Goal: Task Accomplishment & Management: Use online tool/utility

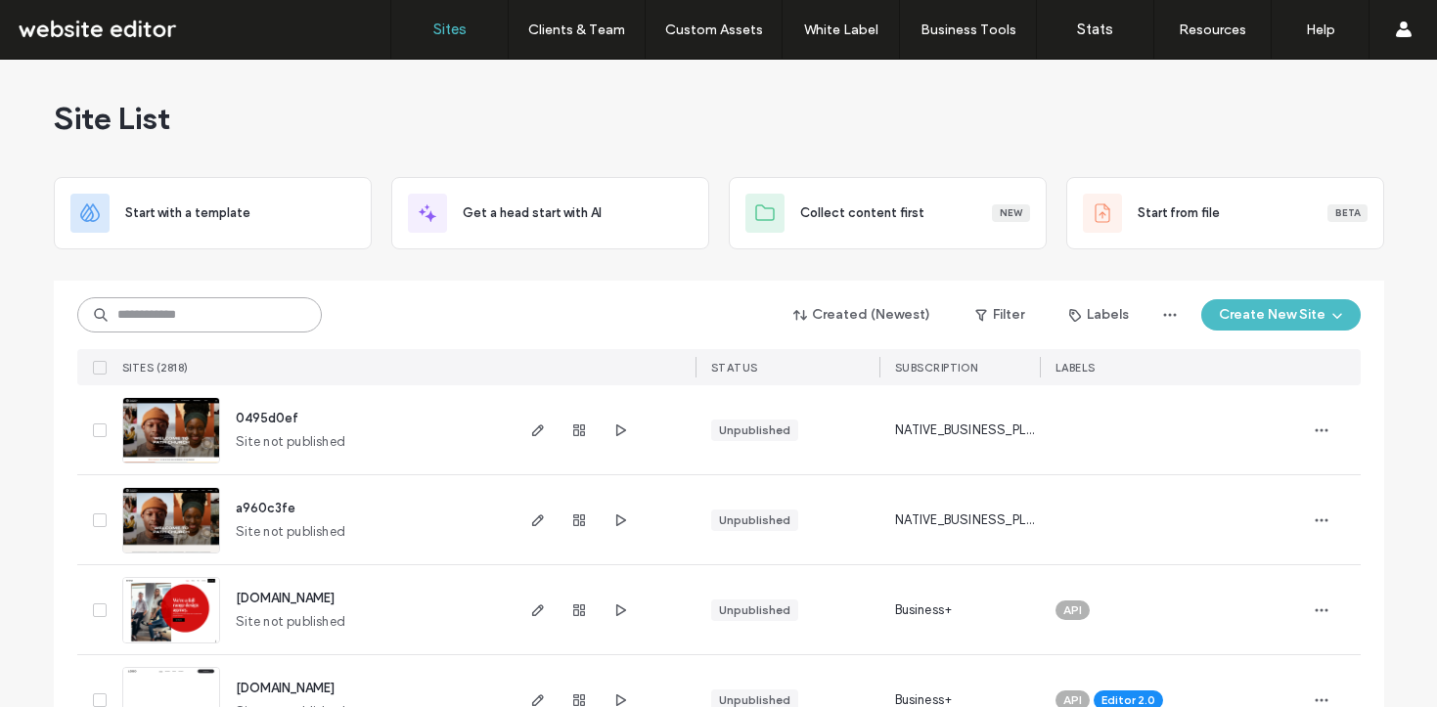
click at [291, 324] on input at bounding box center [199, 314] width 245 height 35
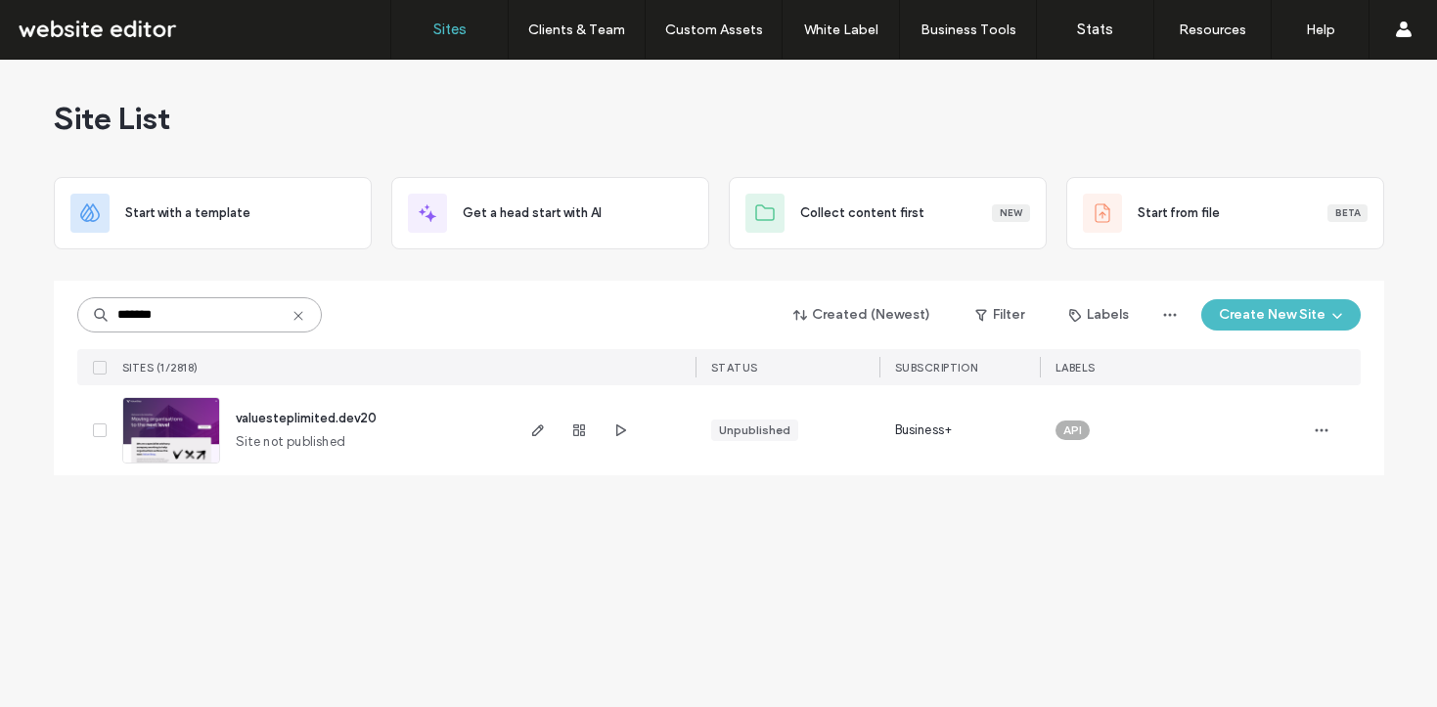
type input "********"
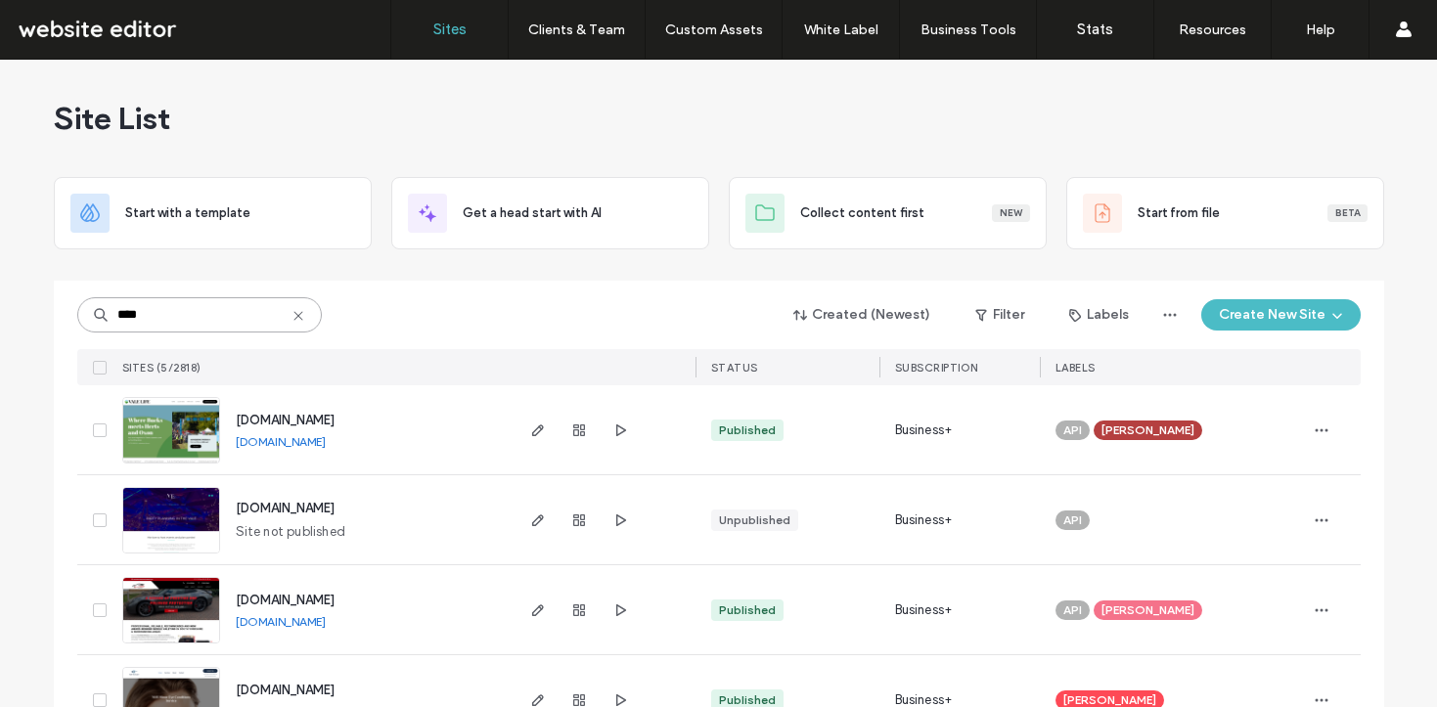
type input "****"
click at [532, 427] on use "button" at bounding box center [537, 431] width 12 height 12
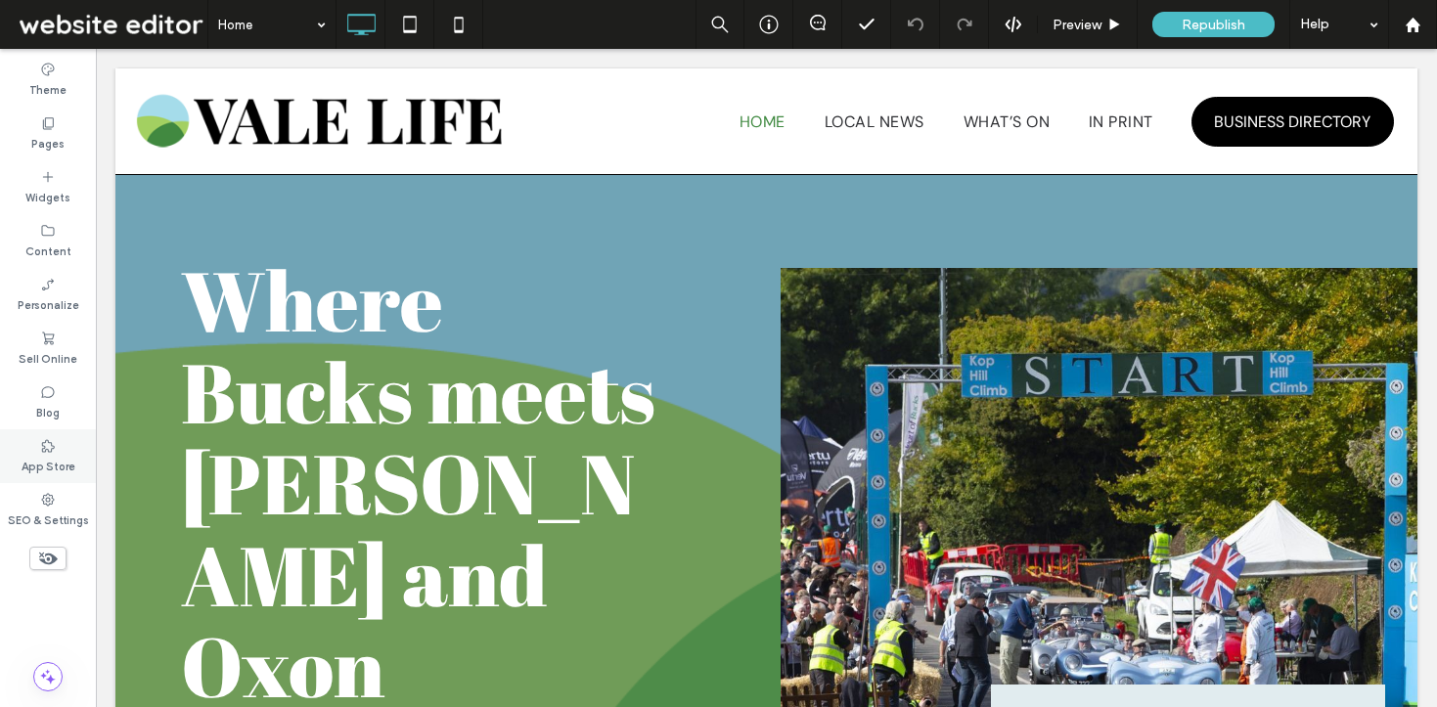
click at [52, 440] on icon at bounding box center [48, 446] width 16 height 16
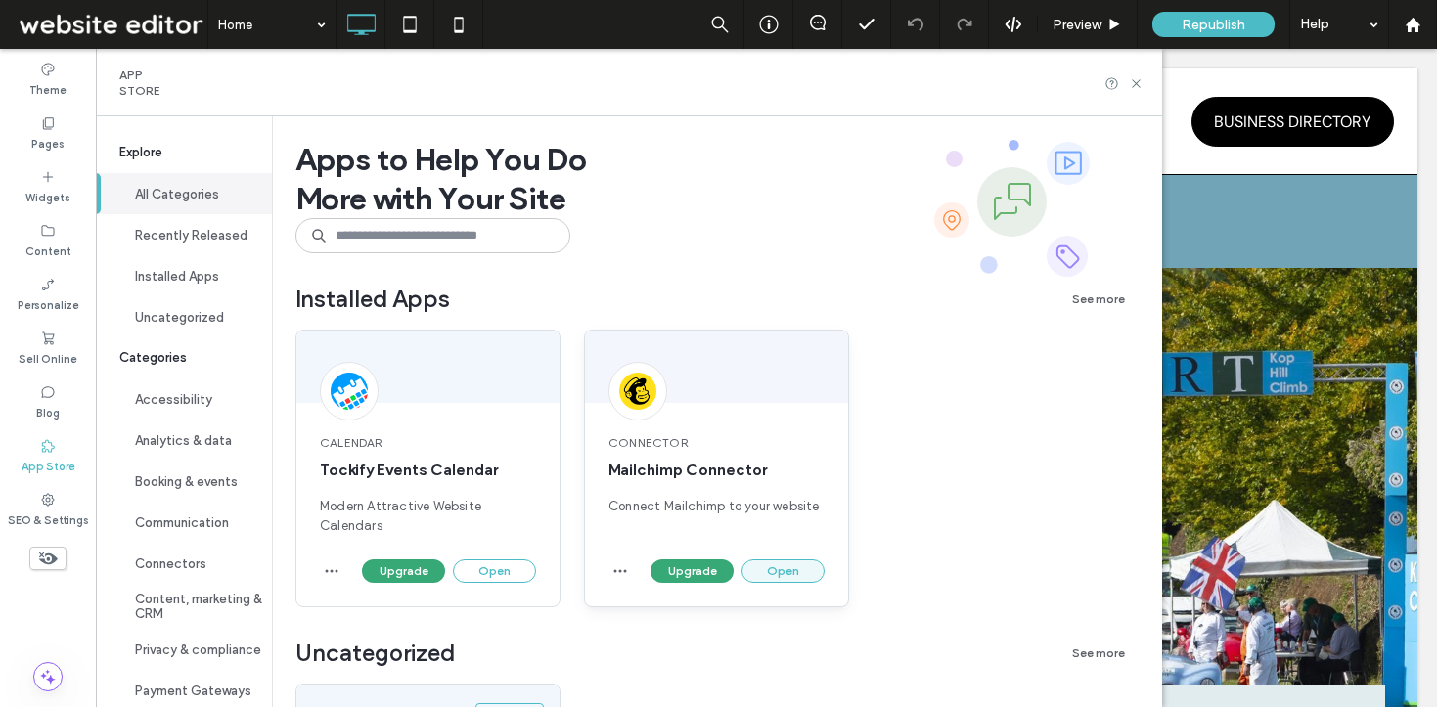
click at [777, 568] on button "Open" at bounding box center [783, 571] width 83 height 23
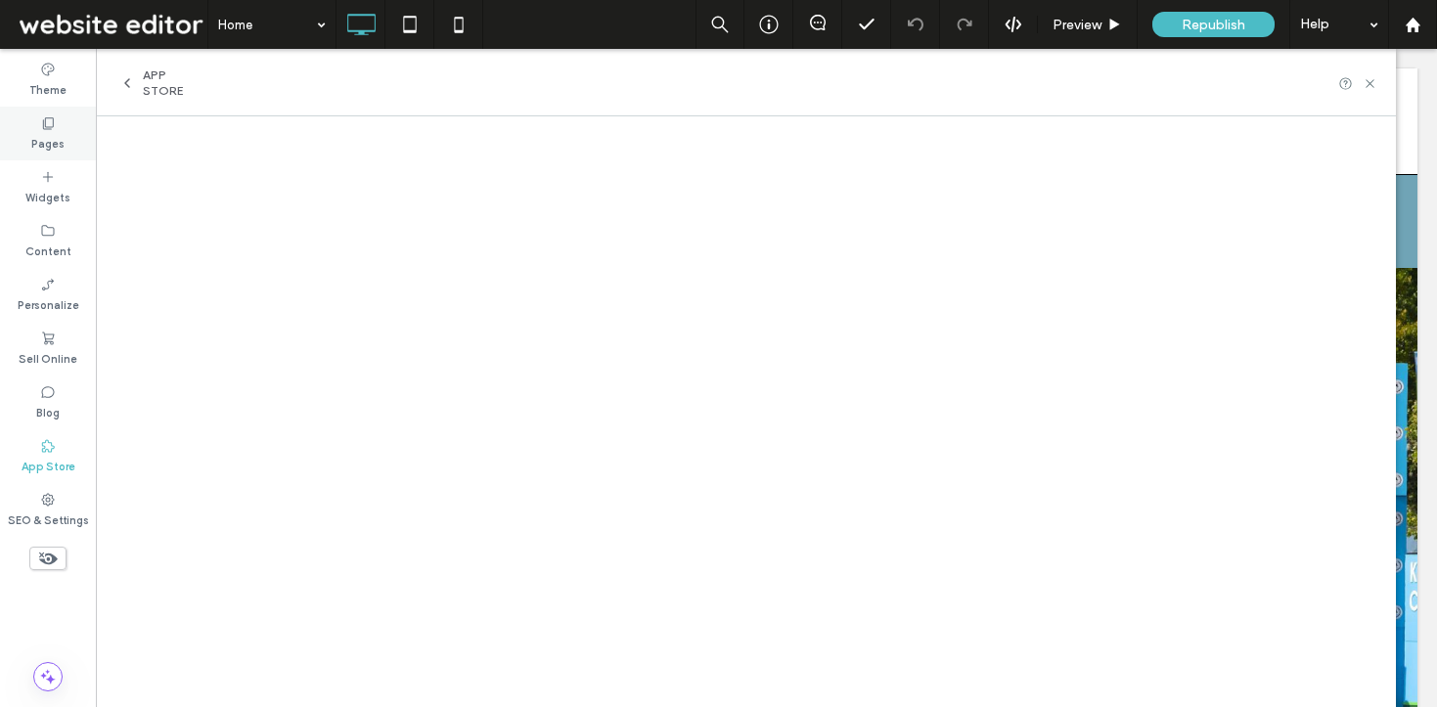
click at [49, 149] on label "Pages" at bounding box center [47, 142] width 33 height 22
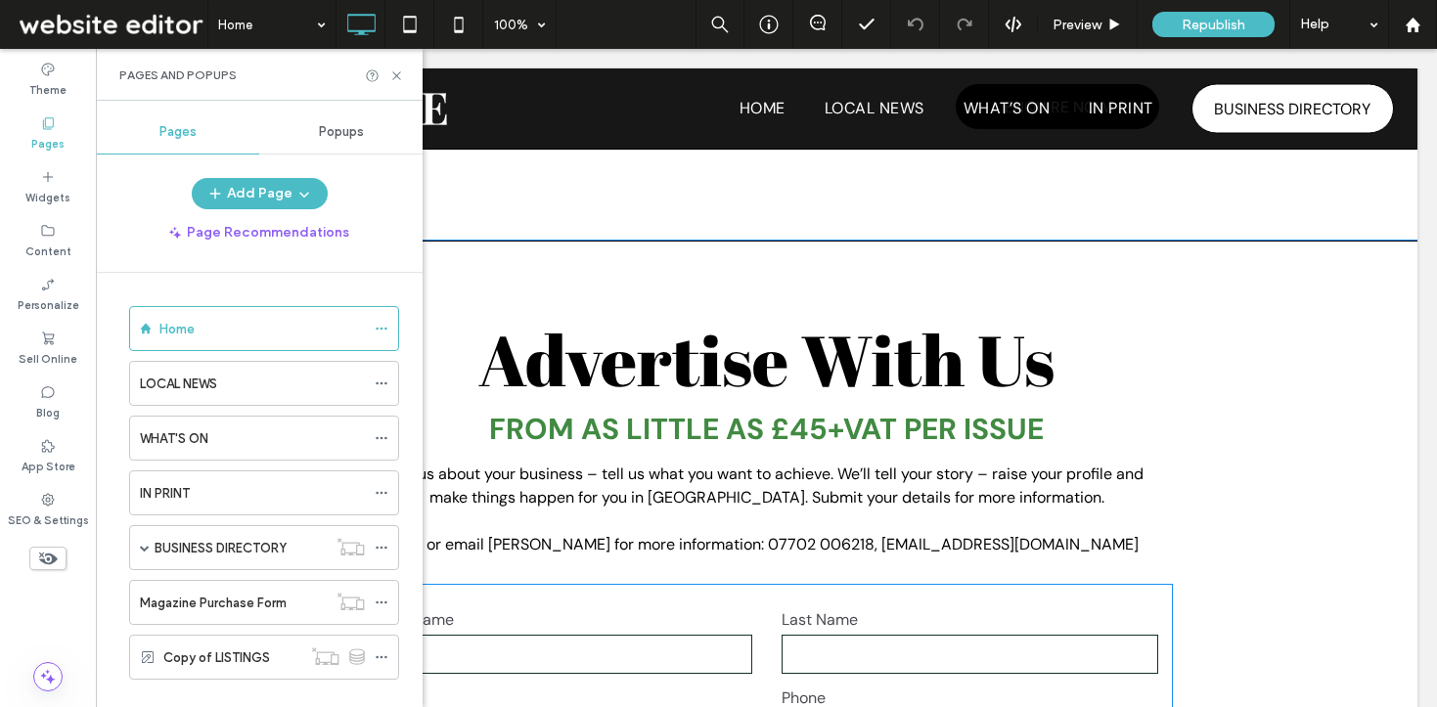
scroll to position [6935, 0]
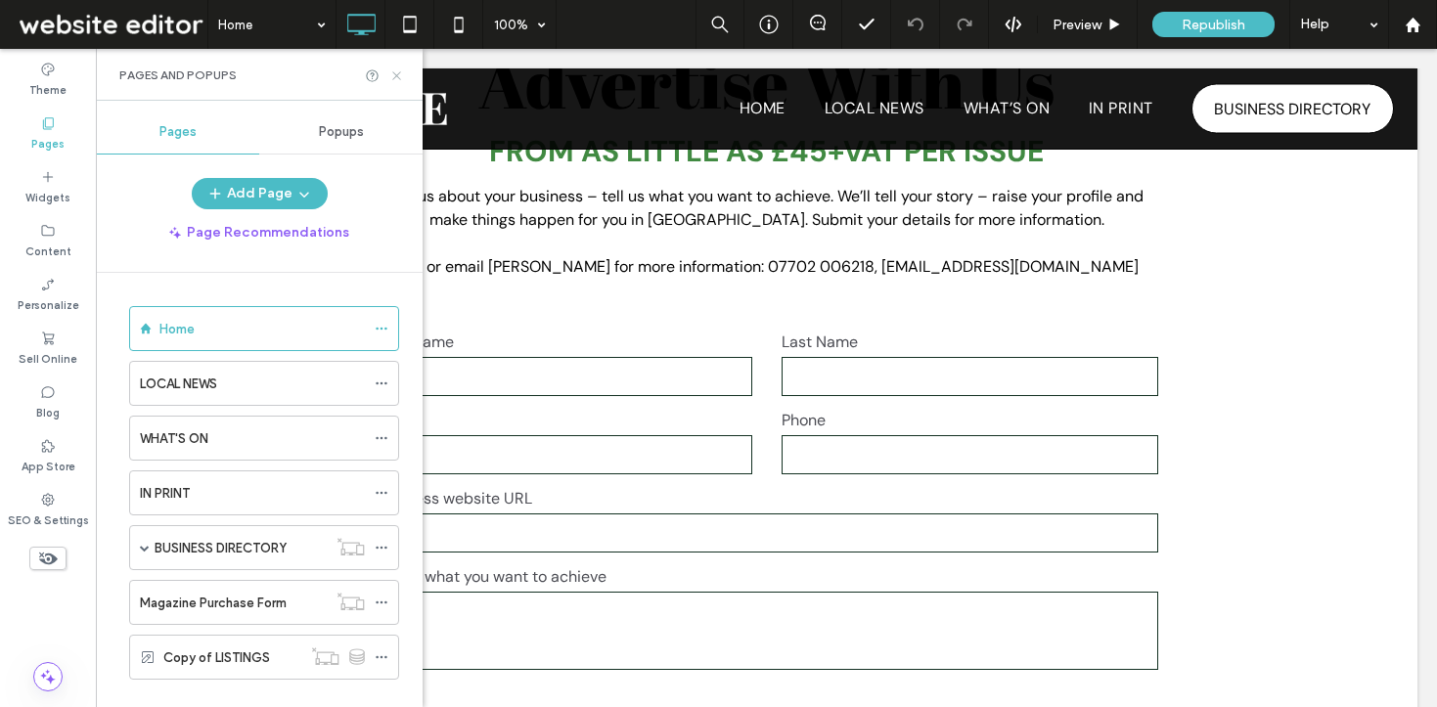
click at [398, 79] on icon at bounding box center [396, 75] width 15 height 15
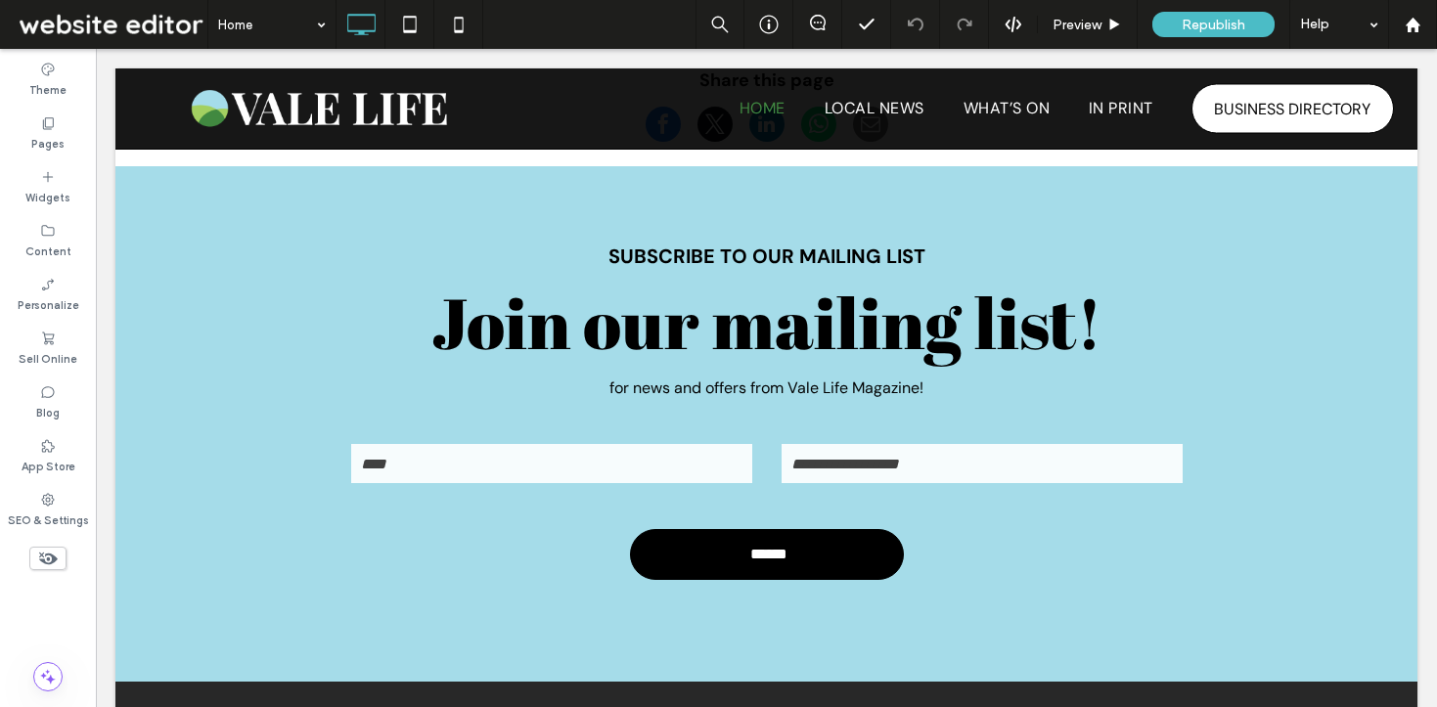
scroll to position [7769, 0]
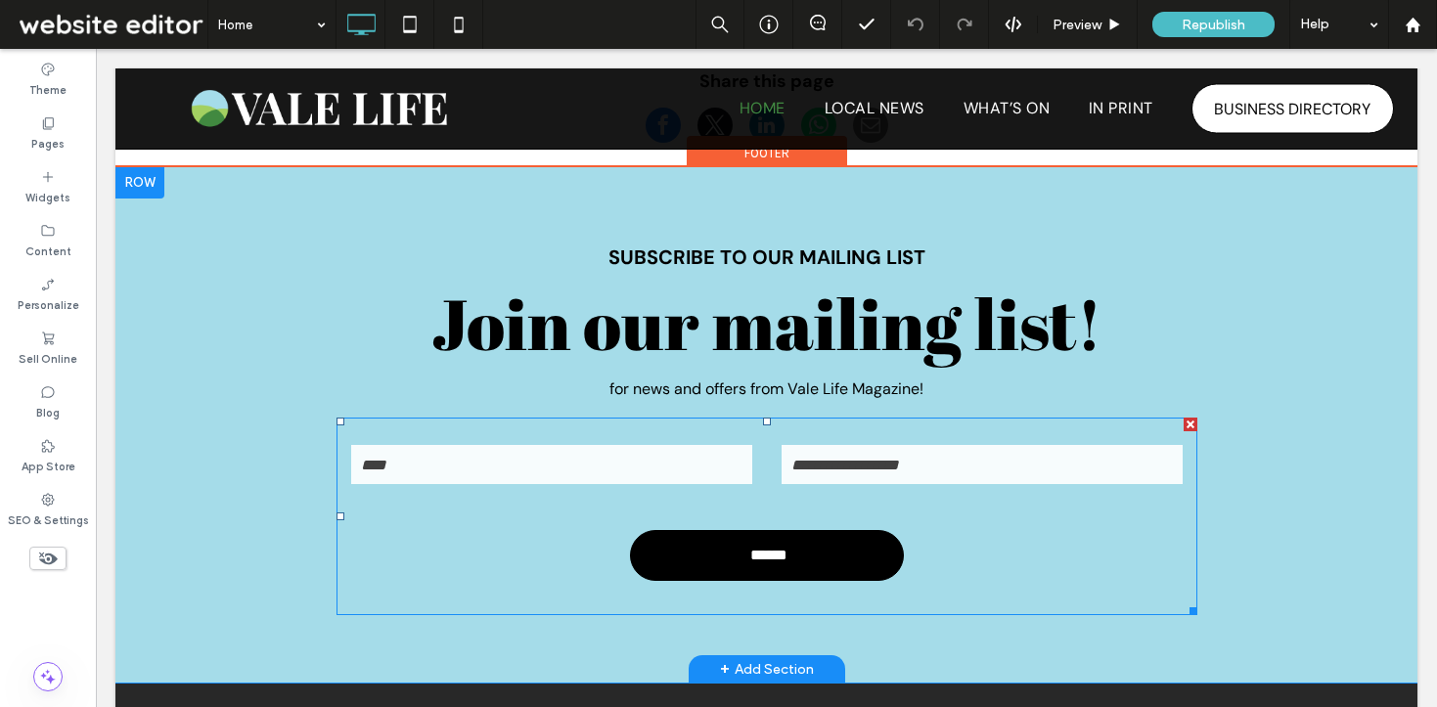
click at [838, 460] on div "Email" at bounding box center [982, 464] width 430 height 45
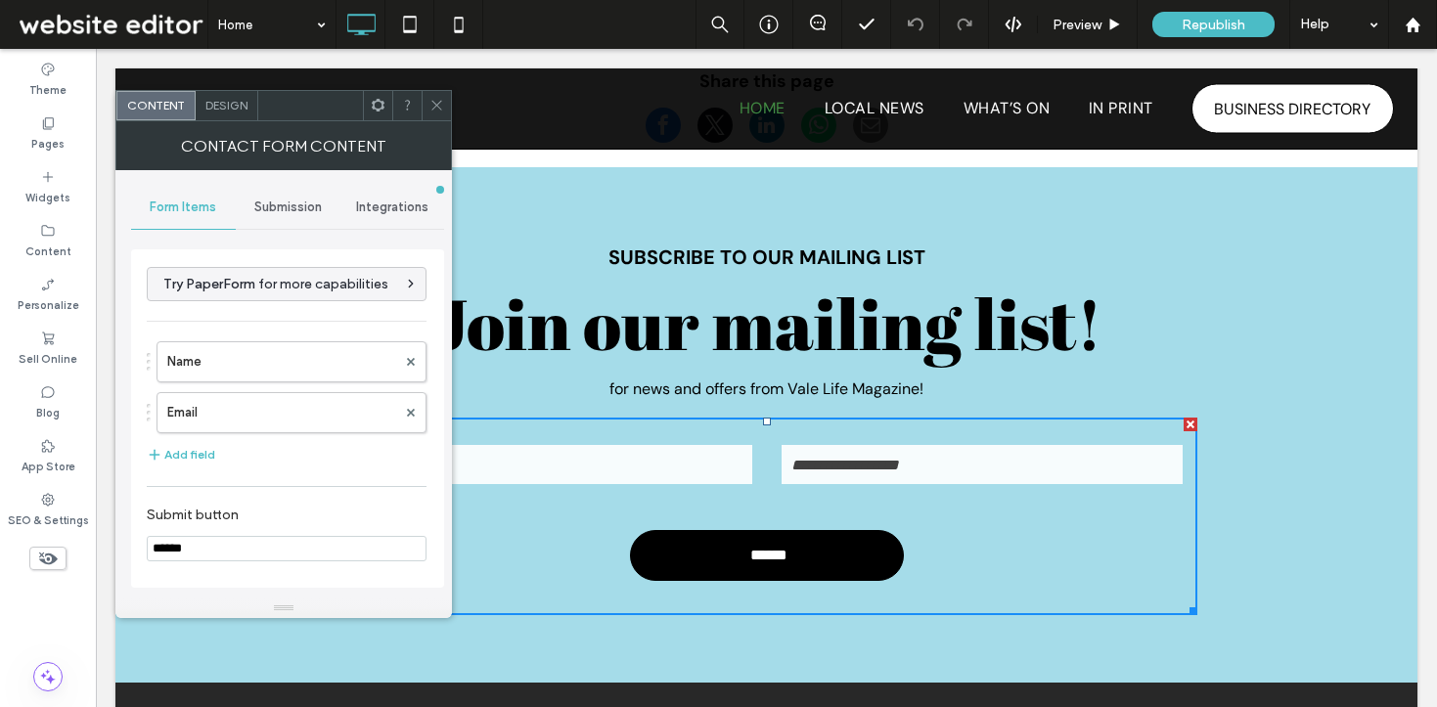
click at [374, 217] on div "Integrations" at bounding box center [391, 207] width 105 height 43
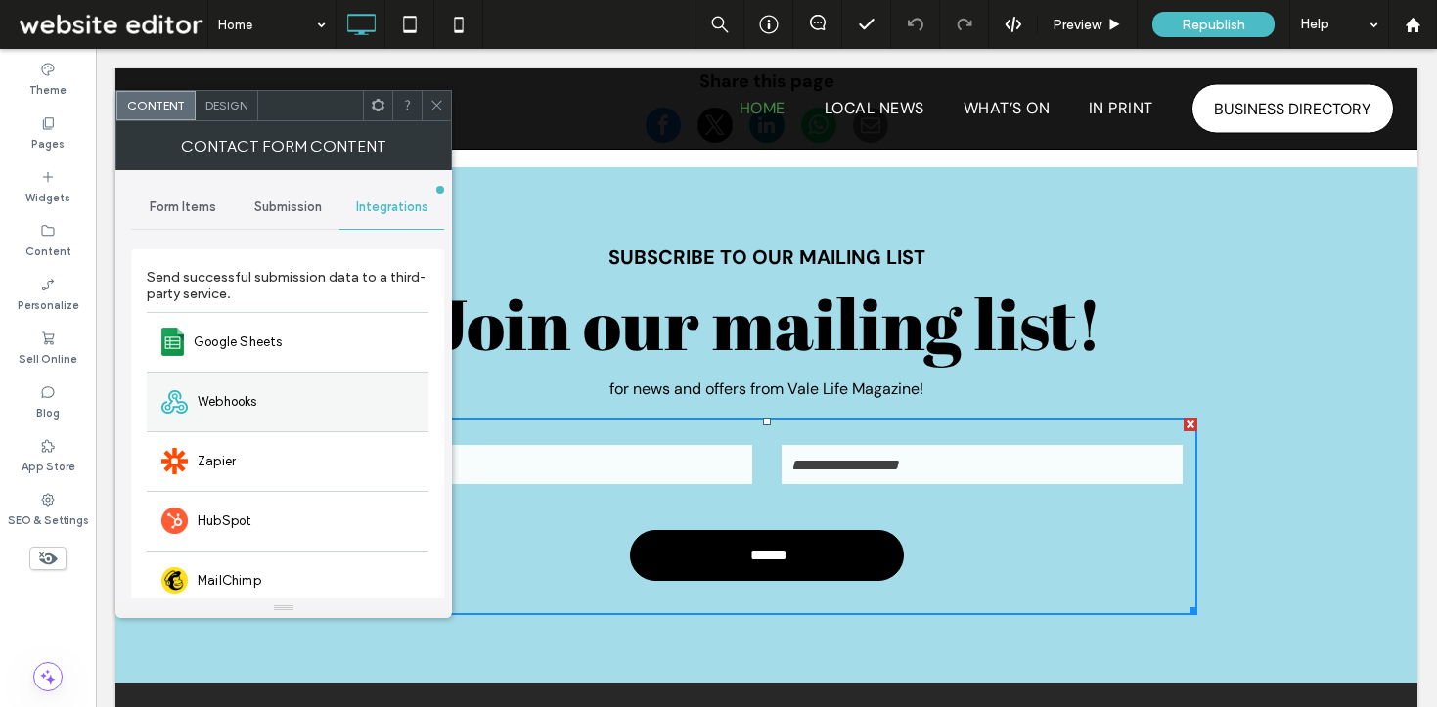
scroll to position [151, 0]
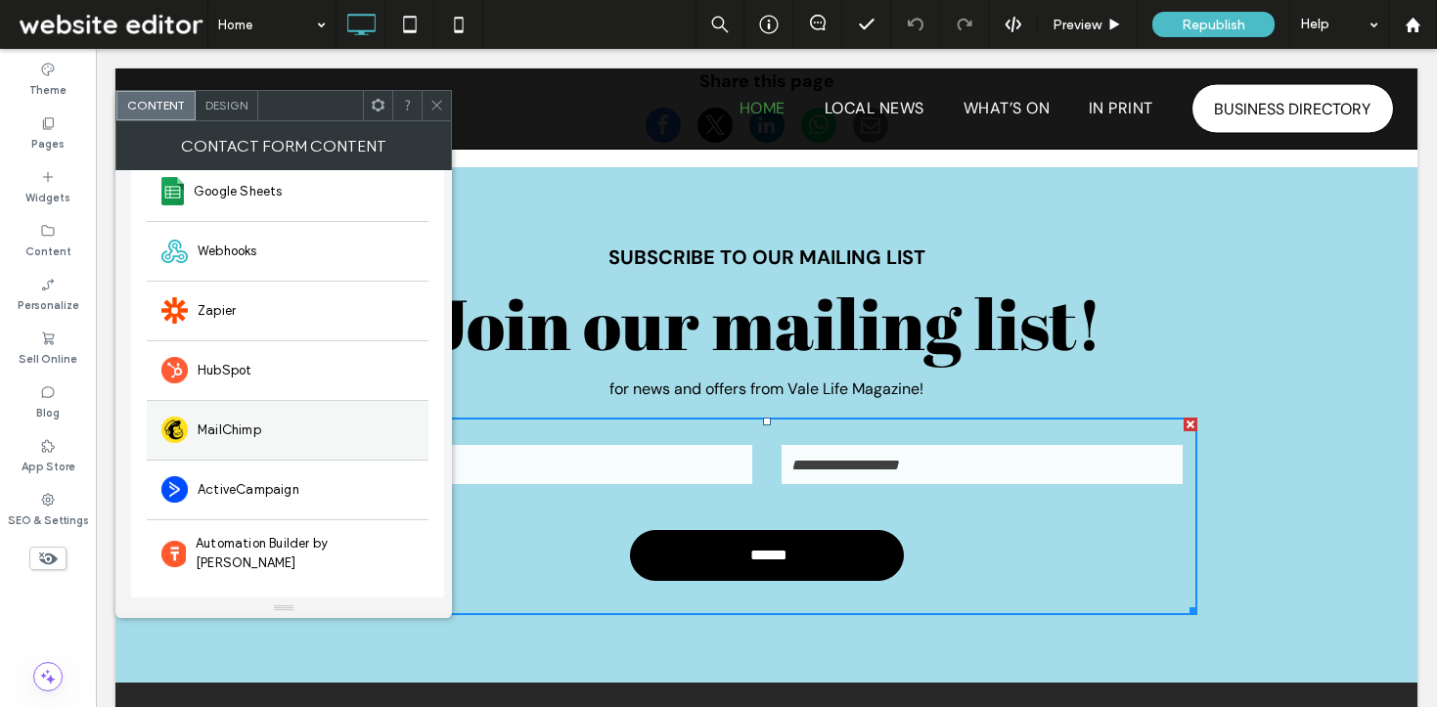
click at [254, 438] on span "MailChimp" at bounding box center [230, 431] width 64 height 20
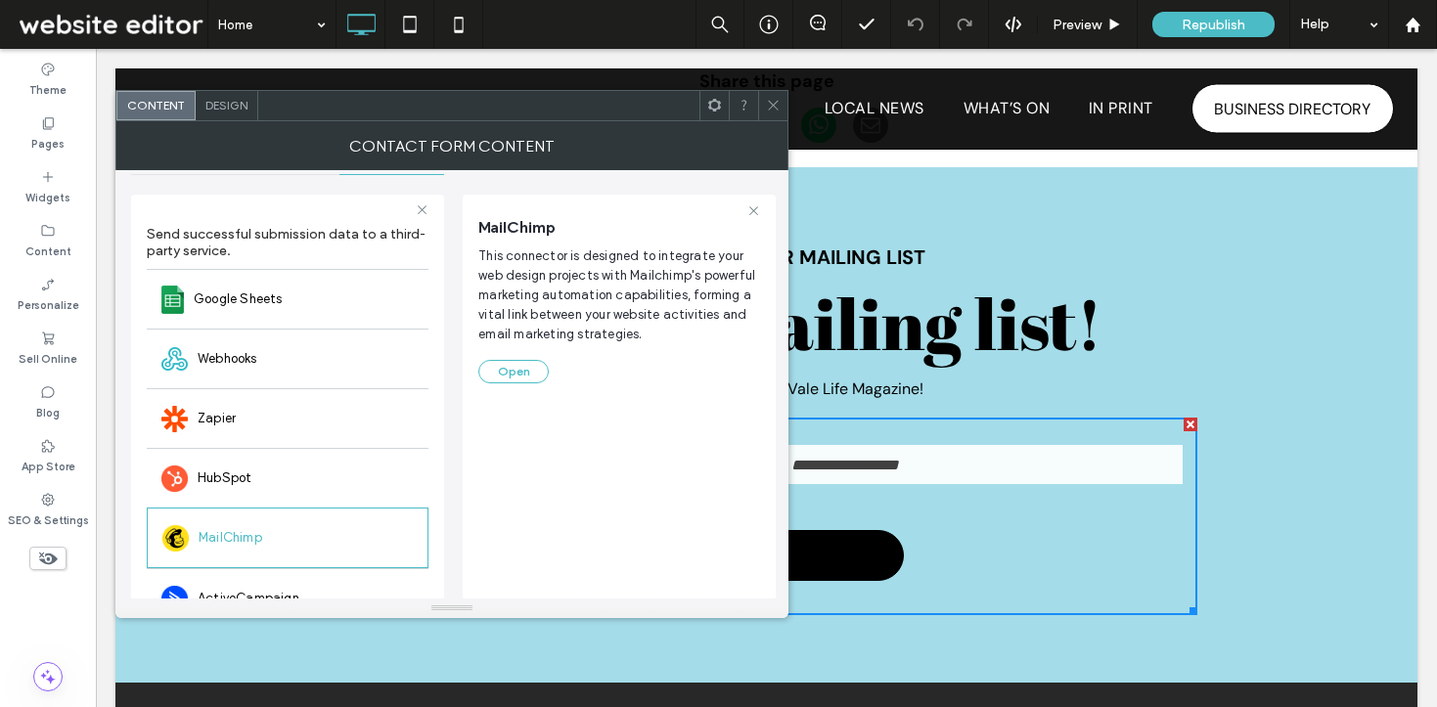
scroll to position [0, 0]
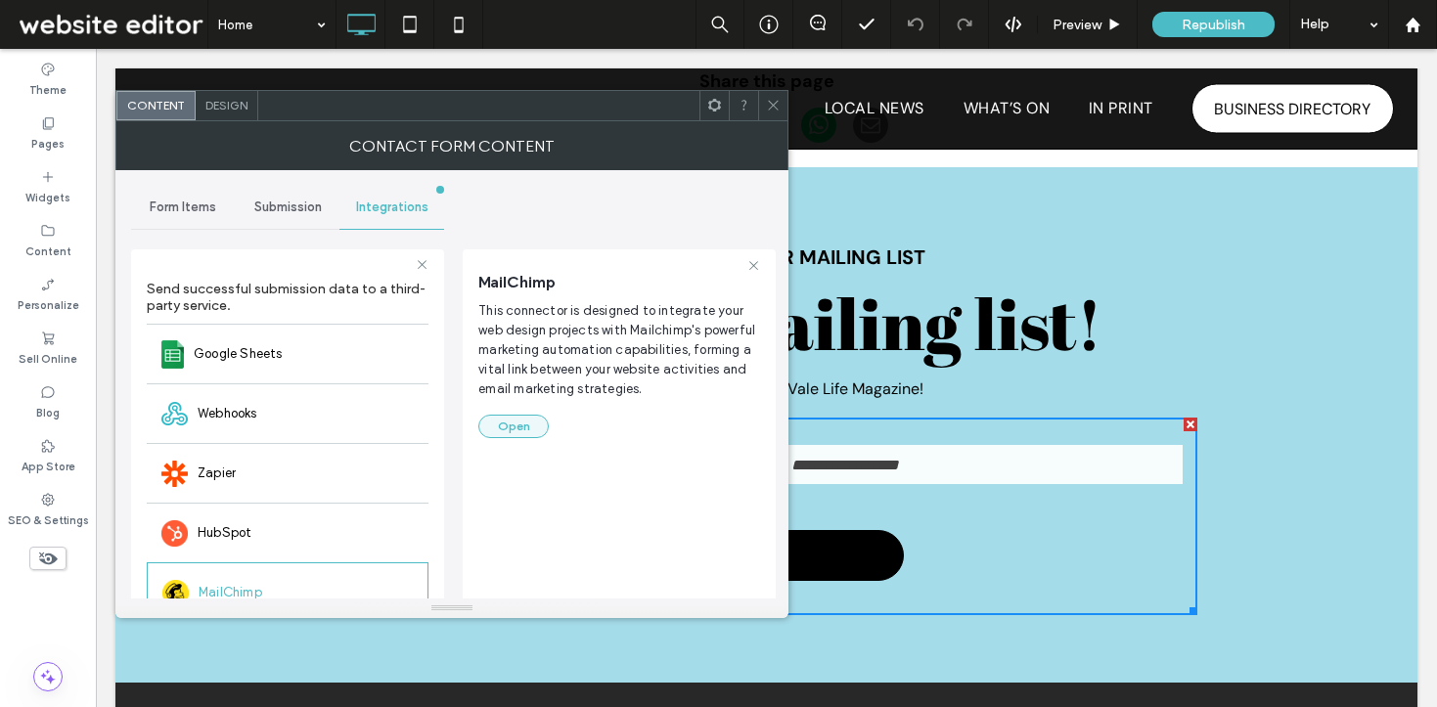
click at [517, 421] on button "Open" at bounding box center [513, 426] width 70 height 23
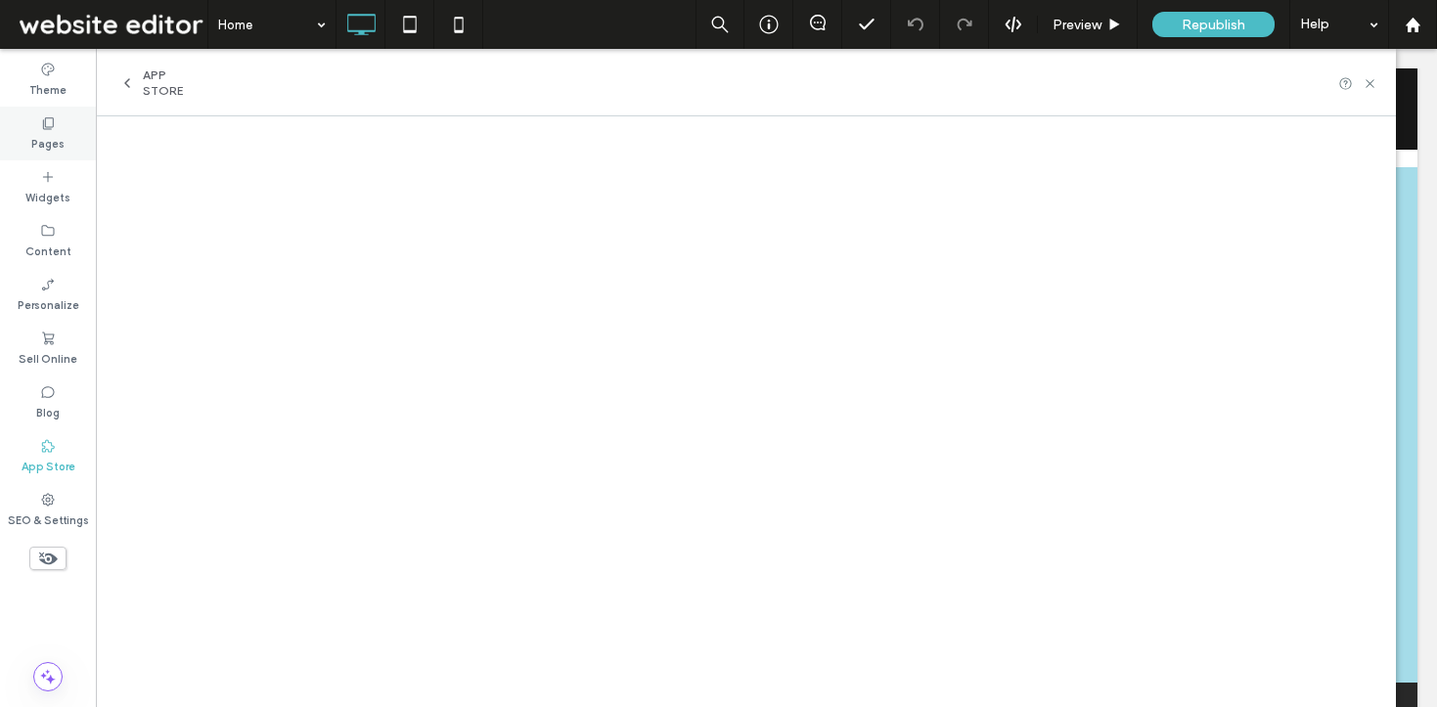
click at [76, 133] on div "Pages" at bounding box center [48, 134] width 96 height 54
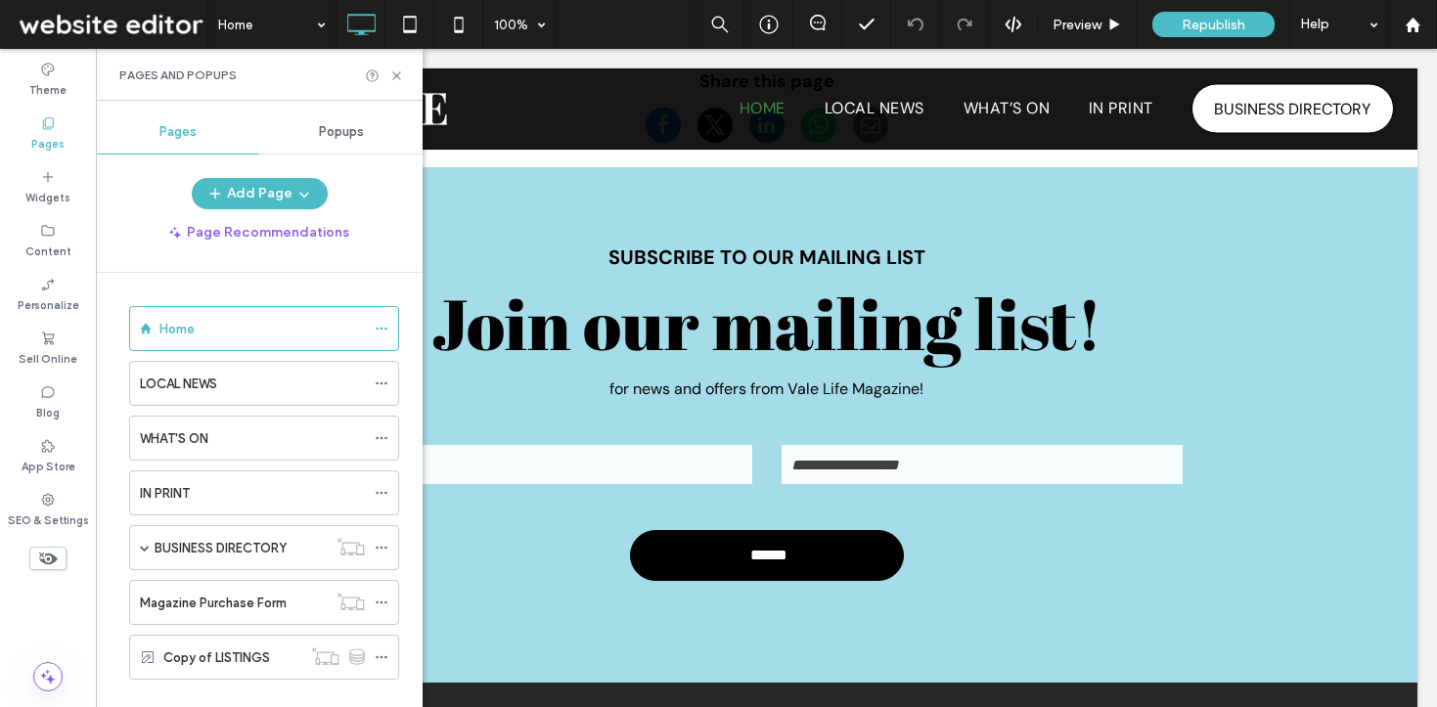
scroll to position [31, 0]
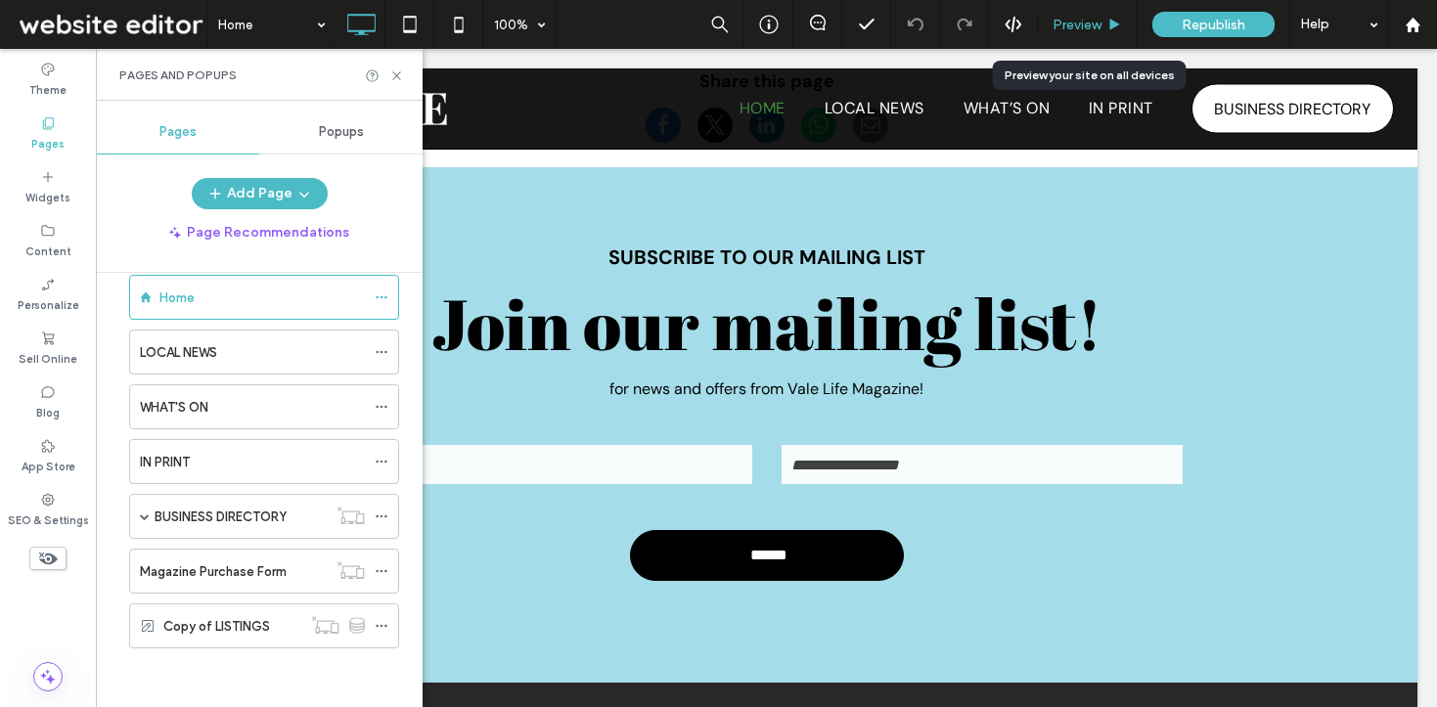
click at [1054, 26] on span "Preview" at bounding box center [1077, 25] width 49 height 17
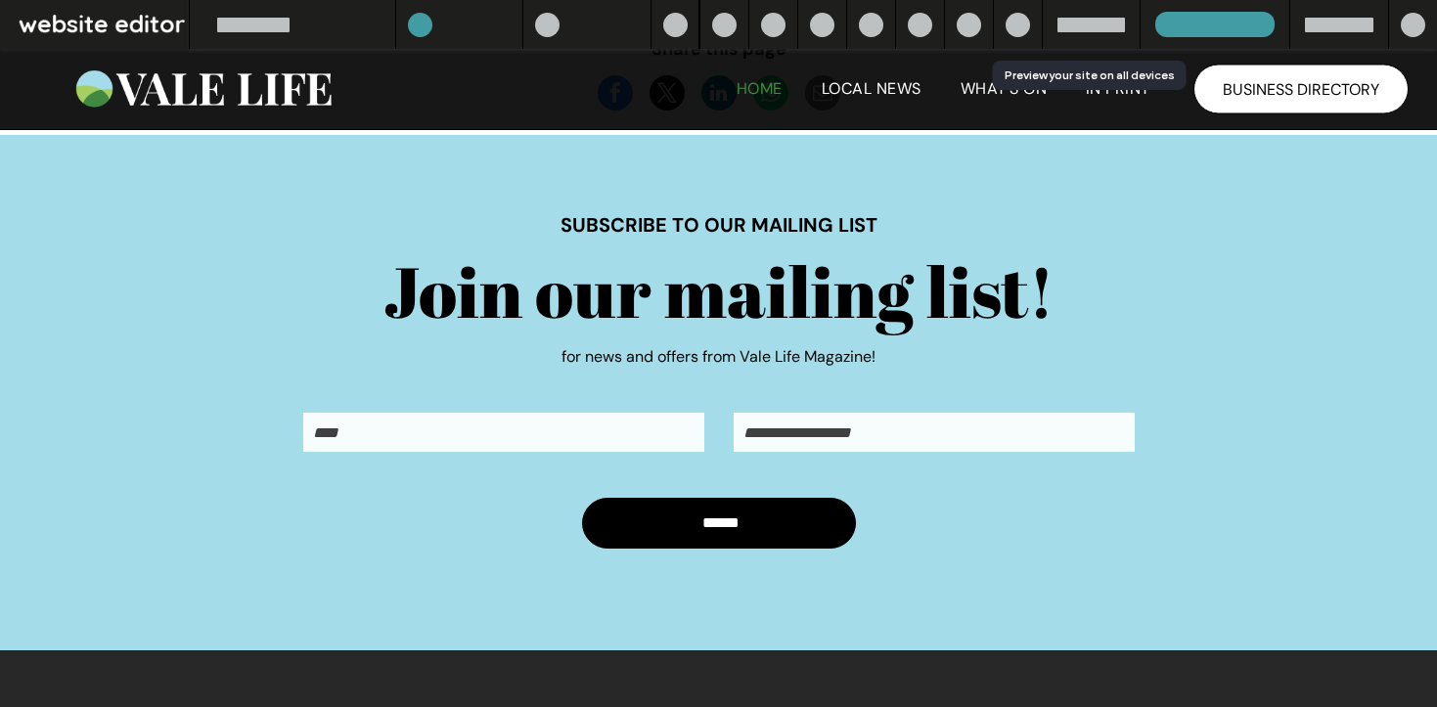
click at [1069, 27] on div at bounding box center [1092, 25] width 68 height 15
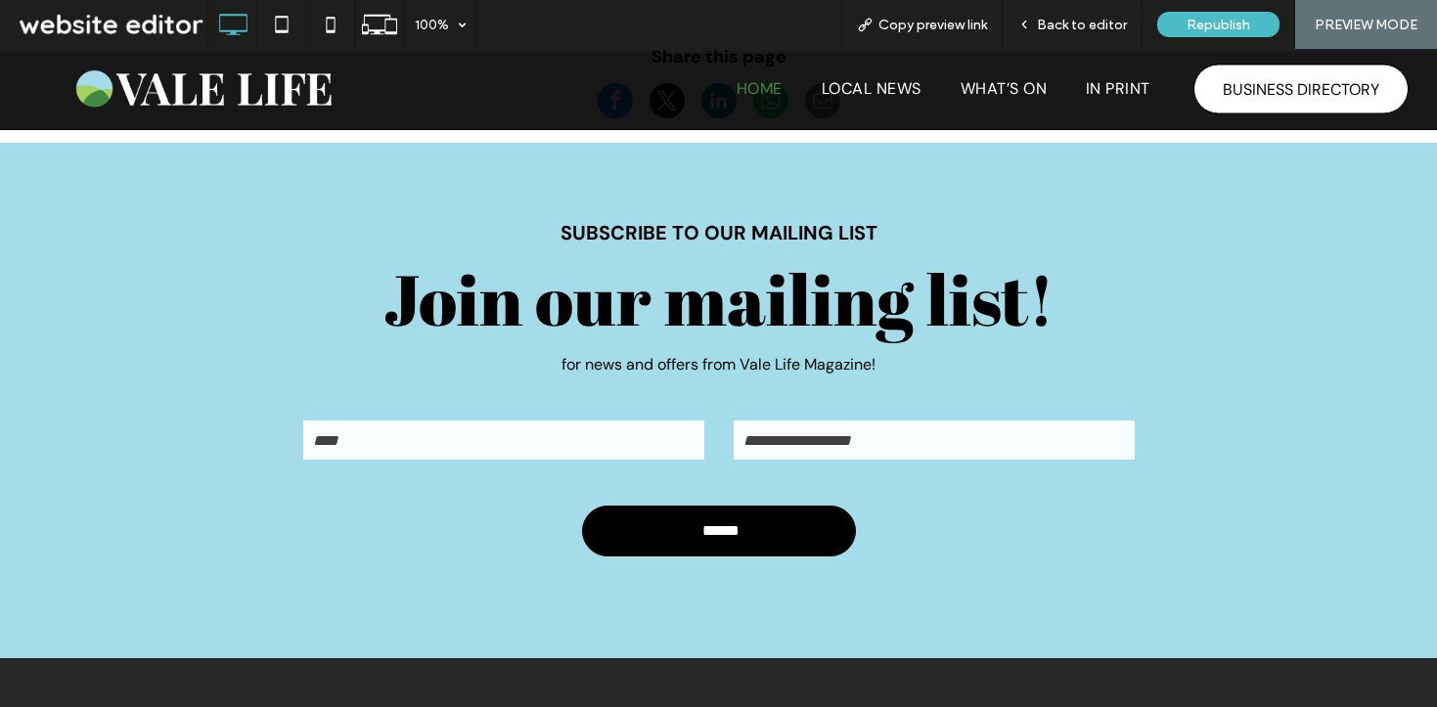
click at [1263, 93] on span "BUSINESS DIRECTORY" at bounding box center [1301, 88] width 157 height 40
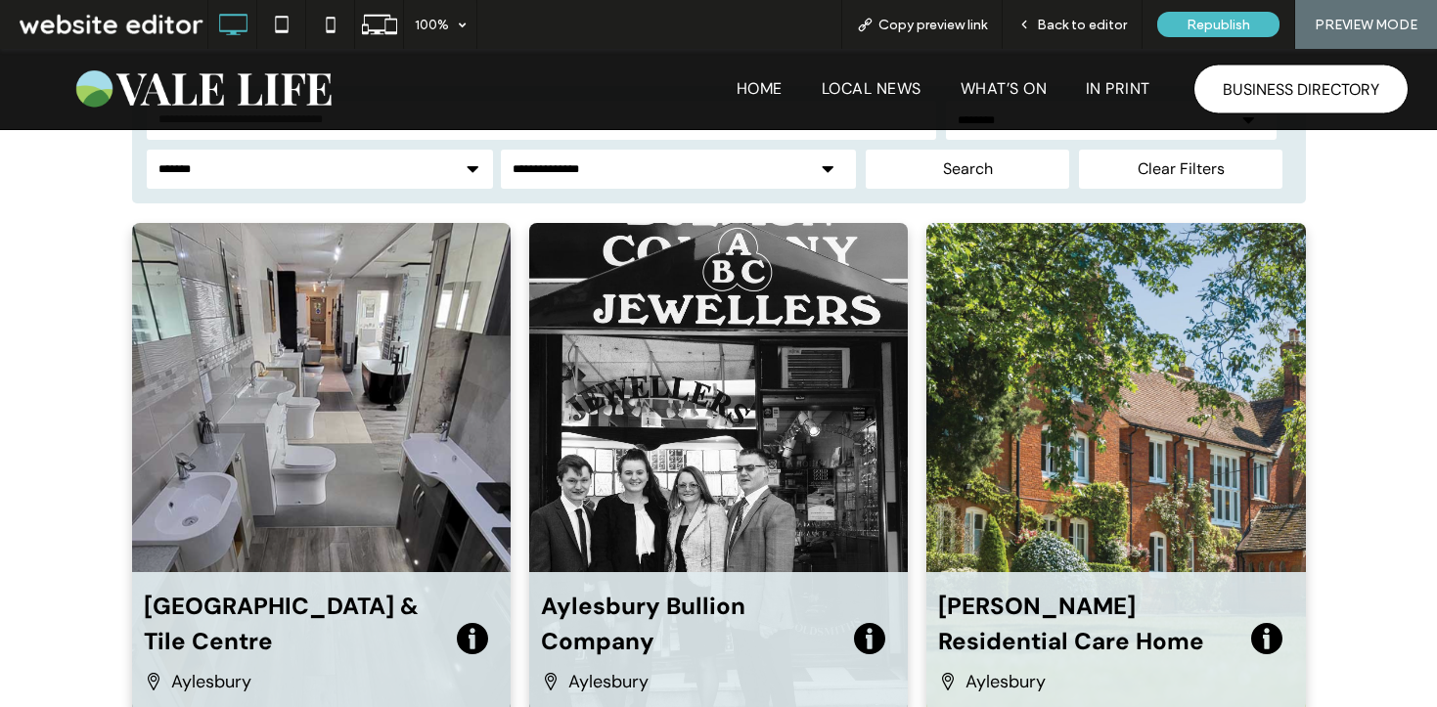
scroll to position [338, 0]
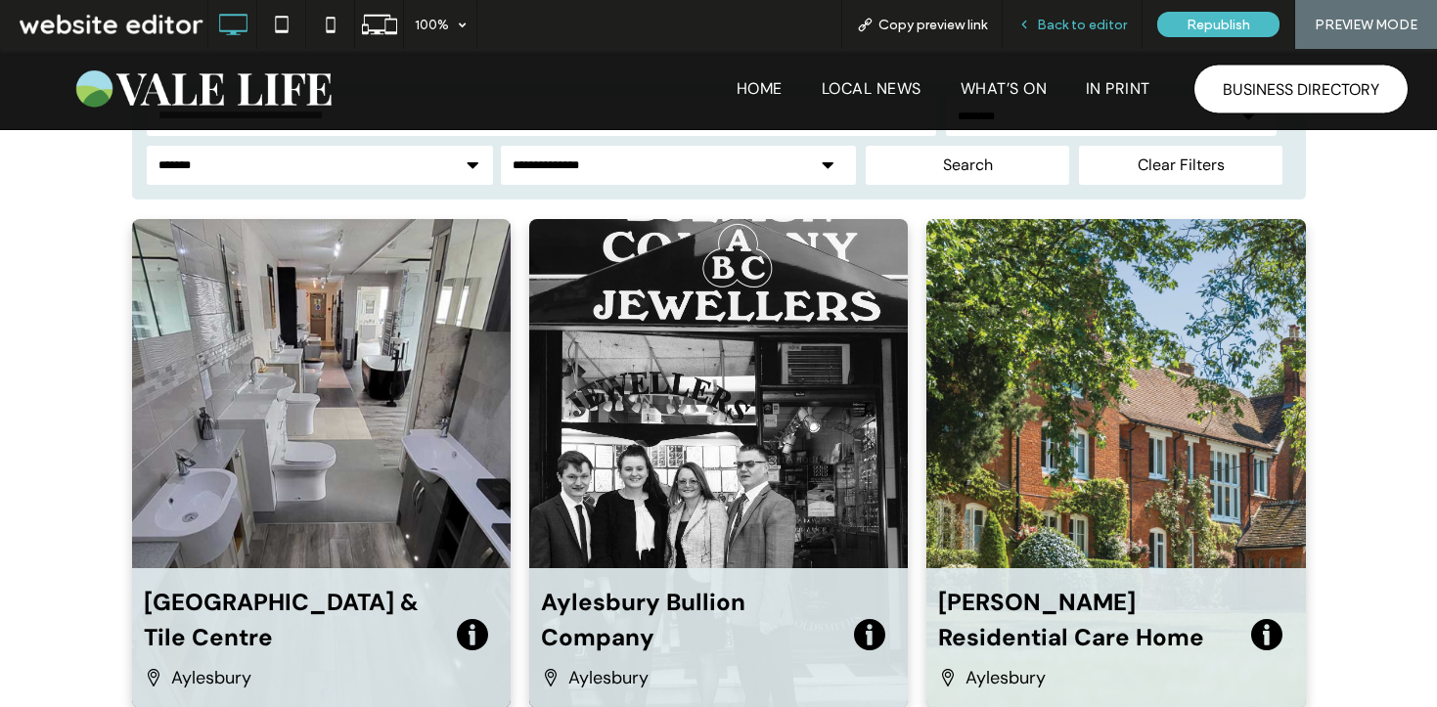
click at [1087, 20] on span "Back to editor" at bounding box center [1082, 25] width 90 height 17
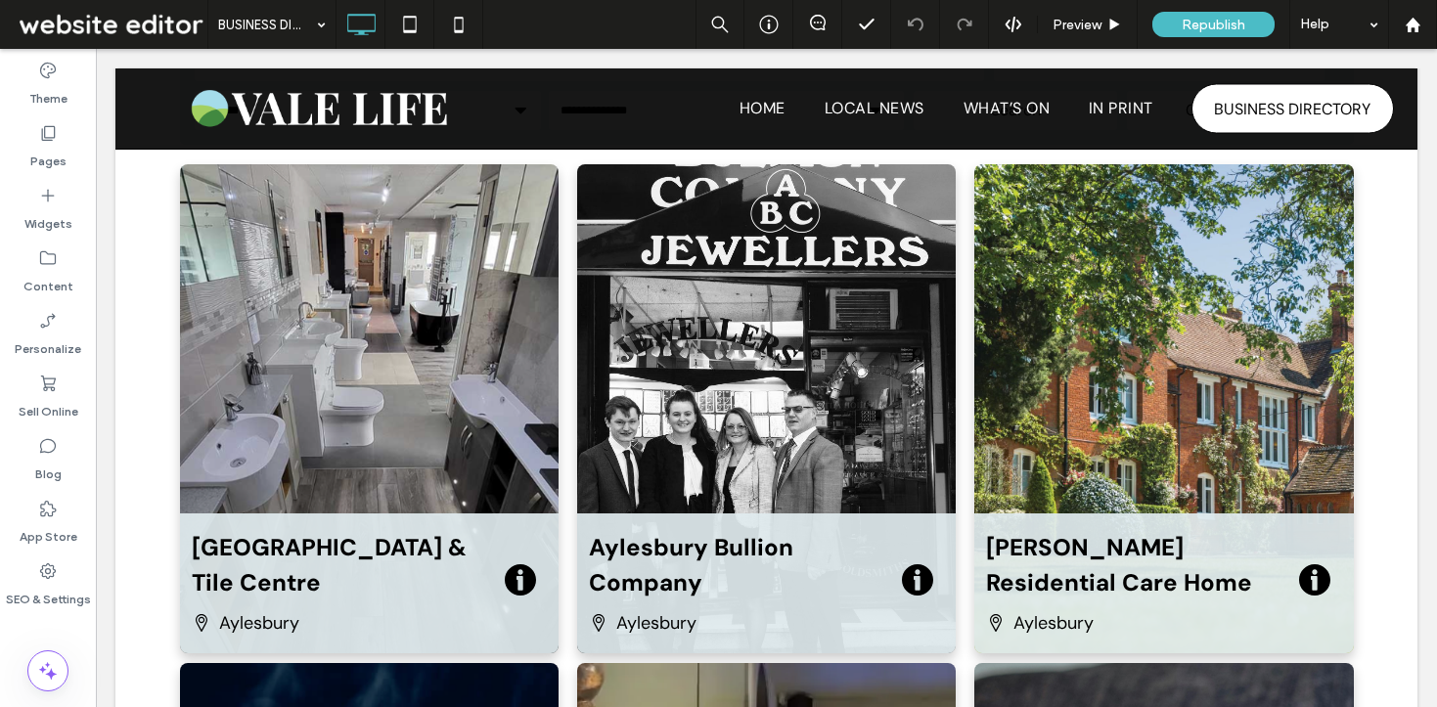
scroll to position [435, 0]
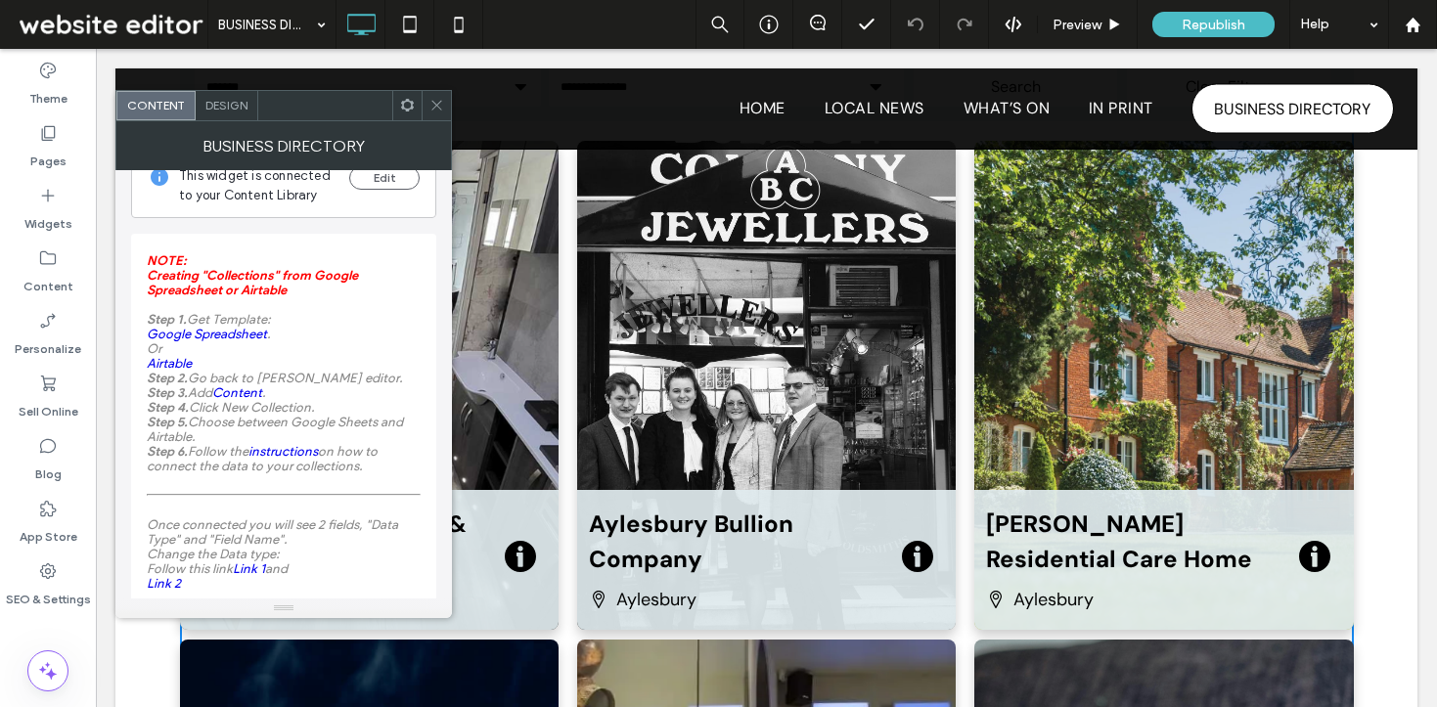
scroll to position [21, 0]
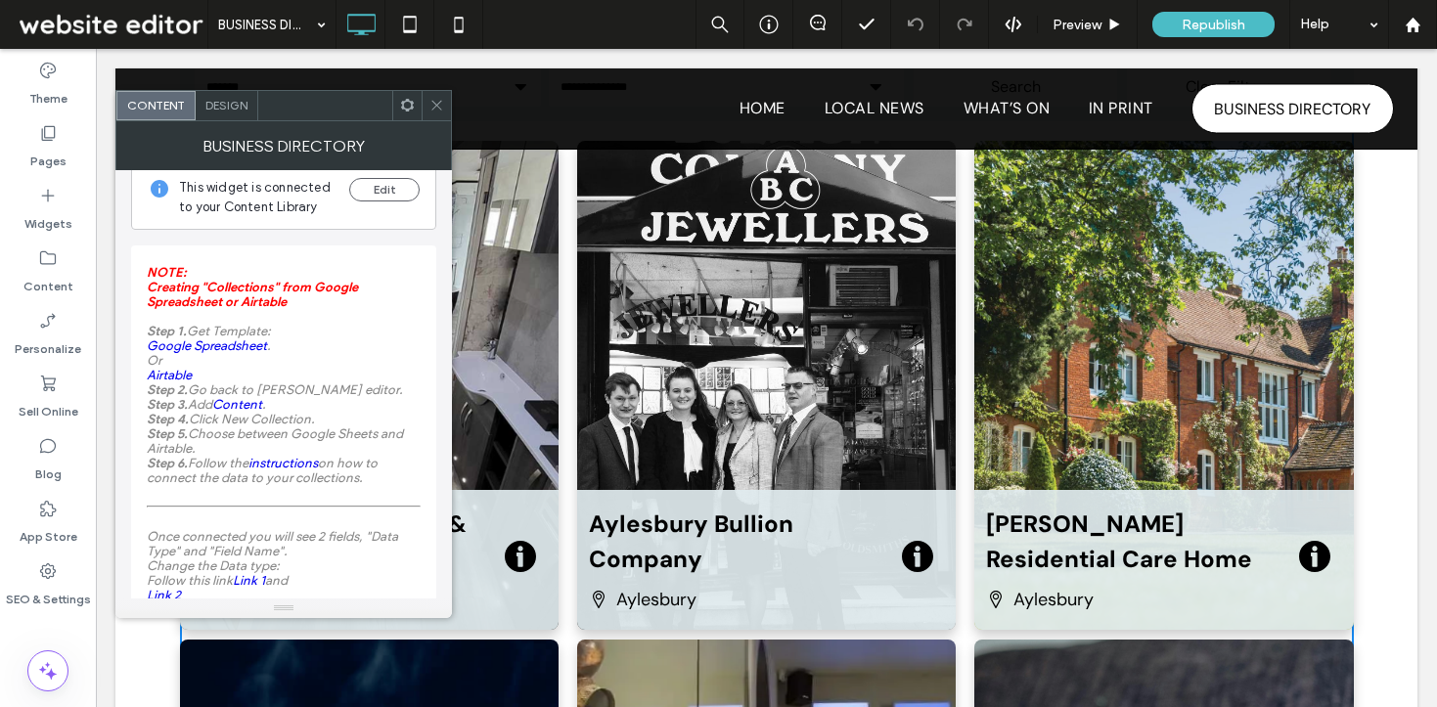
click at [438, 113] on span at bounding box center [437, 105] width 15 height 29
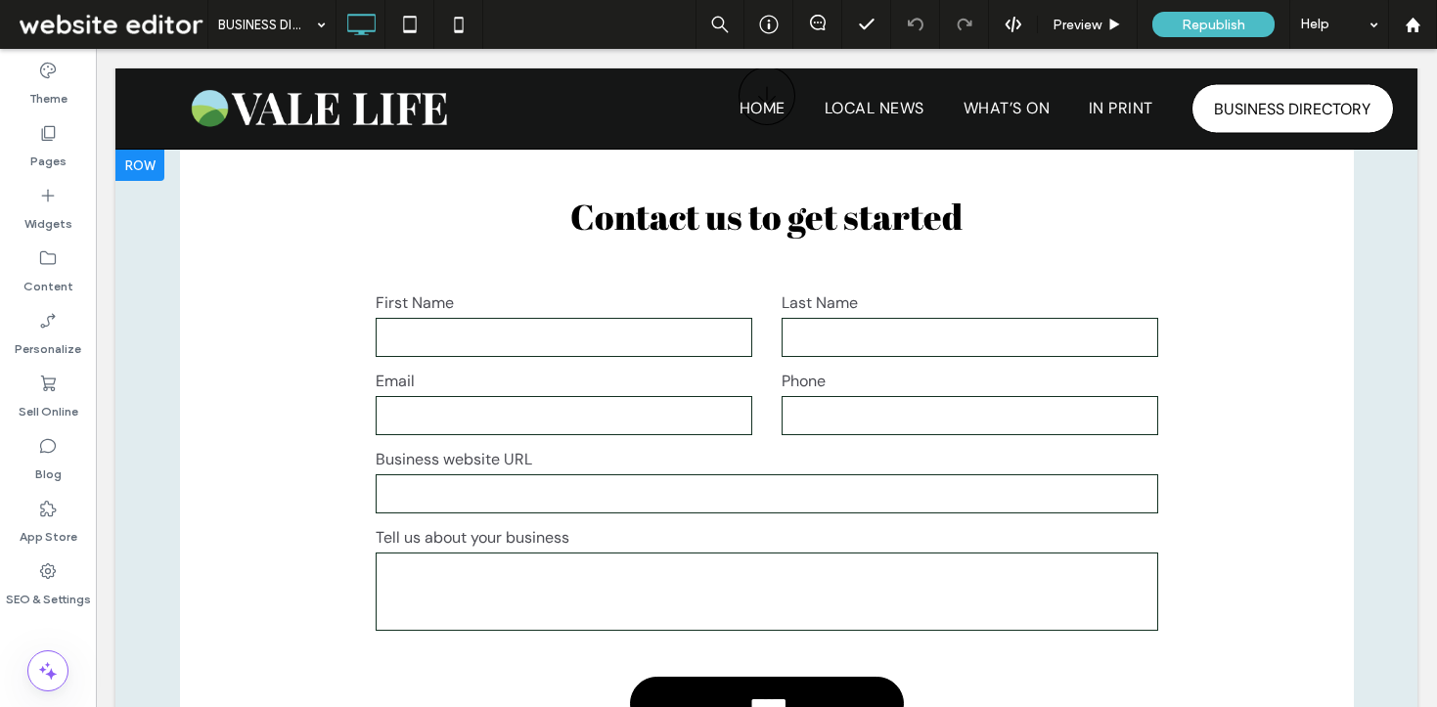
scroll to position [2406, 0]
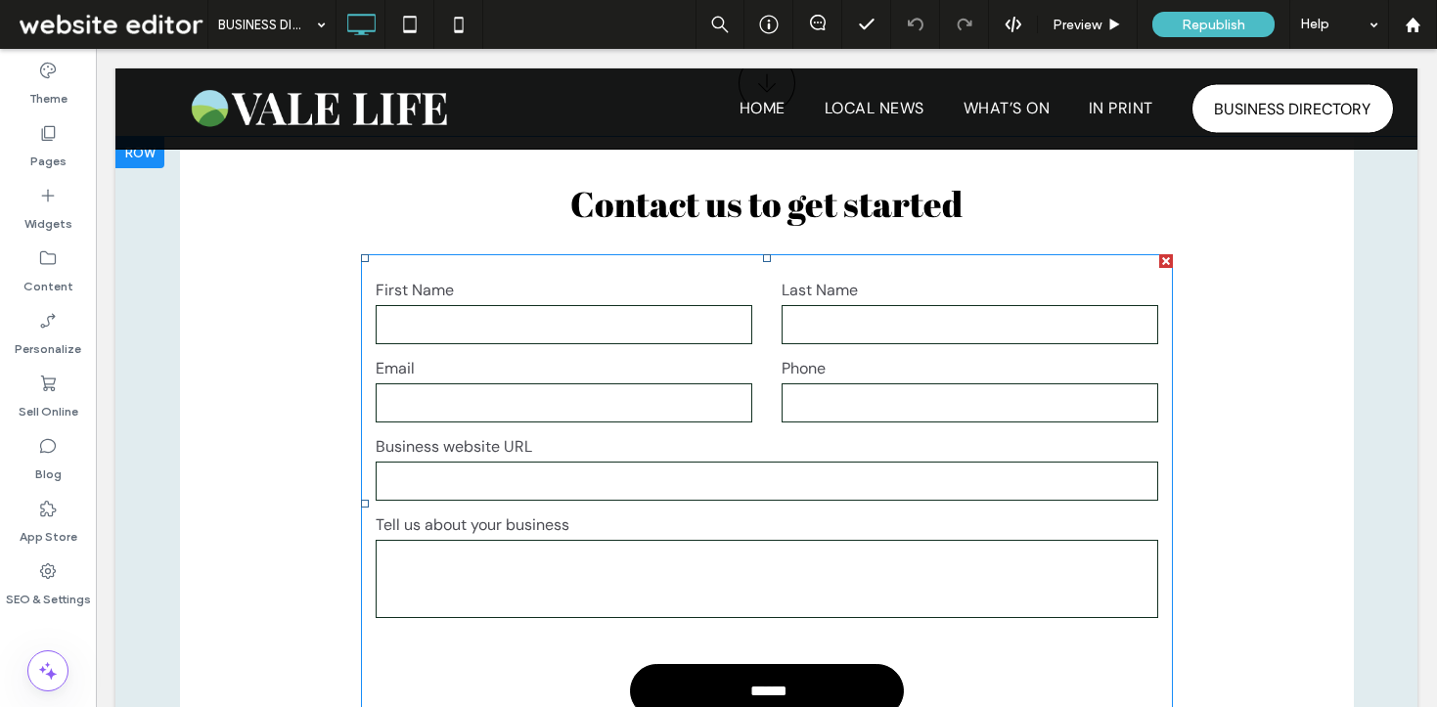
click at [706, 339] on input "text" at bounding box center [564, 324] width 377 height 39
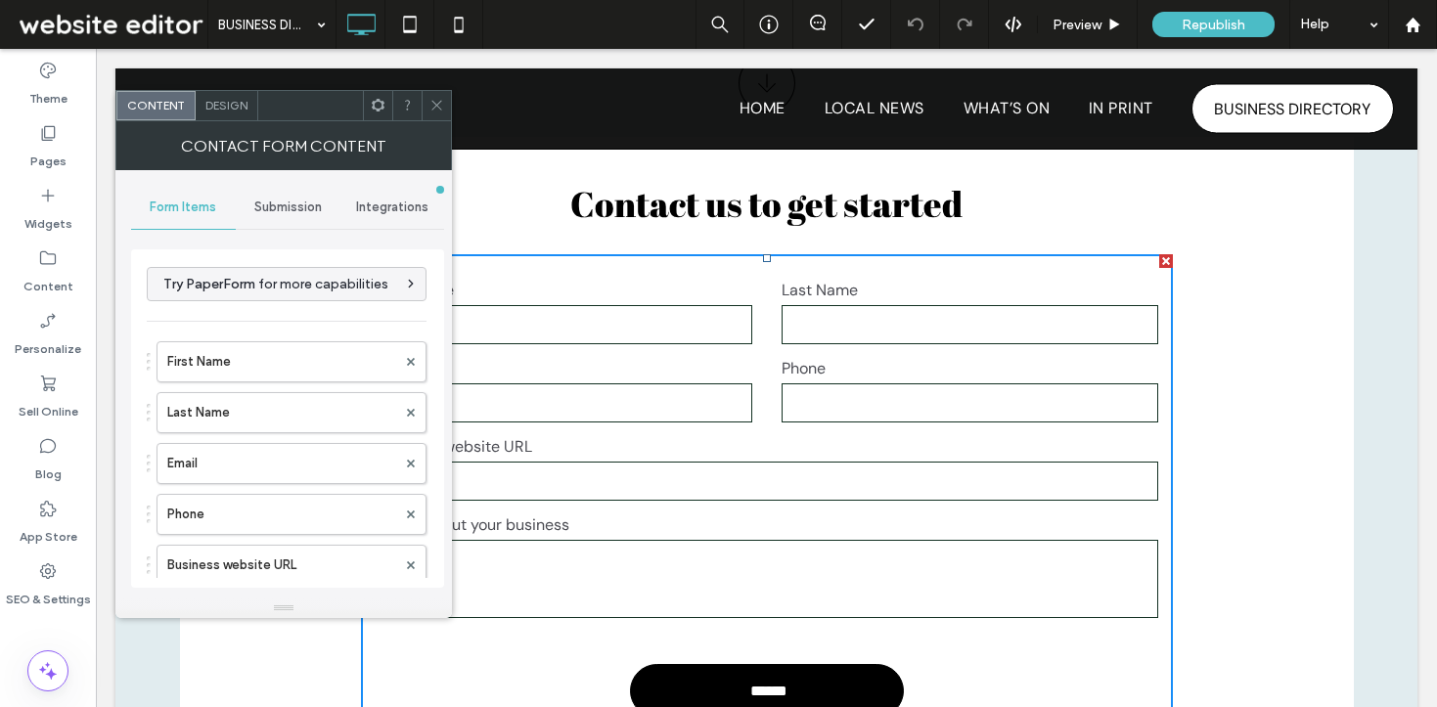
click at [437, 106] on use at bounding box center [436, 106] width 10 height 10
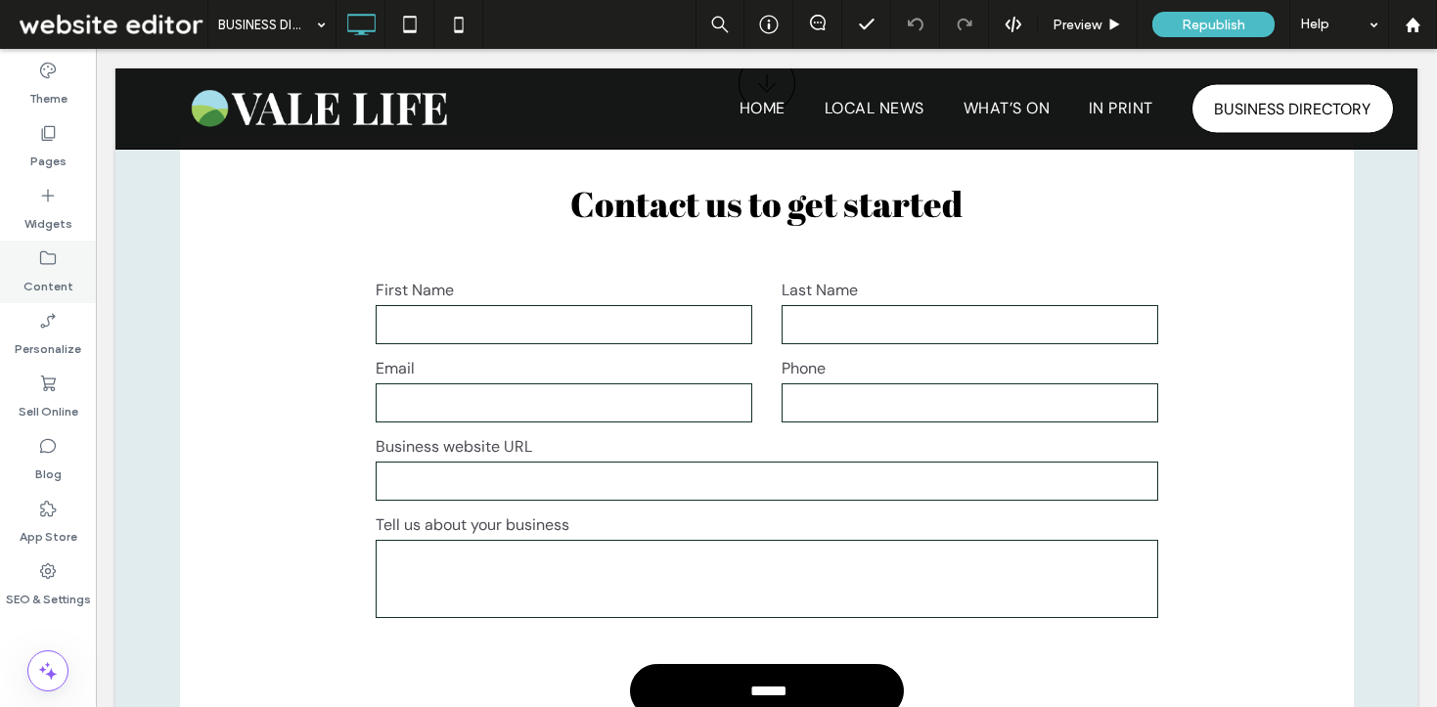
click at [36, 281] on label "Content" at bounding box center [48, 281] width 50 height 27
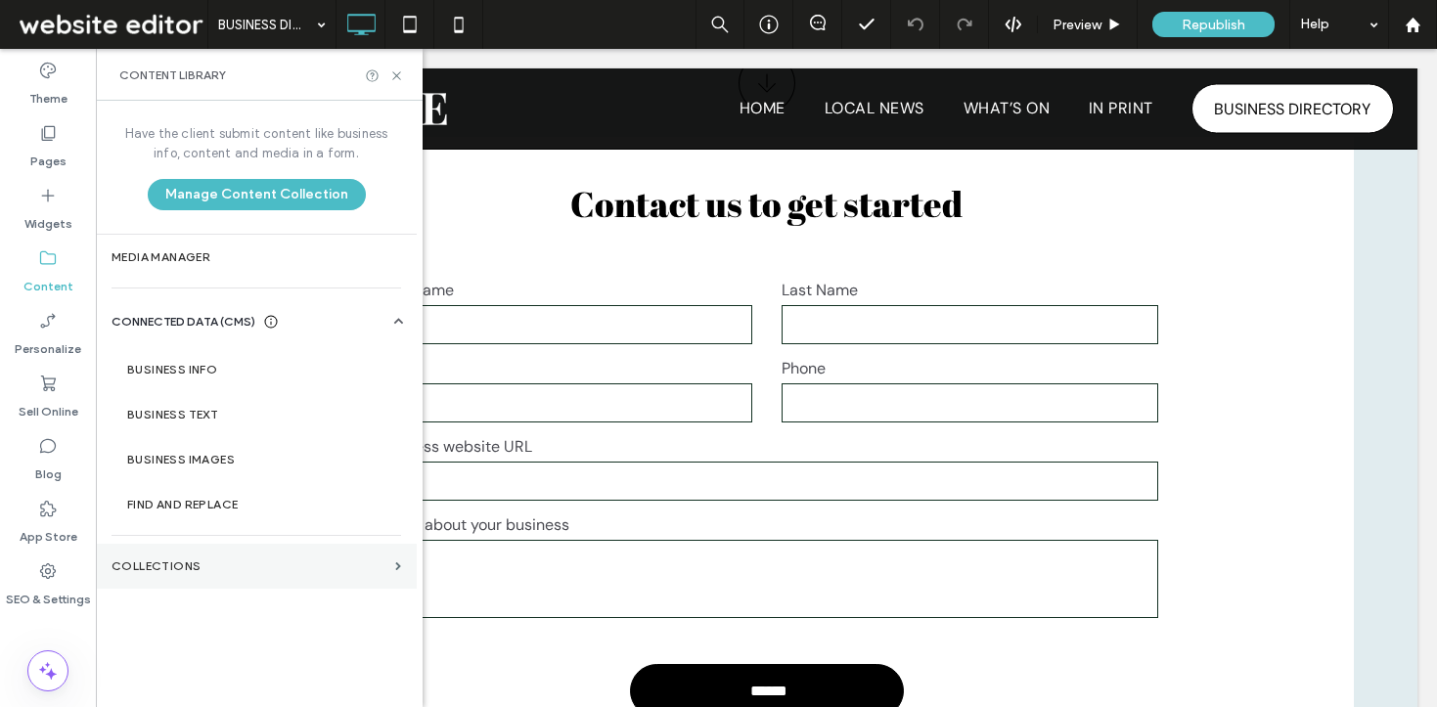
click at [184, 560] on label "Collections" at bounding box center [250, 567] width 276 height 14
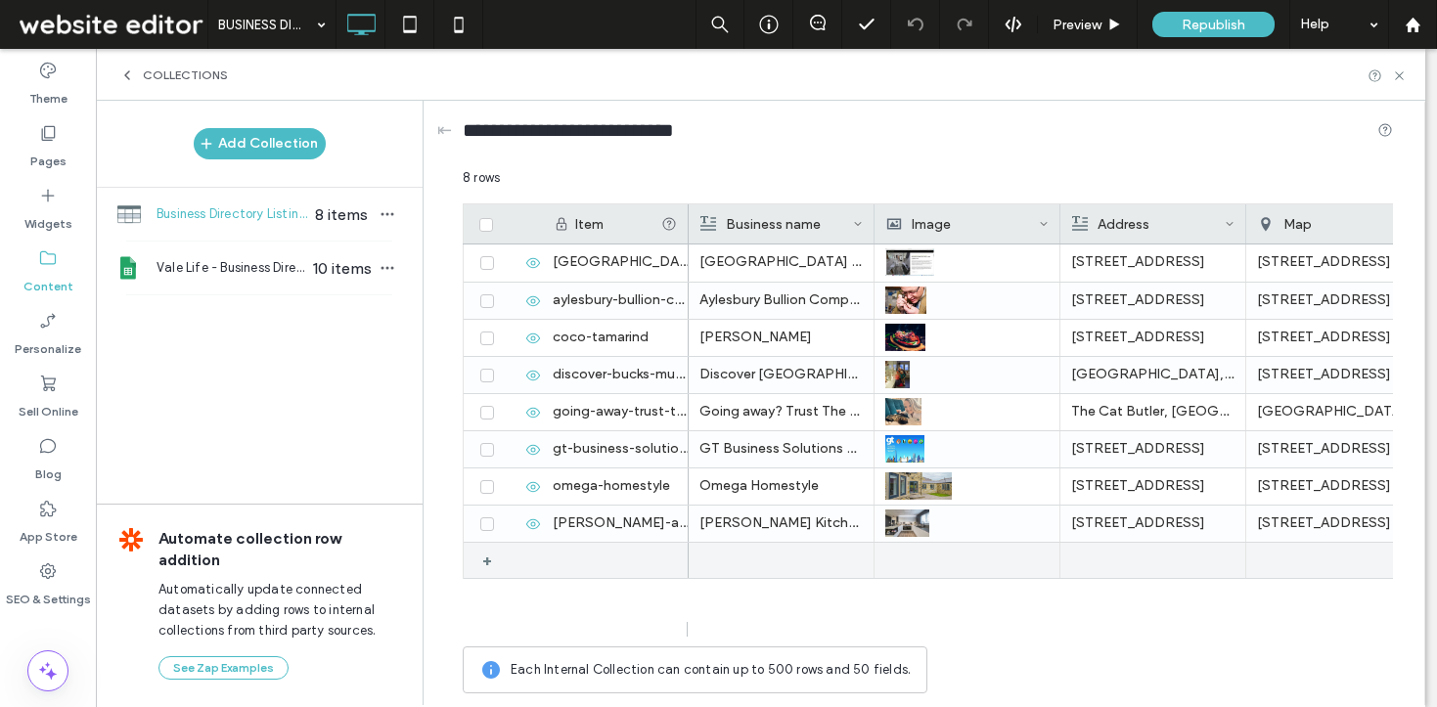
click at [489, 560] on div "+" at bounding box center [494, 560] width 24 height 35
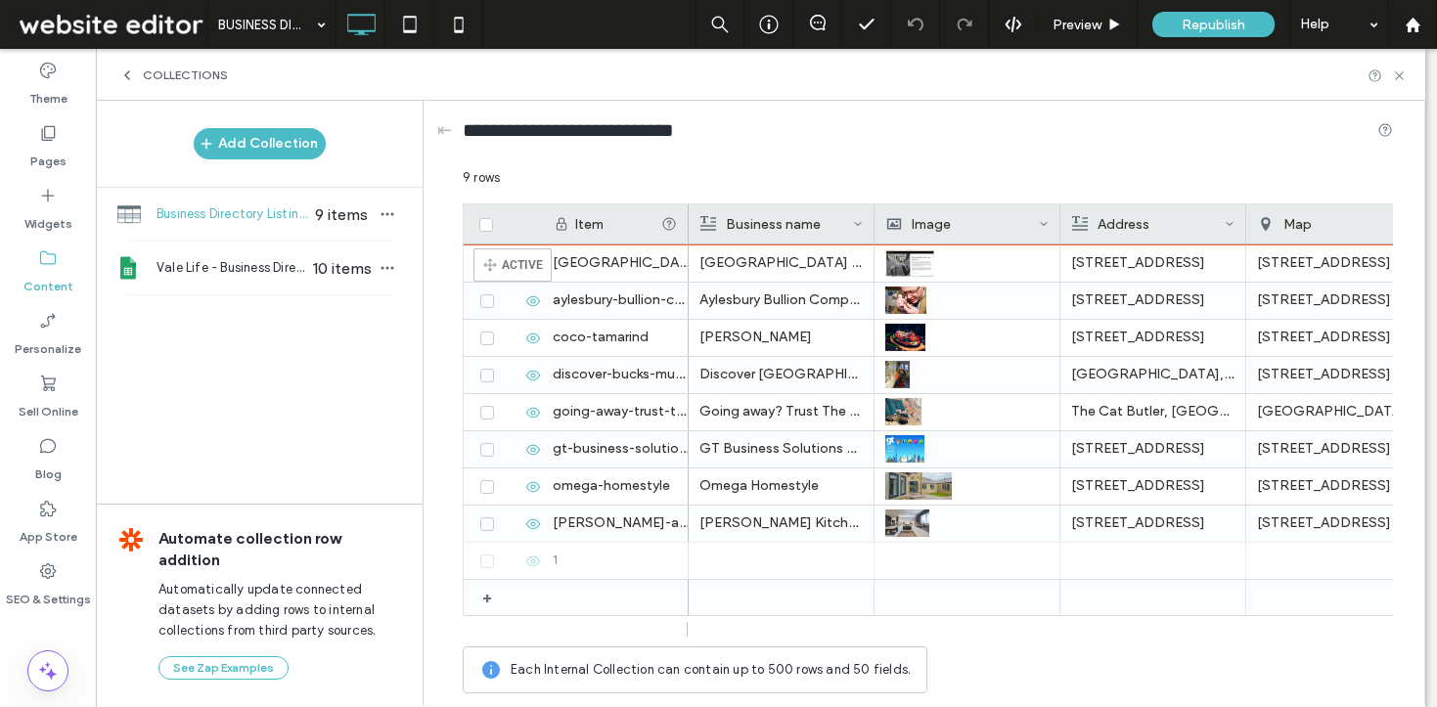
drag, startPoint x: 474, startPoint y: 557, endPoint x: 504, endPoint y: 259, distance: 299.0
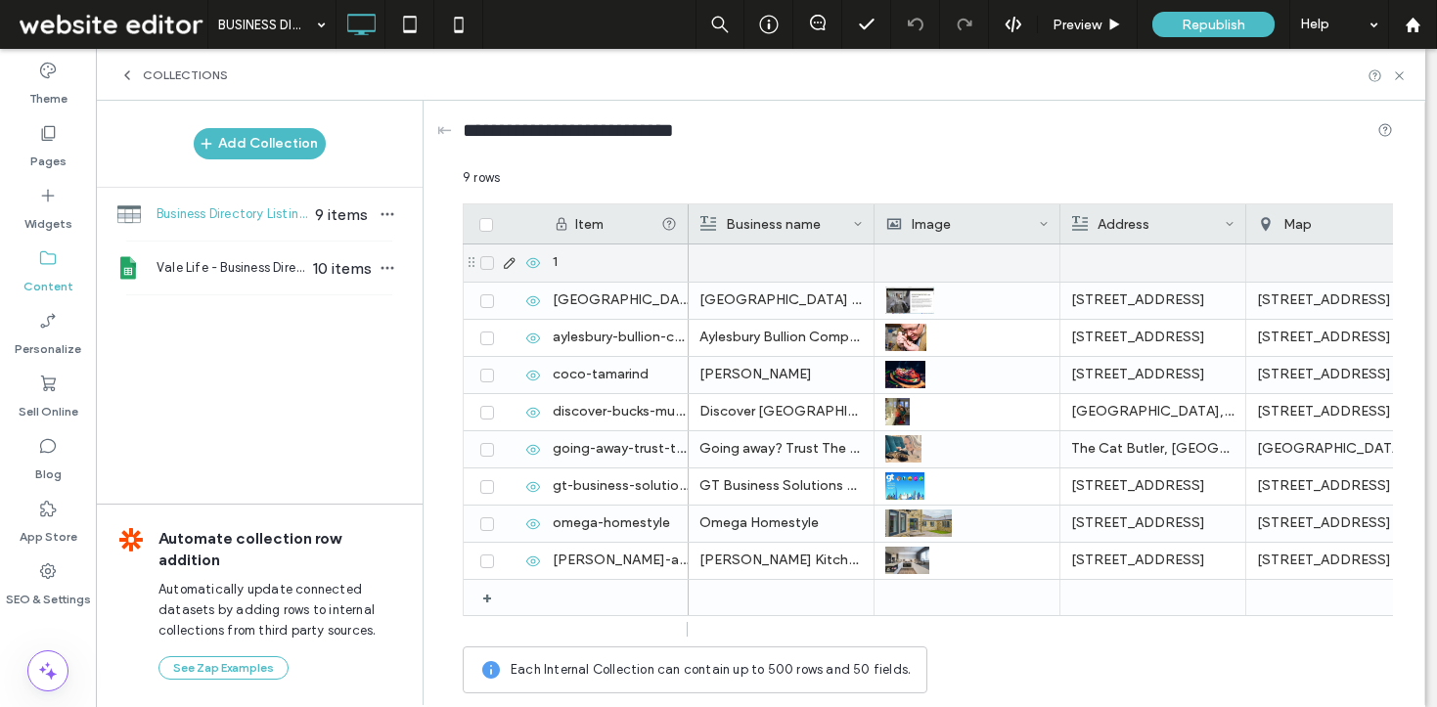
click at [793, 261] on div at bounding box center [781, 263] width 163 height 37
click at [950, 264] on div at bounding box center [967, 263] width 162 height 35
click at [1139, 274] on div at bounding box center [1152, 263] width 163 height 37
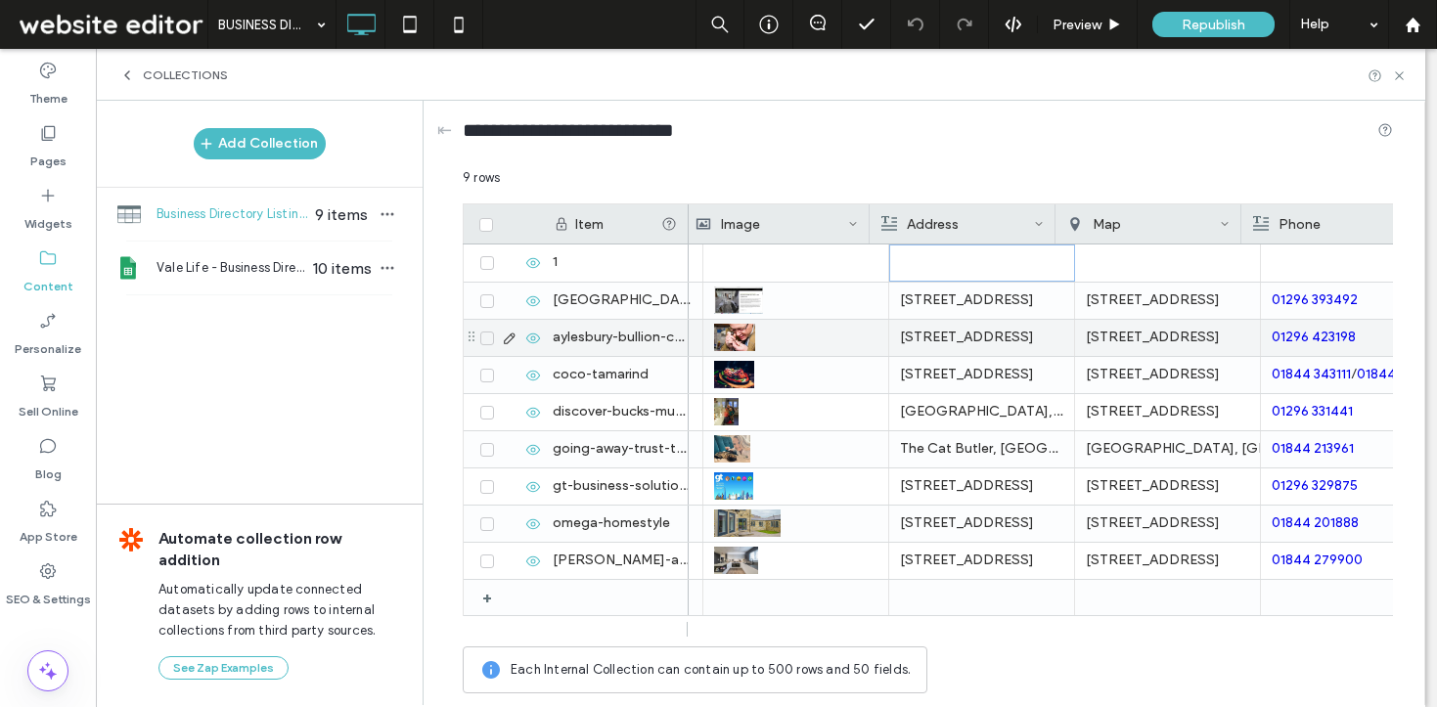
scroll to position [0, 238]
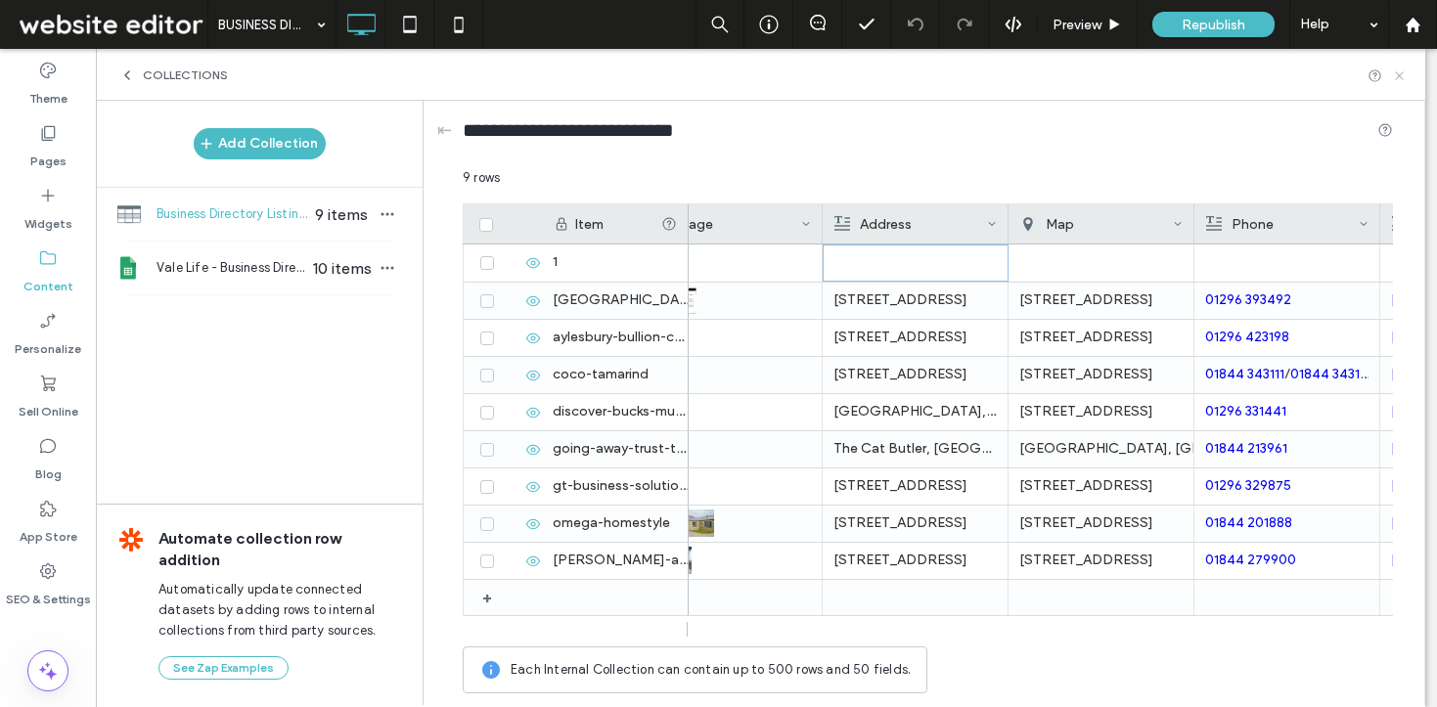
click at [1397, 74] on icon at bounding box center [1399, 75] width 15 height 15
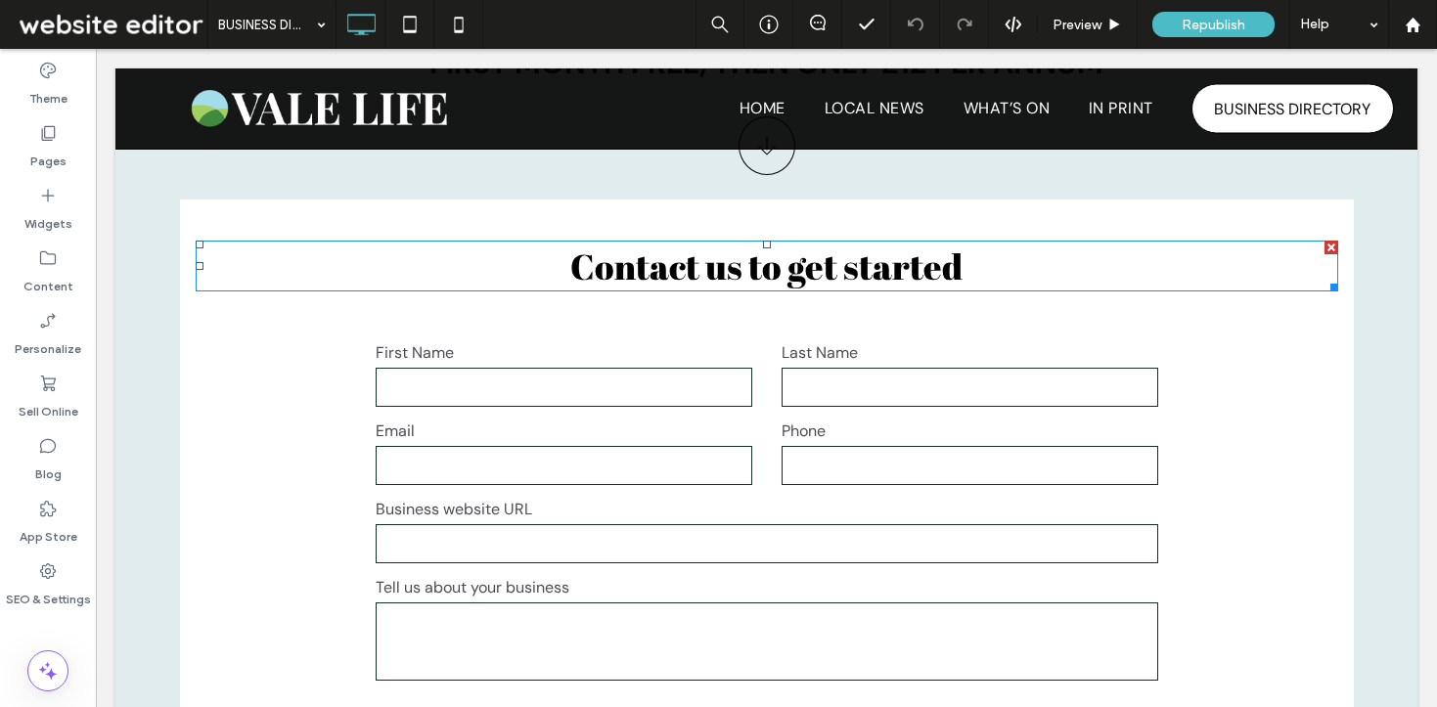
scroll to position [2479, 0]
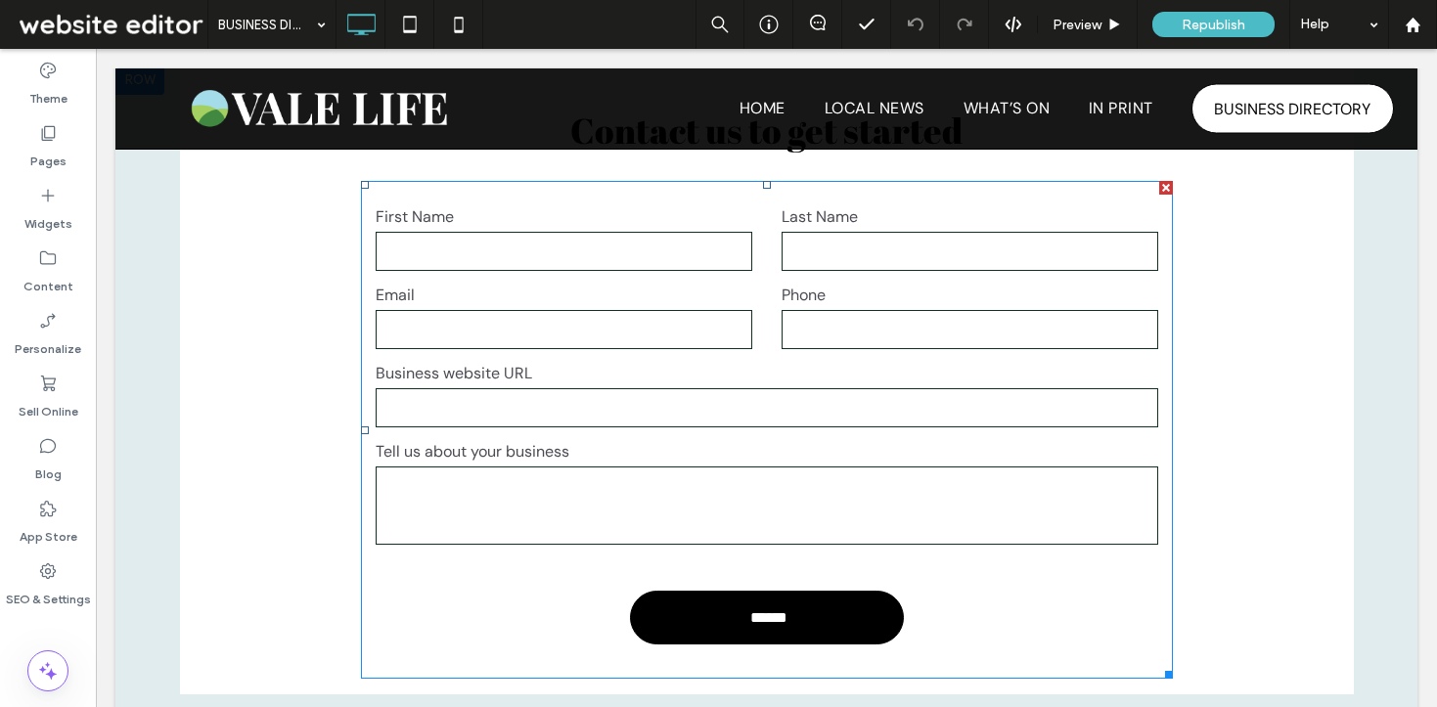
click at [631, 458] on label "Tell us about your business" at bounding box center [767, 451] width 783 height 23
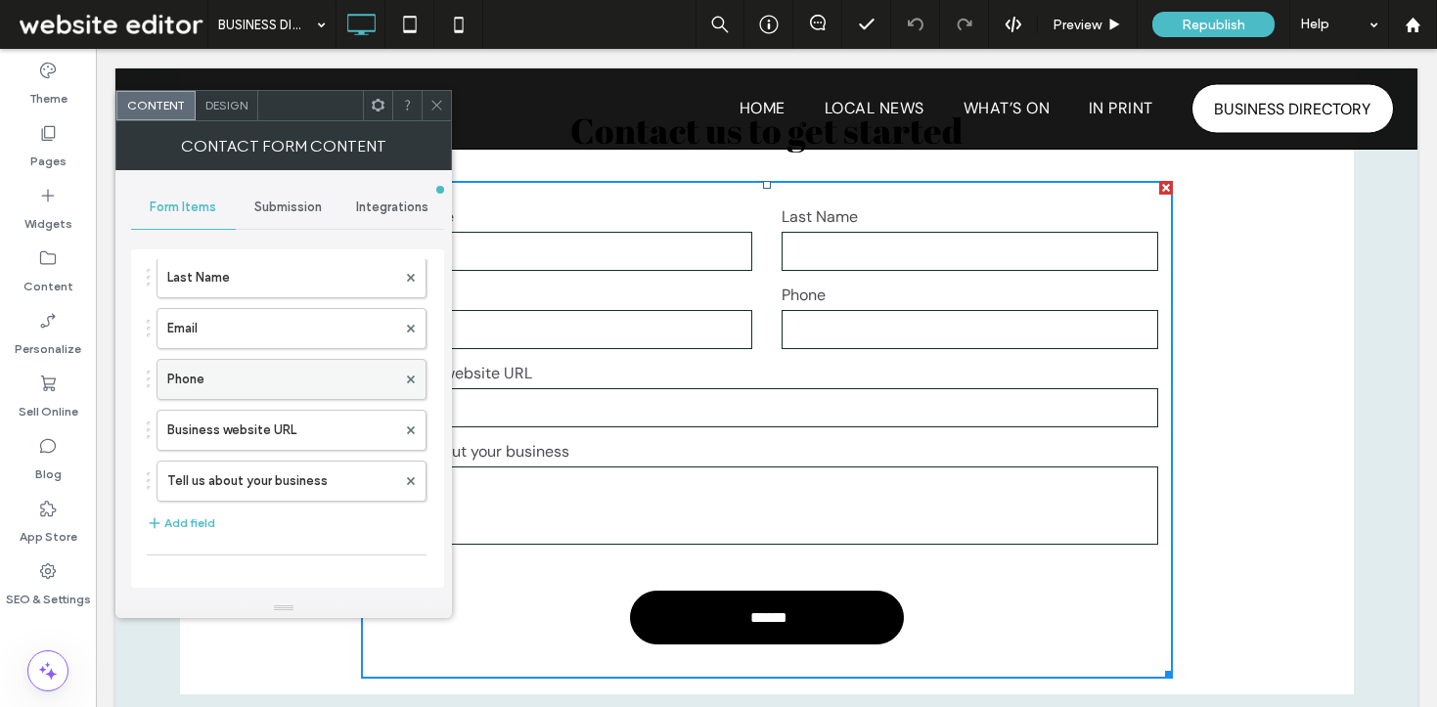
scroll to position [190, 0]
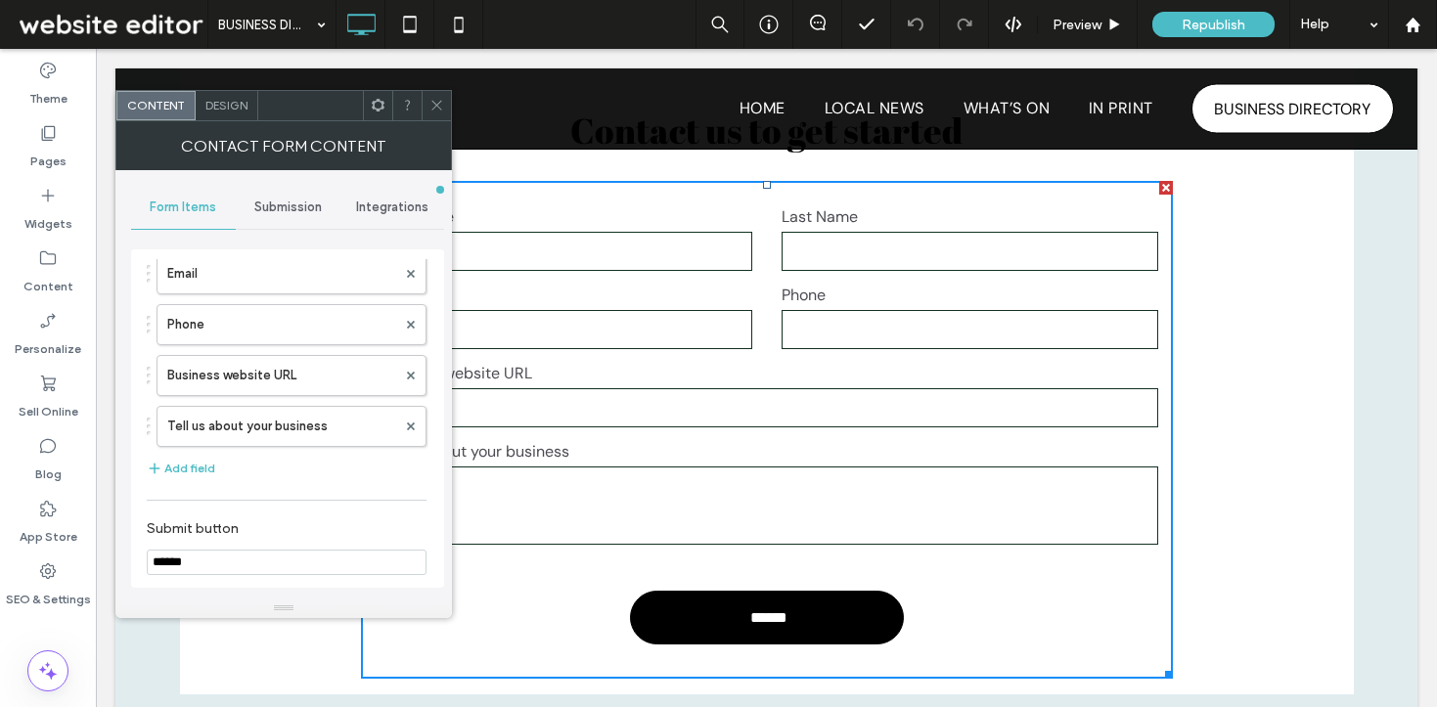
click at [430, 102] on icon at bounding box center [437, 105] width 15 height 15
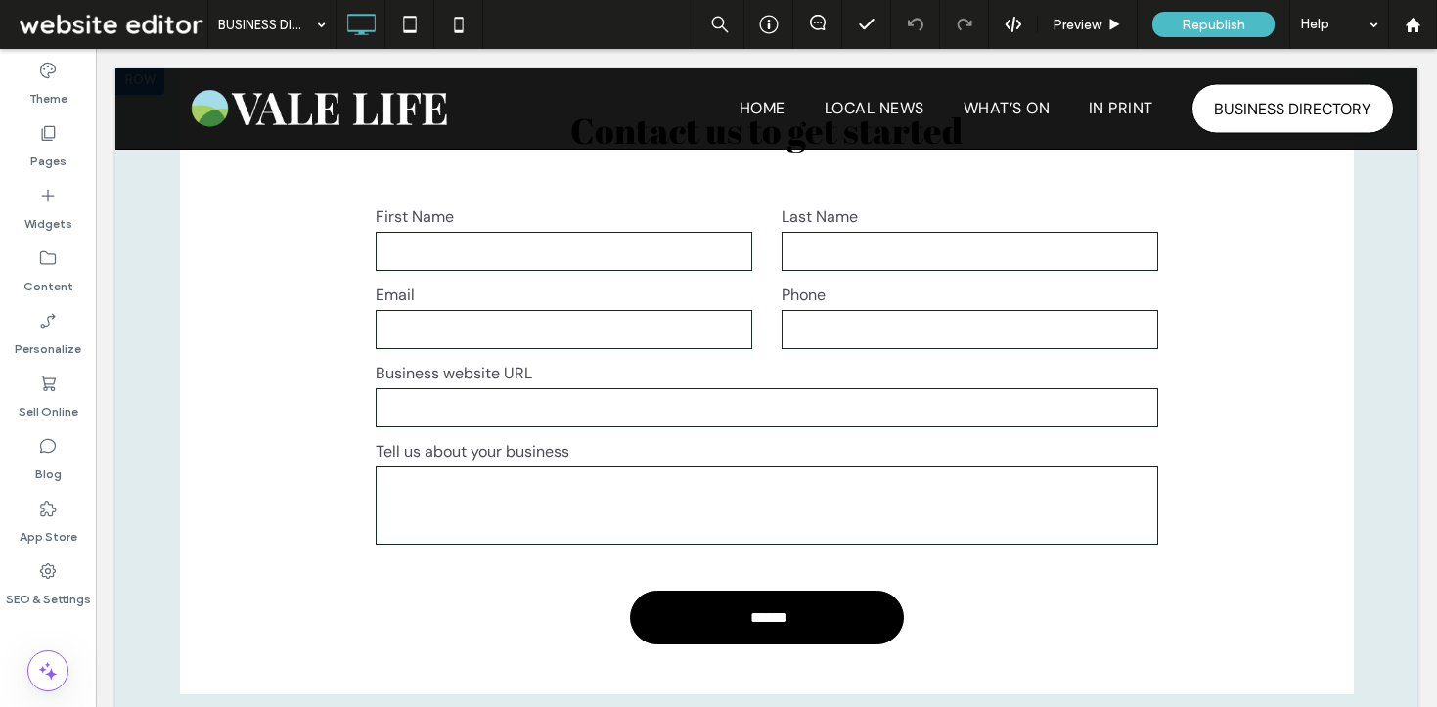
scroll to position [2435, 0]
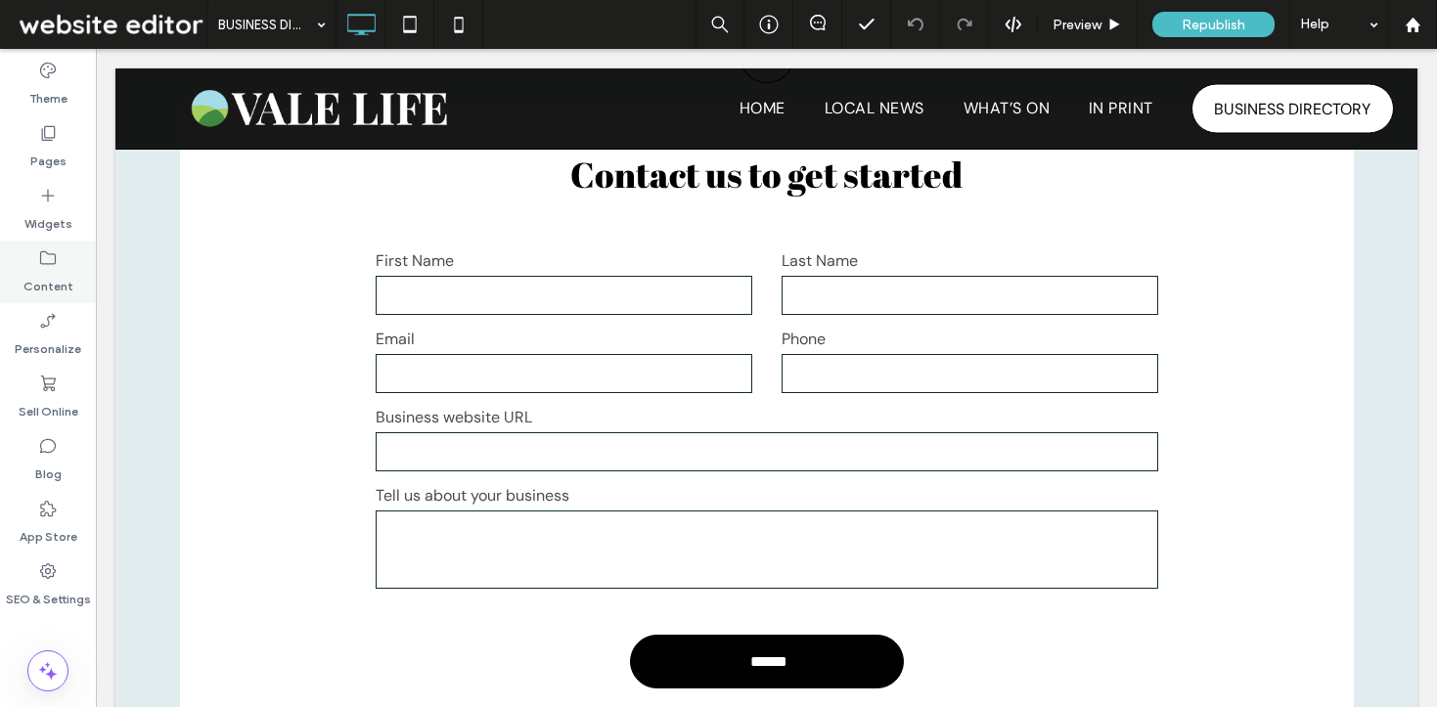
click at [51, 279] on label "Content" at bounding box center [48, 281] width 50 height 27
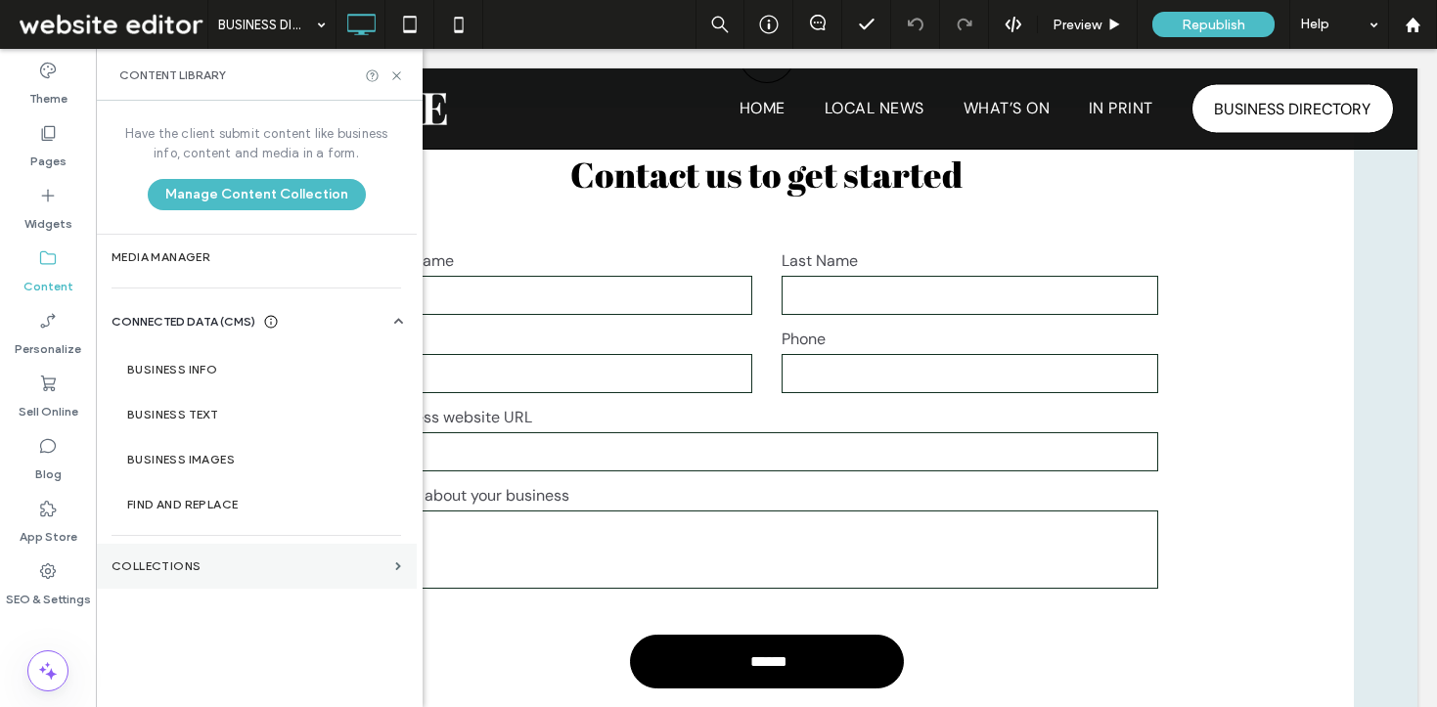
click at [188, 566] on label "Collections" at bounding box center [250, 567] width 276 height 14
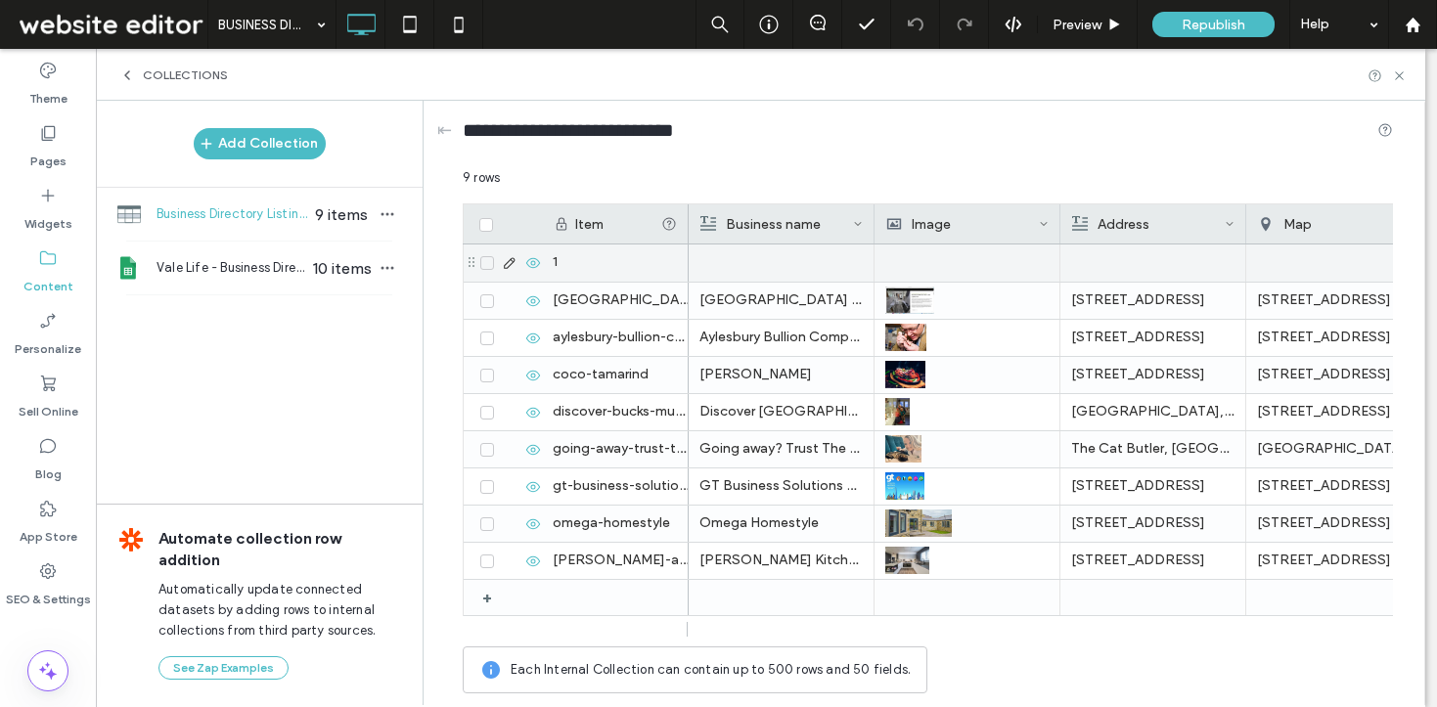
scroll to position [0, 23]
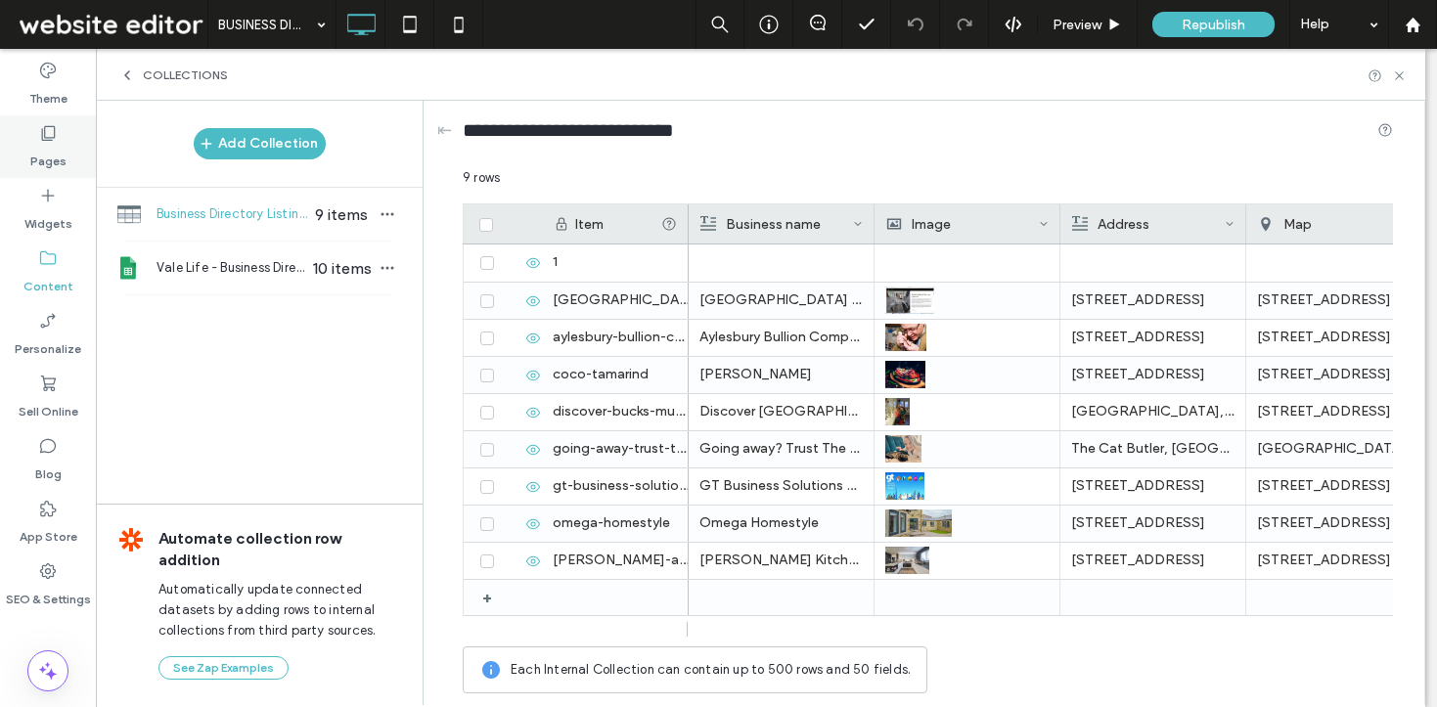
click at [57, 164] on label "Pages" at bounding box center [48, 156] width 36 height 27
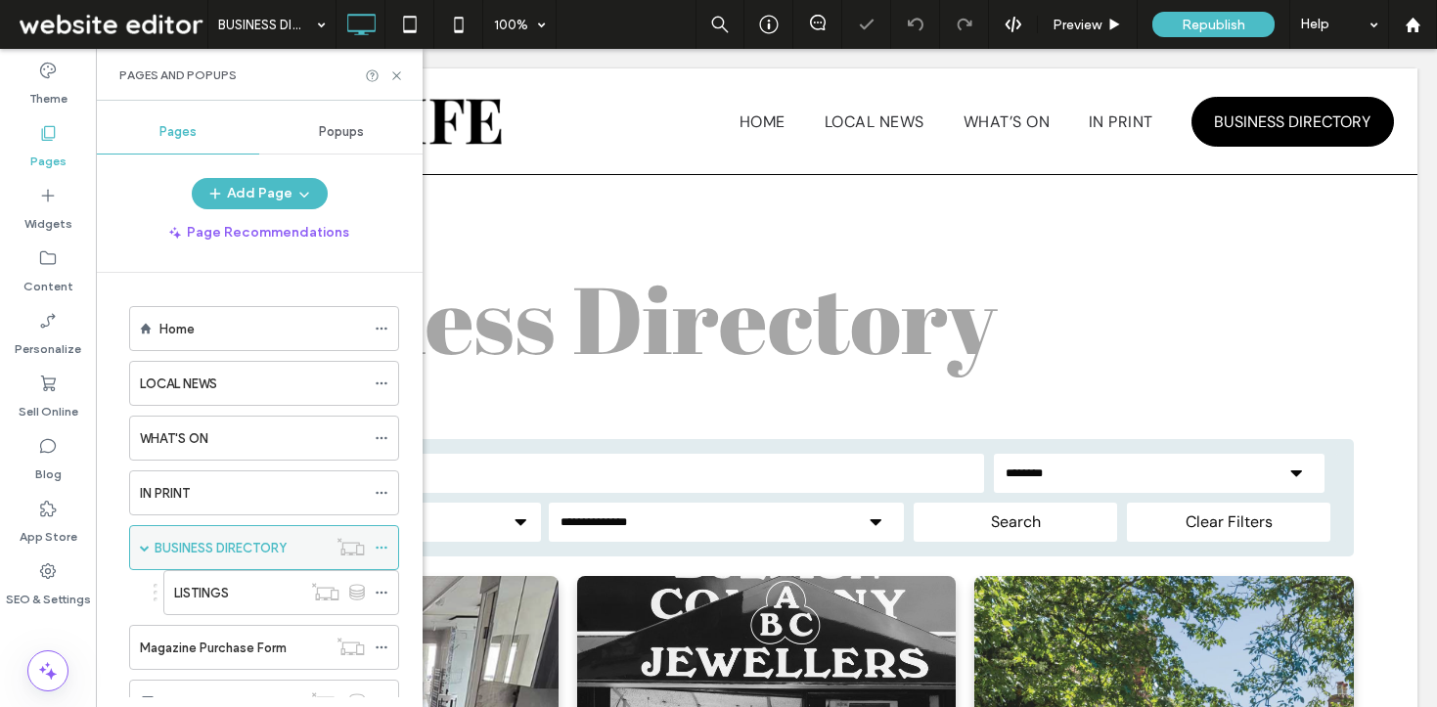
click at [215, 547] on label "BUSINESS DIRECTORY" at bounding box center [221, 548] width 132 height 34
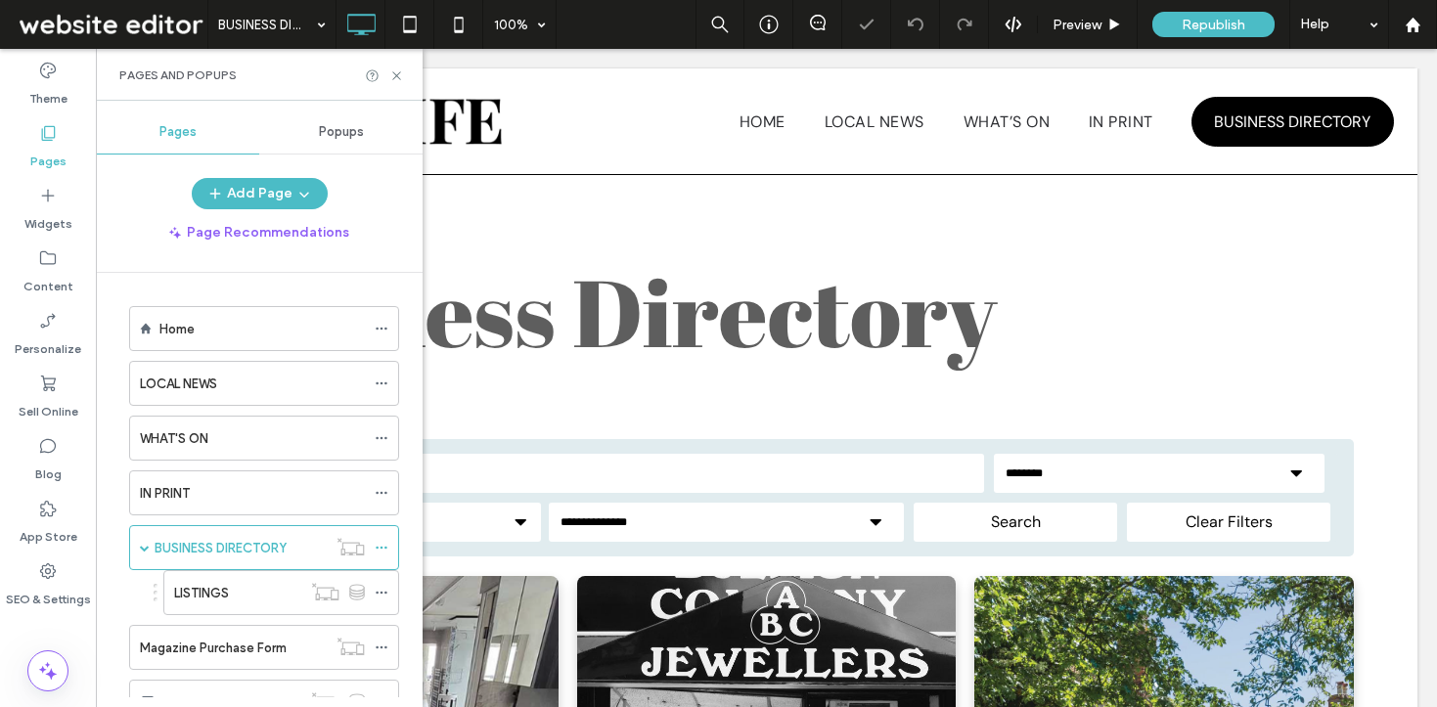
click at [394, 82] on div "Pages and Popups" at bounding box center [259, 76] width 280 height 16
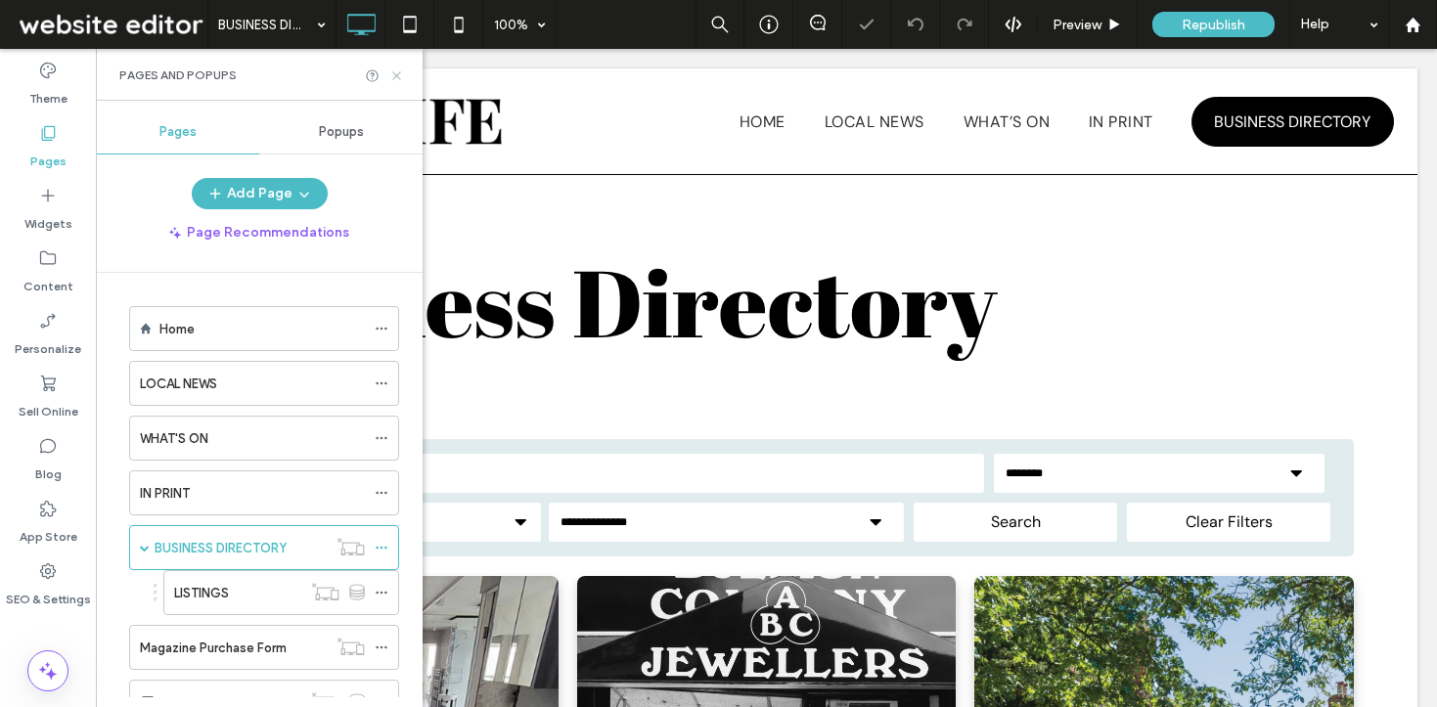
click at [396, 78] on icon at bounding box center [396, 75] width 15 height 15
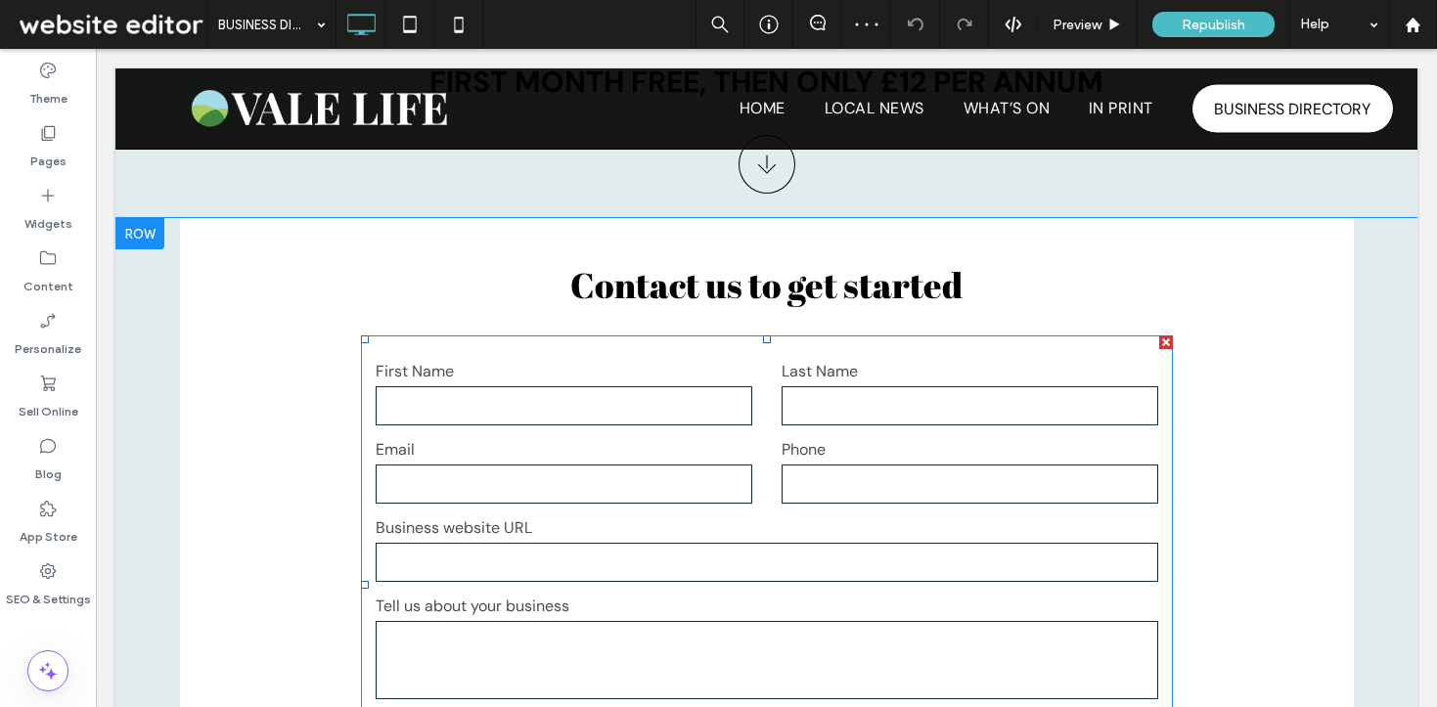
click at [519, 466] on input "email" at bounding box center [564, 484] width 377 height 39
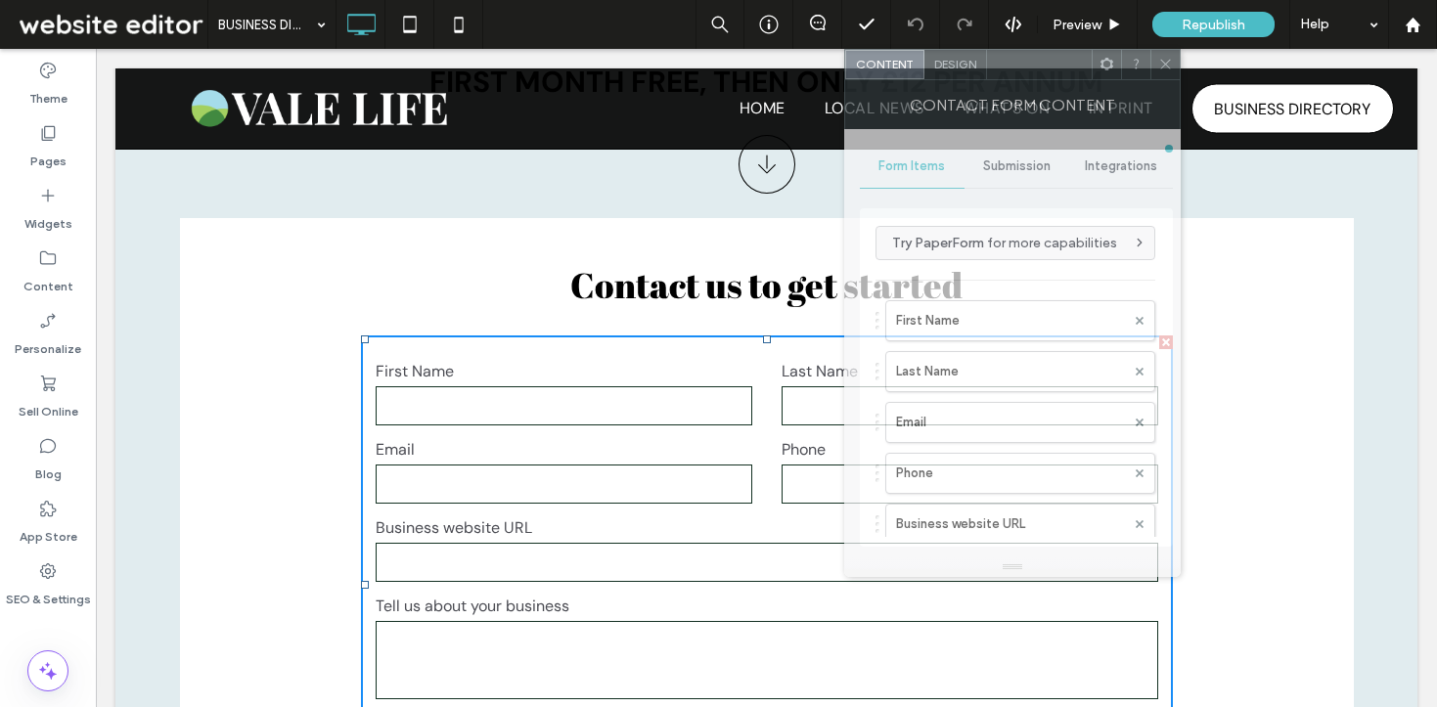
drag, startPoint x: 296, startPoint y: 111, endPoint x: 1023, endPoint y: 62, distance: 728.6
click at [1023, 65] on div at bounding box center [1039, 64] width 105 height 29
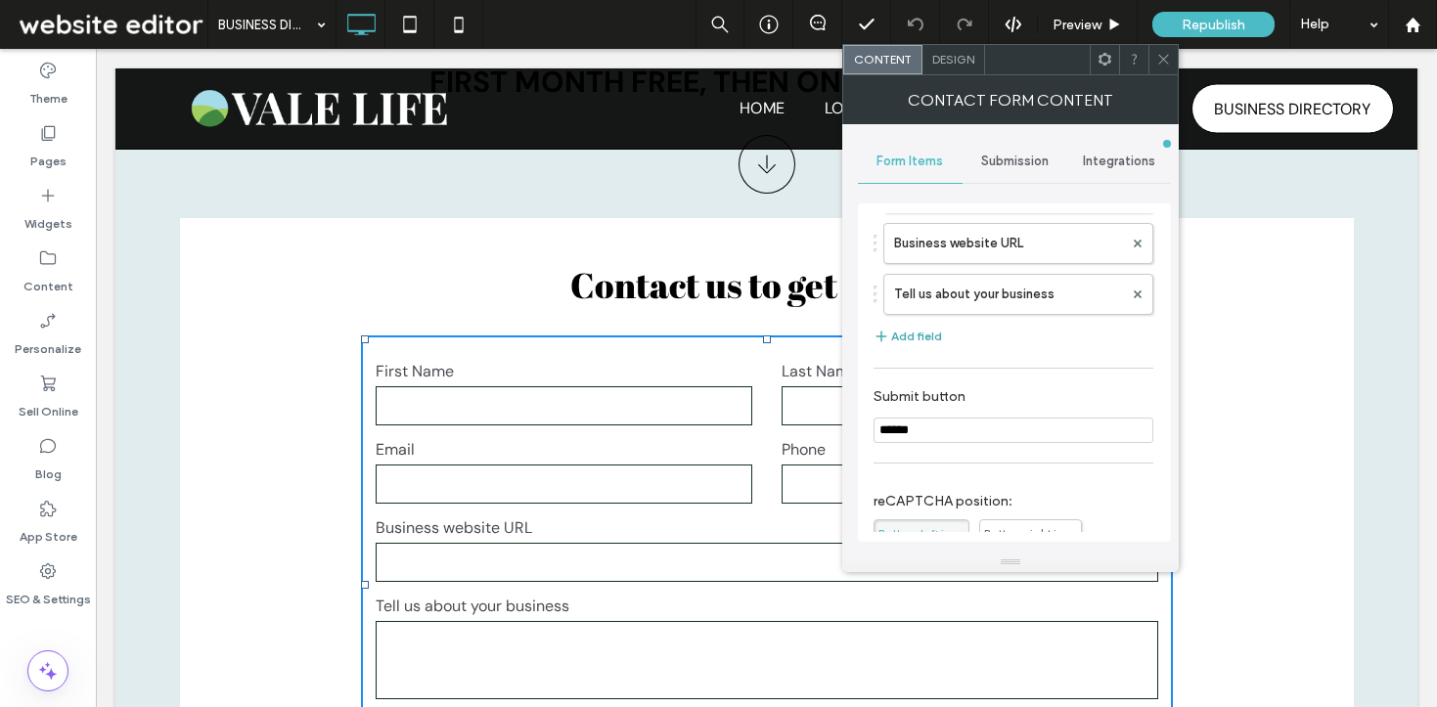
click at [915, 338] on button "Add field" at bounding box center [908, 336] width 68 height 23
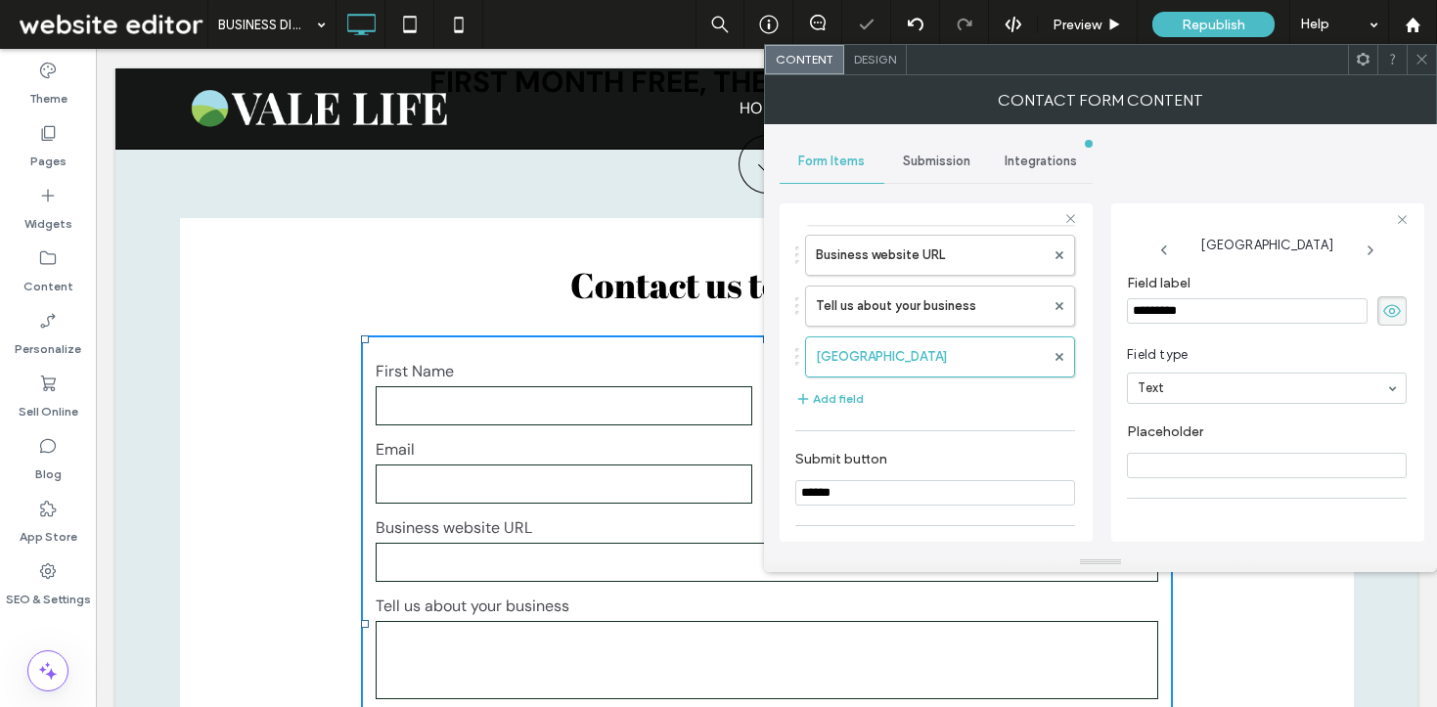
drag, startPoint x: 1234, startPoint y: 308, endPoint x: 1078, endPoint y: 294, distance: 156.2
click at [1078, 294] on div "**********" at bounding box center [936, 370] width 313 height 364
type input "**********"
click at [901, 356] on label "New Field" at bounding box center [930, 357] width 229 height 39
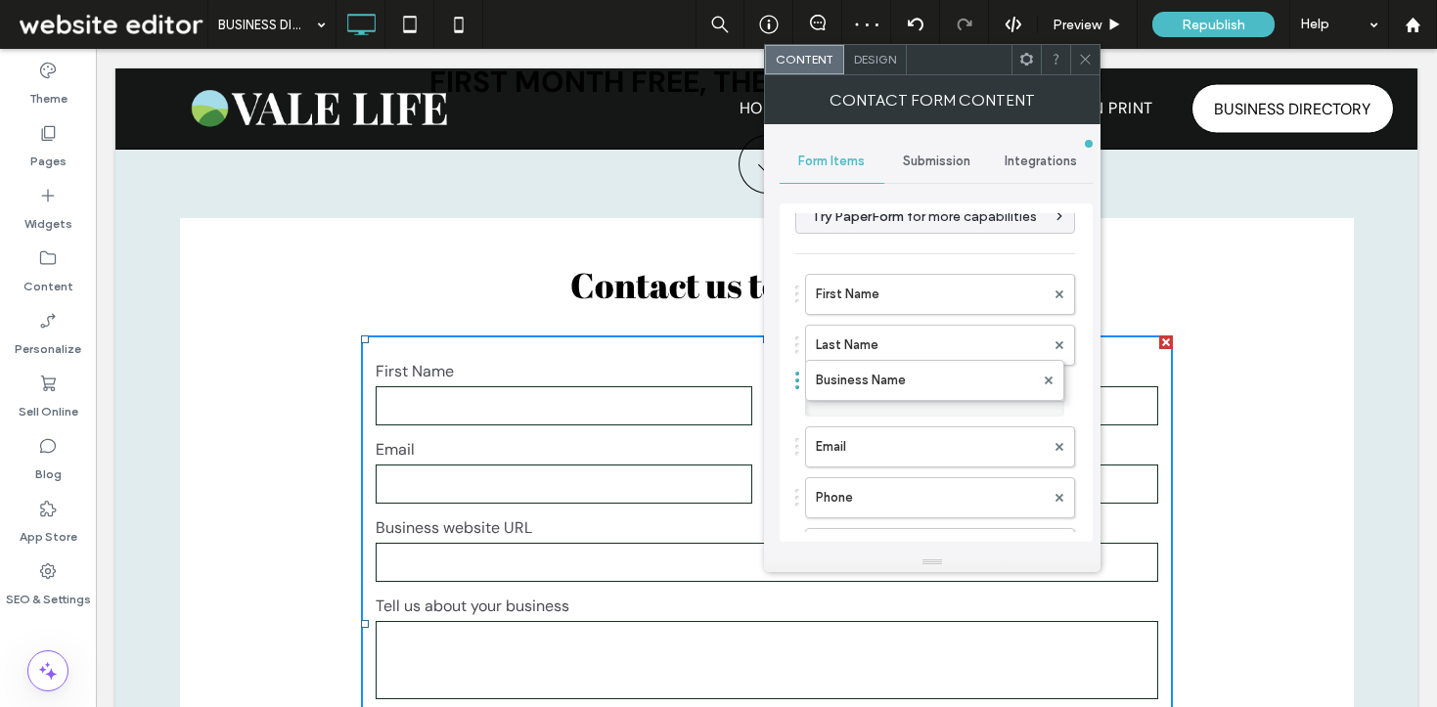
drag, startPoint x: 898, startPoint y: 339, endPoint x: 883, endPoint y: 372, distance: 35.5
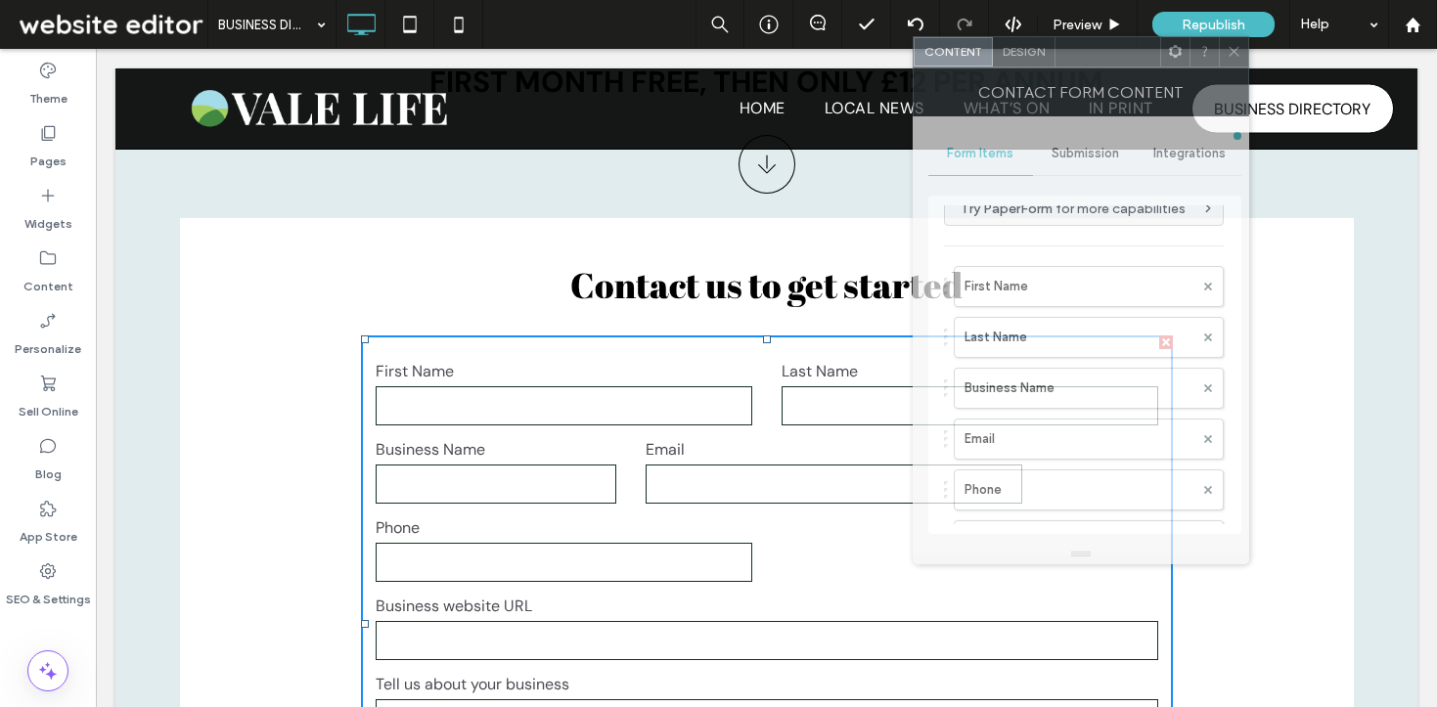
drag, startPoint x: 941, startPoint y: 71, endPoint x: 1089, endPoint y: 61, distance: 148.1
click at [1089, 61] on div at bounding box center [1108, 51] width 105 height 29
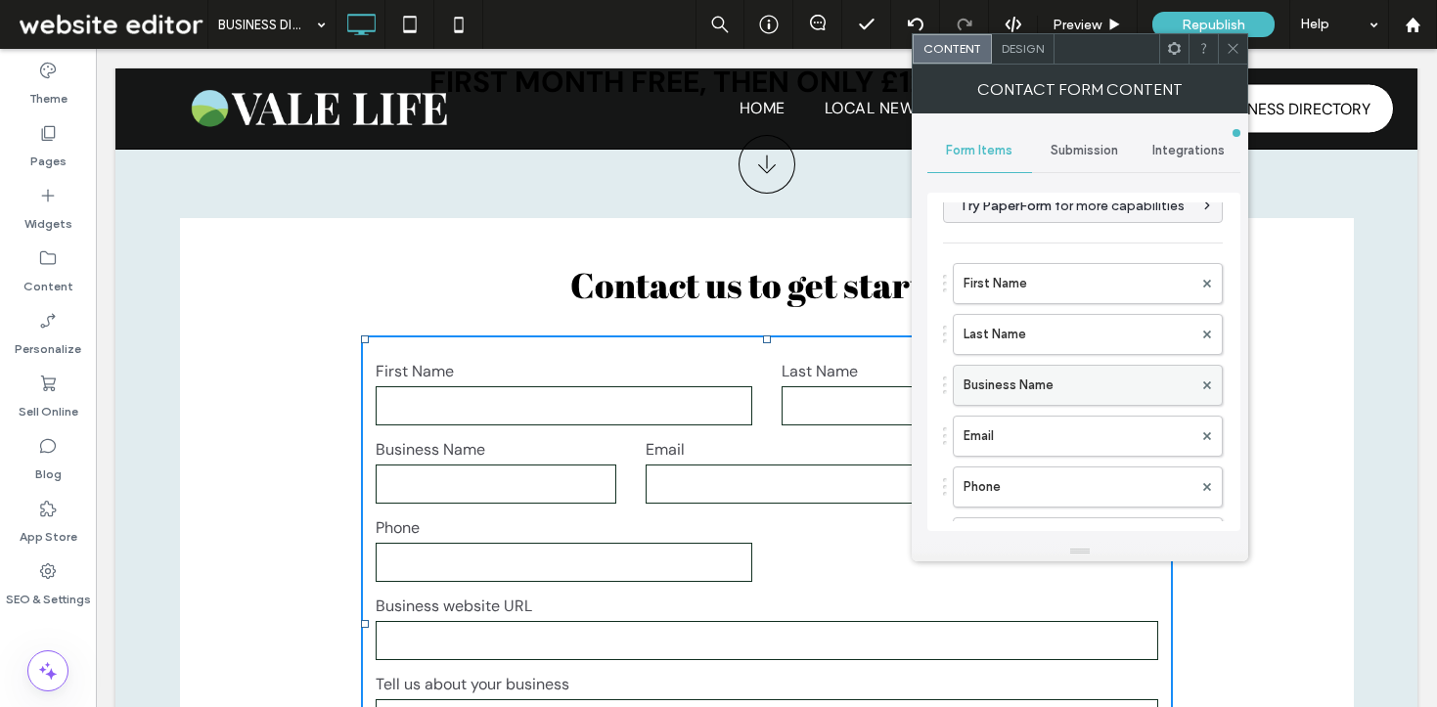
click at [1009, 390] on label "Business Name" at bounding box center [1078, 385] width 229 height 39
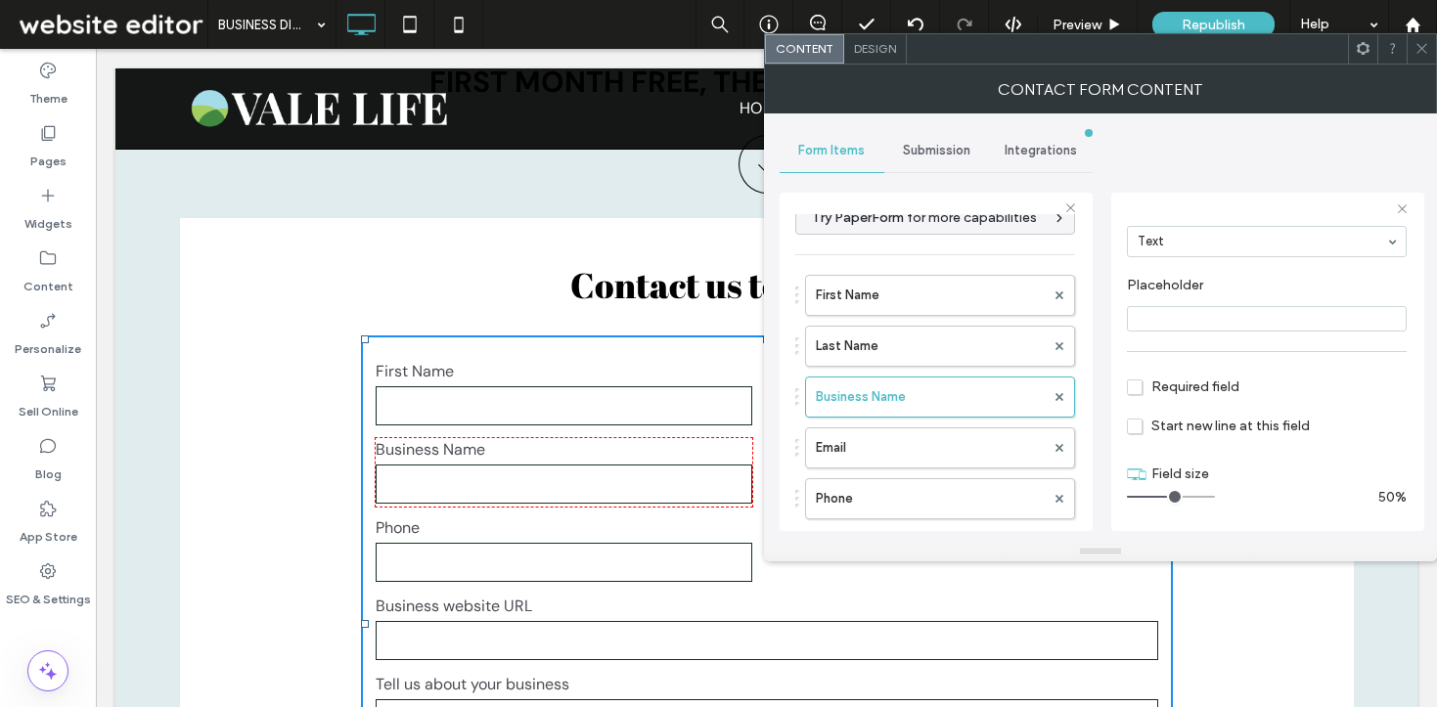
drag, startPoint x: 1156, startPoint y: 497, endPoint x: 1166, endPoint y: 500, distance: 10.2
type input "*"
click at [1166, 498] on input "range" at bounding box center [1171, 497] width 88 height 2
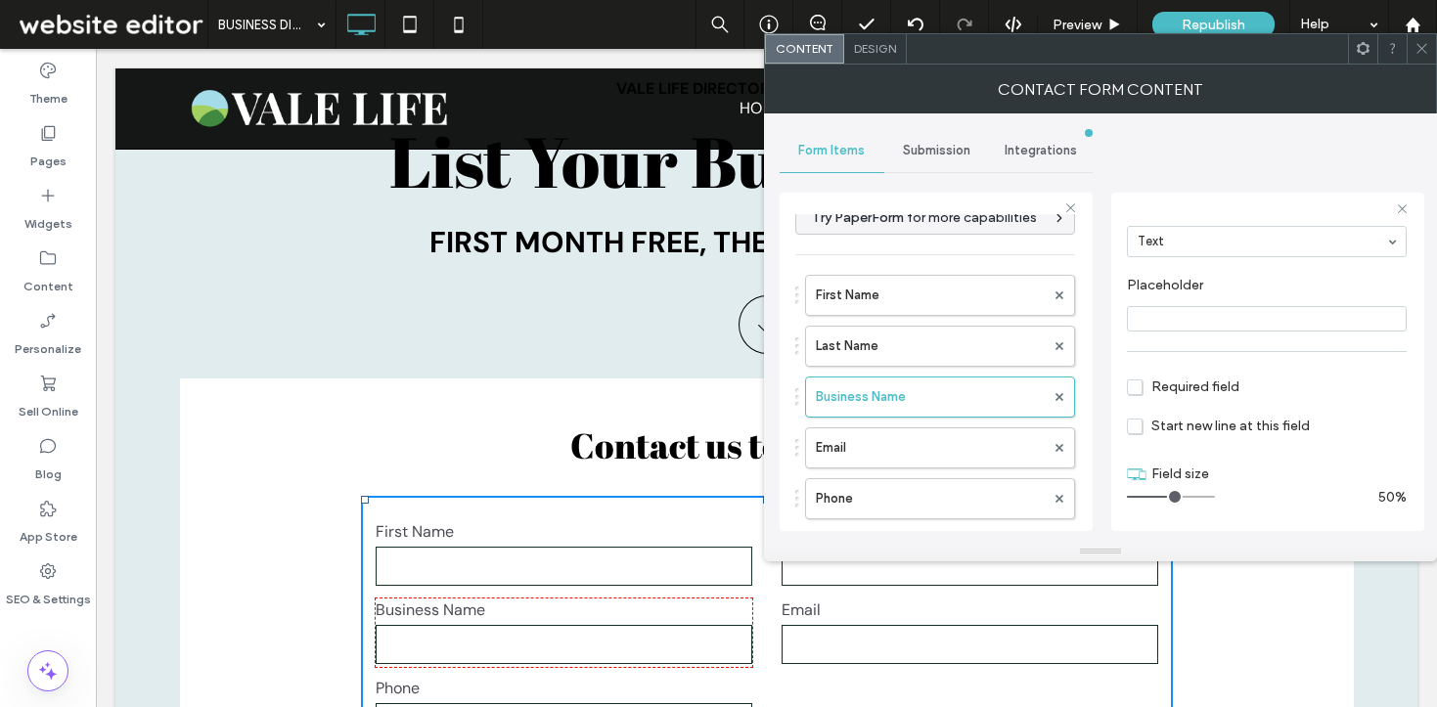
scroll to position [2160, 0]
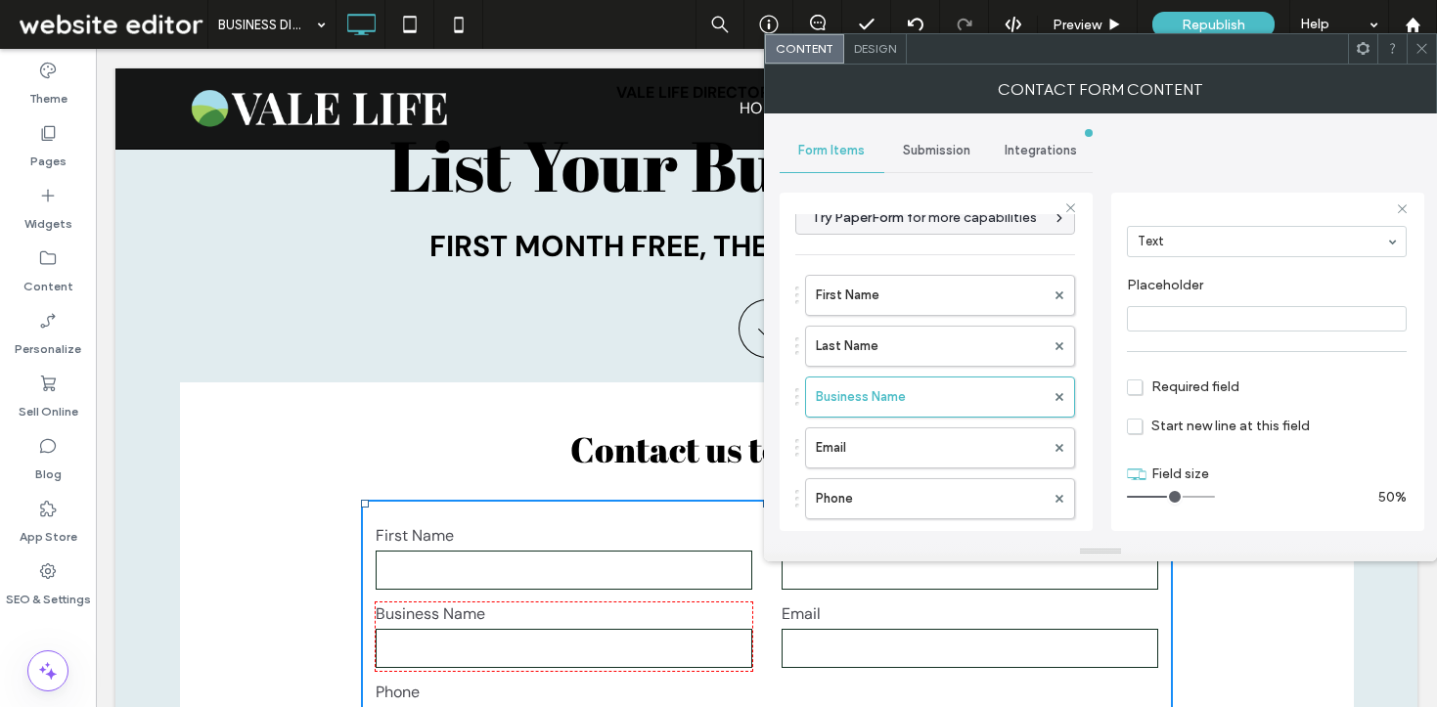
click at [1421, 48] on use at bounding box center [1422, 49] width 10 height 10
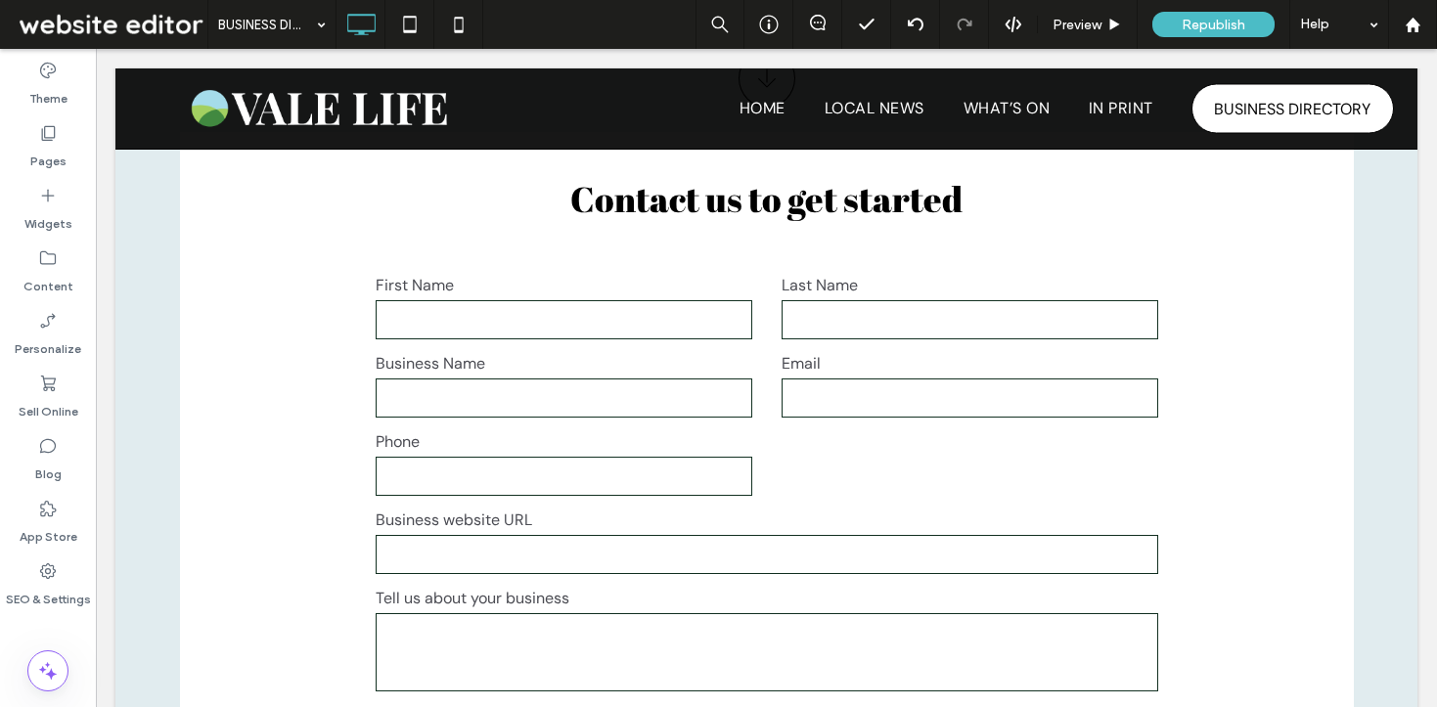
scroll to position [2414, 0]
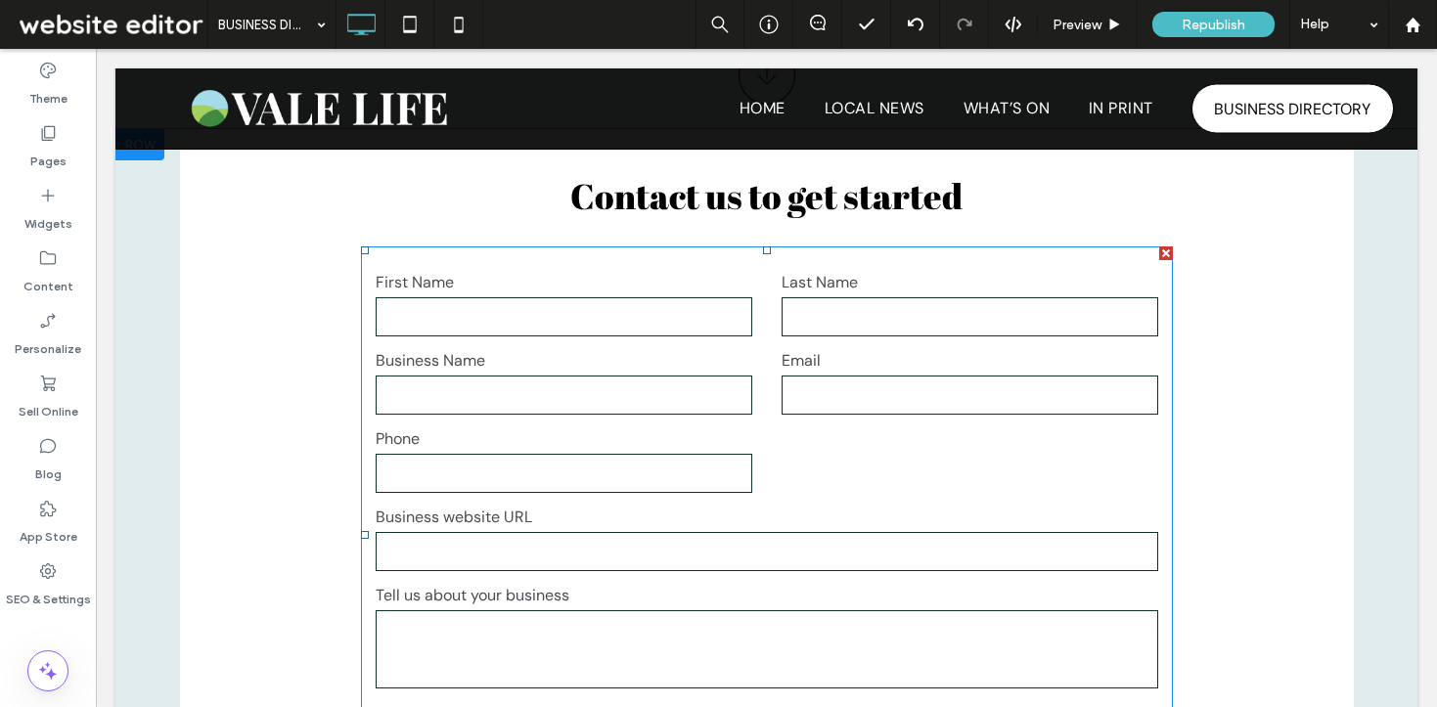
click at [747, 459] on div "Phone" at bounding box center [564, 462] width 406 height 68
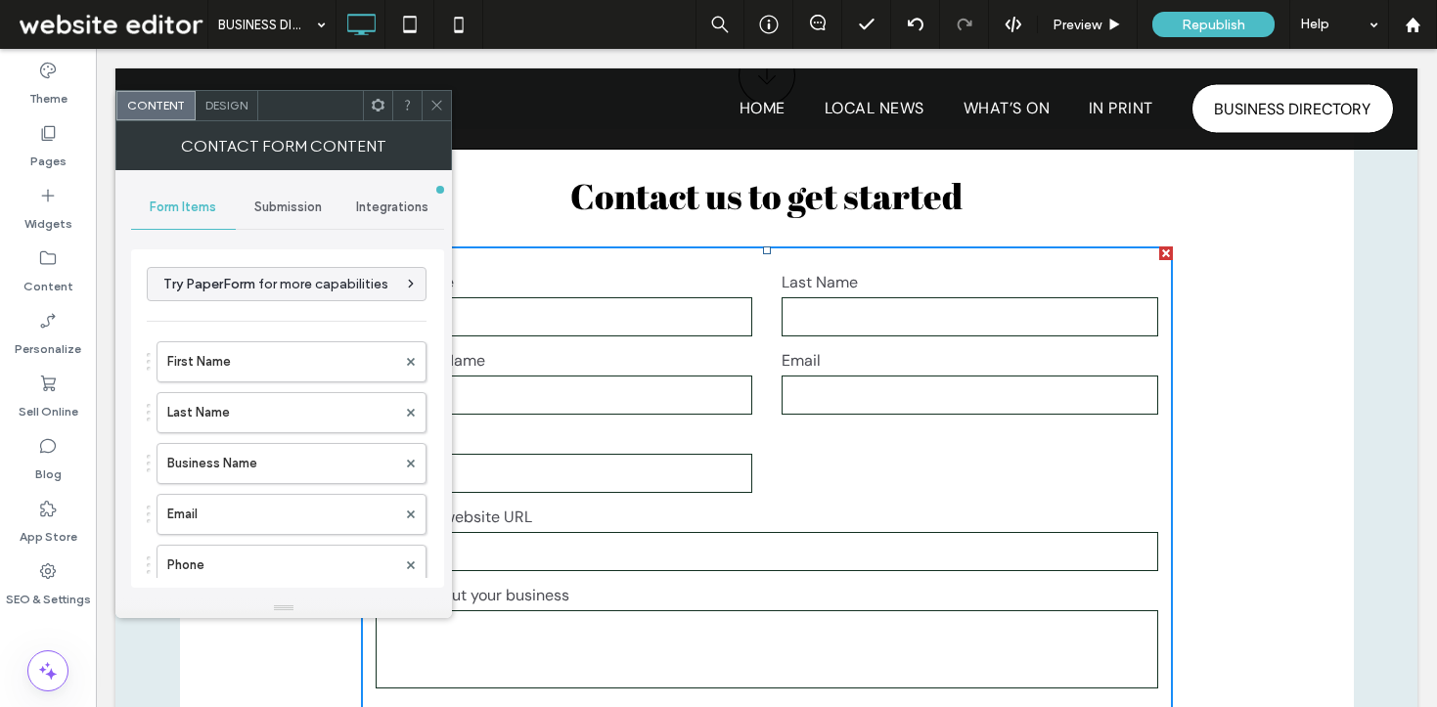
type input "******"
type input "**********"
drag, startPoint x: 207, startPoint y: 510, endPoint x: 207, endPoint y: 450, distance: 59.7
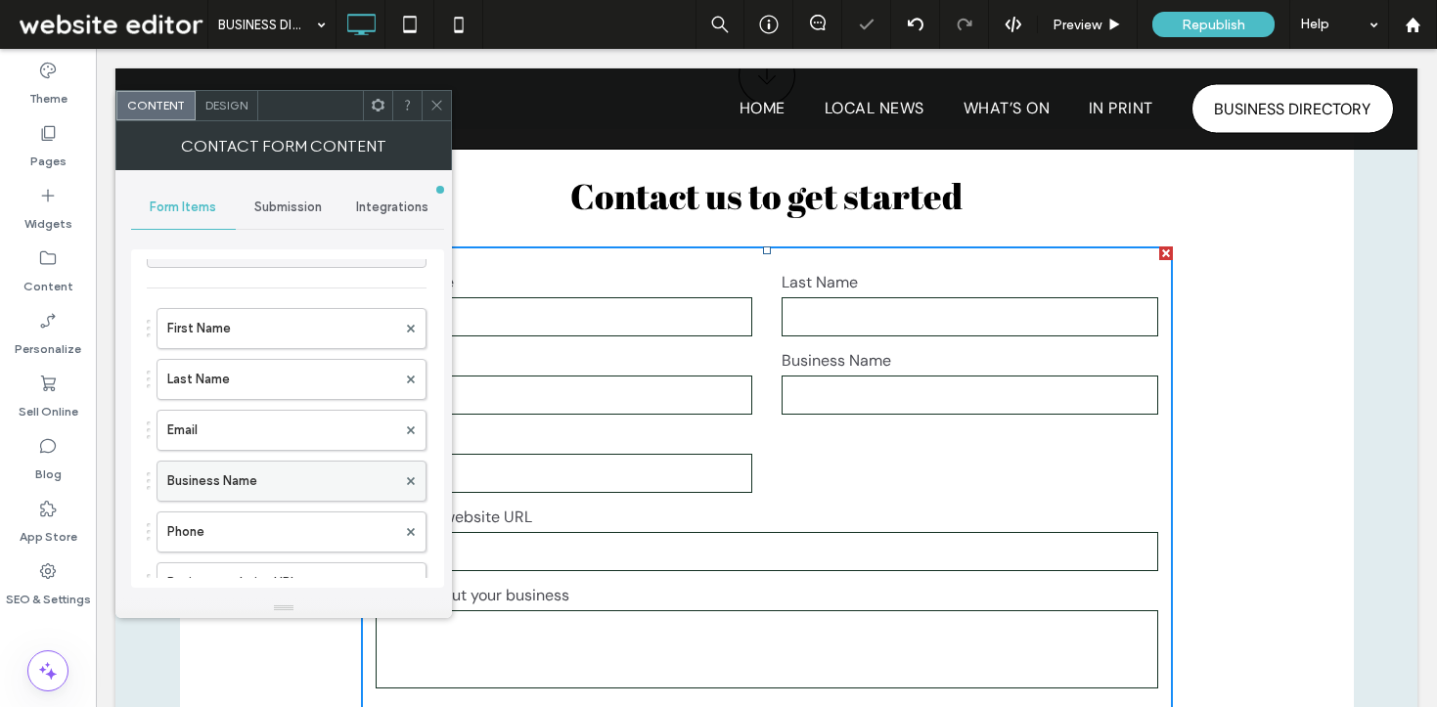
scroll to position [35, 0]
click at [217, 431] on label "Email" at bounding box center [281, 428] width 229 height 39
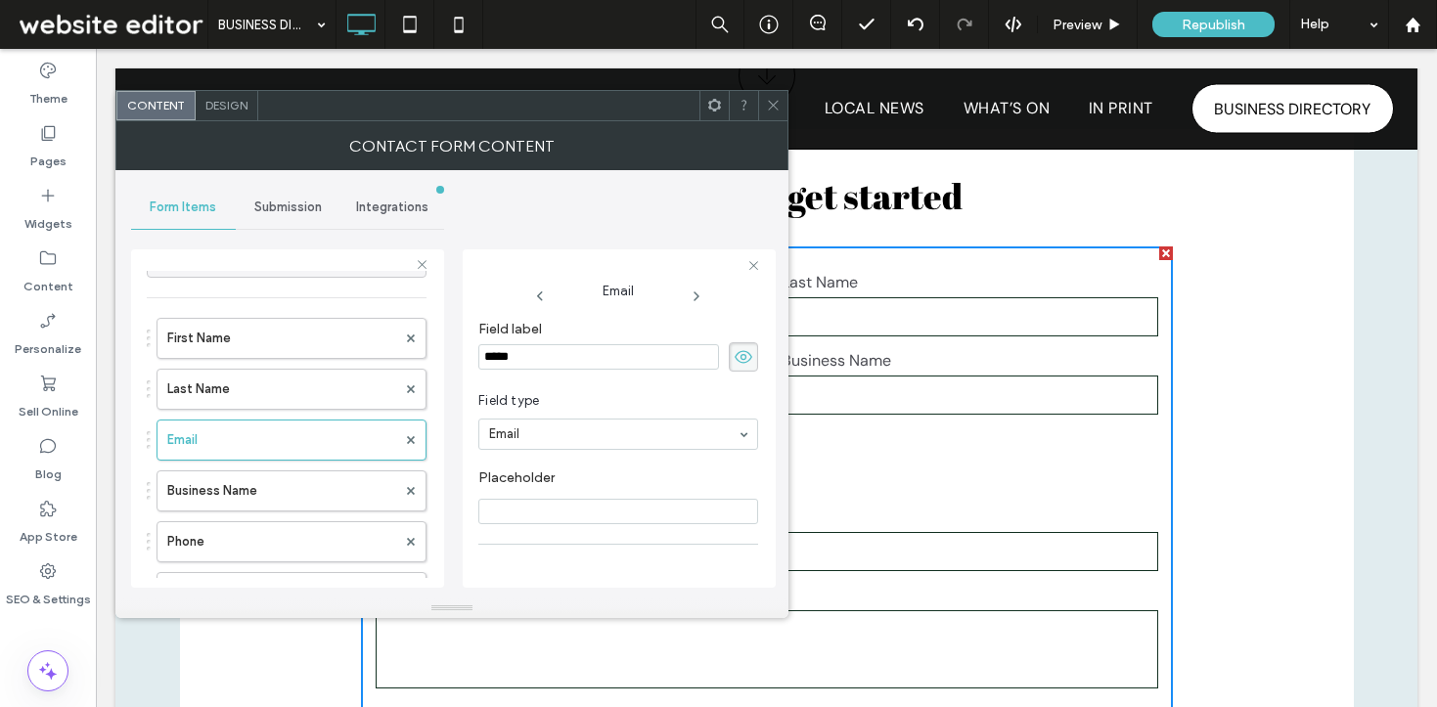
click at [485, 359] on input "*****" at bounding box center [598, 356] width 241 height 25
type input "**********"
click at [598, 363] on input "**********" at bounding box center [598, 356] width 241 height 25
click at [280, 392] on label "Last Name" at bounding box center [281, 389] width 229 height 39
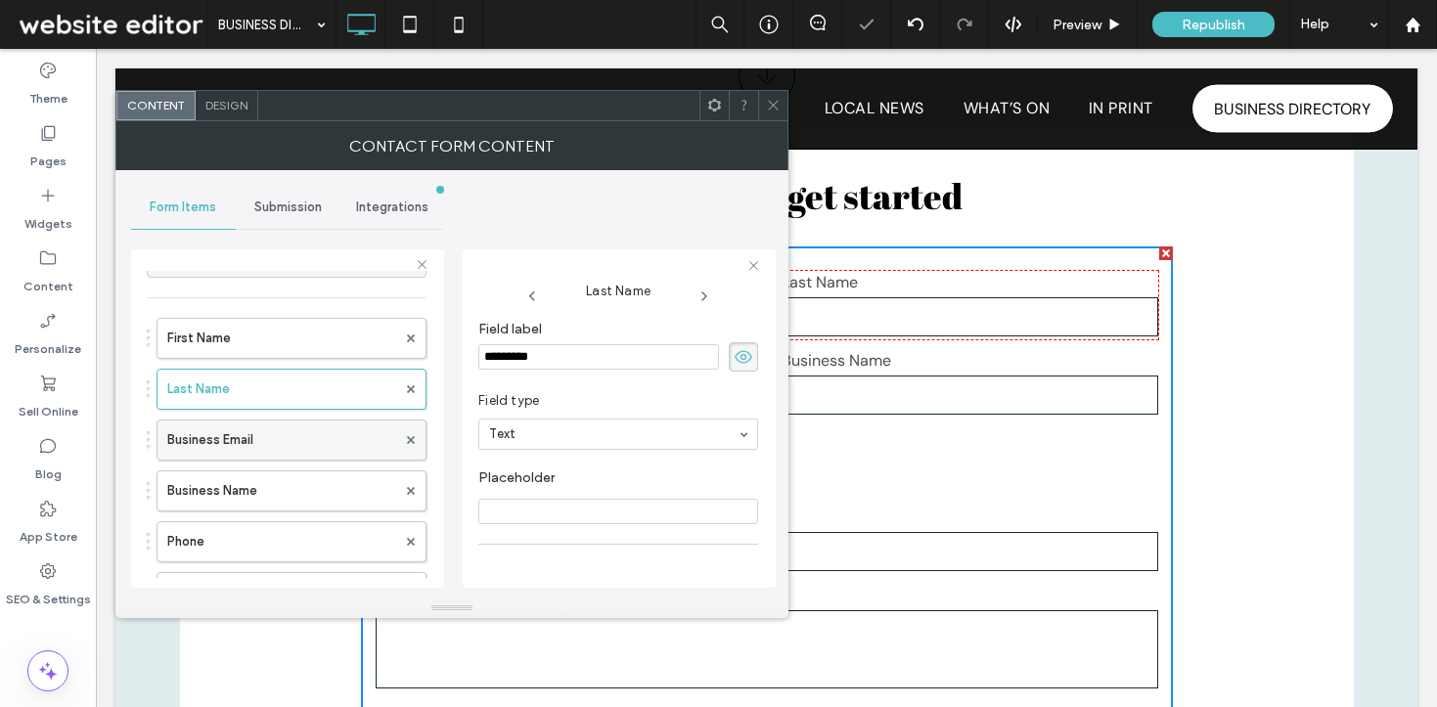
click at [259, 437] on label "Business Email" at bounding box center [281, 440] width 229 height 39
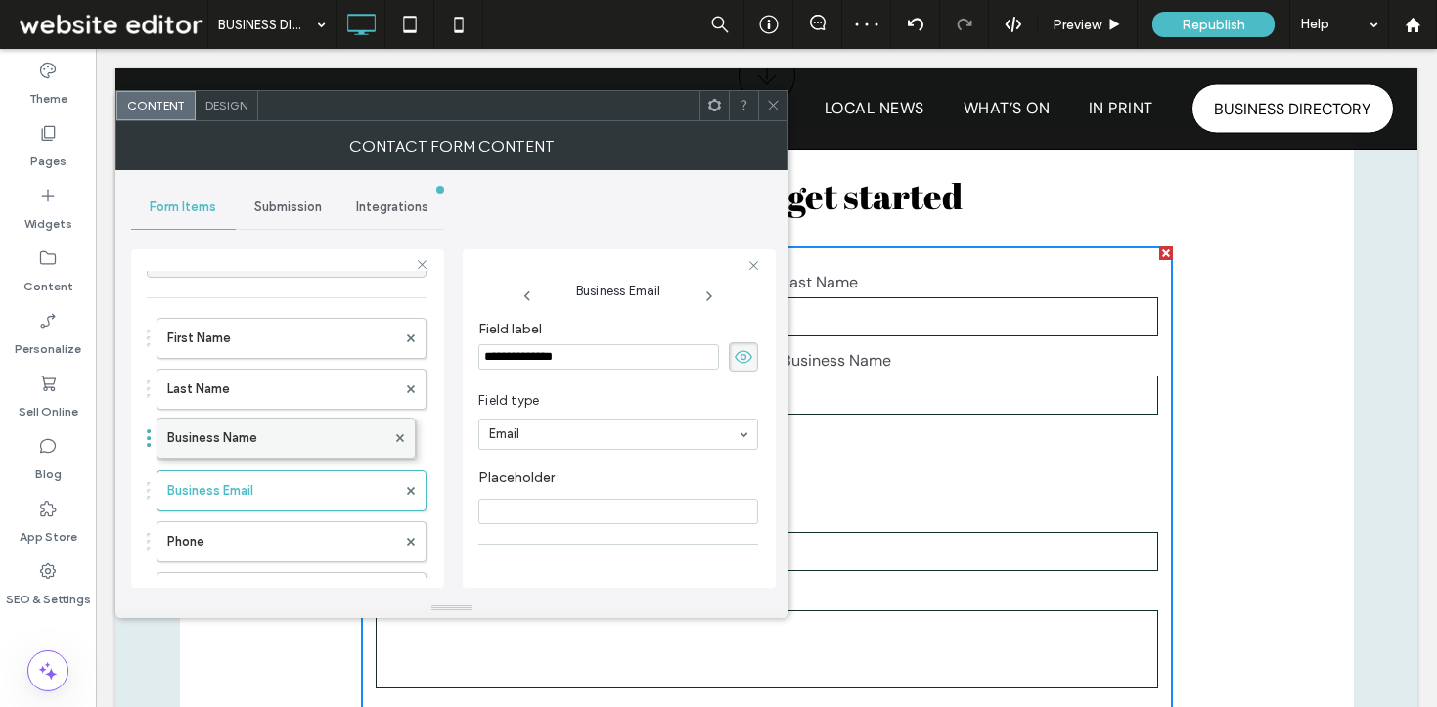
drag, startPoint x: 249, startPoint y: 486, endPoint x: 249, endPoint y: 424, distance: 62.6
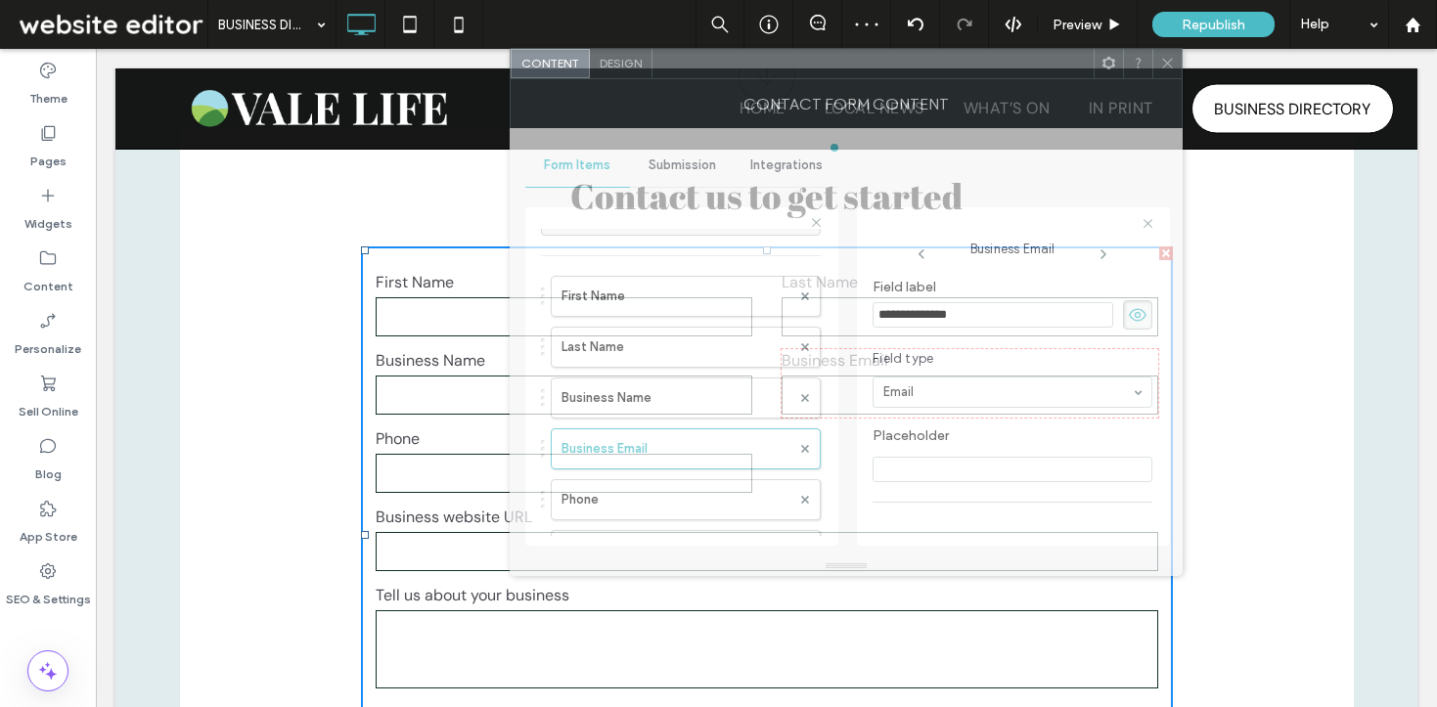
drag, startPoint x: 479, startPoint y: 114, endPoint x: 837, endPoint y: 85, distance: 358.3
click at [837, 78] on div at bounding box center [873, 63] width 441 height 29
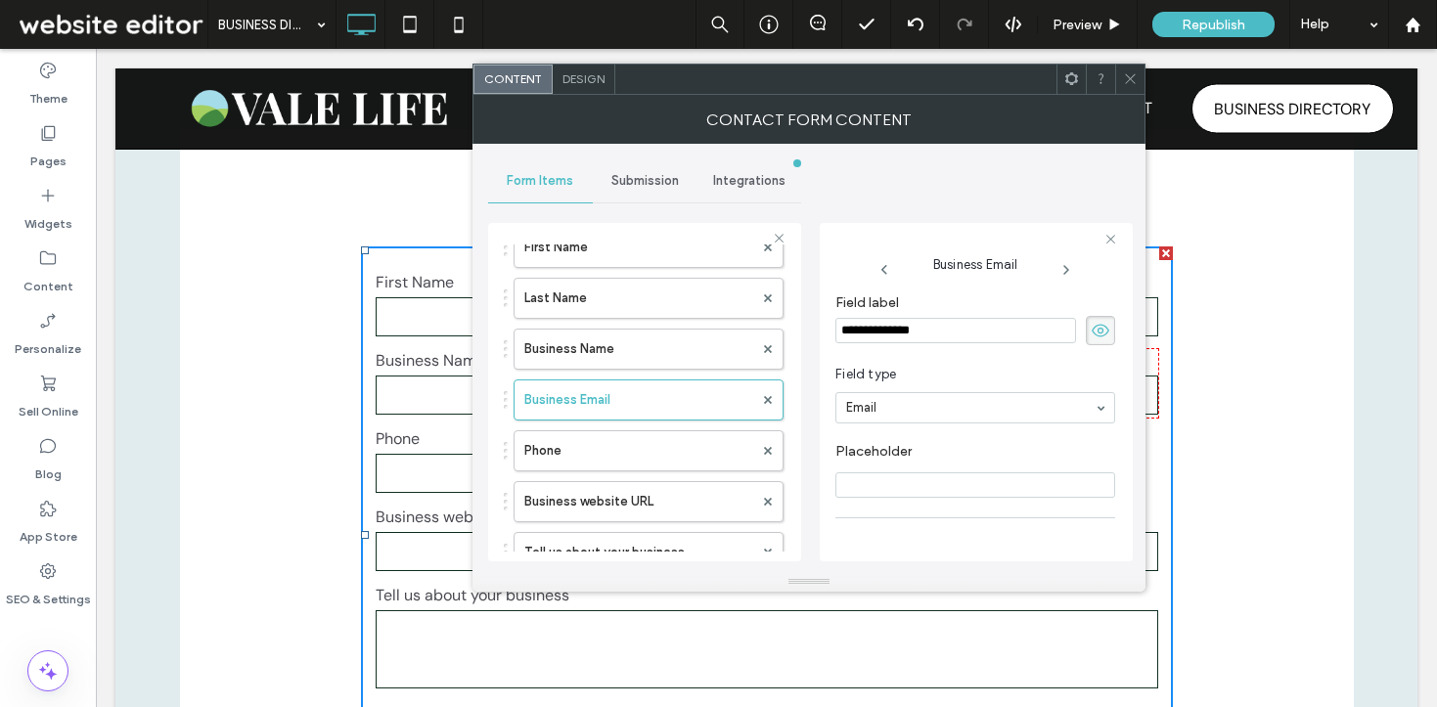
scroll to position [118, 0]
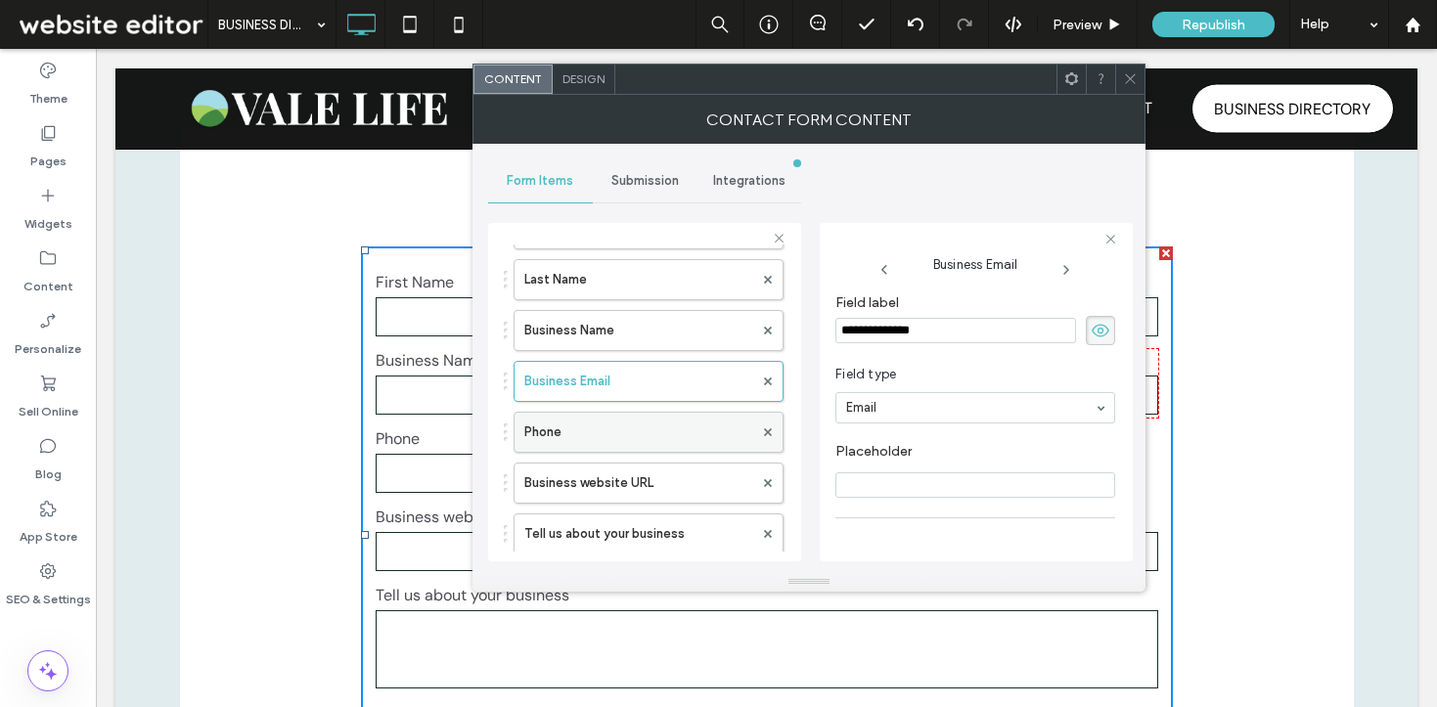
click at [589, 424] on label "Phone" at bounding box center [638, 432] width 229 height 39
click at [843, 330] on input "*****" at bounding box center [956, 330] width 241 height 25
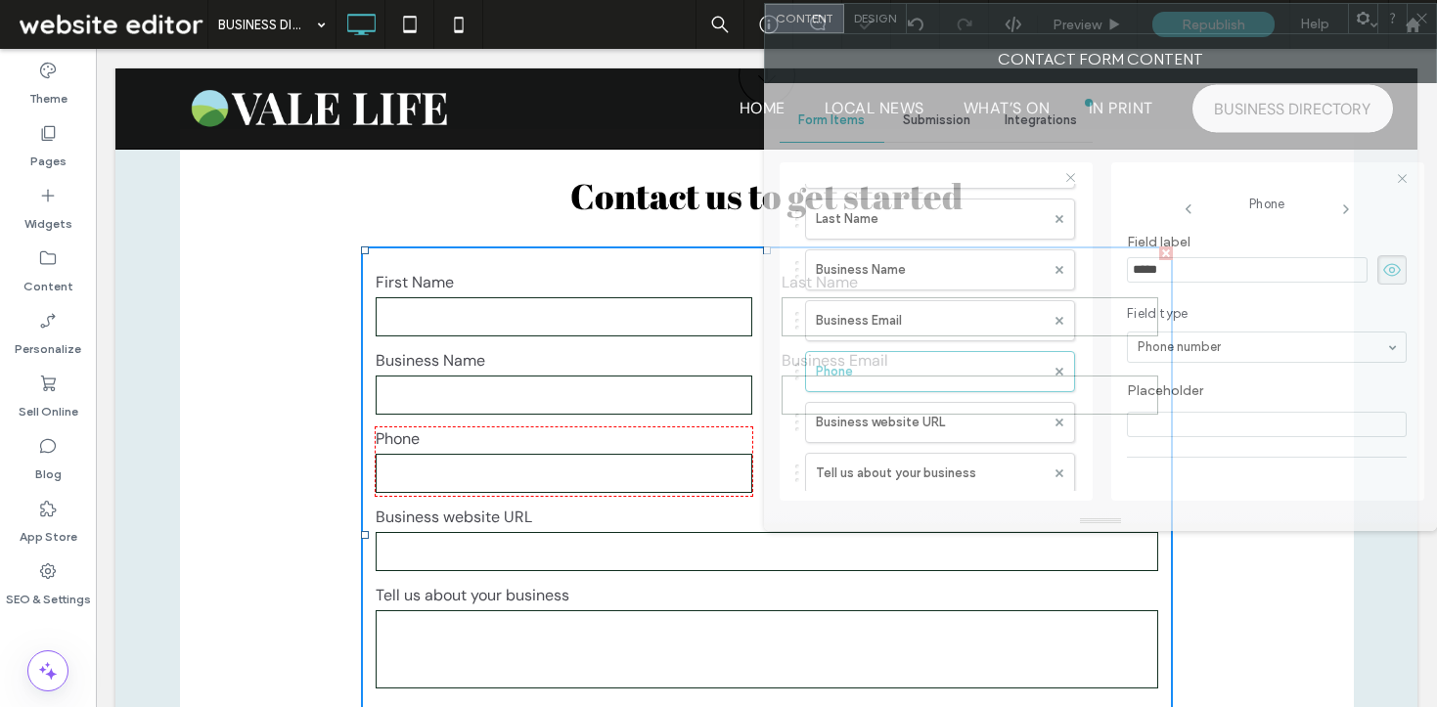
drag, startPoint x: 807, startPoint y: 91, endPoint x: 1063, endPoint y: 46, distance: 259.3
click at [1063, 33] on div at bounding box center [1127, 18] width 441 height 29
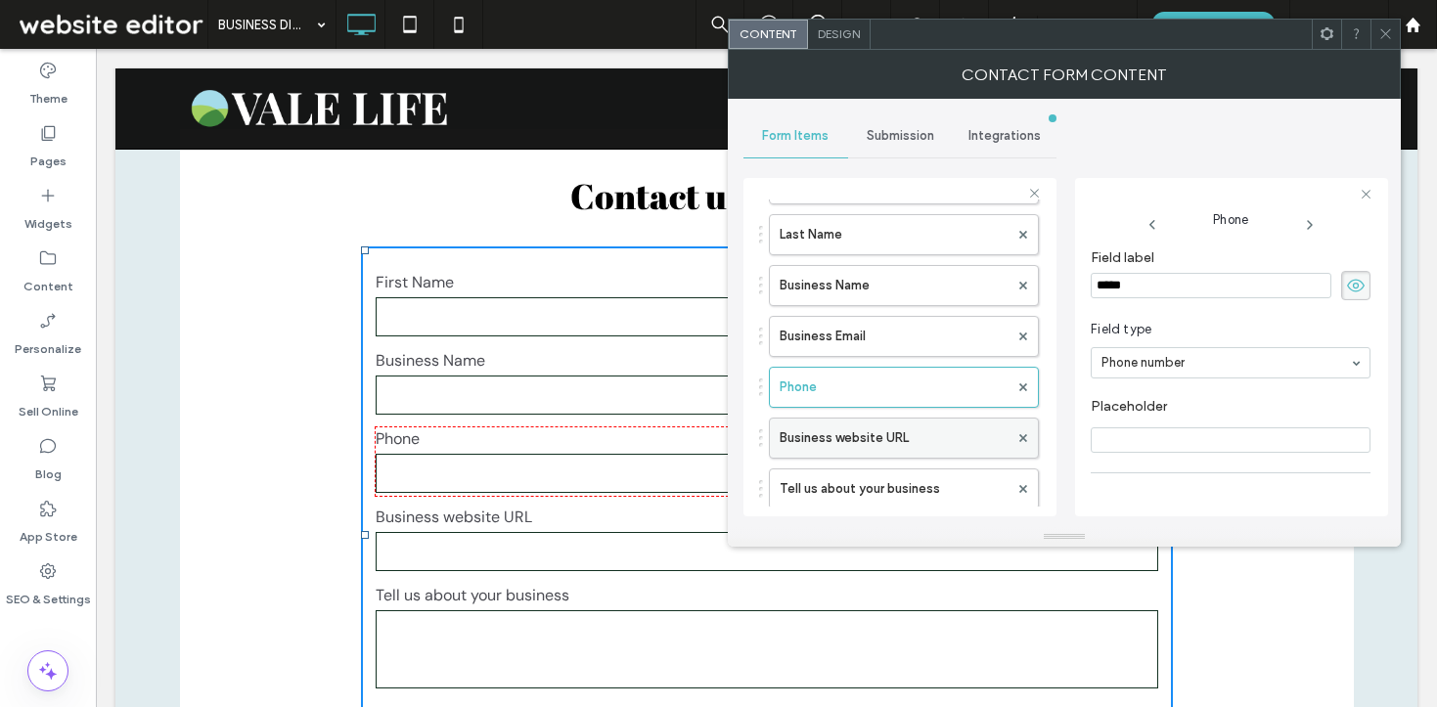
scroll to position [201, 0]
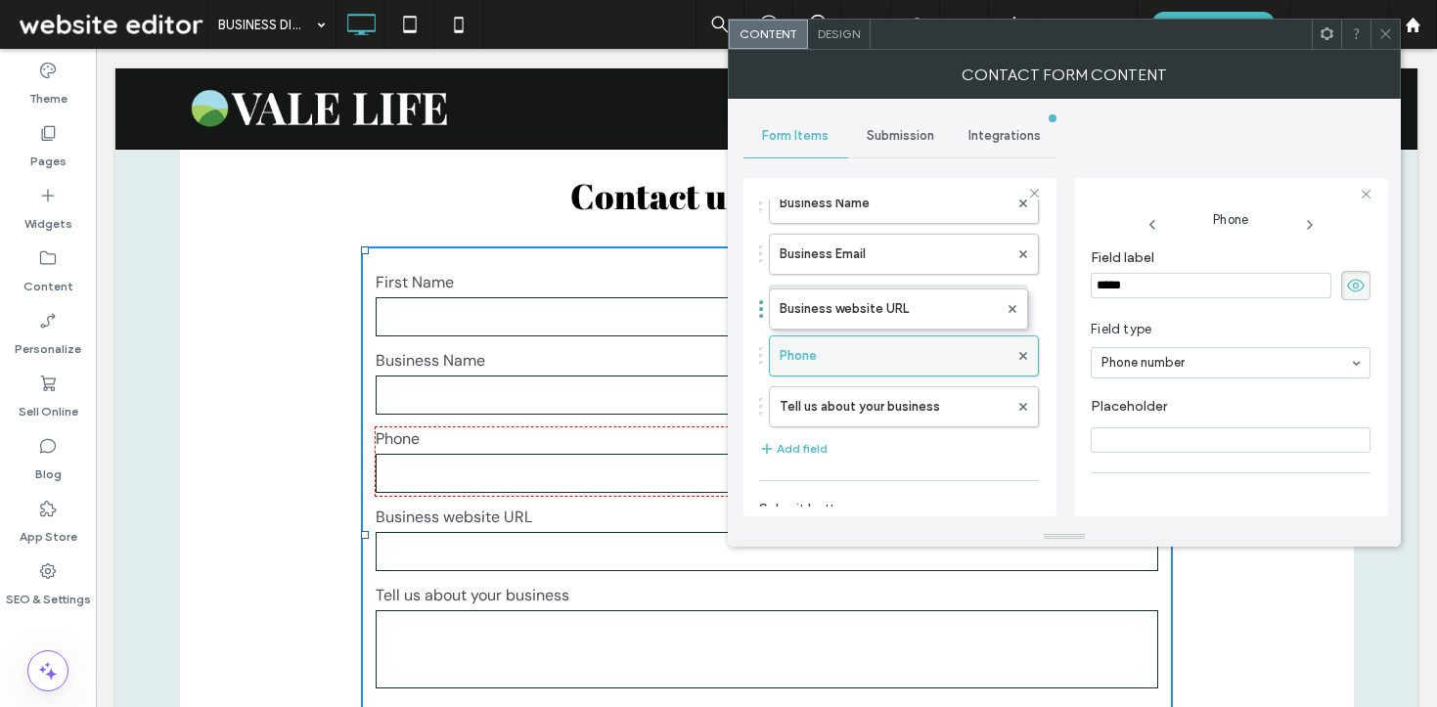
drag, startPoint x: 859, startPoint y: 356, endPoint x: 824, endPoint y: 296, distance: 69.3
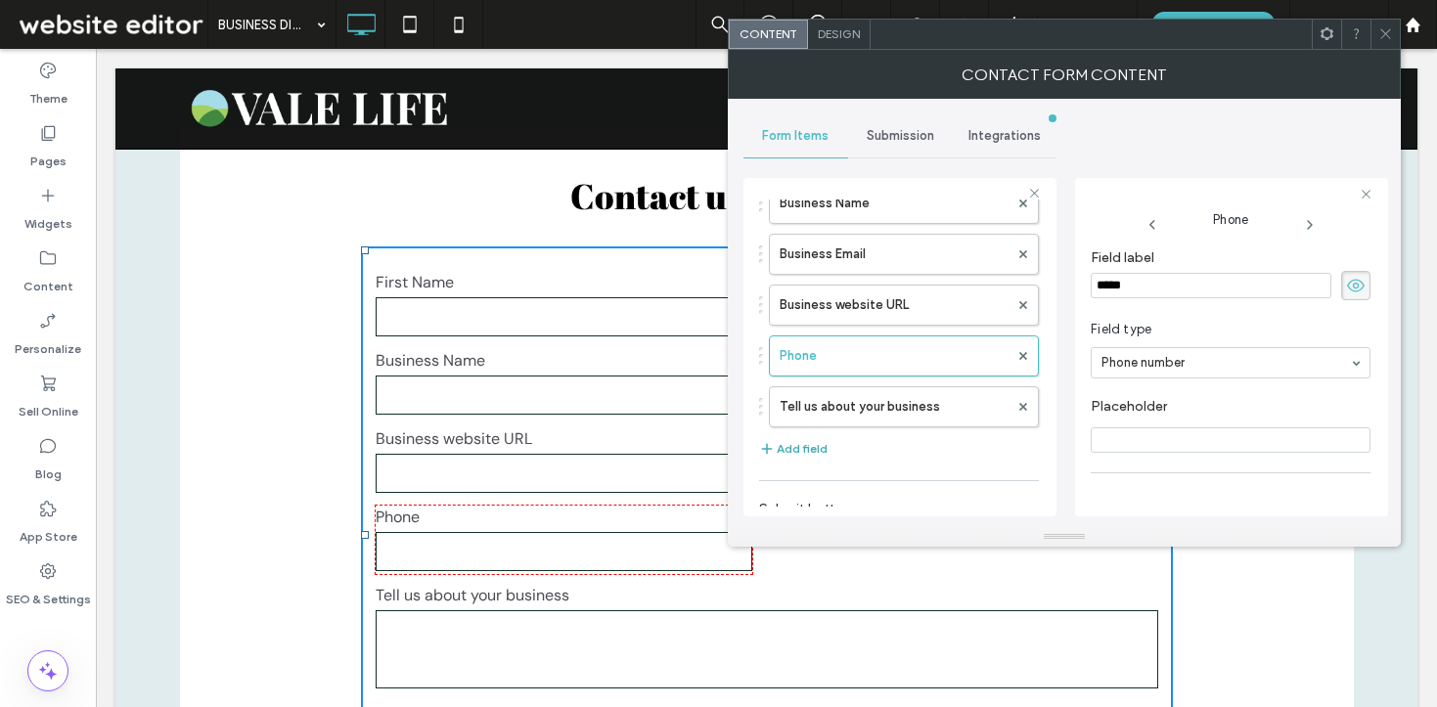
click at [809, 444] on button "Add field" at bounding box center [793, 448] width 68 height 23
type input "*"
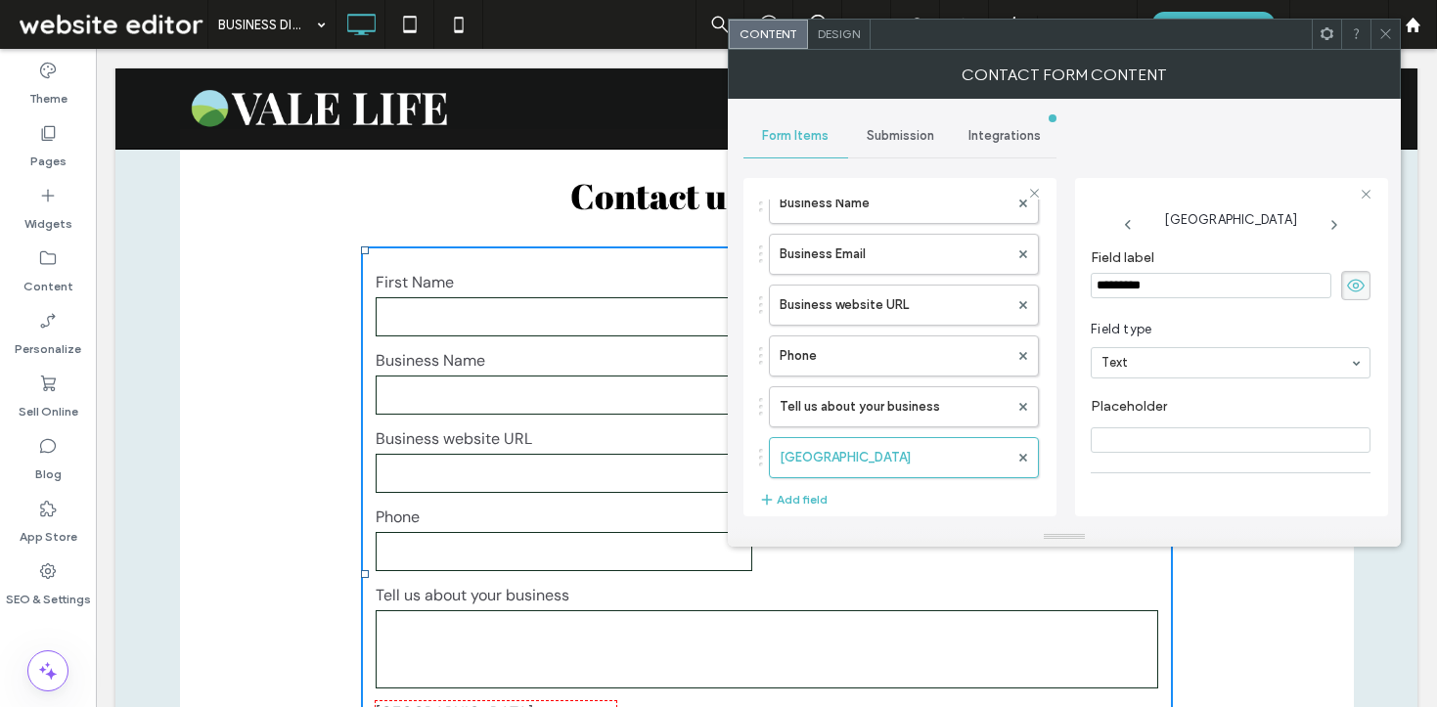
click at [1158, 292] on input "*********" at bounding box center [1211, 285] width 241 height 25
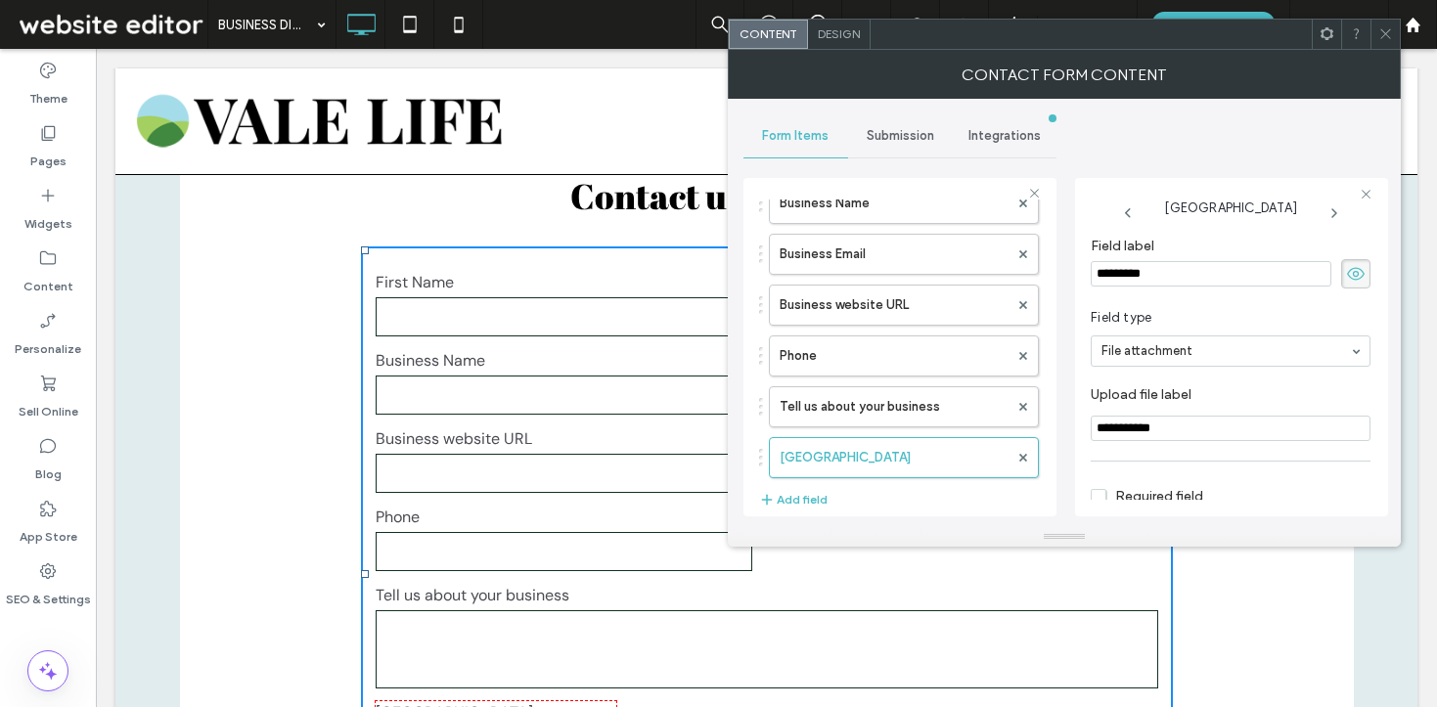
scroll to position [0, 0]
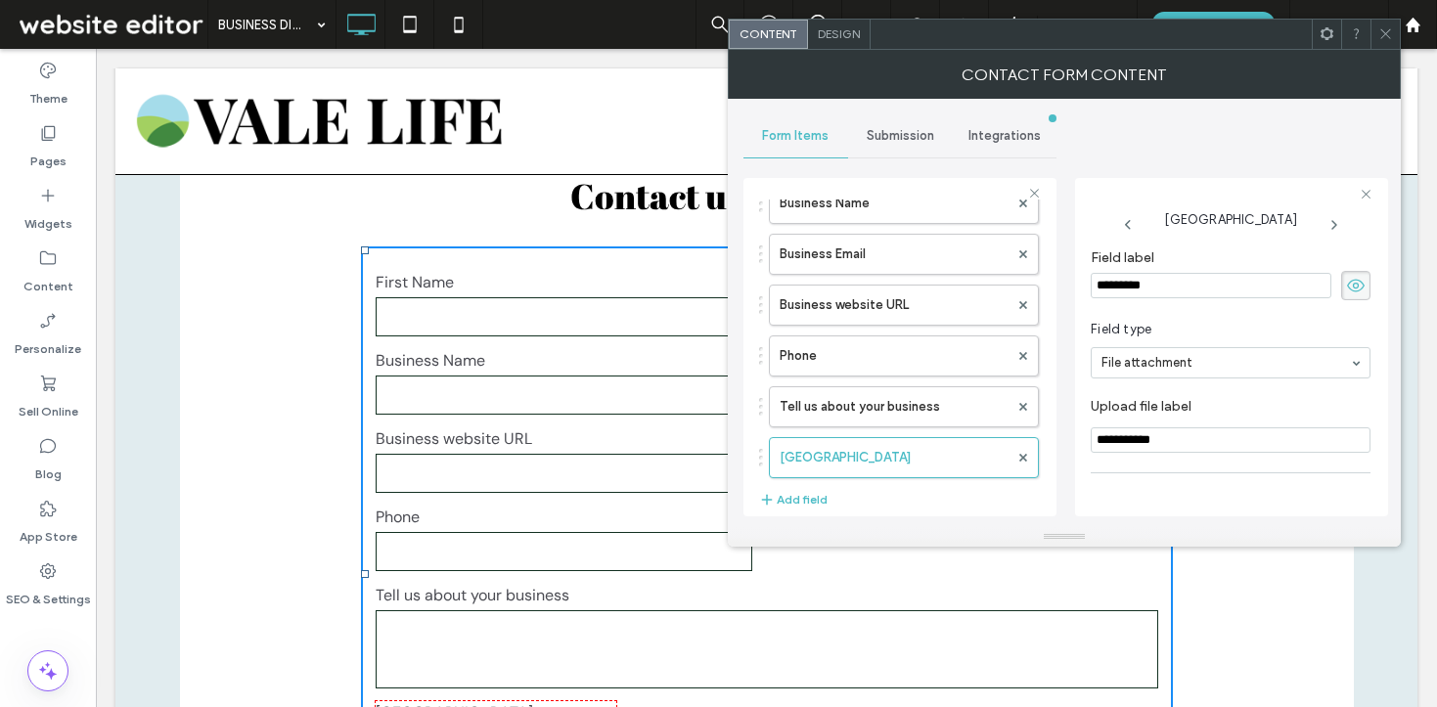
drag, startPoint x: 1176, startPoint y: 283, endPoint x: 1081, endPoint y: 282, distance: 94.9
click at [1083, 284] on div "**********" at bounding box center [1231, 347] width 313 height 339
type input "**********"
click at [1130, 181] on div "**********" at bounding box center [1231, 347] width 313 height 339
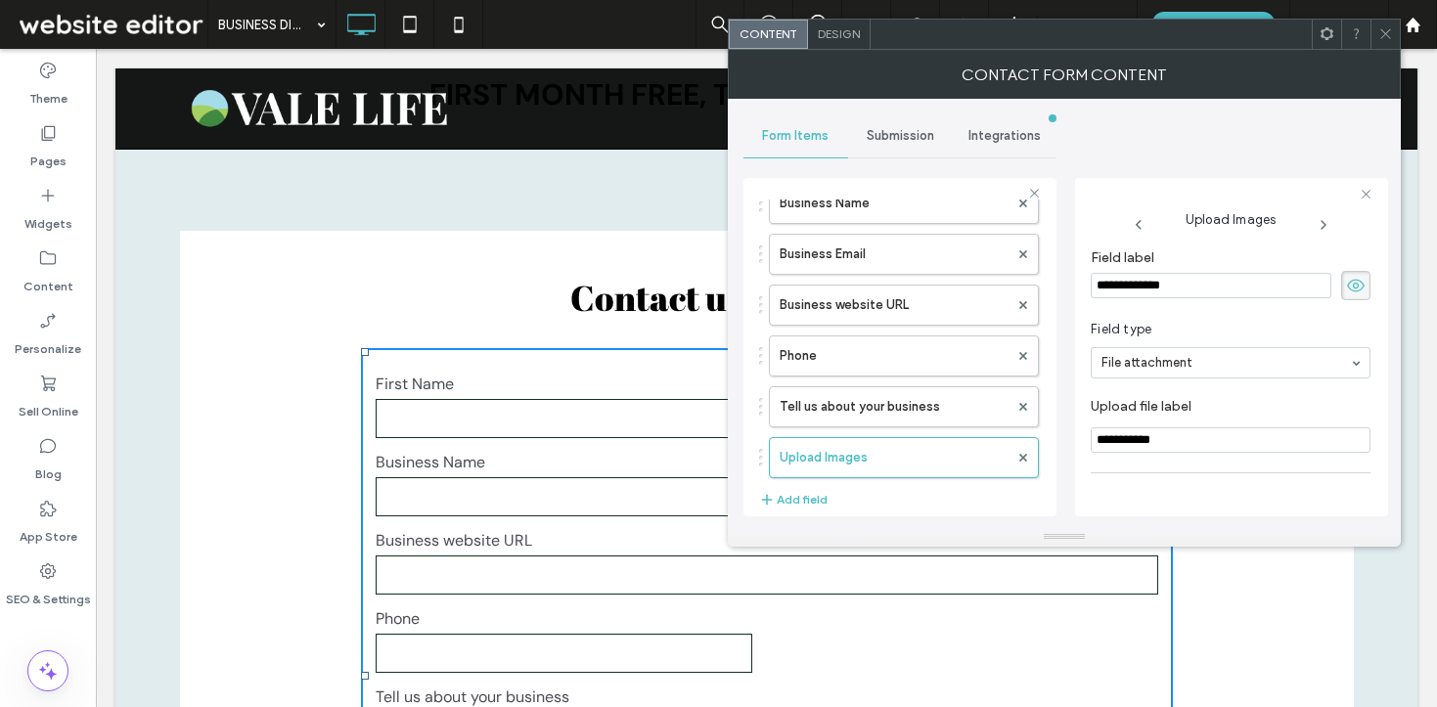
scroll to position [2307, 0]
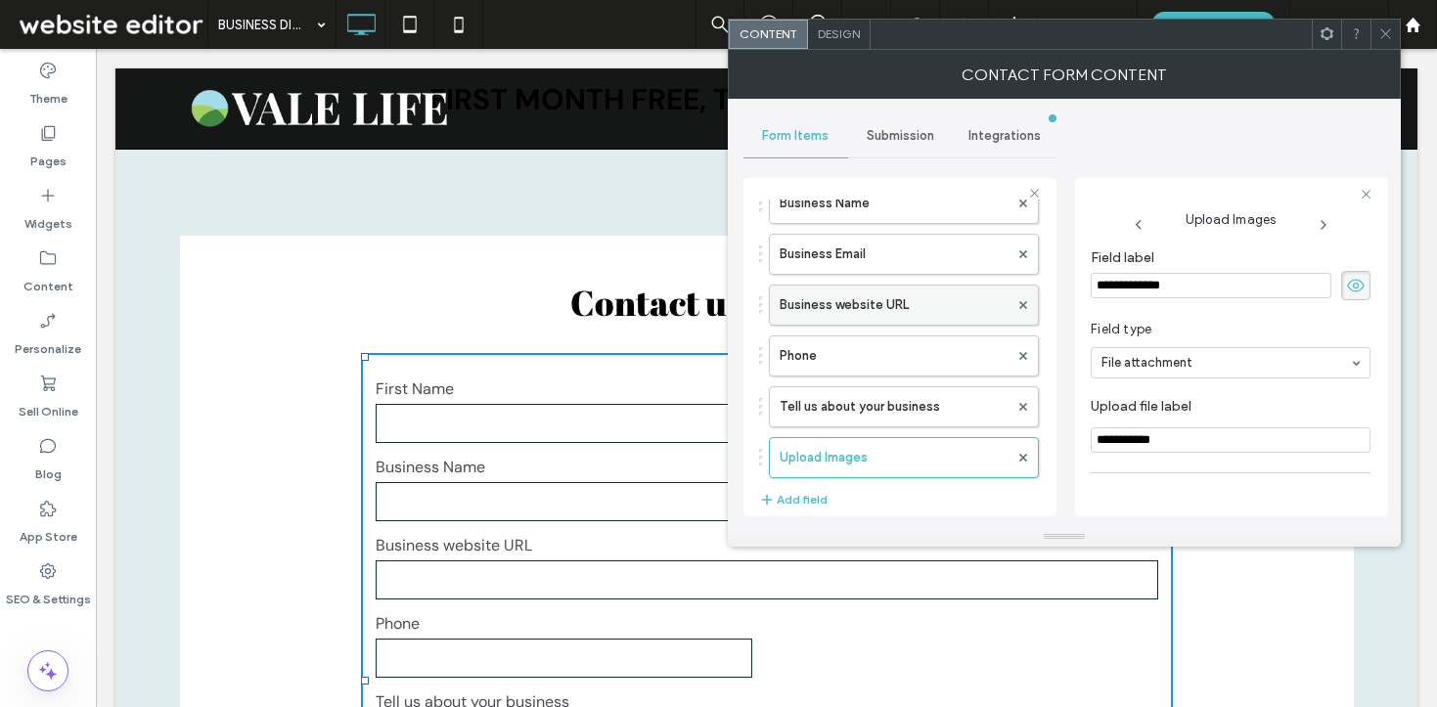
click at [824, 307] on label "Business website URL" at bounding box center [894, 305] width 229 height 39
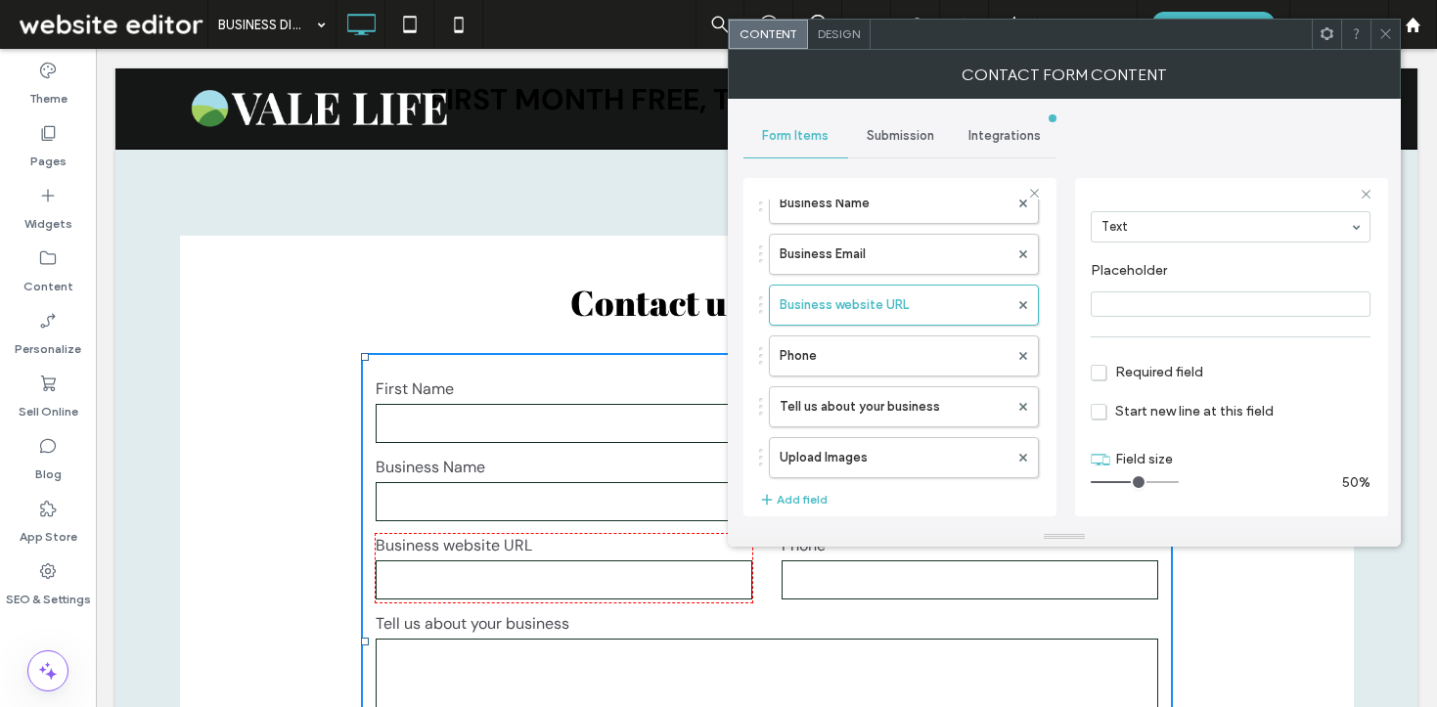
drag, startPoint x: 1169, startPoint y: 485, endPoint x: 1129, endPoint y: 485, distance: 40.1
click at [1129, 483] on input "range" at bounding box center [1135, 482] width 88 height 2
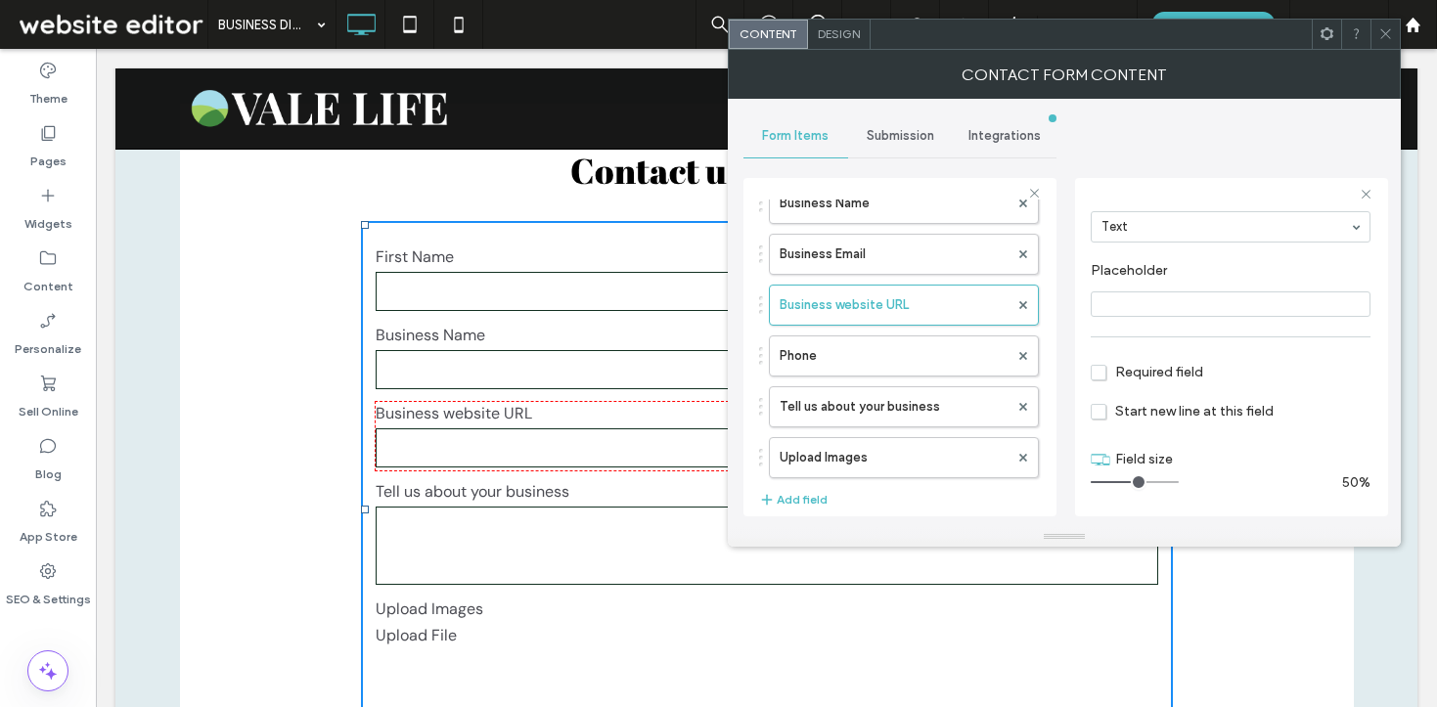
scroll to position [2444, 0]
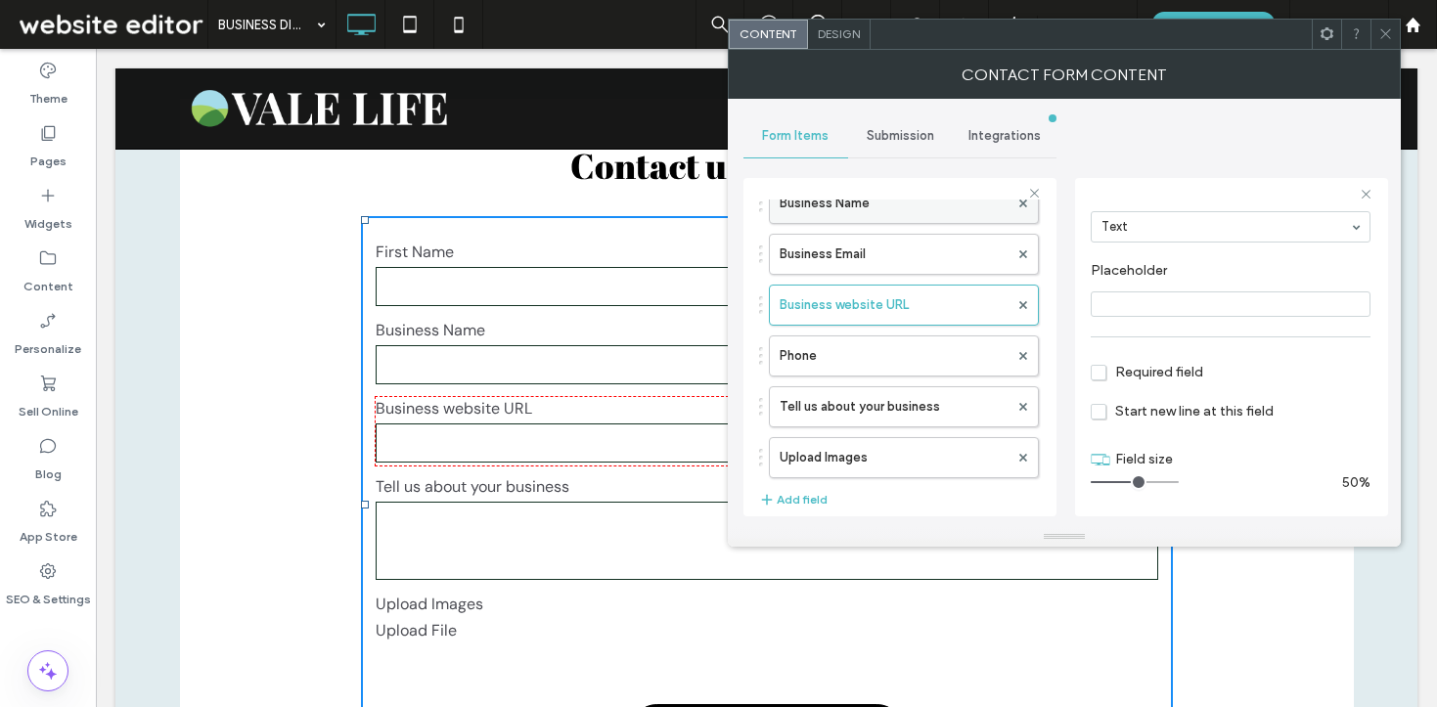
click at [863, 213] on label "Business Name" at bounding box center [894, 203] width 229 height 39
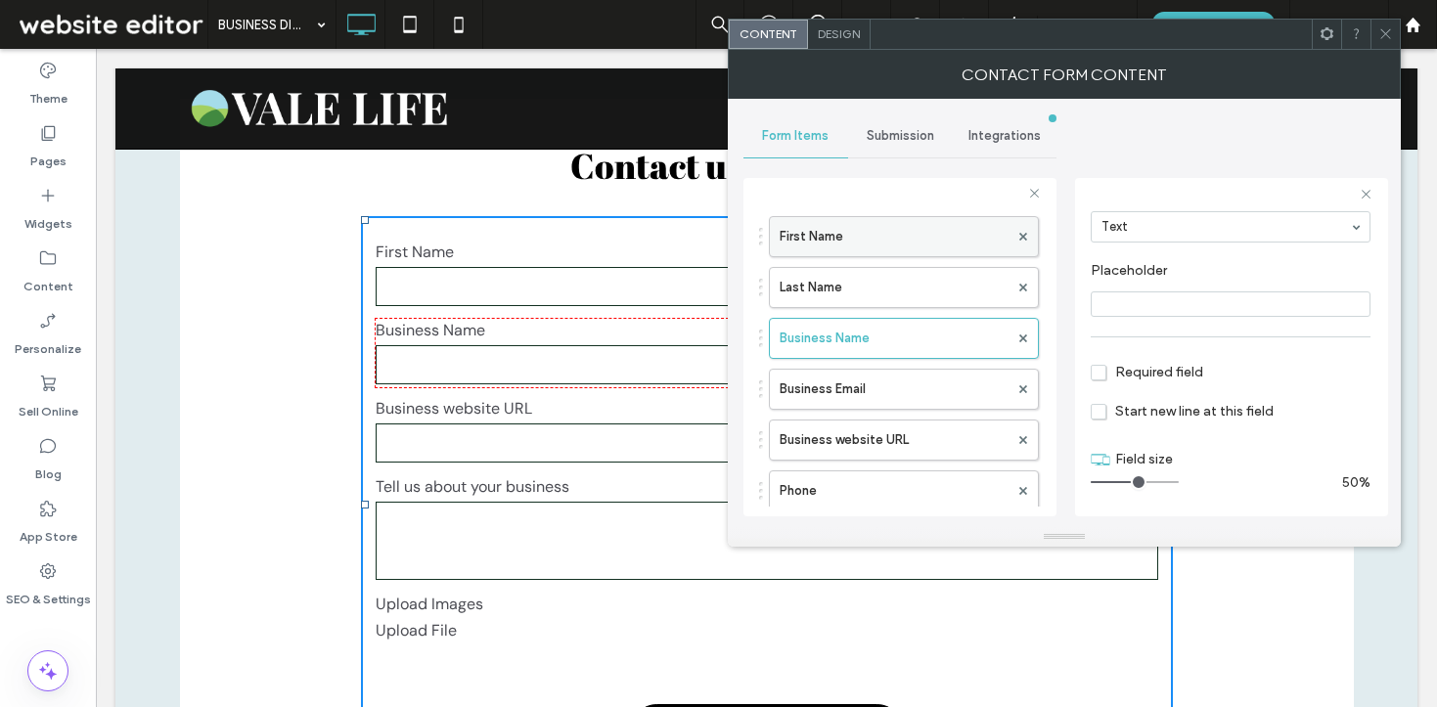
scroll to position [68, 0]
click at [855, 231] on label "First Name" at bounding box center [894, 233] width 229 height 39
click at [846, 299] on label "Last Name" at bounding box center [894, 284] width 229 height 39
click at [1101, 365] on span "Required field" at bounding box center [1147, 372] width 113 height 17
click at [917, 331] on label "Business Name" at bounding box center [894, 335] width 229 height 39
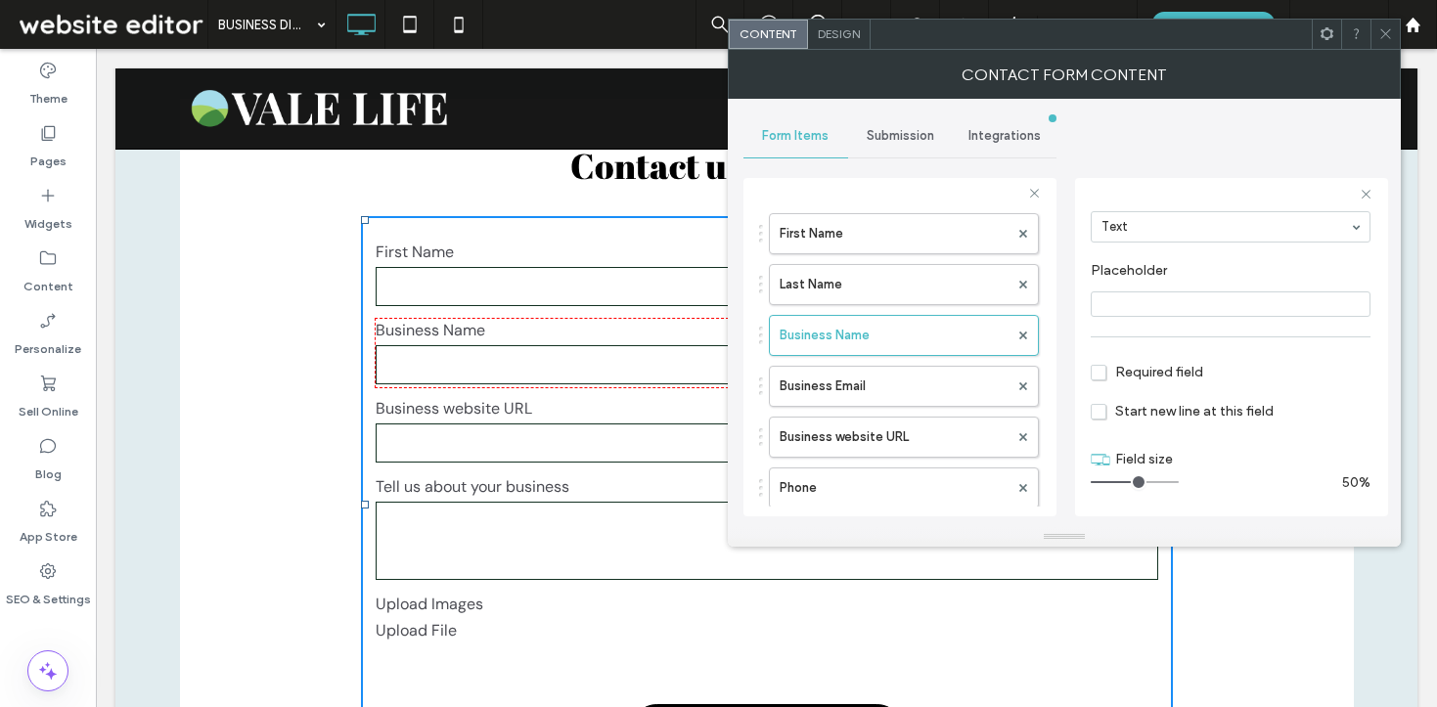
click at [1104, 369] on span "Required field" at bounding box center [1147, 372] width 113 height 17
click at [866, 383] on label "Business Email" at bounding box center [894, 386] width 229 height 39
click at [875, 426] on label "Business website URL" at bounding box center [894, 437] width 229 height 39
click at [1093, 372] on span "Required field" at bounding box center [1147, 372] width 113 height 17
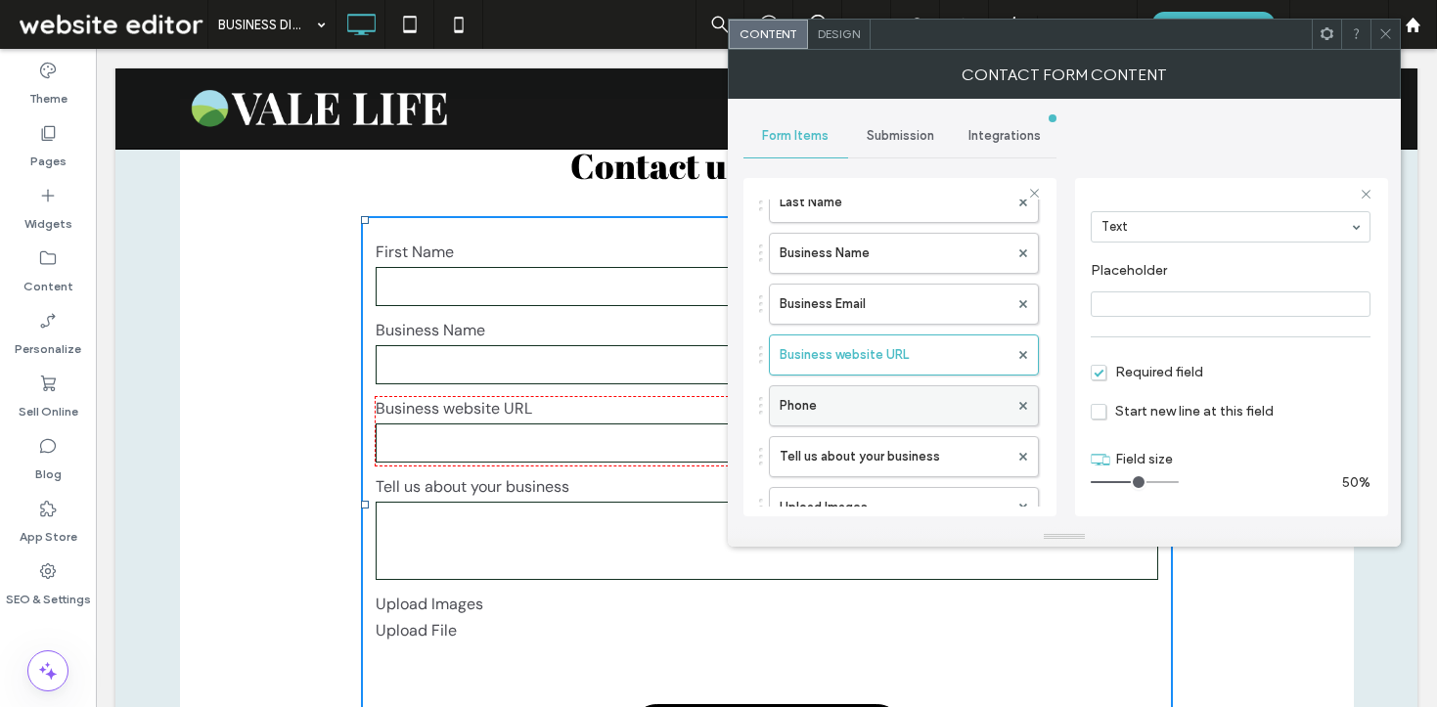
click at [919, 395] on label "Phone" at bounding box center [894, 405] width 229 height 39
click at [867, 460] on label "Tell us about your business" at bounding box center [894, 456] width 229 height 39
click at [1101, 367] on span "Required field" at bounding box center [1147, 372] width 113 height 17
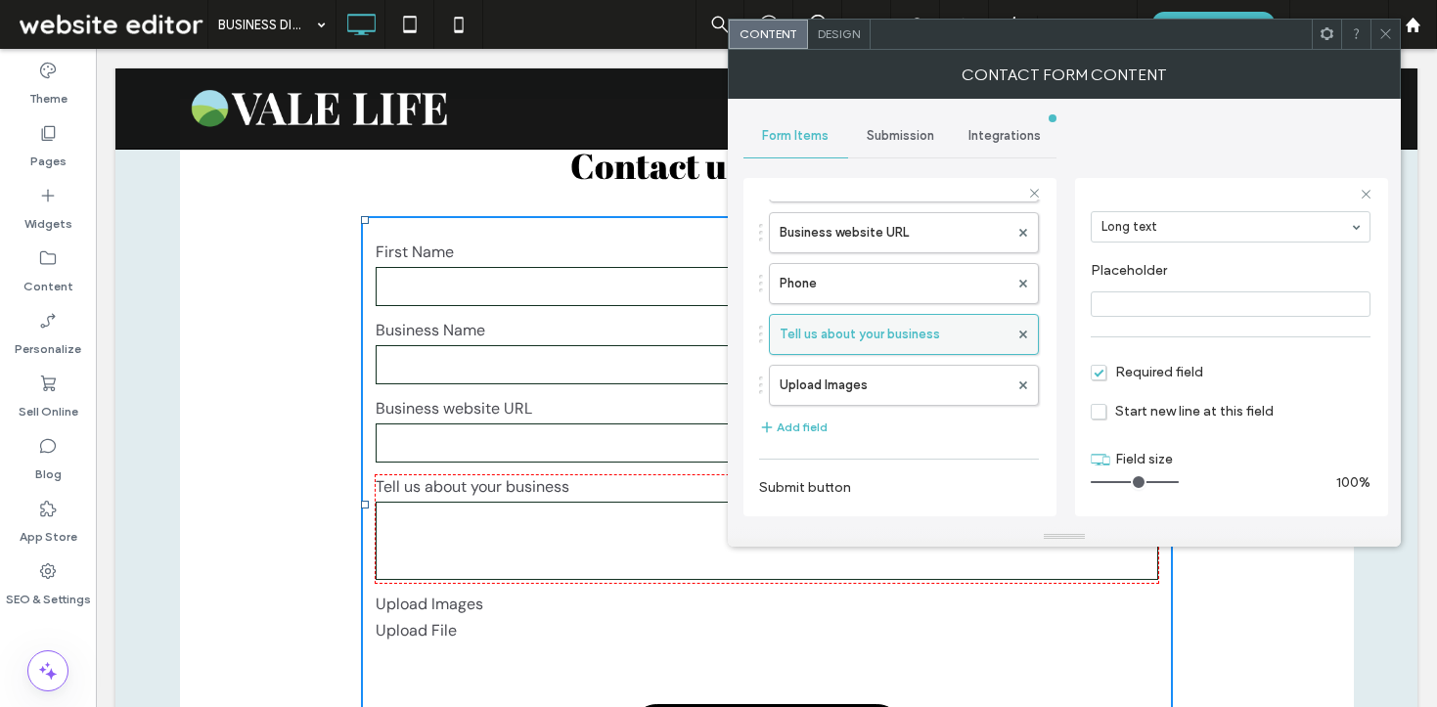
scroll to position [292, 0]
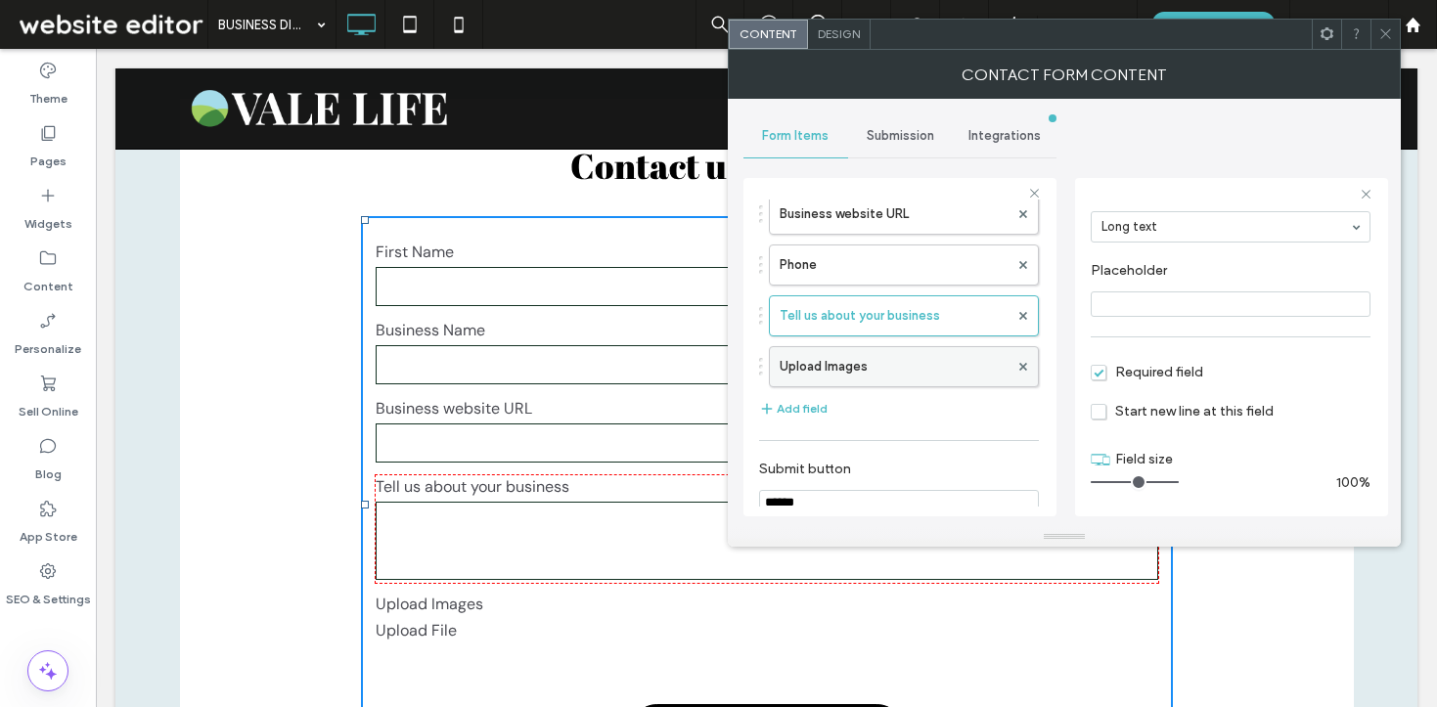
click at [842, 369] on label "Upload Images" at bounding box center [894, 366] width 229 height 39
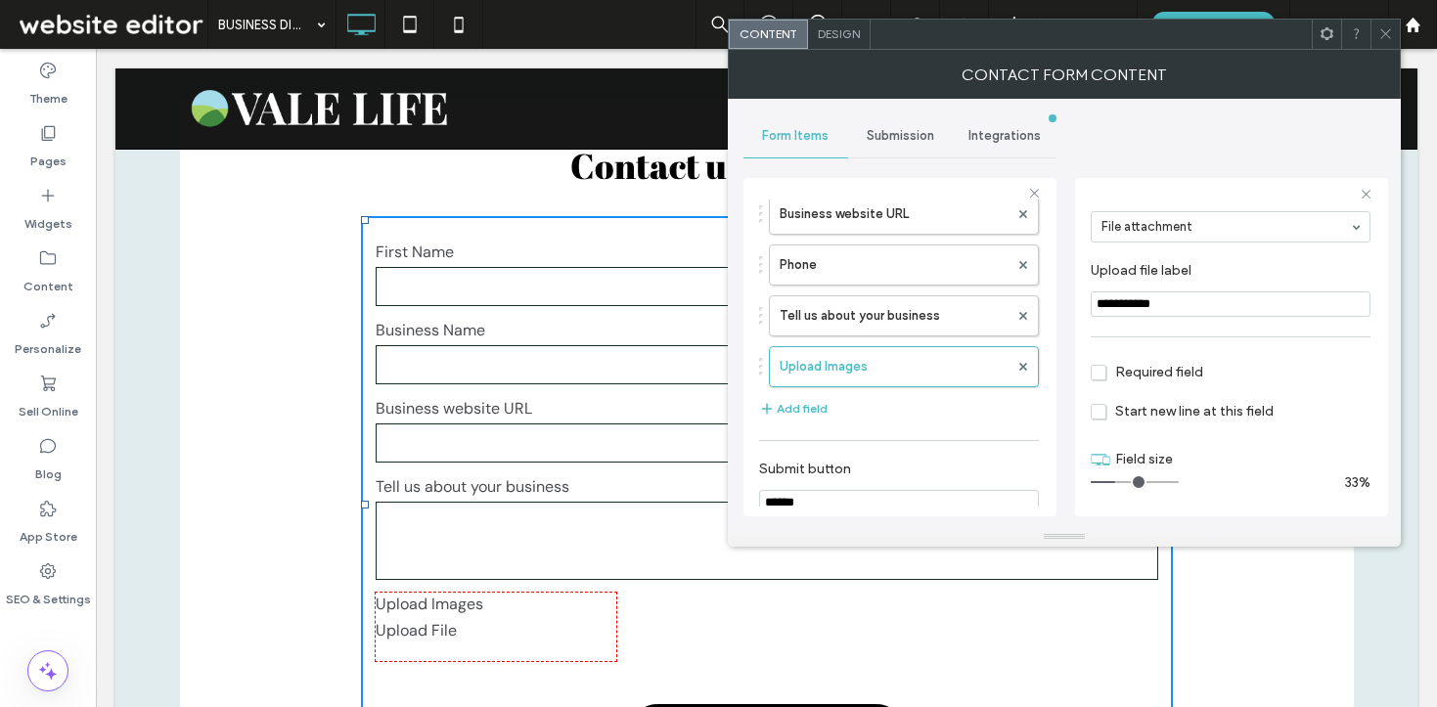
click at [1092, 375] on span "Required field" at bounding box center [1147, 372] width 113 height 17
drag, startPoint x: 1122, startPoint y: 483, endPoint x: 1178, endPoint y: 475, distance: 56.3
type input "**"
click at [1179, 481] on input "range" at bounding box center [1135, 482] width 88 height 2
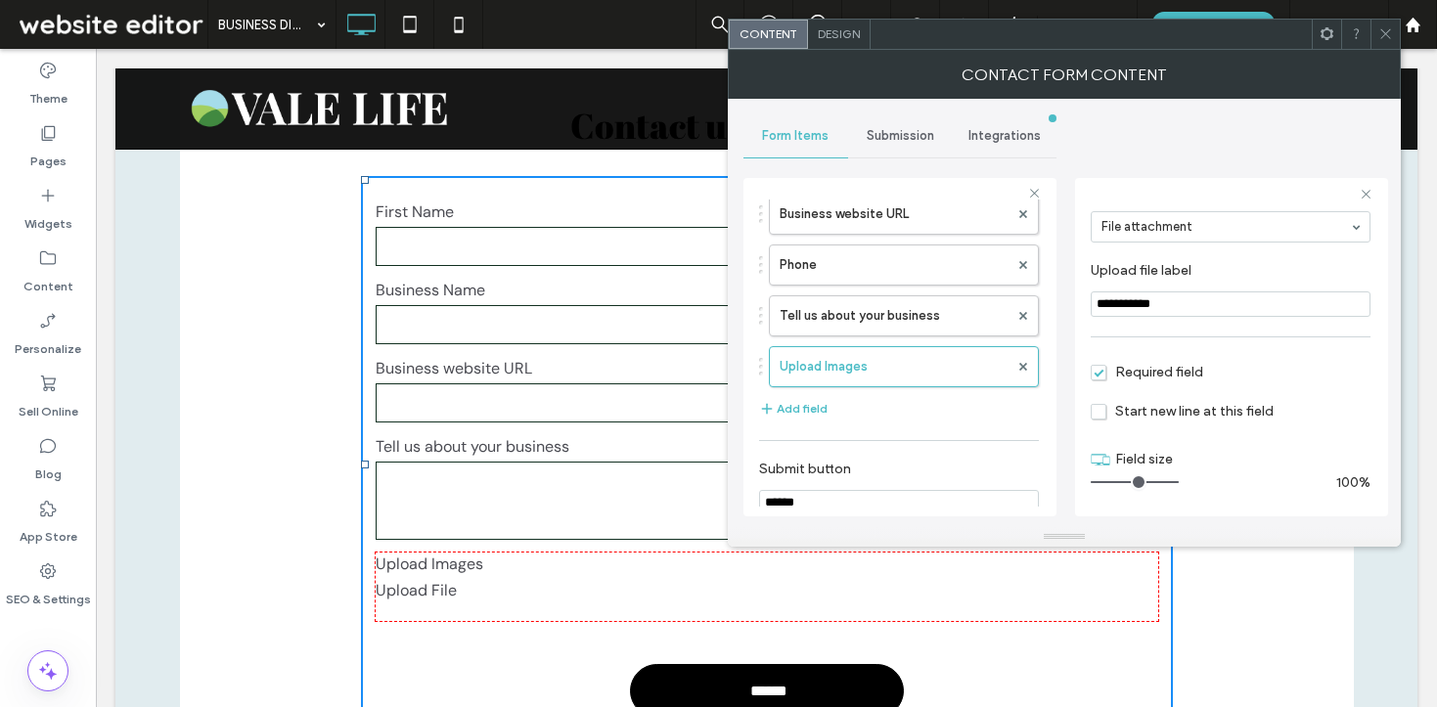
scroll to position [0, 0]
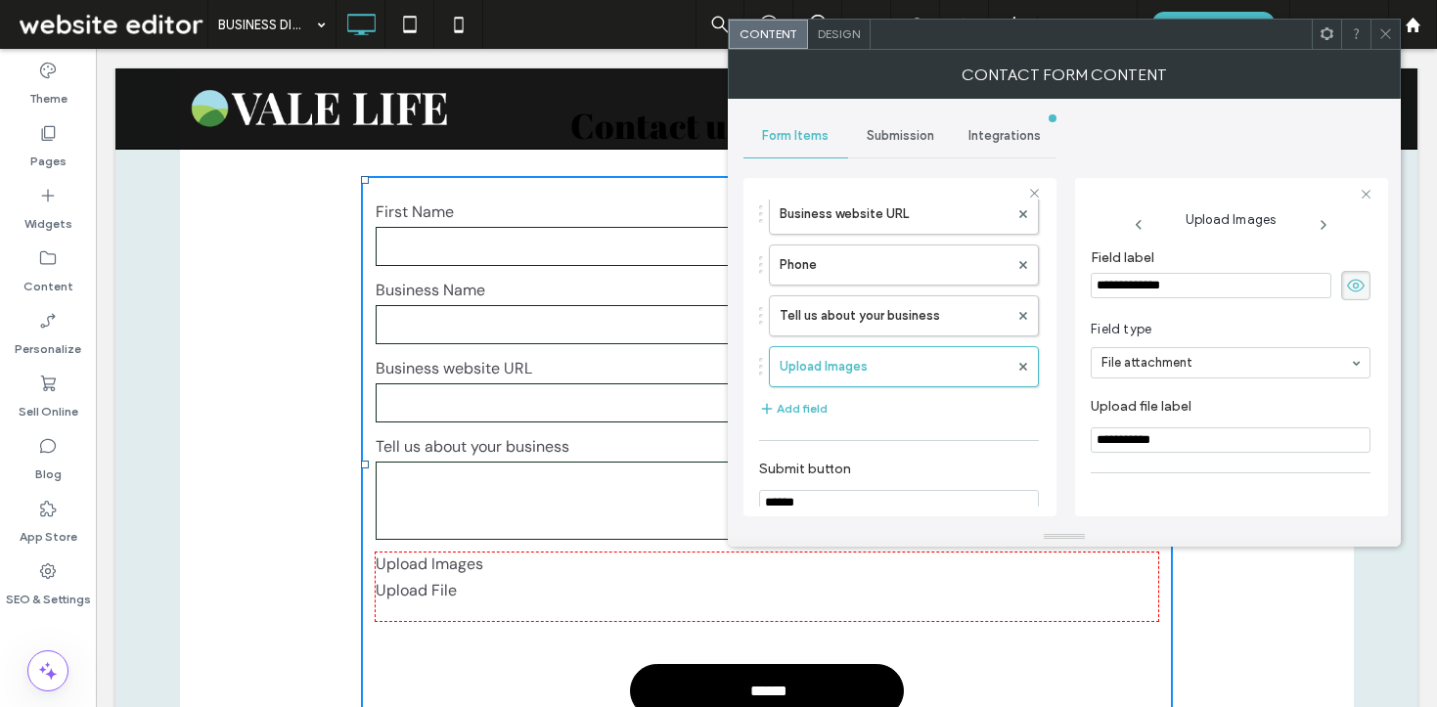
drag, startPoint x: 1137, startPoint y: 282, endPoint x: 1057, endPoint y: 276, distance: 80.4
click at [1057, 276] on div "**********" at bounding box center [1065, 313] width 642 height 429
type input "**********"
click at [846, 335] on label "Tell us about your business" at bounding box center [894, 315] width 229 height 39
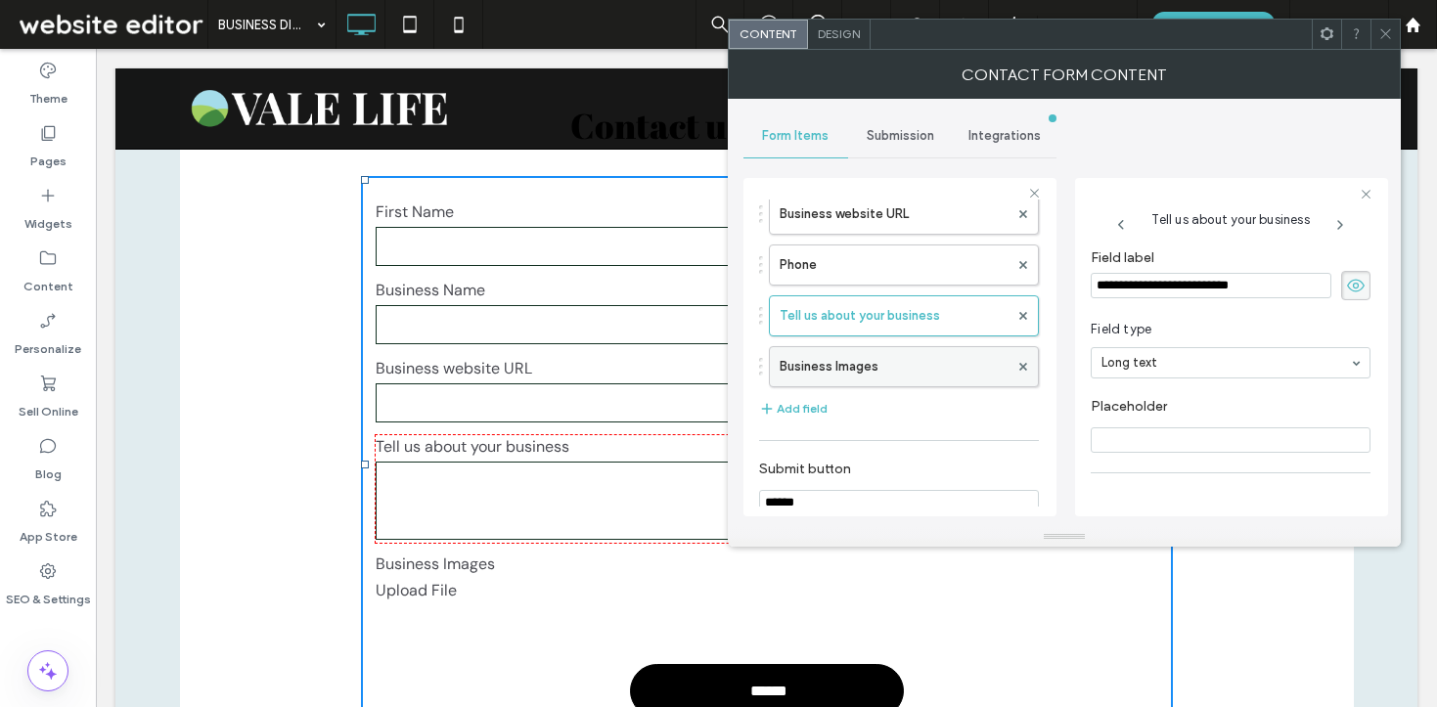
click at [848, 378] on label "Business Images" at bounding box center [894, 366] width 229 height 39
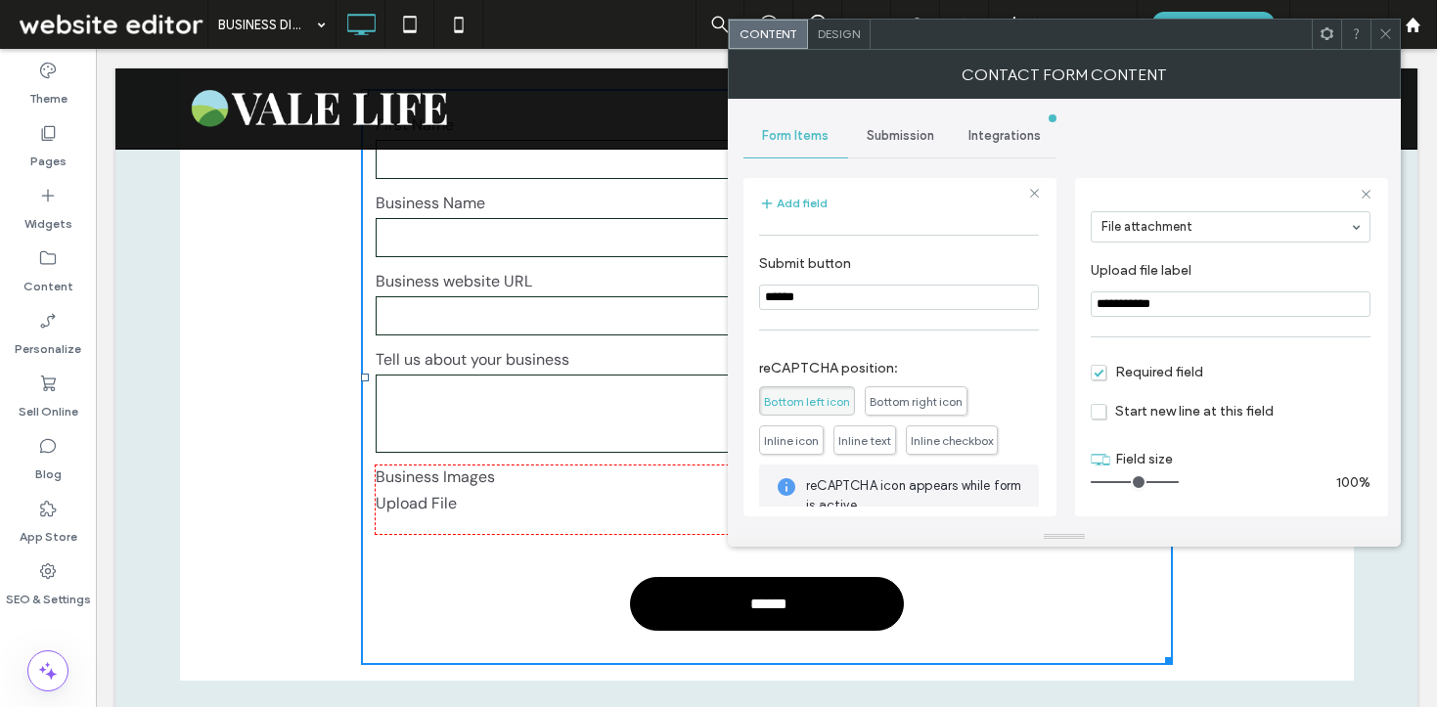
scroll to position [533, 0]
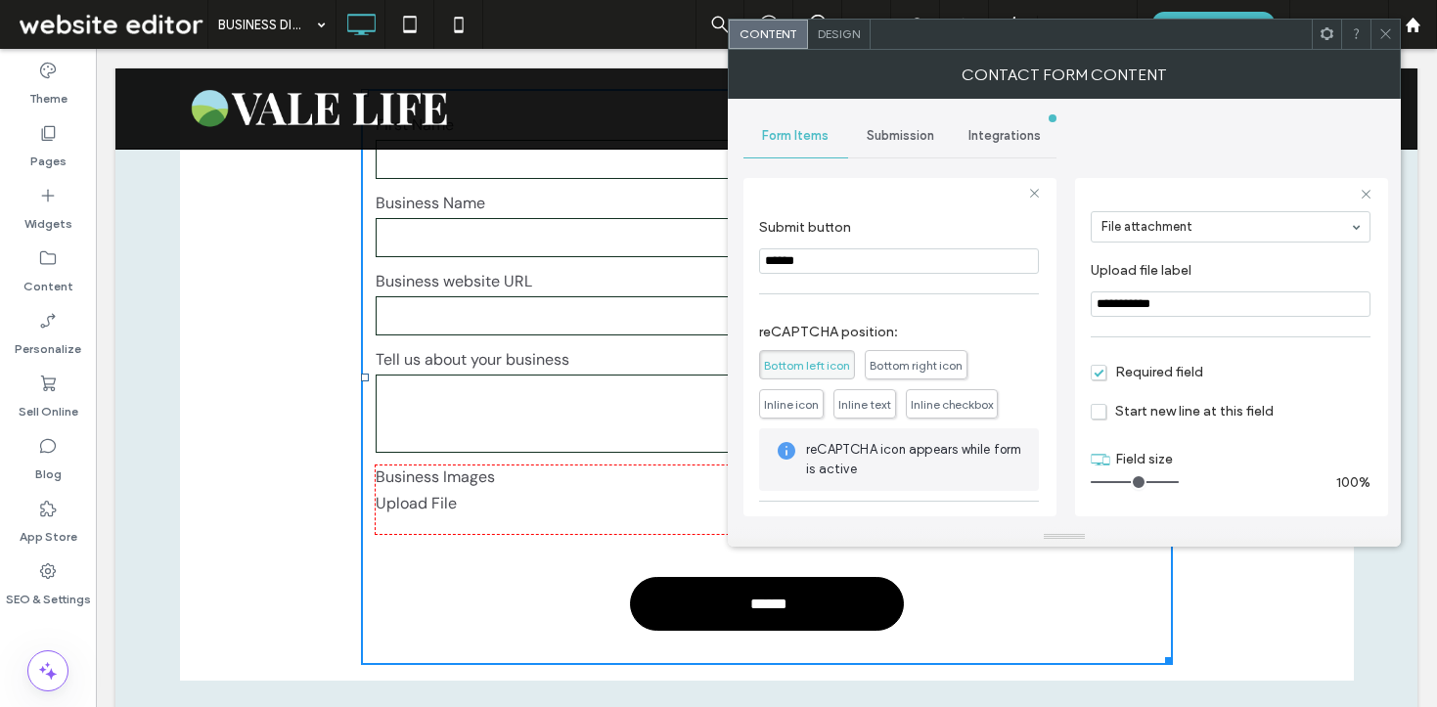
click at [1381, 39] on icon at bounding box center [1386, 33] width 15 height 15
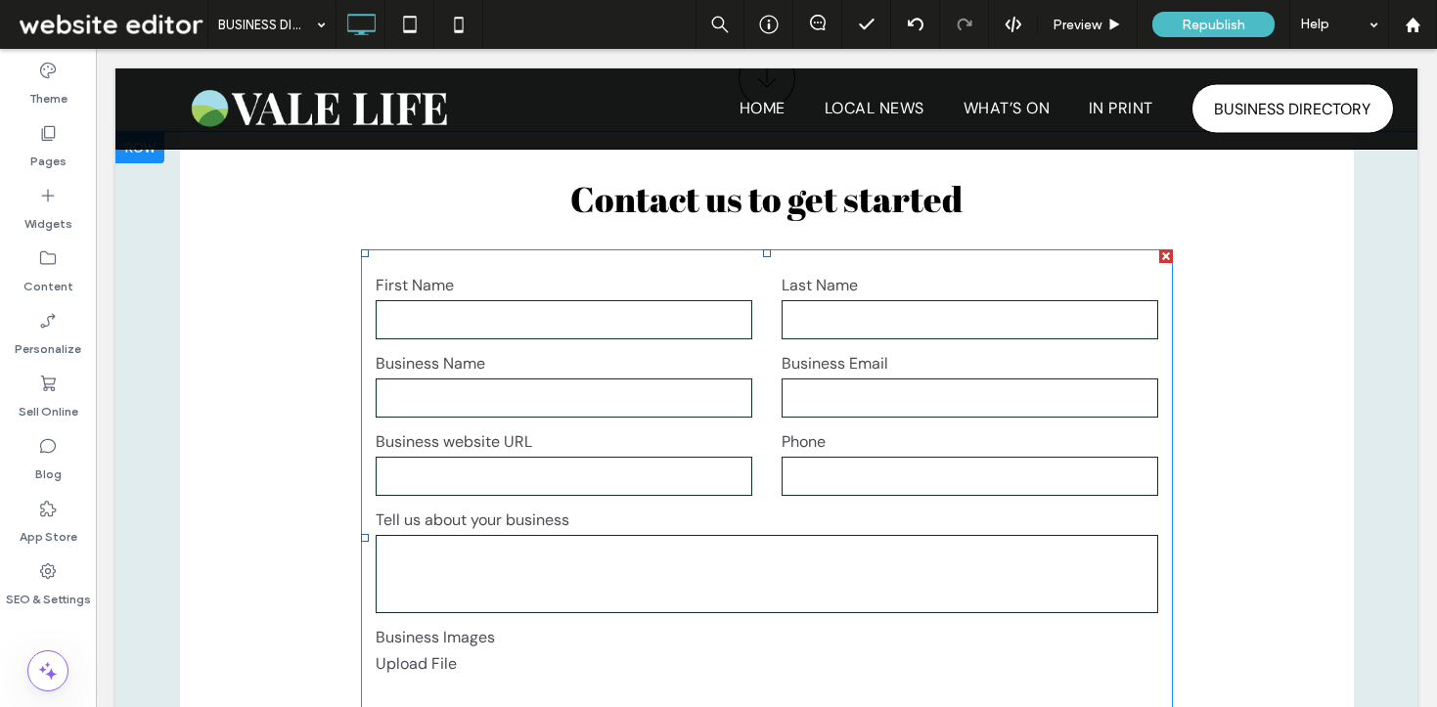
scroll to position [2415, 0]
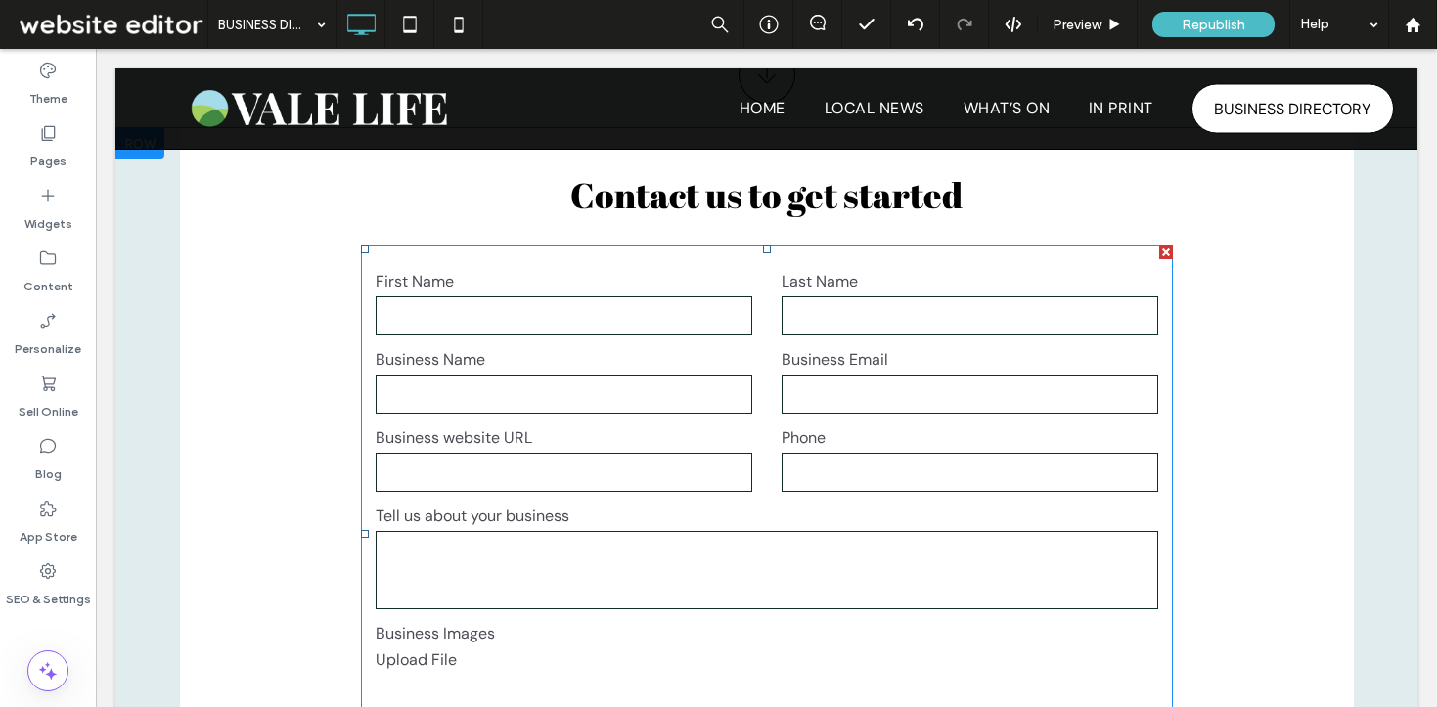
click at [758, 538] on textarea at bounding box center [767, 570] width 783 height 78
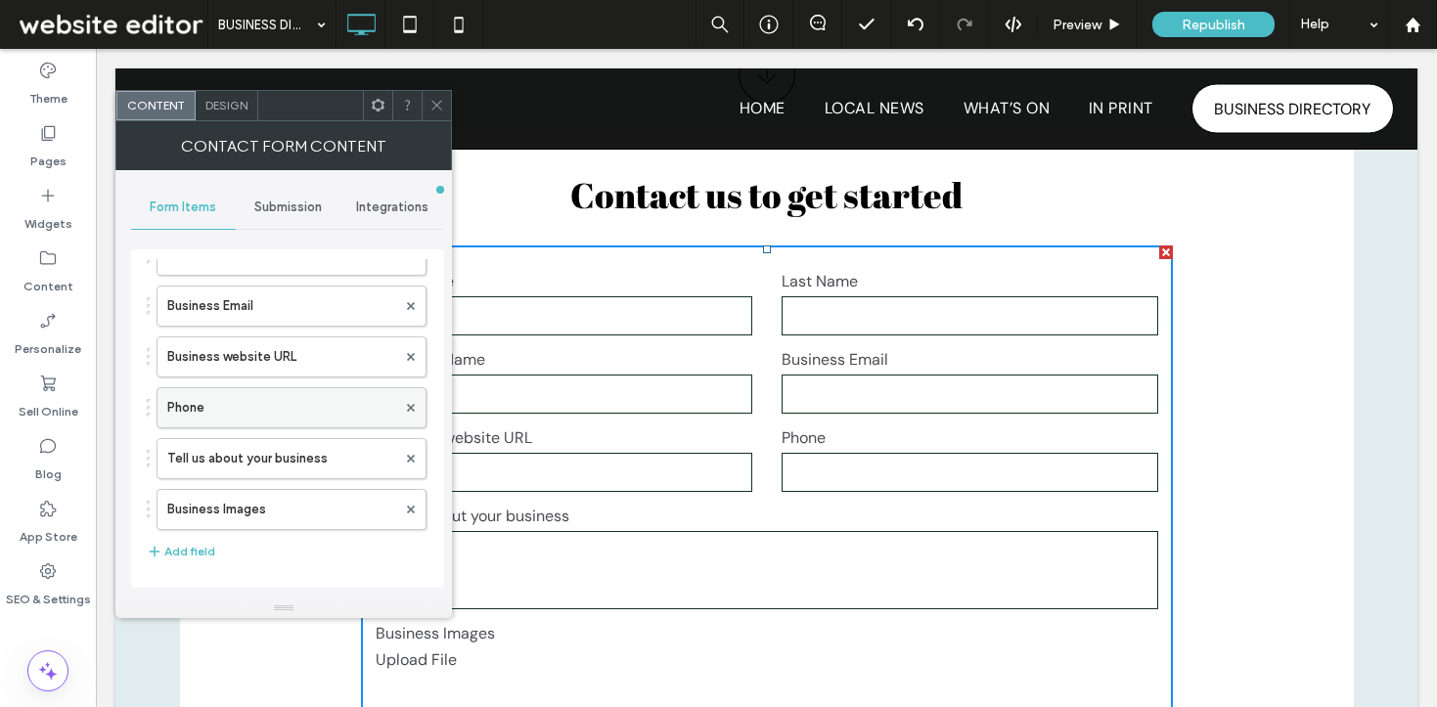
scroll to position [222, 0]
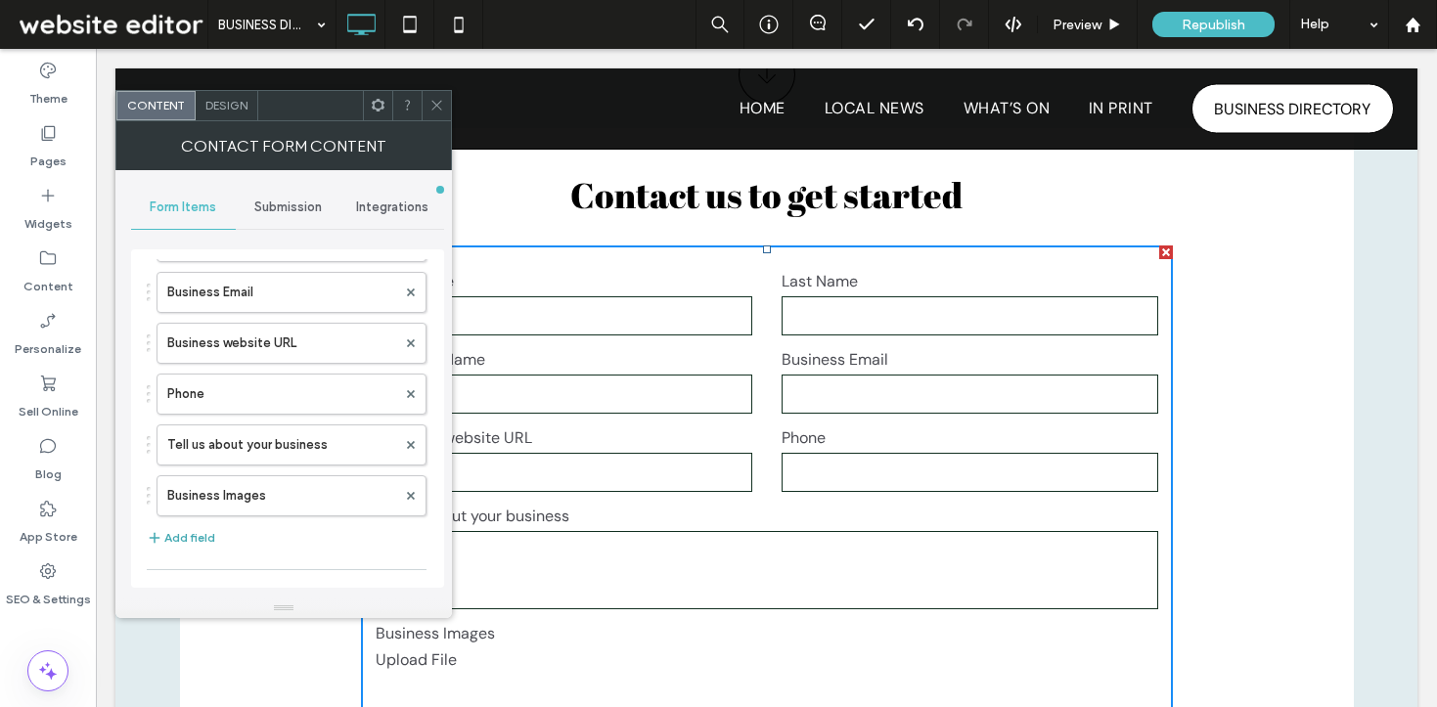
click at [192, 527] on button "Add field" at bounding box center [181, 537] width 68 height 23
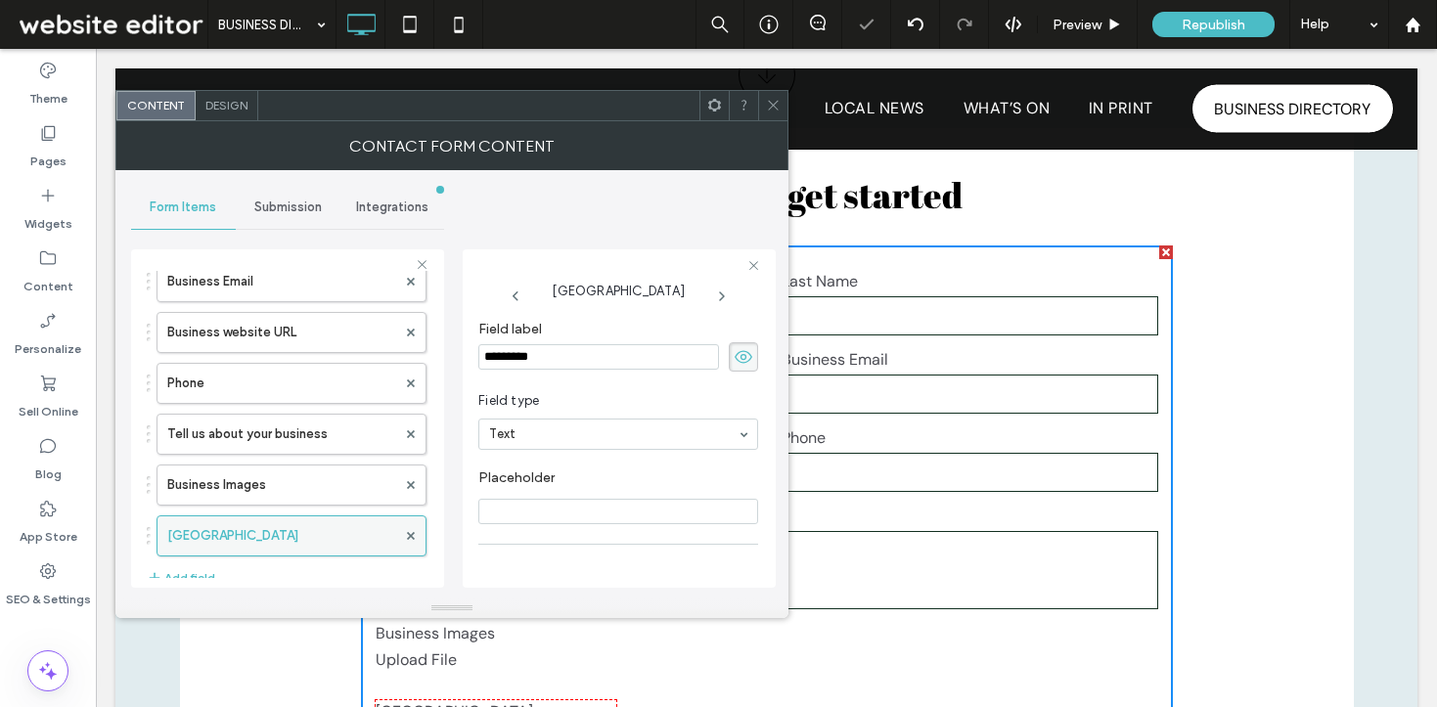
scroll to position [243, 0]
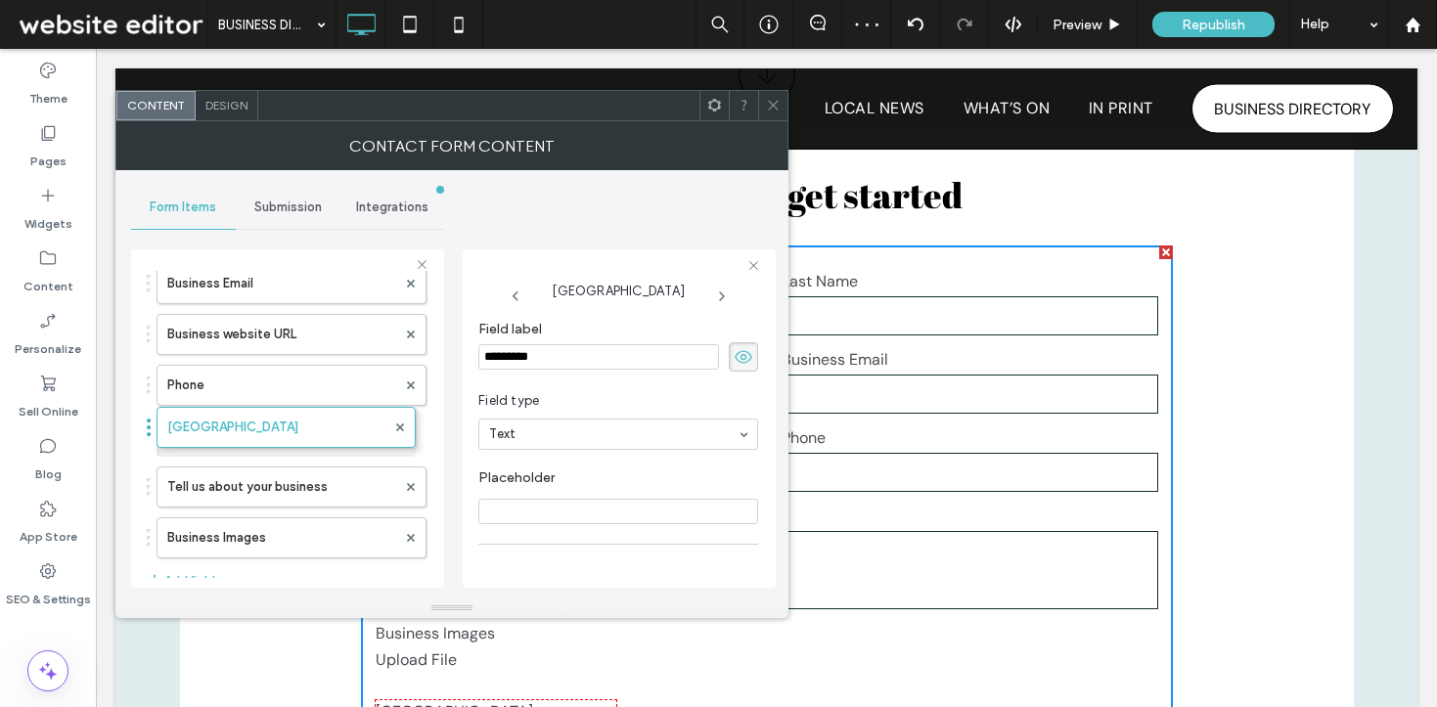
drag, startPoint x: 228, startPoint y: 528, endPoint x: 239, endPoint y: 409, distance: 119.8
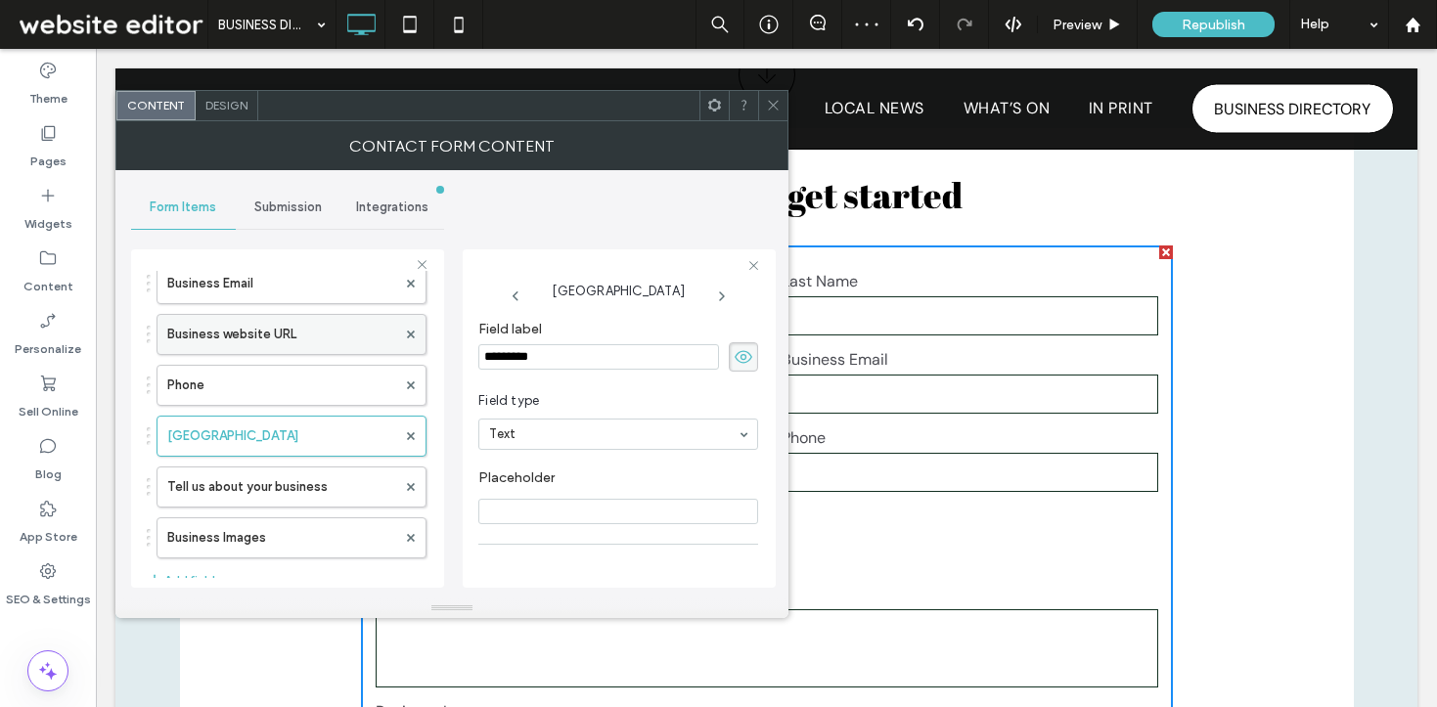
drag, startPoint x: 460, startPoint y: 344, endPoint x: 394, endPoint y: 329, distance: 67.4
click at [400, 333] on div "**********" at bounding box center [287, 416] width 313 height 364
type input "**********"
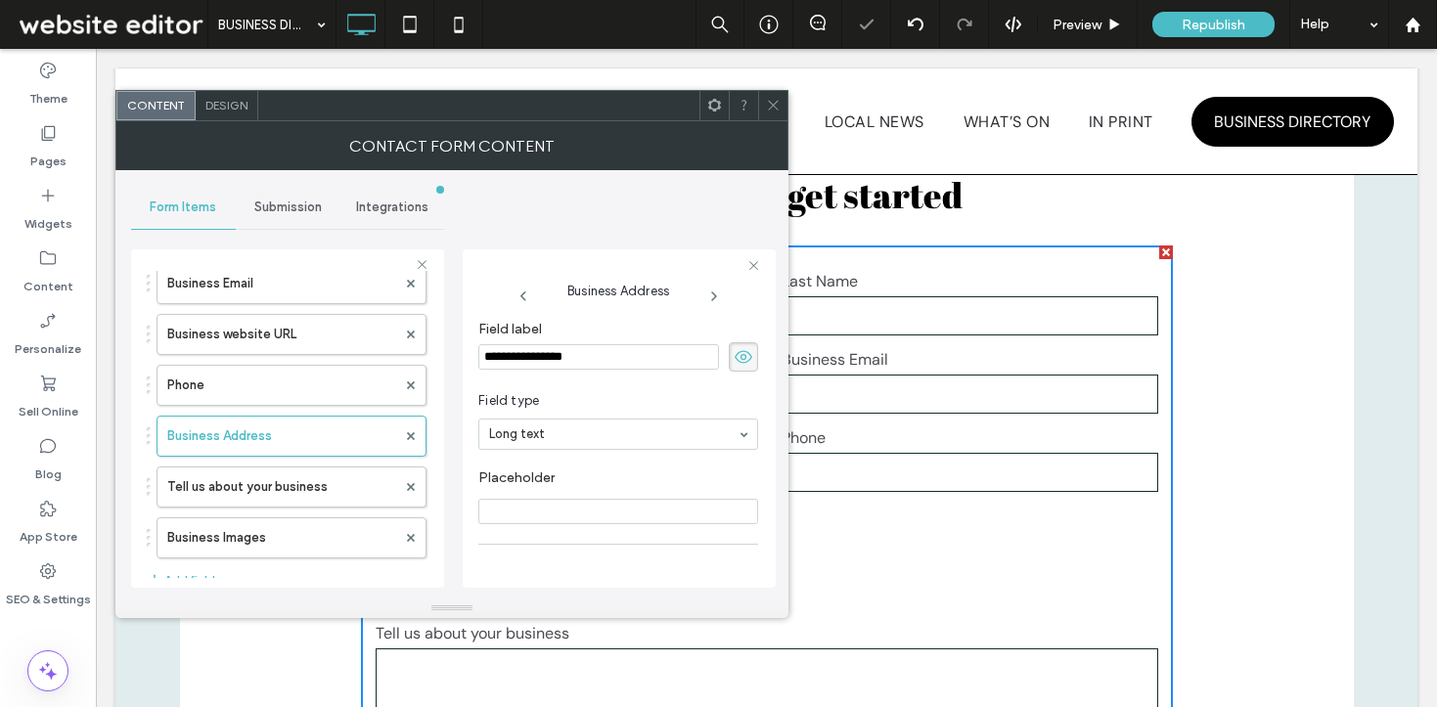
scroll to position [138, 0]
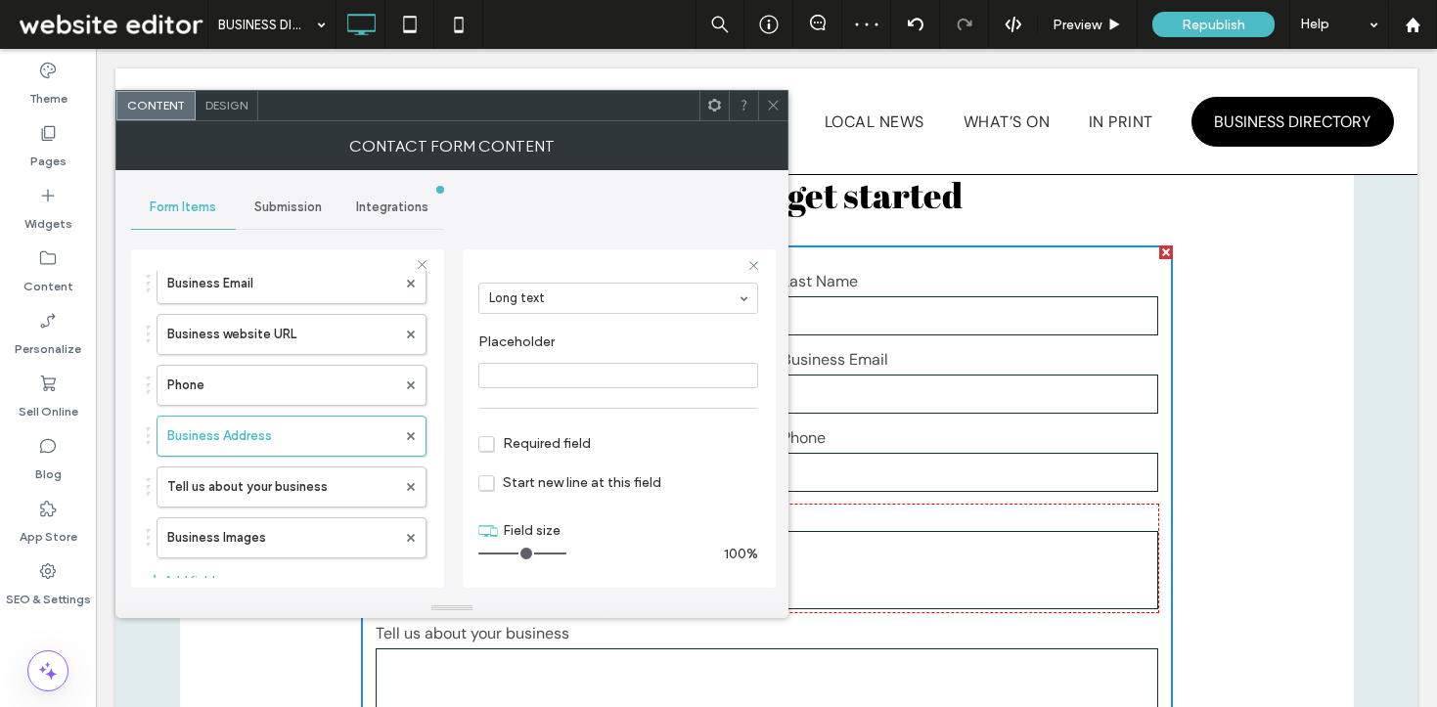
drag, startPoint x: 508, startPoint y: 559, endPoint x: 559, endPoint y: 555, distance: 51.0
type input "**"
click at [559, 555] on input "range" at bounding box center [522, 554] width 88 height 2
click at [536, 443] on span "Required field" at bounding box center [534, 443] width 113 height 17
click at [768, 95] on span at bounding box center [773, 105] width 15 height 29
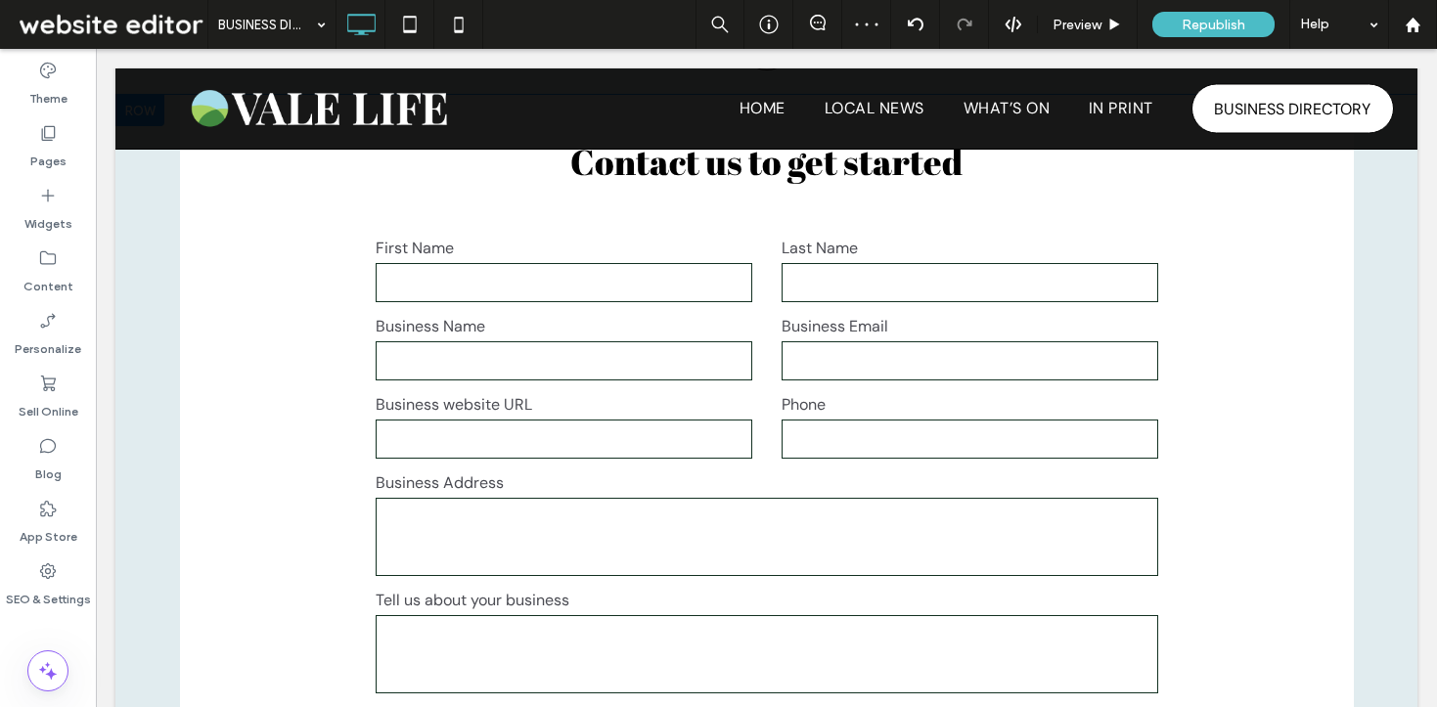
scroll to position [2470, 0]
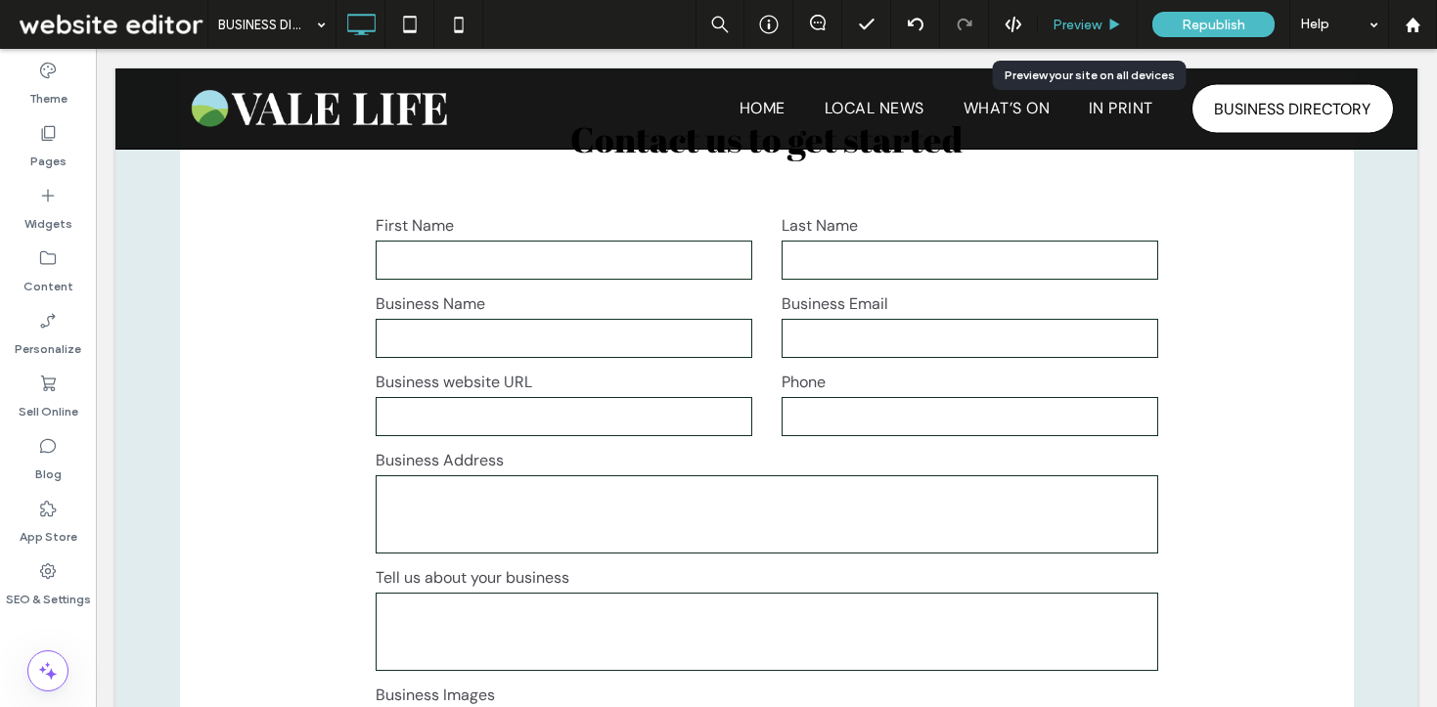
click at [1074, 22] on span "Preview" at bounding box center [1077, 25] width 49 height 17
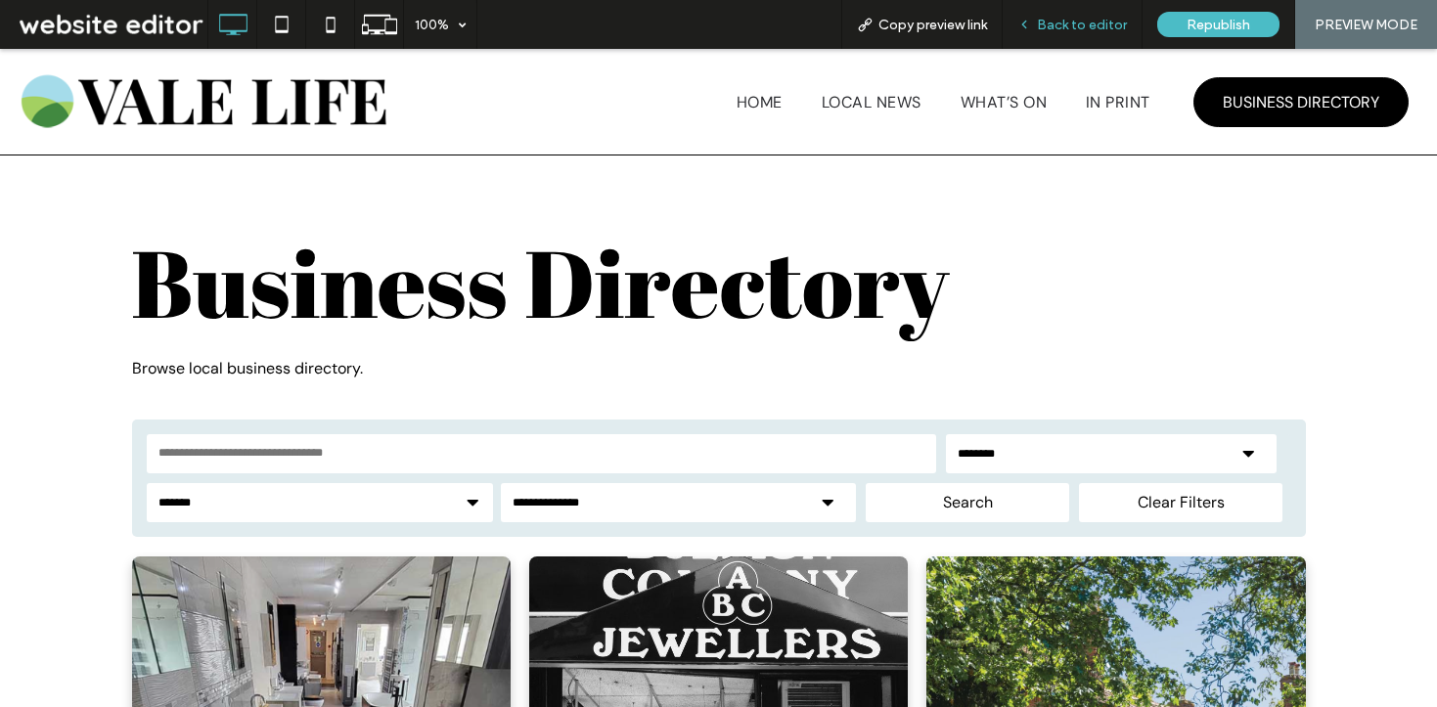
click at [1058, 29] on span "Back to editor" at bounding box center [1082, 25] width 90 height 17
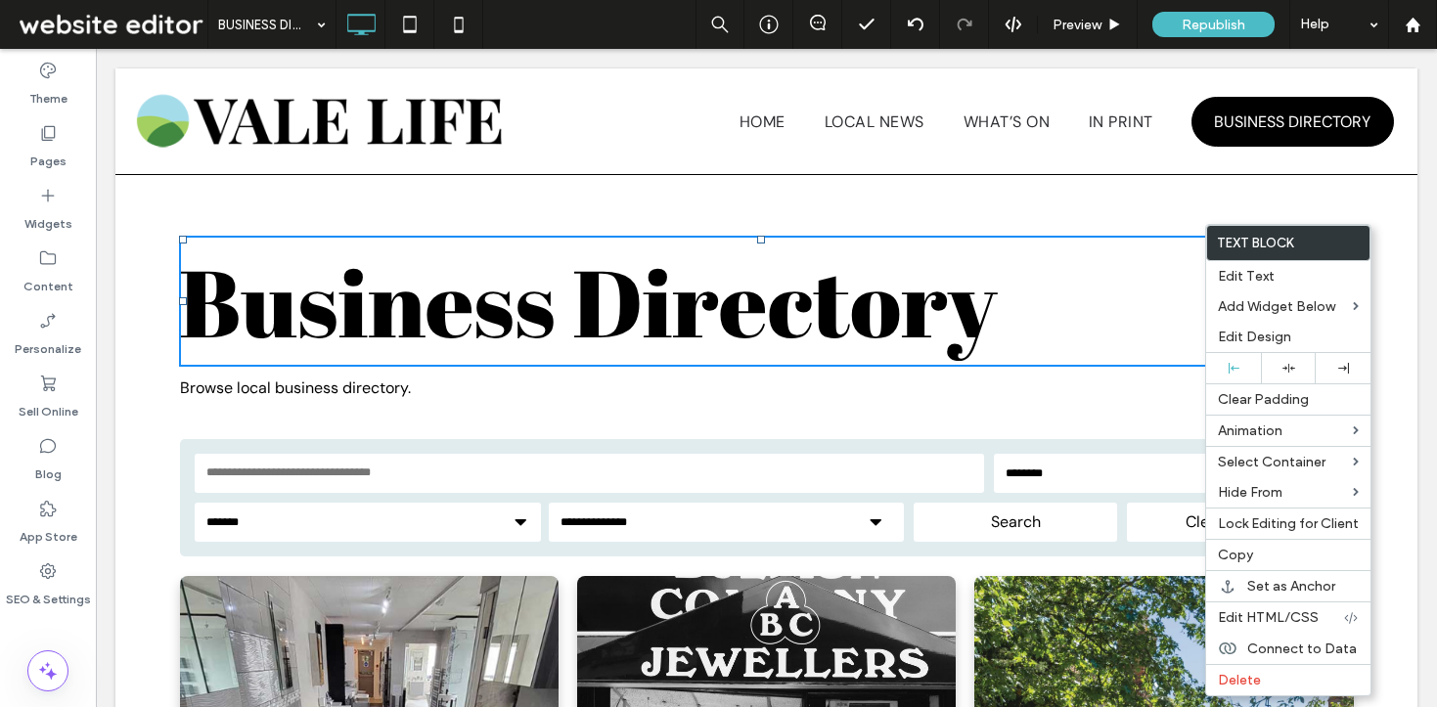
drag, startPoint x: 1165, startPoint y: 307, endPoint x: 1310, endPoint y: 371, distance: 158.1
click at [1165, 307] on h1 "Business Directory" at bounding box center [761, 301] width 1165 height 127
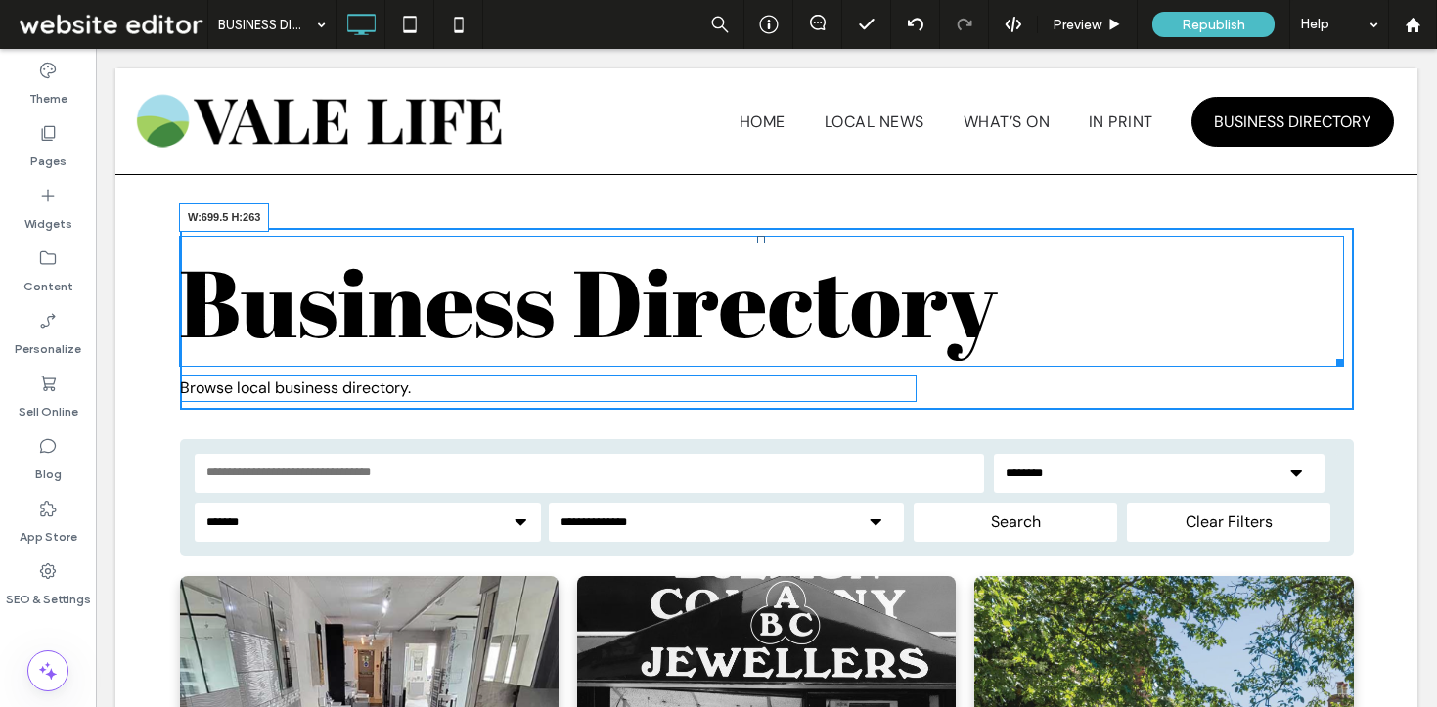
drag, startPoint x: 1327, startPoint y: 364, endPoint x: 847, endPoint y: 359, distance: 479.4
click at [847, 359] on div "Business Directory W:699.5 H:263" at bounding box center [761, 301] width 1165 height 131
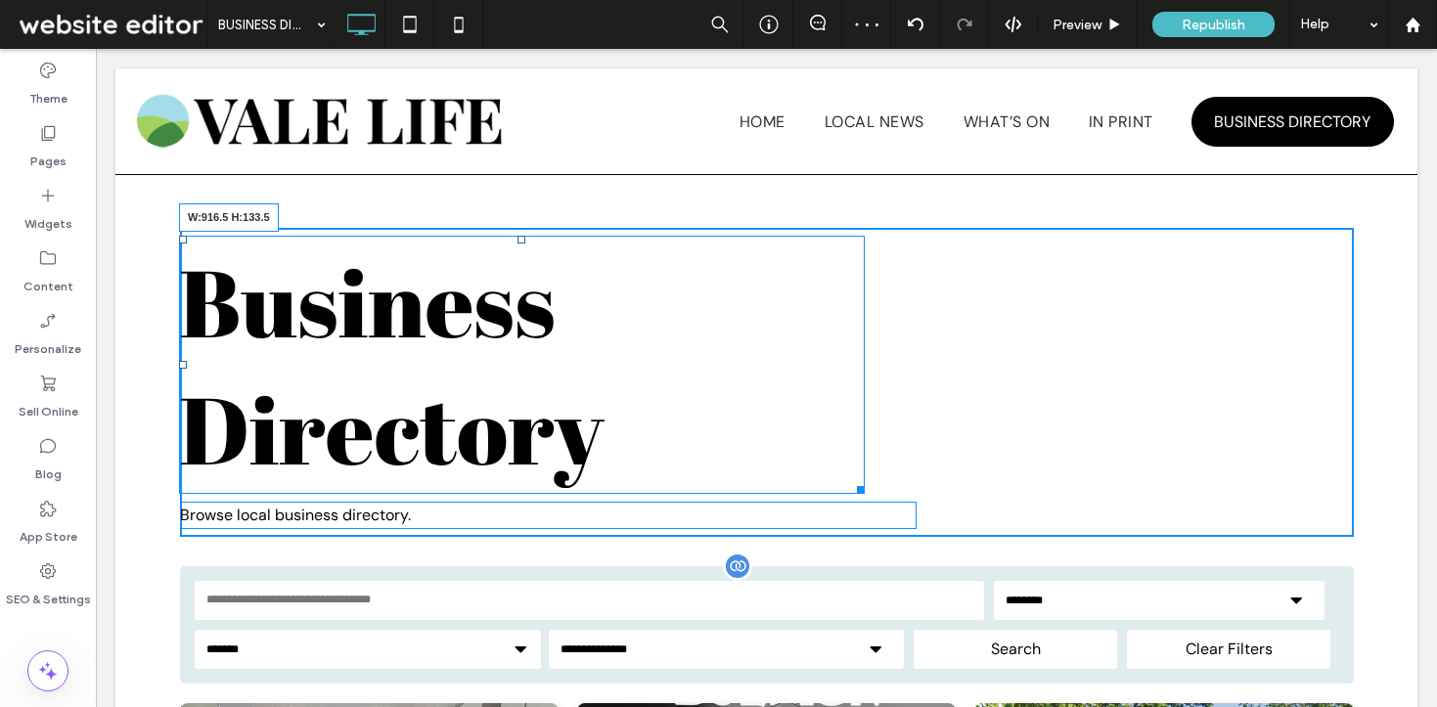
drag, startPoint x: 850, startPoint y: 487, endPoint x: 1059, endPoint y: 441, distance: 213.4
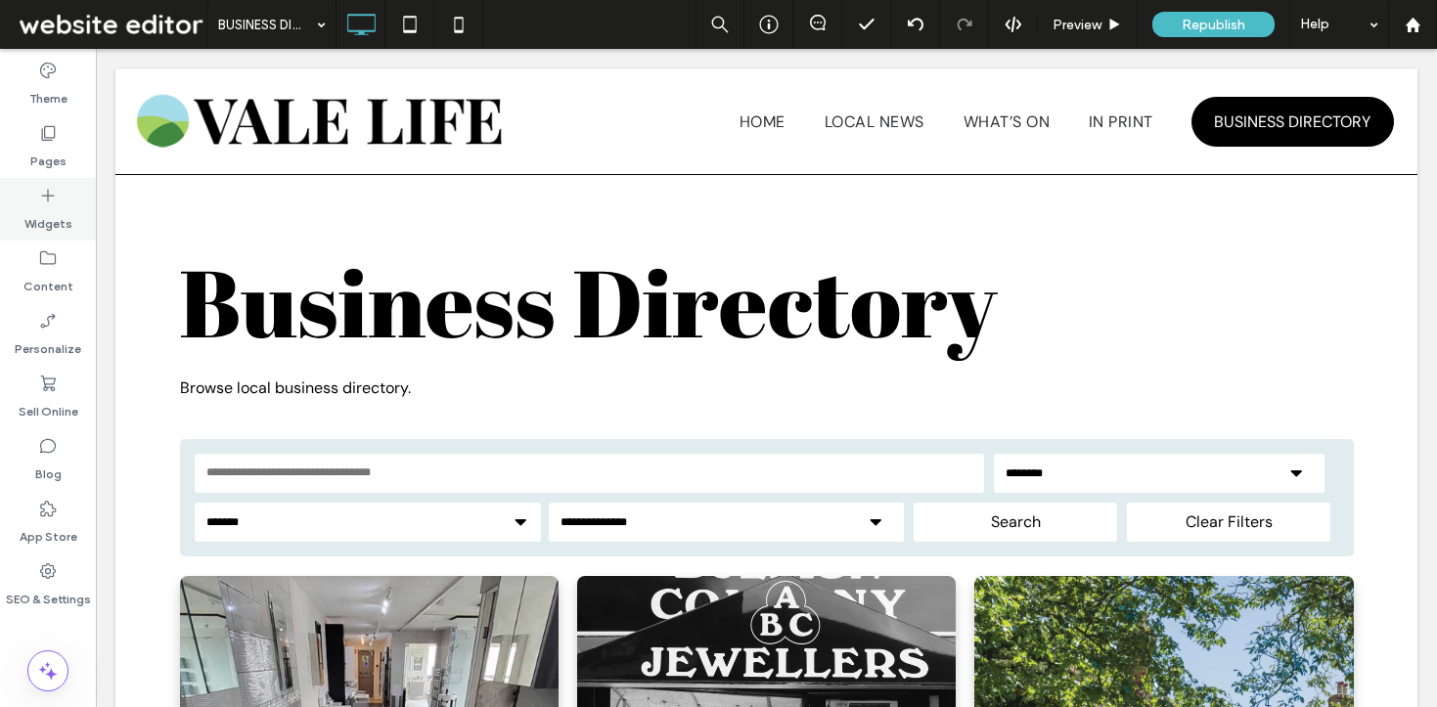
click at [38, 195] on icon at bounding box center [48, 196] width 20 height 20
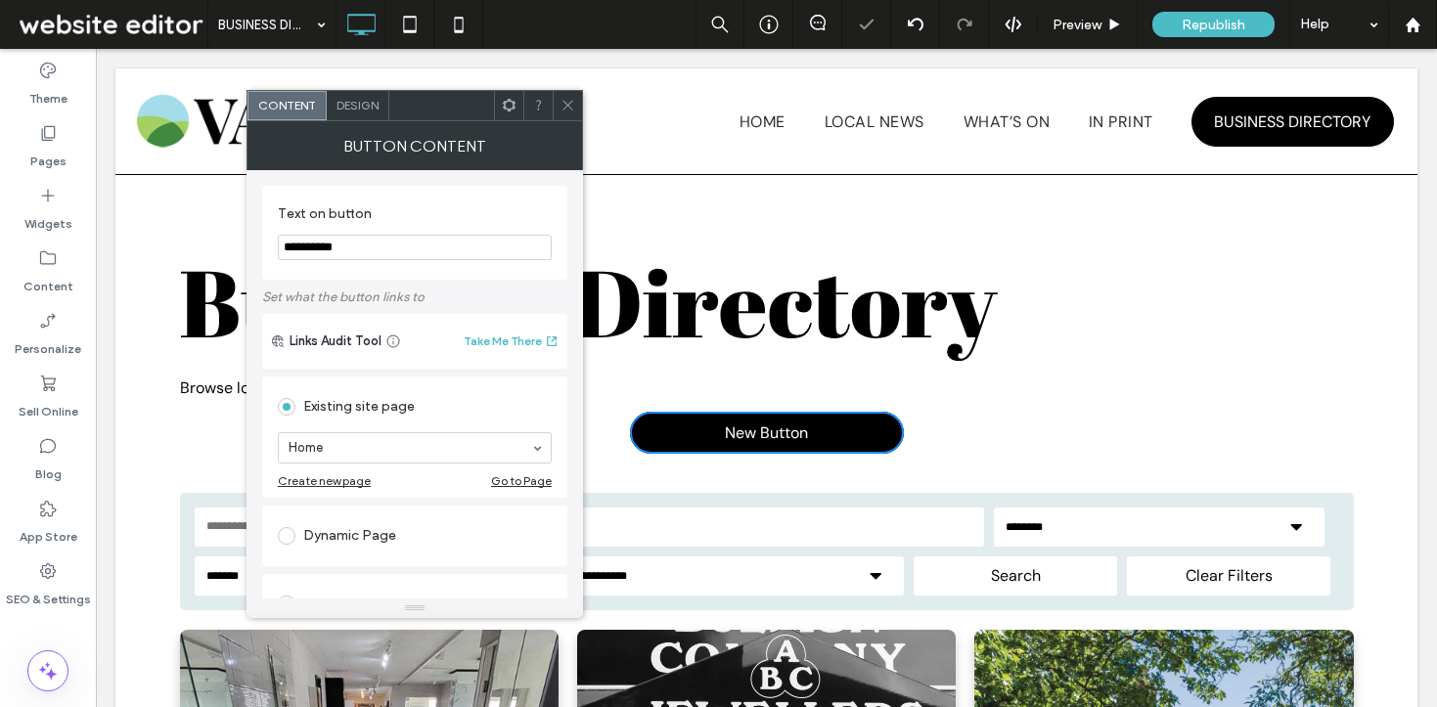
click at [380, 248] on input "**********" at bounding box center [415, 247] width 274 height 25
paste input "**********"
drag, startPoint x: 292, startPoint y: 247, endPoint x: 271, endPoint y: 247, distance: 20.5
click at [271, 247] on div "**********" at bounding box center [414, 233] width 305 height 94
click at [490, 248] on input "**********" at bounding box center [415, 247] width 274 height 25
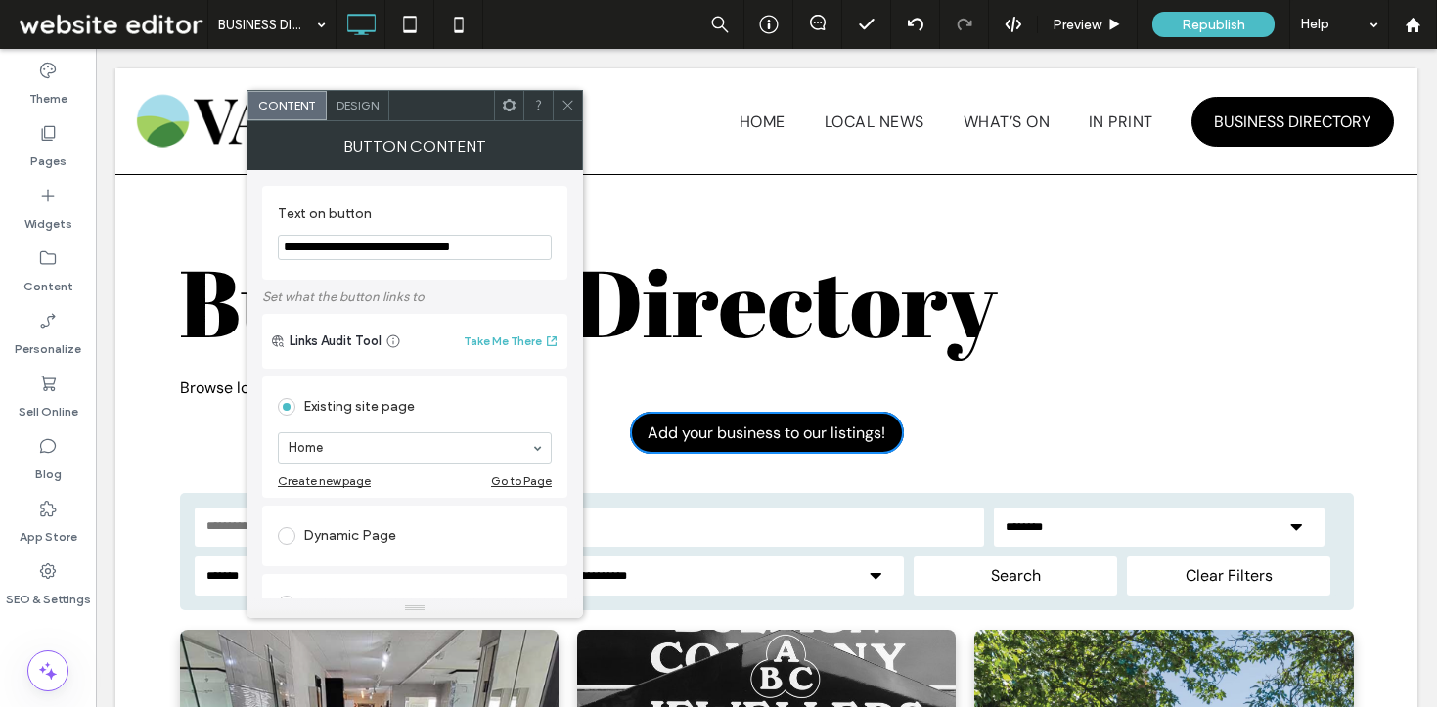
type input "**********"
click at [577, 102] on div at bounding box center [567, 105] width 29 height 29
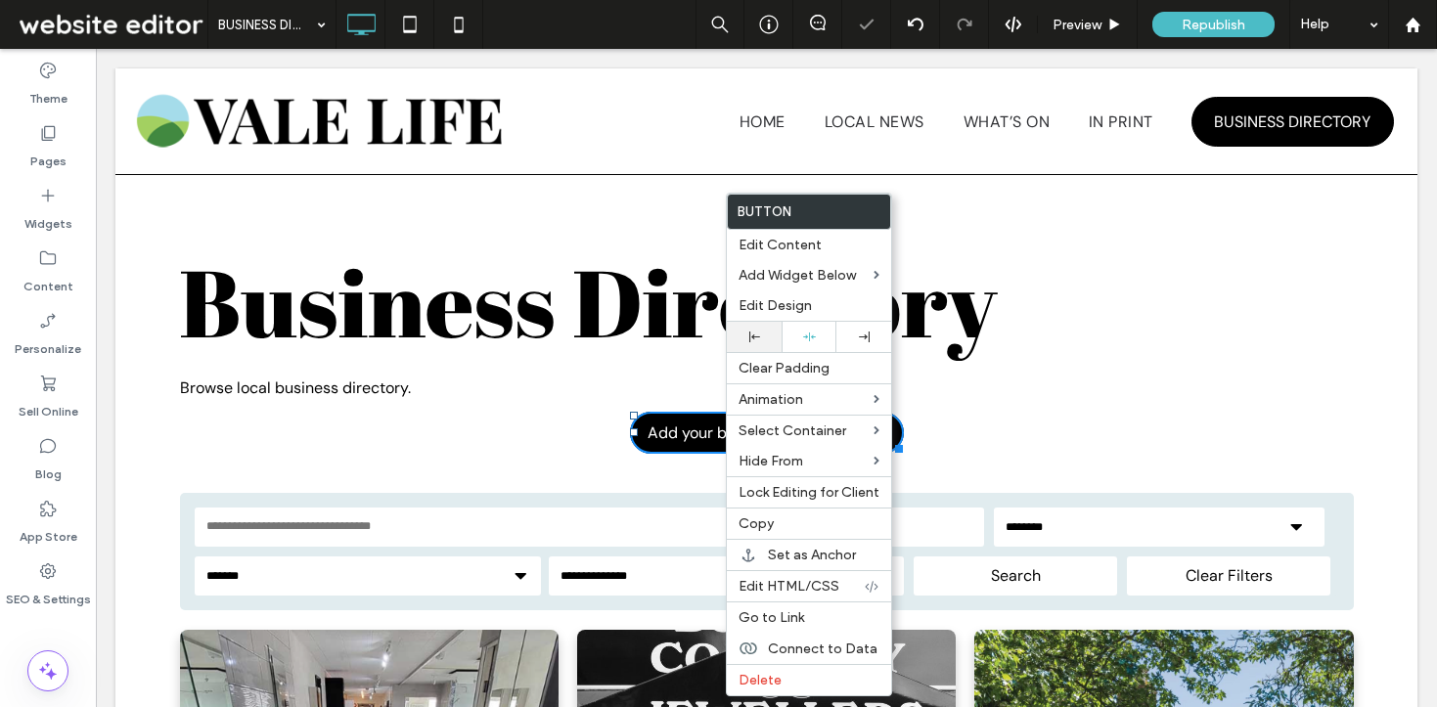
click at [753, 336] on use at bounding box center [754, 337] width 11 height 11
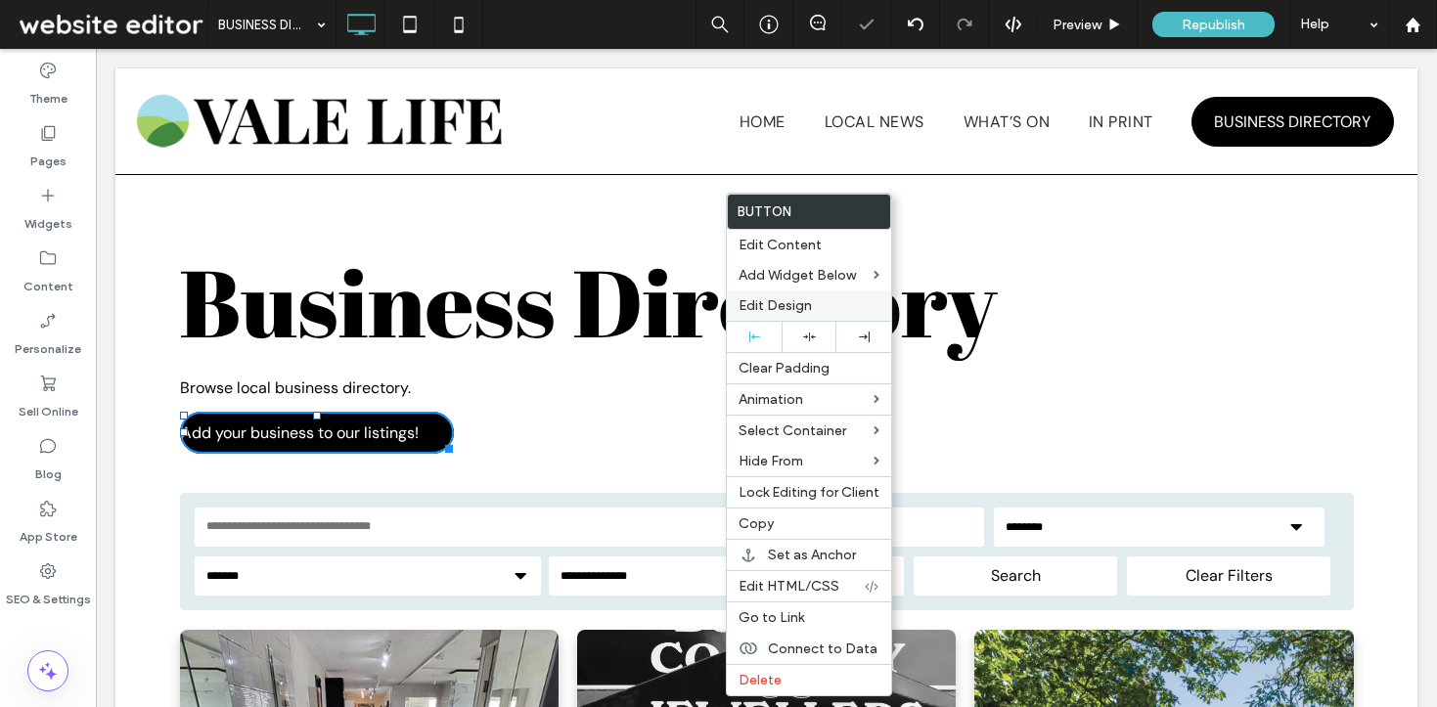
click at [834, 306] on label "Edit Design" at bounding box center [809, 305] width 141 height 17
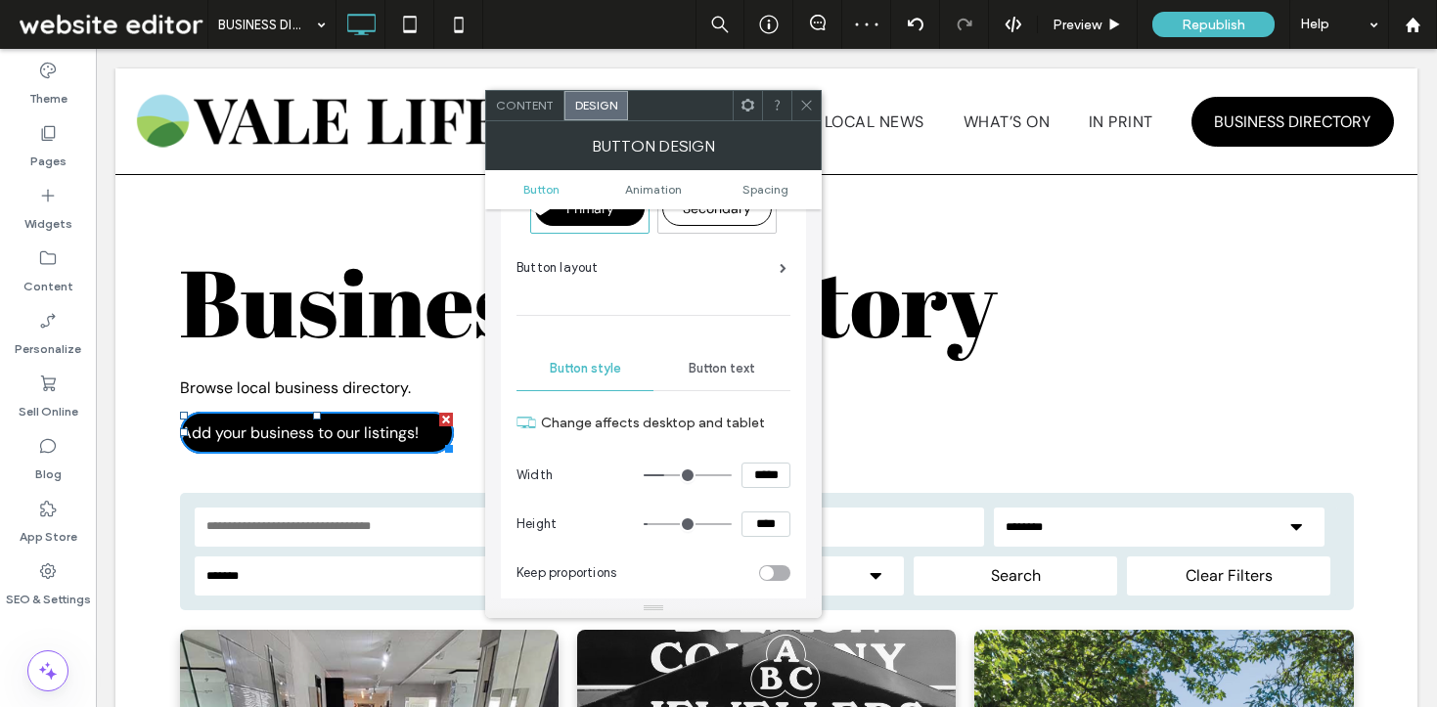
scroll to position [64, 0]
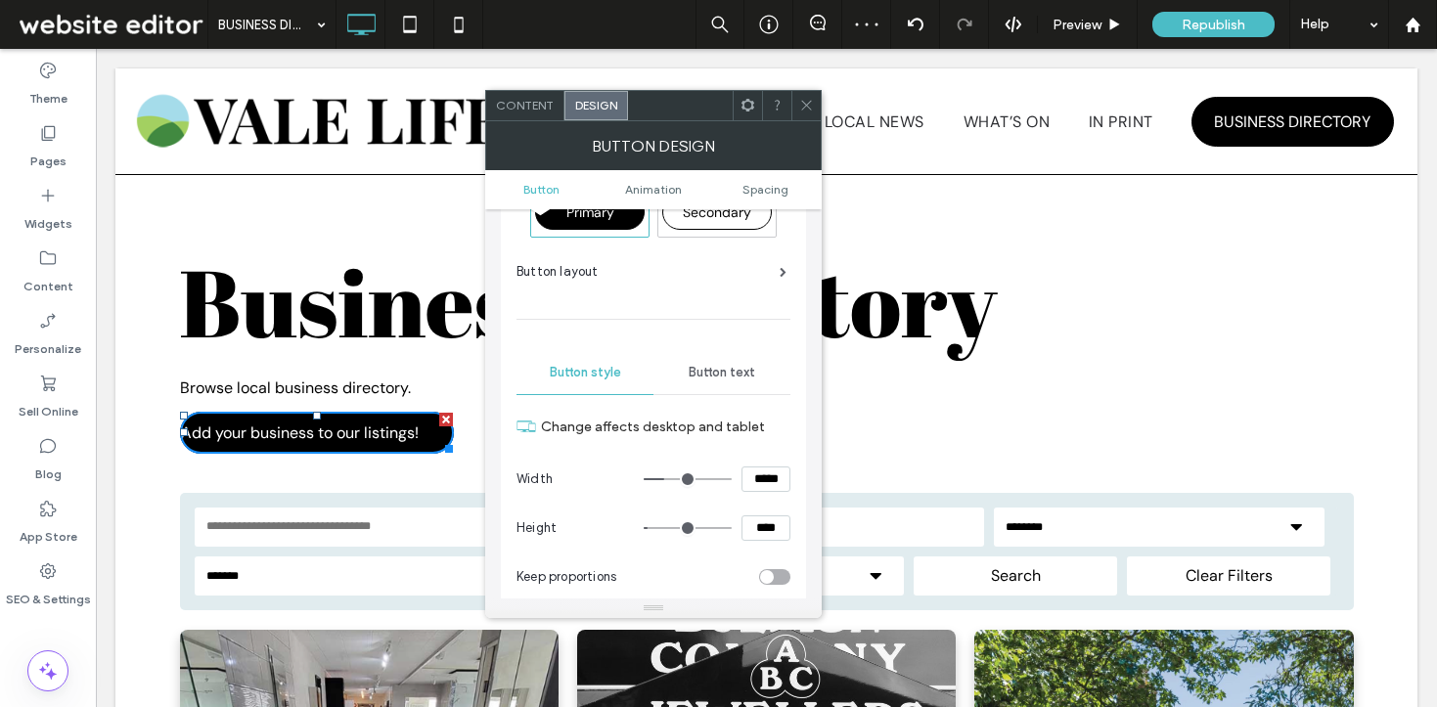
click at [730, 338] on div "Primary Secondary Button layout Button style Button text Change affects desktop…" at bounding box center [654, 540] width 274 height 738
click at [713, 365] on span "Button text" at bounding box center [722, 373] width 67 height 16
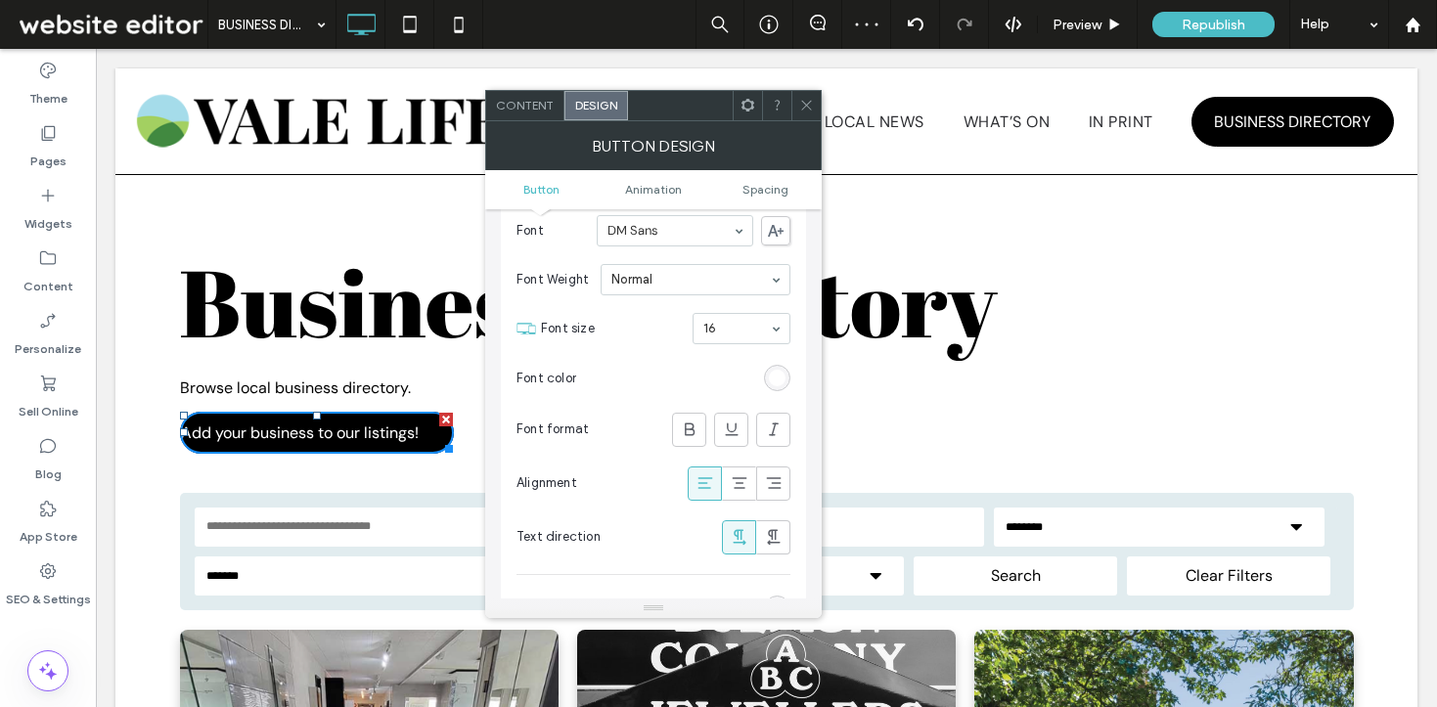
scroll to position [258, 0]
click at [745, 481] on icon at bounding box center [740, 483] width 20 height 20
click at [811, 123] on div "BUTTON DESIGN" at bounding box center [653, 145] width 337 height 49
click at [802, 109] on icon at bounding box center [806, 105] width 15 height 15
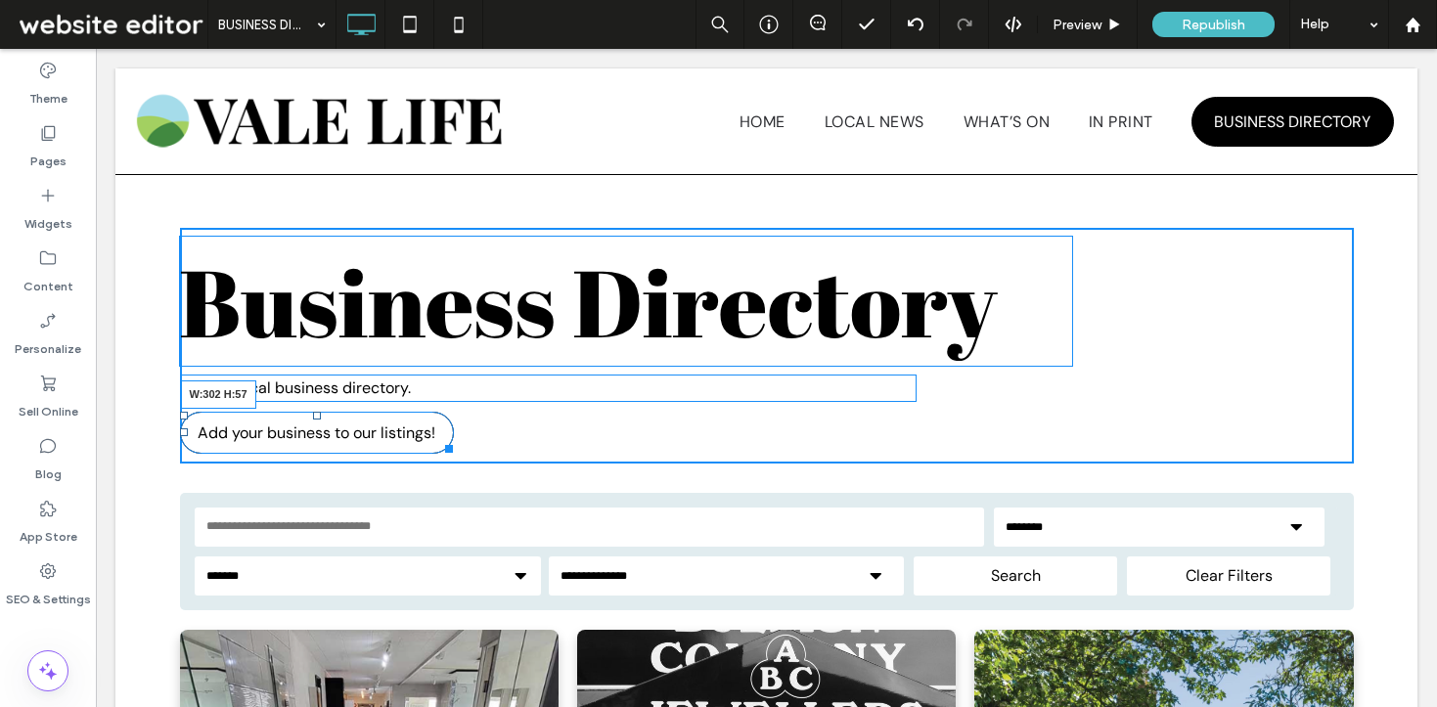
drag, startPoint x: 435, startPoint y: 445, endPoint x: 457, endPoint y: 459, distance: 25.5
click at [453, 453] on div at bounding box center [445, 445] width 15 height 15
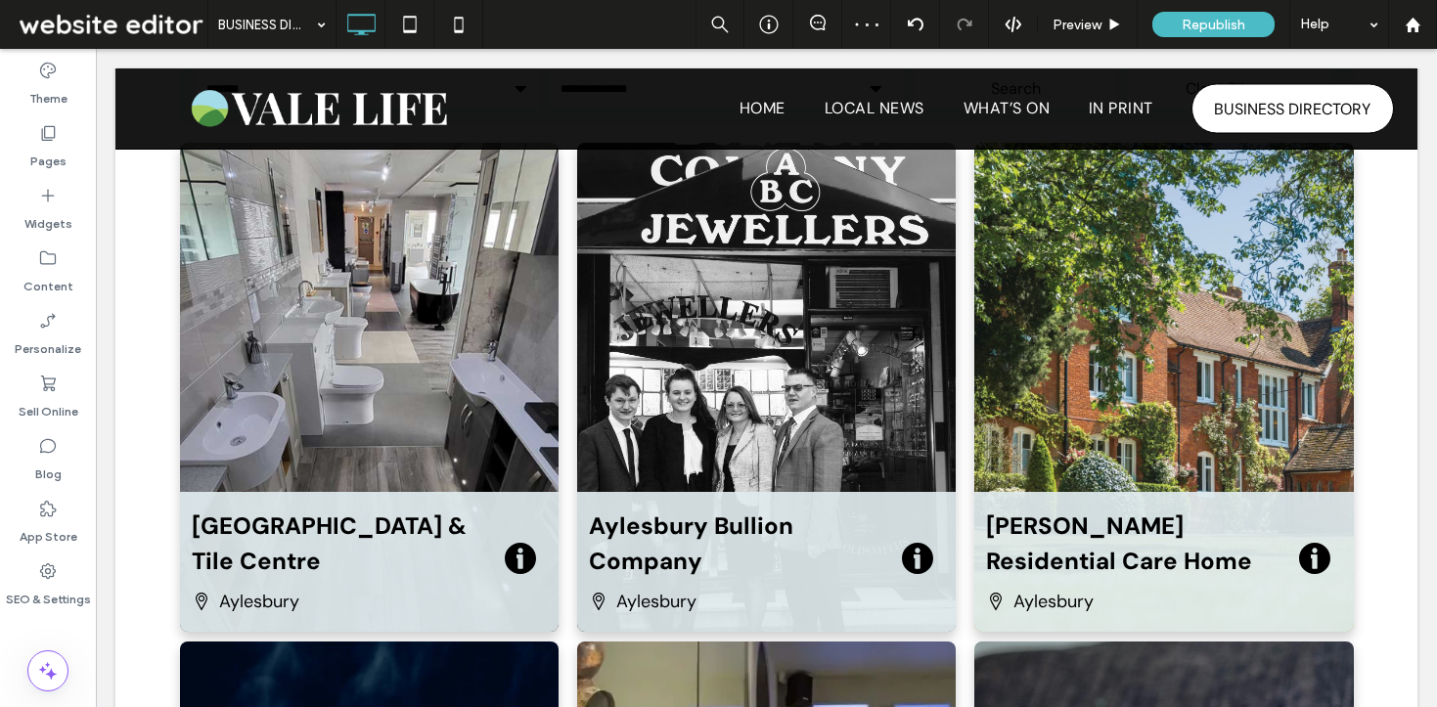
scroll to position [0, 0]
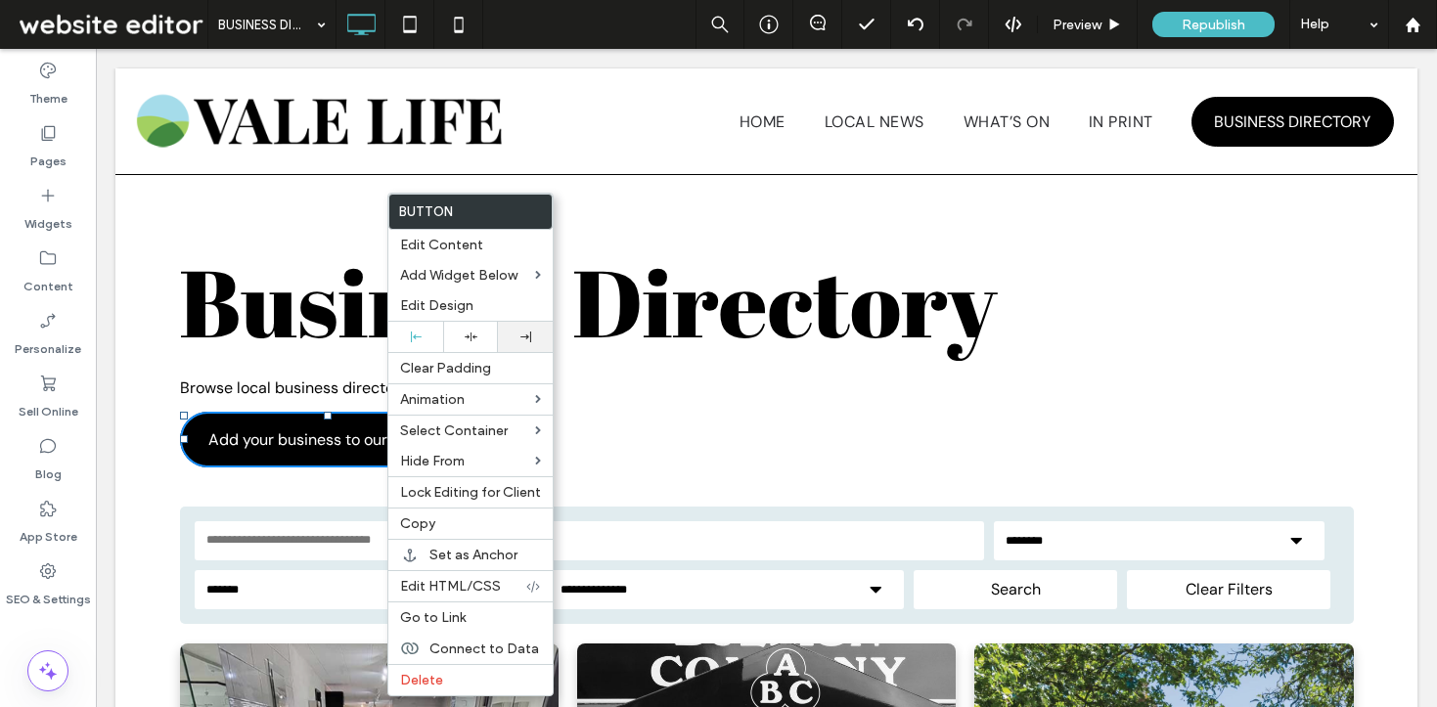
click at [522, 341] on icon at bounding box center [525, 337] width 11 height 11
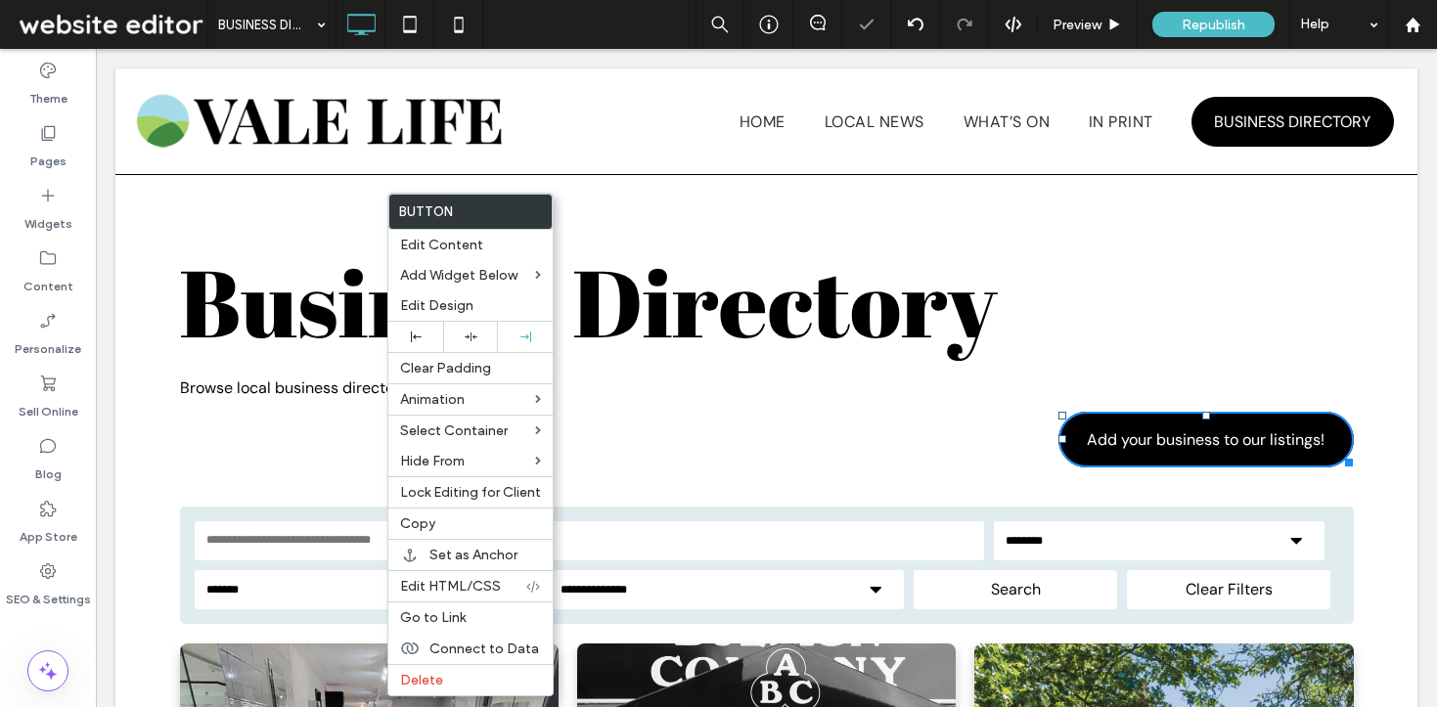
click at [1042, 343] on h1 "Business Directory" at bounding box center [626, 301] width 894 height 127
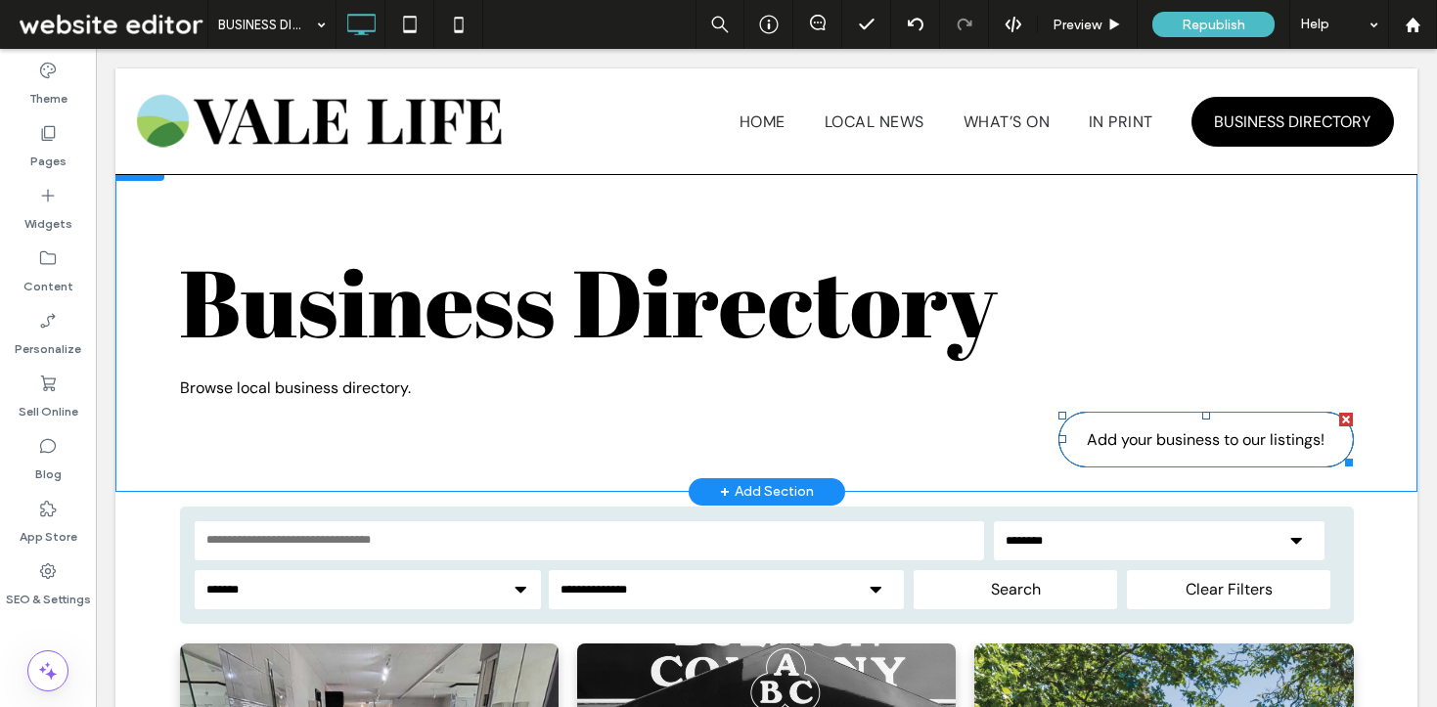
click at [1205, 446] on span "Add your business to our listings!" at bounding box center [1206, 440] width 238 height 21
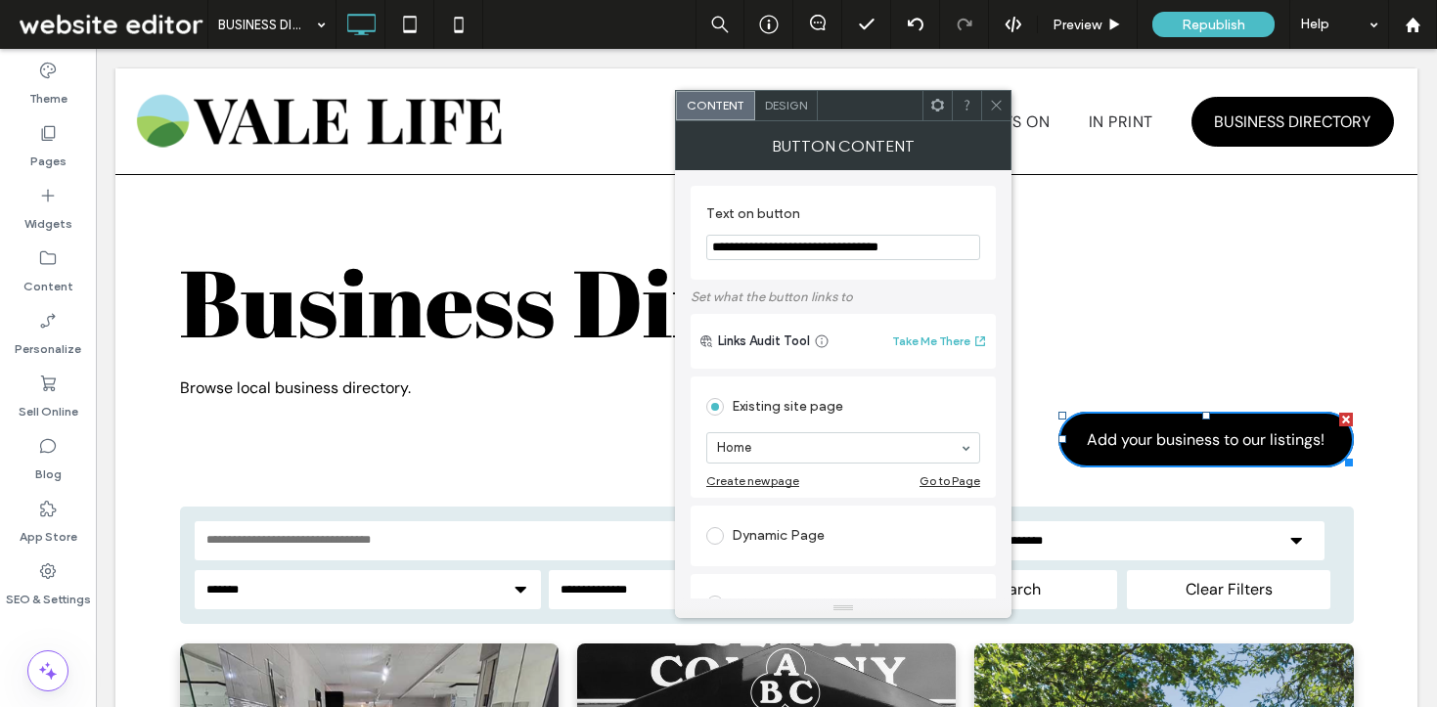
drag, startPoint x: 736, startPoint y: 248, endPoint x: 718, endPoint y: 246, distance: 17.7
click at [718, 246] on input "**********" at bounding box center [843, 247] width 274 height 25
drag, startPoint x: 771, startPoint y: 246, endPoint x: 746, endPoint y: 246, distance: 25.4
click at [746, 246] on input "**********" at bounding box center [843, 247] width 274 height 25
drag, startPoint x: 829, startPoint y: 249, endPoint x: 778, endPoint y: 248, distance: 50.9
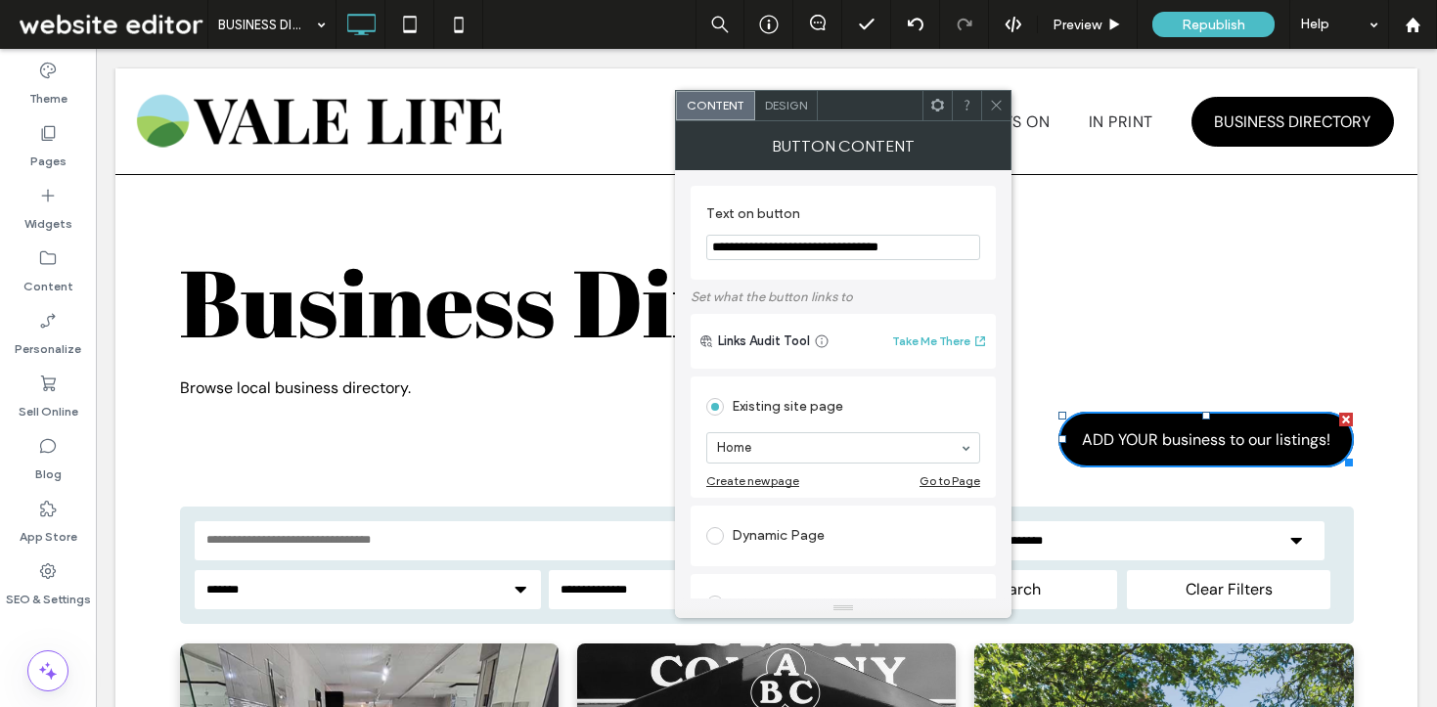
click at [778, 248] on input "**********" at bounding box center [843, 247] width 274 height 25
click at [832, 242] on input "**********" at bounding box center [843, 247] width 274 height 25
drag, startPoint x: 832, startPoint y: 250, endPoint x: 780, endPoint y: 249, distance: 51.9
click at [780, 250] on input "**********" at bounding box center [843, 247] width 274 height 25
click at [855, 248] on input "**********" at bounding box center [843, 247] width 274 height 25
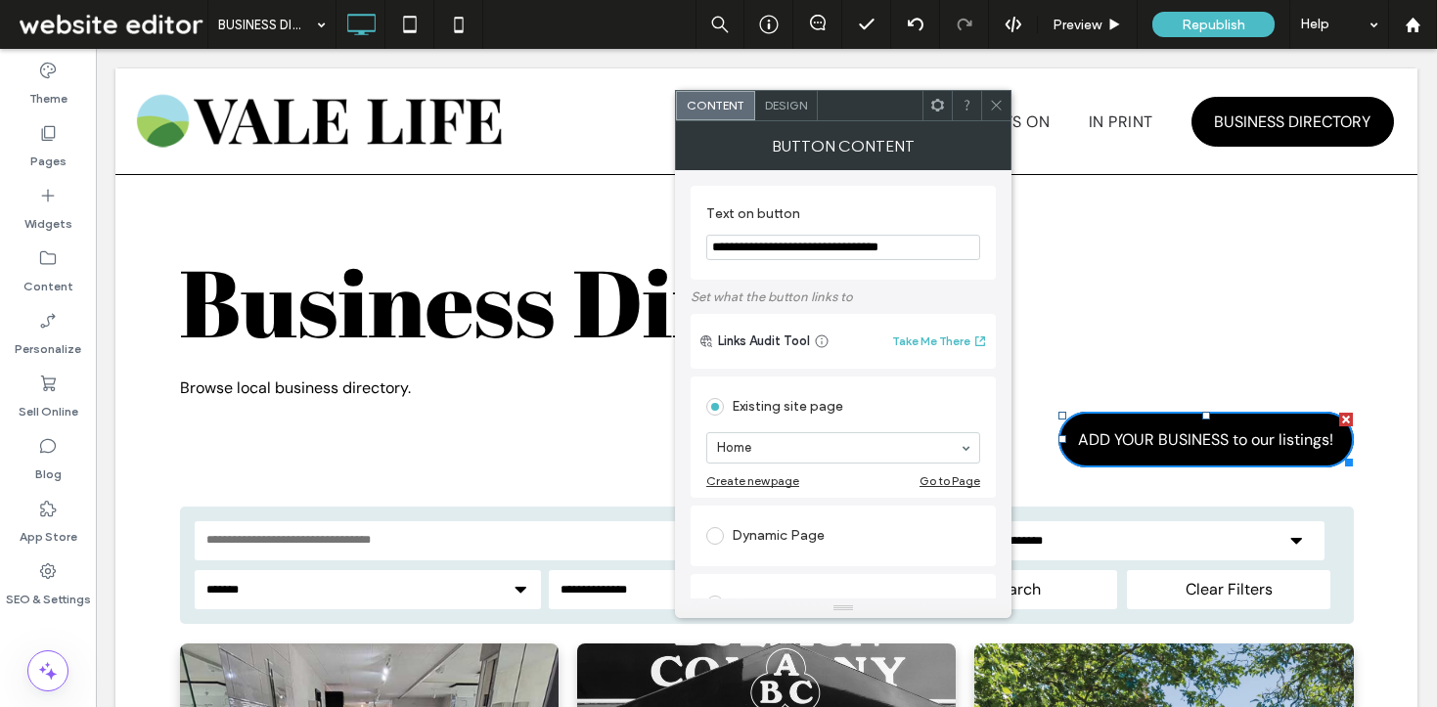
drag, startPoint x: 979, startPoint y: 244, endPoint x: 841, endPoint y: 242, distance: 138.0
click at [842, 243] on input "**********" at bounding box center [843, 247] width 274 height 25
type input "**********"
click at [1002, 98] on icon at bounding box center [996, 105] width 15 height 15
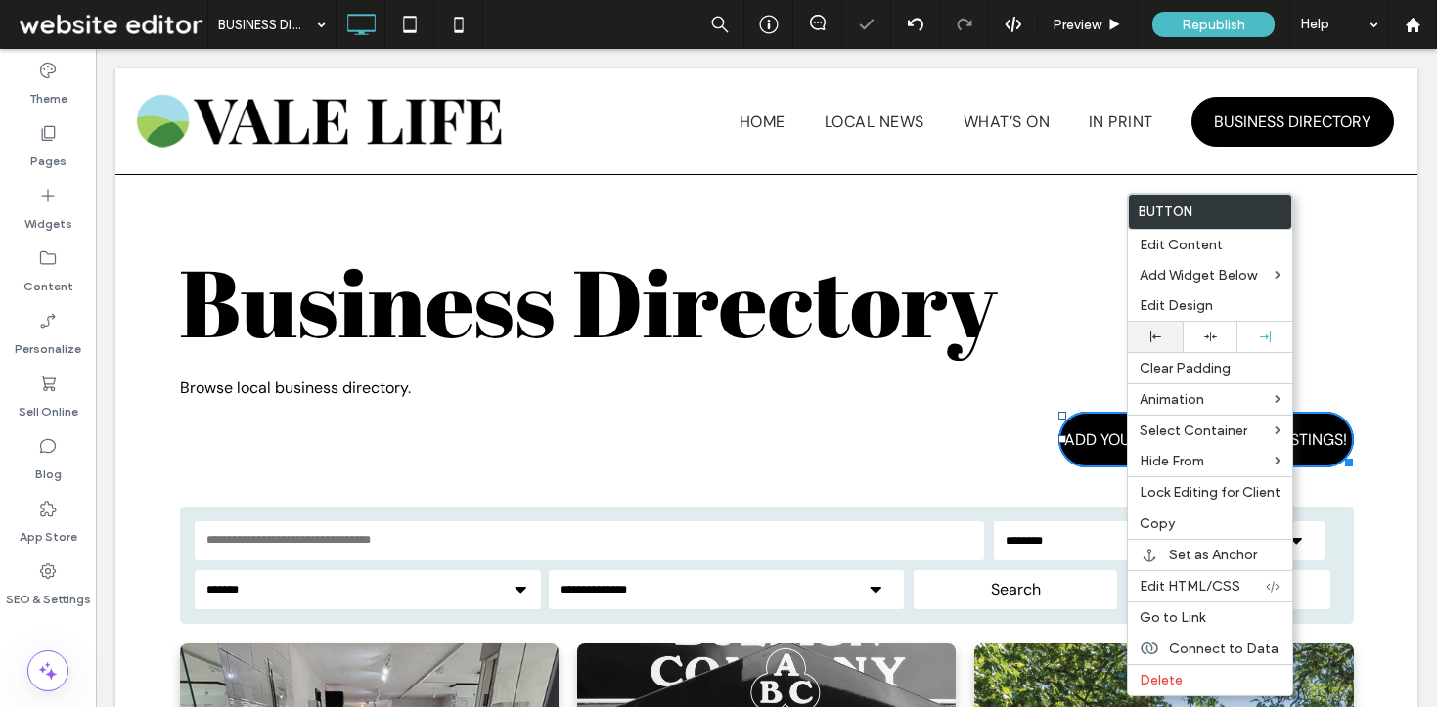
click at [1152, 339] on icon at bounding box center [1156, 337] width 11 height 11
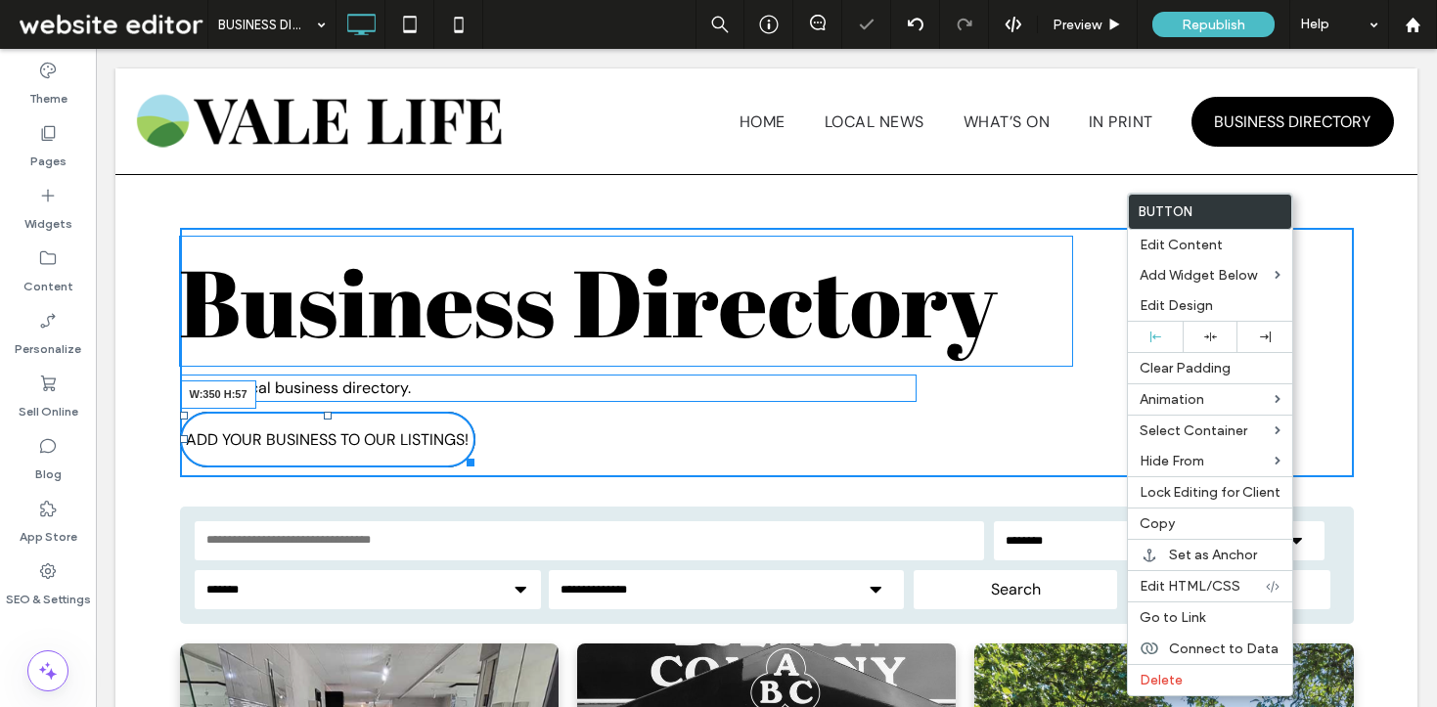
drag, startPoint x: 462, startPoint y: 460, endPoint x: 509, endPoint y: 460, distance: 47.0
click at [475, 460] on div at bounding box center [467, 459] width 15 height 15
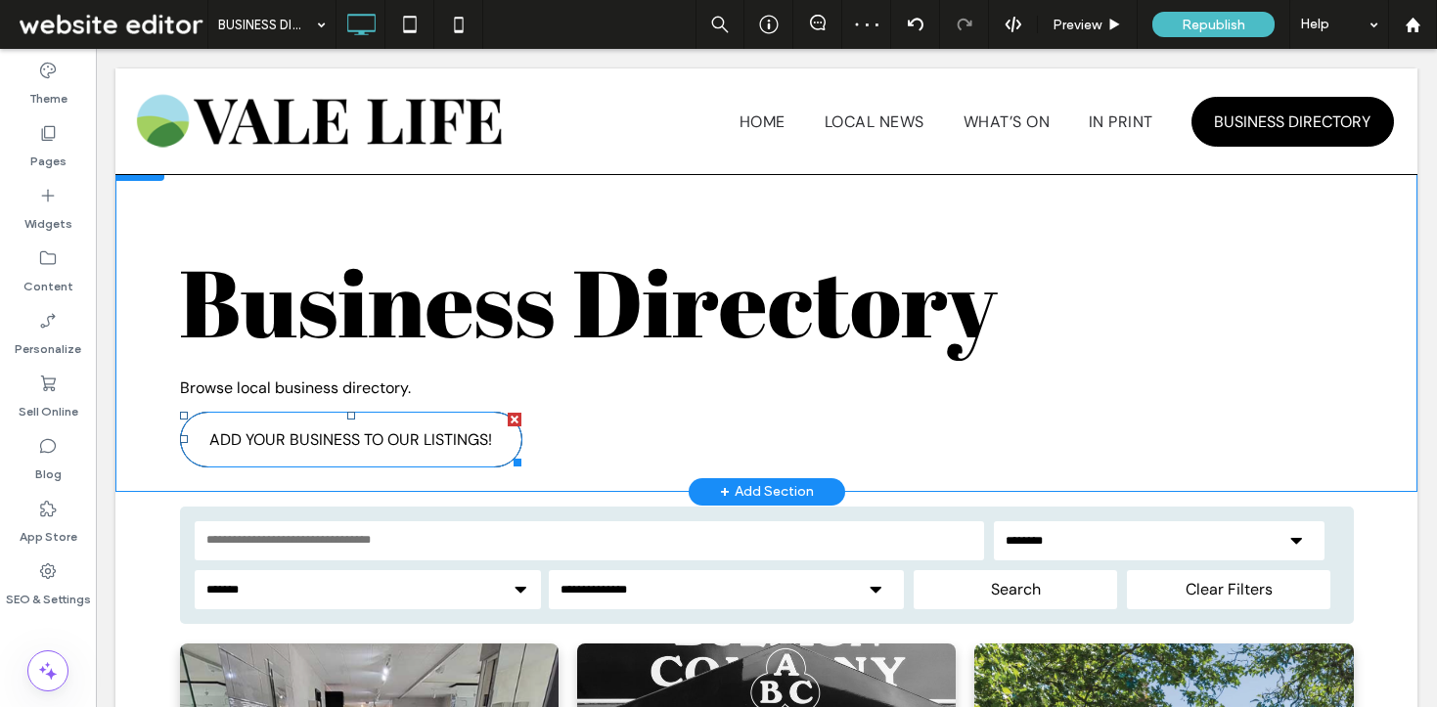
click at [366, 430] on span "ADD YOUR BUSINESS TO OUR LISTINGS!" at bounding box center [350, 440] width 283 height 21
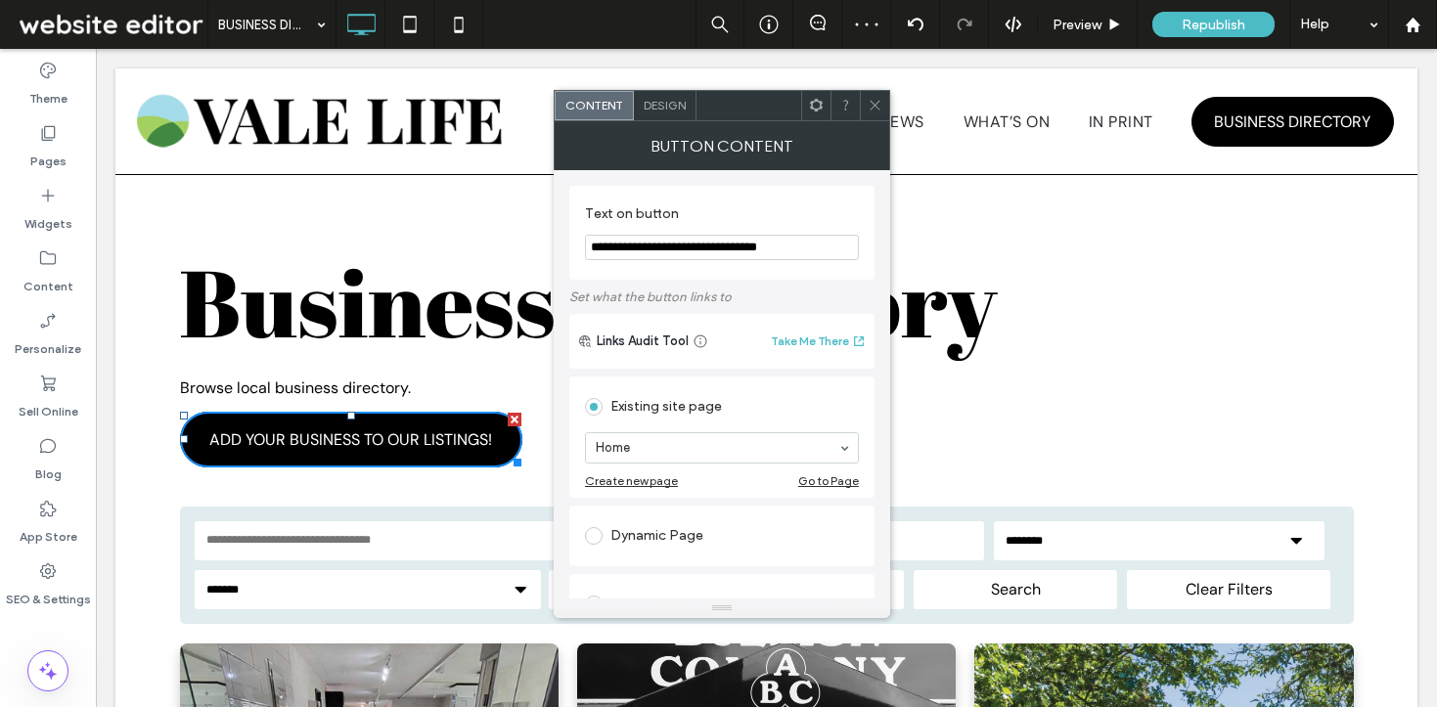
click at [666, 103] on span "Design" at bounding box center [665, 105] width 42 height 15
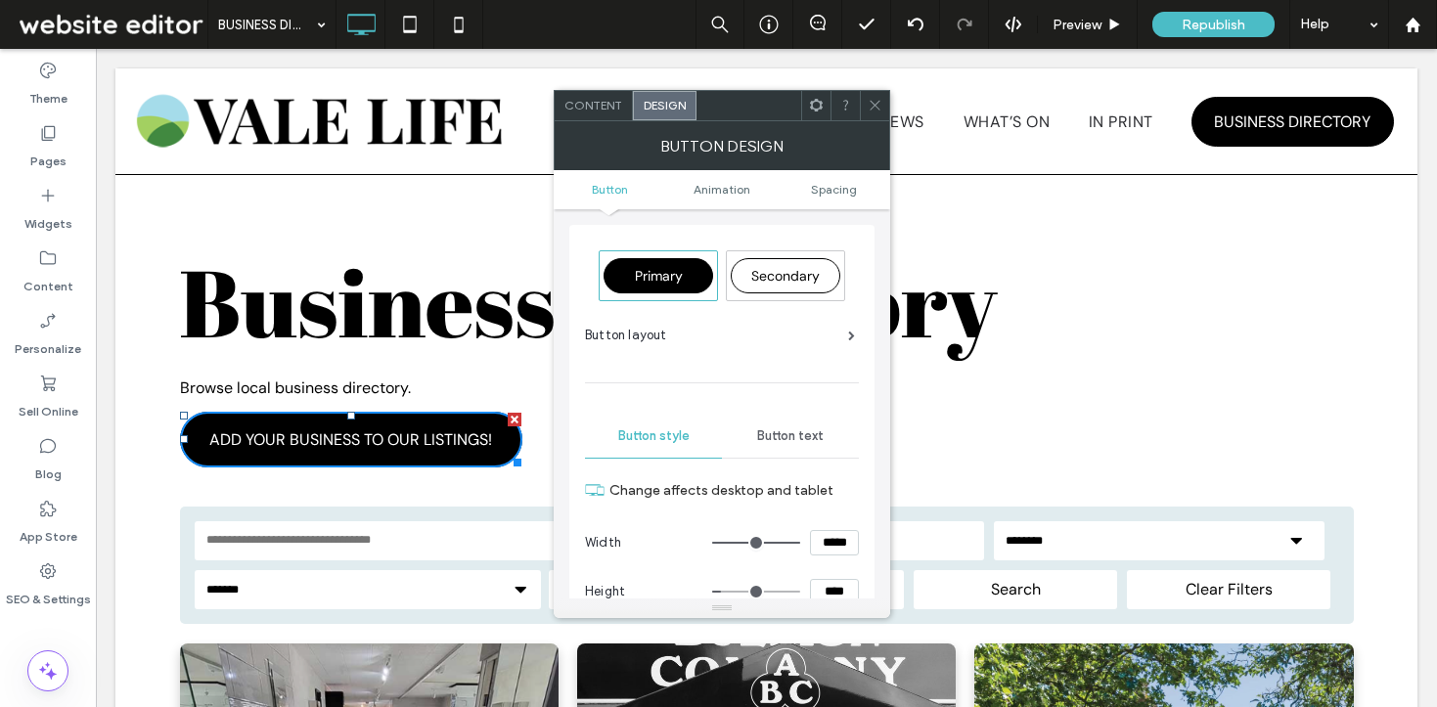
click at [869, 108] on icon at bounding box center [875, 105] width 15 height 15
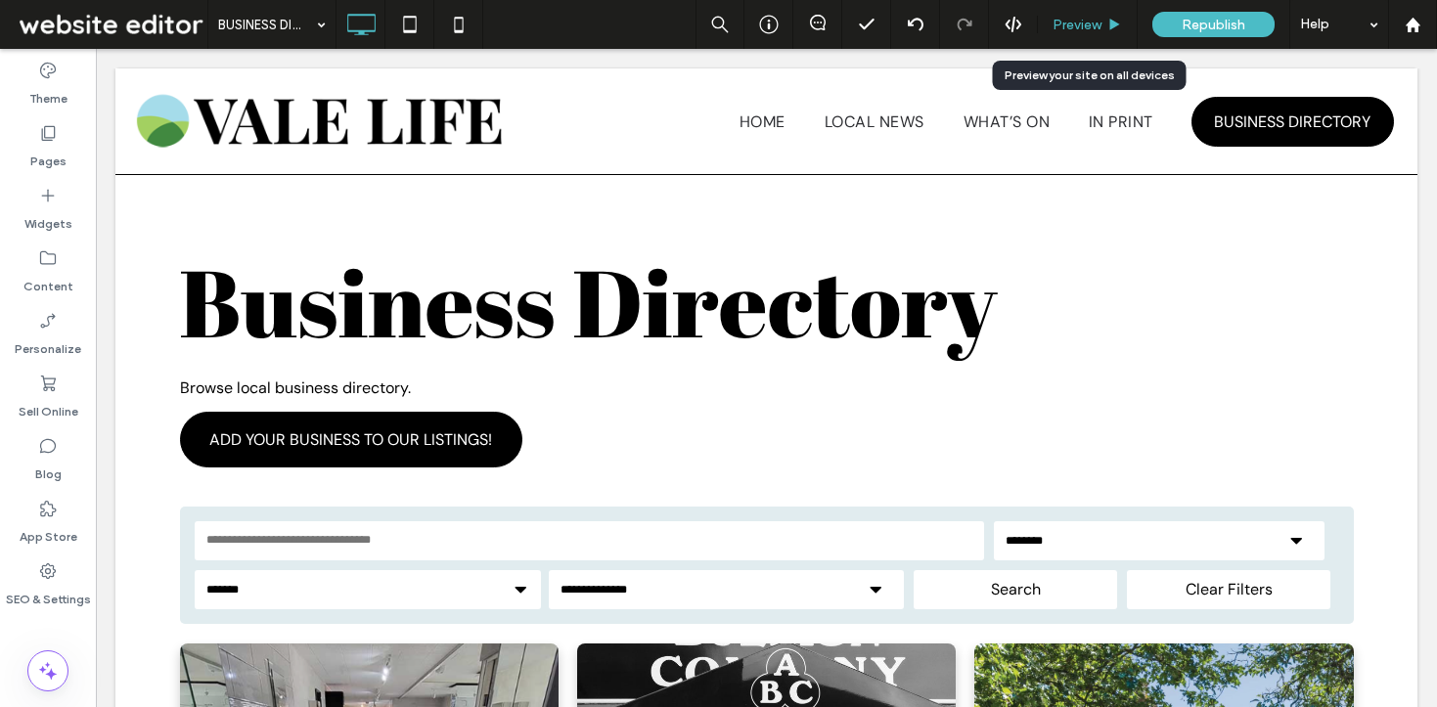
click at [1089, 34] on div "Preview" at bounding box center [1088, 24] width 100 height 49
click at [1084, 27] on span "Preview" at bounding box center [1077, 25] width 49 height 17
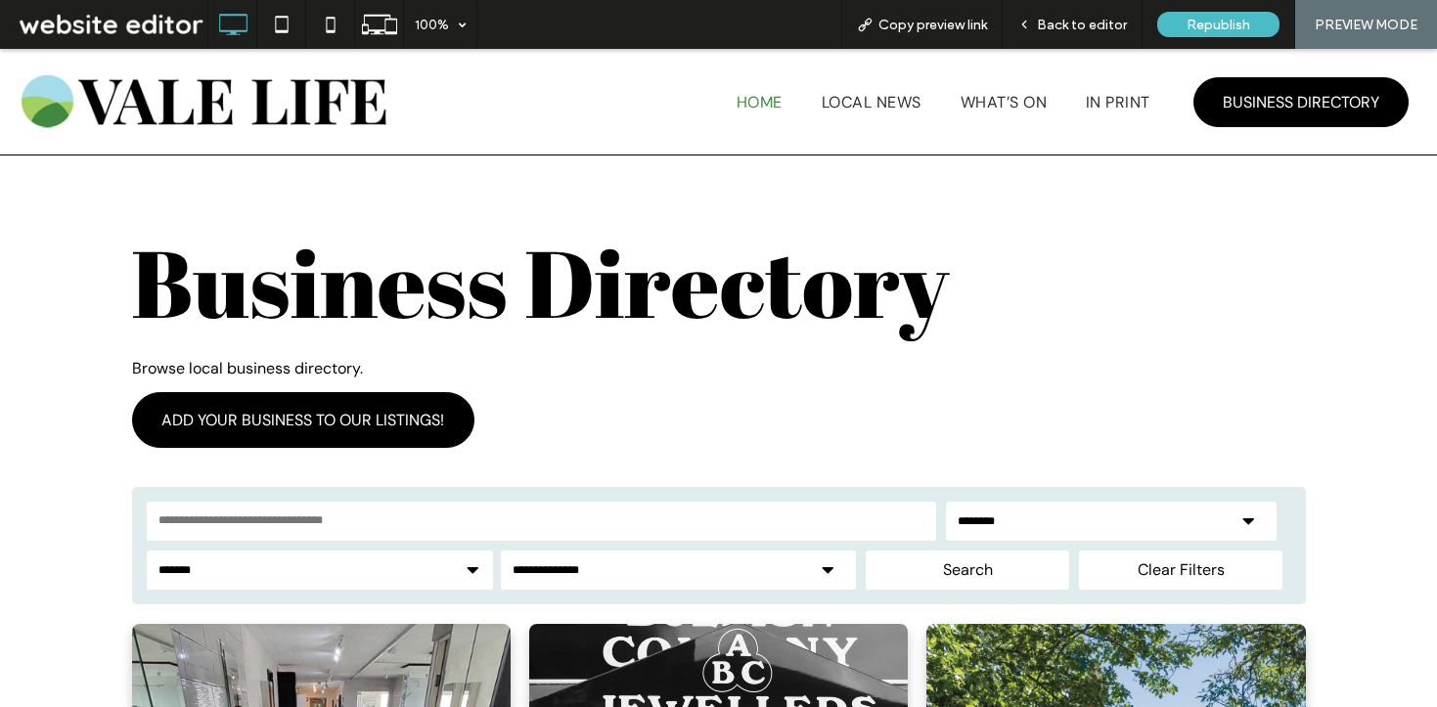
click at [753, 103] on span "Home" at bounding box center [760, 114] width 46 height 23
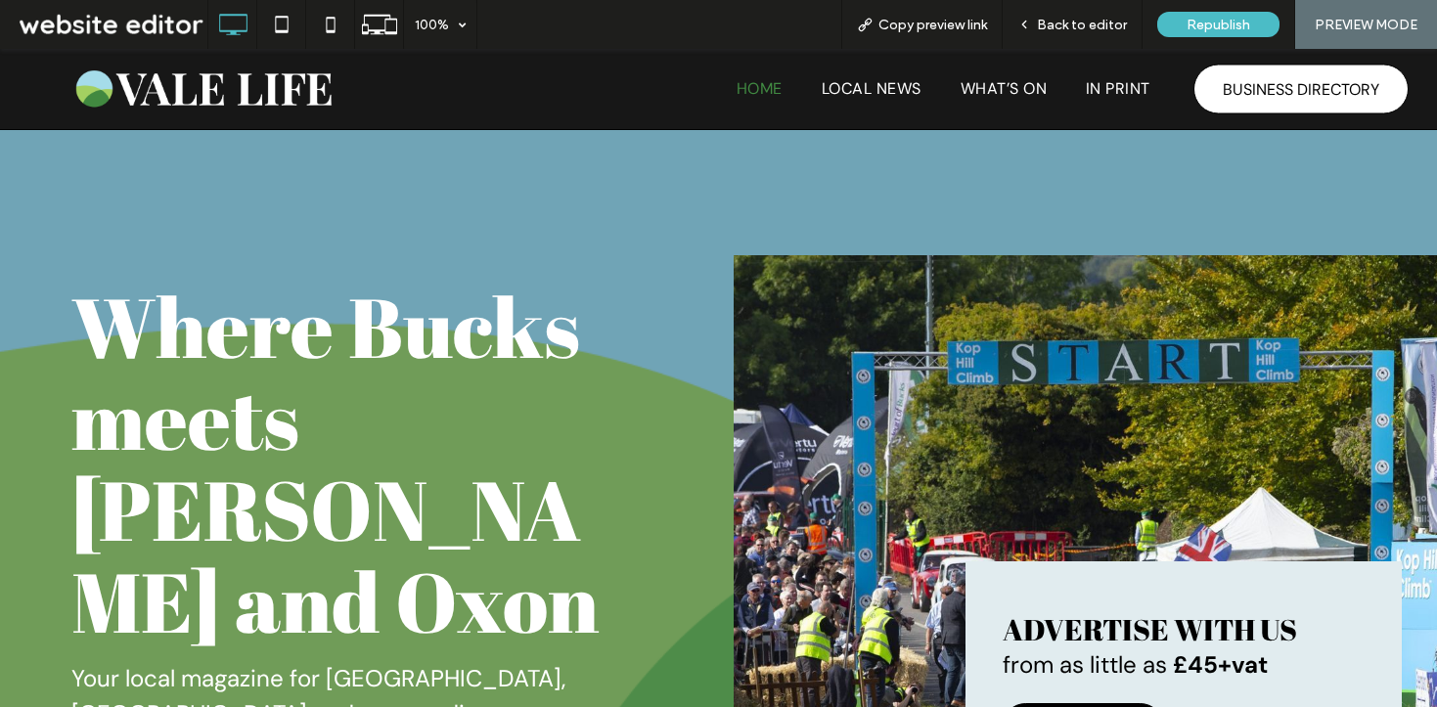
scroll to position [5155, 0]
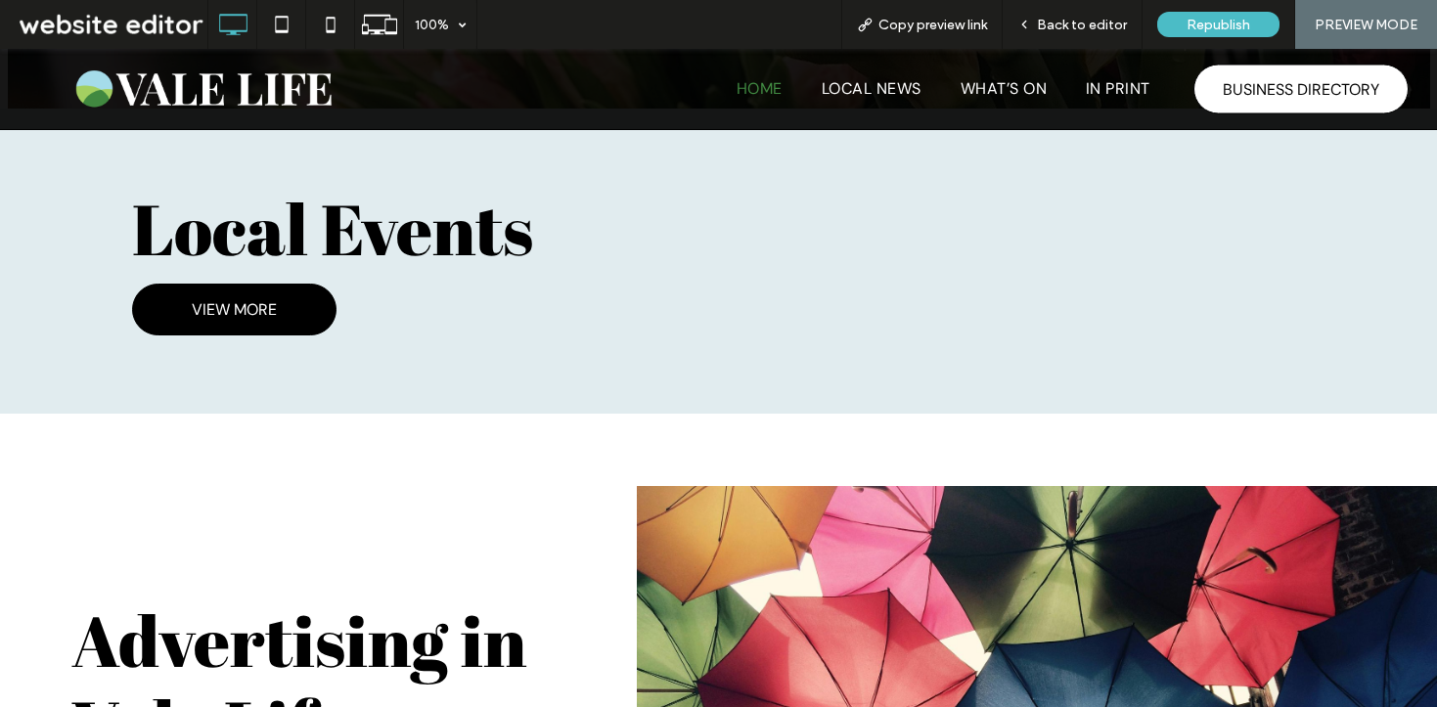
click at [1236, 85] on span "BUSINESS DIRECTORY" at bounding box center [1301, 88] width 157 height 40
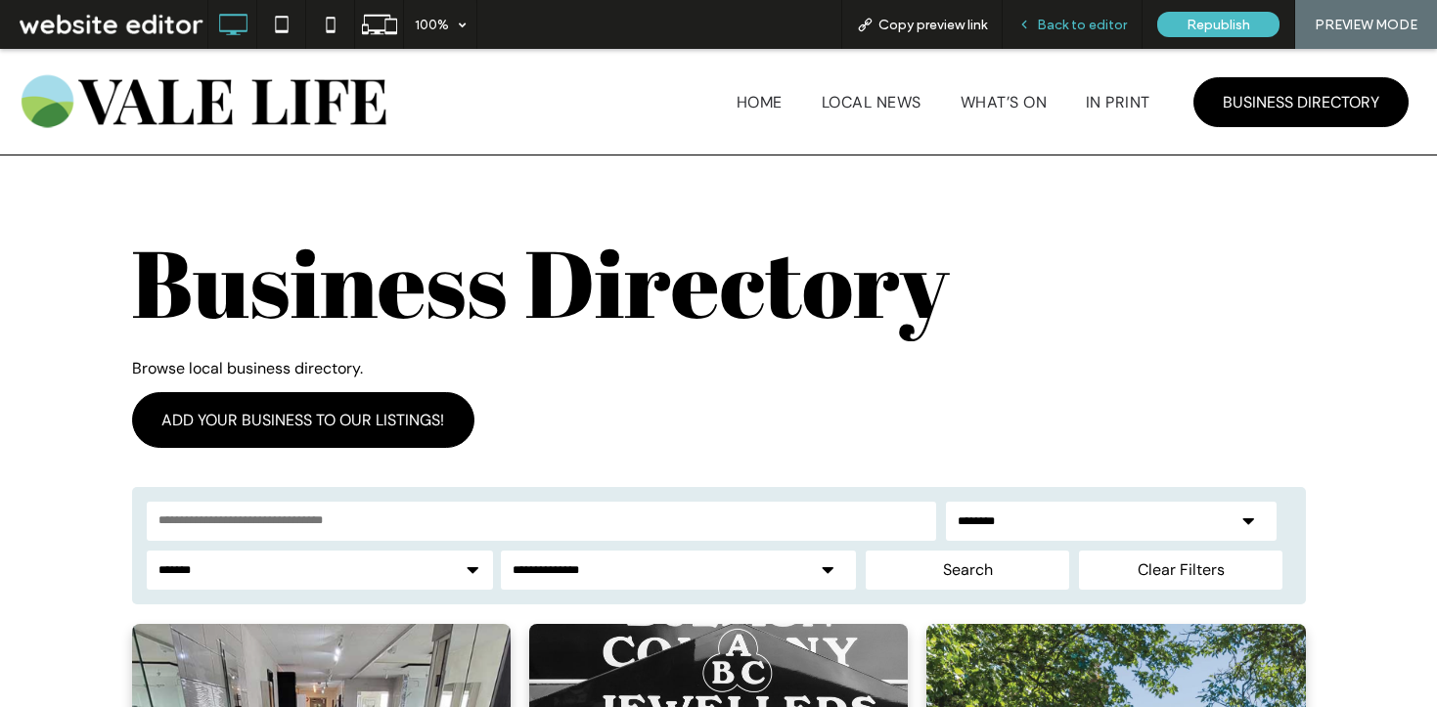
click at [1055, 32] on div "Back to editor" at bounding box center [1073, 24] width 140 height 49
click at [1081, 23] on span "Back to editor" at bounding box center [1082, 25] width 90 height 17
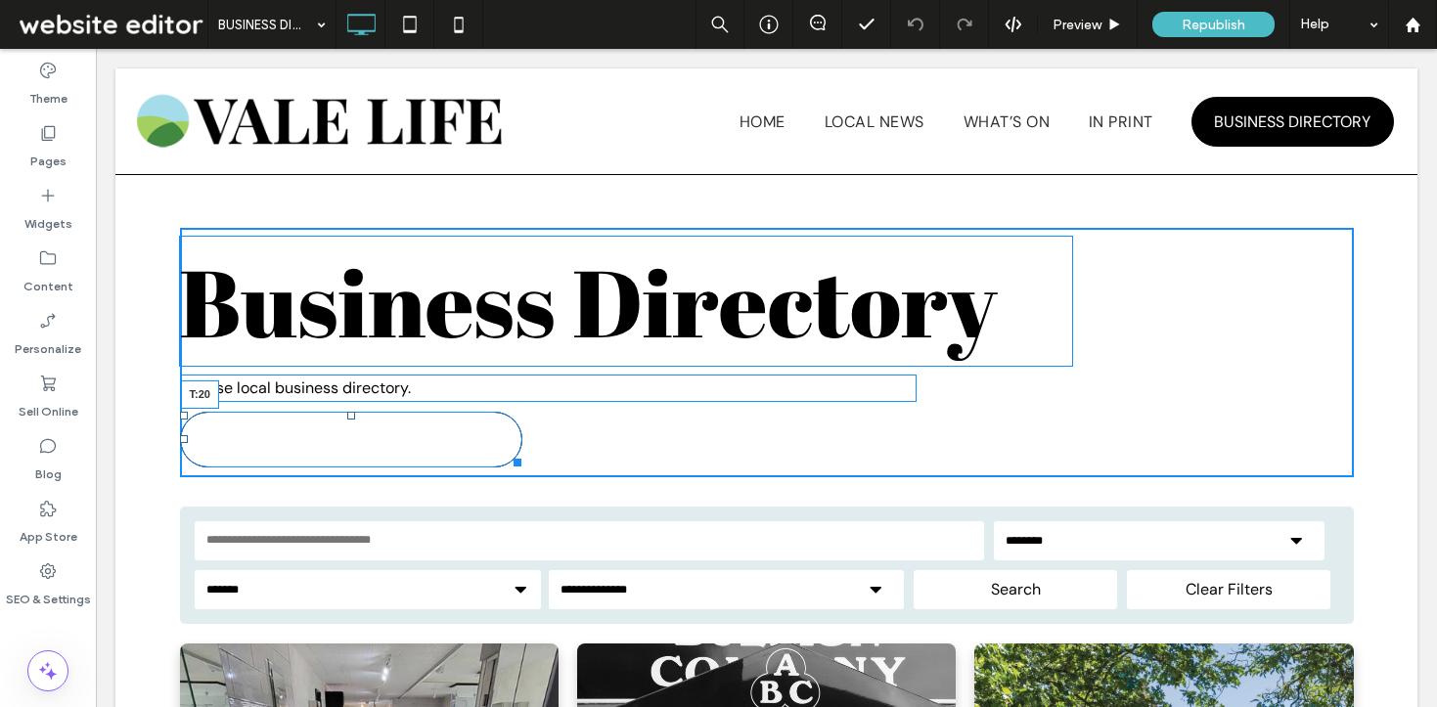
drag, startPoint x: 345, startPoint y: 413, endPoint x: 343, endPoint y: 427, distance: 13.8
click at [343, 427] on div "Business Directory Browse local business directory. ADD YOUR BUSINESS TO OUR LI…" at bounding box center [767, 352] width 1174 height 249
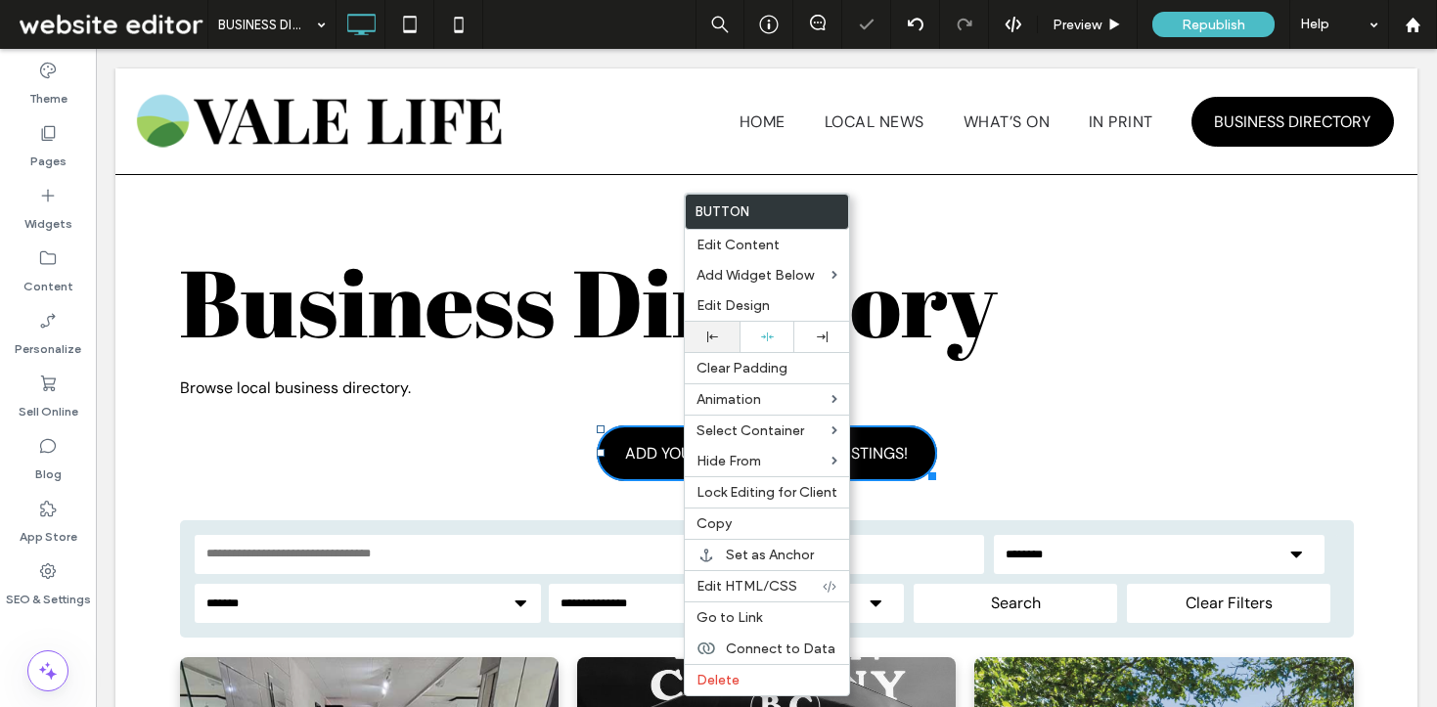
click at [705, 338] on div at bounding box center [712, 337] width 35 height 11
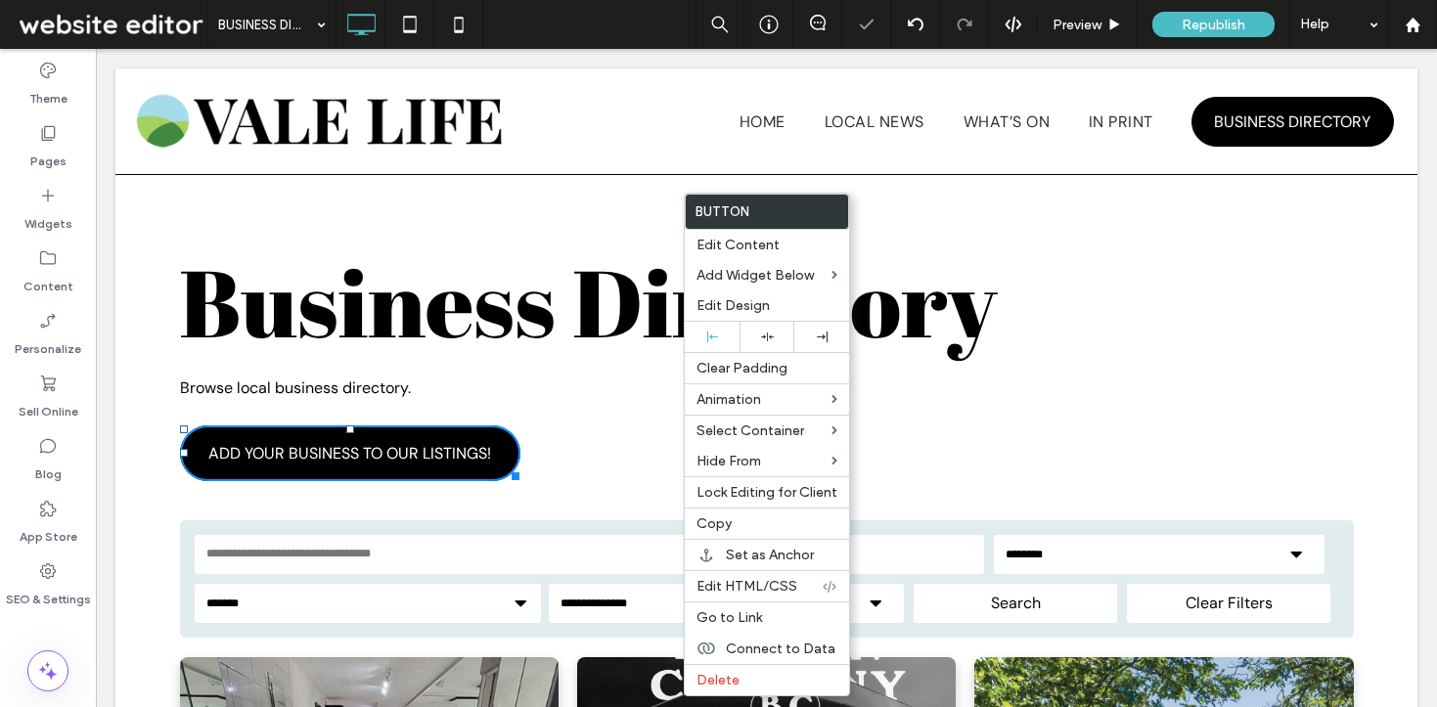
click at [500, 421] on div "Business Directory Browse local business directory. ADD YOUR BUSINESS TO OUR LI…" at bounding box center [767, 359] width 1174 height 263
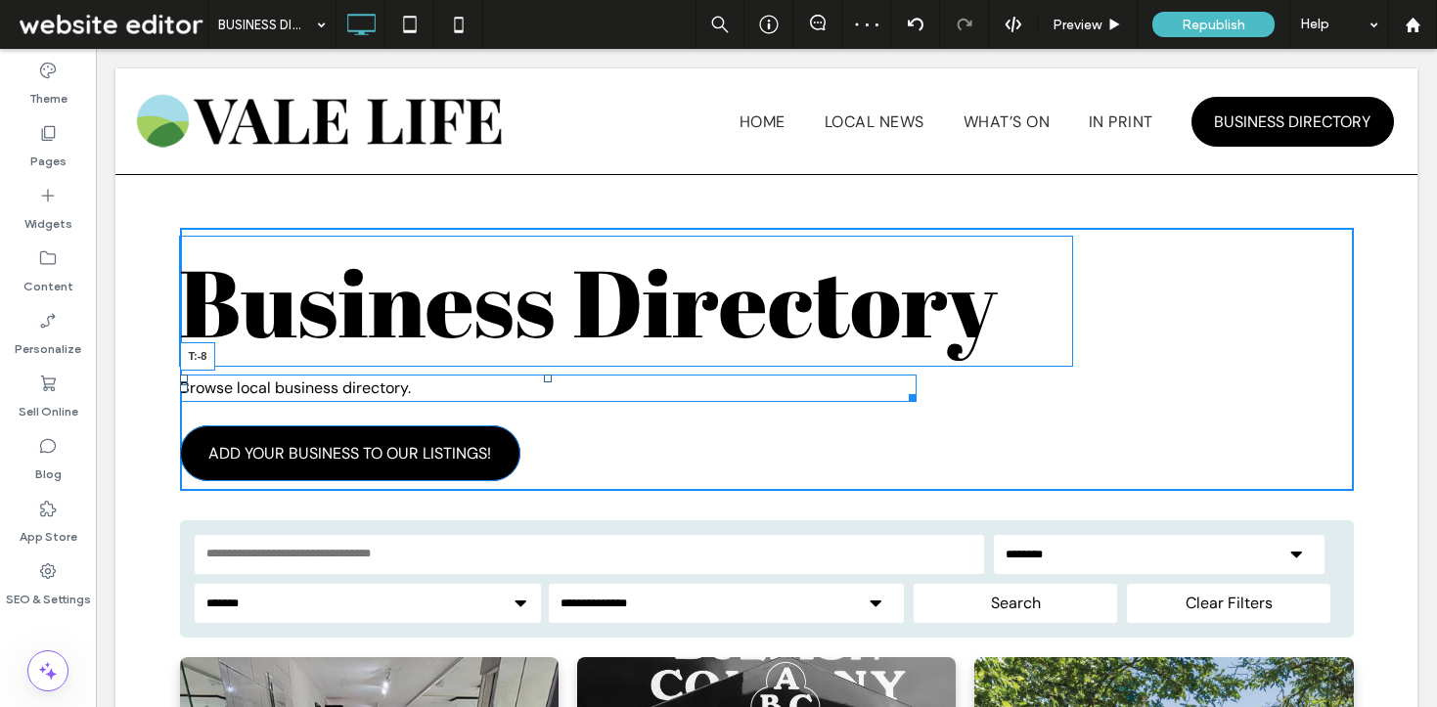
drag, startPoint x: 539, startPoint y: 375, endPoint x: 538, endPoint y: 348, distance: 26.4
click at [538, 348] on div "Business Directory Browse local business directory. T:-8 ADD YOUR BUSINESS TO O…" at bounding box center [767, 359] width 1174 height 263
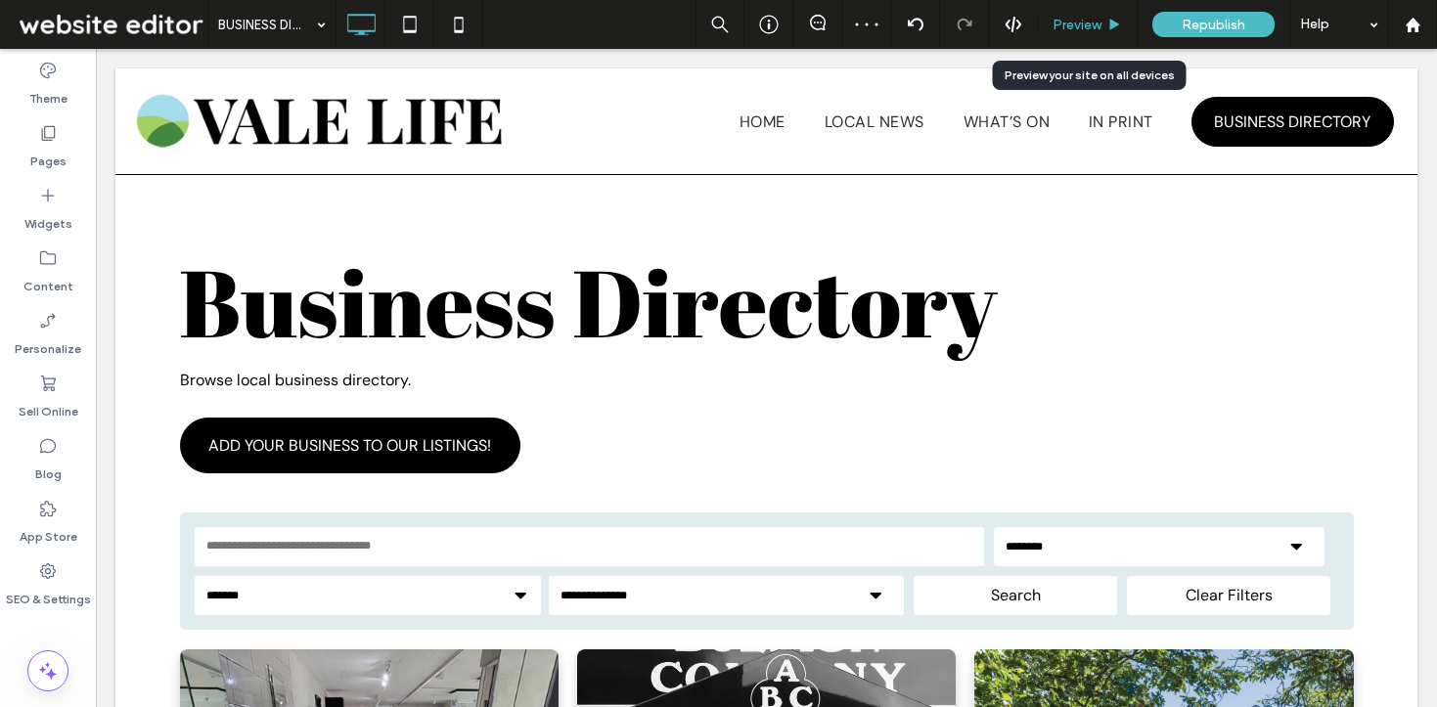
click at [1086, 23] on span "Preview" at bounding box center [1077, 25] width 49 height 17
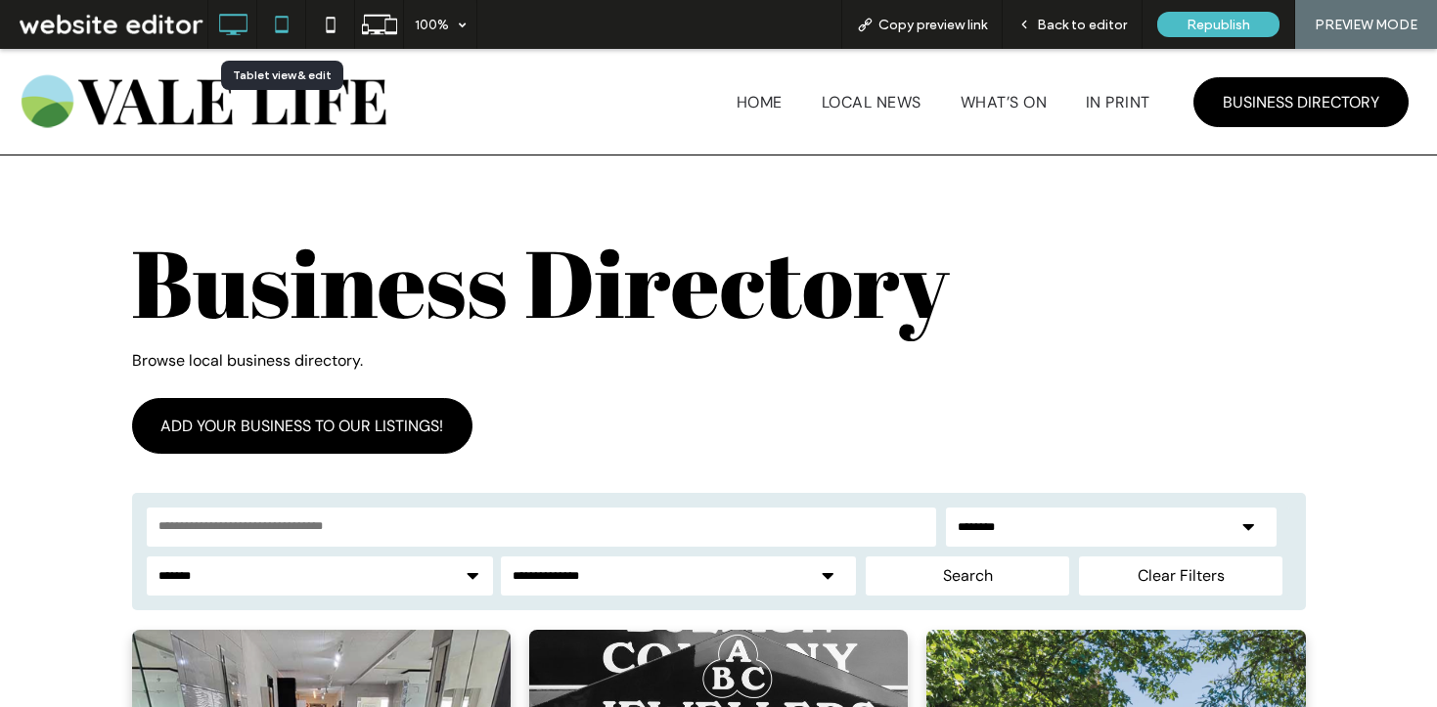
click at [282, 15] on icon at bounding box center [281, 24] width 39 height 39
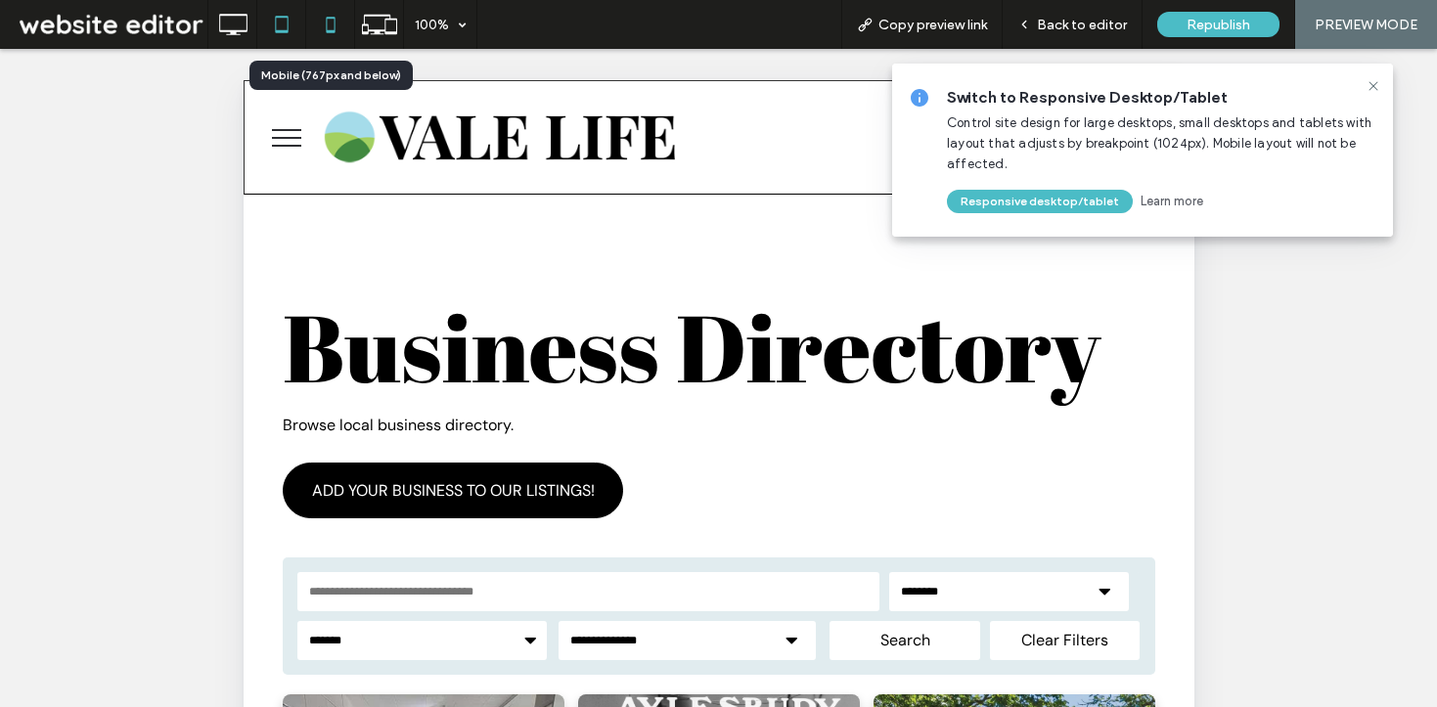
click at [324, 31] on icon at bounding box center [330, 24] width 39 height 39
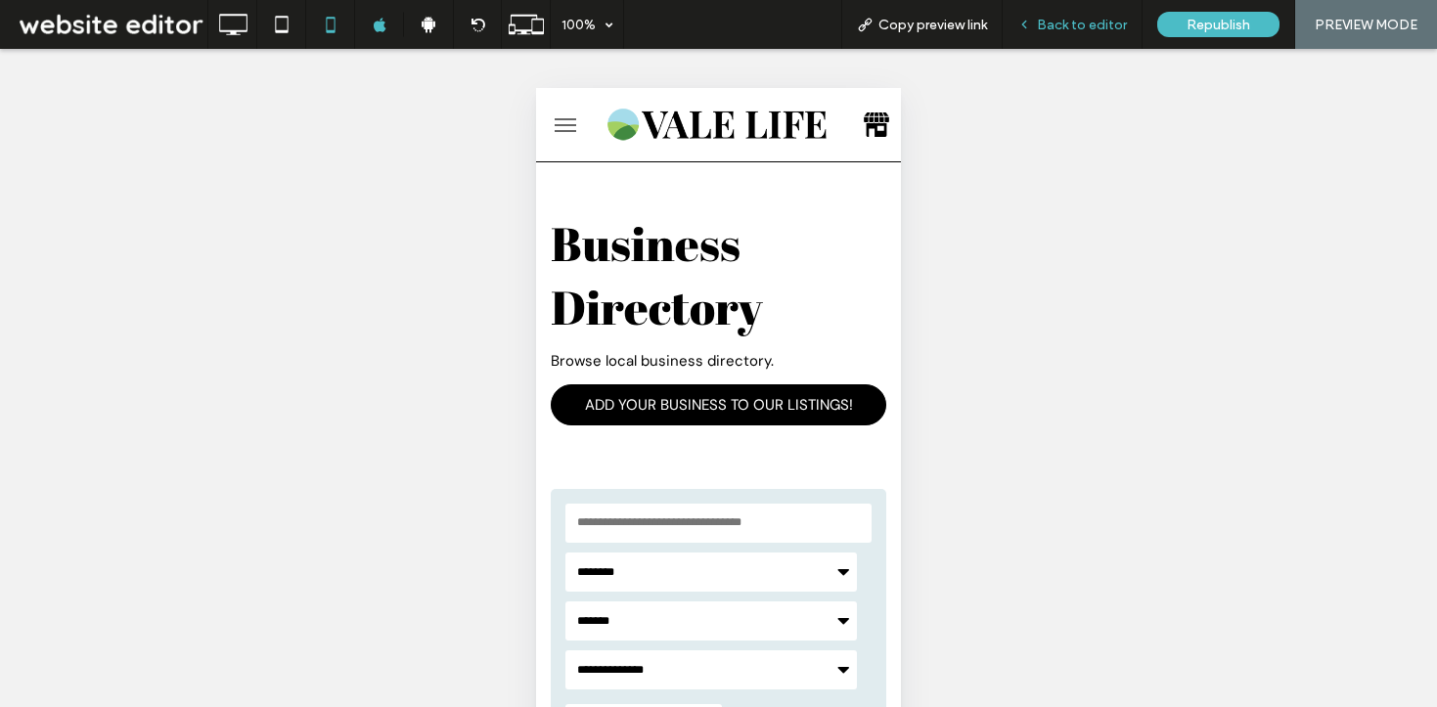
click at [1045, 30] on span "Back to editor" at bounding box center [1082, 25] width 90 height 17
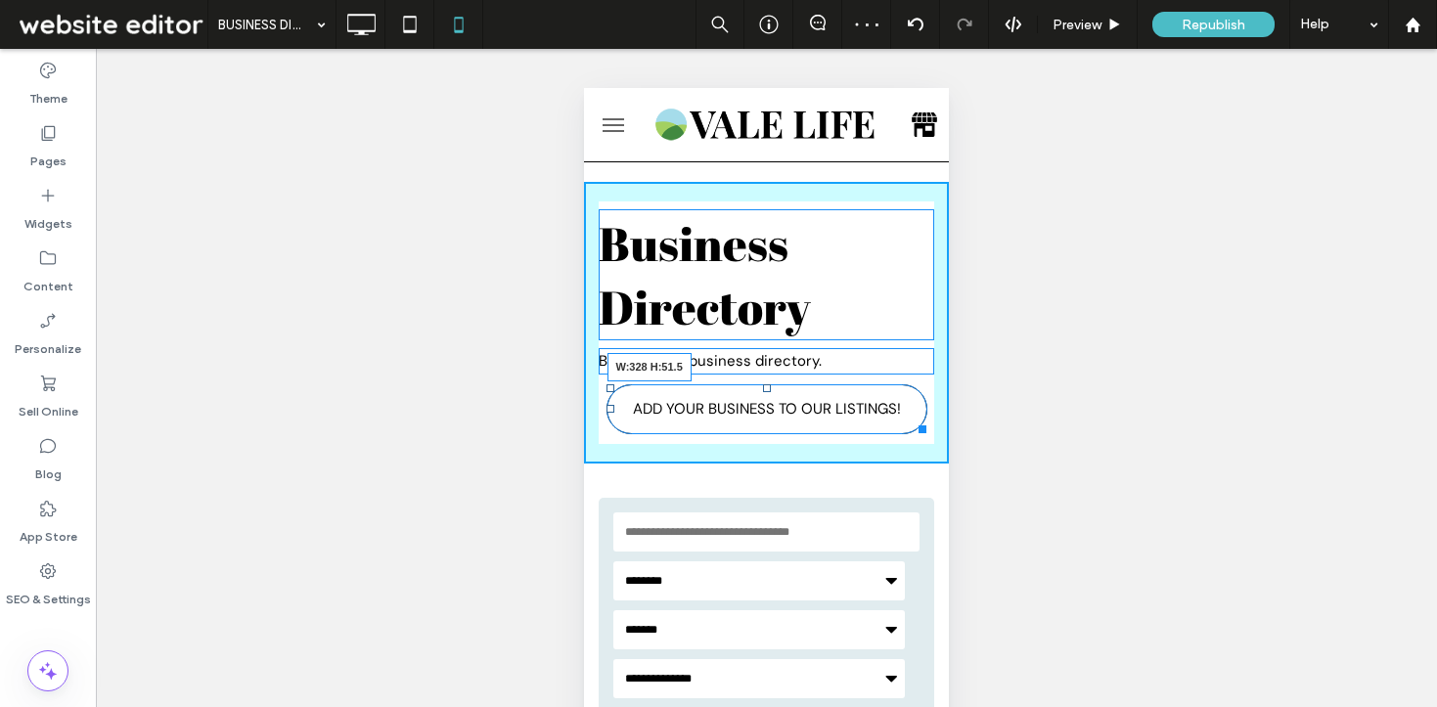
drag, startPoint x: 914, startPoint y: 421, endPoint x: 916, endPoint y: 430, distance: 10.0
click at [916, 430] on div at bounding box center [919, 426] width 15 height 15
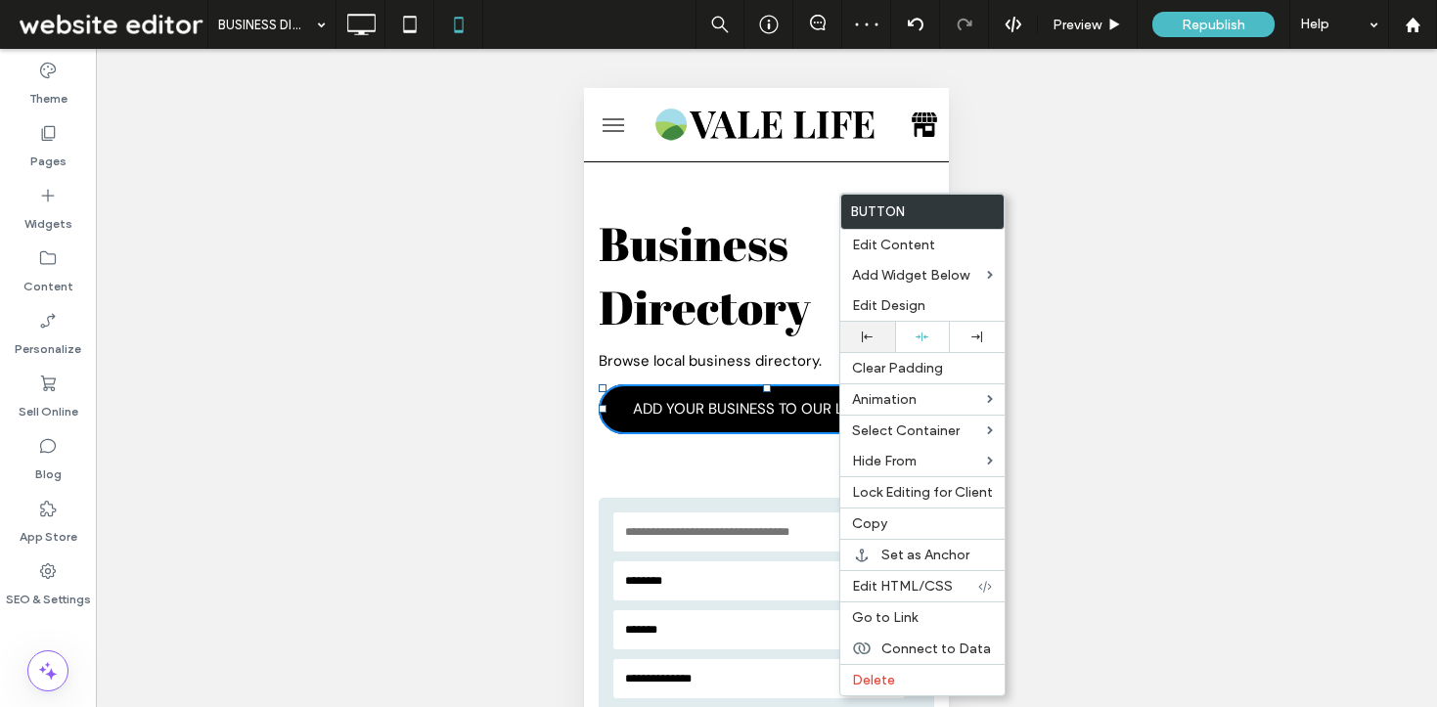
click at [868, 329] on div at bounding box center [867, 337] width 55 height 30
click at [701, 478] on div "Business Directory Browse local business directory. ADD YOUR BUSINESS TO OUR LI…" at bounding box center [766, 322] width 365 height 321
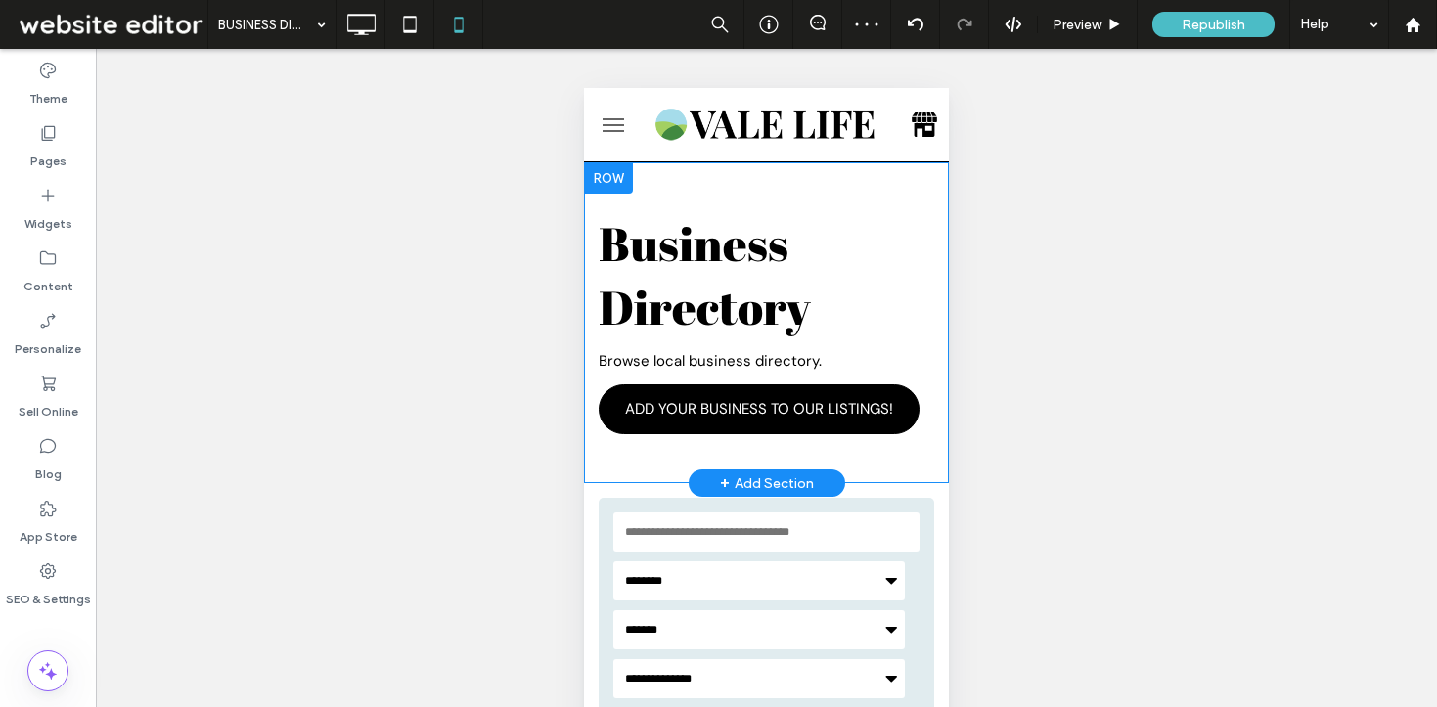
click at [675, 450] on div "Business Directory Browse local business directory. ADD YOUR BUSINESS TO OUR LI…" at bounding box center [766, 323] width 365 height 282
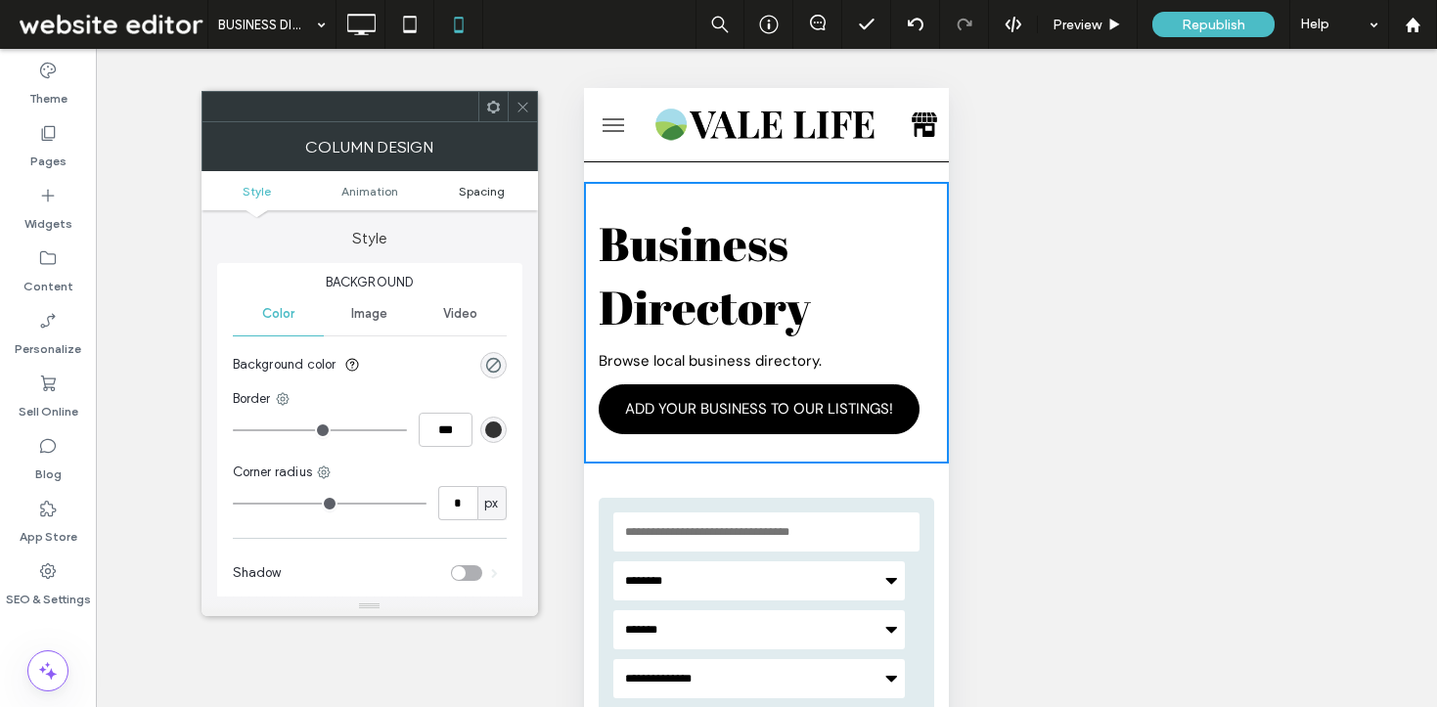
click at [503, 185] on span "Spacing" at bounding box center [482, 191] width 46 height 15
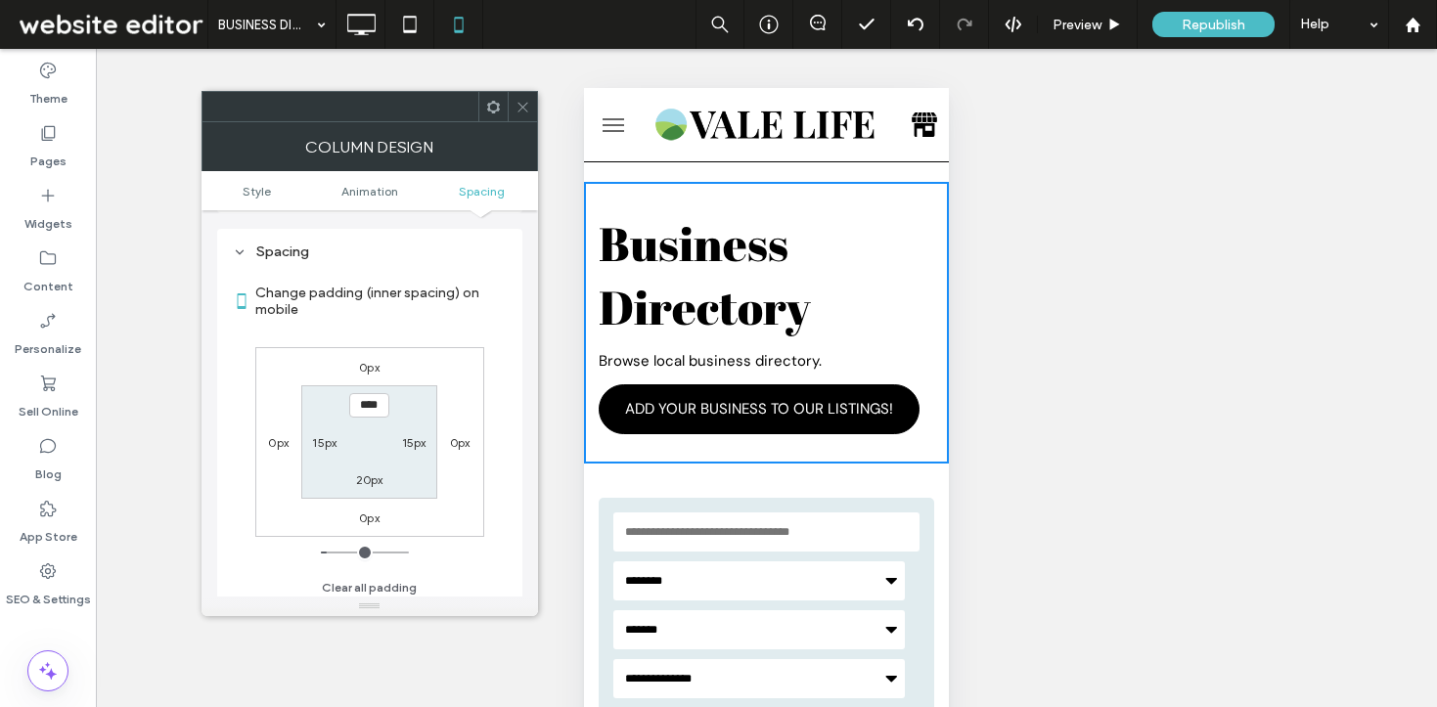
scroll to position [460, 0]
click at [364, 483] on section "**** 15px 20px 15px" at bounding box center [369, 438] width 136 height 113
click at [364, 483] on div "20px" at bounding box center [369, 476] width 27 height 20
click at [364, 480] on label "20px" at bounding box center [369, 476] width 27 height 15
type input "*"
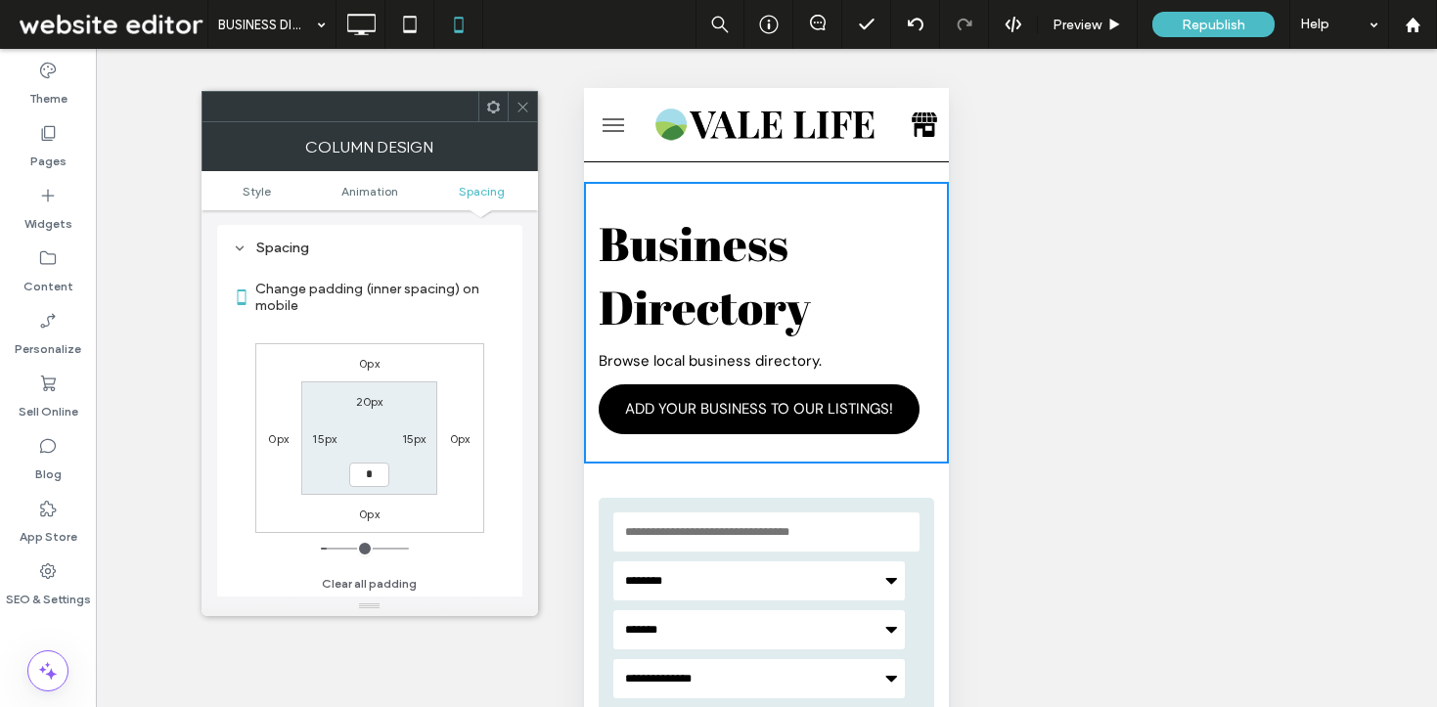
type input "*"
type input "***"
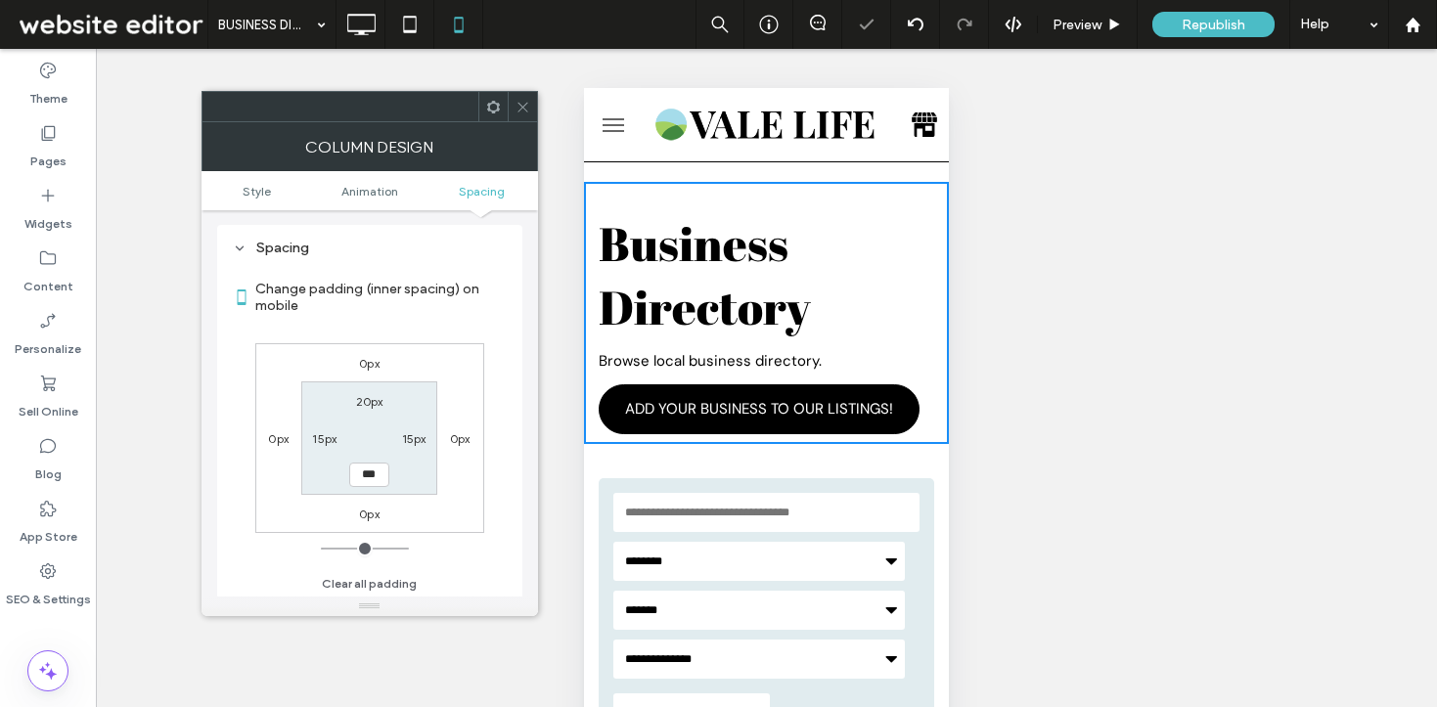
click at [524, 112] on icon at bounding box center [523, 107] width 15 height 15
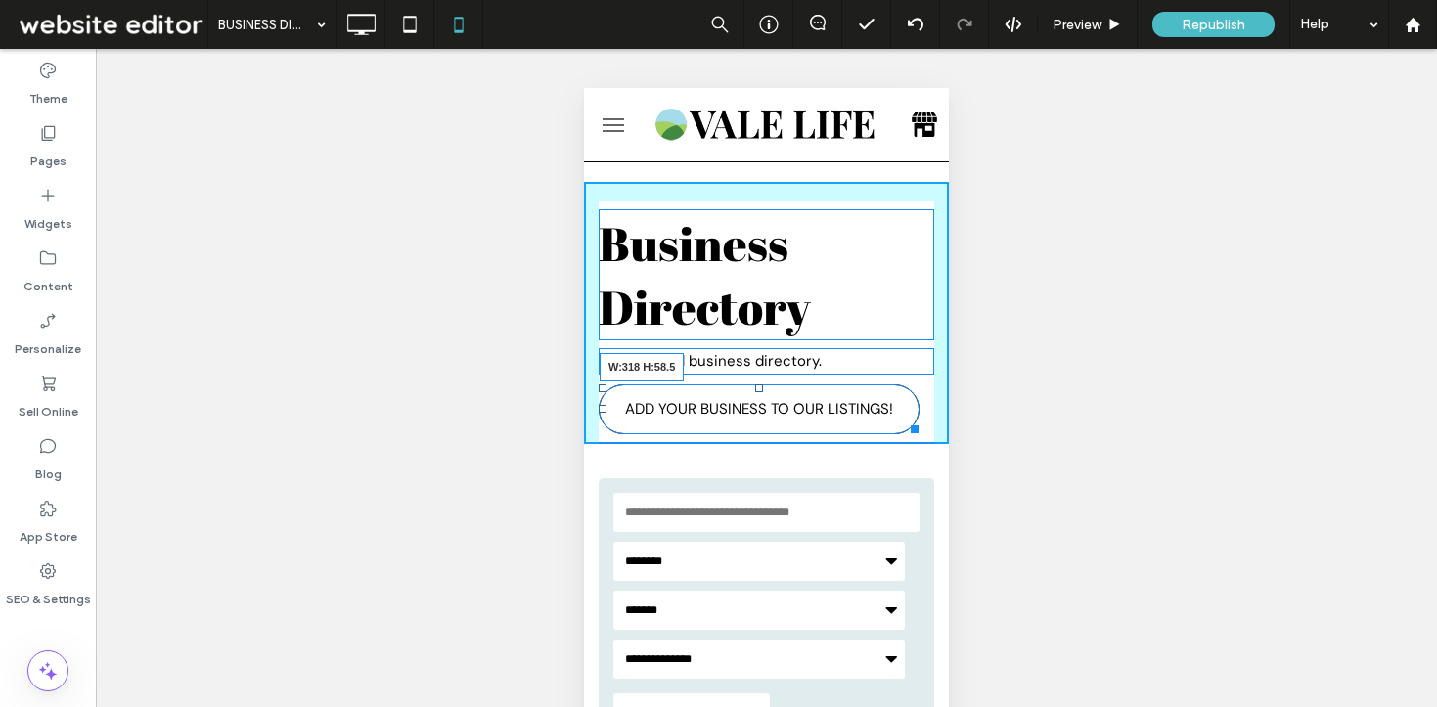
drag, startPoint x: 909, startPoint y: 425, endPoint x: 898, endPoint y: 430, distance: 12.3
click at [904, 430] on div at bounding box center [911, 426] width 15 height 15
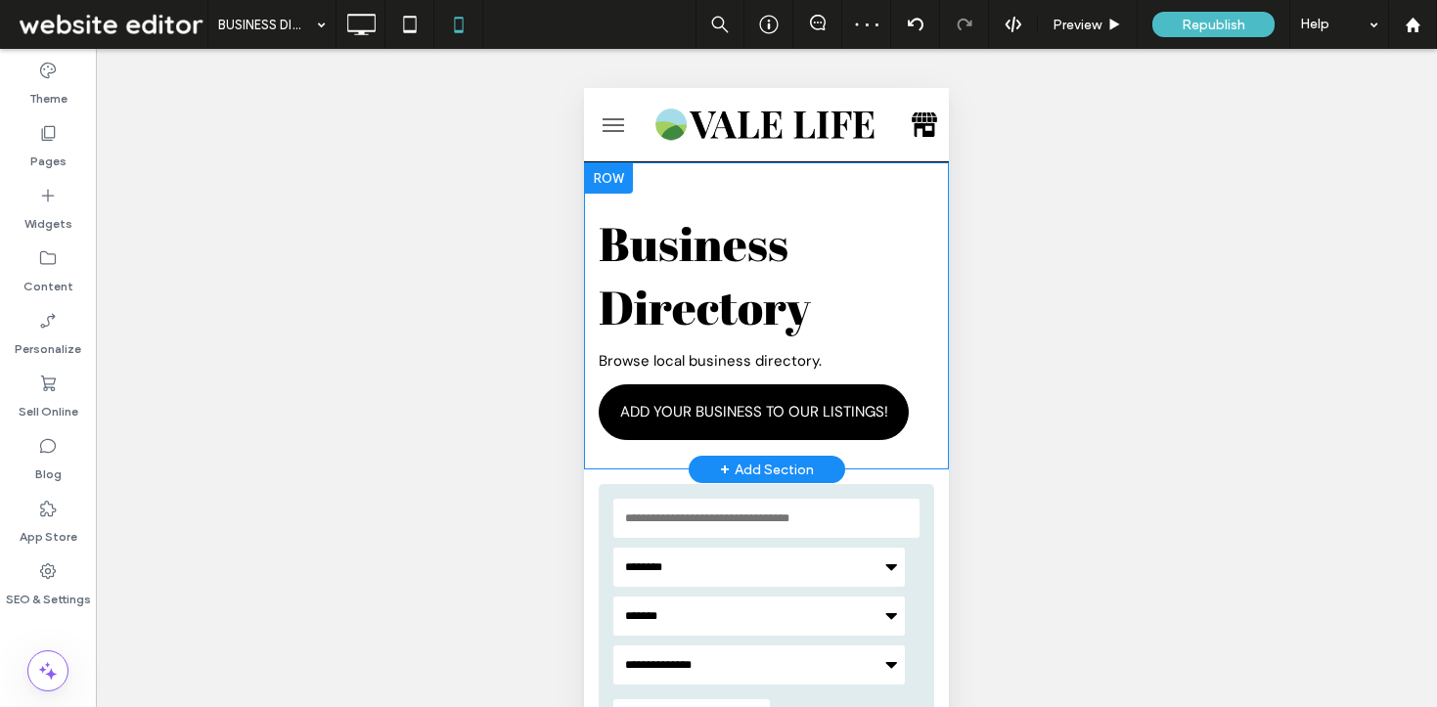
click at [760, 461] on div "+ Add Section" at bounding box center [767, 470] width 94 height 22
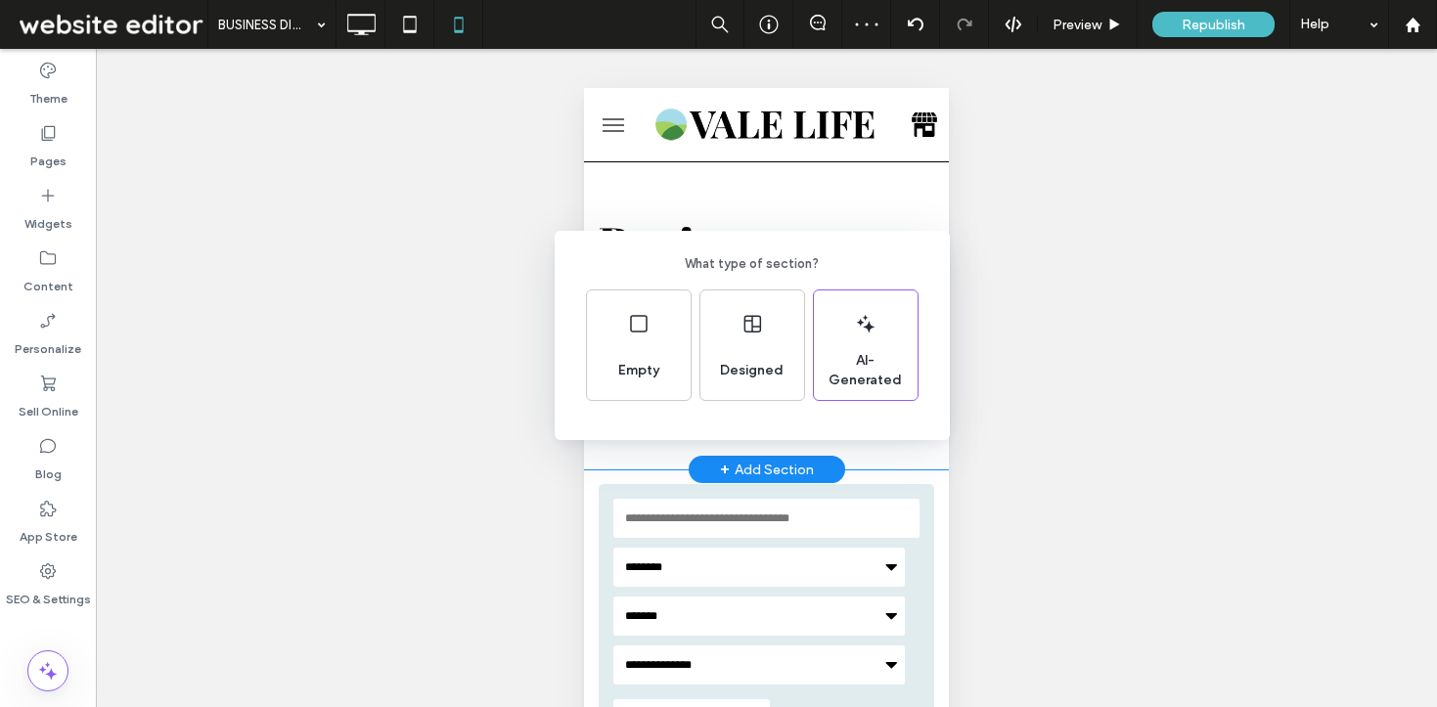
click at [923, 462] on div "What type of section? Empty Designed AI-Generated" at bounding box center [718, 401] width 1437 height 803
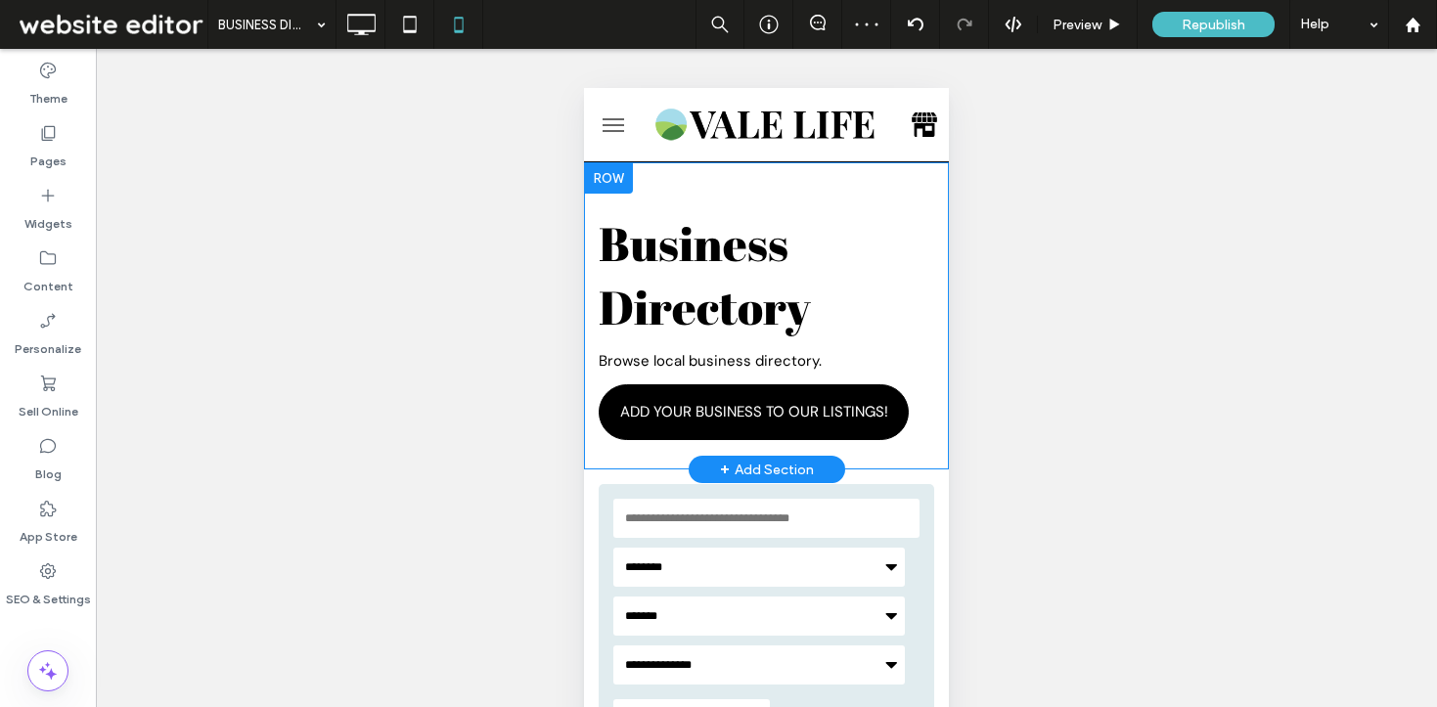
click at [932, 445] on div "Business Directory Browse local business directory. ADD YOUR BUSINESS TO OUR LI…" at bounding box center [766, 316] width 365 height 268
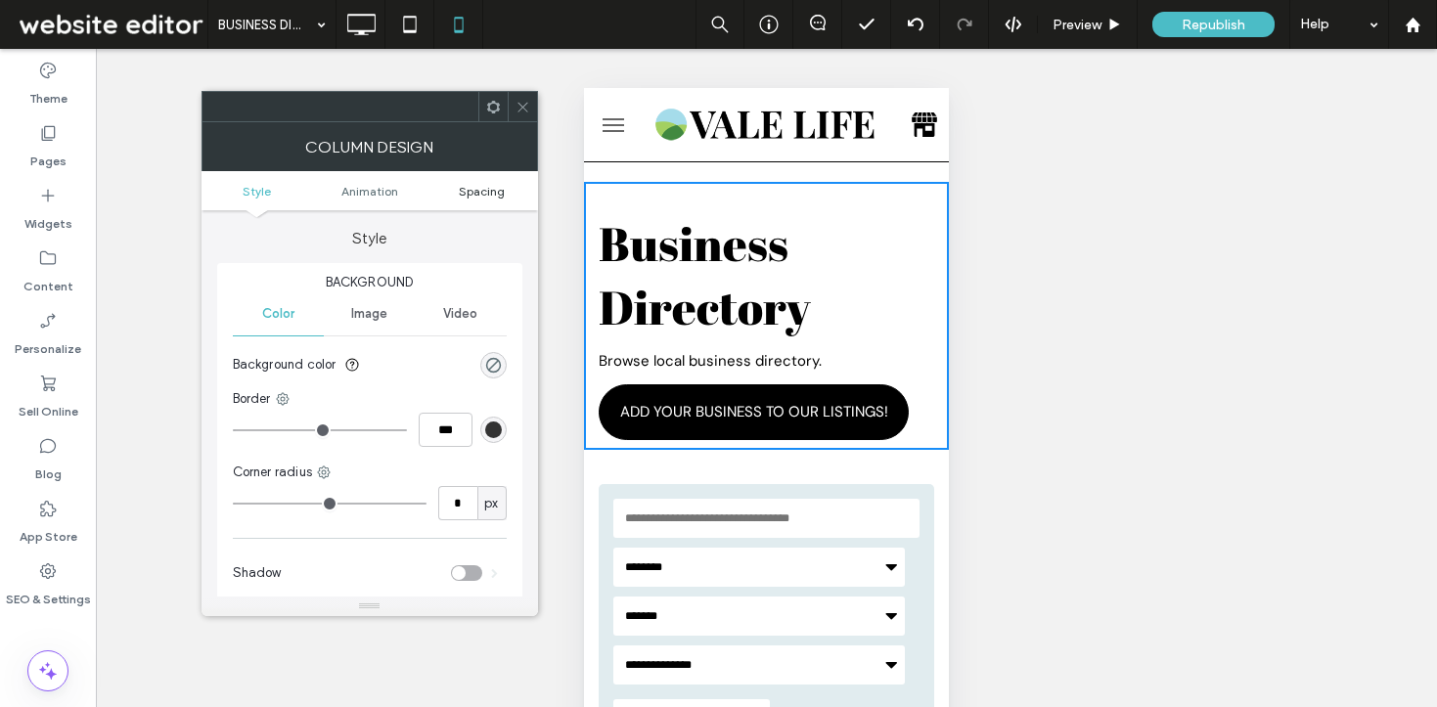
click at [490, 187] on span "Spacing" at bounding box center [482, 191] width 46 height 15
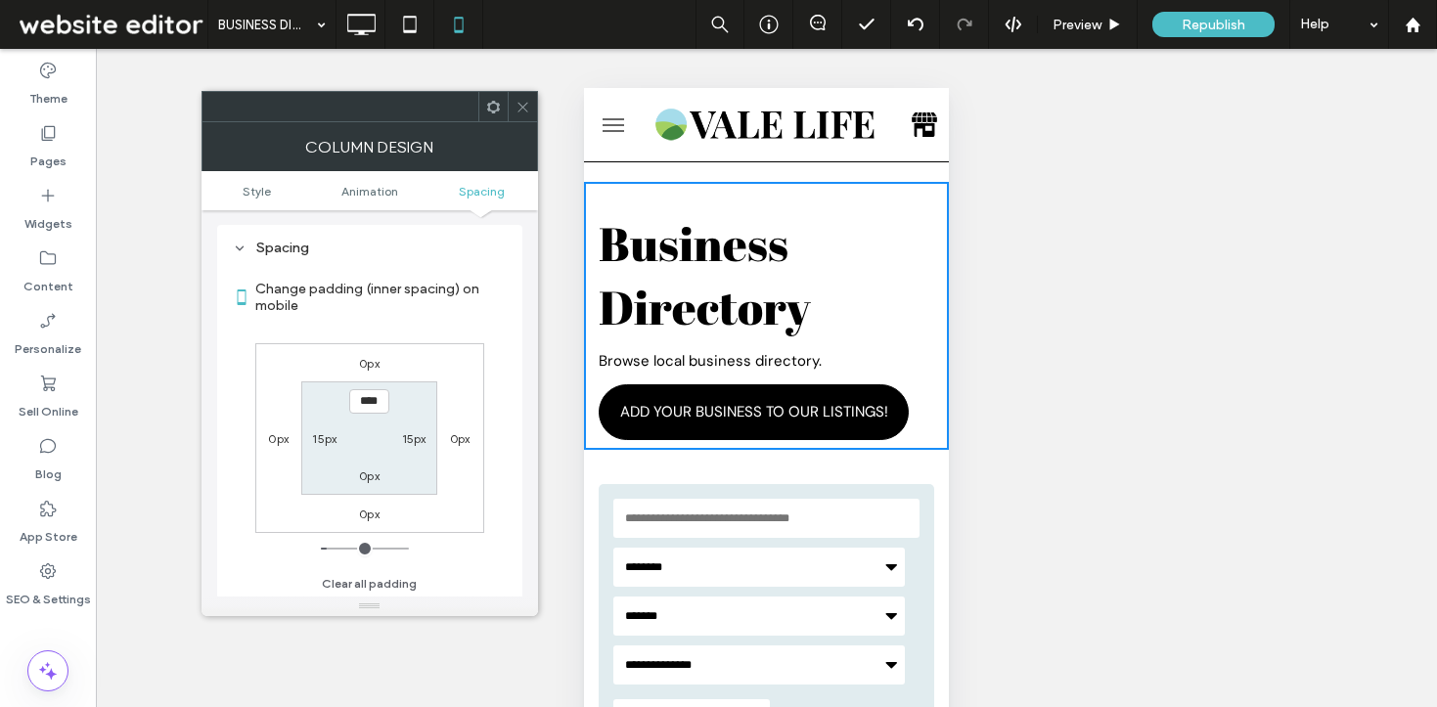
click at [517, 109] on icon at bounding box center [523, 107] width 15 height 15
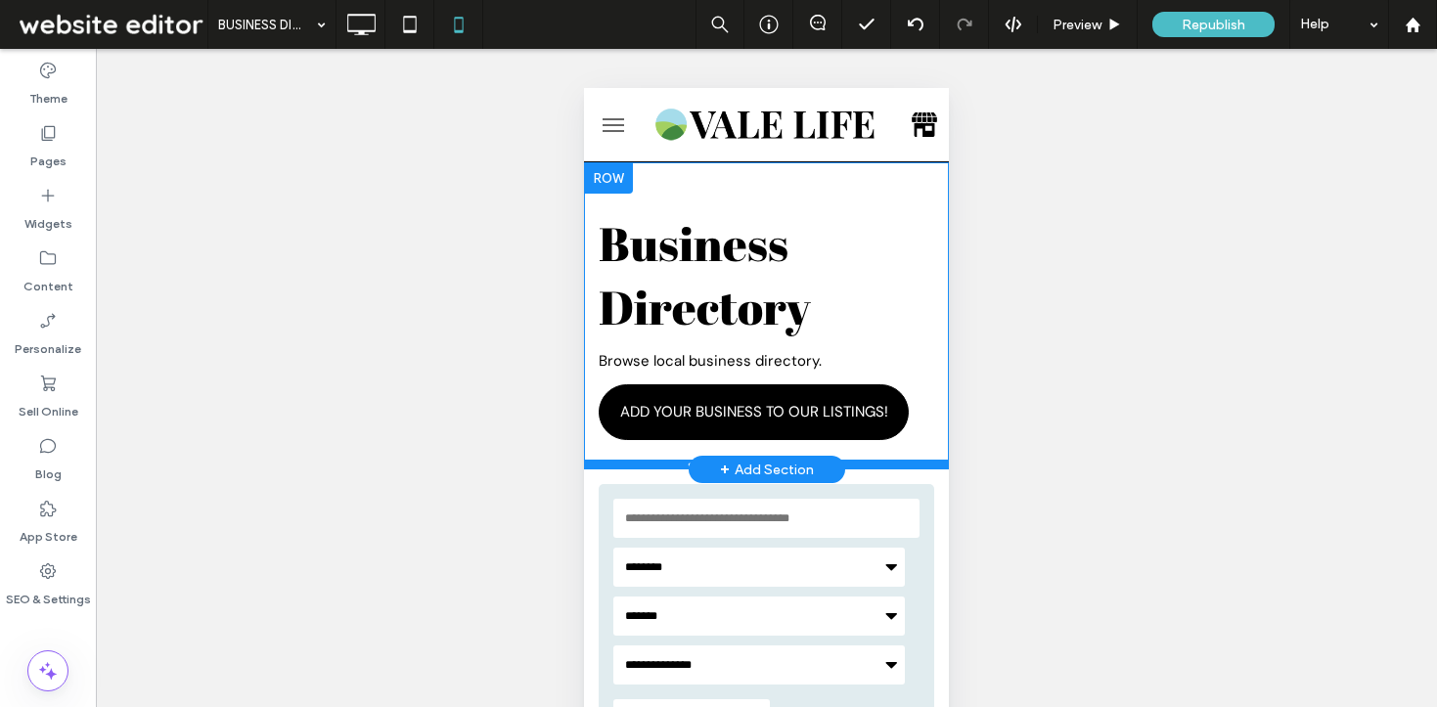
click at [598, 460] on div at bounding box center [766, 465] width 365 height 10
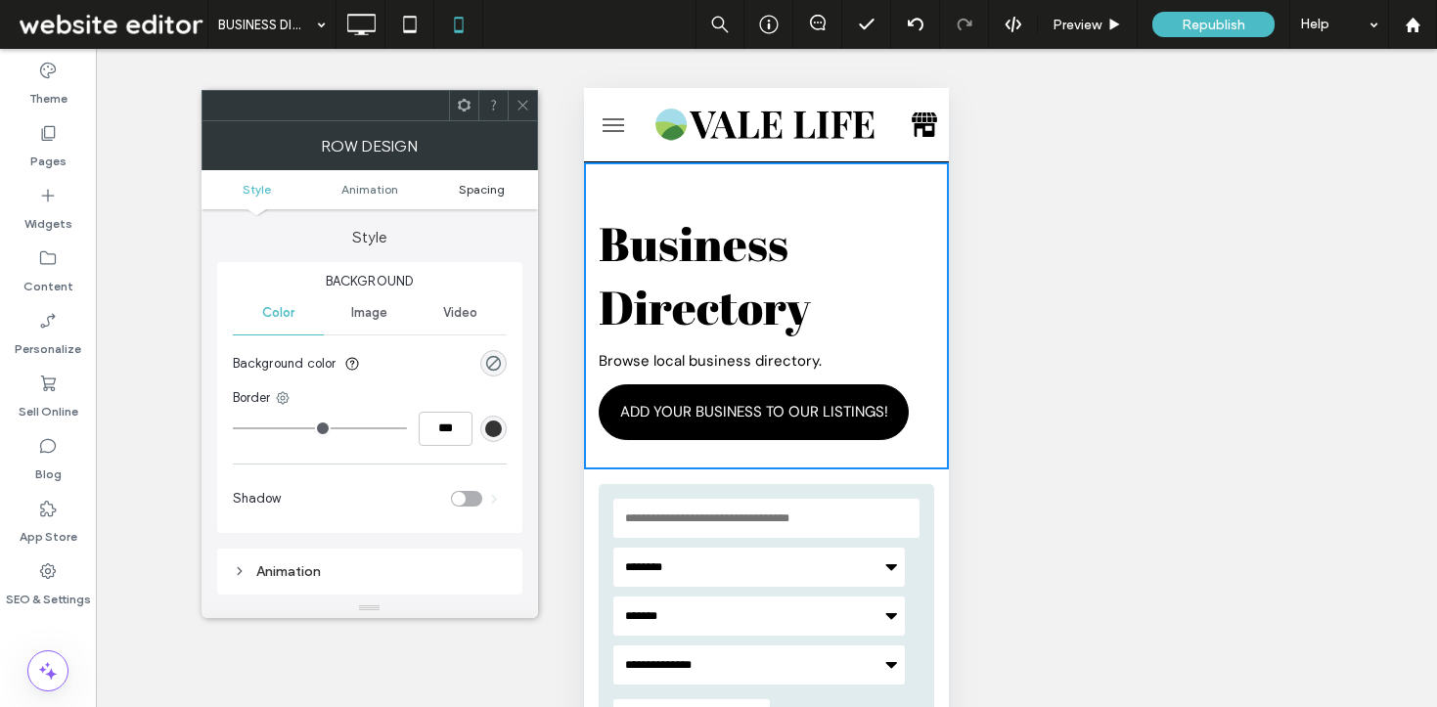
click at [477, 186] on span "Spacing" at bounding box center [482, 189] width 46 height 15
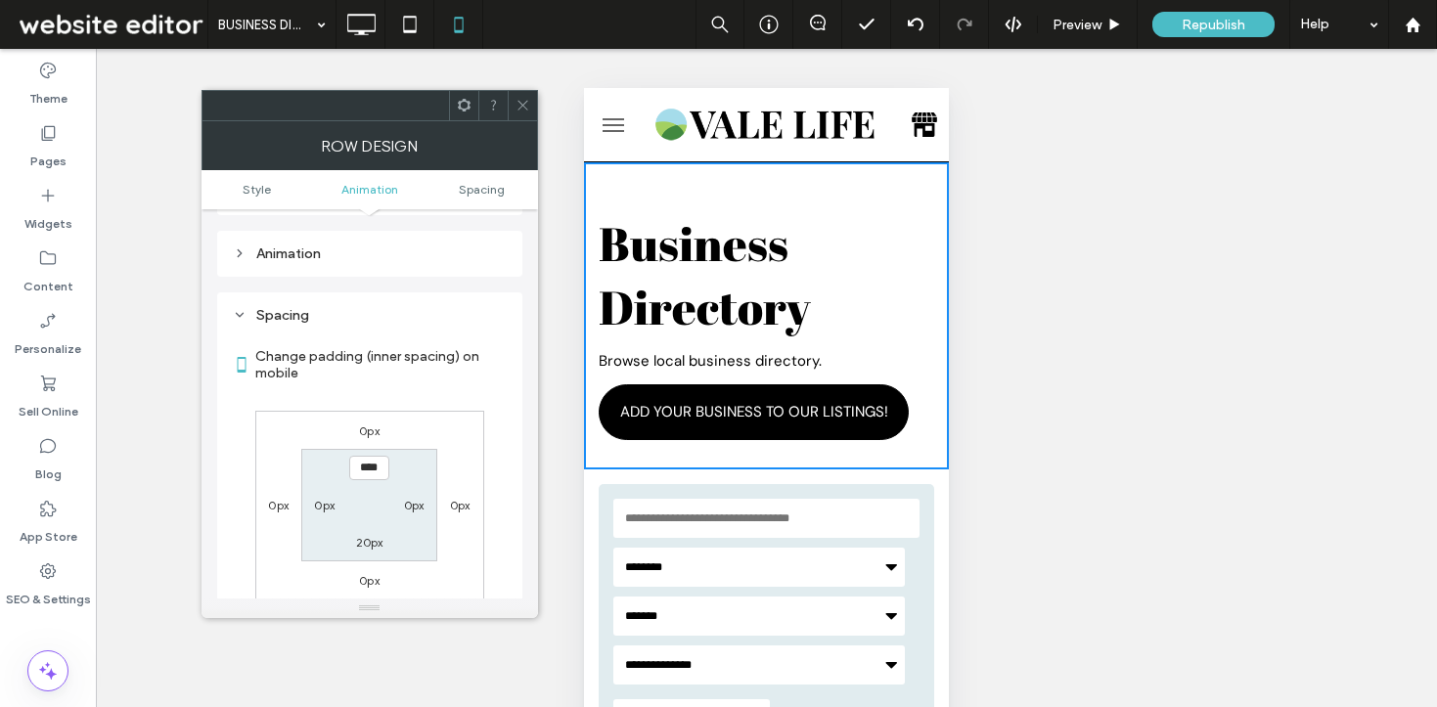
scroll to position [386, 0]
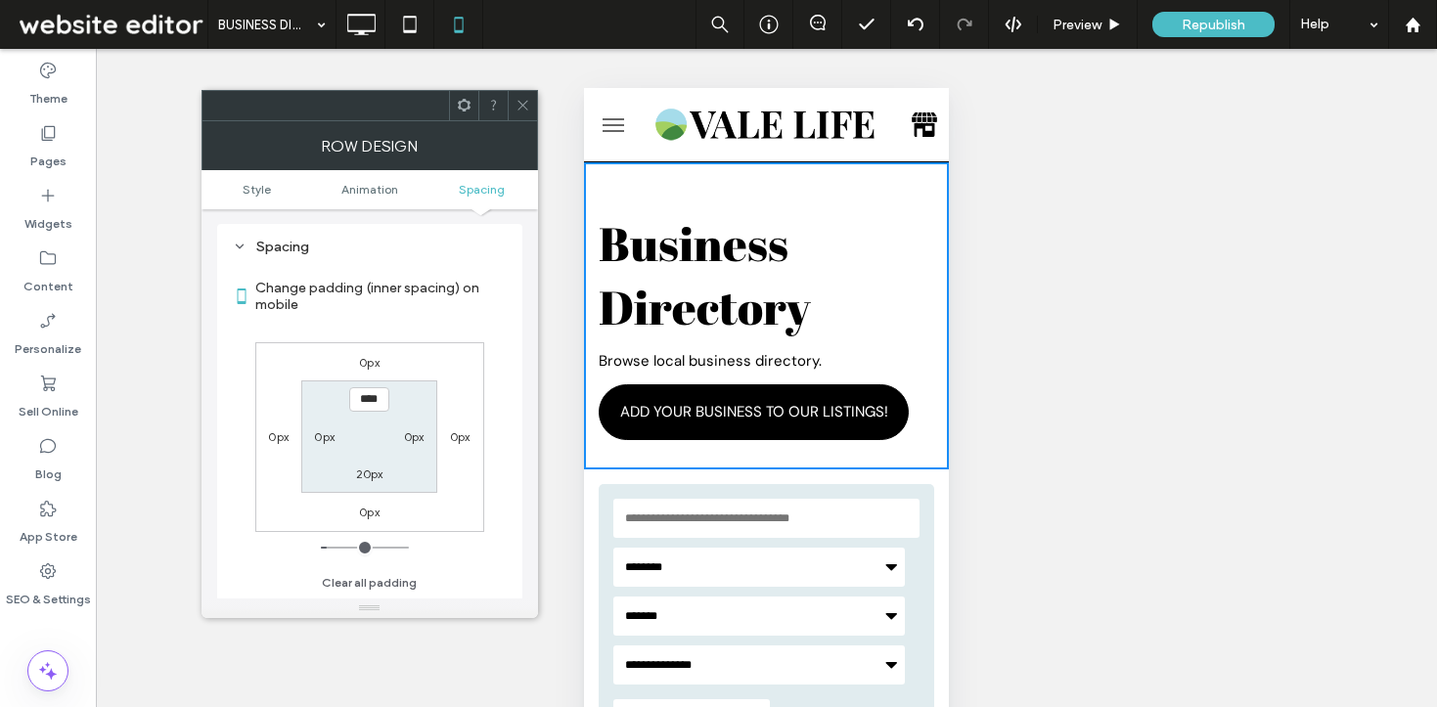
click at [379, 486] on section "**** 0px 20px 0px" at bounding box center [369, 437] width 136 height 113
click at [374, 480] on label "20px" at bounding box center [369, 474] width 27 height 15
type input "*"
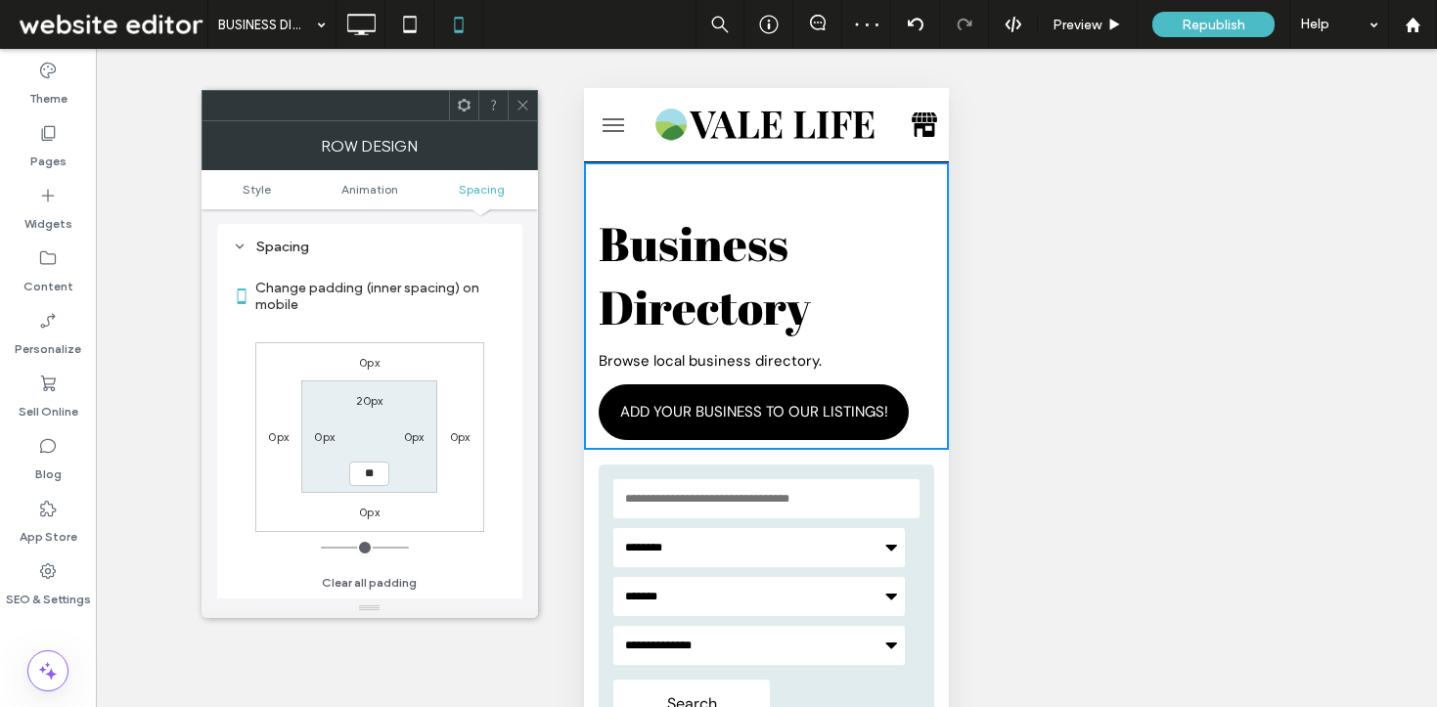
type input "**"
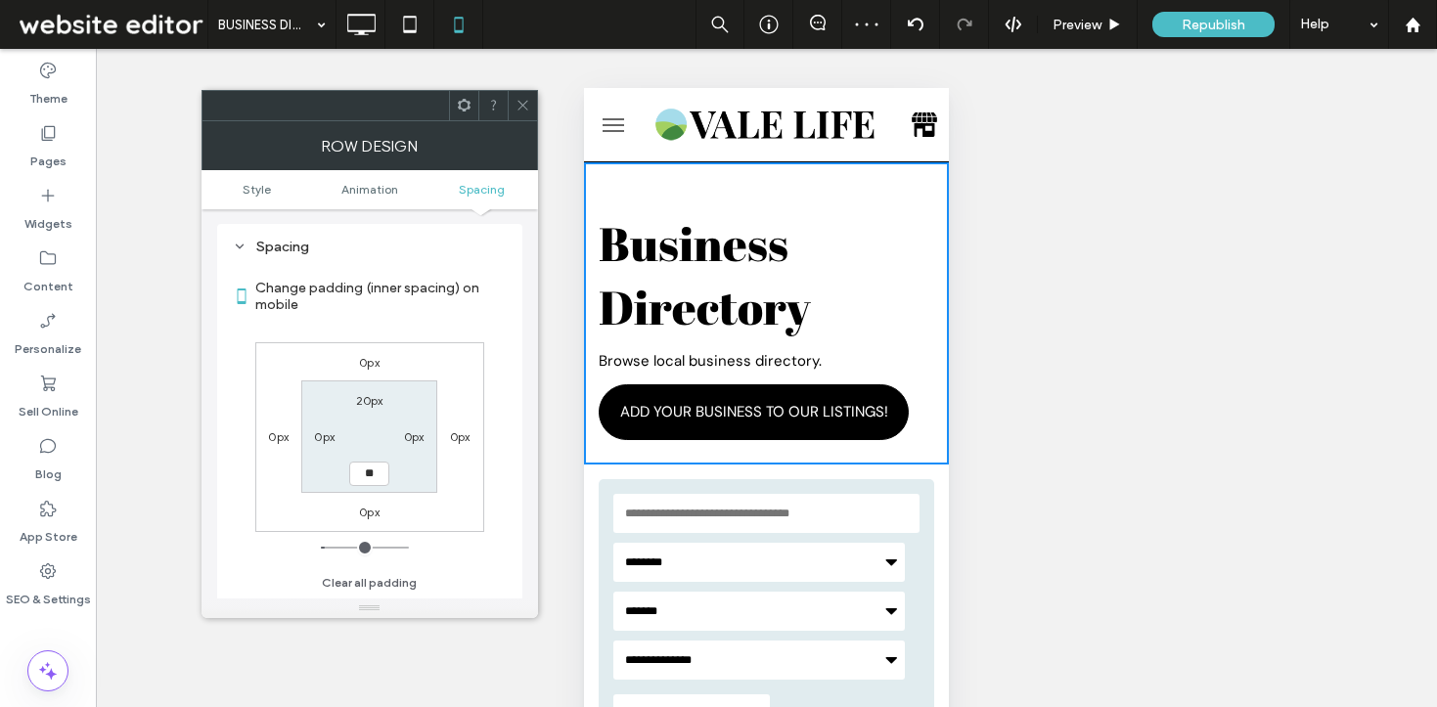
type input "**"
type input "****"
click at [512, 107] on div at bounding box center [522, 105] width 29 height 29
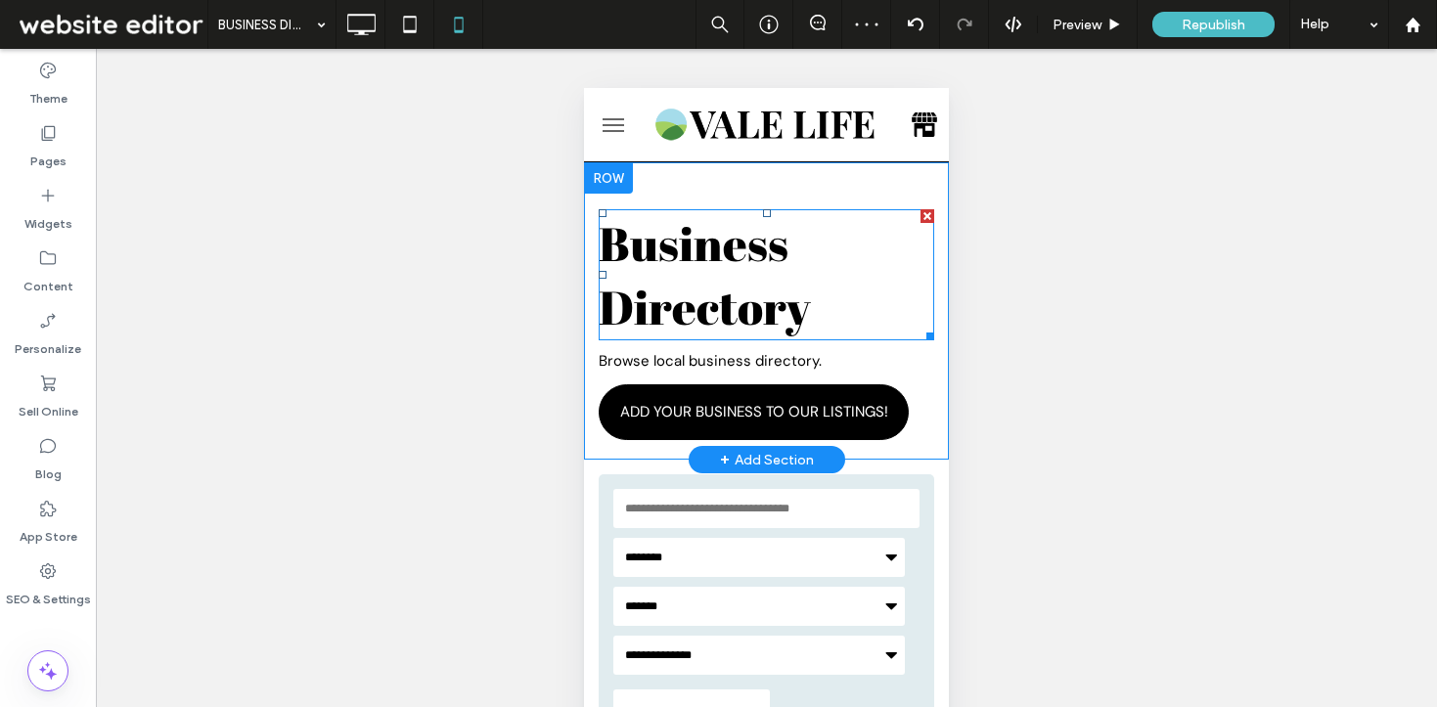
click at [818, 289] on h1 "Business Directory" at bounding box center [767, 274] width 336 height 127
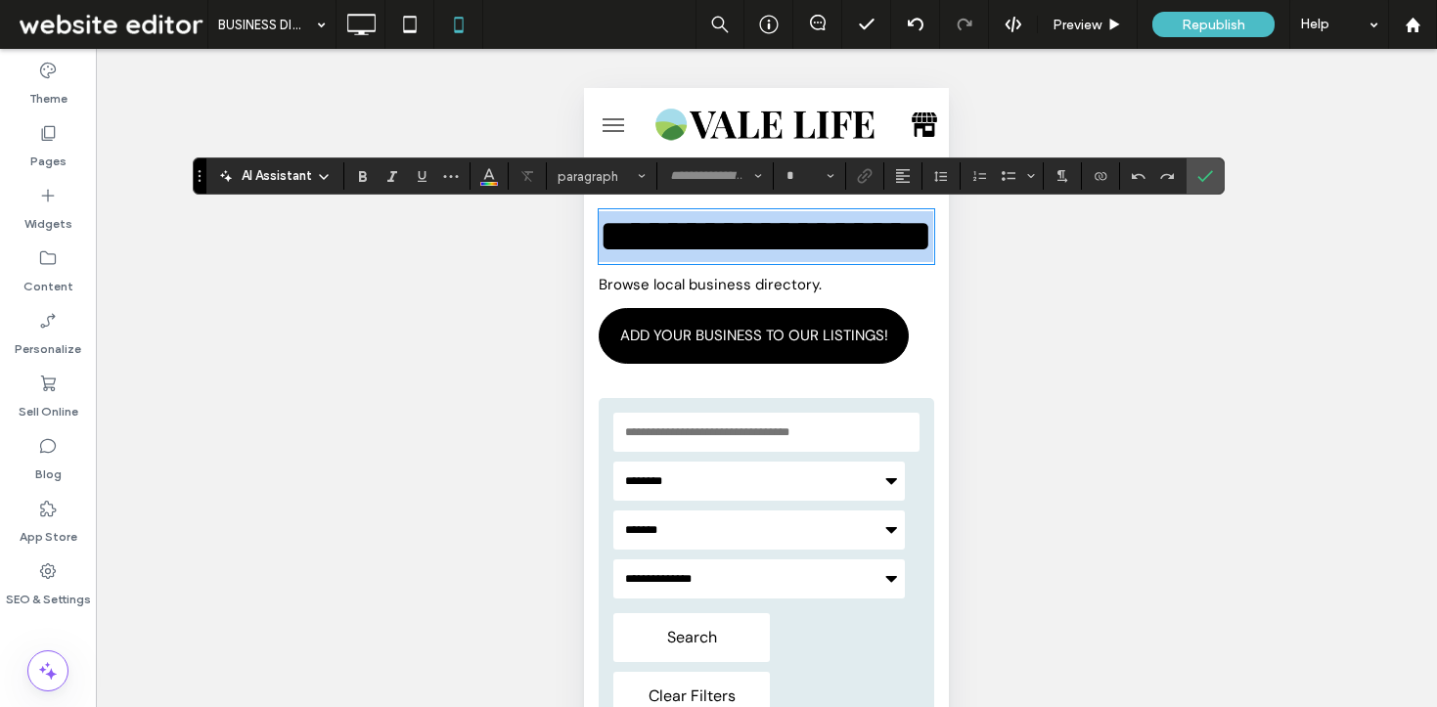
type input "**********"
type input "**"
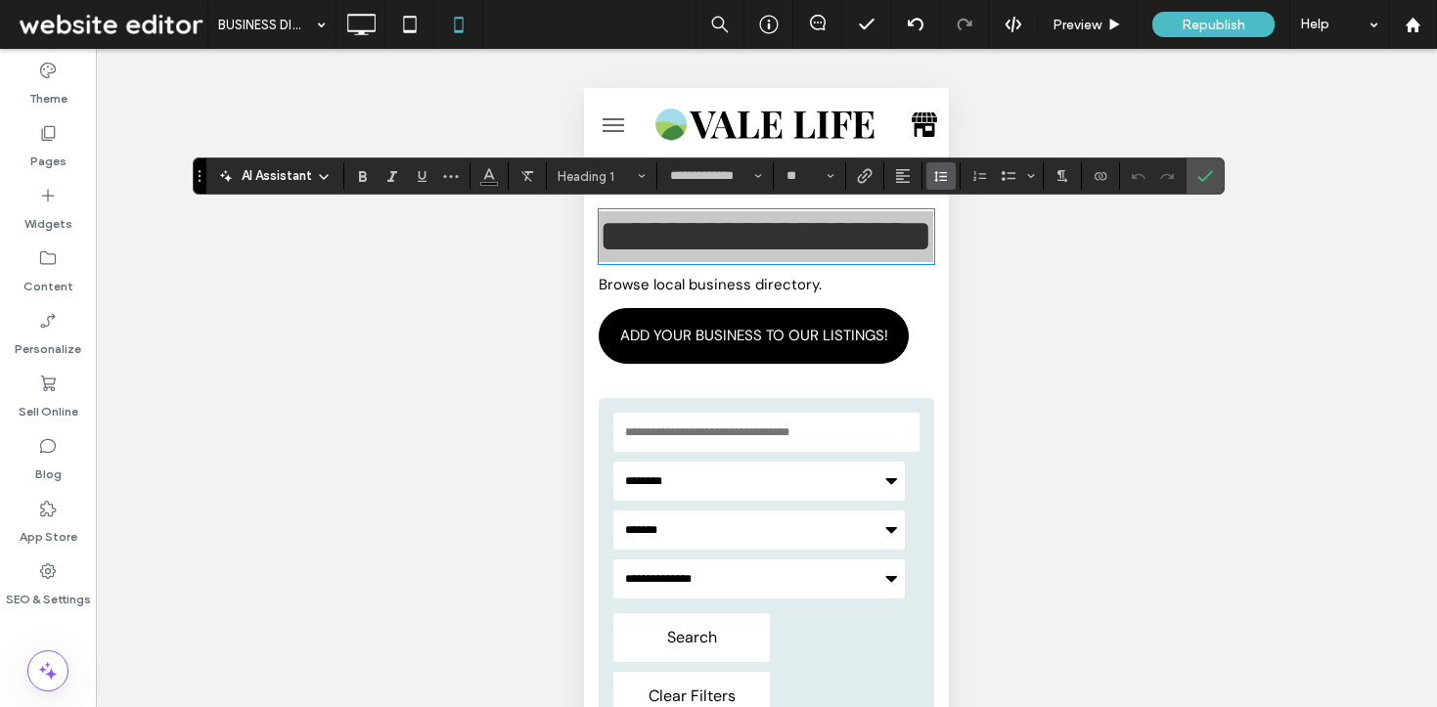
click at [937, 170] on icon "Line Height" at bounding box center [941, 176] width 16 height 16
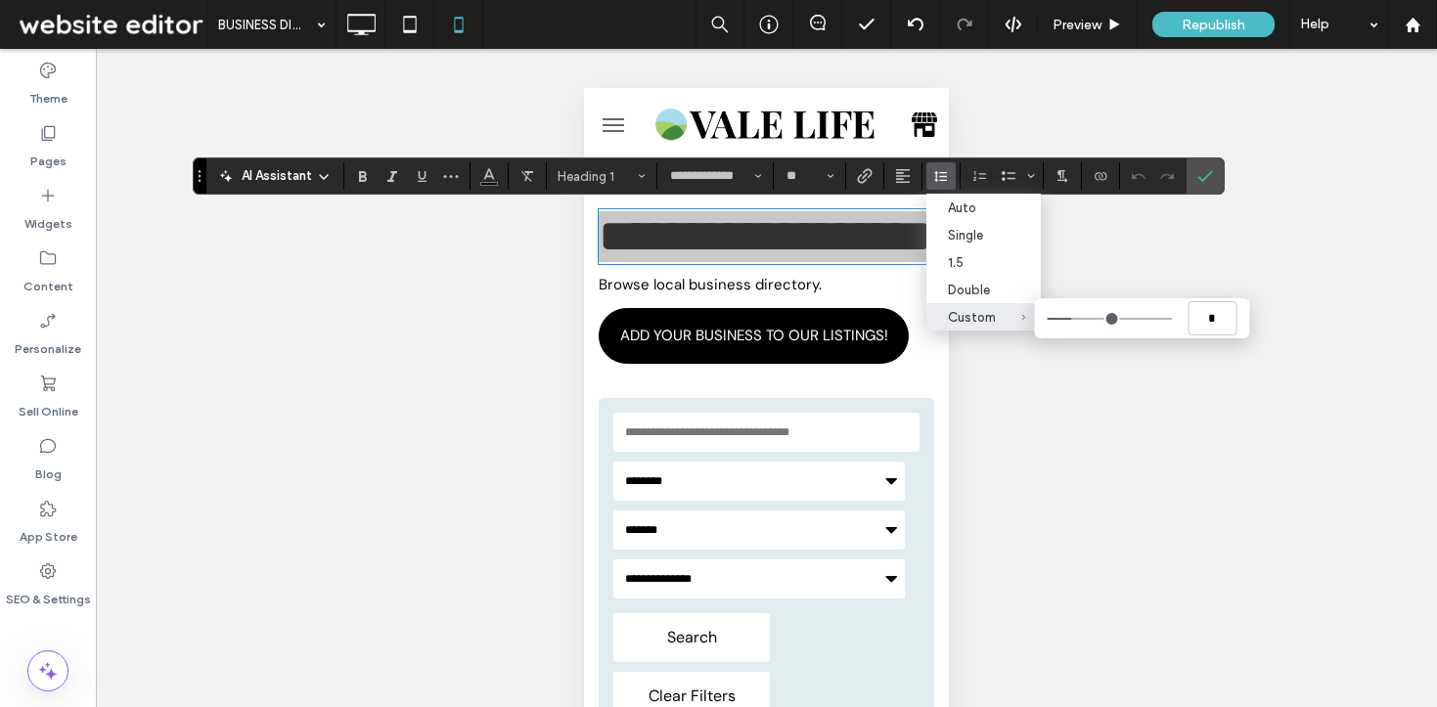
type input "***"
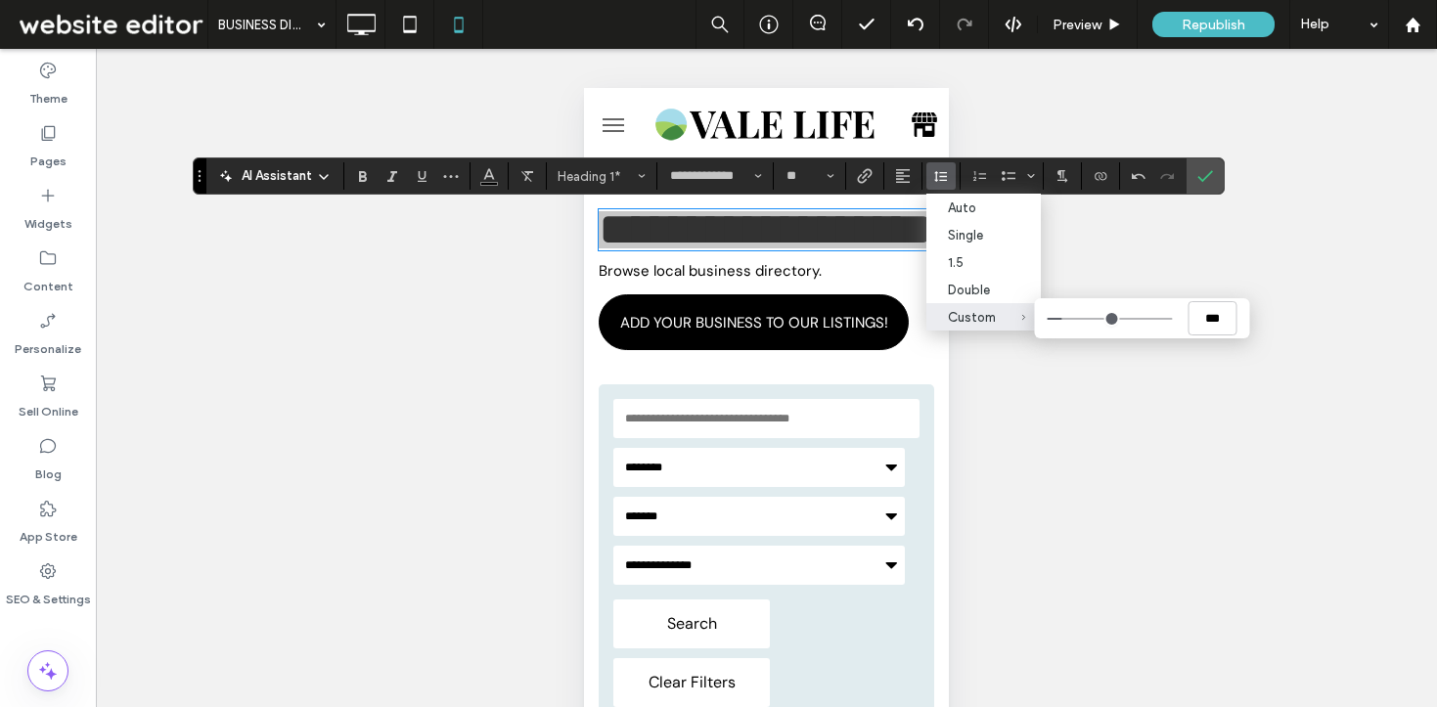
type input "***"
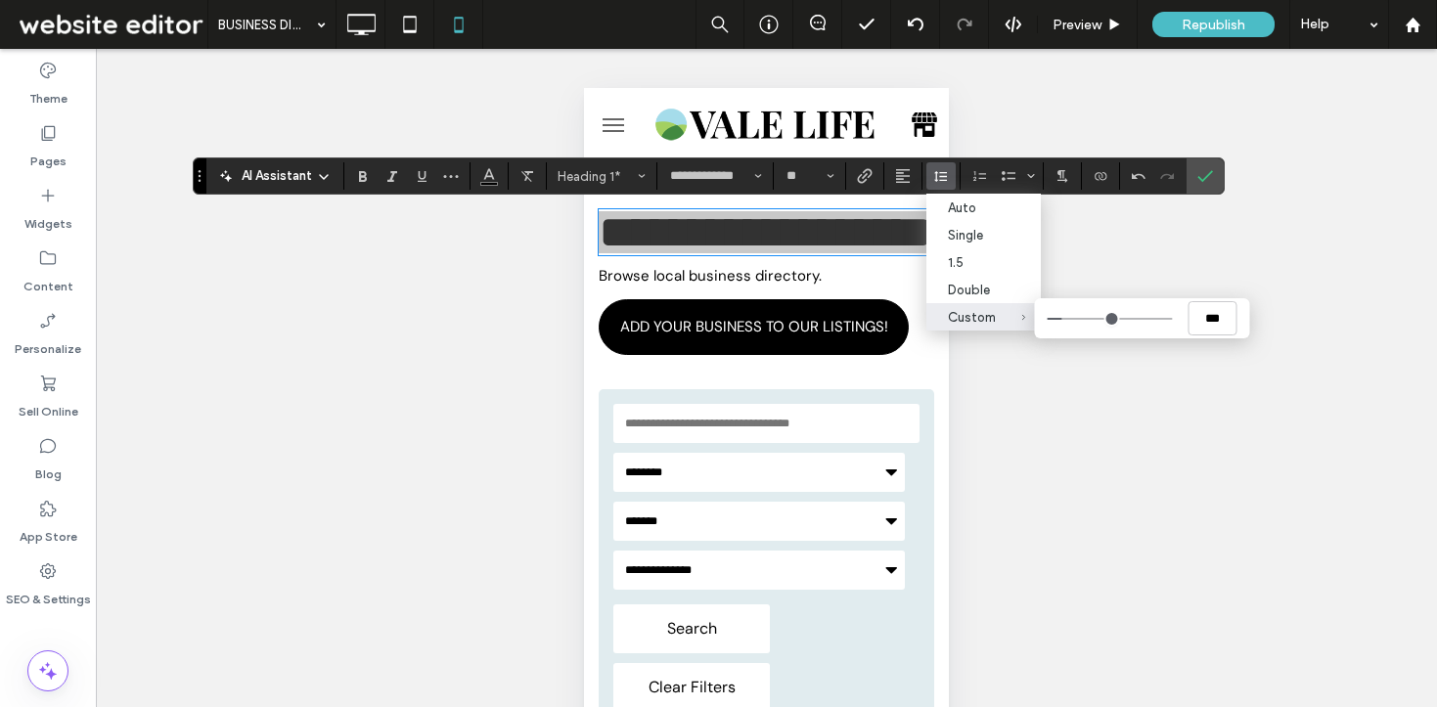
type input "*"
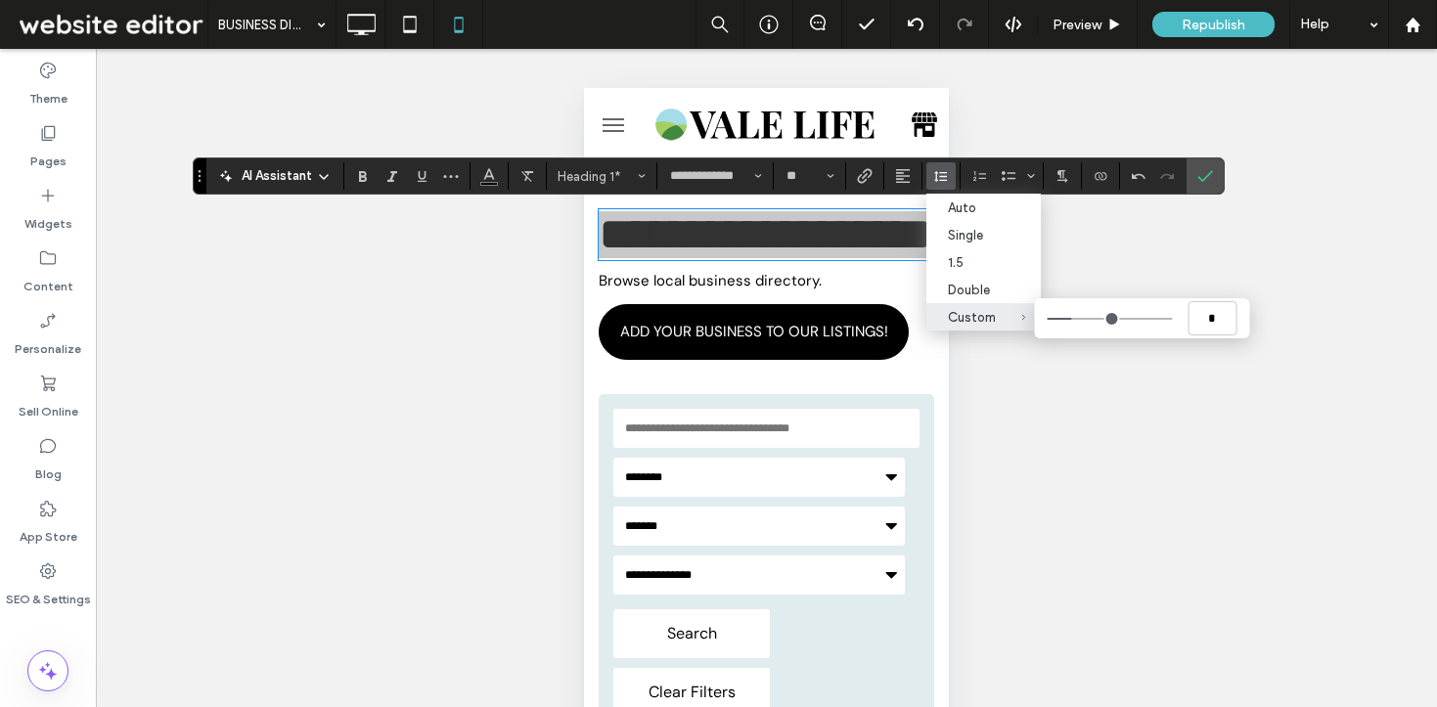
type input "***"
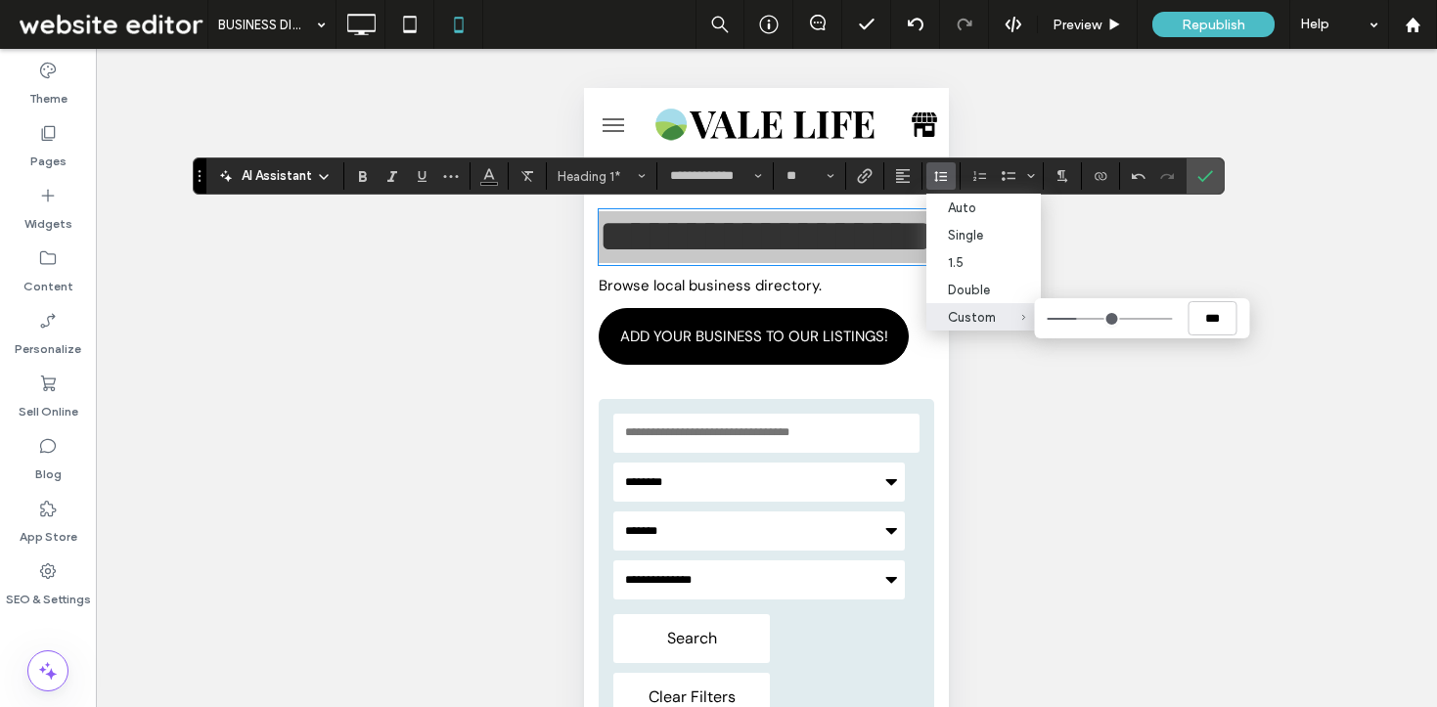
type input "***"
click at [1079, 318] on input "Custom ***" at bounding box center [1109, 319] width 125 height 2
click at [1207, 172] on icon "Confirm" at bounding box center [1206, 176] width 16 height 16
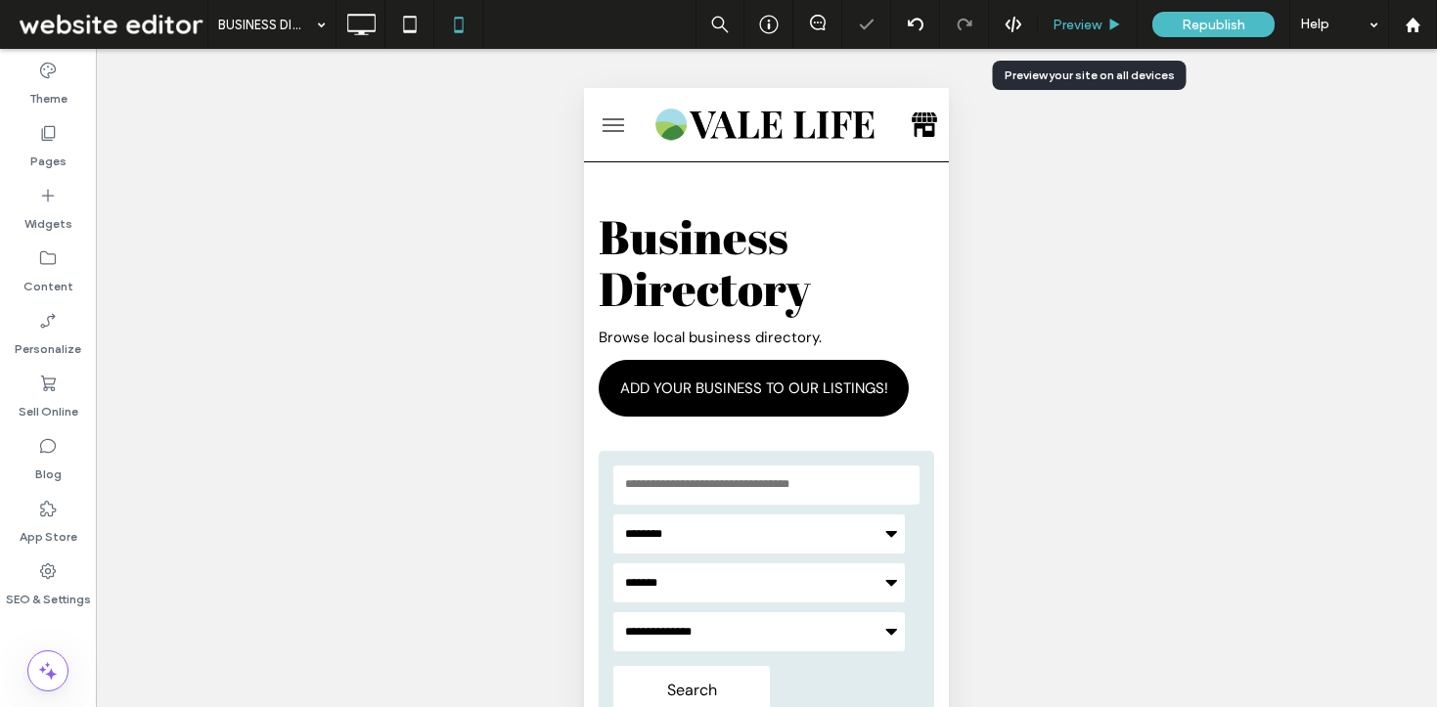
click at [1066, 27] on span "Preview" at bounding box center [1077, 25] width 49 height 17
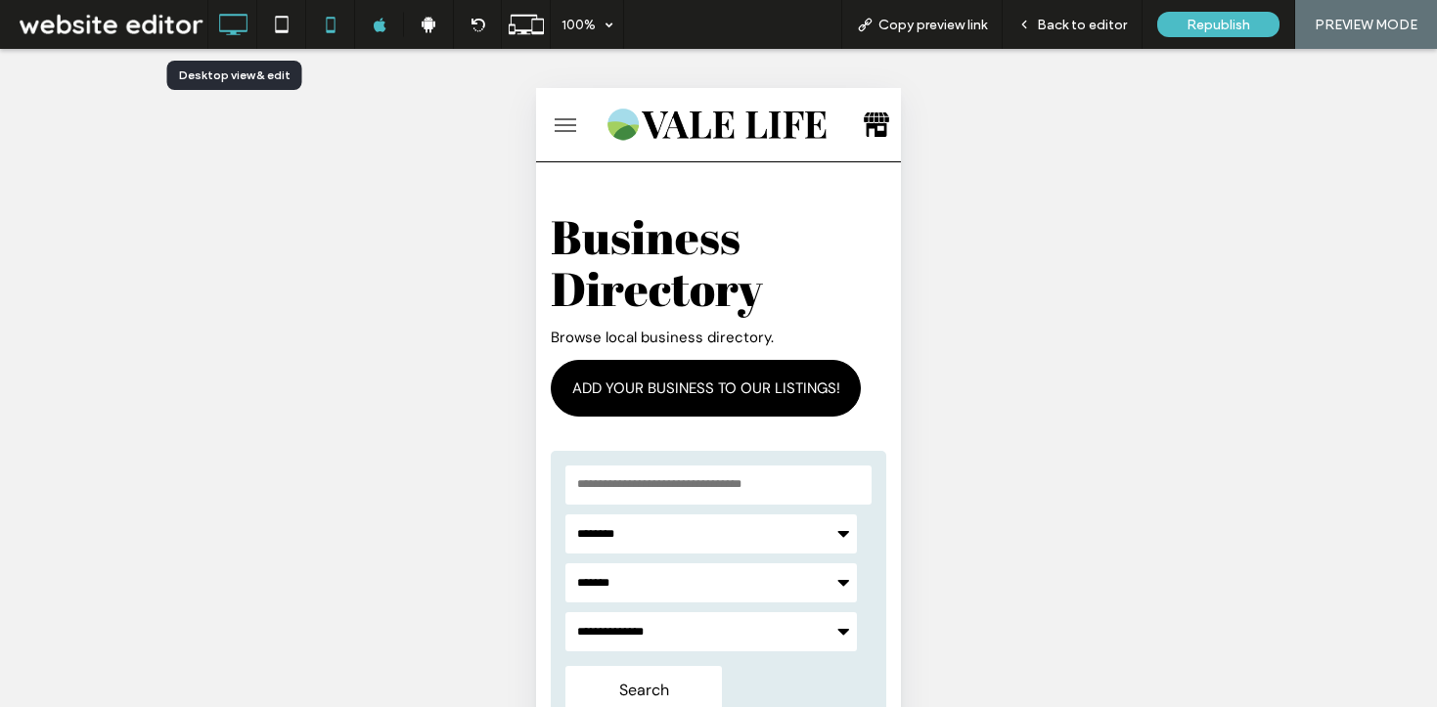
click at [251, 41] on icon at bounding box center [232, 24] width 39 height 39
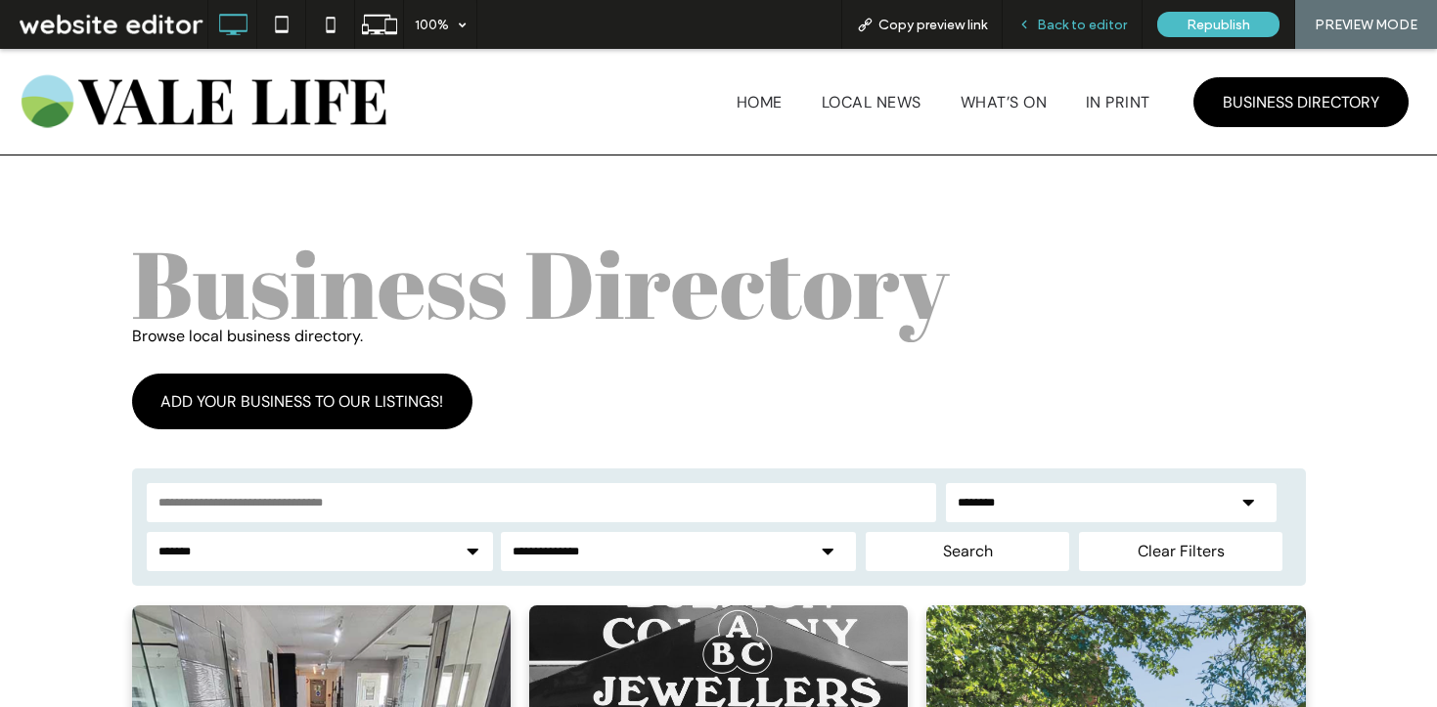
click at [1071, 28] on span "Back to editor" at bounding box center [1082, 25] width 90 height 17
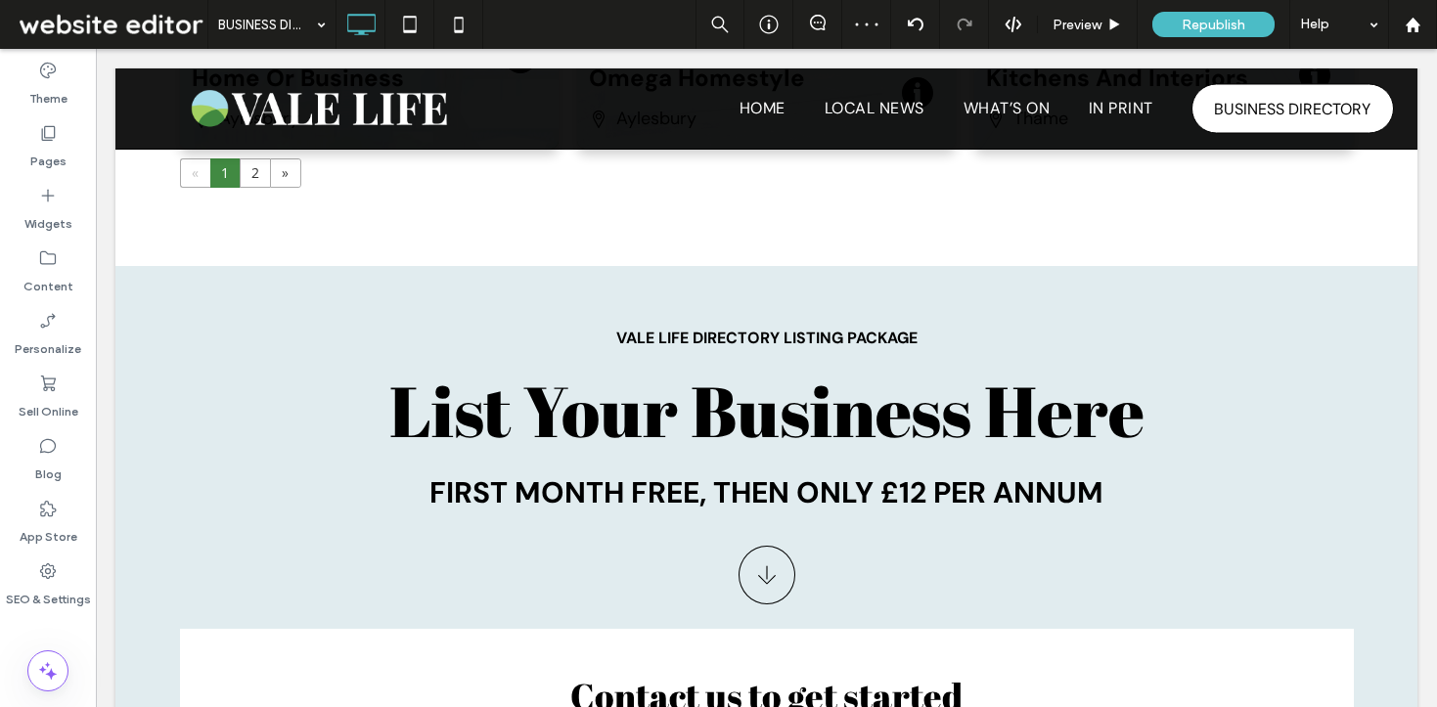
scroll to position [1973, 0]
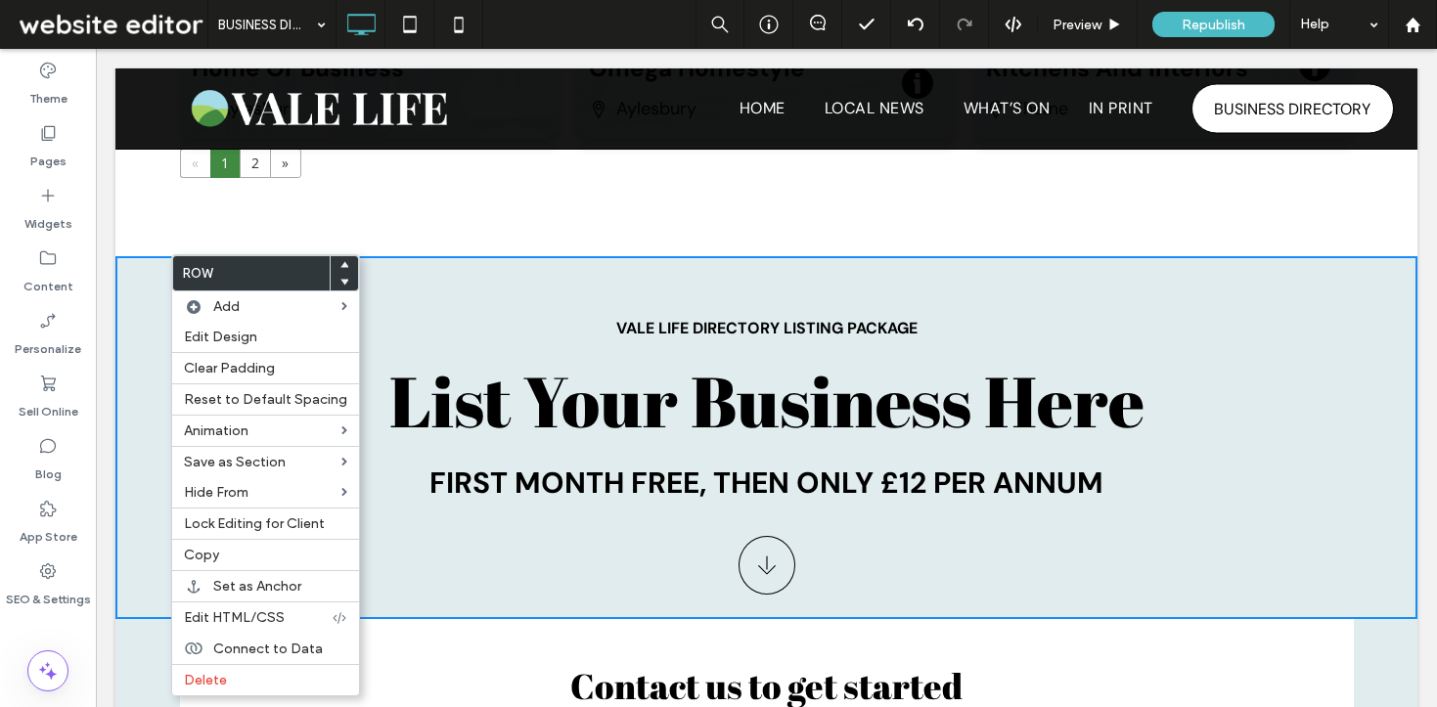
click at [602, 438] on span "List Your Business Here" at bounding box center [766, 400] width 755 height 95
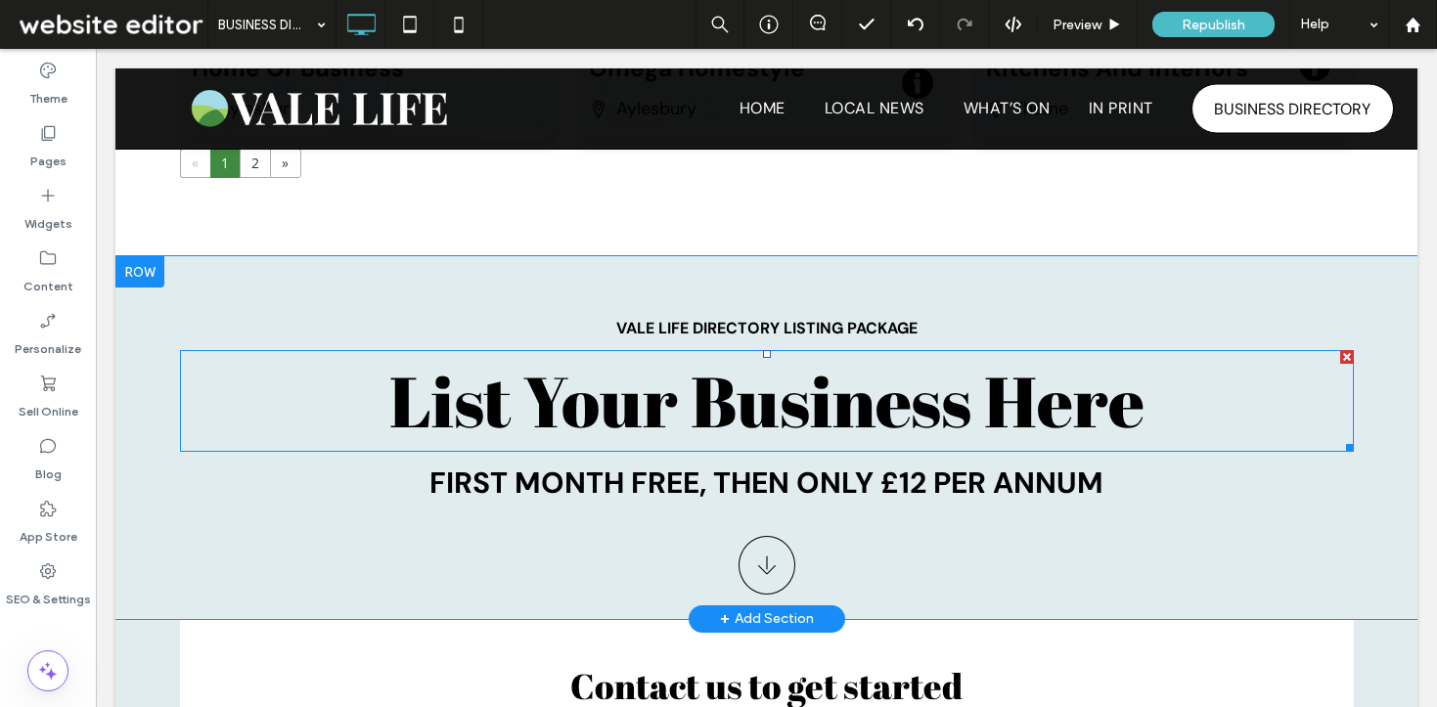
click at [570, 425] on span "List Your Business Here" at bounding box center [766, 400] width 755 height 95
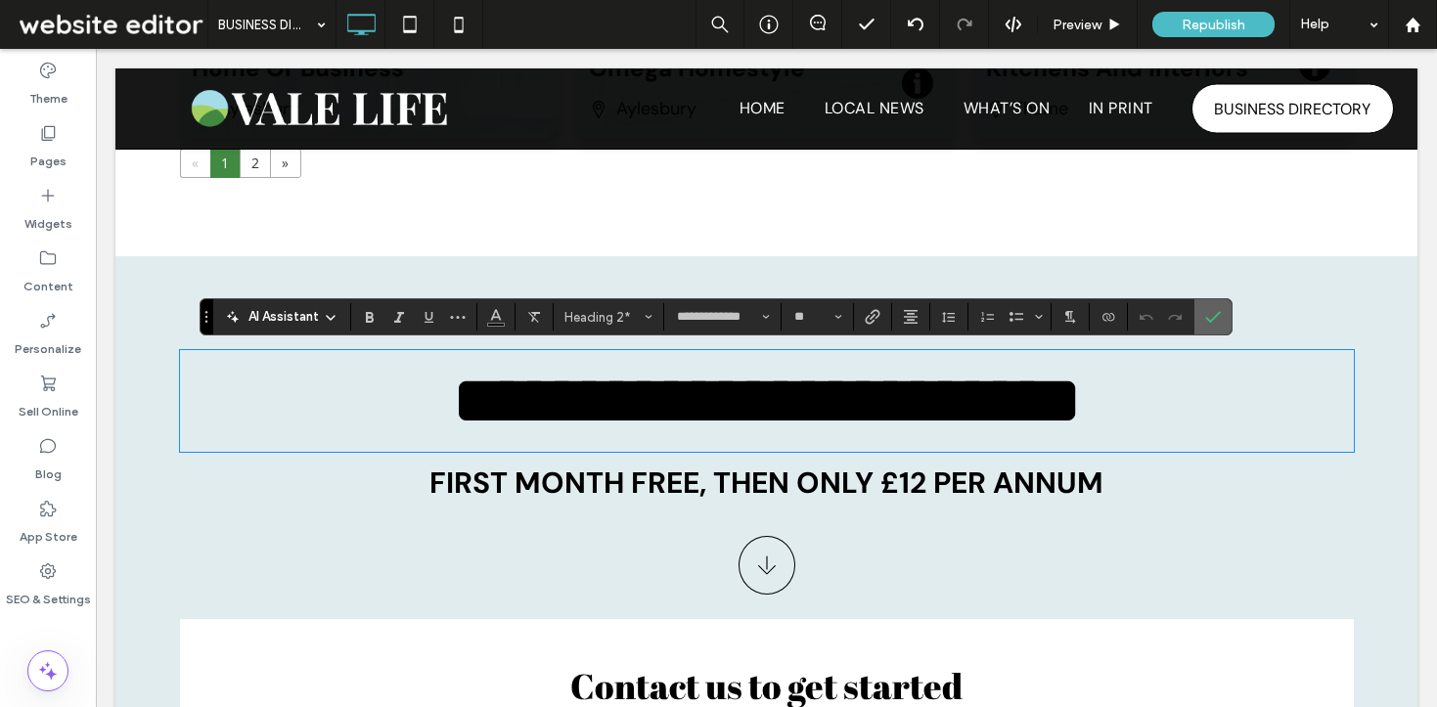
click at [1209, 312] on icon "Confirm" at bounding box center [1213, 317] width 16 height 16
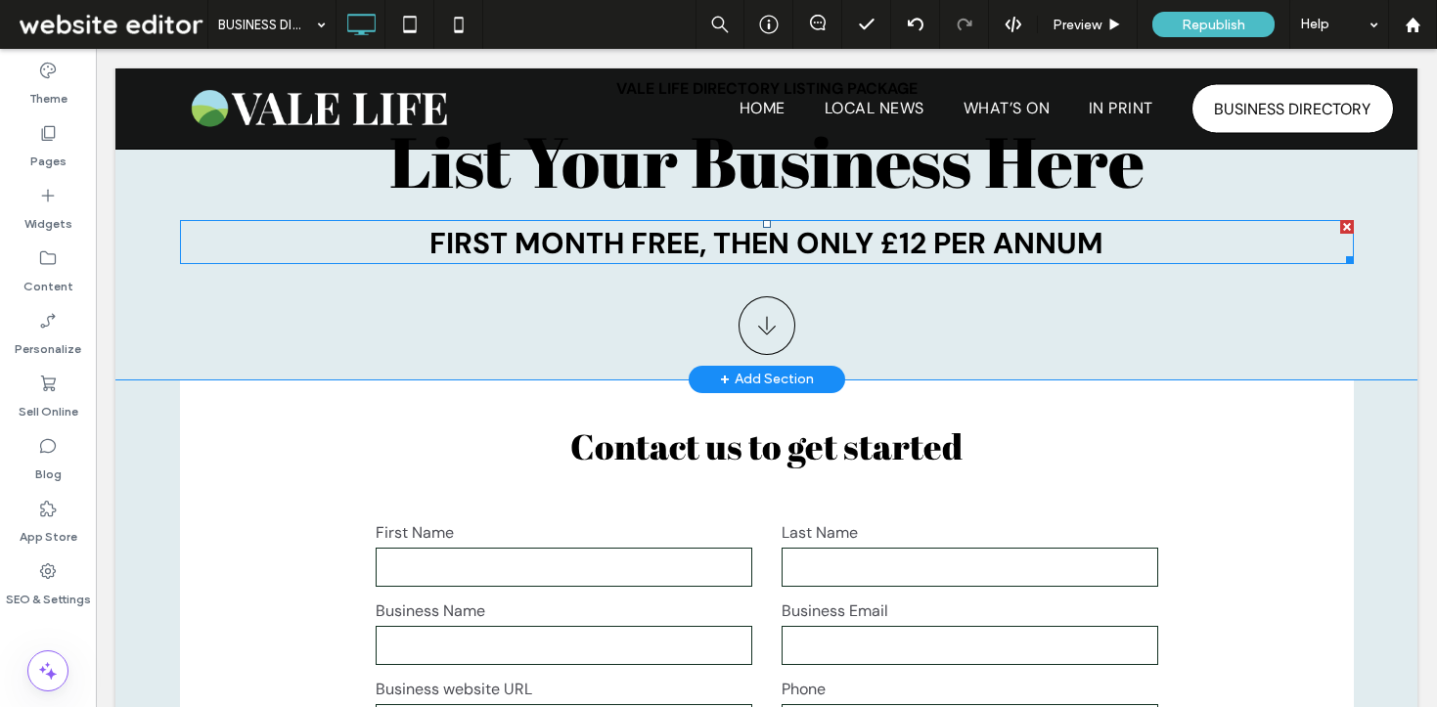
scroll to position [2234, 0]
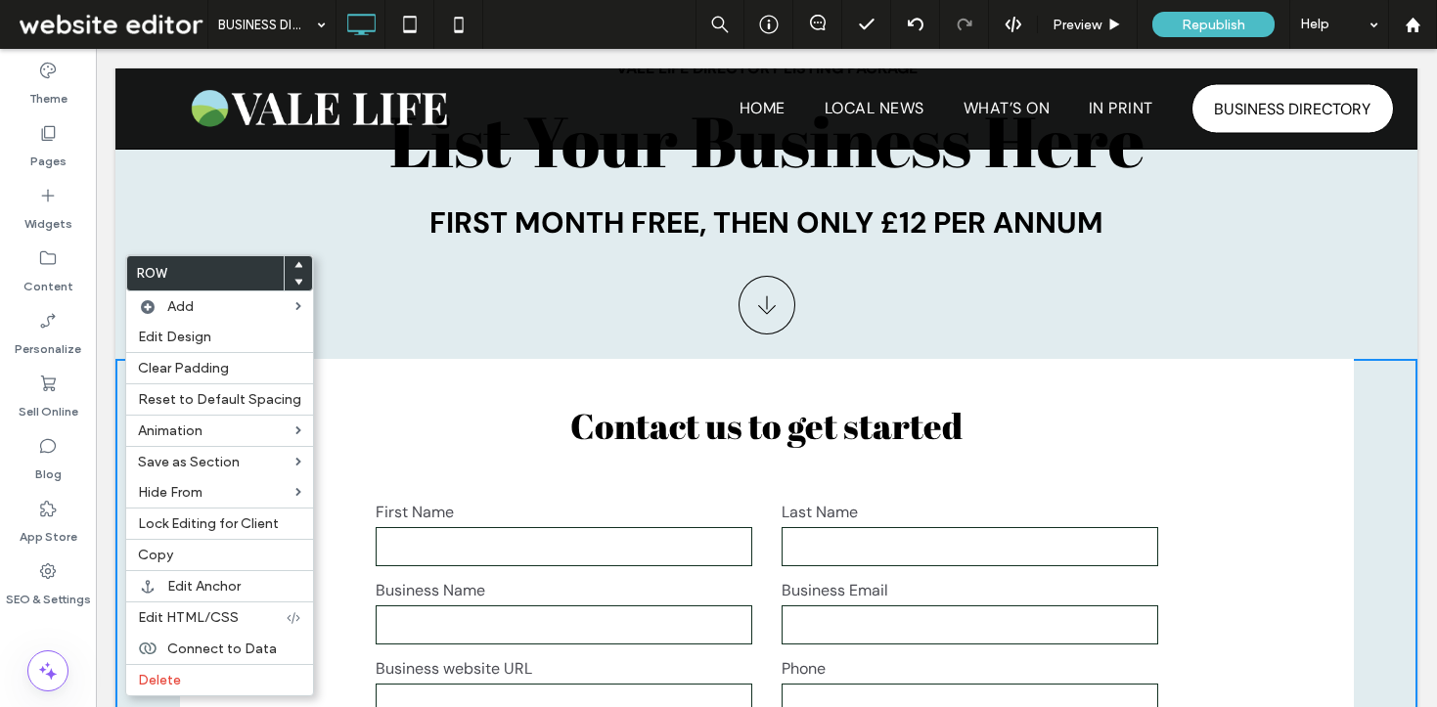
click at [511, 306] on div "Vale Life Directory Listing PACKAGE List Your Business Here first month free, t…" at bounding box center [767, 199] width 1174 height 289
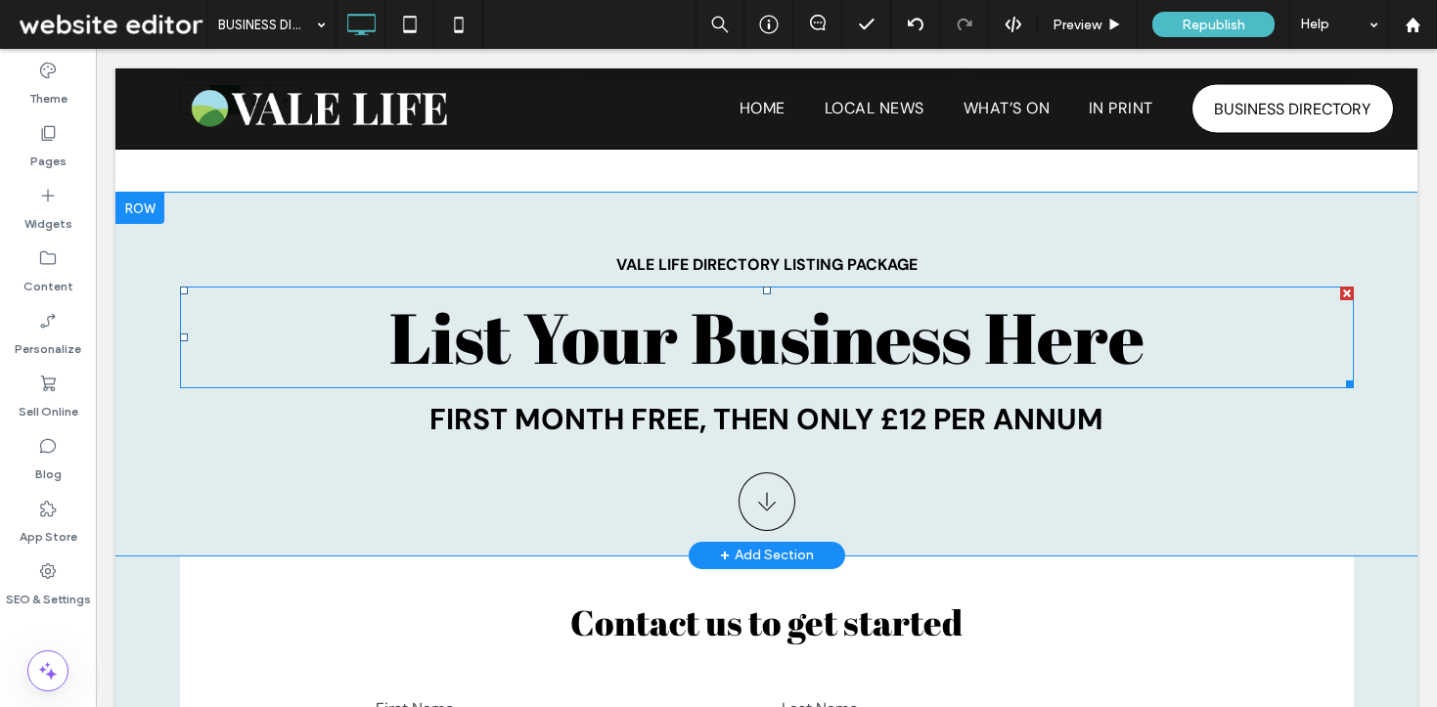
scroll to position [2036, 0]
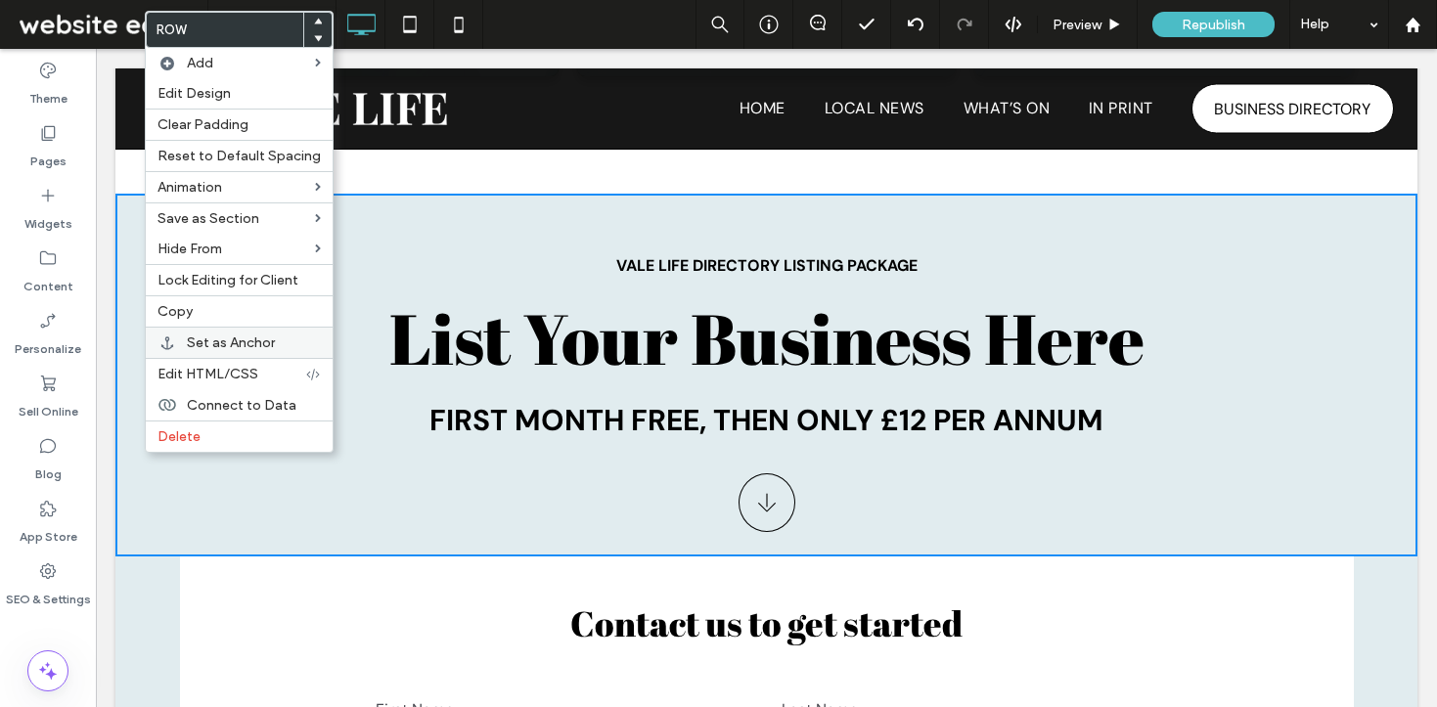
click at [239, 342] on span "Set as Anchor" at bounding box center [231, 343] width 88 height 17
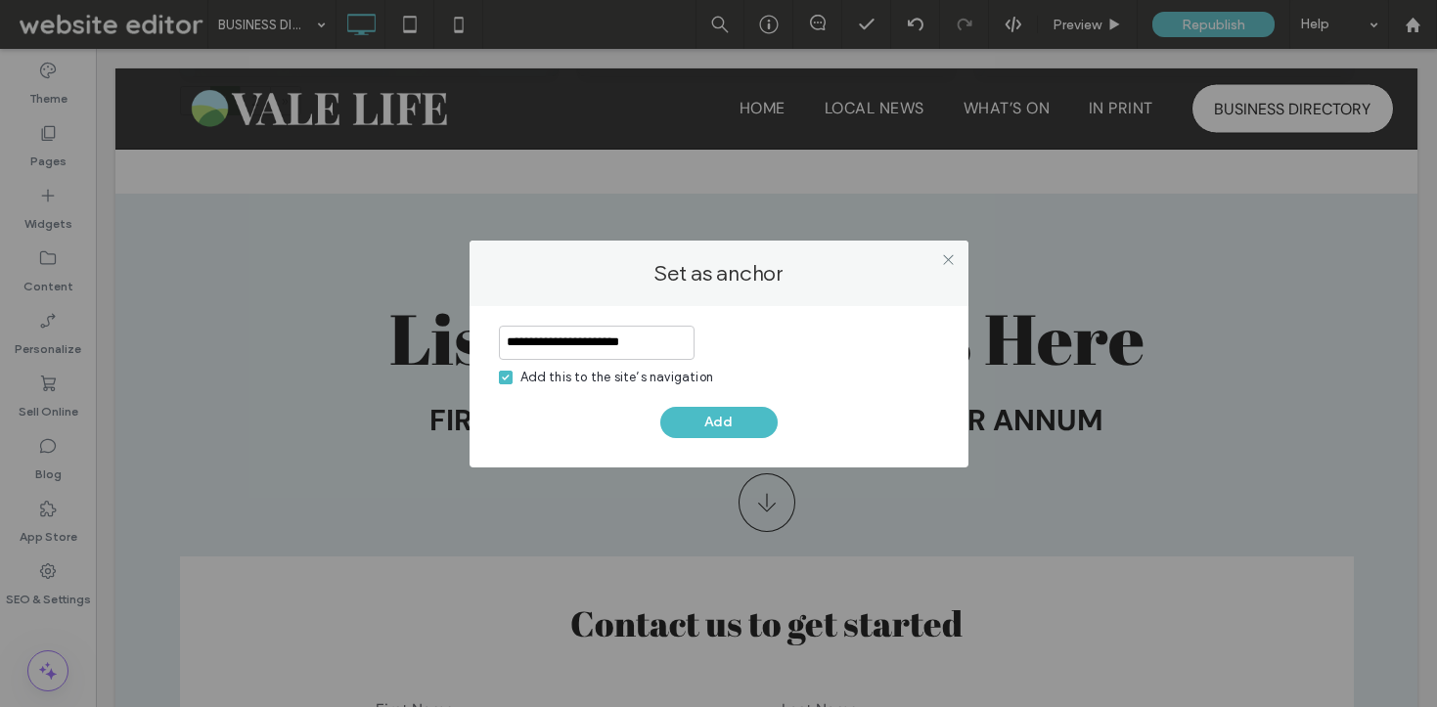
click at [579, 378] on div "Add this to the site’s navigation" at bounding box center [617, 378] width 194 height 20
drag, startPoint x: 672, startPoint y: 345, endPoint x: 613, endPoint y: 345, distance: 58.7
click at [613, 346] on input "**********" at bounding box center [597, 343] width 196 height 34
type input "**********"
click at [706, 427] on button "Add" at bounding box center [718, 422] width 117 height 31
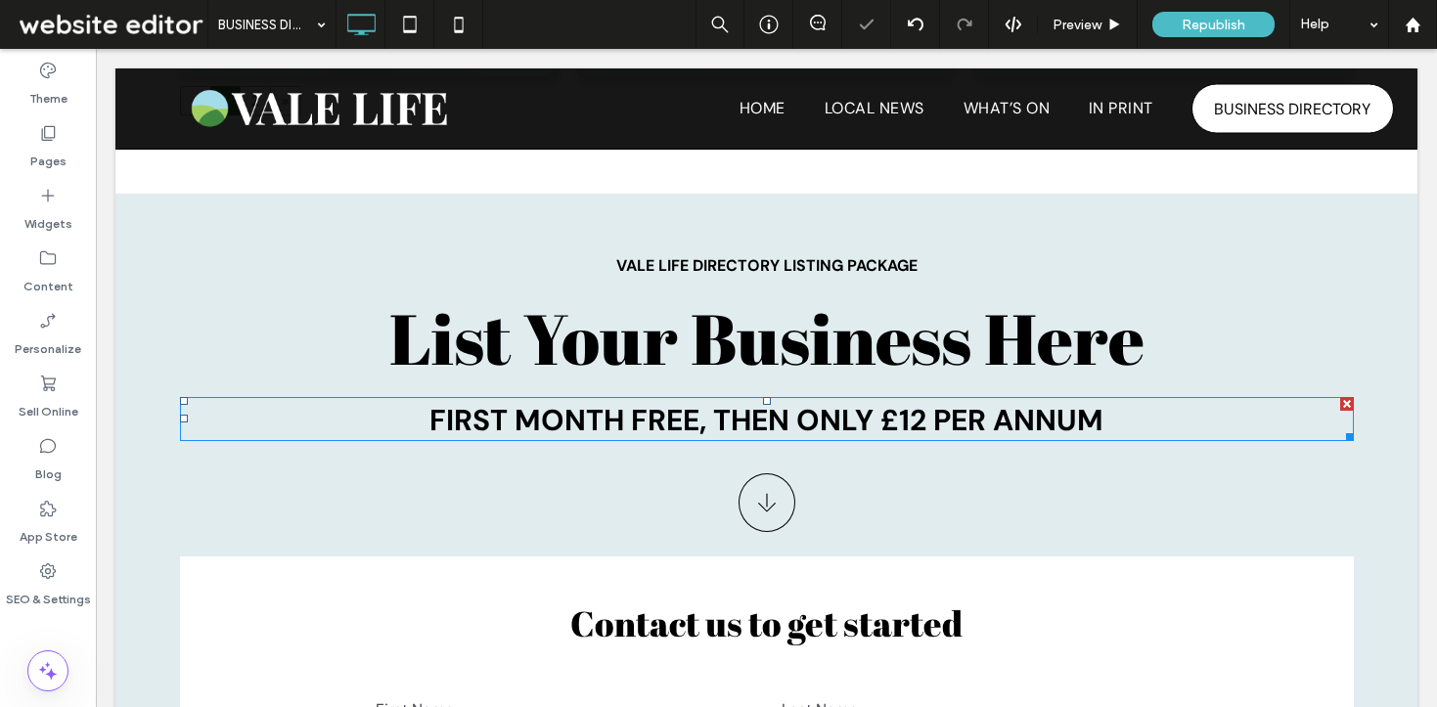
scroll to position [0, 0]
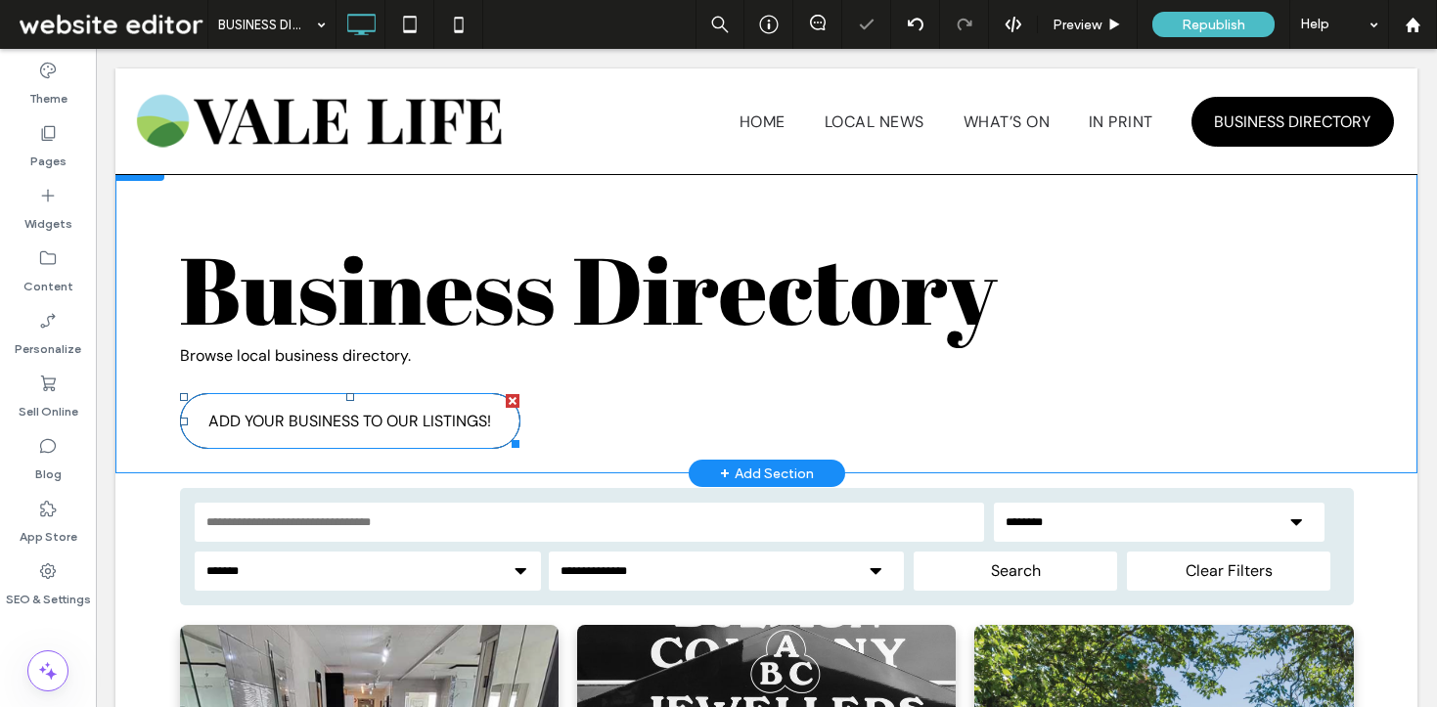
click at [392, 415] on span "ADD YOUR BUSINESS TO OUR LISTINGS!" at bounding box center [349, 421] width 283 height 21
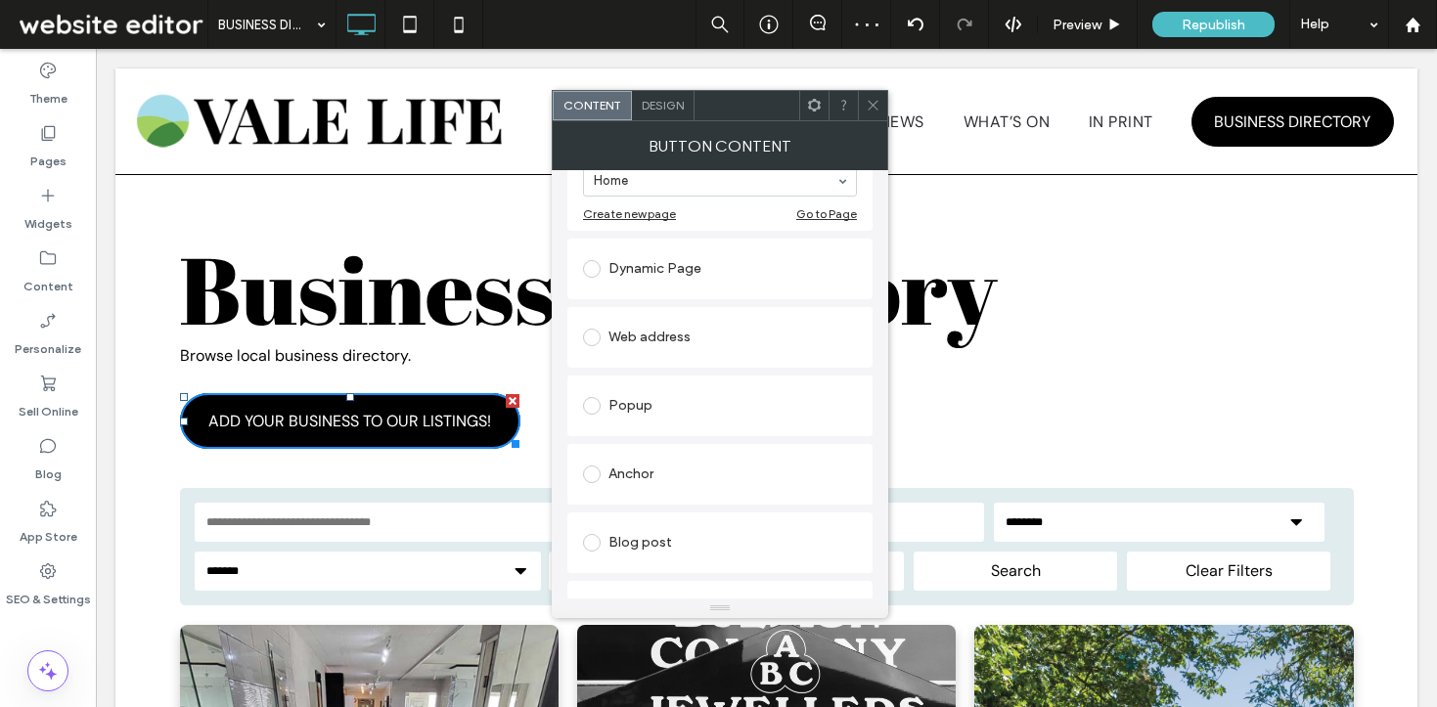
scroll to position [278, 0]
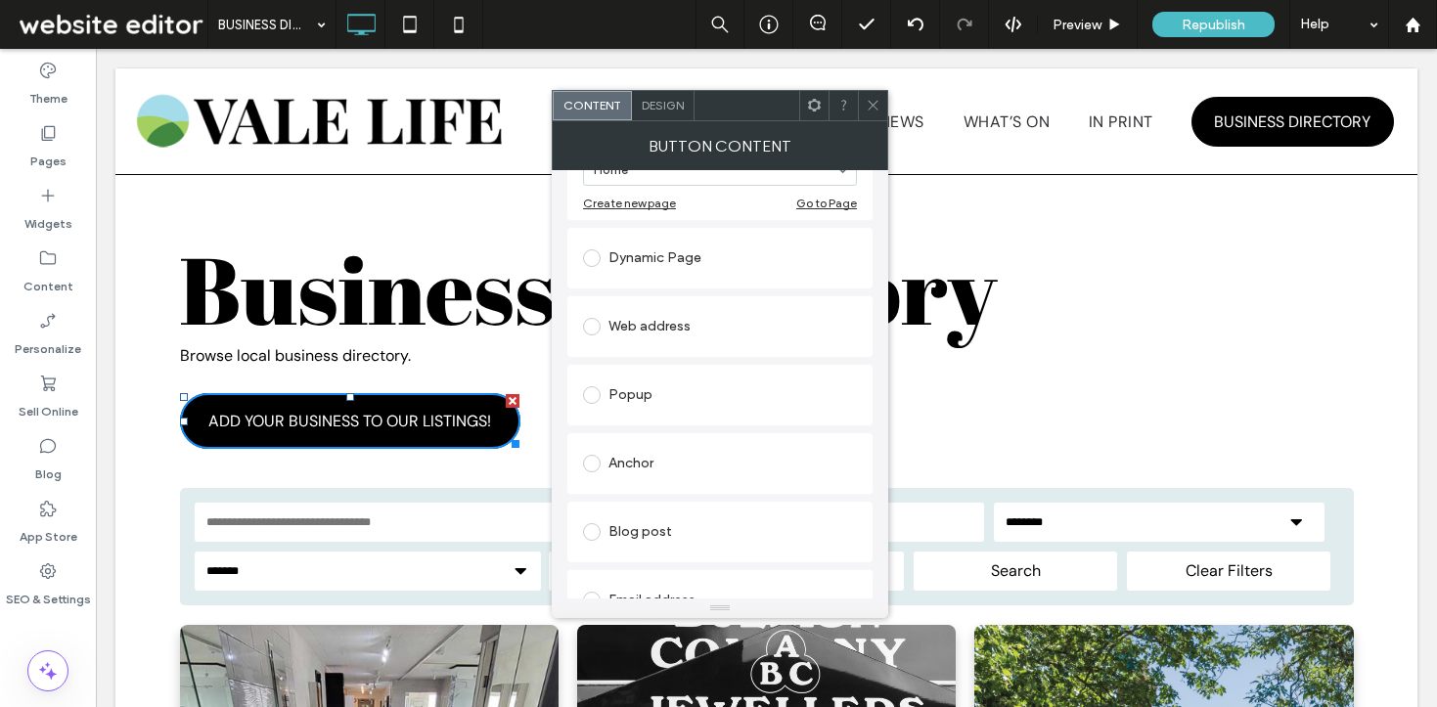
click at [627, 455] on div "Anchor" at bounding box center [720, 463] width 274 height 31
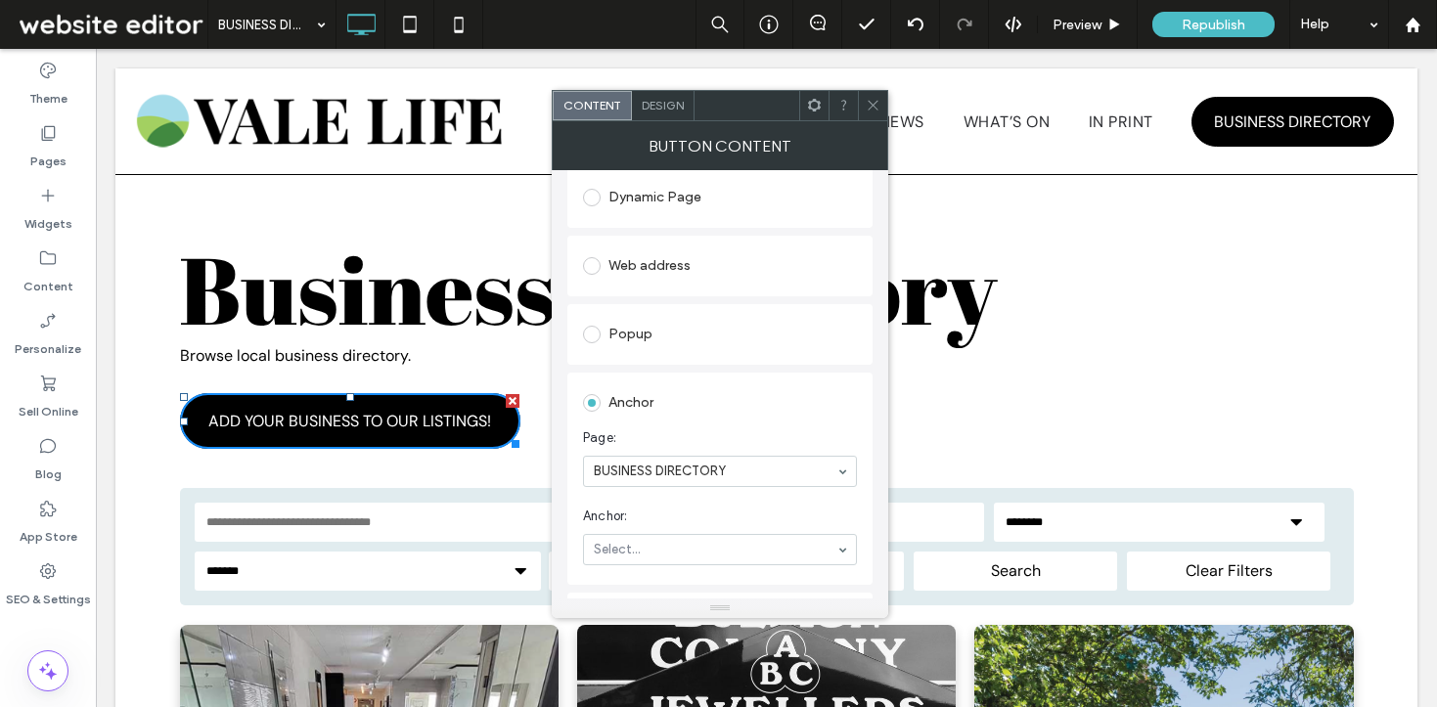
scroll to position [283, 0]
click at [870, 85] on div "Home LOCAL NEWS WHAT’S ON IN PRINT Click To Paste" at bounding box center [872, 121] width 632 height 86
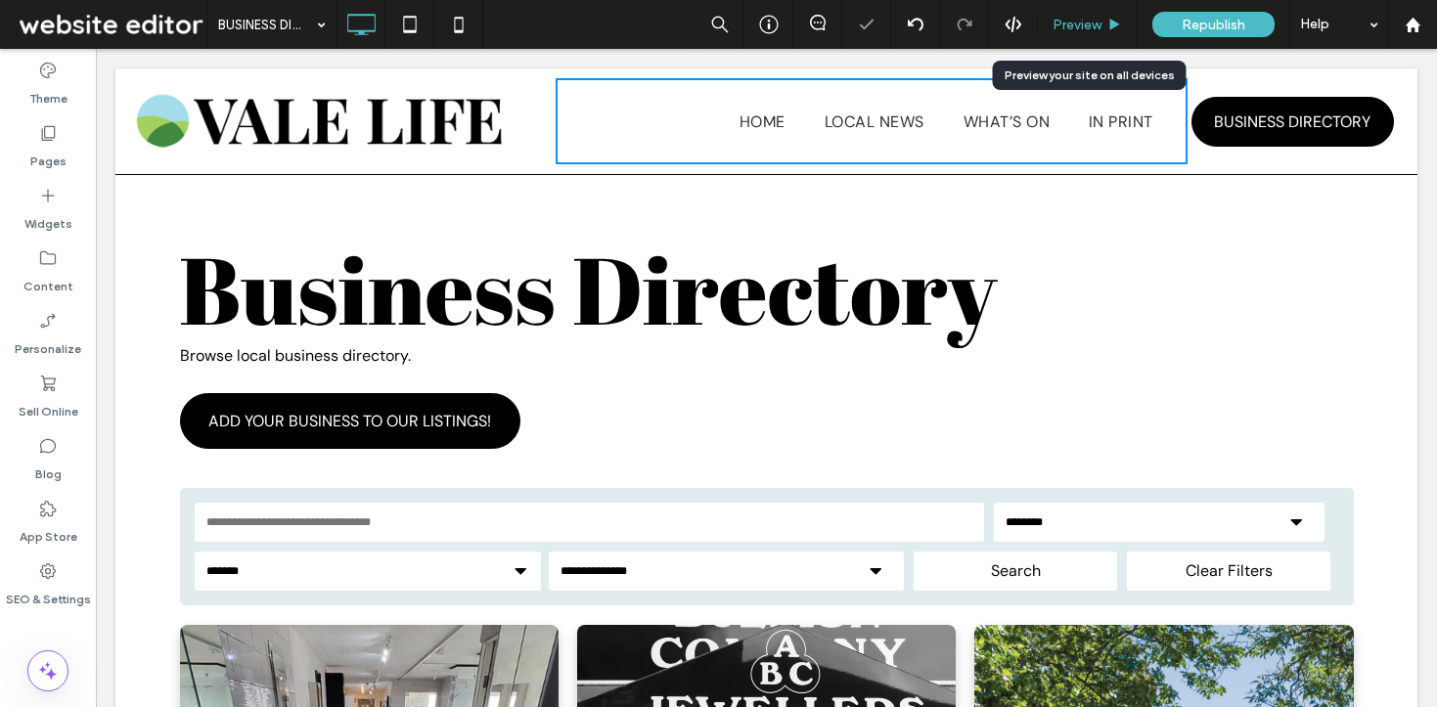
click at [1066, 26] on span "Preview" at bounding box center [1077, 25] width 49 height 17
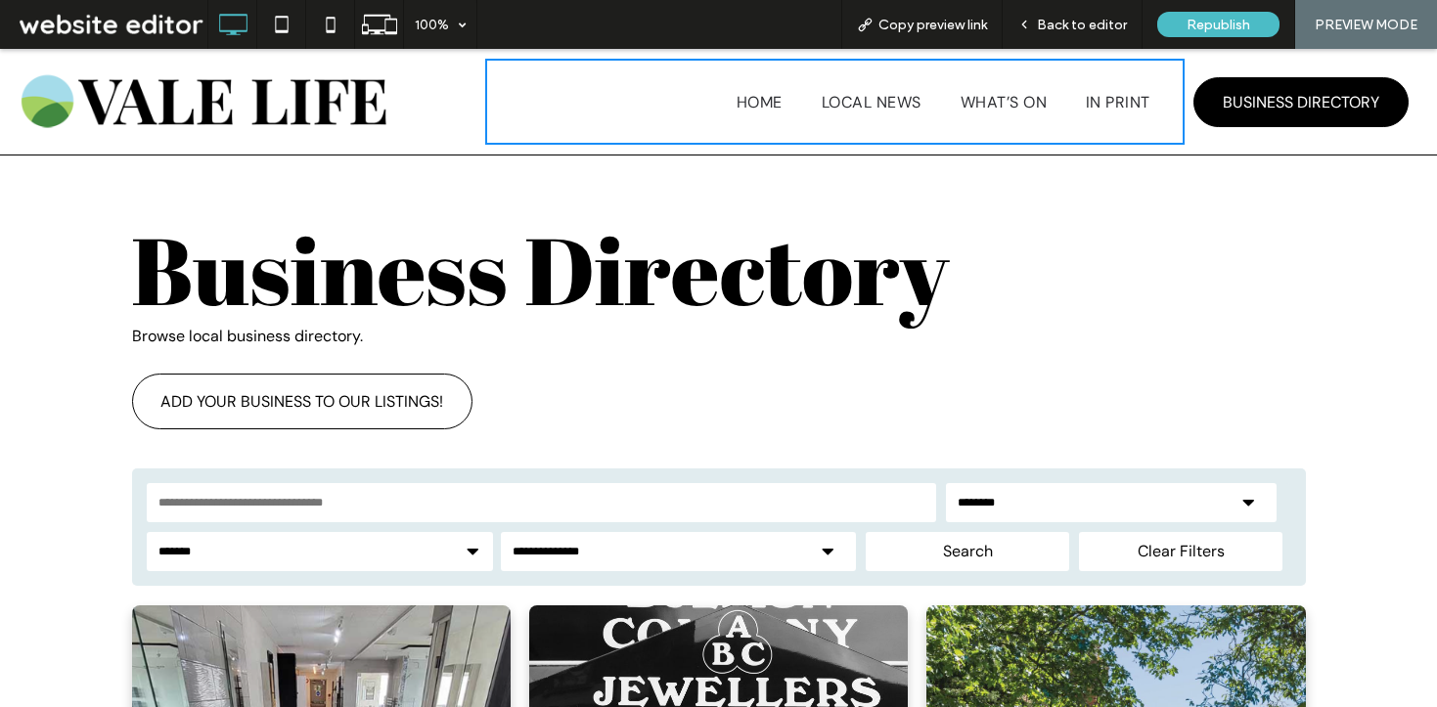
click at [267, 410] on span "ADD YOUR BUSINESS TO OUR LISTINGS!" at bounding box center [301, 401] width 283 height 21
click at [322, 409] on span "ADD YOUR BUSINESS TO OUR LISTINGS!" at bounding box center [301, 401] width 283 height 21
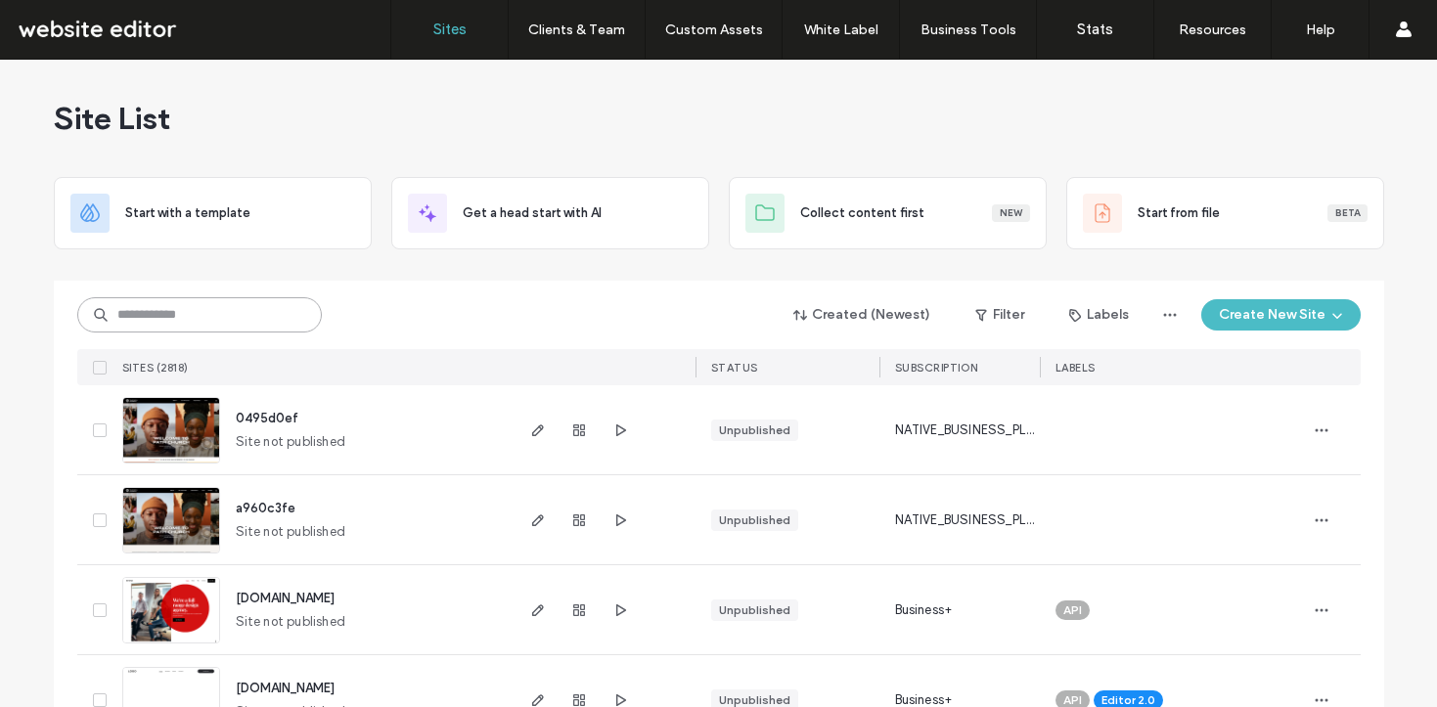
click at [139, 315] on input at bounding box center [199, 314] width 245 height 35
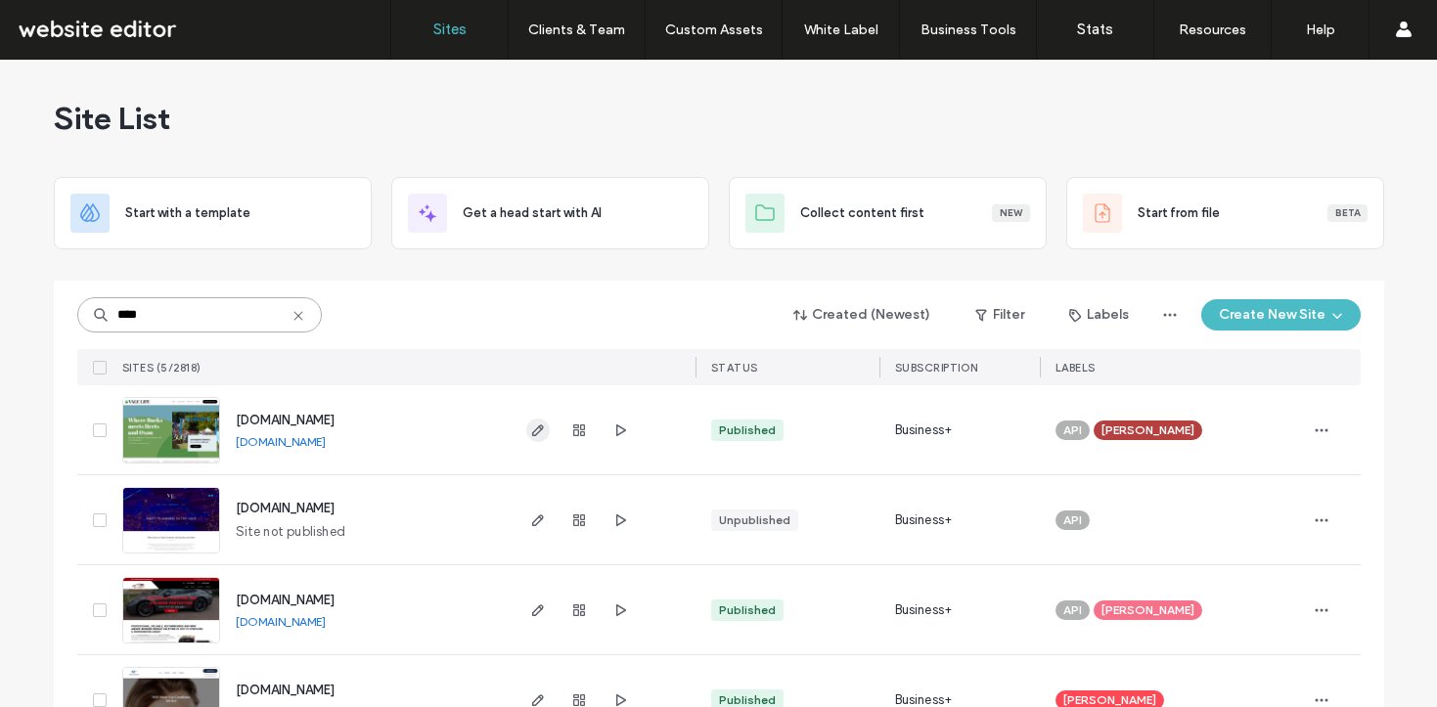
type input "****"
click at [531, 431] on use "button" at bounding box center [537, 431] width 12 height 12
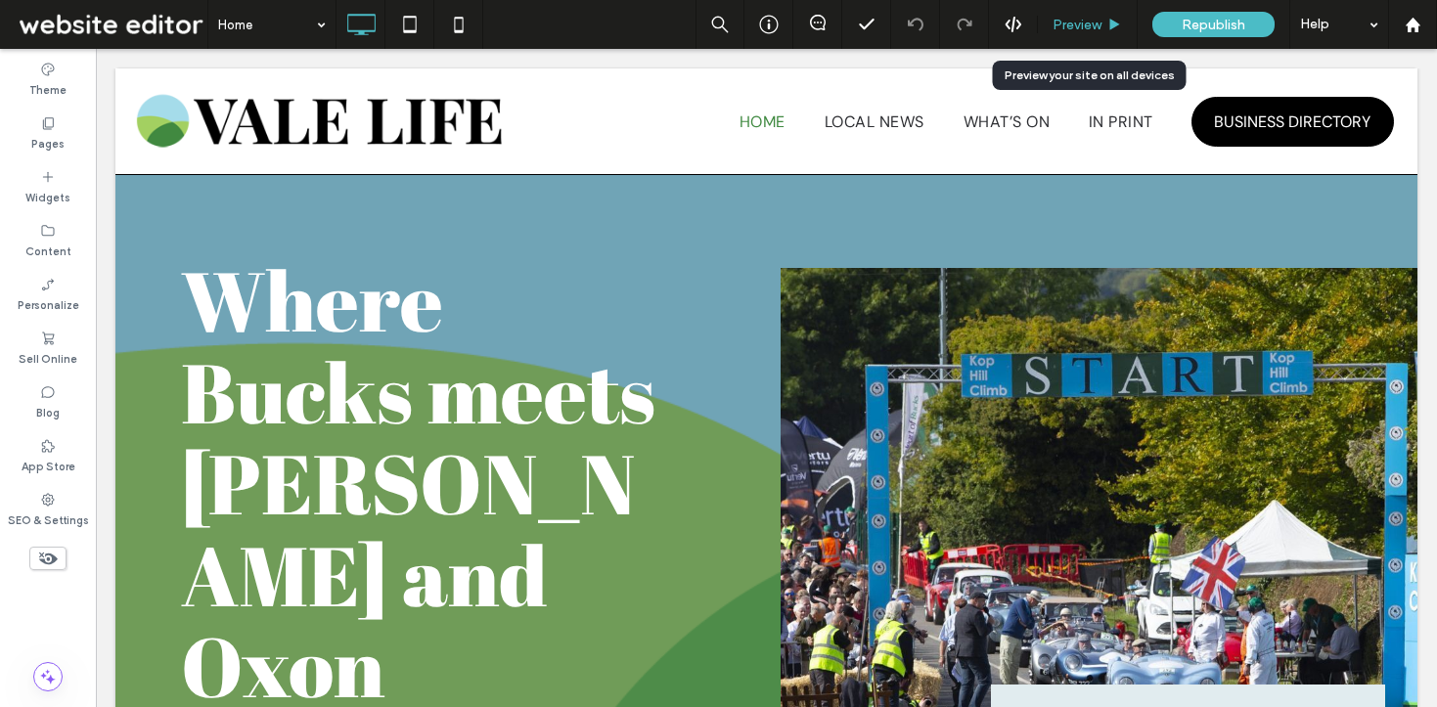
click at [1076, 12] on div "Preview" at bounding box center [1088, 24] width 100 height 49
click at [1081, 25] on span "Preview" at bounding box center [1077, 25] width 49 height 17
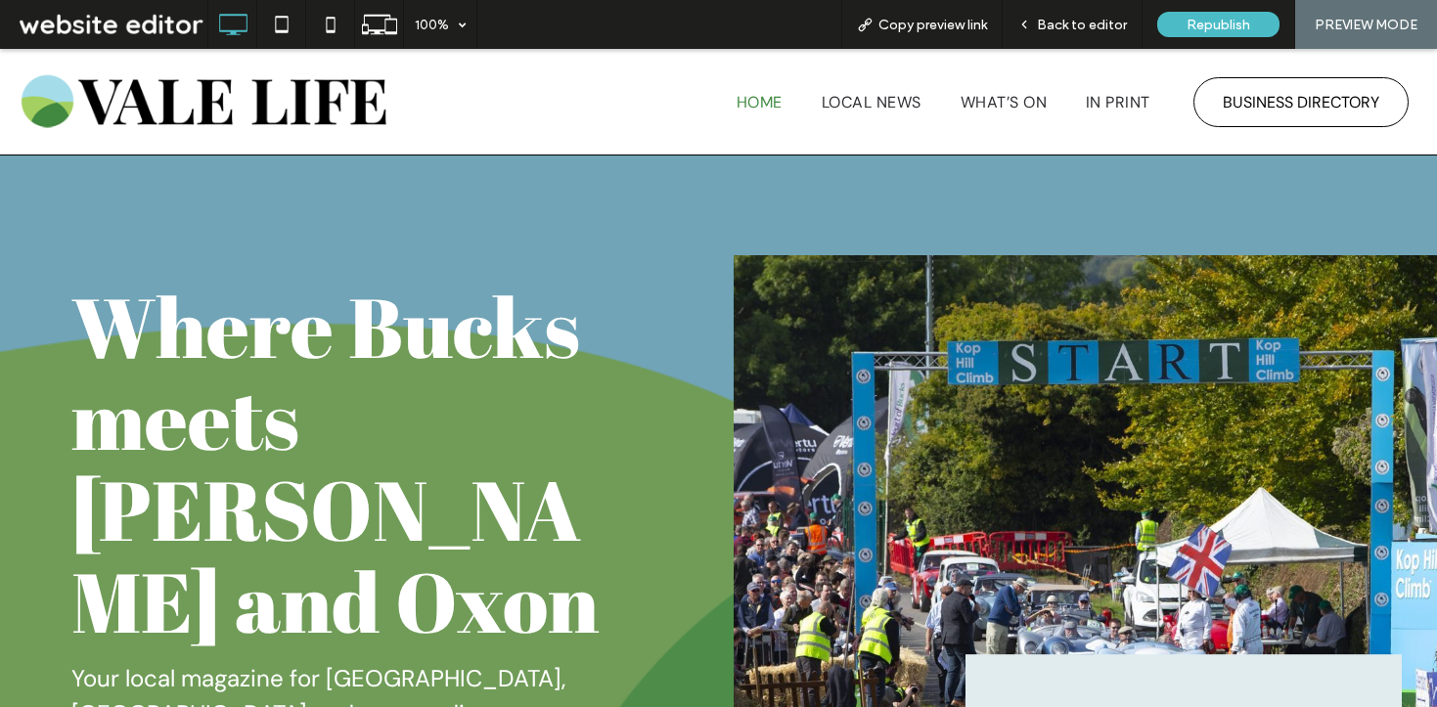
click at [1287, 107] on span "BUSINESS DIRECTORY" at bounding box center [1301, 102] width 157 height 40
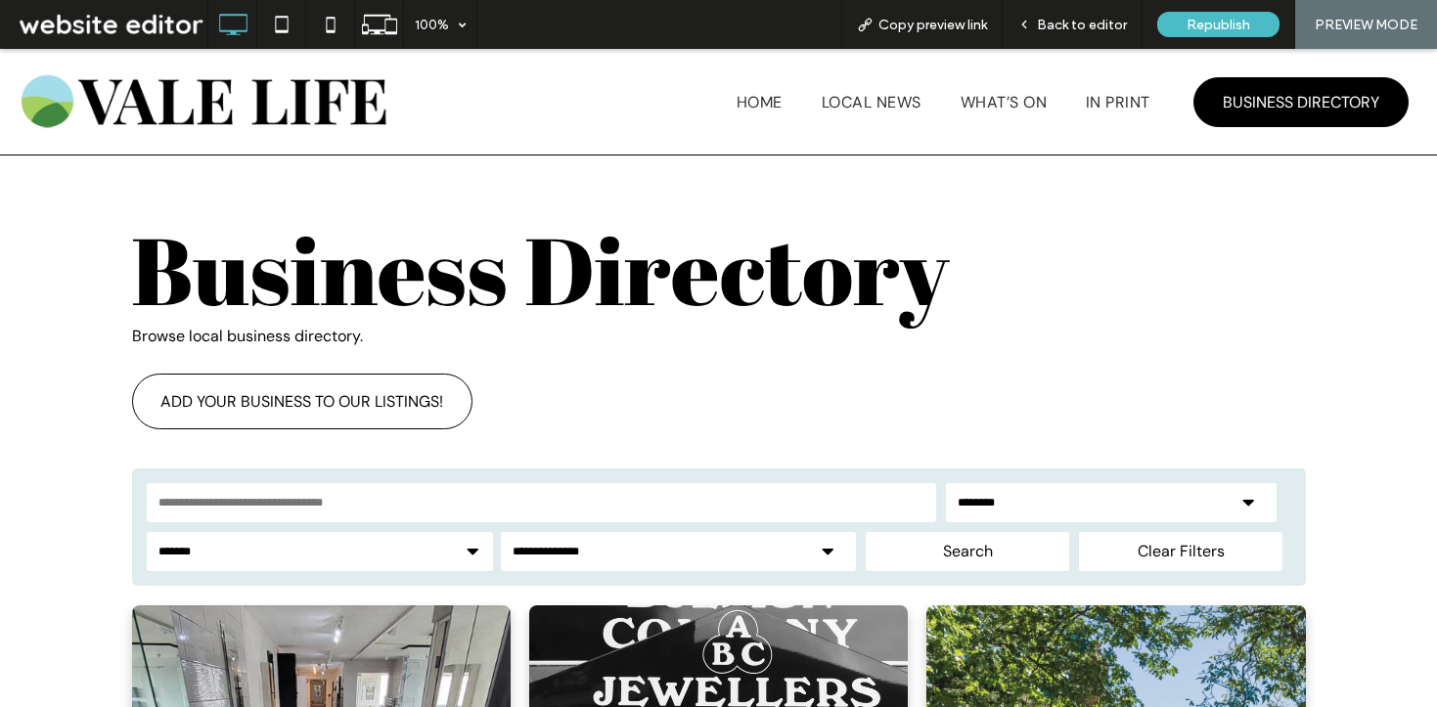
click at [331, 387] on link "ADD YOUR BUSINESS TO OUR LISTINGS!" at bounding box center [302, 402] width 340 height 56
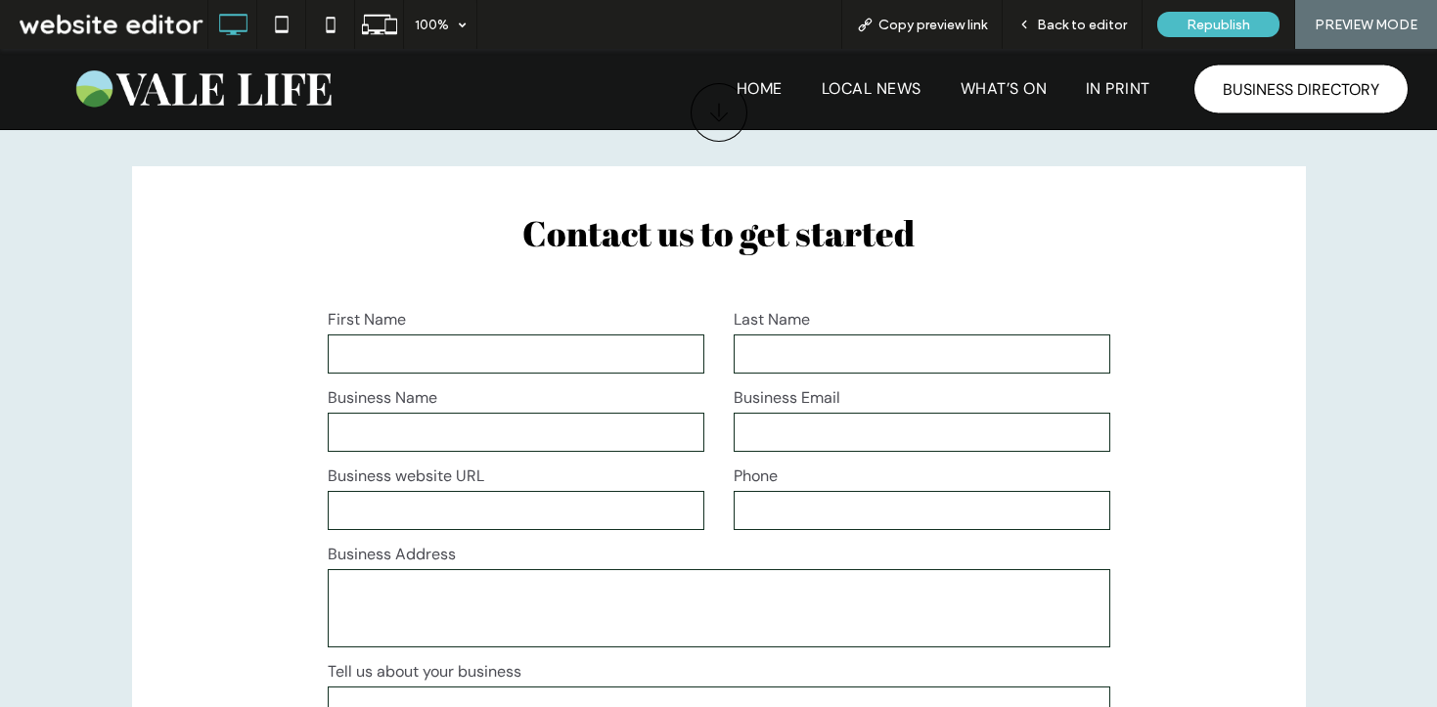
scroll to position [2527, 0]
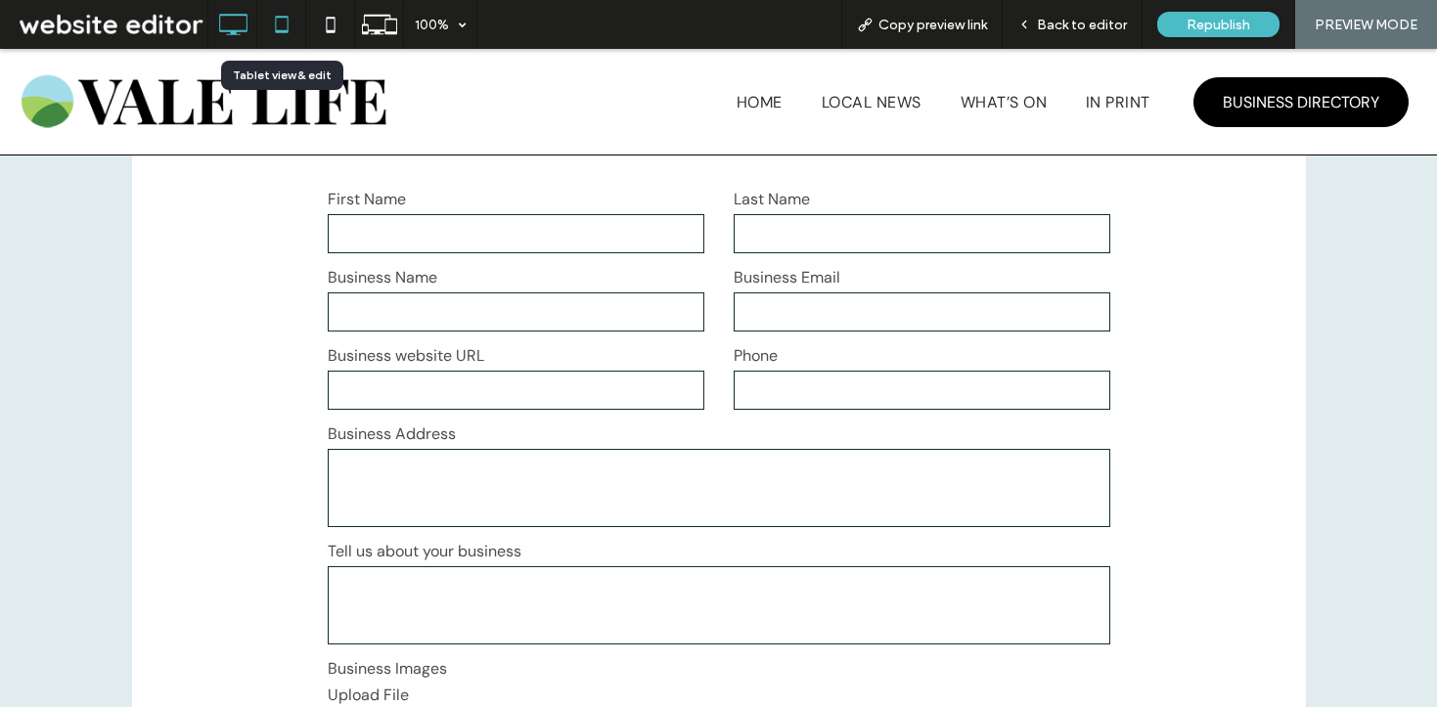
click at [277, 15] on icon at bounding box center [281, 24] width 39 height 39
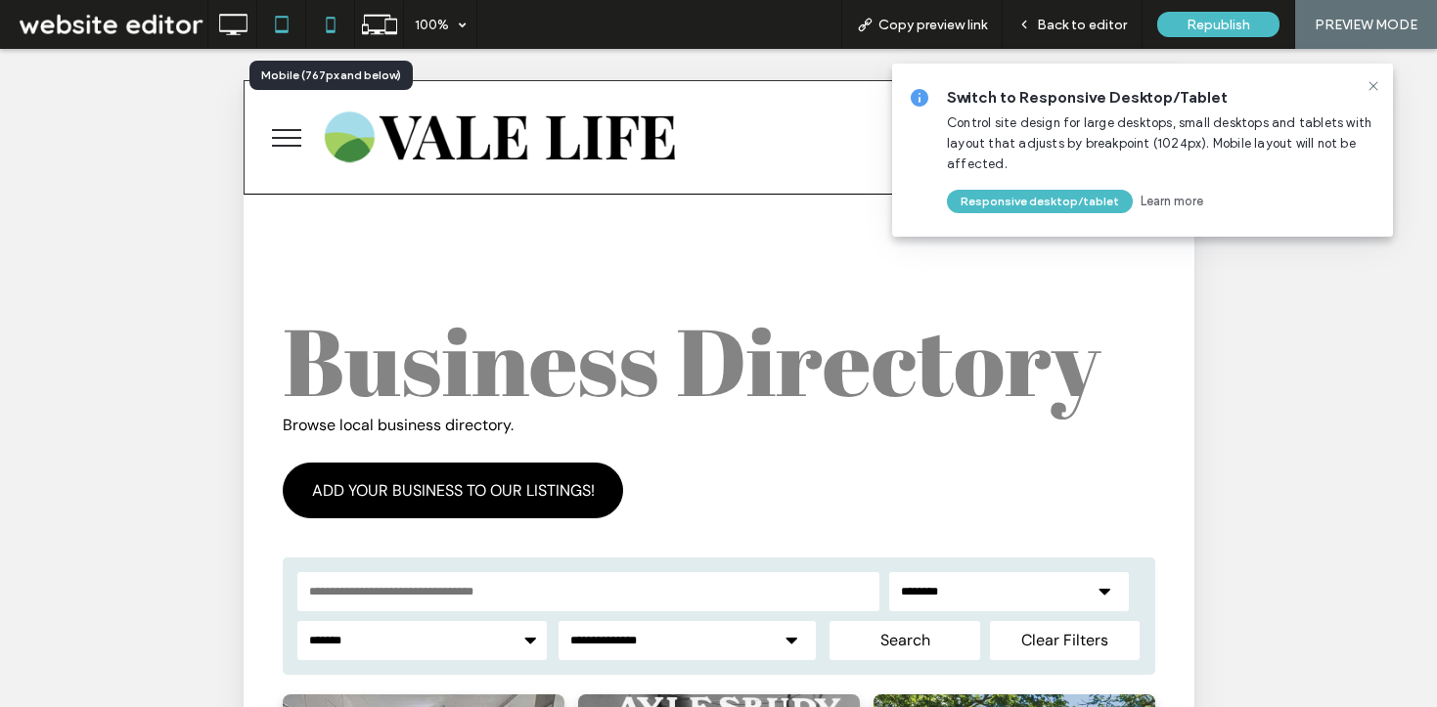
scroll to position [0, 0]
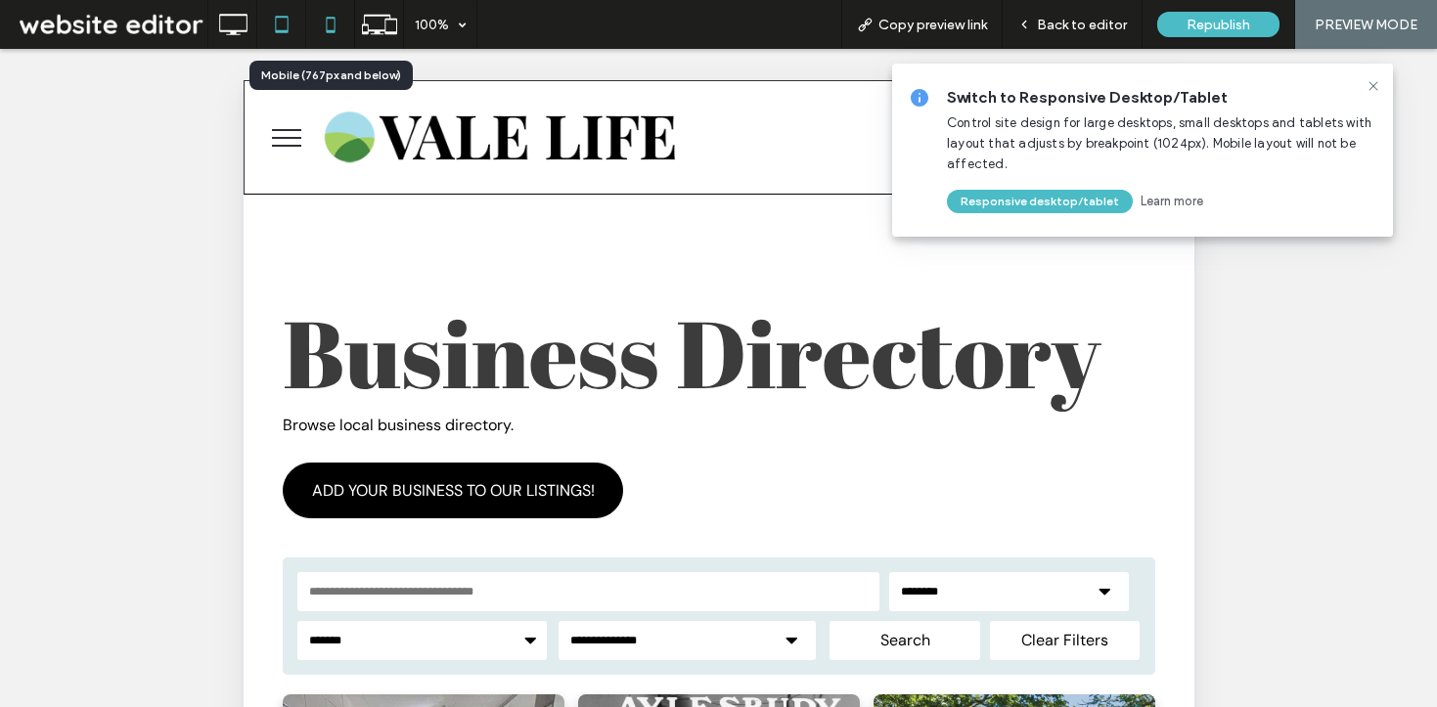
click at [333, 24] on icon at bounding box center [330, 24] width 39 height 39
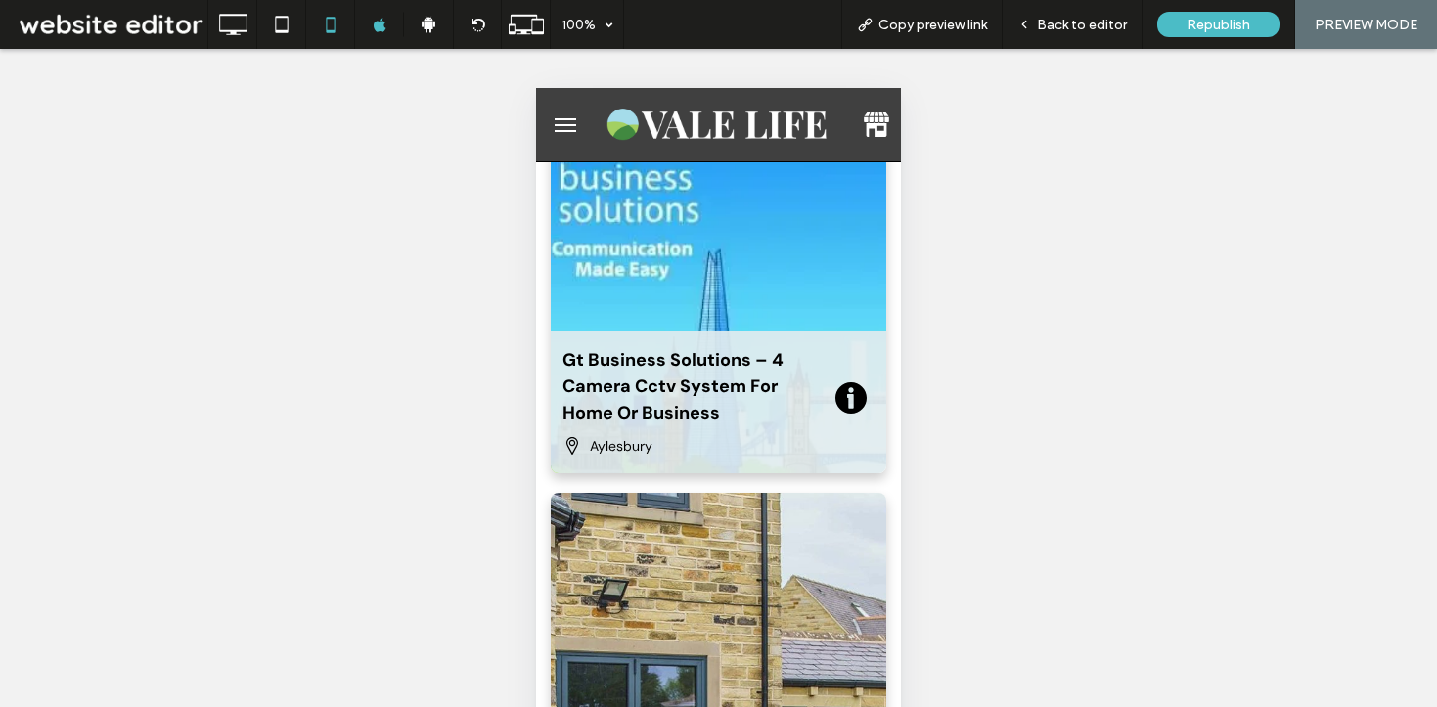
scroll to position [3901, 0]
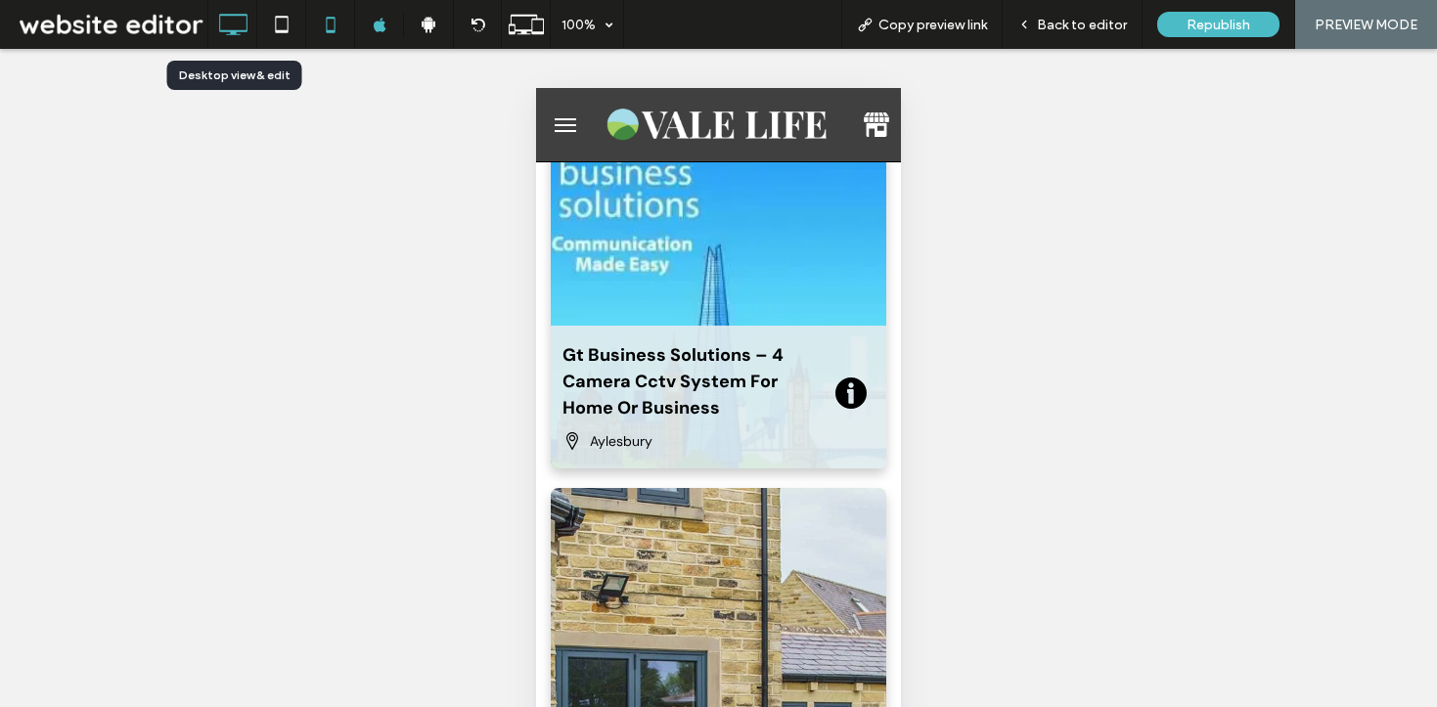
click at [236, 33] on icon at bounding box center [232, 24] width 39 height 39
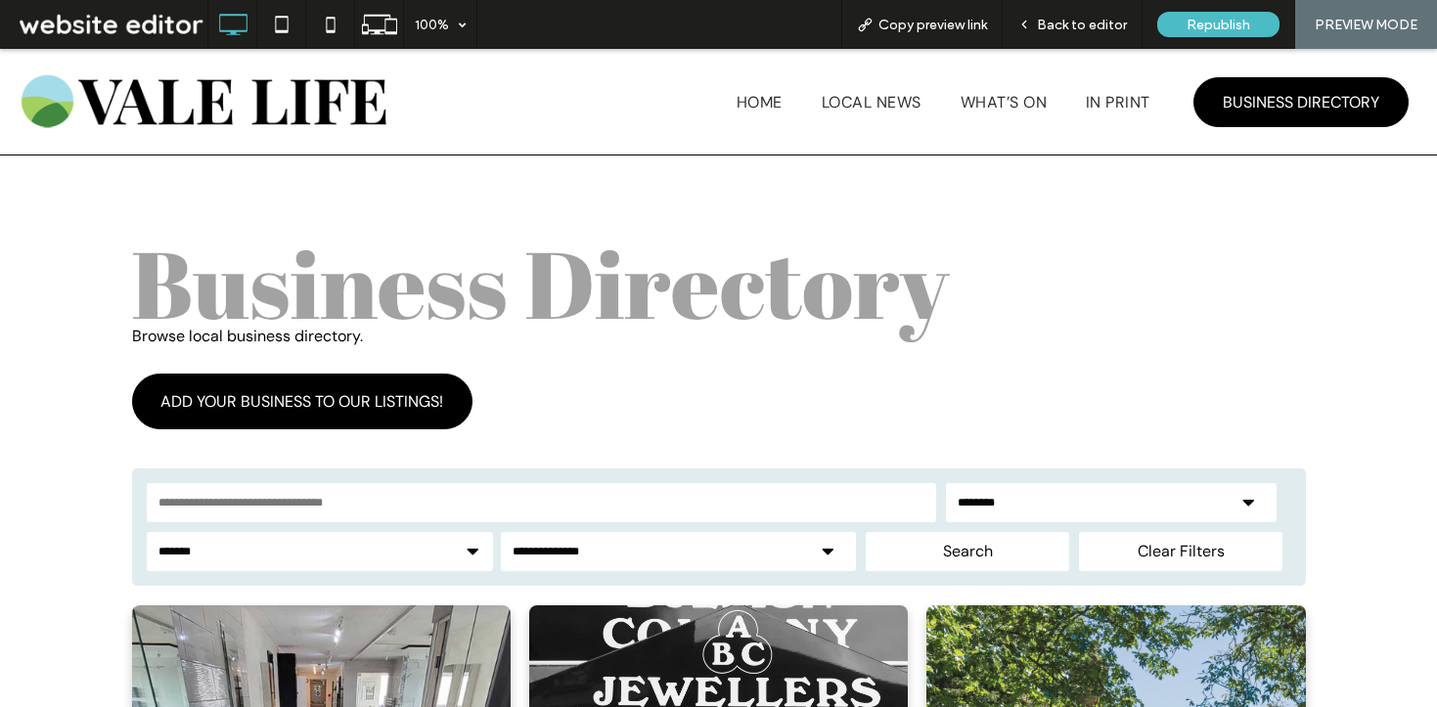
scroll to position [0, 0]
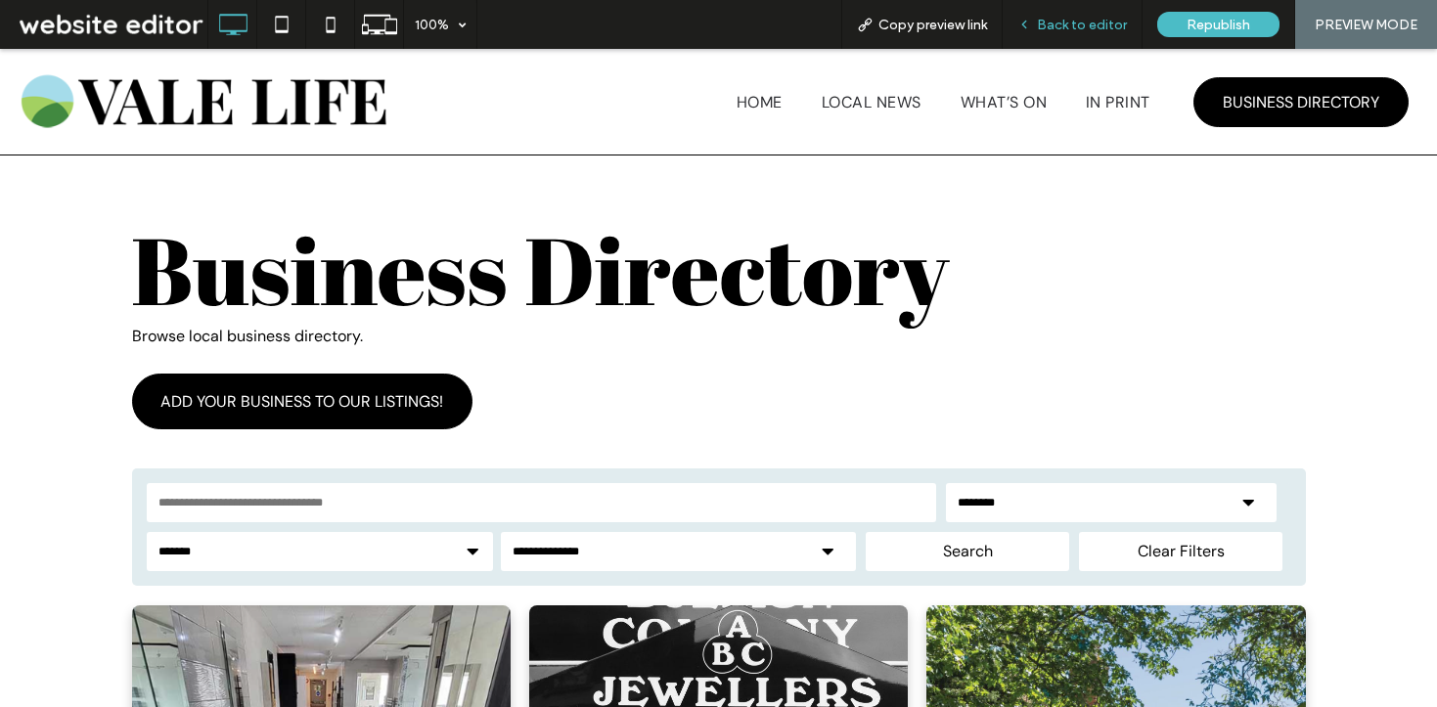
click at [1049, 25] on span "Back to editor" at bounding box center [1082, 25] width 90 height 17
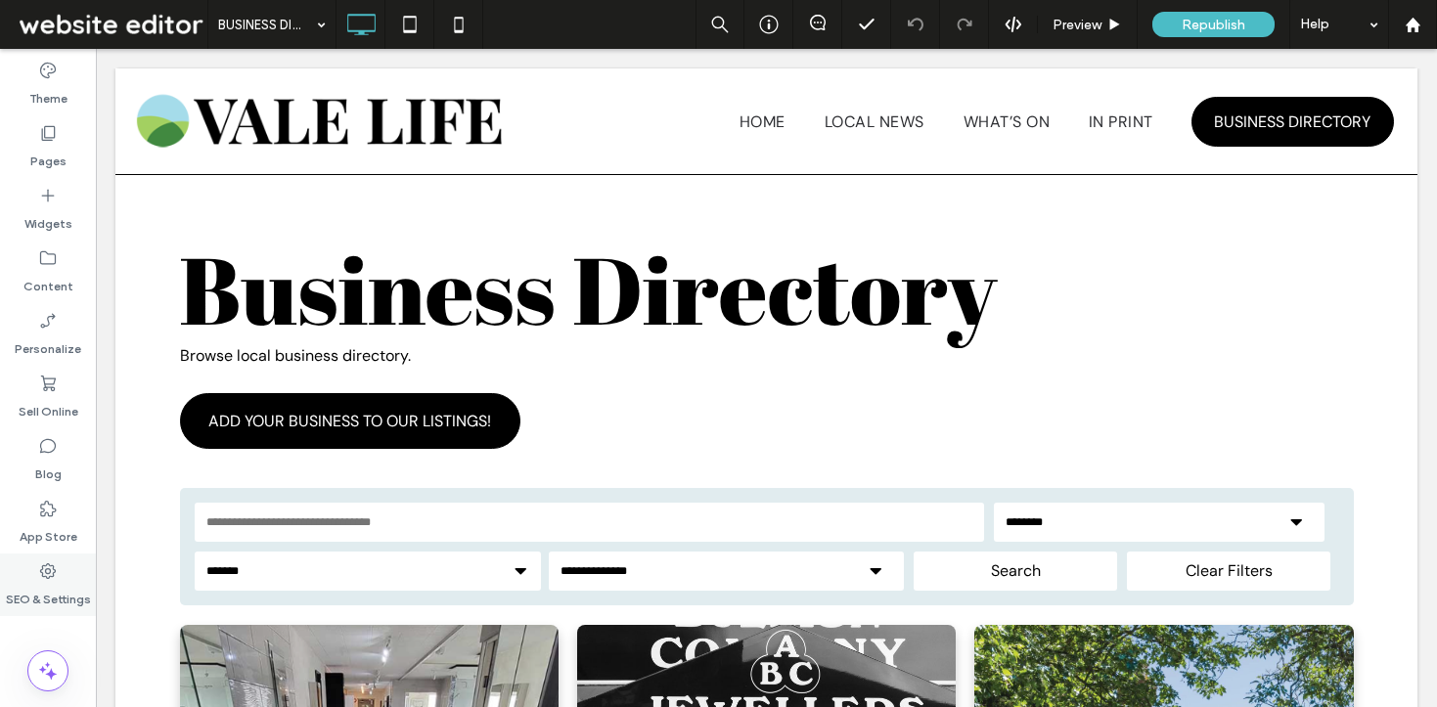
click at [44, 581] on label "SEO & Settings" at bounding box center [48, 594] width 85 height 27
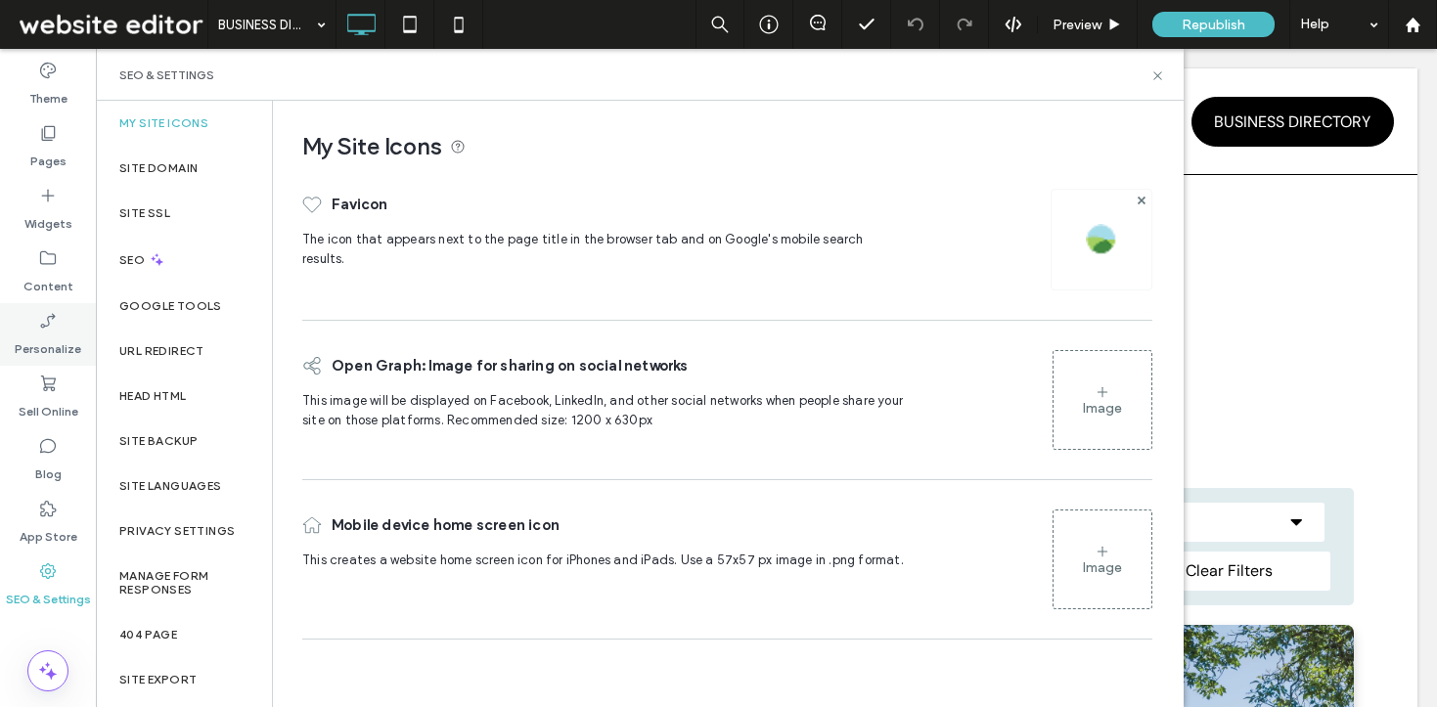
click at [62, 339] on label "Personalize" at bounding box center [48, 344] width 67 height 27
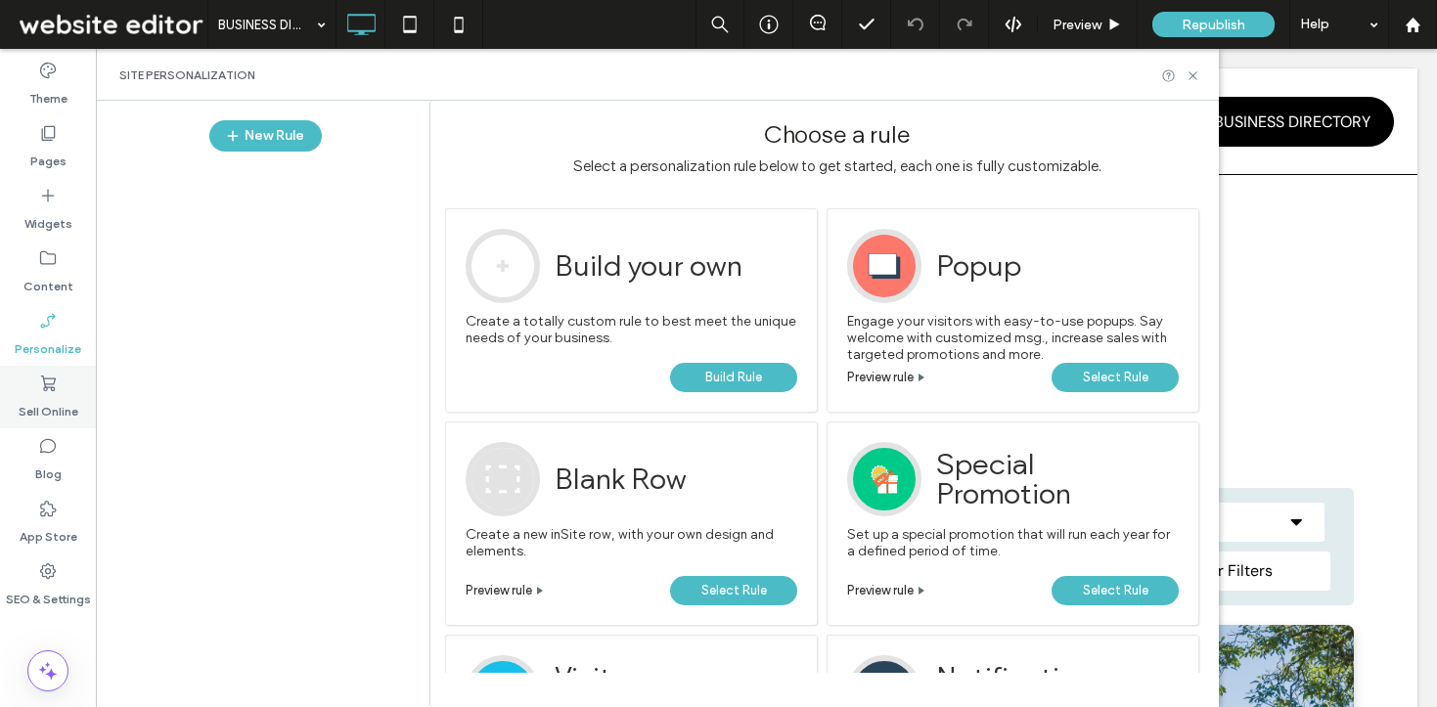
click at [65, 386] on div "Sell Online" at bounding box center [48, 397] width 96 height 63
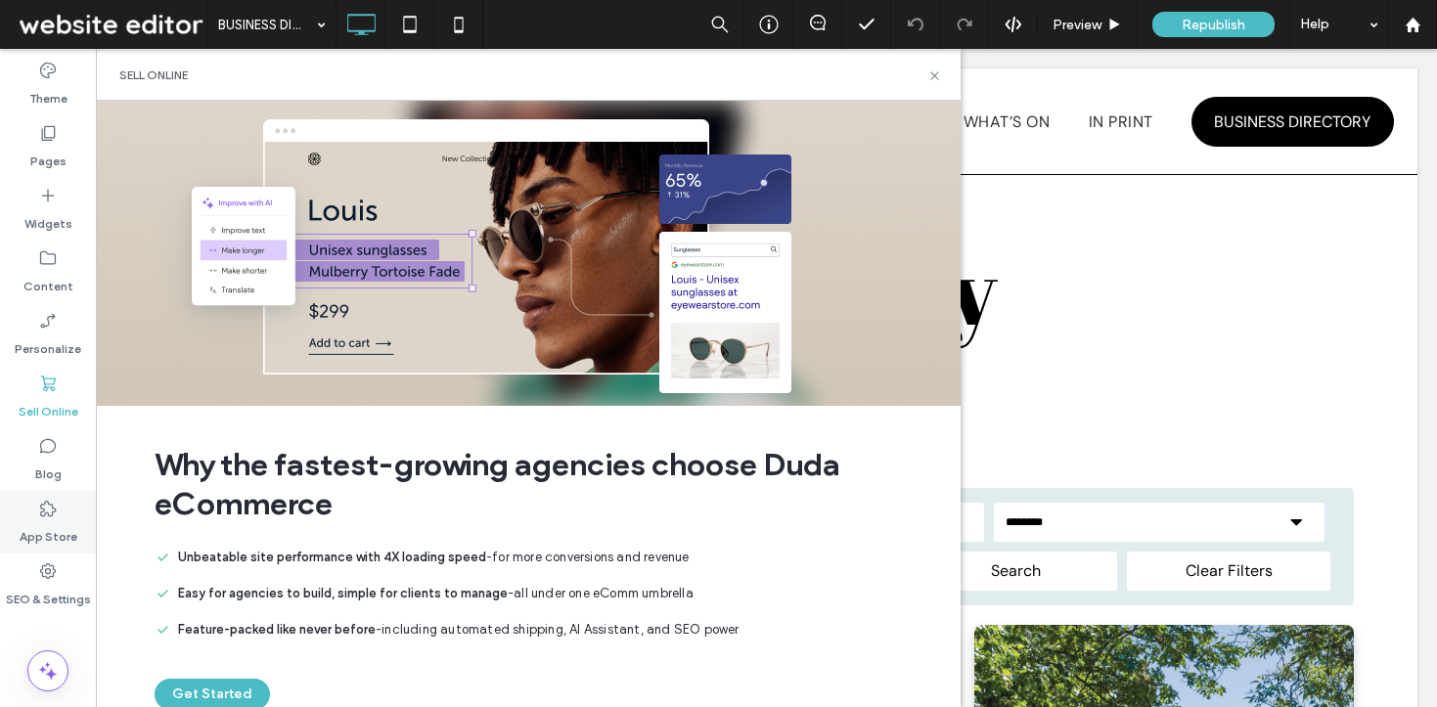
click at [52, 517] on icon at bounding box center [48, 509] width 20 height 20
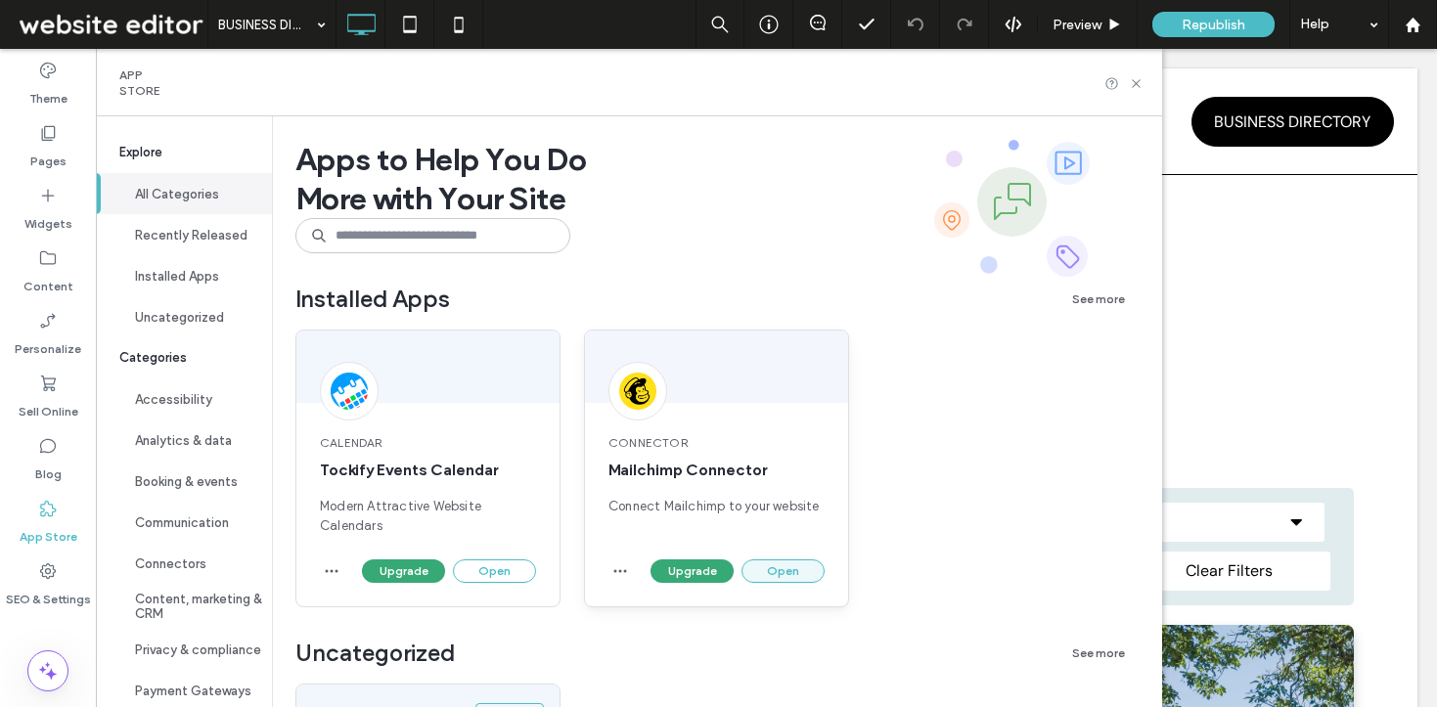
click at [777, 570] on button "Open" at bounding box center [783, 571] width 83 height 23
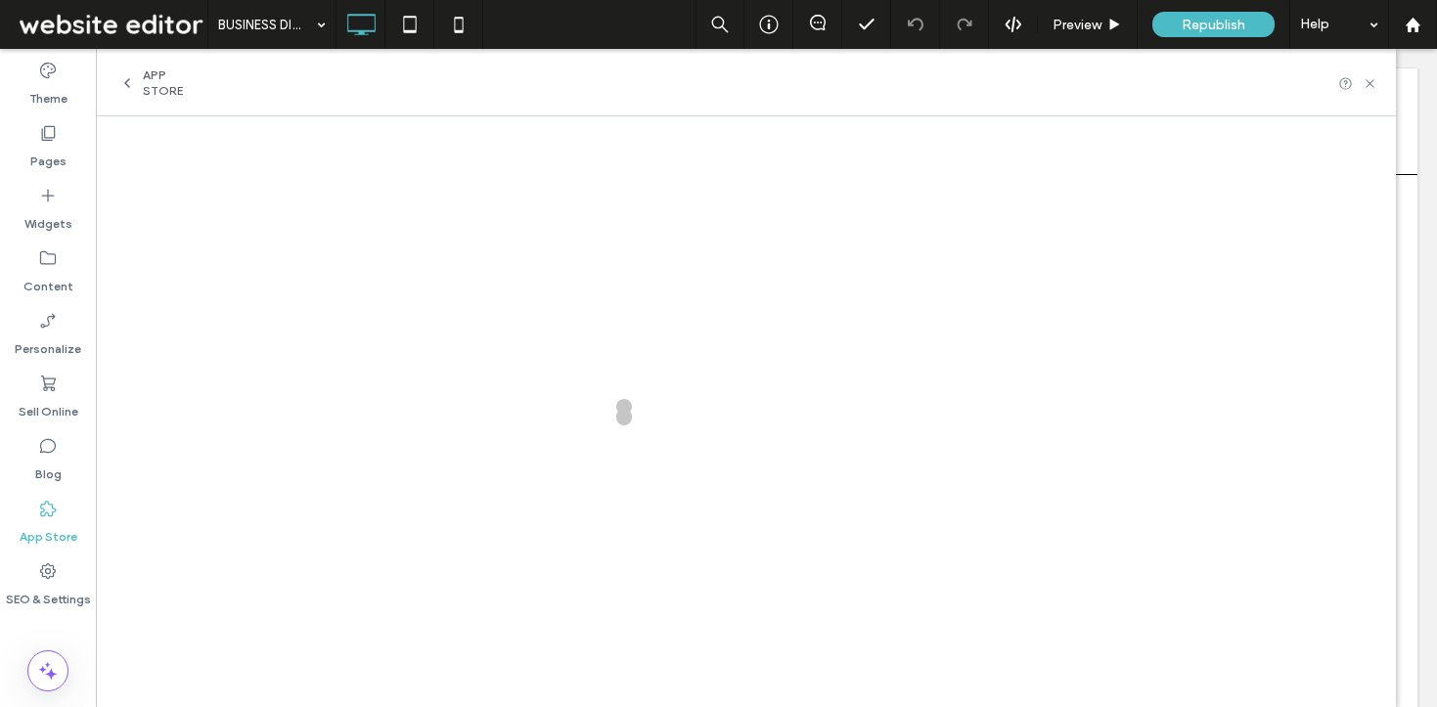
click at [55, 520] on label "App Store" at bounding box center [49, 532] width 58 height 27
click at [61, 144] on label "Pages" at bounding box center [48, 156] width 36 height 27
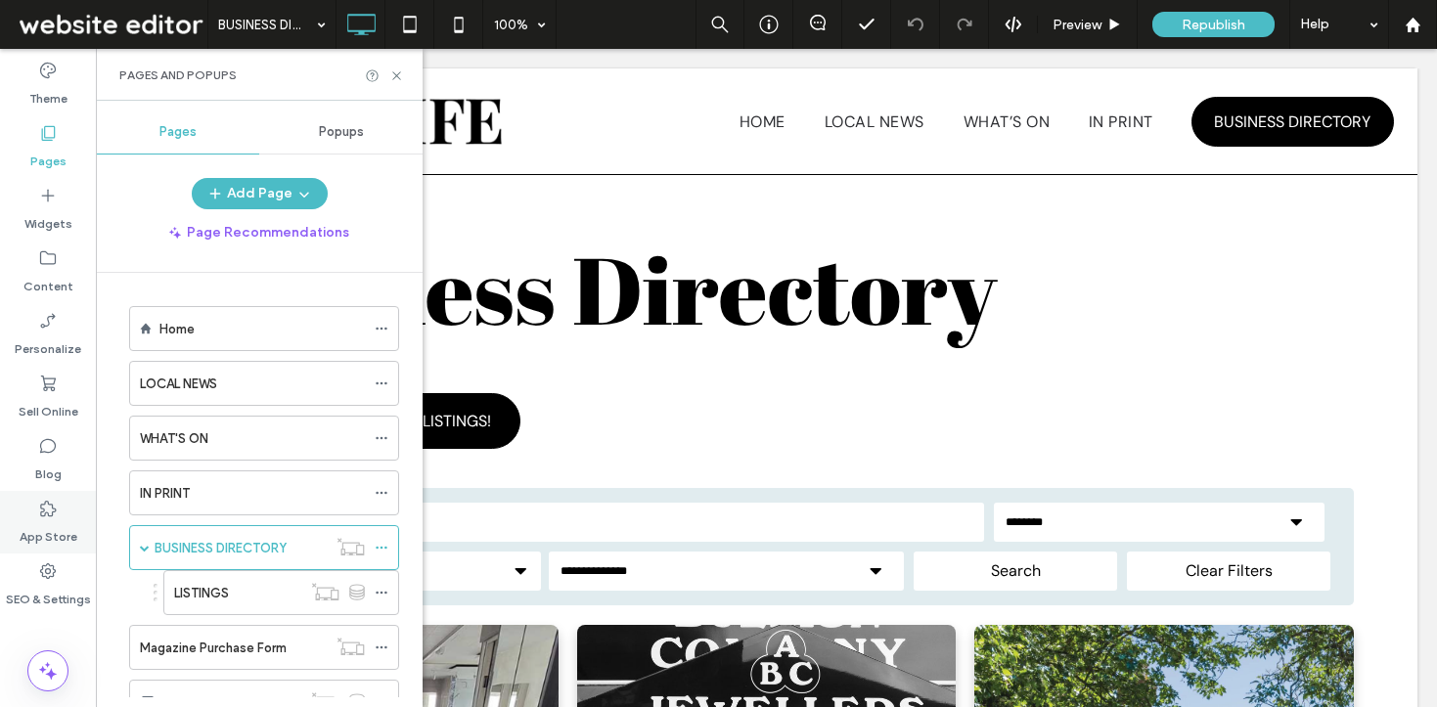
click at [54, 528] on label "App Store" at bounding box center [49, 532] width 58 height 27
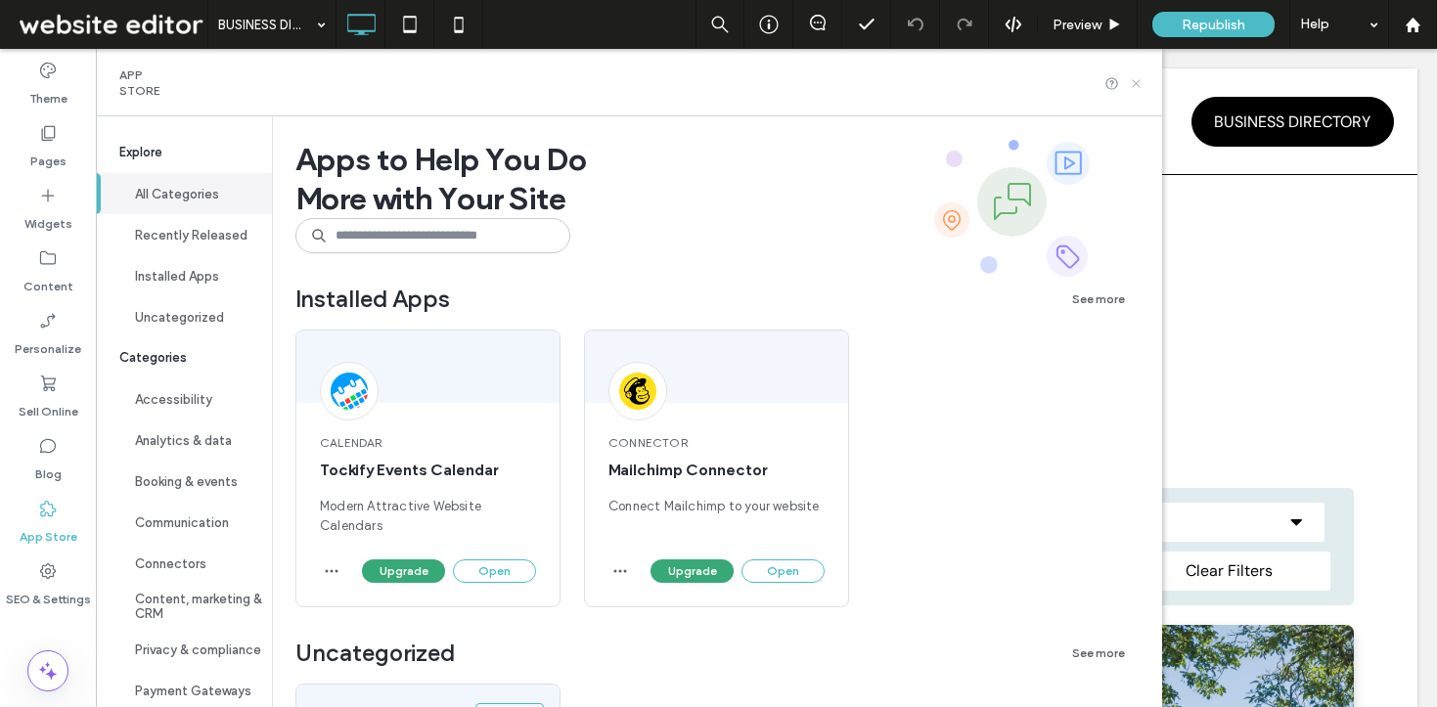
click at [1144, 83] on icon at bounding box center [1136, 83] width 15 height 15
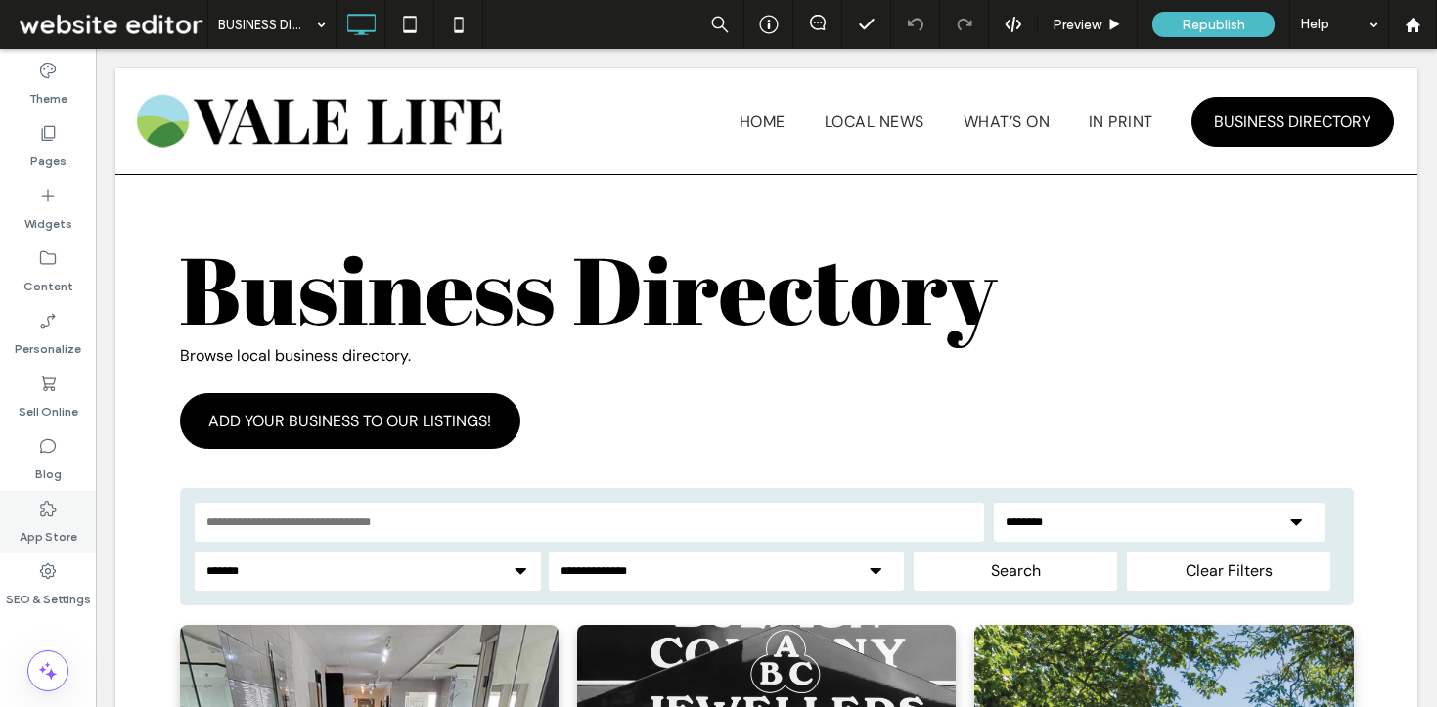
click at [49, 517] on icon at bounding box center [48, 509] width 20 height 20
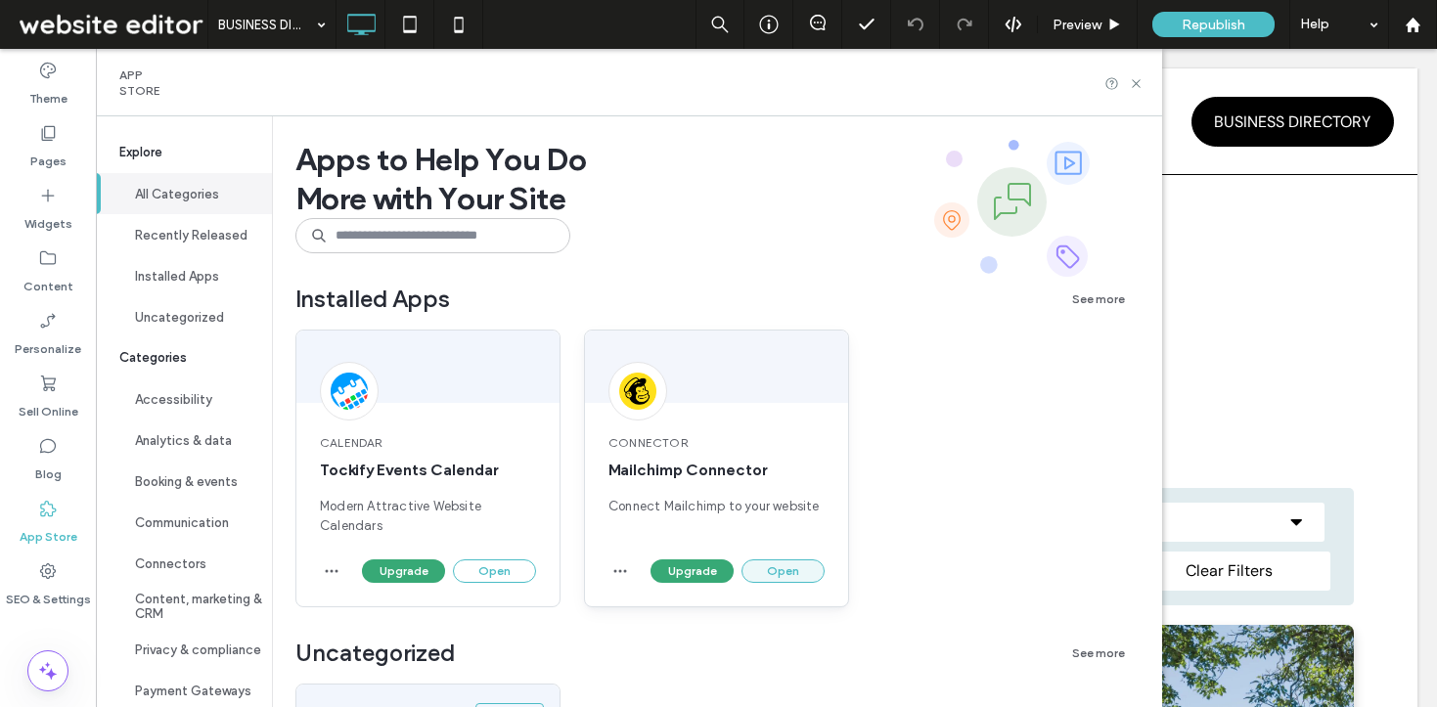
click at [769, 567] on button "Open" at bounding box center [783, 571] width 83 height 23
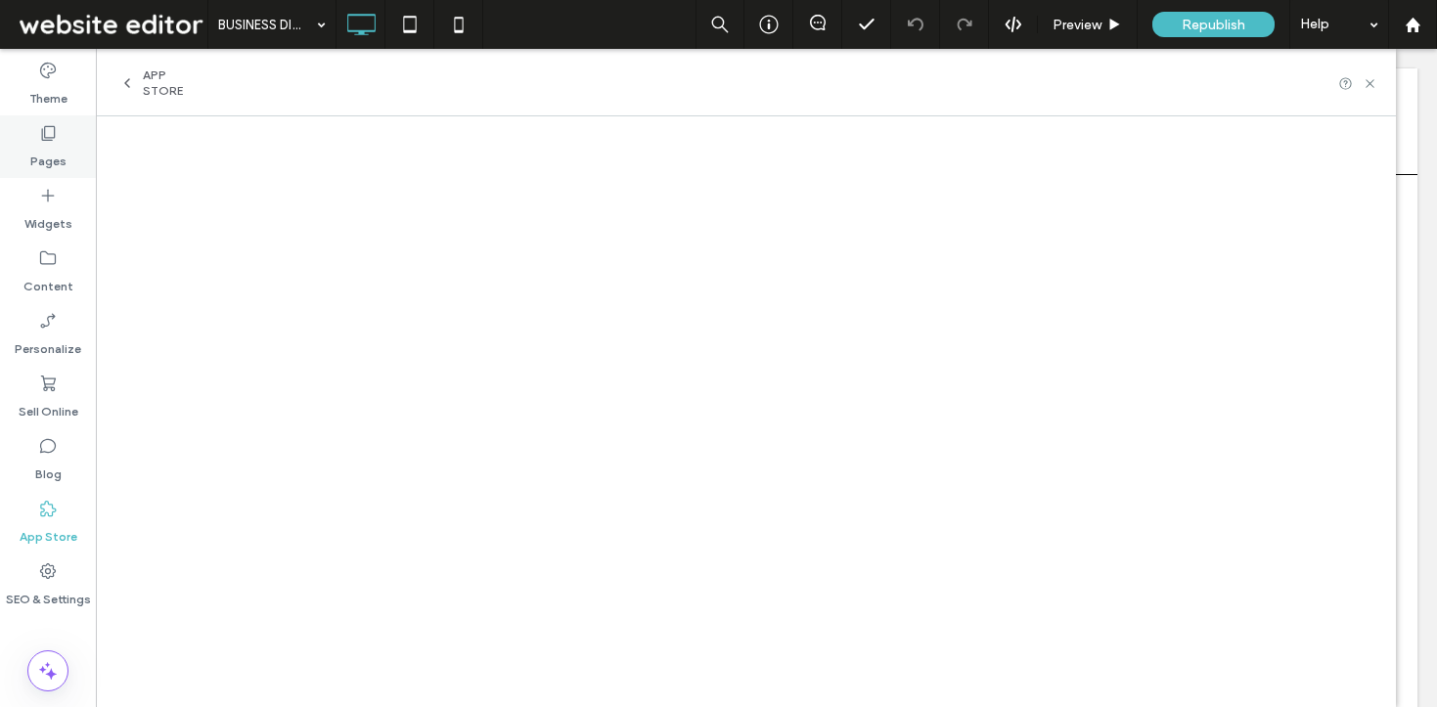
click at [77, 168] on div "Pages" at bounding box center [48, 146] width 96 height 63
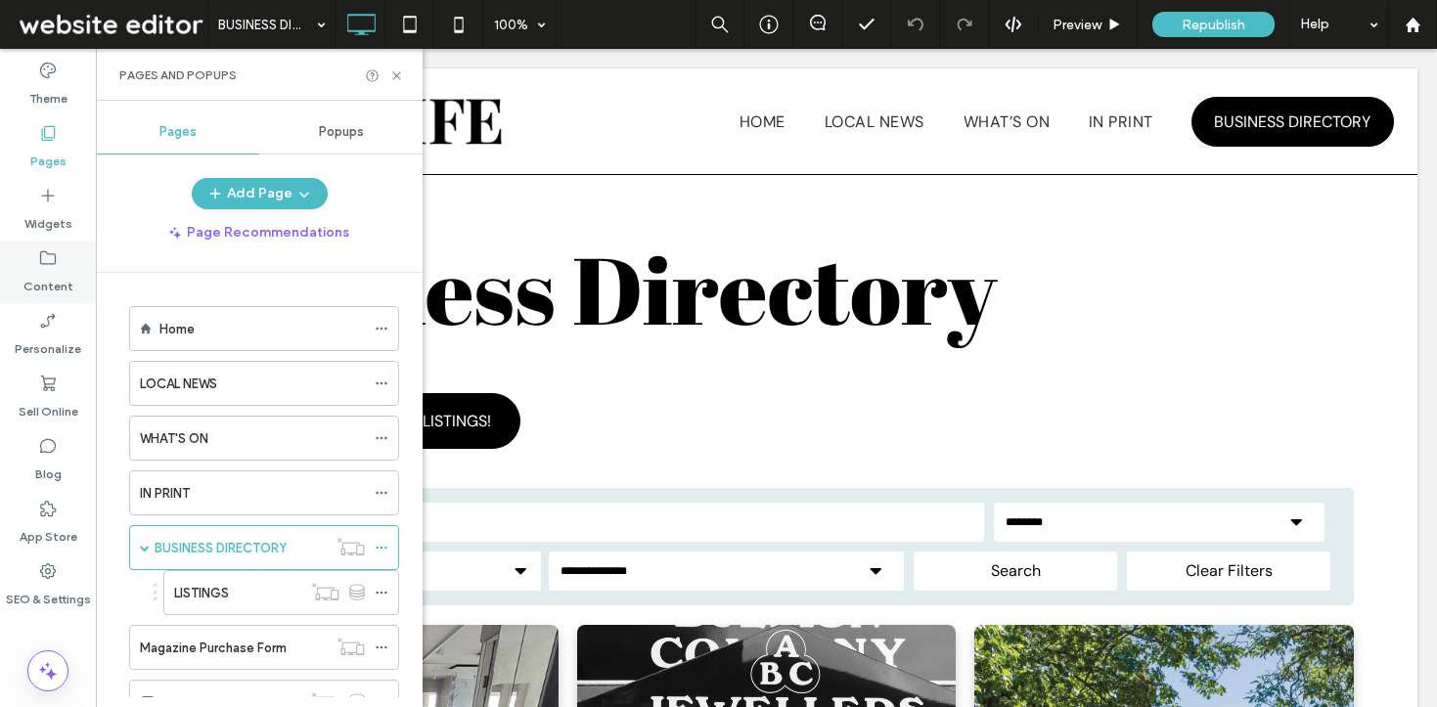
click at [59, 260] on div "Content" at bounding box center [48, 272] width 96 height 63
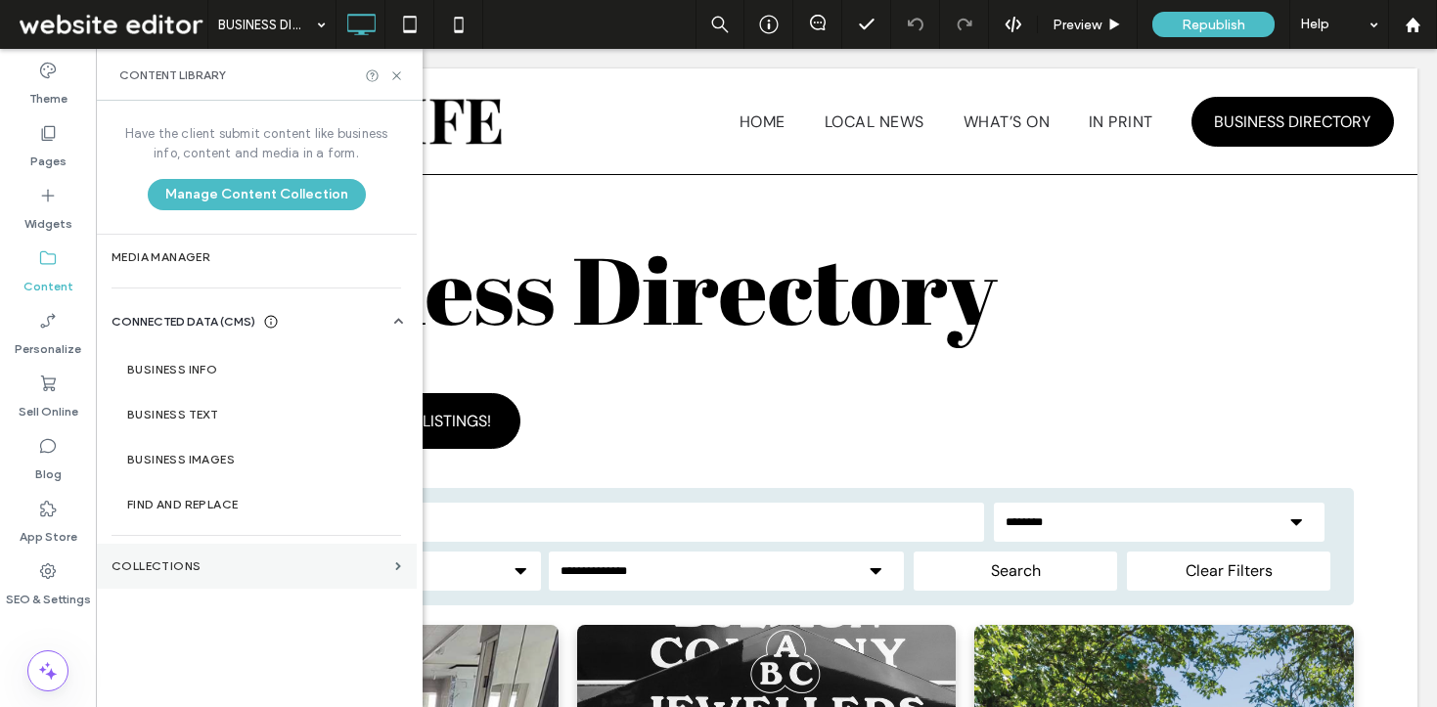
click at [204, 551] on section "Collections" at bounding box center [256, 566] width 321 height 45
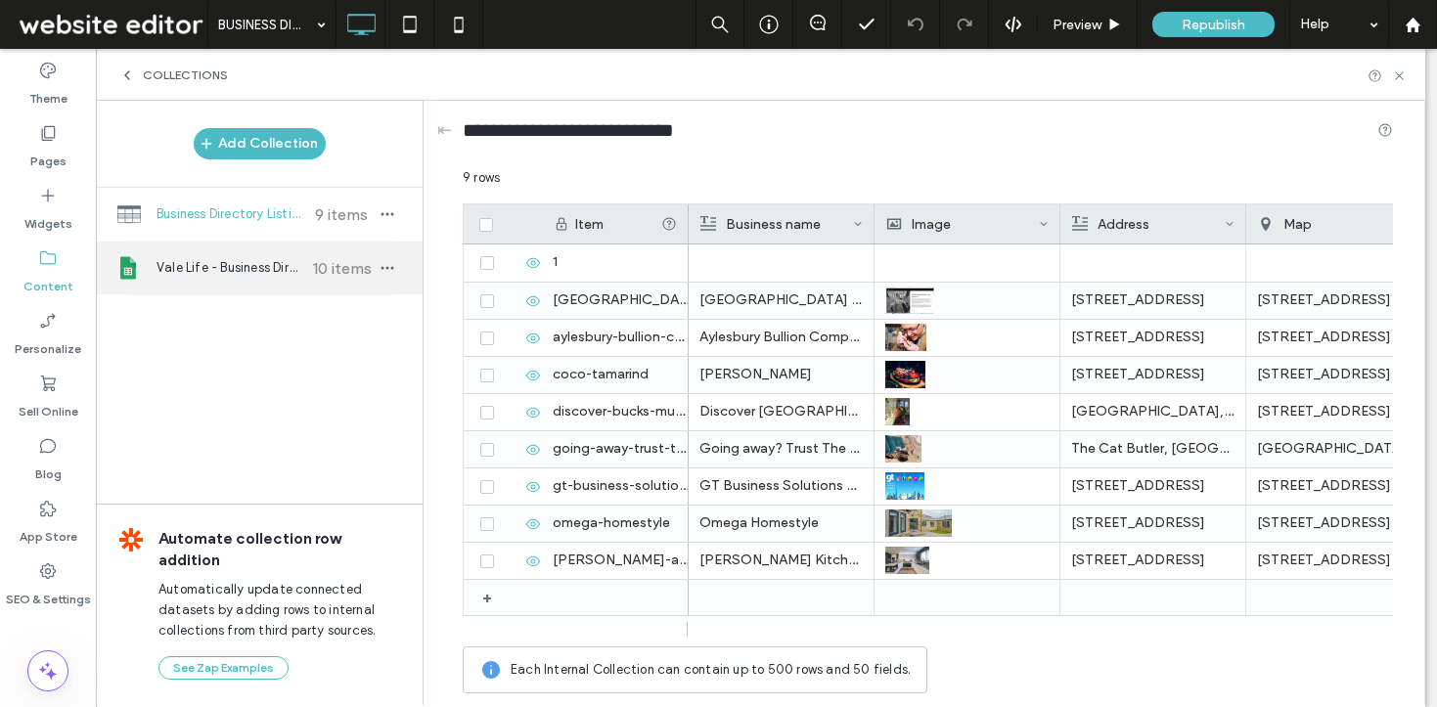
click at [245, 258] on span "Vale Life - Business Directory" at bounding box center [230, 268] width 146 height 20
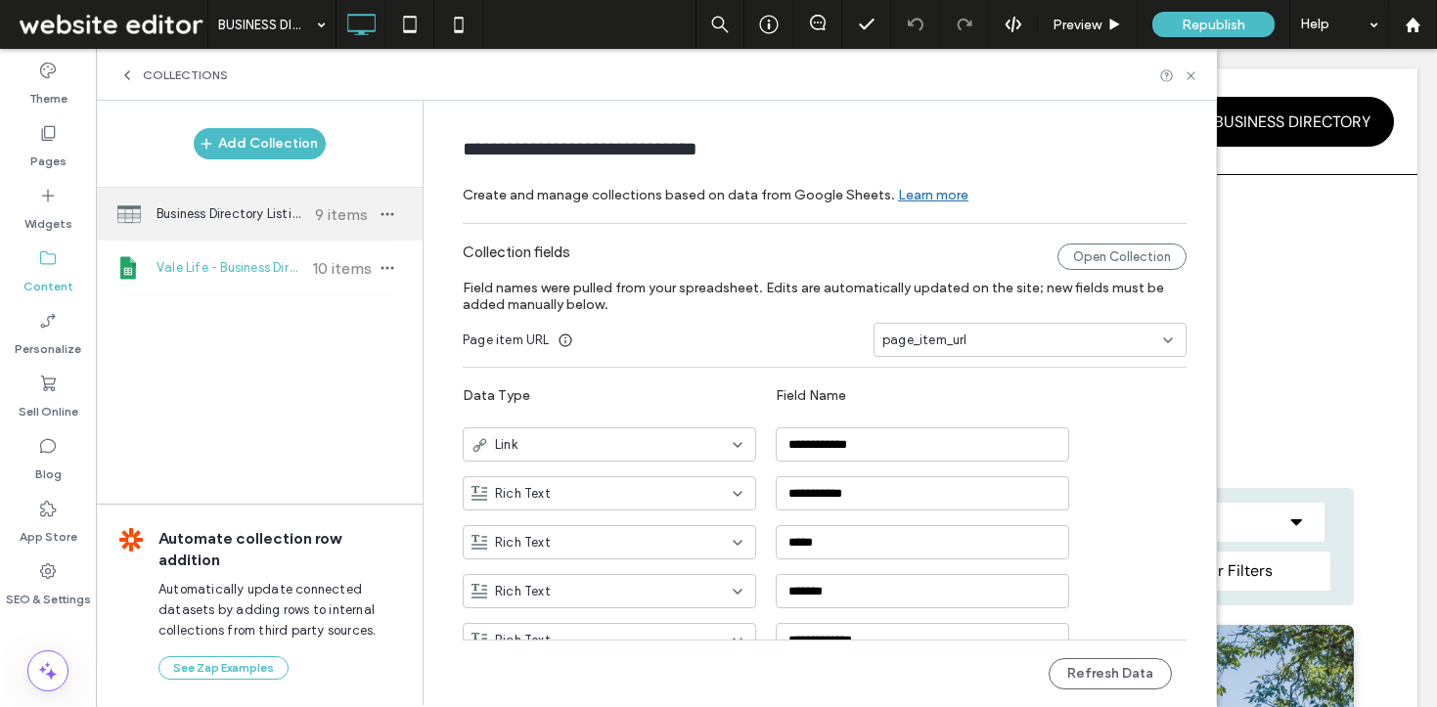
click at [239, 204] on span "Business Directory Listings" at bounding box center [230, 214] width 146 height 20
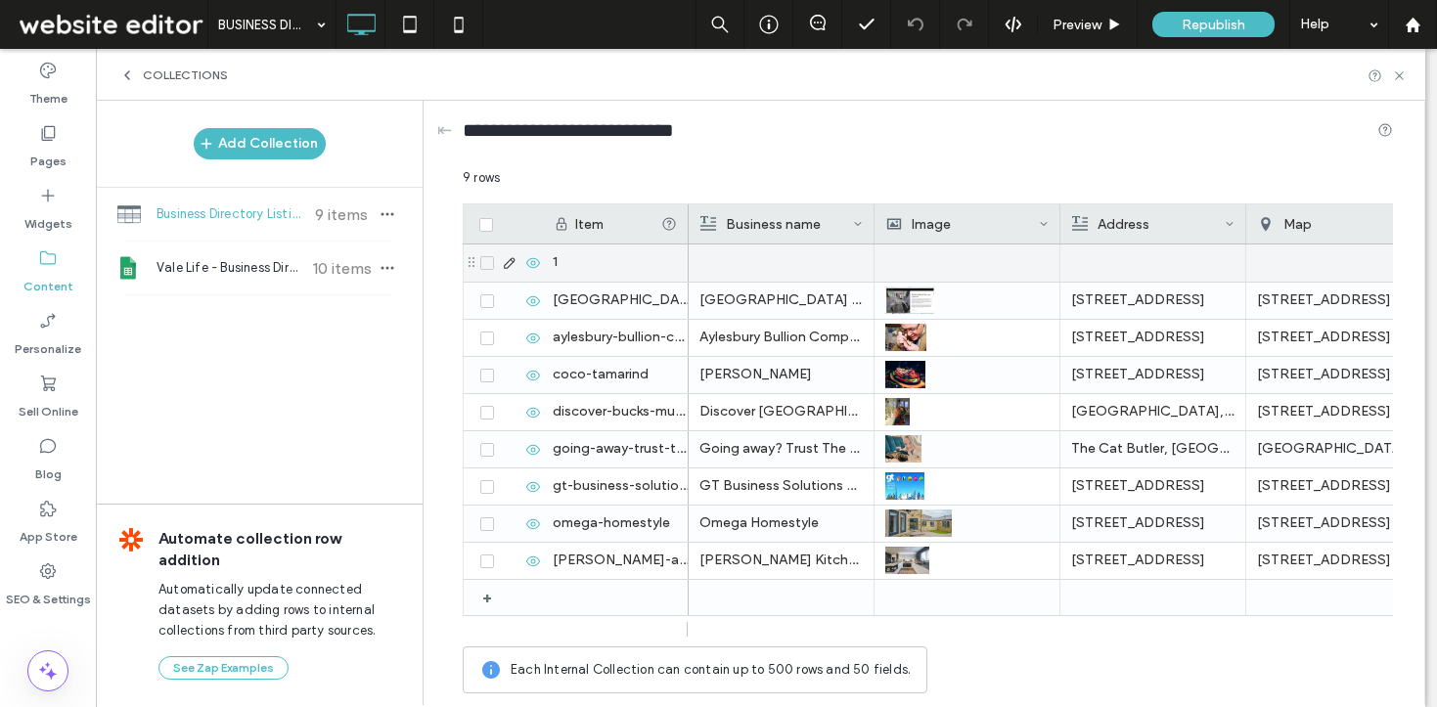
click at [581, 261] on div "1" at bounding box center [615, 263] width 147 height 37
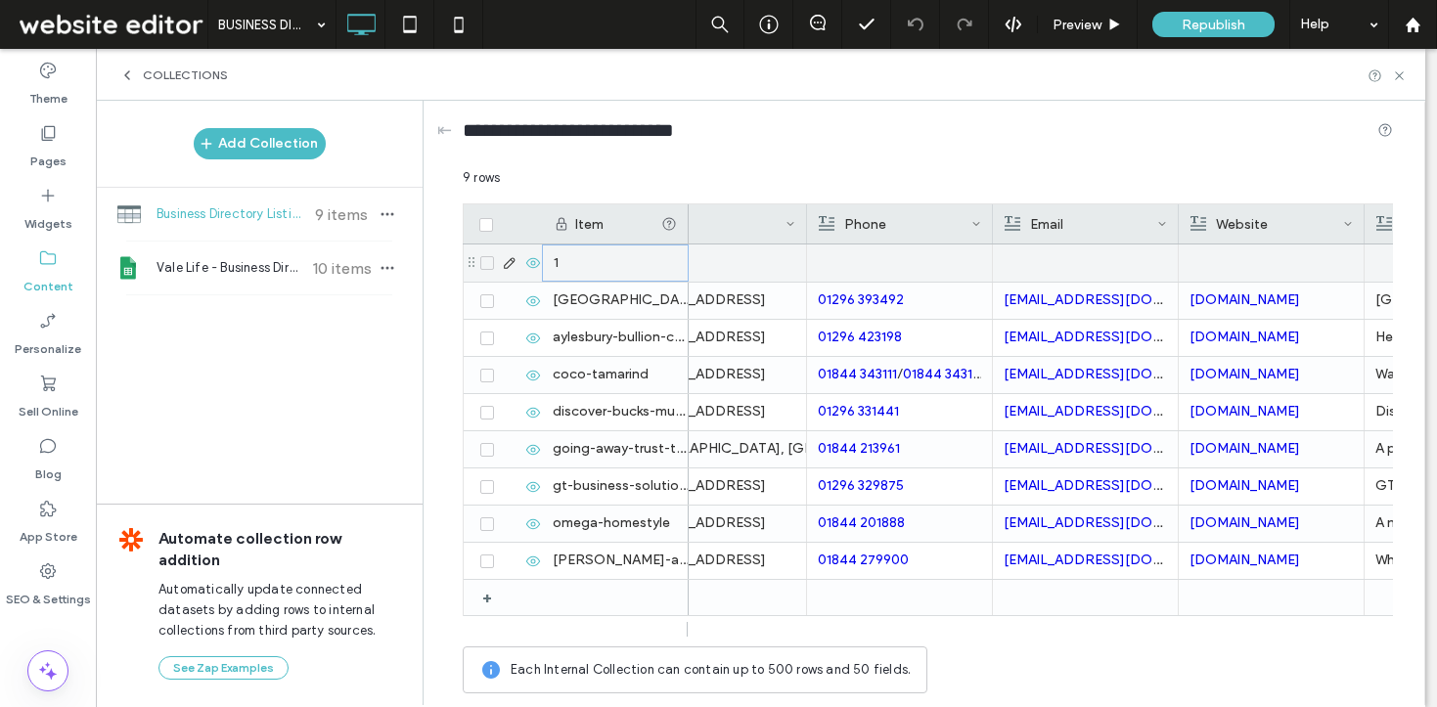
click at [1080, 252] on div at bounding box center [1085, 263] width 163 height 37
click at [1080, 252] on div at bounding box center [1086, 263] width 162 height 35
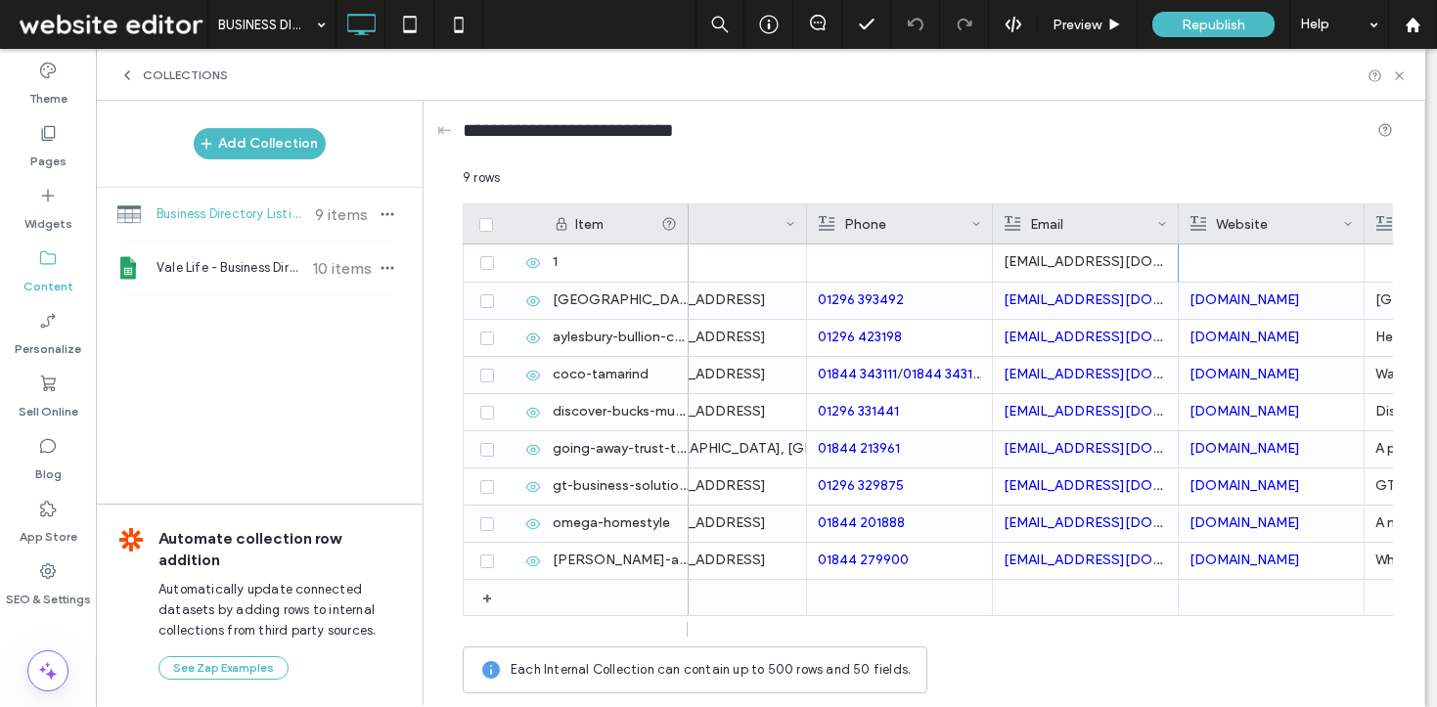
click at [935, 242] on div "Phone" at bounding box center [895, 223] width 153 height 39
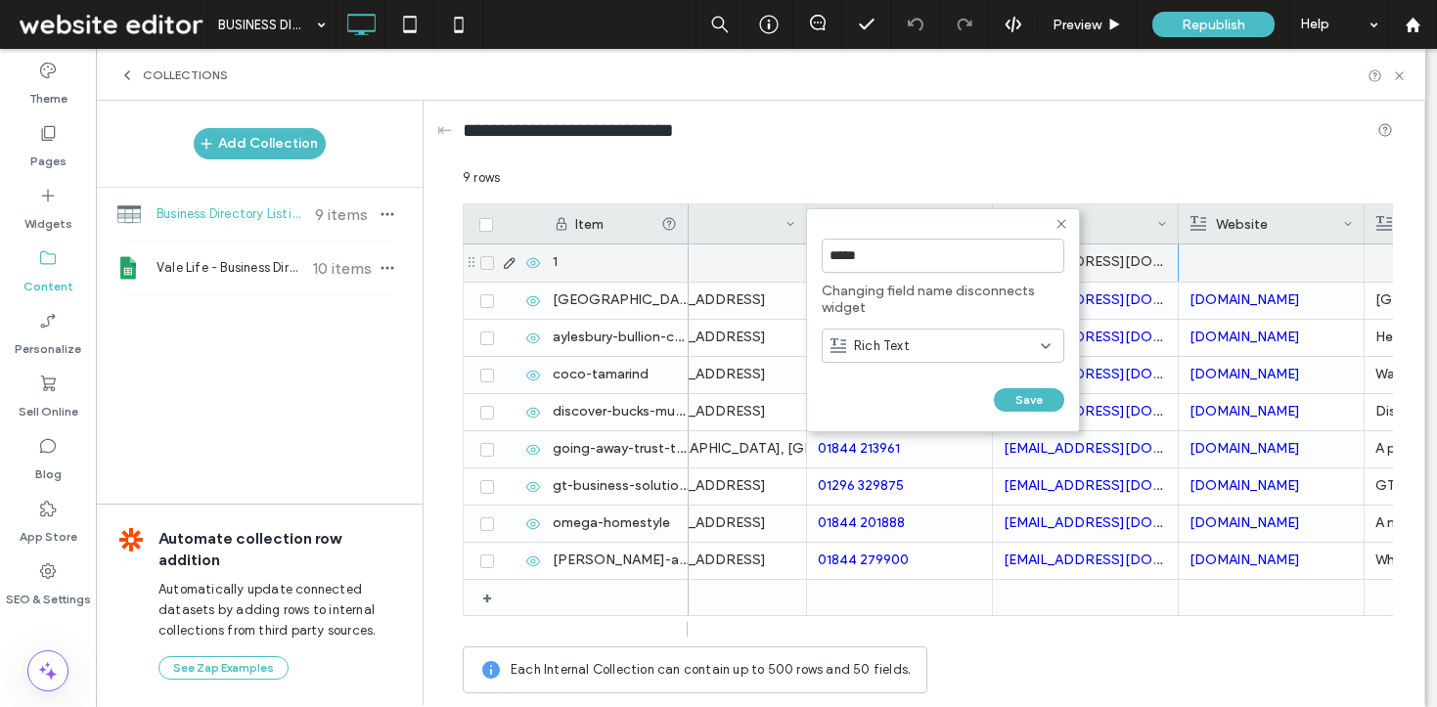
click at [1127, 248] on p "marketing@westgatehc.co.uk" at bounding box center [1085, 262] width 163 height 35
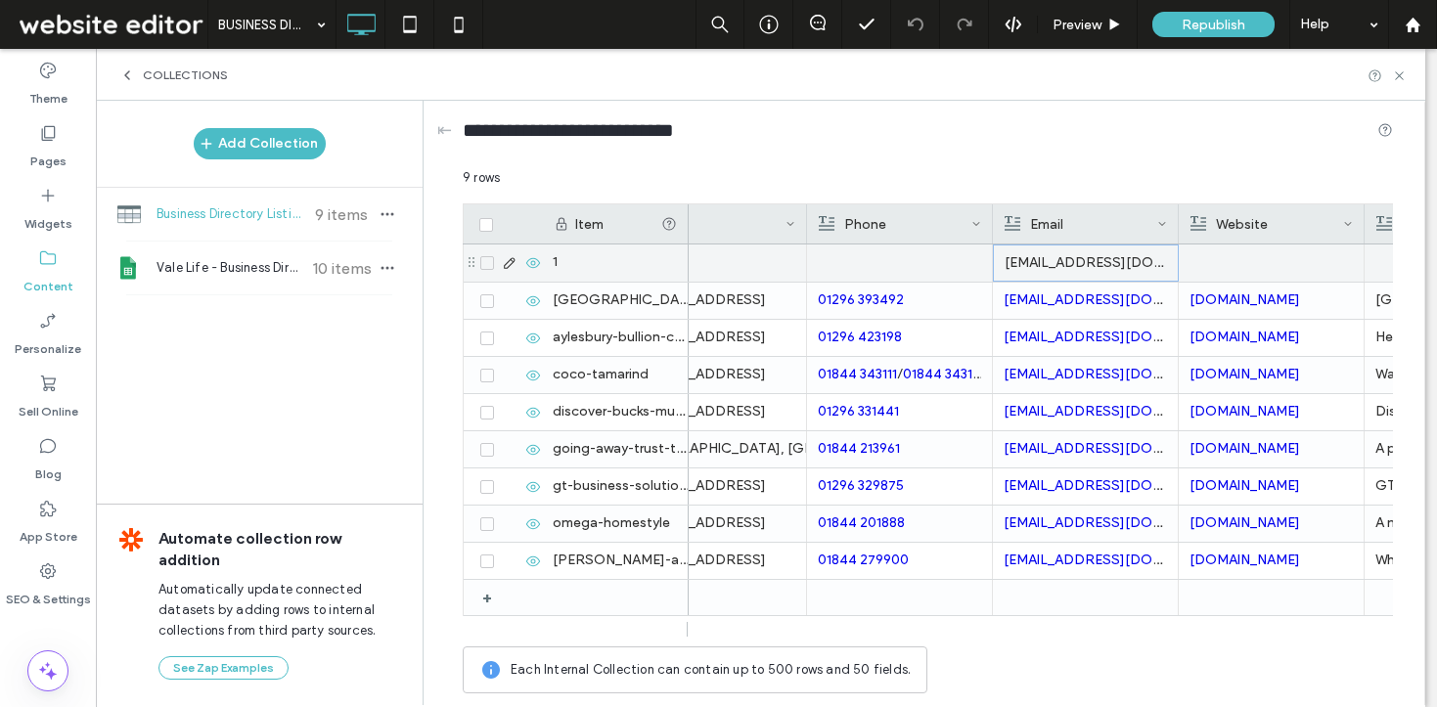
click at [1122, 249] on p "marketing@westgatehc.co.uk" at bounding box center [1086, 263] width 162 height 35
click at [1007, 225] on icon at bounding box center [1007, 223] width 11 height 11
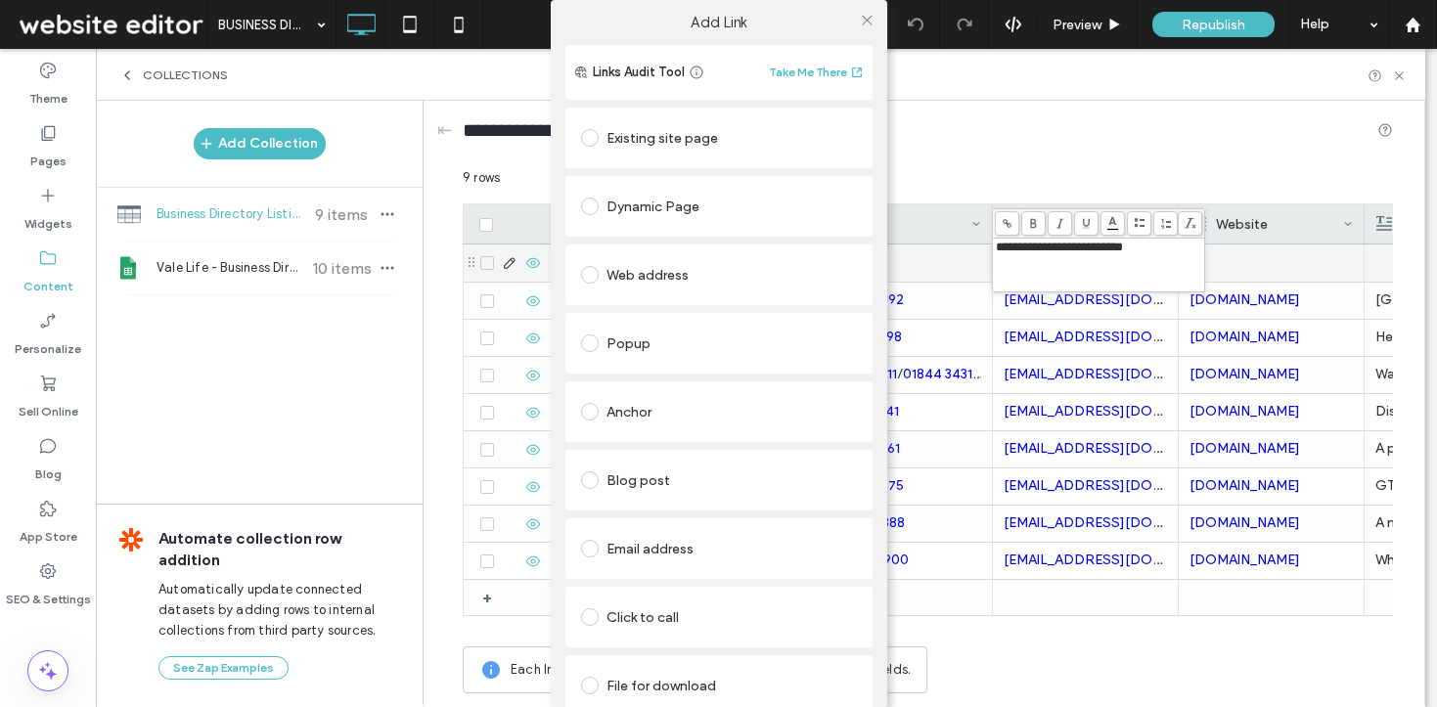
click at [709, 530] on div "Email address" at bounding box center [719, 548] width 276 height 41
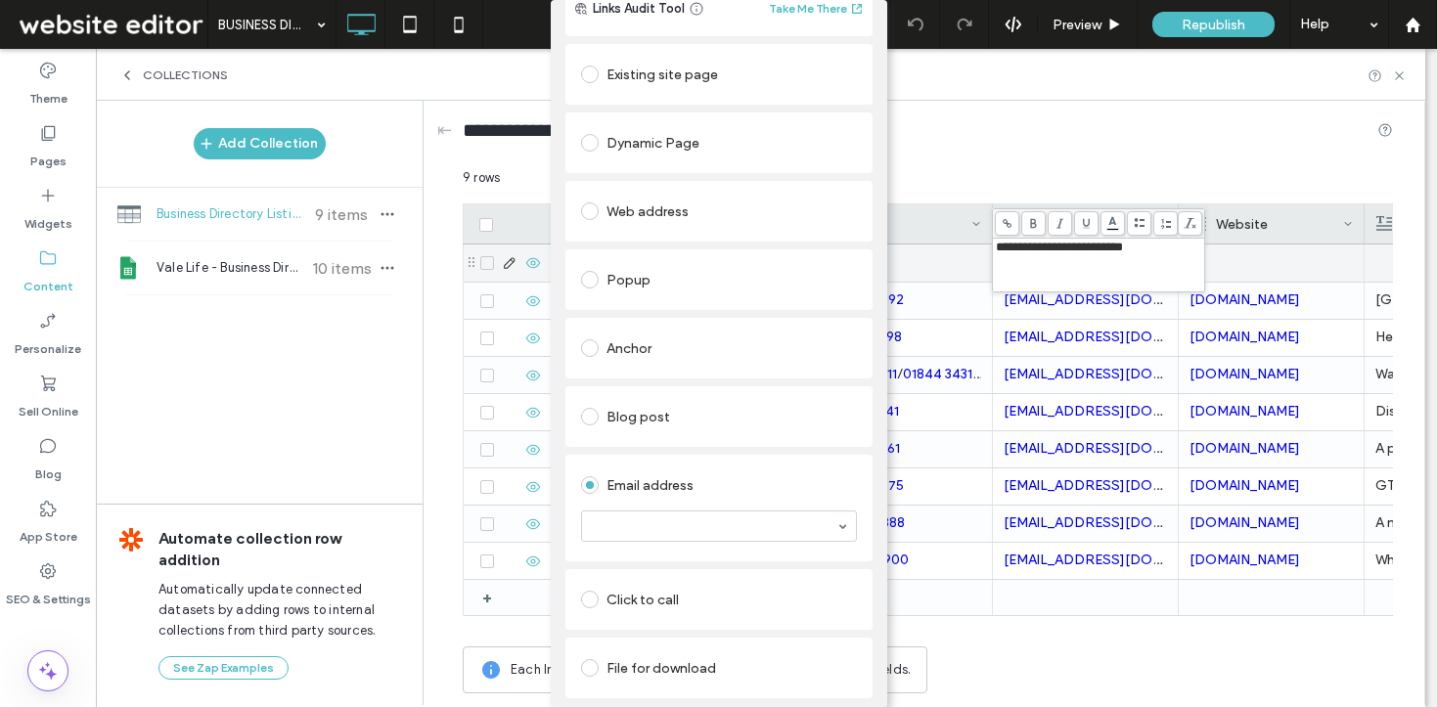
scroll to position [63, 0]
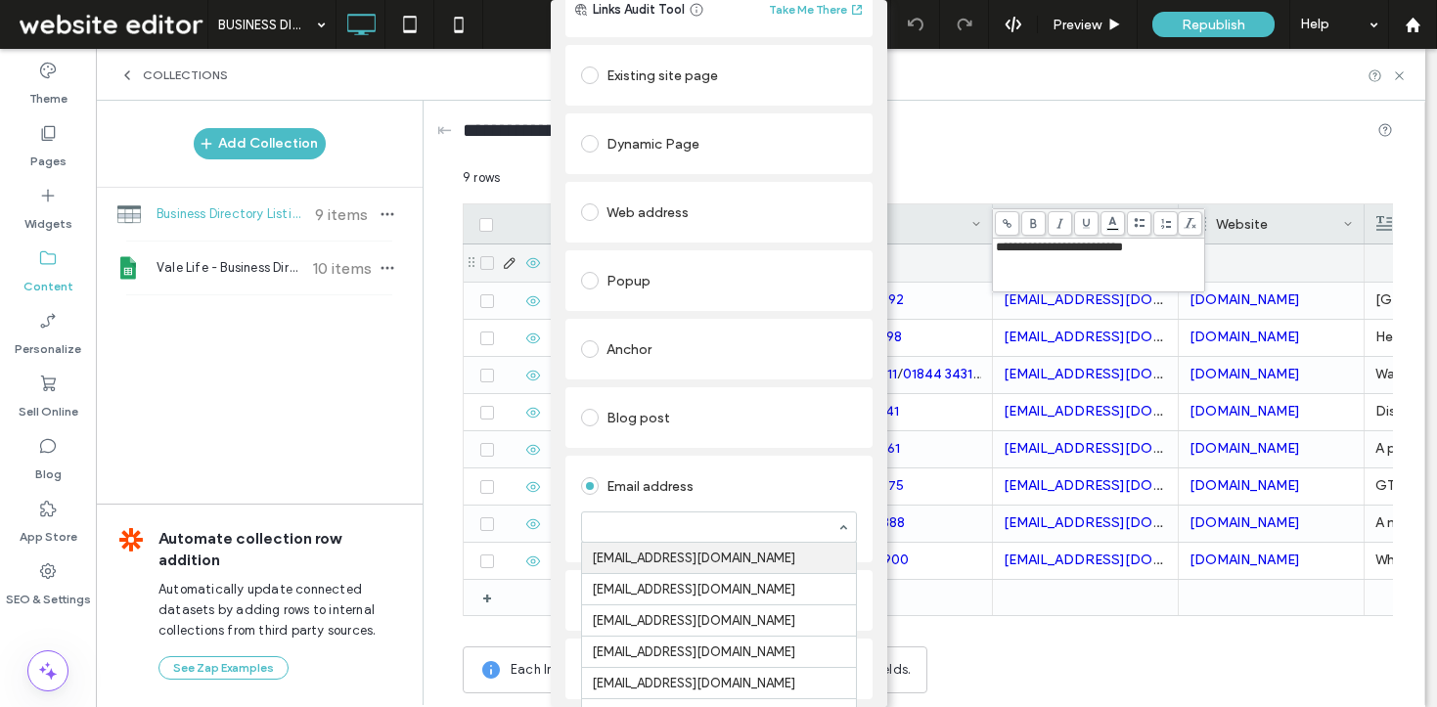
paste input "**********"
type input "**********"
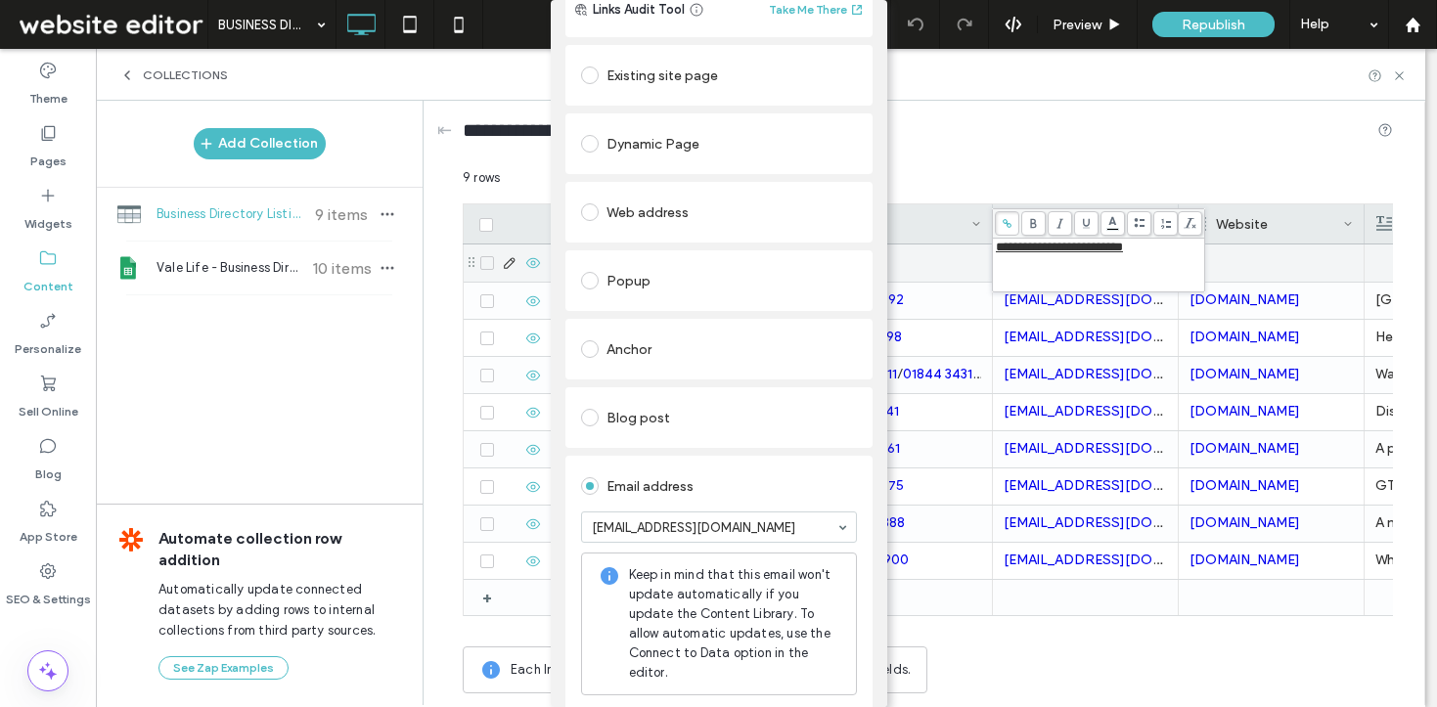
click at [1049, 271] on div "Add Link Links Audit Tool Take Me There Existing site page Dynamic Page Web add…" at bounding box center [718, 353] width 1437 height 707
click at [961, 249] on div "Add Link Links Audit Tool Take Me There Existing site page Dynamic Page Web add…" at bounding box center [718, 353] width 1437 height 707
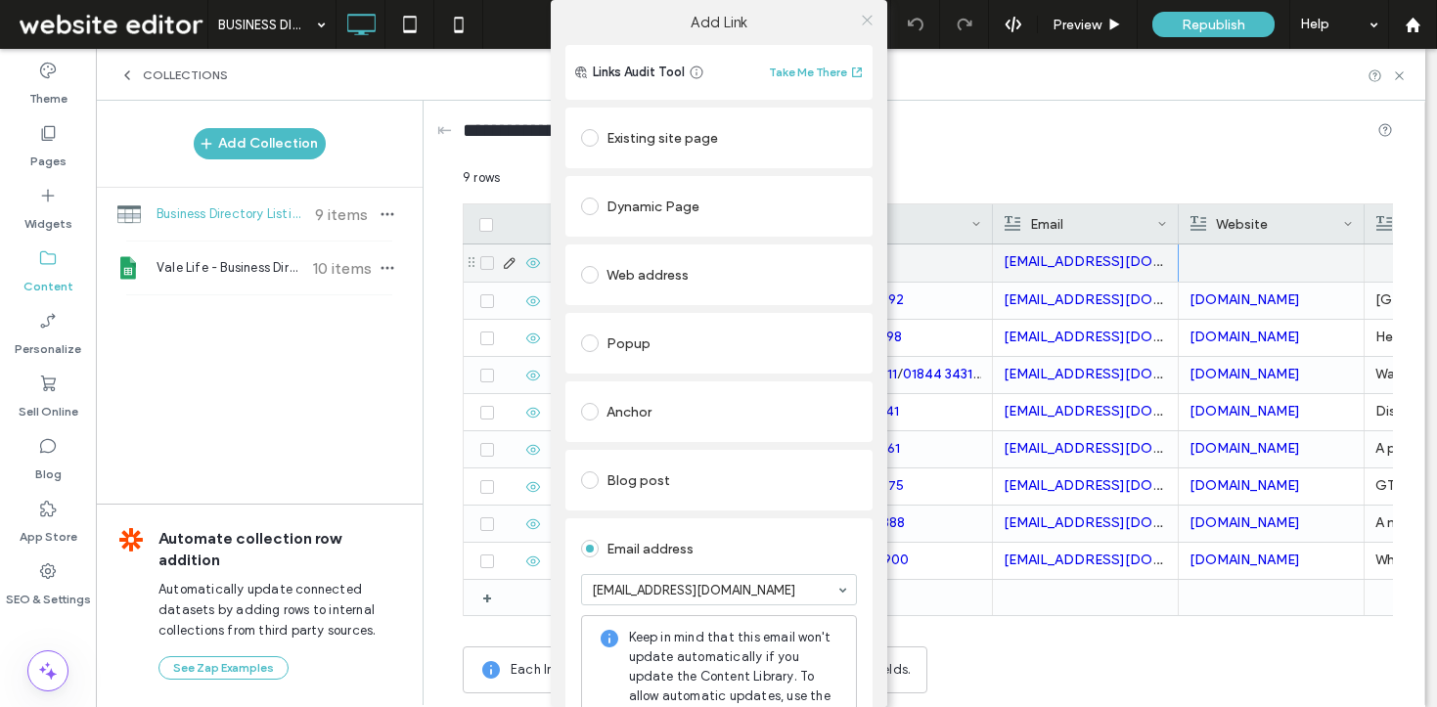
click at [860, 25] on icon at bounding box center [867, 20] width 15 height 15
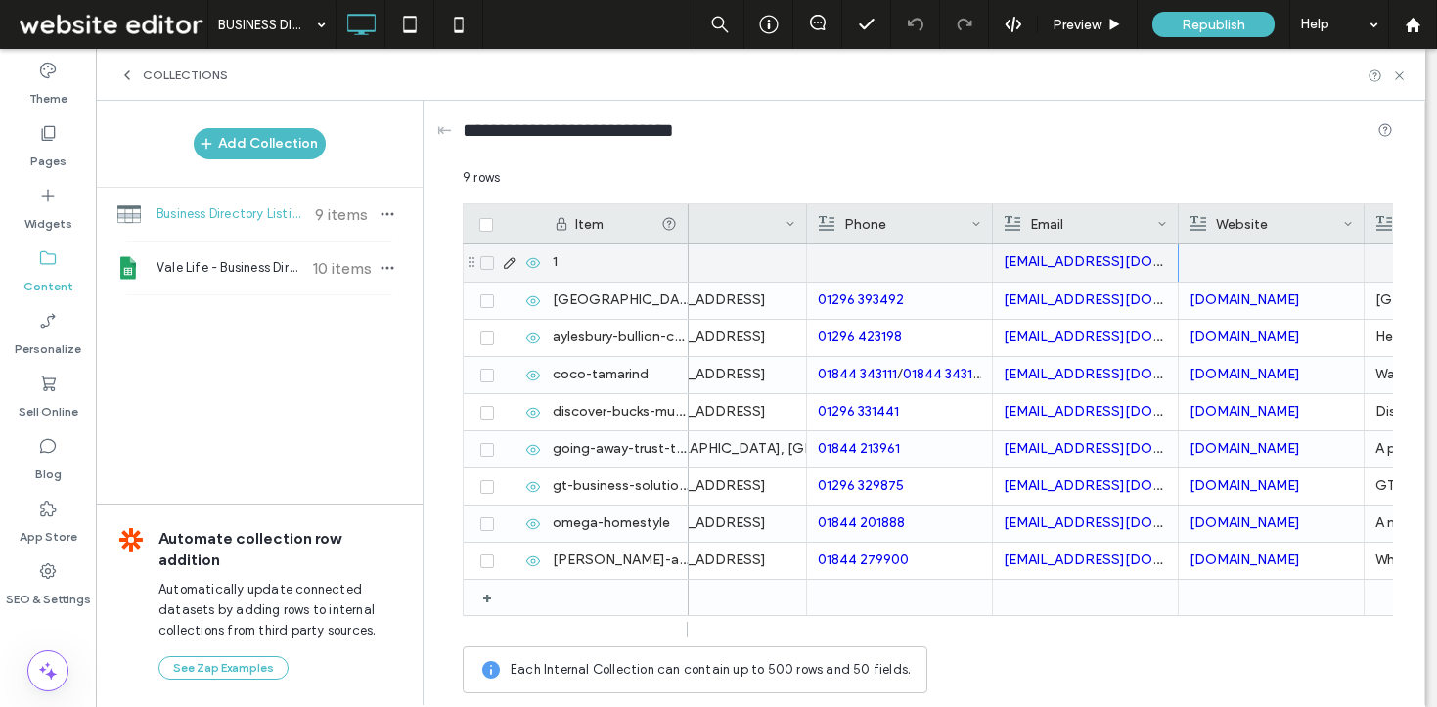
click at [882, 253] on div at bounding box center [899, 263] width 163 height 37
click at [882, 253] on div at bounding box center [900, 263] width 162 height 35
click at [826, 226] on icon at bounding box center [821, 223] width 11 height 11
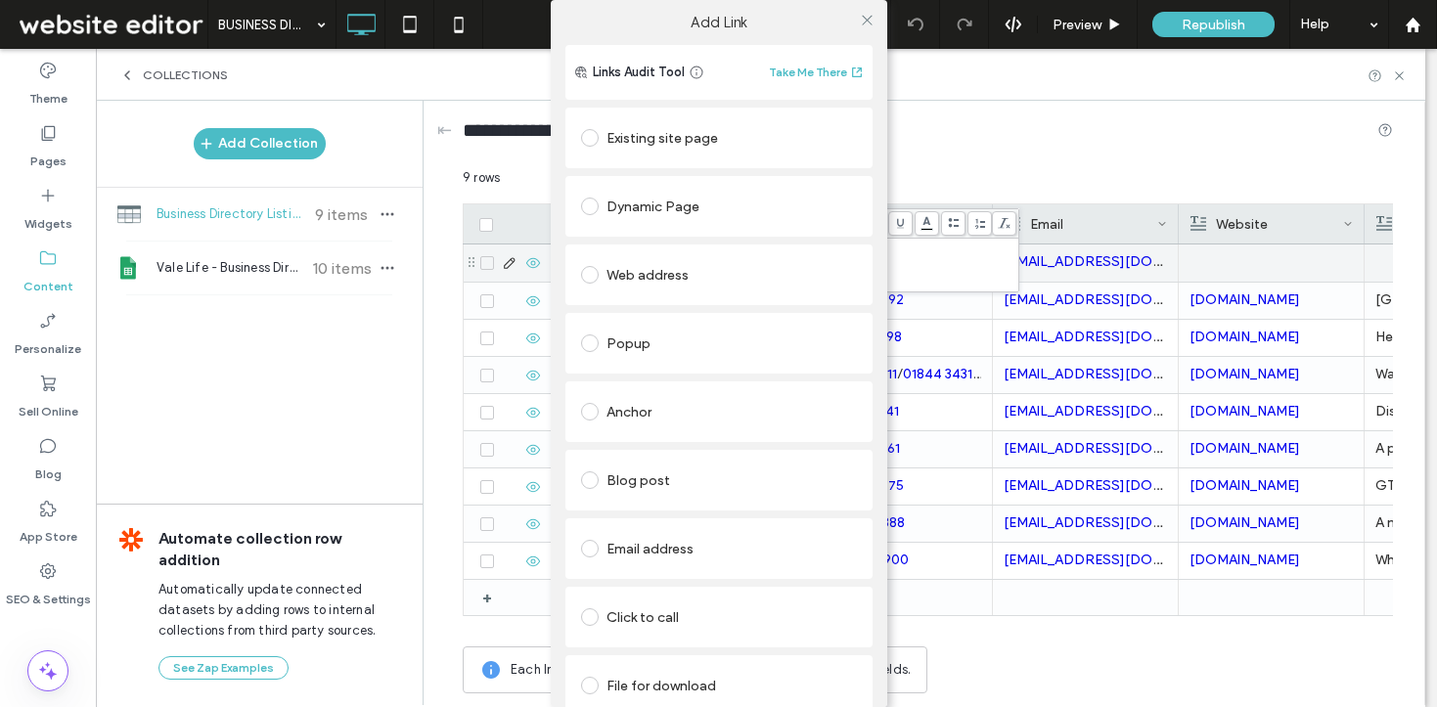
scroll to position [43, 0]
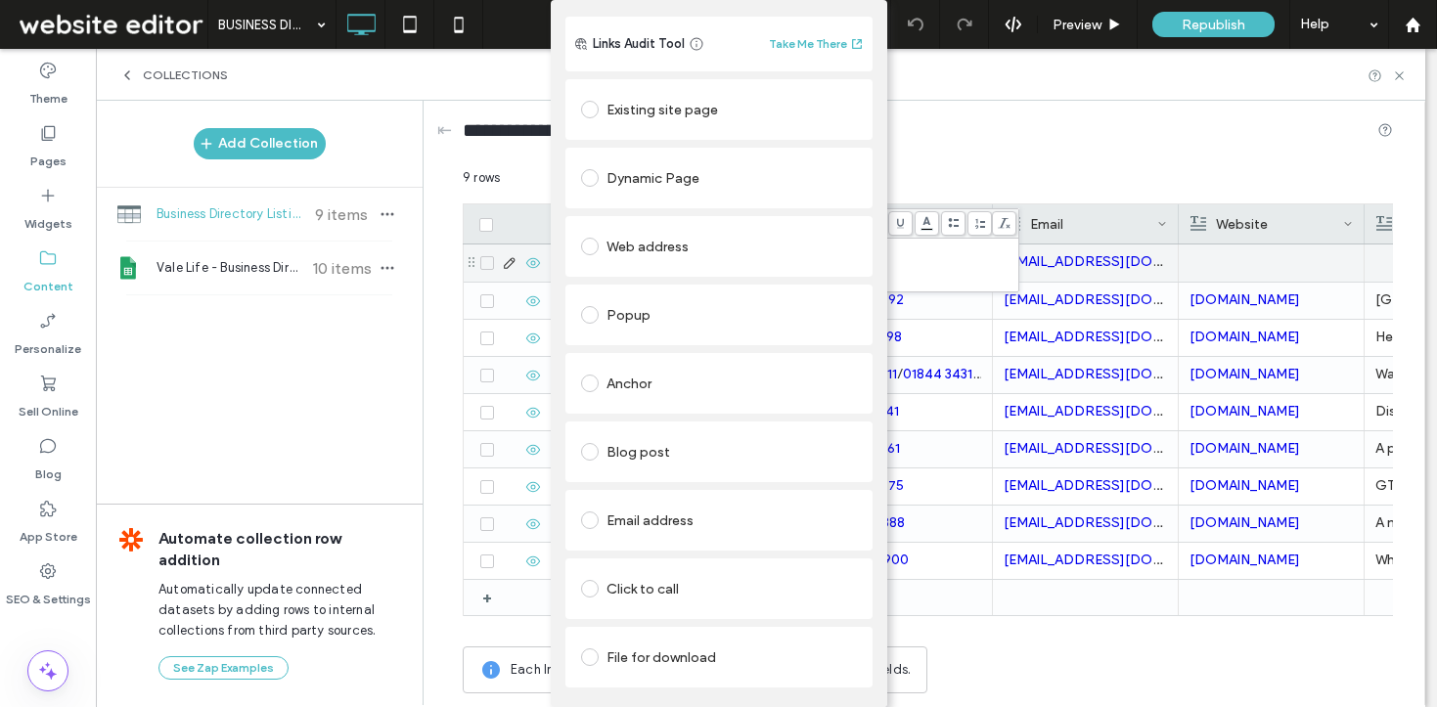
click at [636, 573] on div "Click to call" at bounding box center [719, 588] width 276 height 31
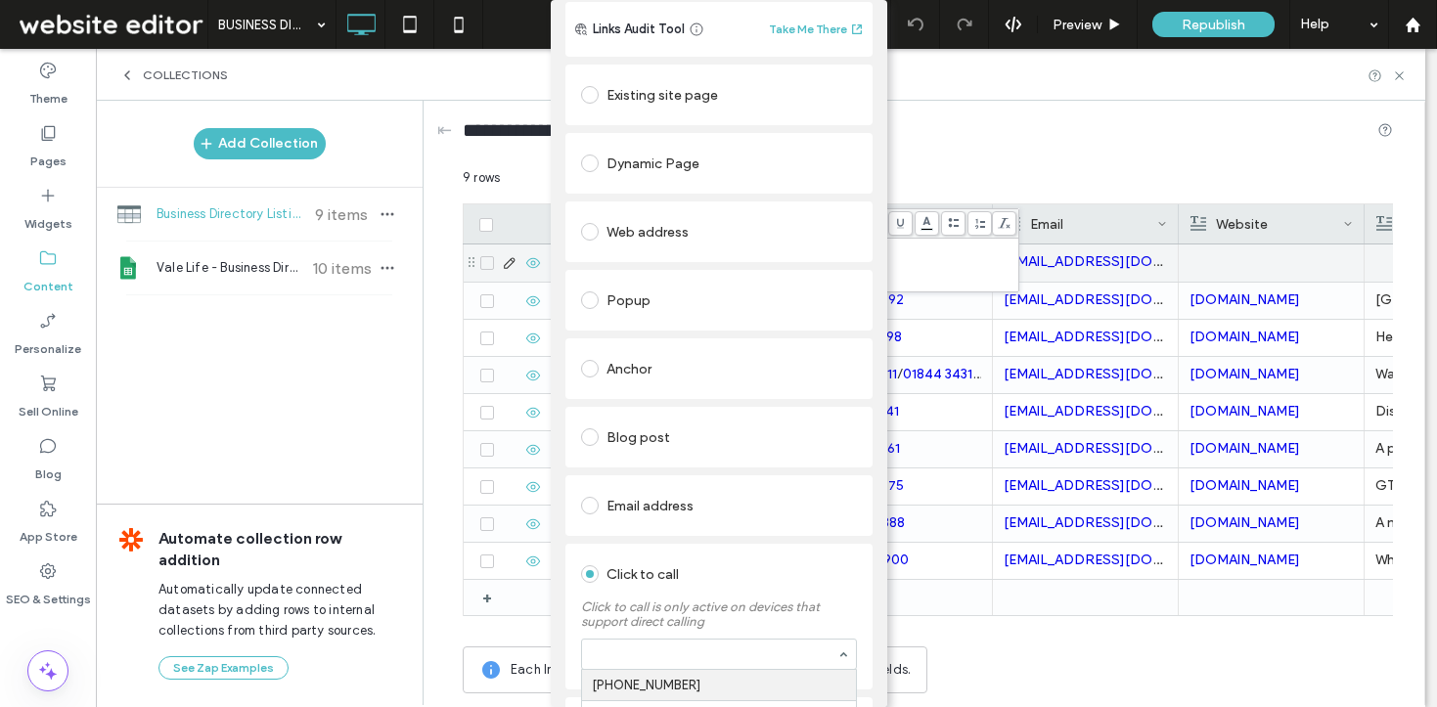
paste input "**********"
type input "**********"
click at [938, 265] on div "Add Link Links Audit Tool Take Me There Existing site page Dynamic Page Web add…" at bounding box center [718, 353] width 1437 height 707
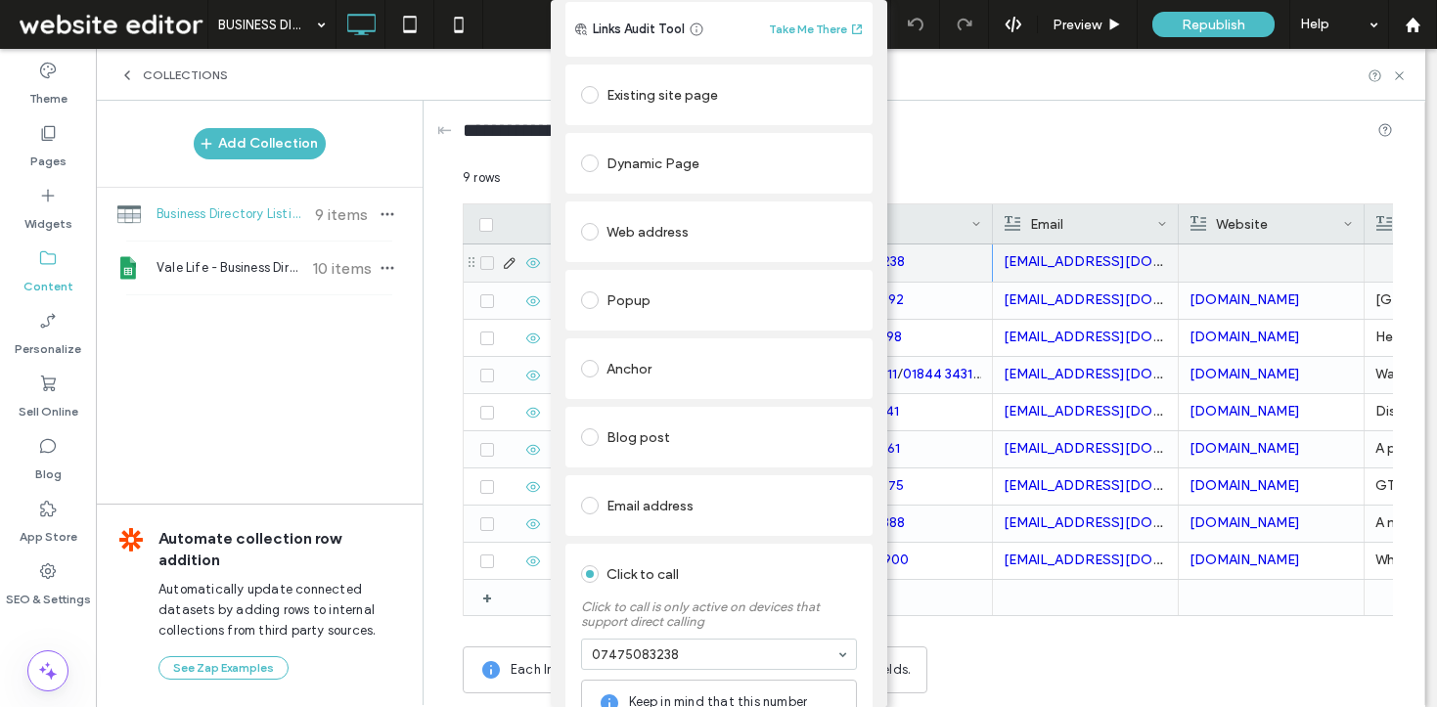
click at [938, 167] on div "Add Link Links Audit Tool Take Me There Existing site page Dynamic Page Web add…" at bounding box center [718, 353] width 1437 height 707
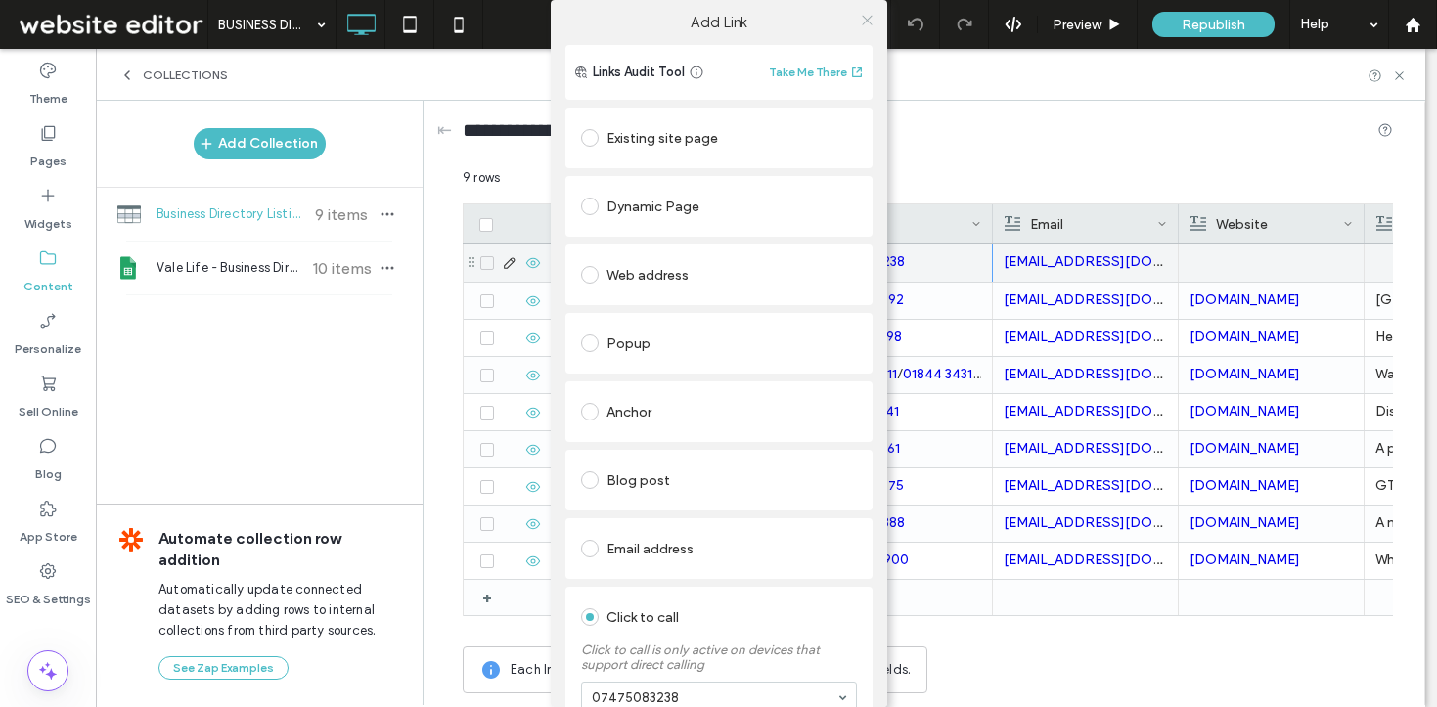
click at [860, 21] on icon at bounding box center [867, 20] width 15 height 15
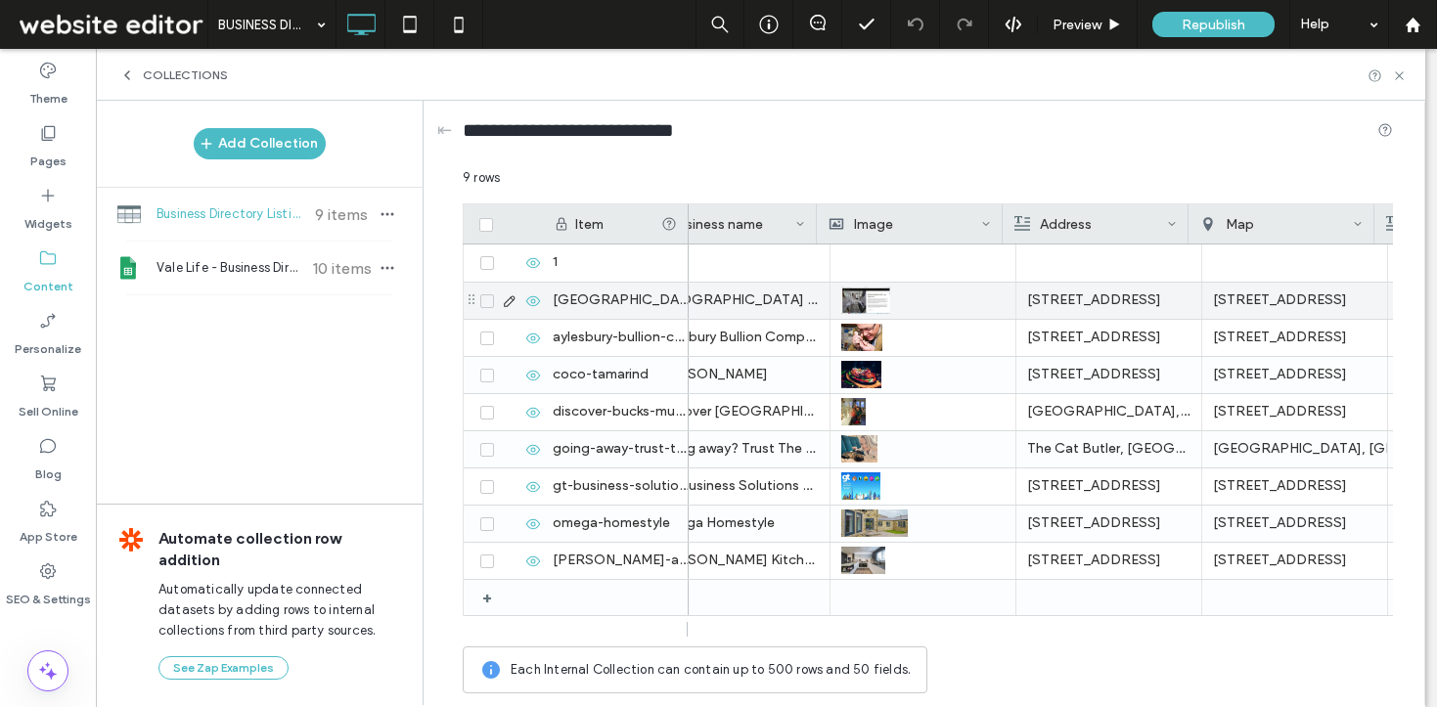
scroll to position [0, 42]
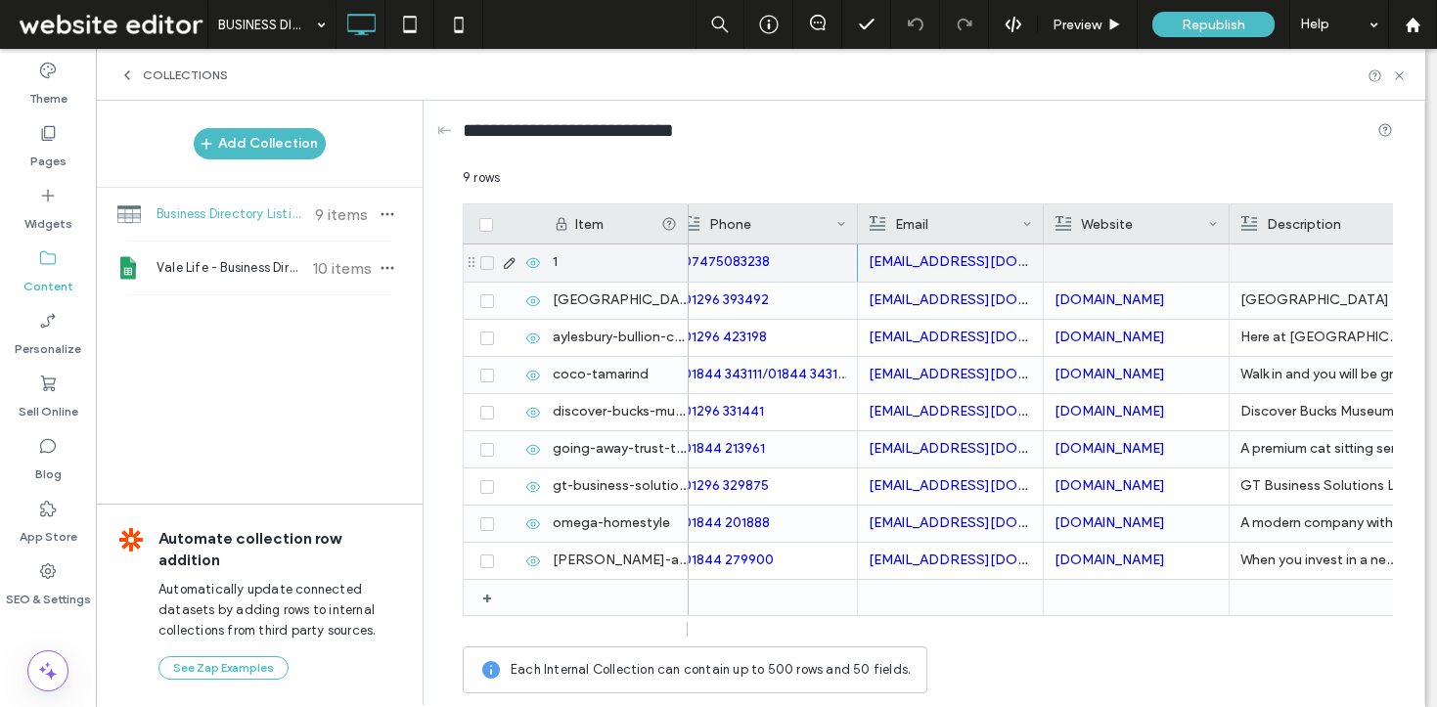
click at [1125, 269] on div at bounding box center [1136, 263] width 163 height 37
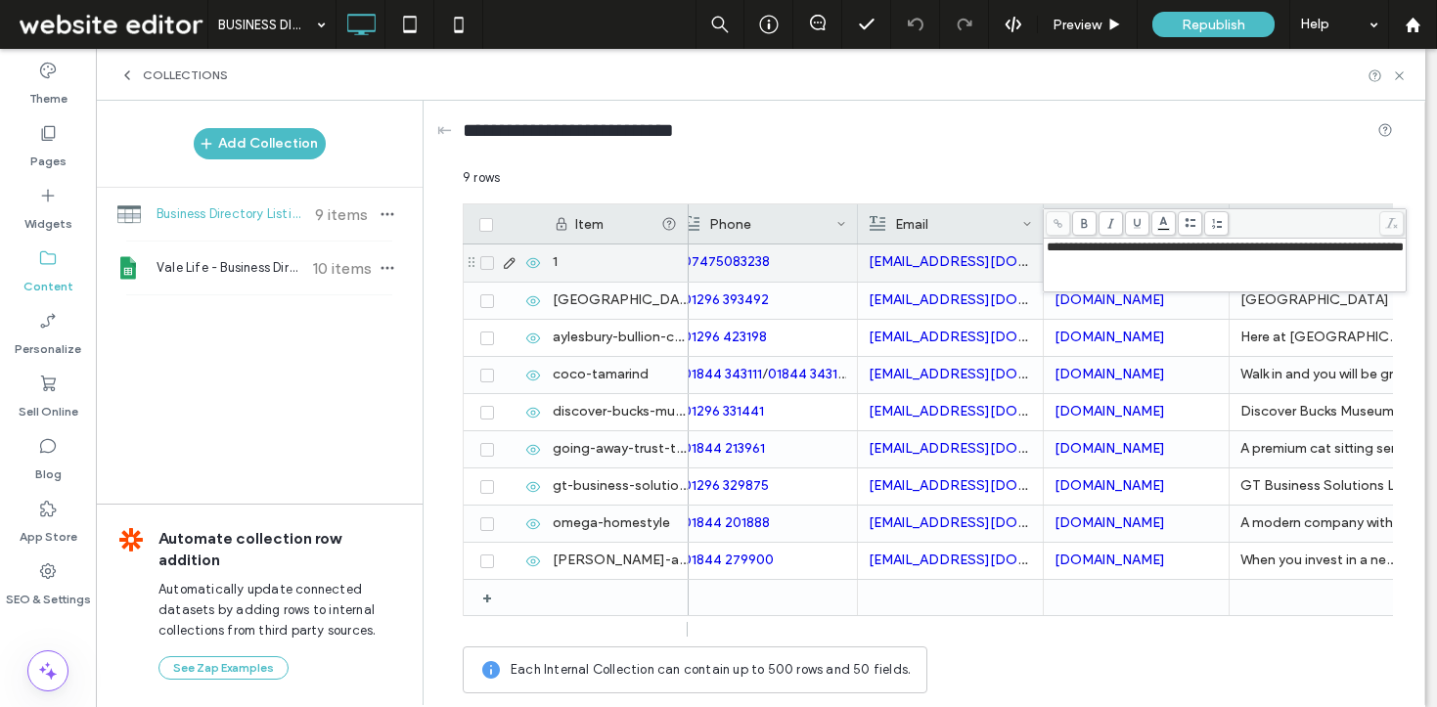
click at [1096, 249] on span "**********" at bounding box center [1225, 247] width 357 height 13
drag, startPoint x: 1094, startPoint y: 249, endPoint x: 1018, endPoint y: 245, distance: 76.4
click at [1018, 245] on div "**********" at bounding box center [928, 435] width 930 height 535
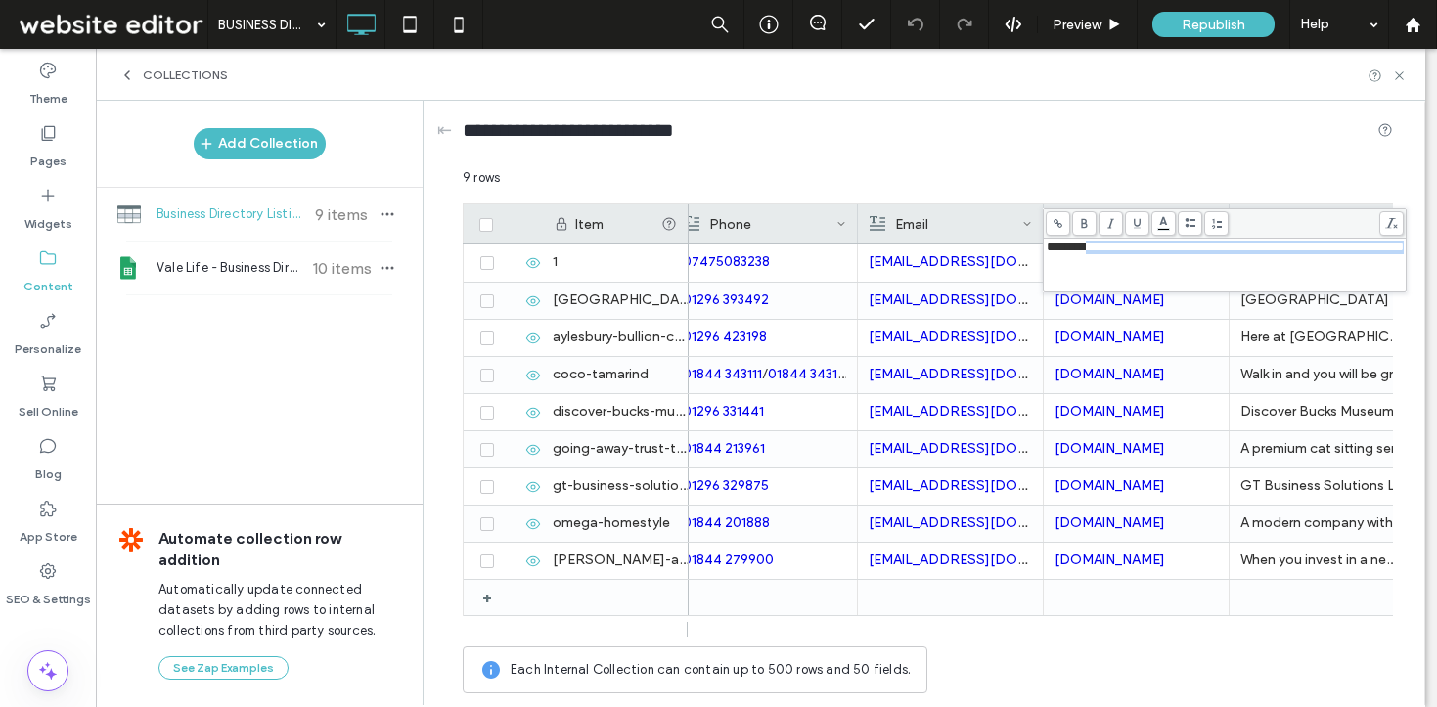
click at [1128, 253] on span "**********" at bounding box center [1225, 247] width 357 height 13
drag, startPoint x: 1095, startPoint y: 249, endPoint x: 1046, endPoint y: 248, distance: 49.0
click at [1047, 248] on span "**********" at bounding box center [1225, 247] width 357 height 13
click at [1061, 220] on icon at bounding box center [1058, 223] width 11 height 11
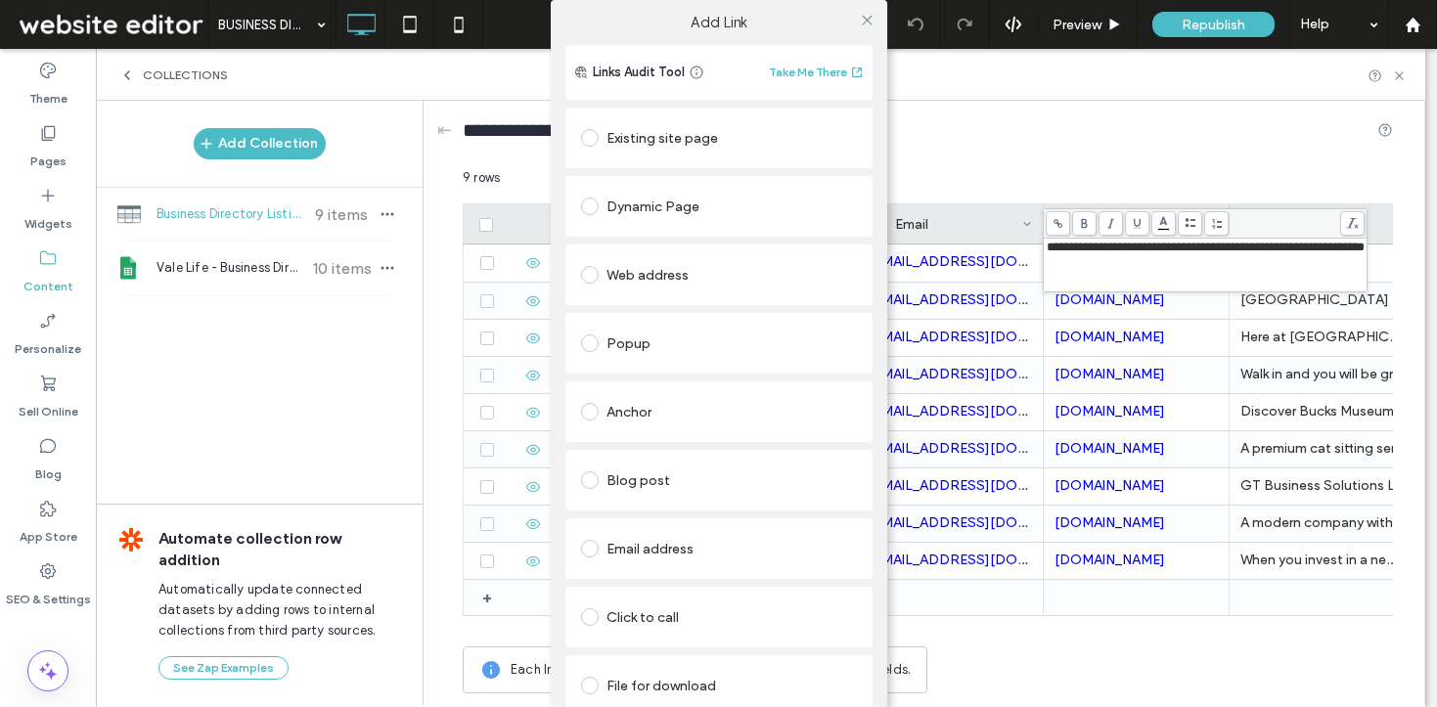
click at [649, 291] on div "Web address" at bounding box center [719, 274] width 276 height 31
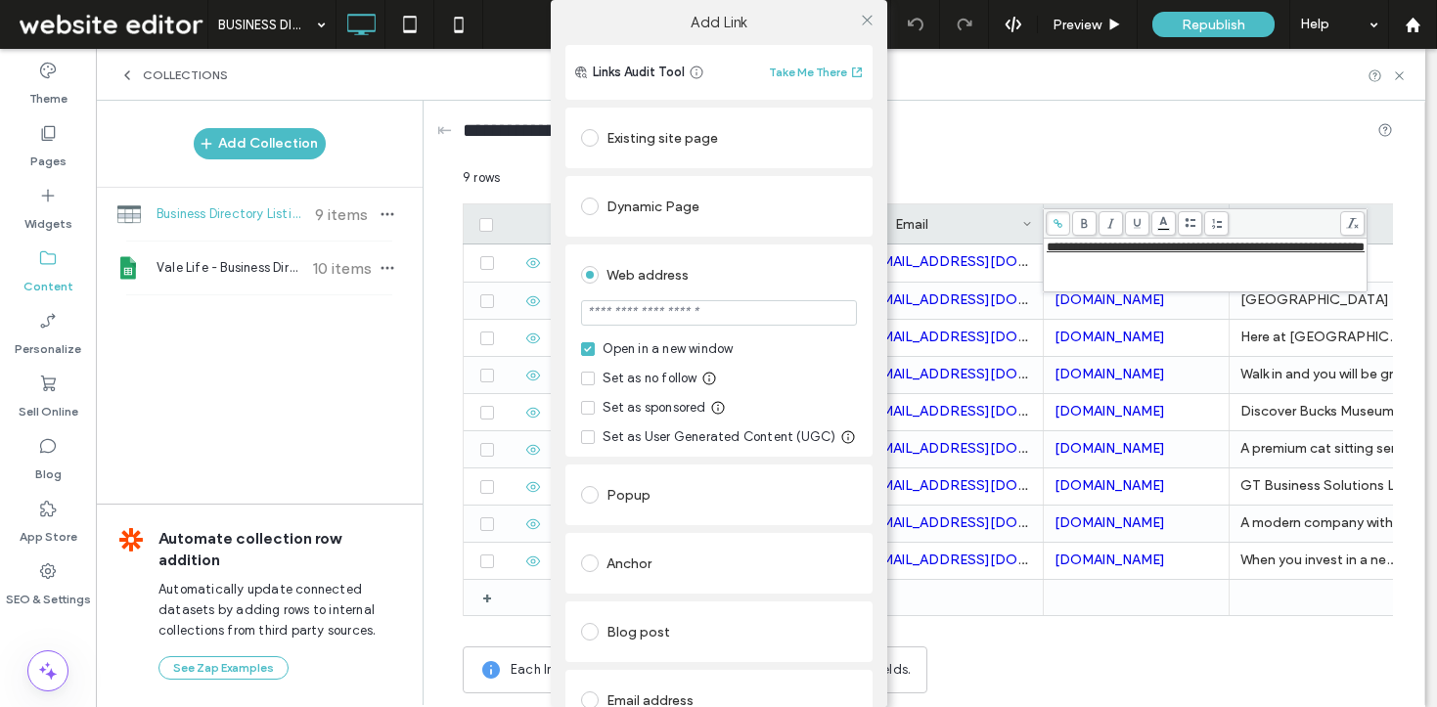
click at [644, 317] on input "url" at bounding box center [719, 312] width 276 height 25
paste input "**********"
type input "**********"
click at [861, 14] on icon at bounding box center [867, 20] width 15 height 15
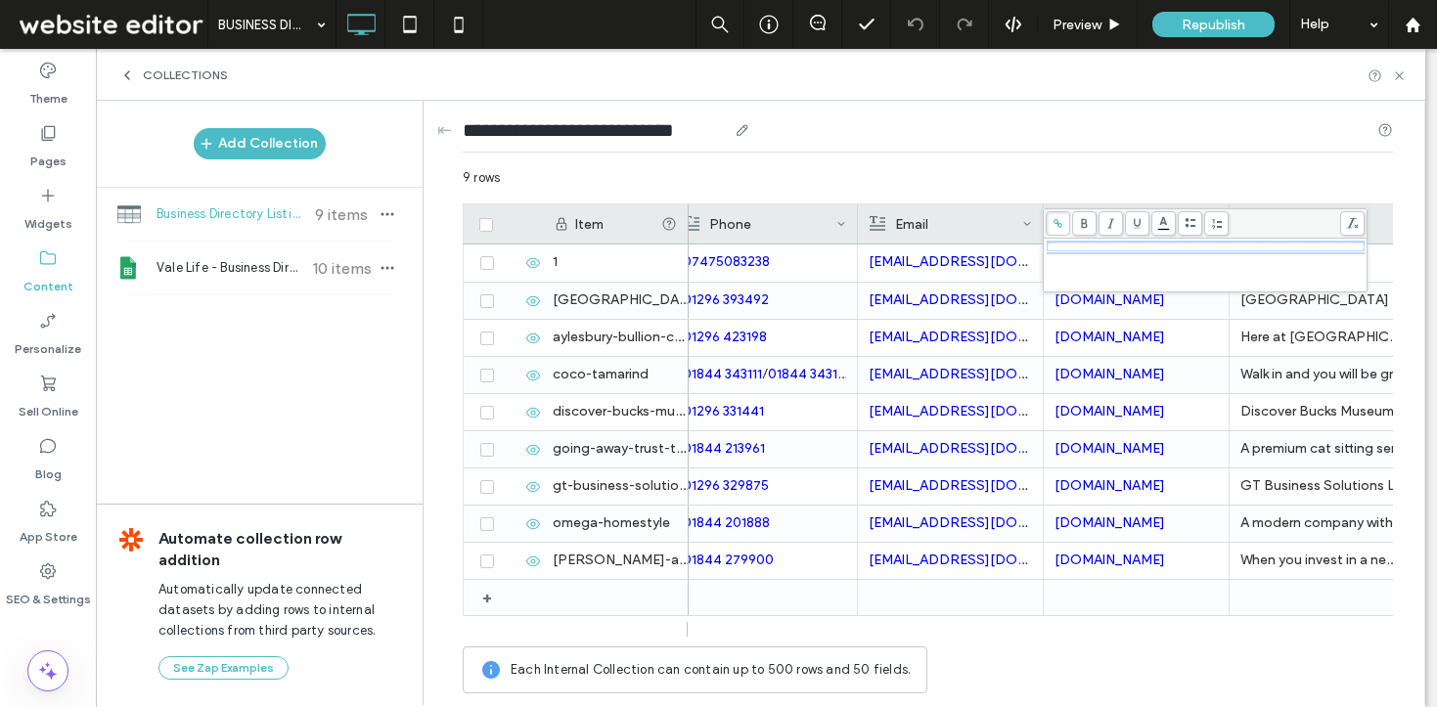
click at [1005, 146] on div "**********" at bounding box center [928, 134] width 930 height 36
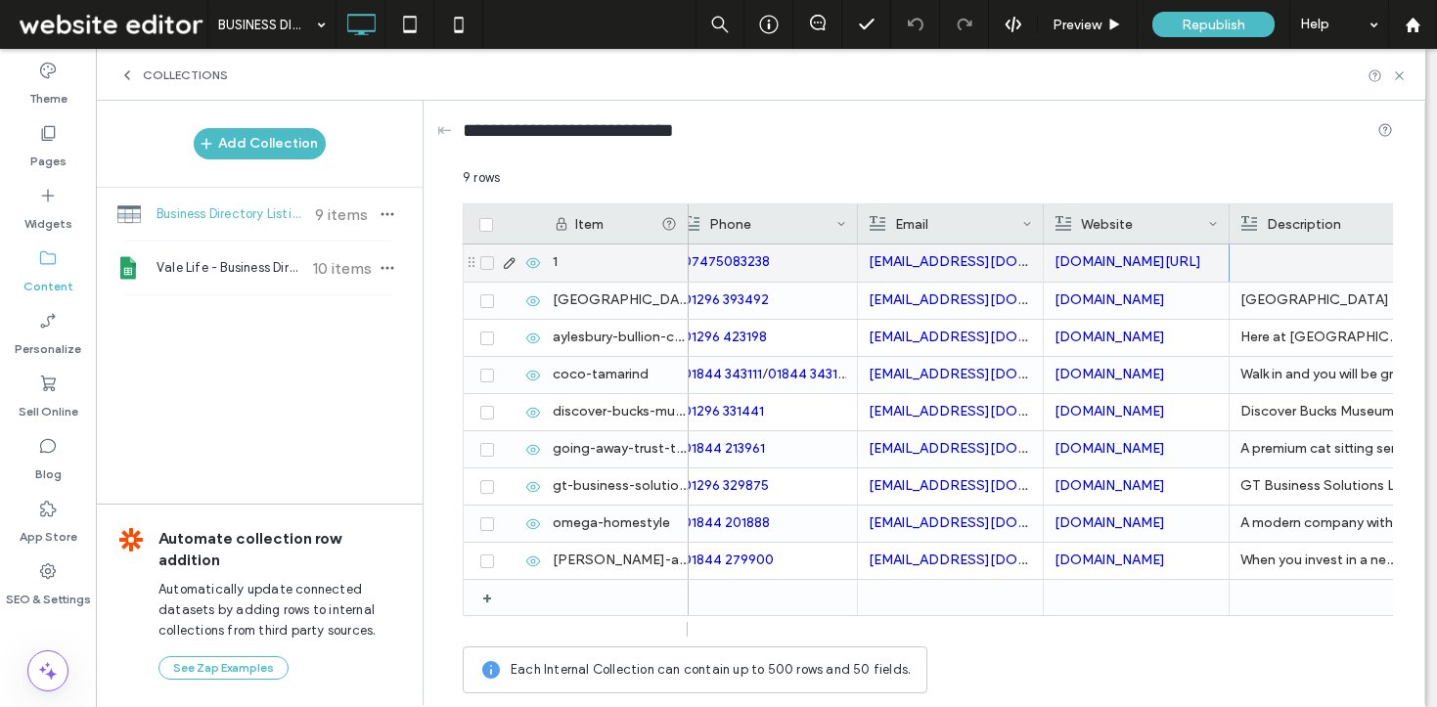
click at [1268, 267] on div at bounding box center [1322, 263] width 163 height 37
click at [1268, 267] on div at bounding box center [1323, 263] width 162 height 35
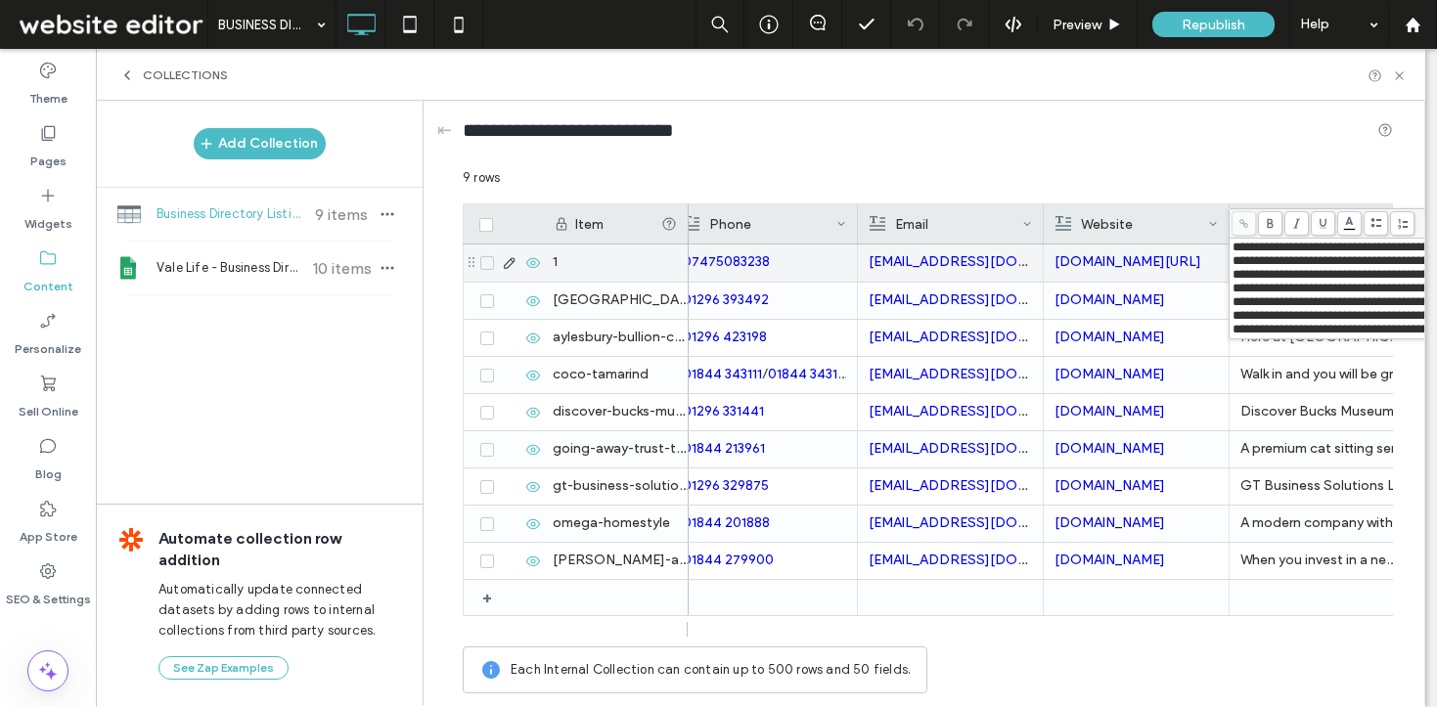
click at [1168, 183] on div "9 rows" at bounding box center [928, 185] width 930 height 35
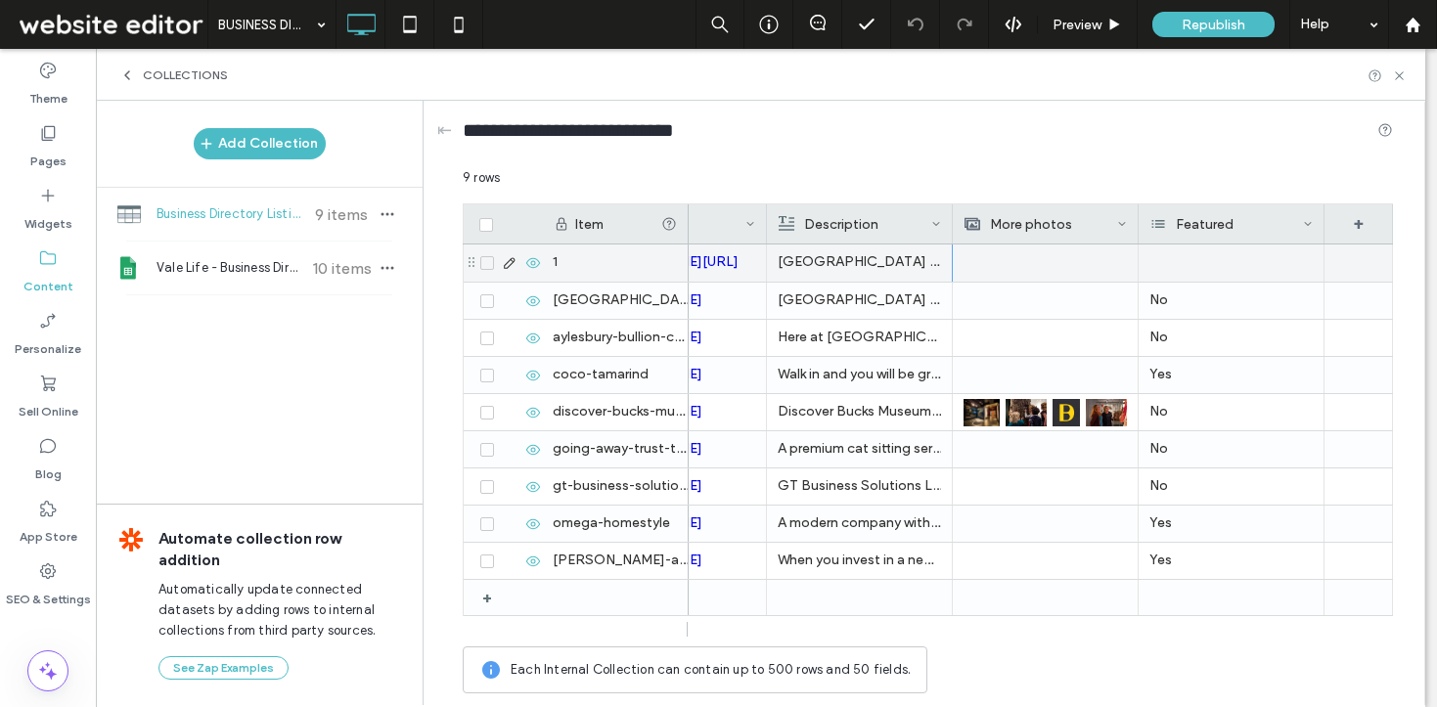
click at [1234, 268] on div at bounding box center [1232, 263] width 186 height 37
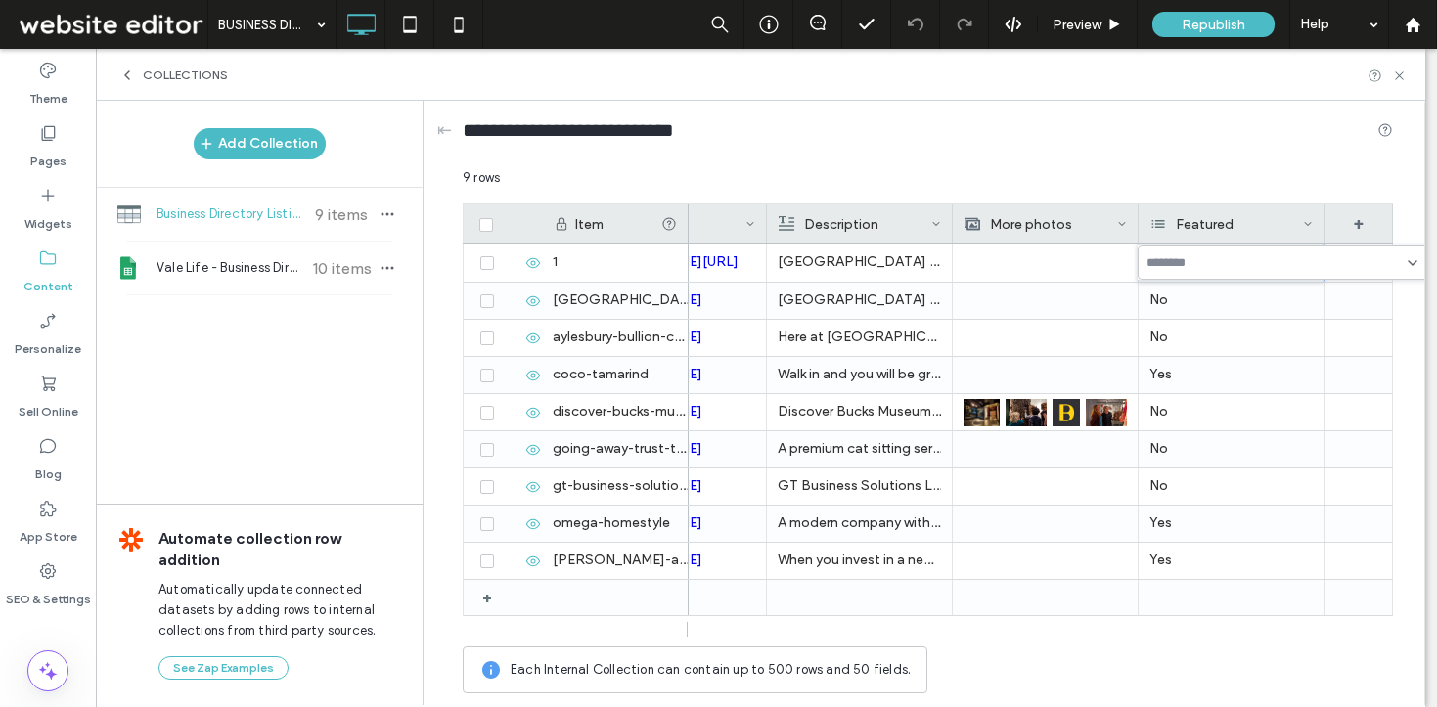
click at [1234, 268] on input at bounding box center [1214, 263] width 135 height 16
click at [1171, 292] on div "Yes" at bounding box center [1291, 297] width 247 height 34
click at [1128, 187] on div "9 rows" at bounding box center [928, 185] width 930 height 35
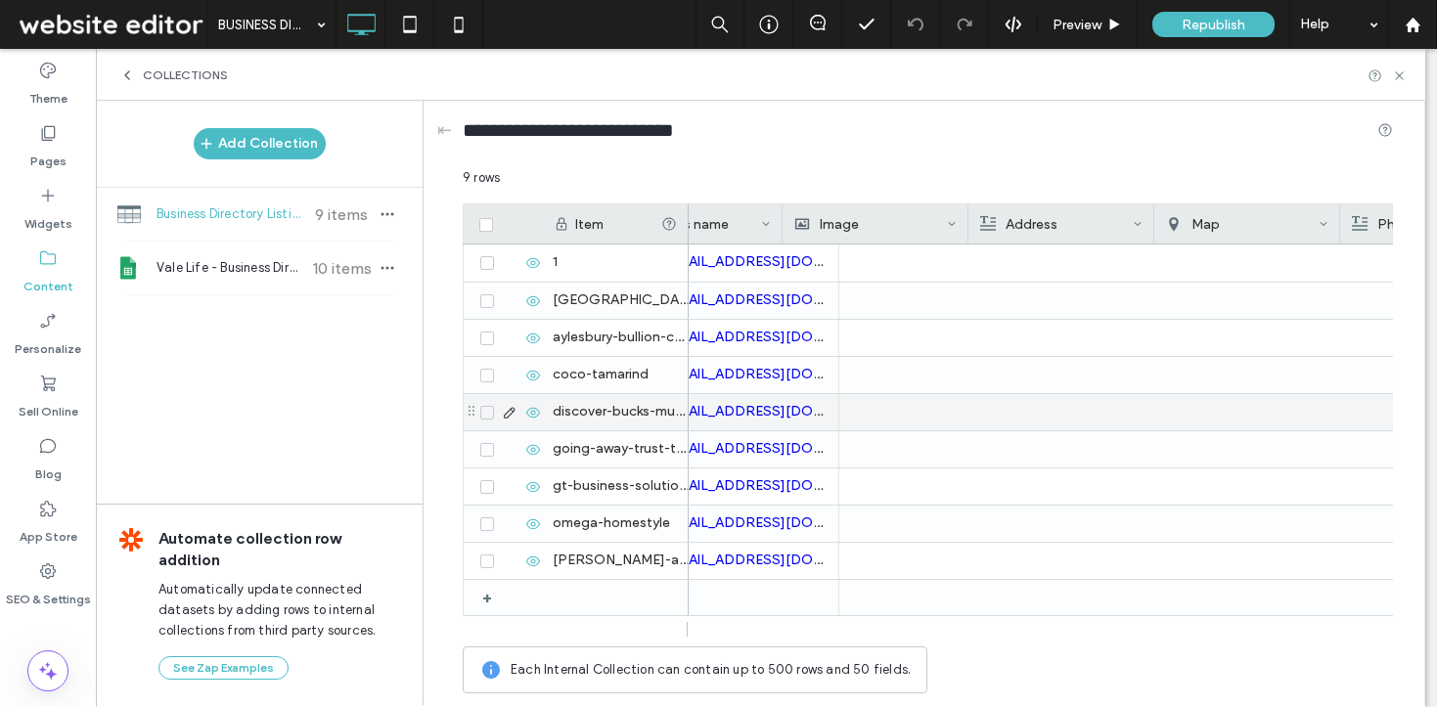
scroll to position [0, 0]
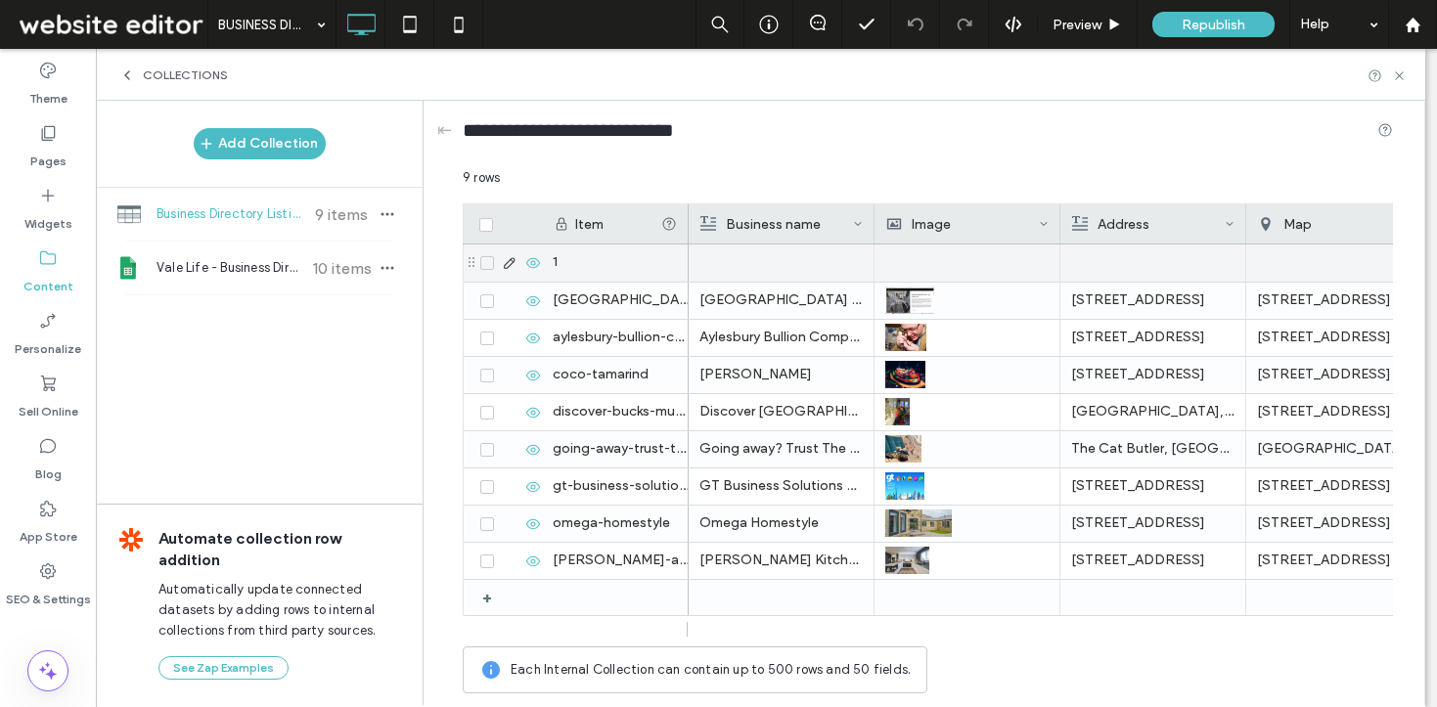
click at [746, 260] on div at bounding box center [781, 263] width 163 height 37
click at [746, 260] on div at bounding box center [782, 263] width 162 height 35
click at [947, 258] on div at bounding box center [966, 263] width 163 height 37
click at [1096, 248] on div at bounding box center [1152, 263] width 163 height 37
click at [1096, 248] on div at bounding box center [1153, 263] width 162 height 35
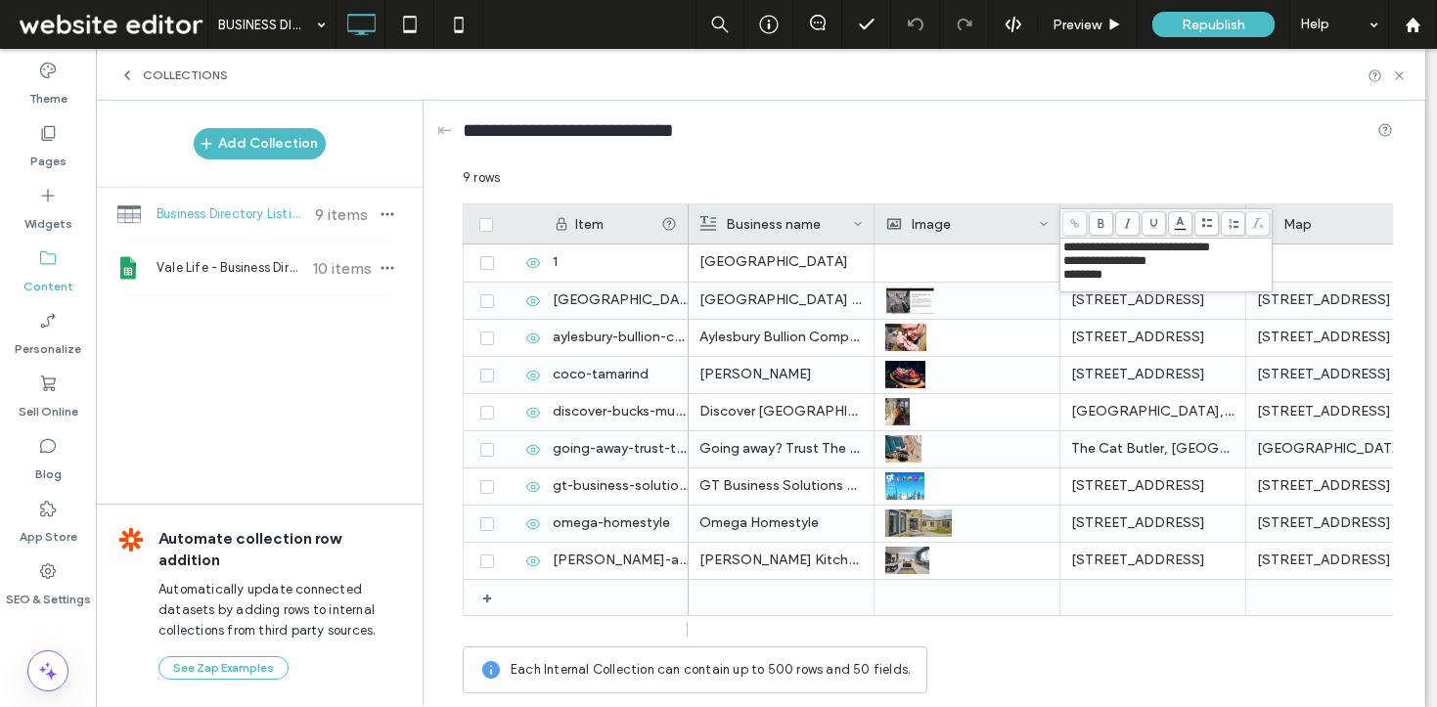
click at [1063, 278] on span "********" at bounding box center [1082, 274] width 39 height 13
click at [1065, 266] on span "**********" at bounding box center [1126, 260] width 127 height 13
copy span "**********"
click at [1024, 262] on div at bounding box center [966, 263] width 163 height 37
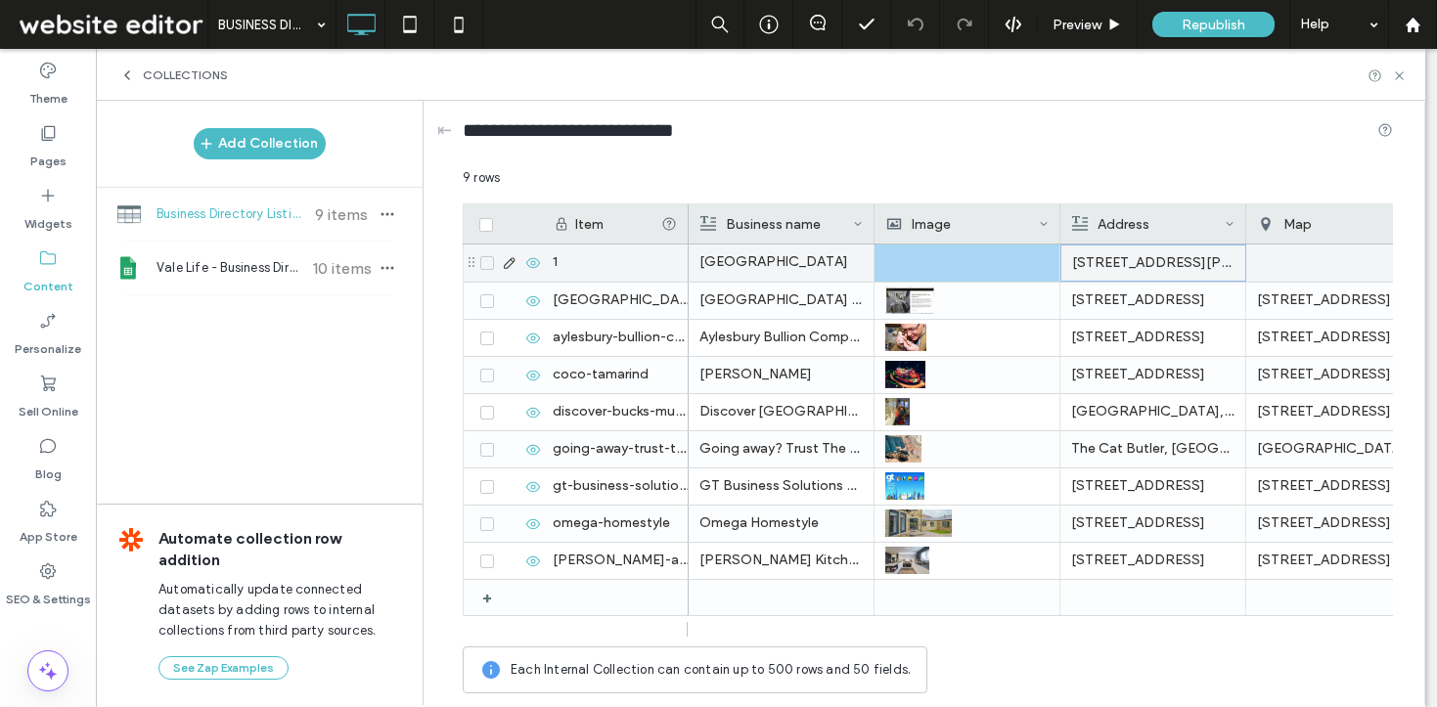
click at [1254, 259] on div at bounding box center [1339, 263] width 186 height 37
click at [1281, 262] on div at bounding box center [1339, 263] width 162 height 35
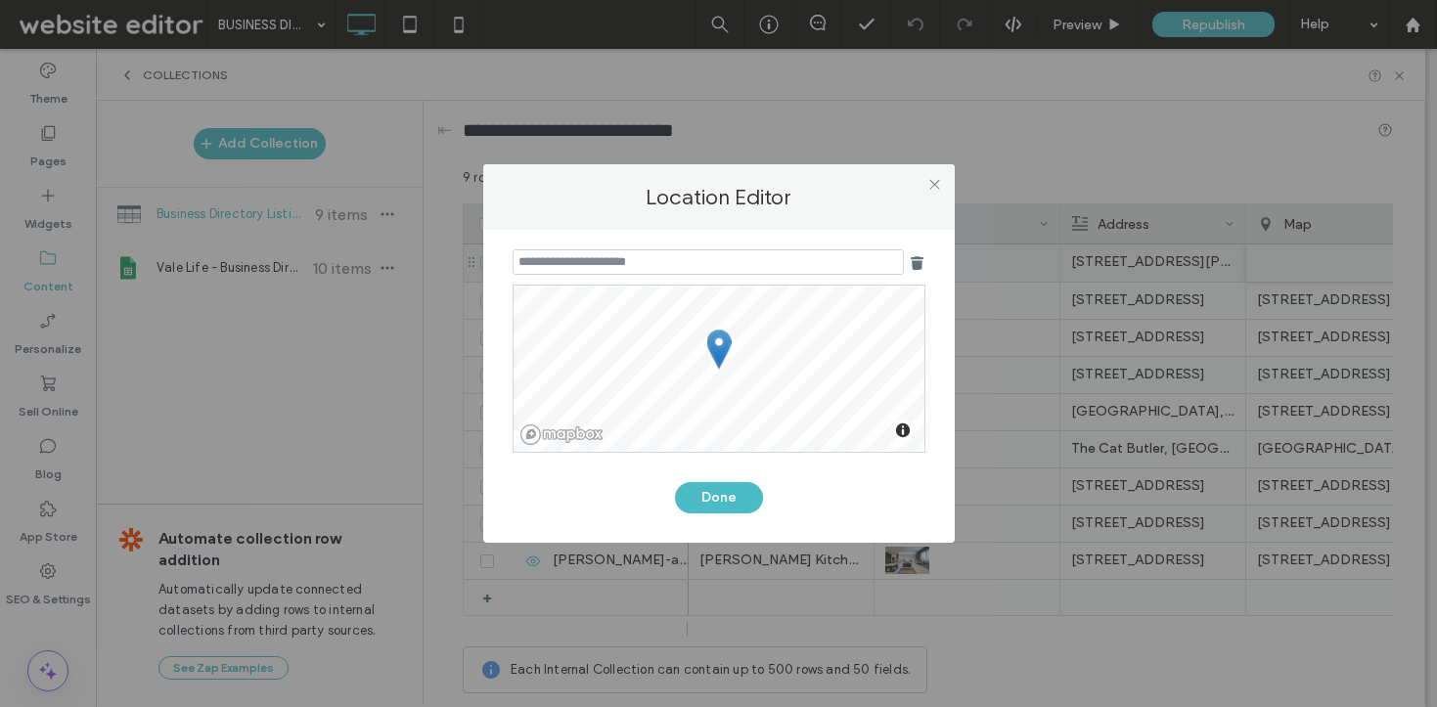
click at [764, 266] on input at bounding box center [708, 261] width 391 height 25
paste input "**********"
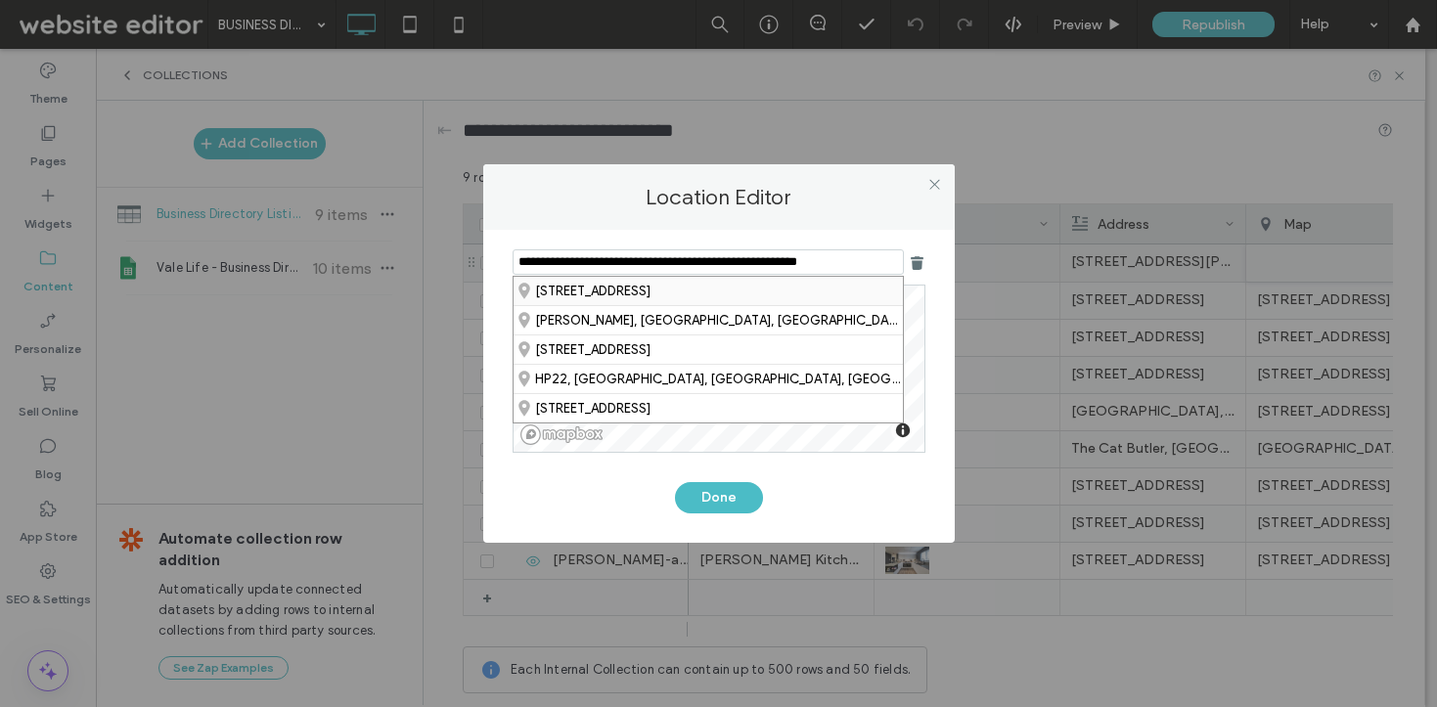
click at [720, 292] on div "Tamarisk Way, Stoke Mandeville, Aylesbury, HP22 5ZB, United Kingdom" at bounding box center [708, 291] width 389 height 28
type input "**********"
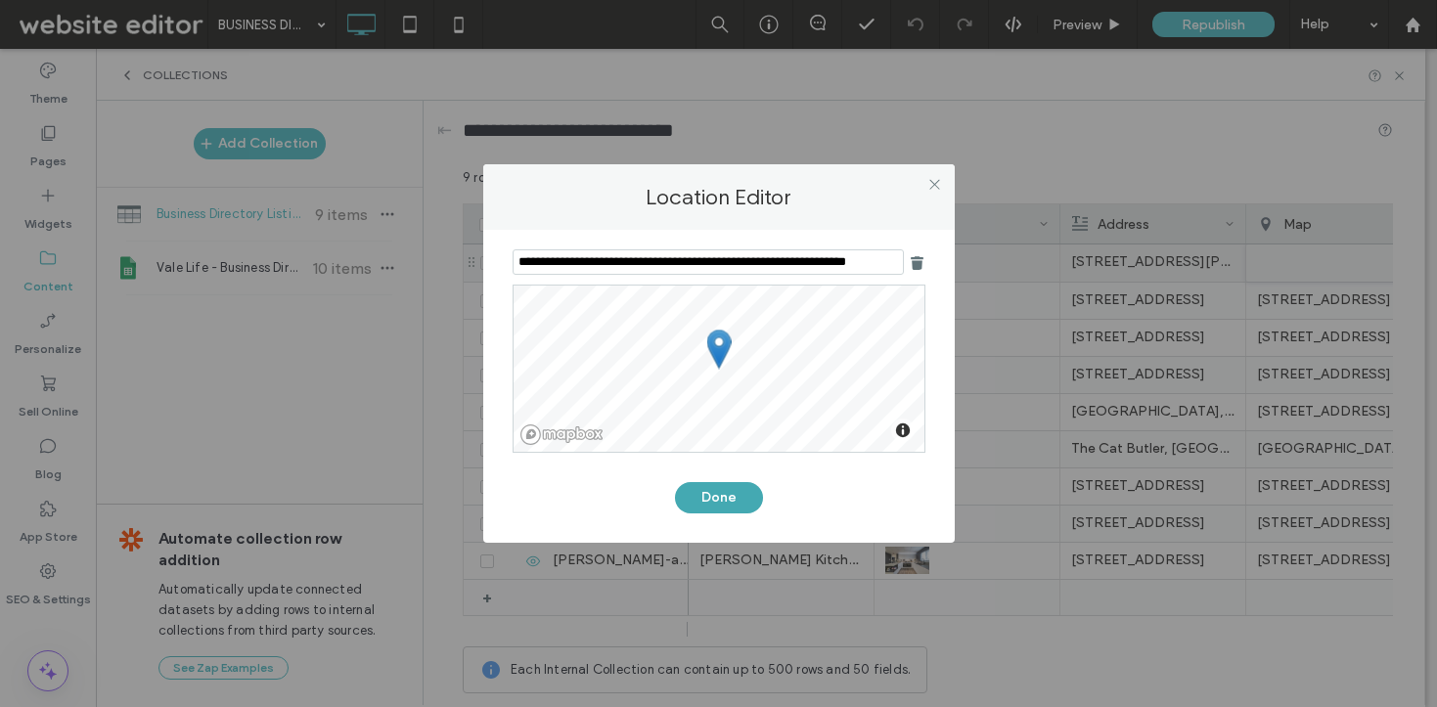
click at [707, 497] on button "Done" at bounding box center [719, 497] width 88 height 31
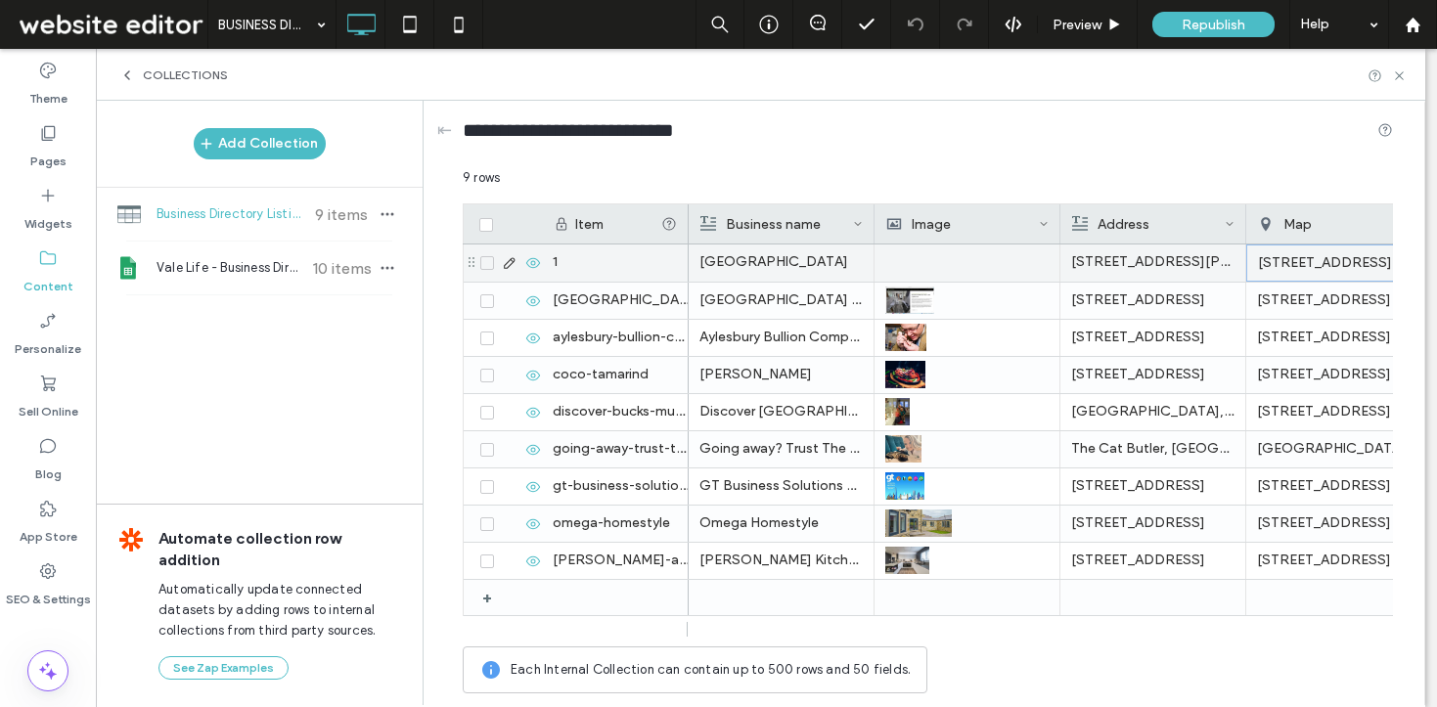
click at [913, 258] on div at bounding box center [966, 263] width 163 height 37
click at [913, 258] on div at bounding box center [967, 263] width 162 height 35
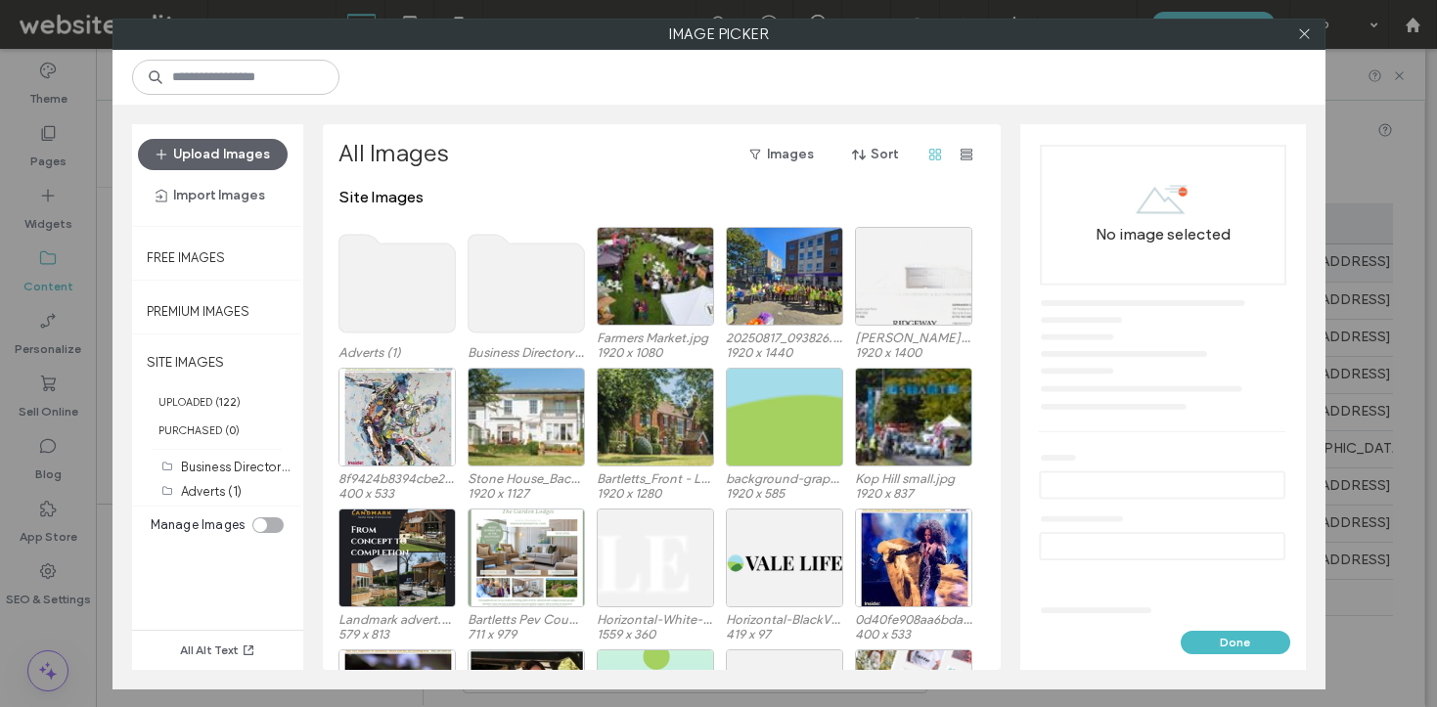
click at [544, 290] on use at bounding box center [526, 284] width 116 height 98
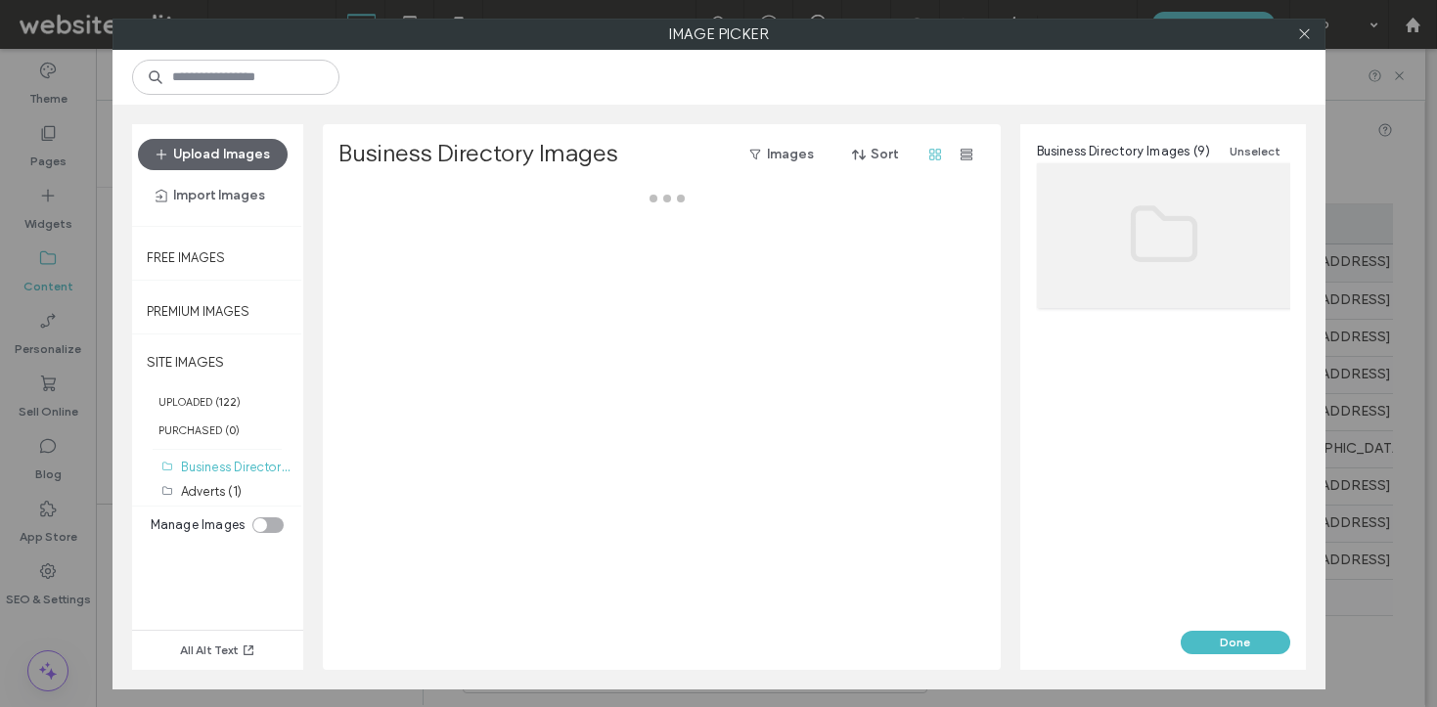
click at [544, 290] on div at bounding box center [667, 429] width 657 height 482
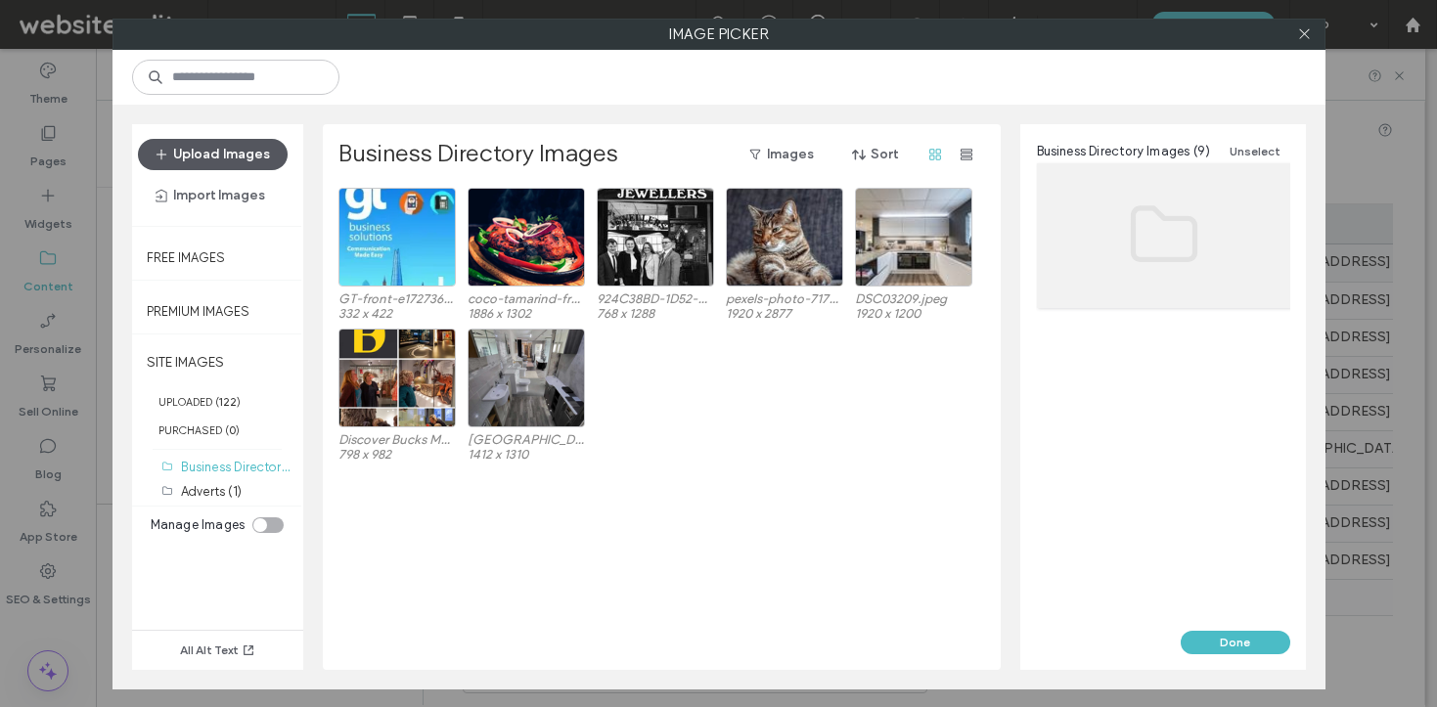
click at [244, 148] on button "Upload Images" at bounding box center [213, 154] width 150 height 31
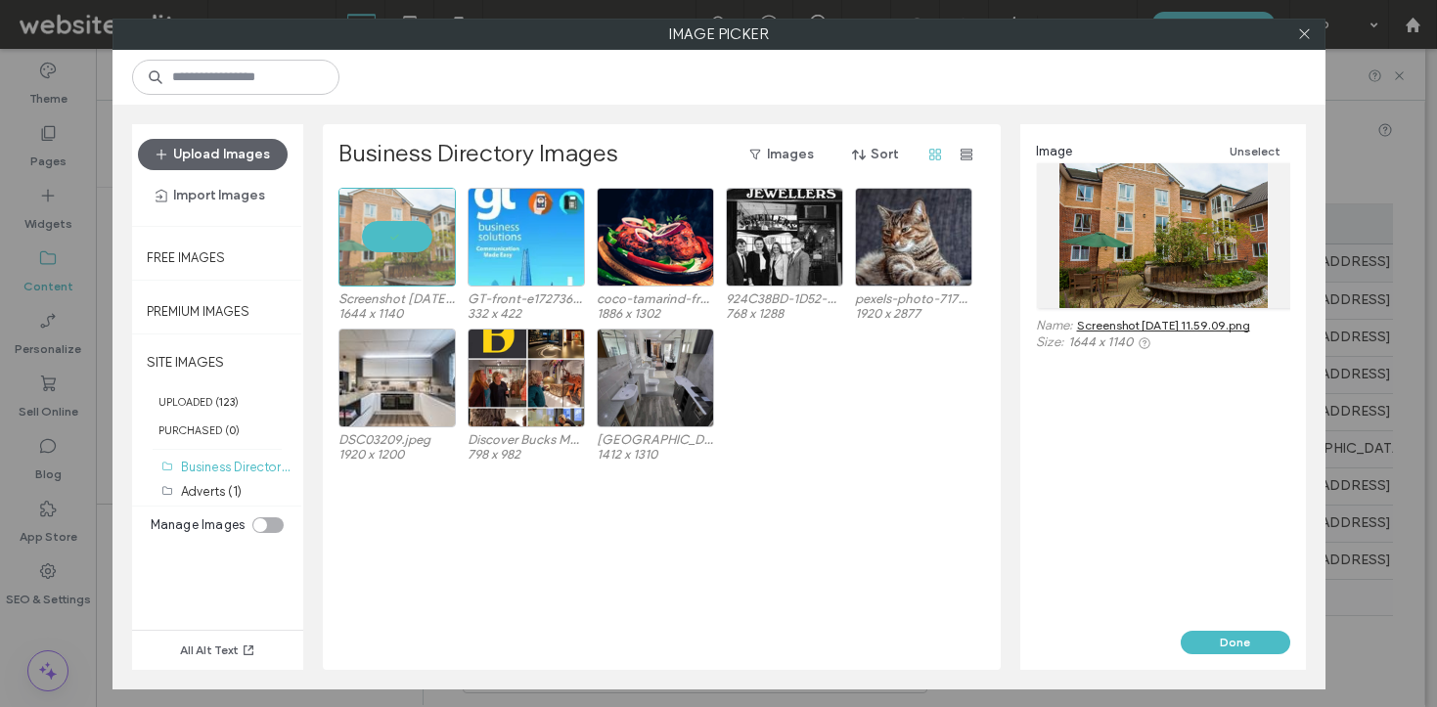
click at [966, 548] on div "Screenshot 2025-08-19 at 11.59.09.png 1644 x 1140 GT-front-e1727369800955-31a07…" at bounding box center [667, 429] width 657 height 482
click at [1248, 649] on button "Done" at bounding box center [1236, 642] width 110 height 23
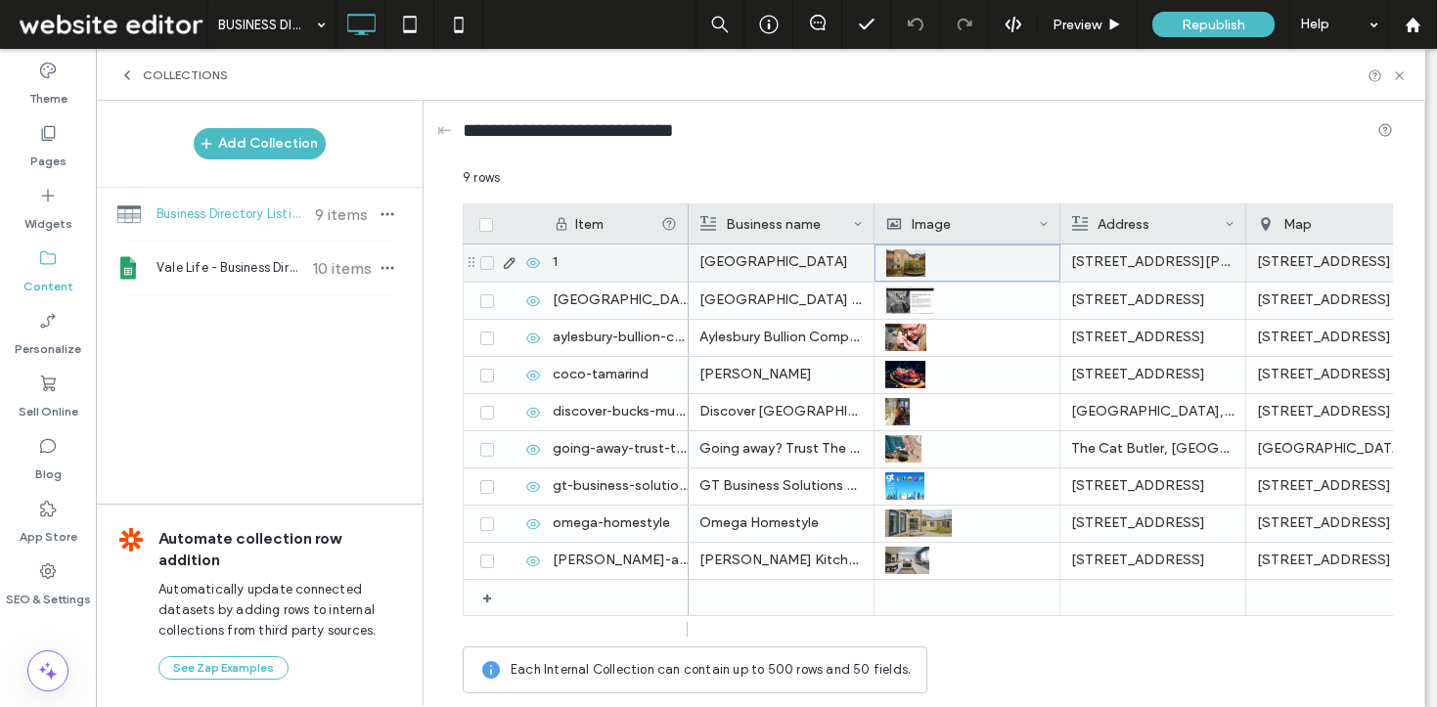
click at [797, 268] on p "Hampden Hall Care Centre" at bounding box center [781, 262] width 163 height 35
click at [797, 268] on p "Hampden Hall Care Centre" at bounding box center [782, 263] width 162 height 35
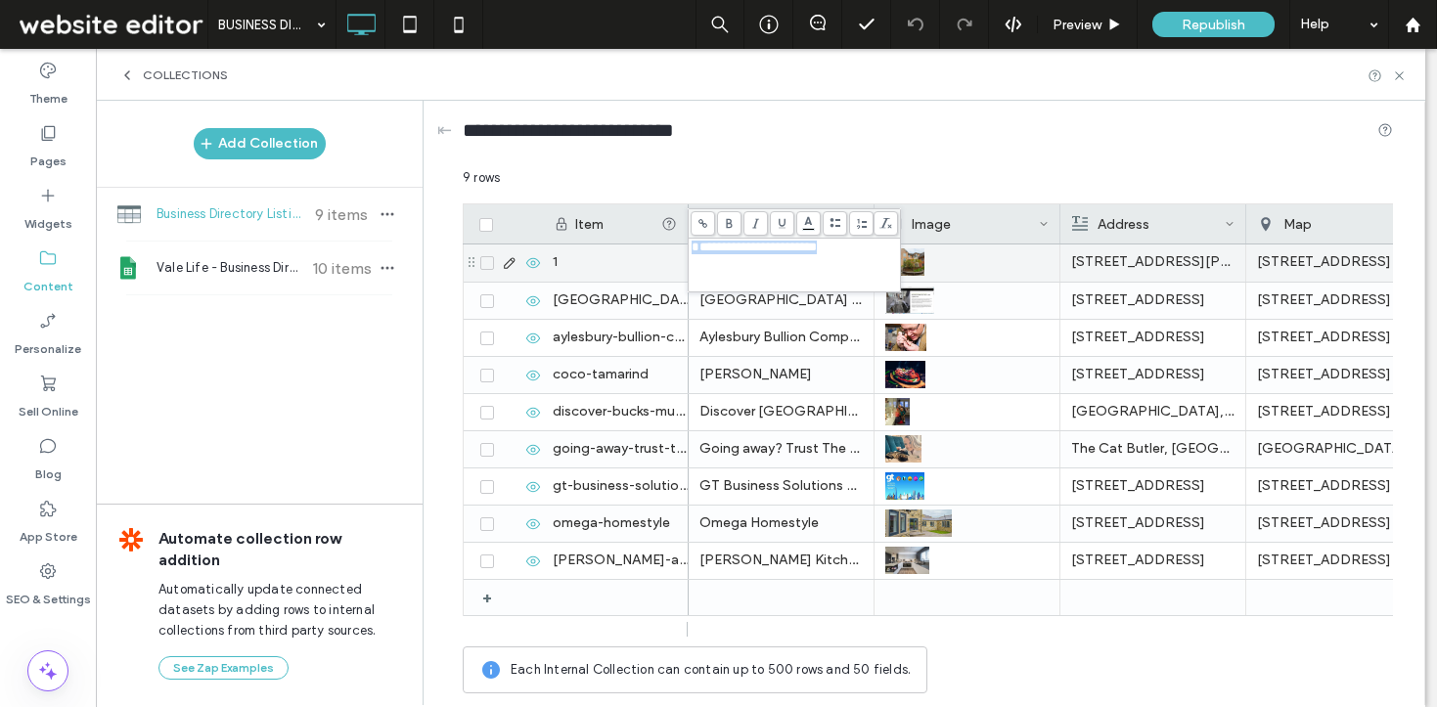
click at [575, 270] on div "1" at bounding box center [615, 263] width 147 height 37
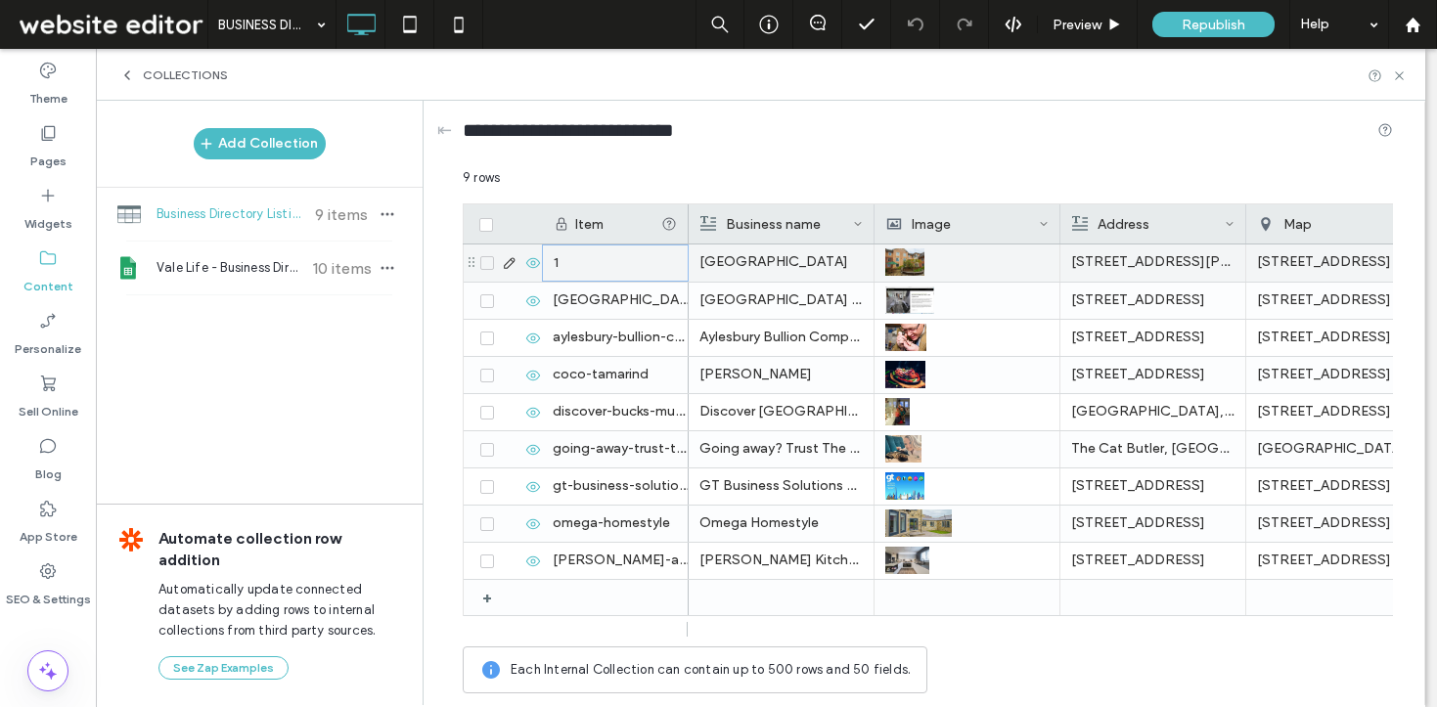
click at [575, 270] on div "1" at bounding box center [615, 263] width 147 height 37
click at [559, 264] on input "**********" at bounding box center [615, 263] width 145 height 35
click at [615, 262] on input "**********" at bounding box center [615, 263] width 145 height 35
click at [622, 263] on input "**********" at bounding box center [615, 263] width 145 height 35
click at [648, 260] on input "**********" at bounding box center [615, 263] width 145 height 35
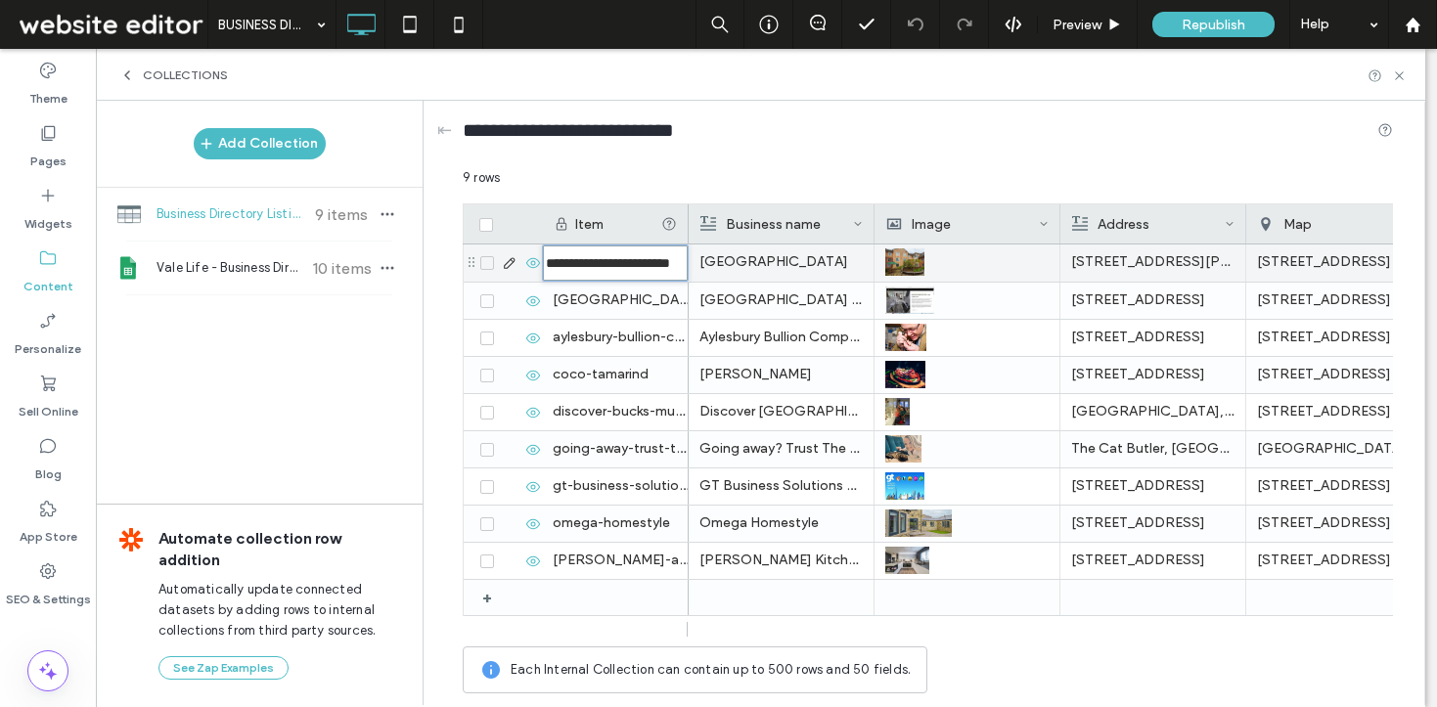
scroll to position [0, 34]
click at [646, 259] on input "**********" at bounding box center [615, 263] width 145 height 35
type input "**********"
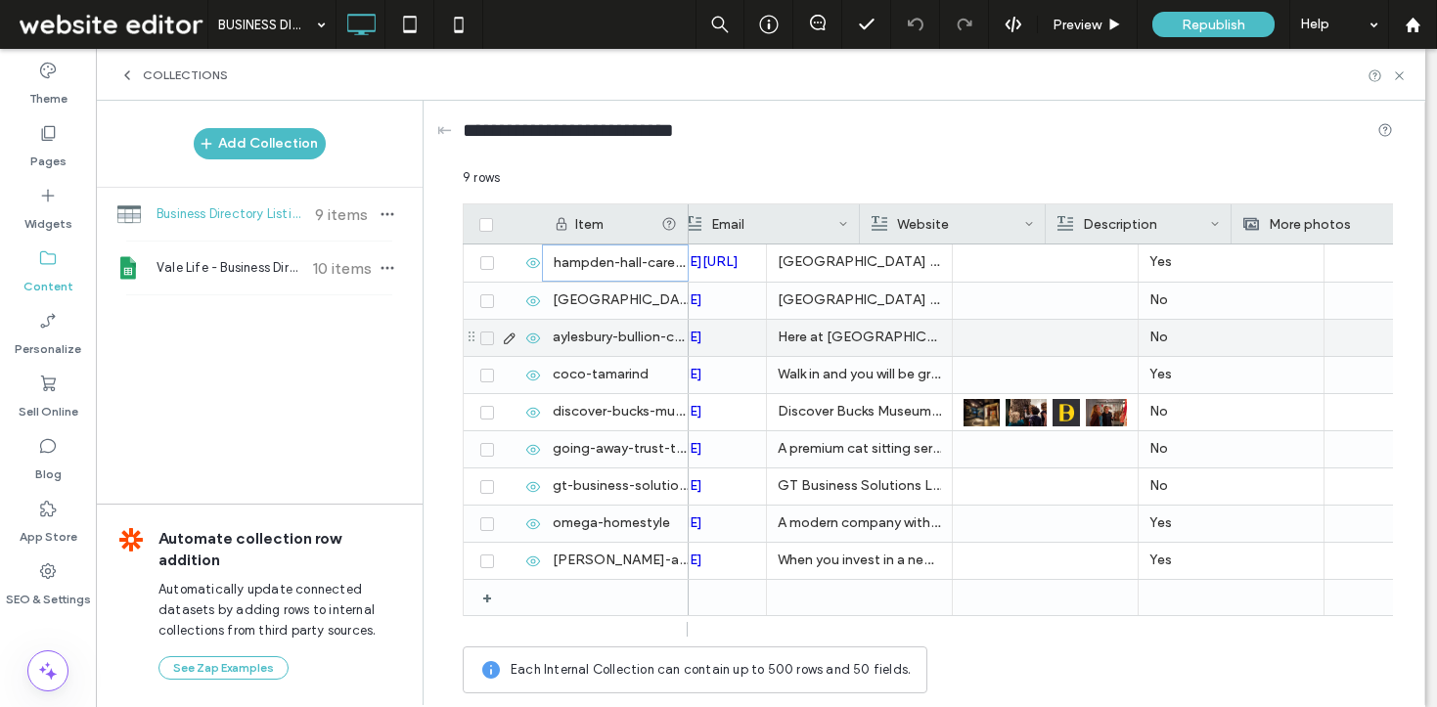
scroll to position [0, 0]
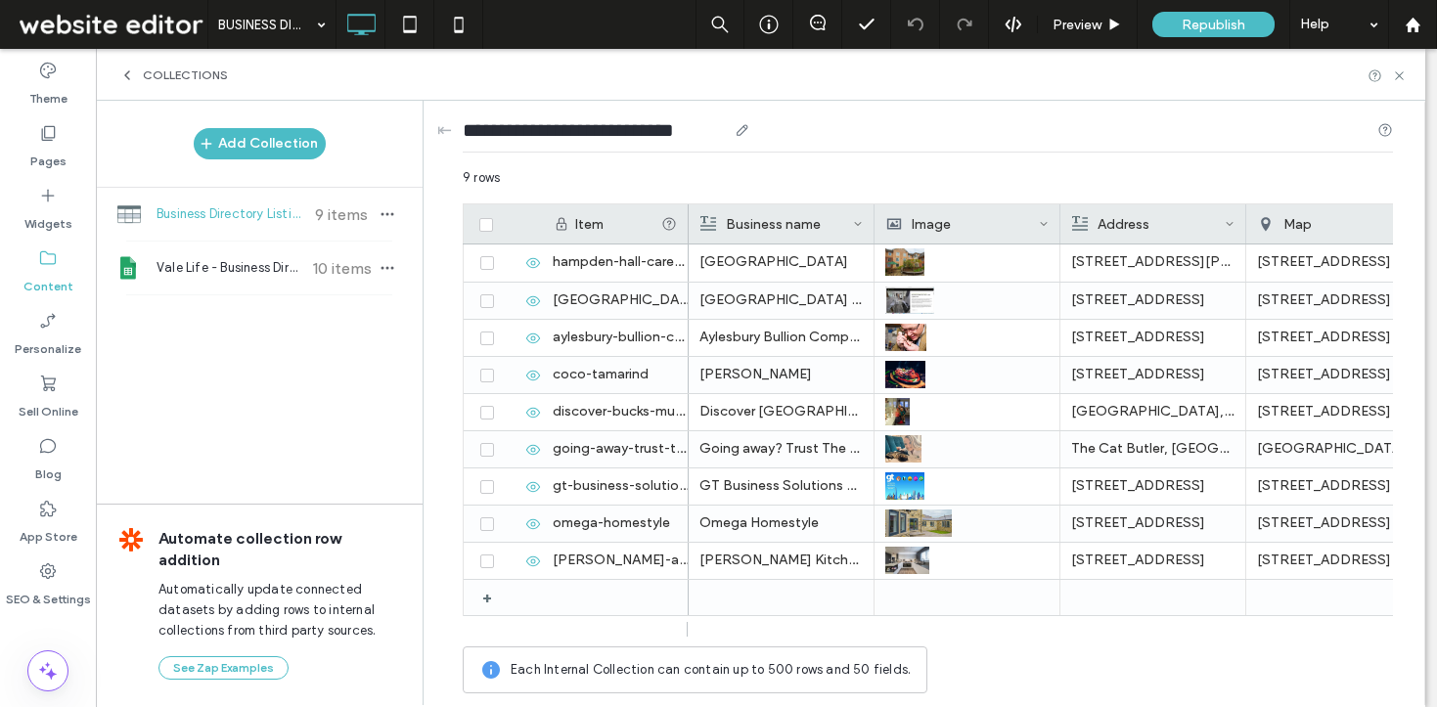
click at [958, 136] on div "**********" at bounding box center [928, 134] width 930 height 36
click at [278, 274] on span "Vale Life - Business Directory" at bounding box center [230, 268] width 146 height 20
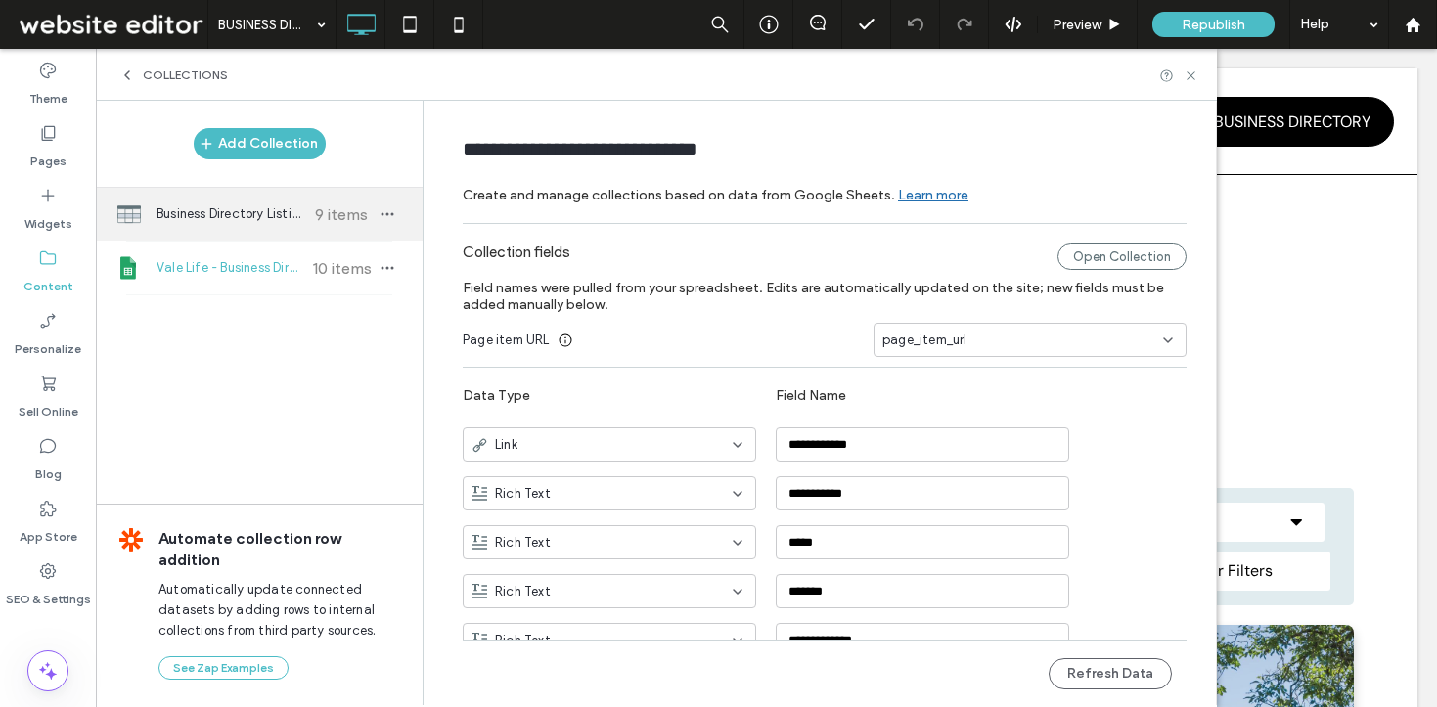
click at [250, 213] on span "Business Directory Listings" at bounding box center [230, 214] width 146 height 20
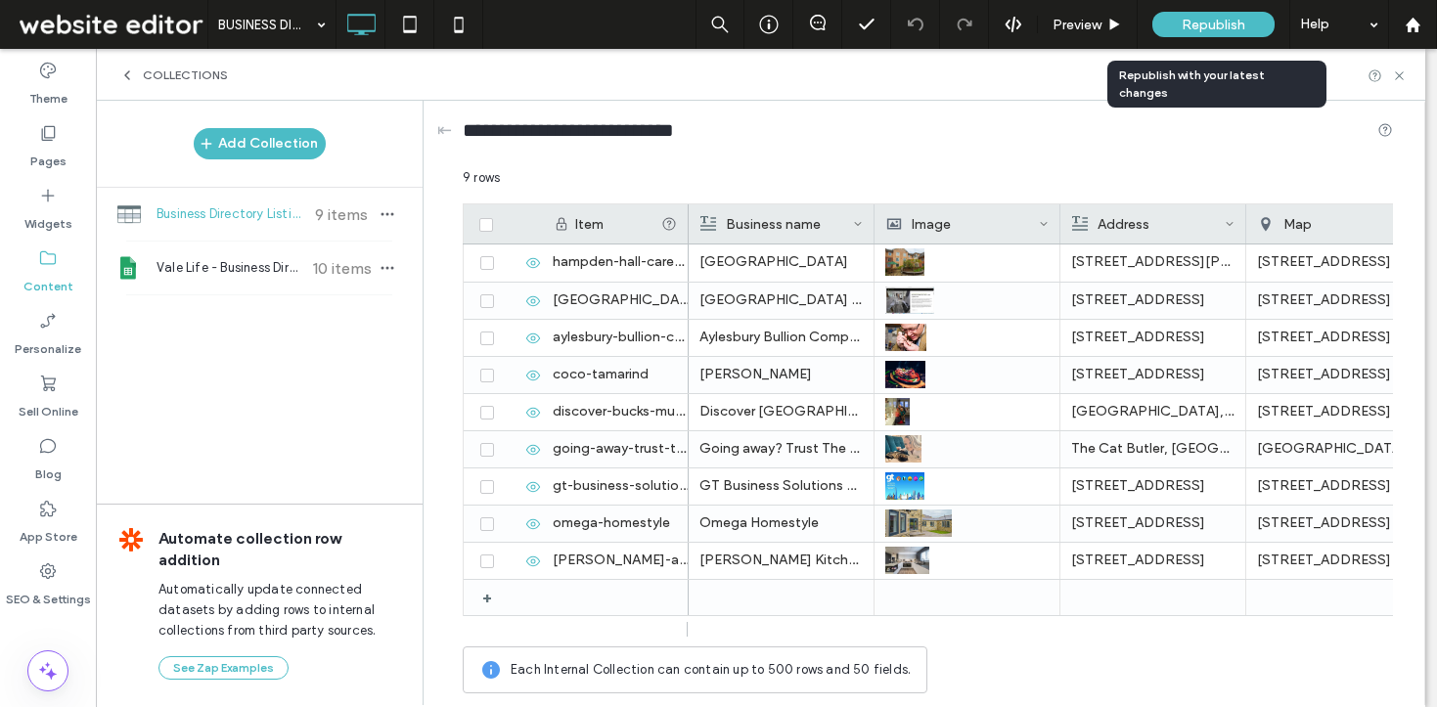
click at [1187, 24] on span "Republish" at bounding box center [1214, 25] width 64 height 17
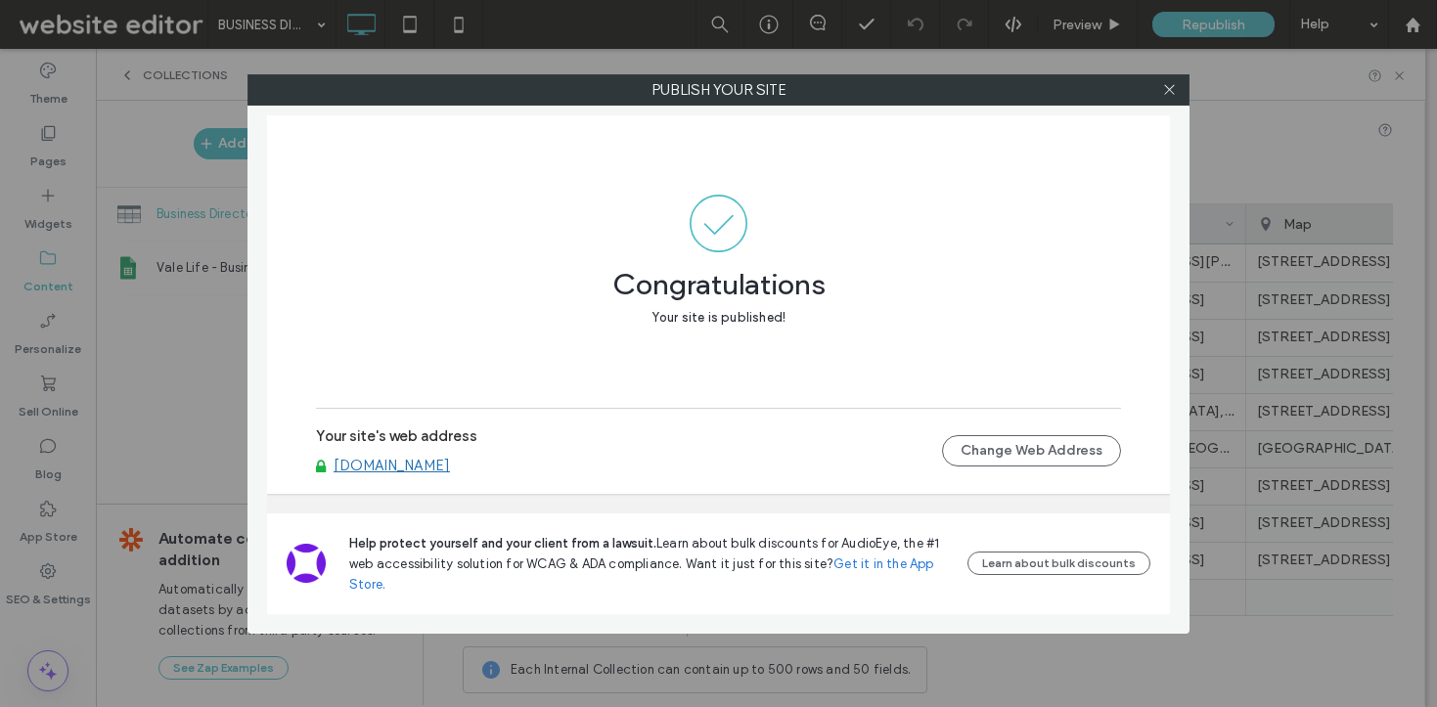
click at [358, 469] on link "www.vale-life.co.uk" at bounding box center [392, 466] width 116 height 18
click at [1164, 92] on icon at bounding box center [1169, 89] width 15 height 15
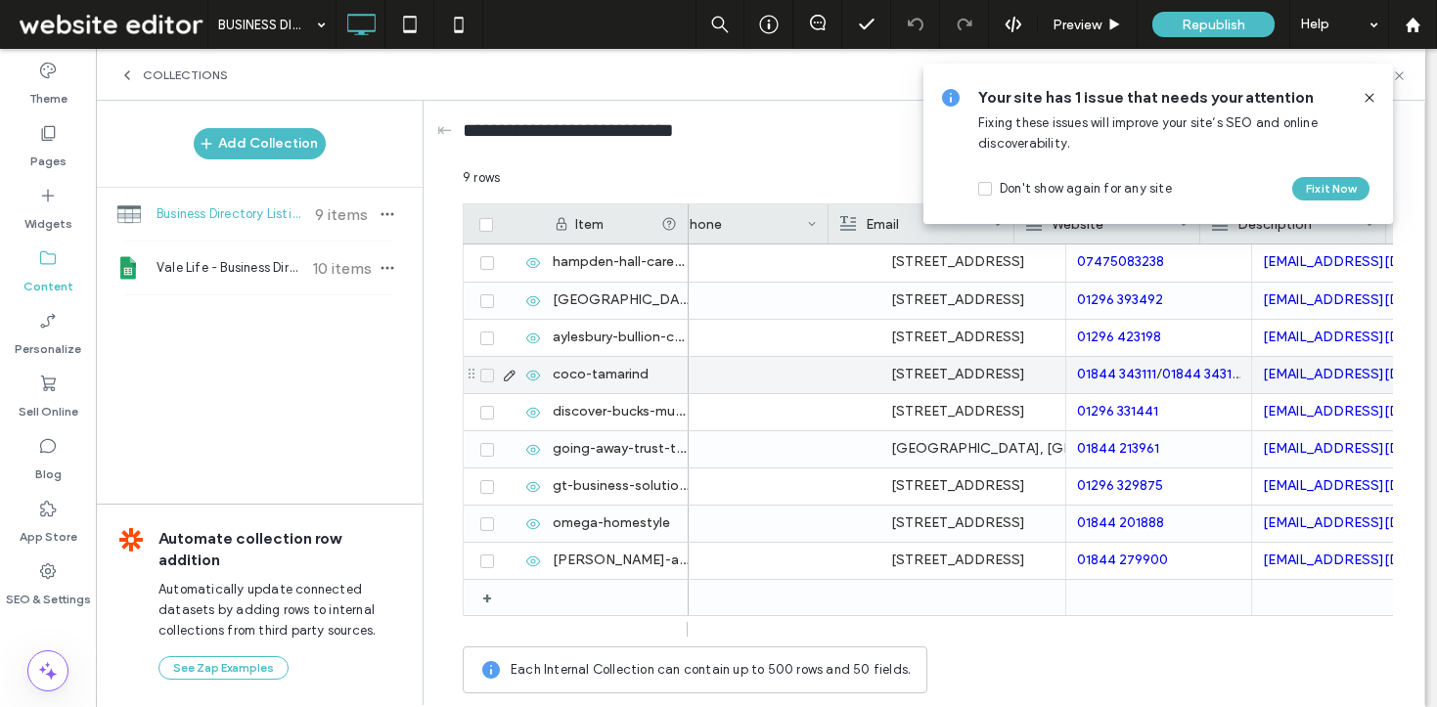
scroll to position [0, 1222]
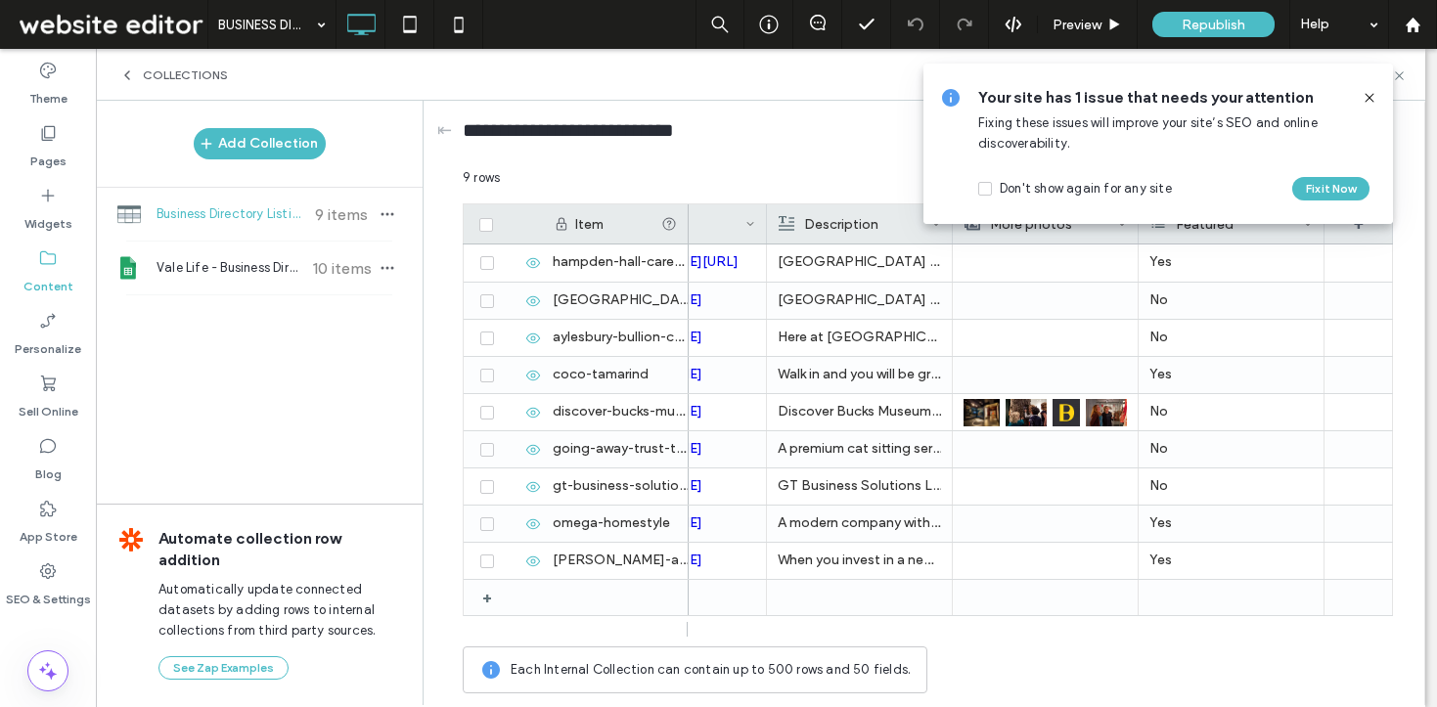
click at [1368, 93] on icon at bounding box center [1370, 98] width 16 height 16
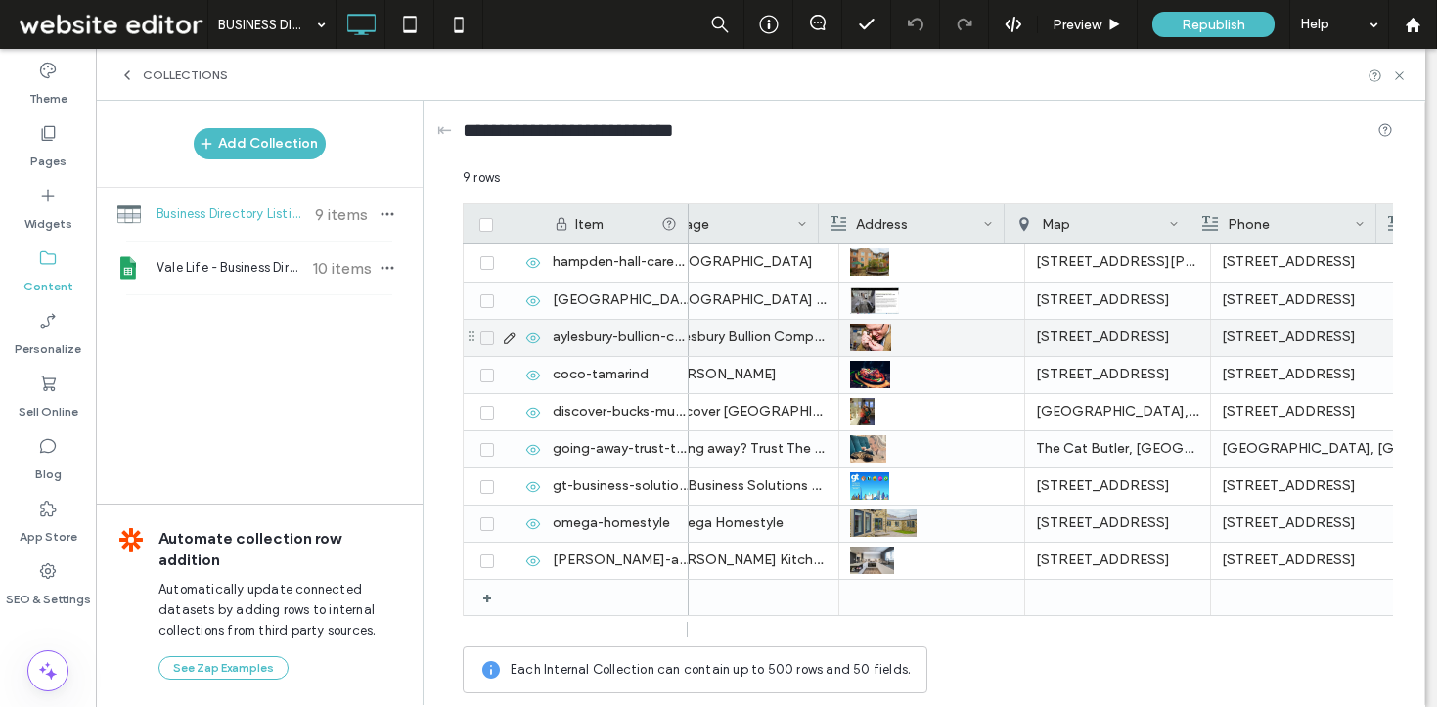
scroll to position [0, 0]
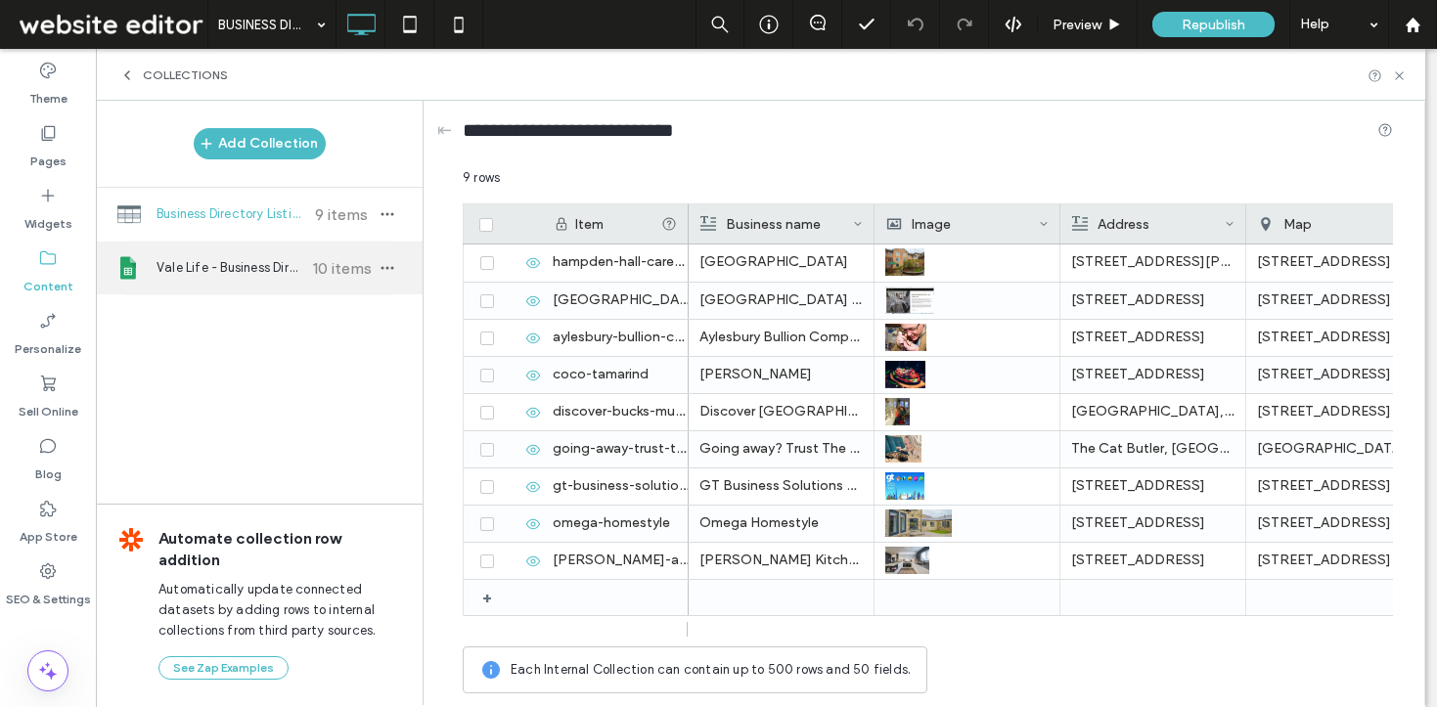
click at [249, 292] on div "Vale Life - Business Directory 10 items" at bounding box center [259, 268] width 327 height 53
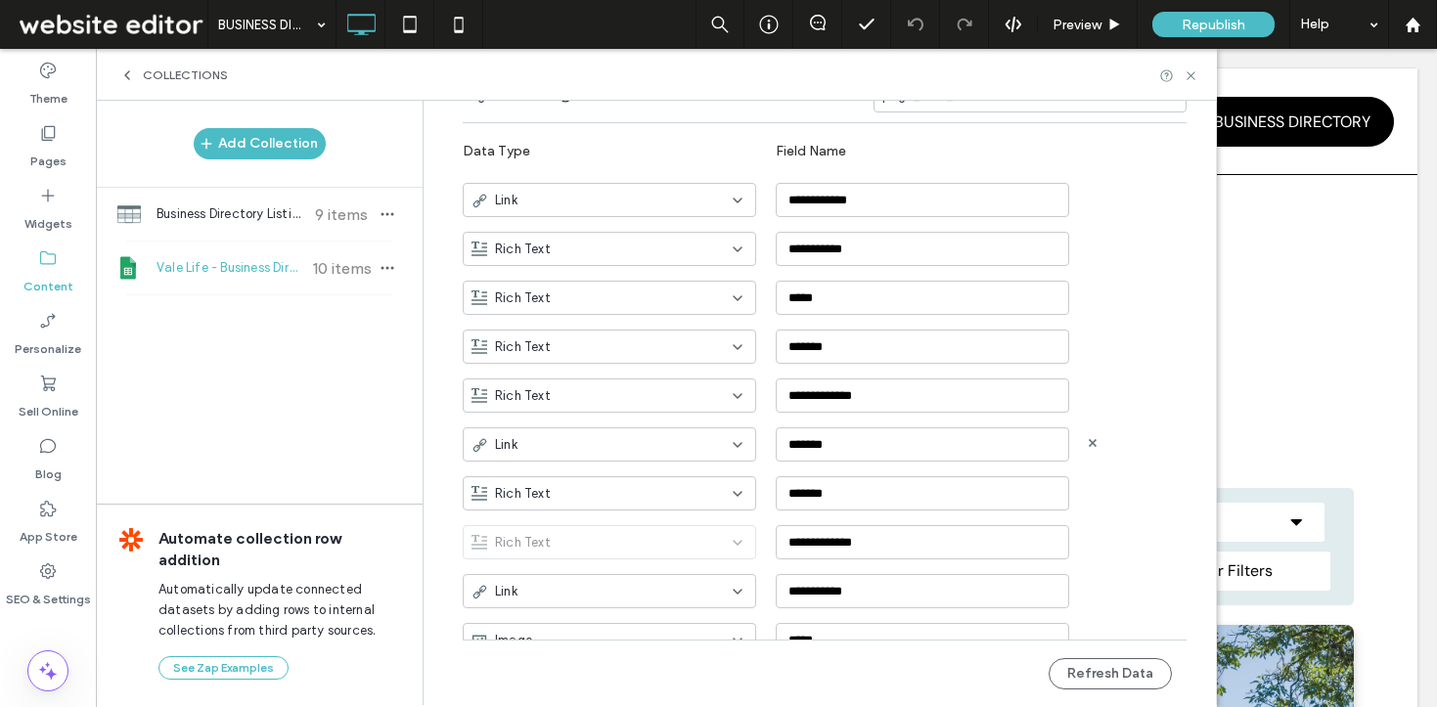
scroll to position [856, 0]
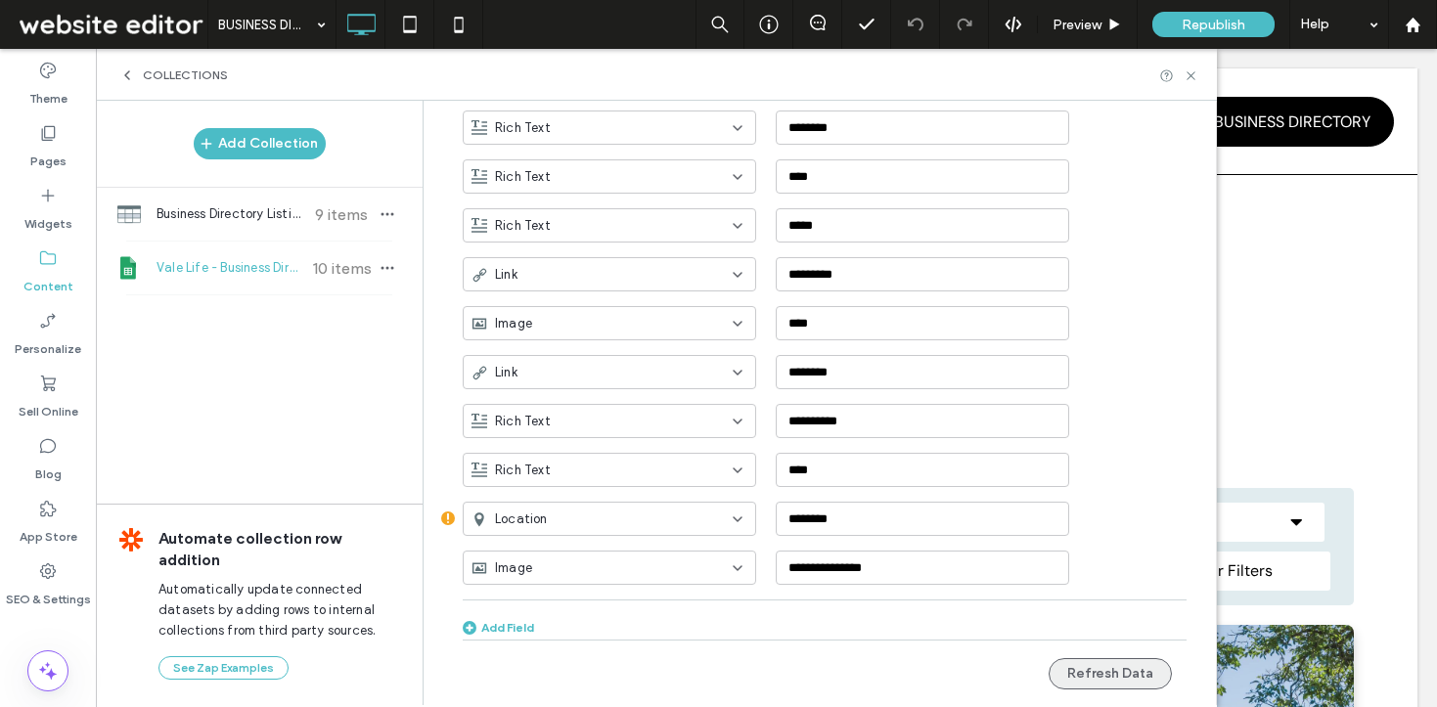
click at [1088, 663] on button "Refresh Data" at bounding box center [1110, 673] width 123 height 31
click at [1195, 72] on icon at bounding box center [1191, 75] width 15 height 15
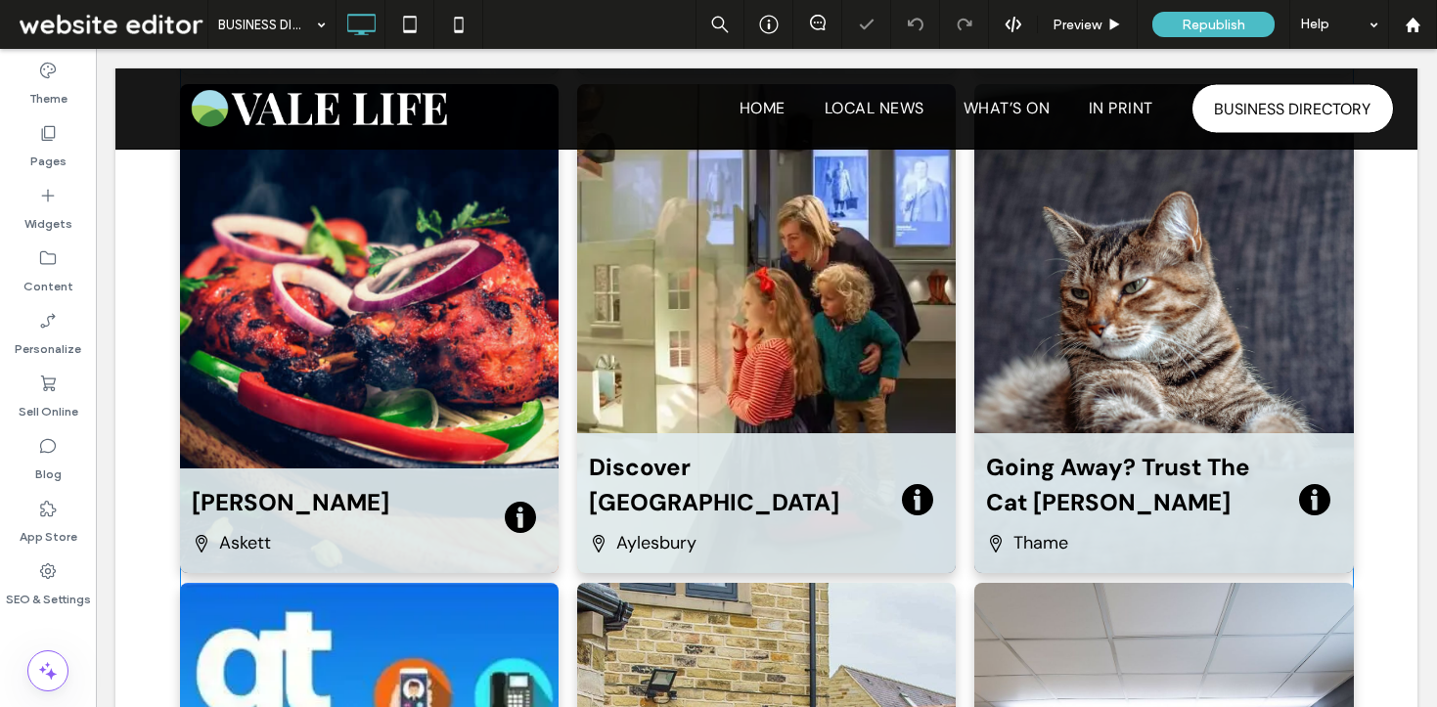
scroll to position [1057, 0]
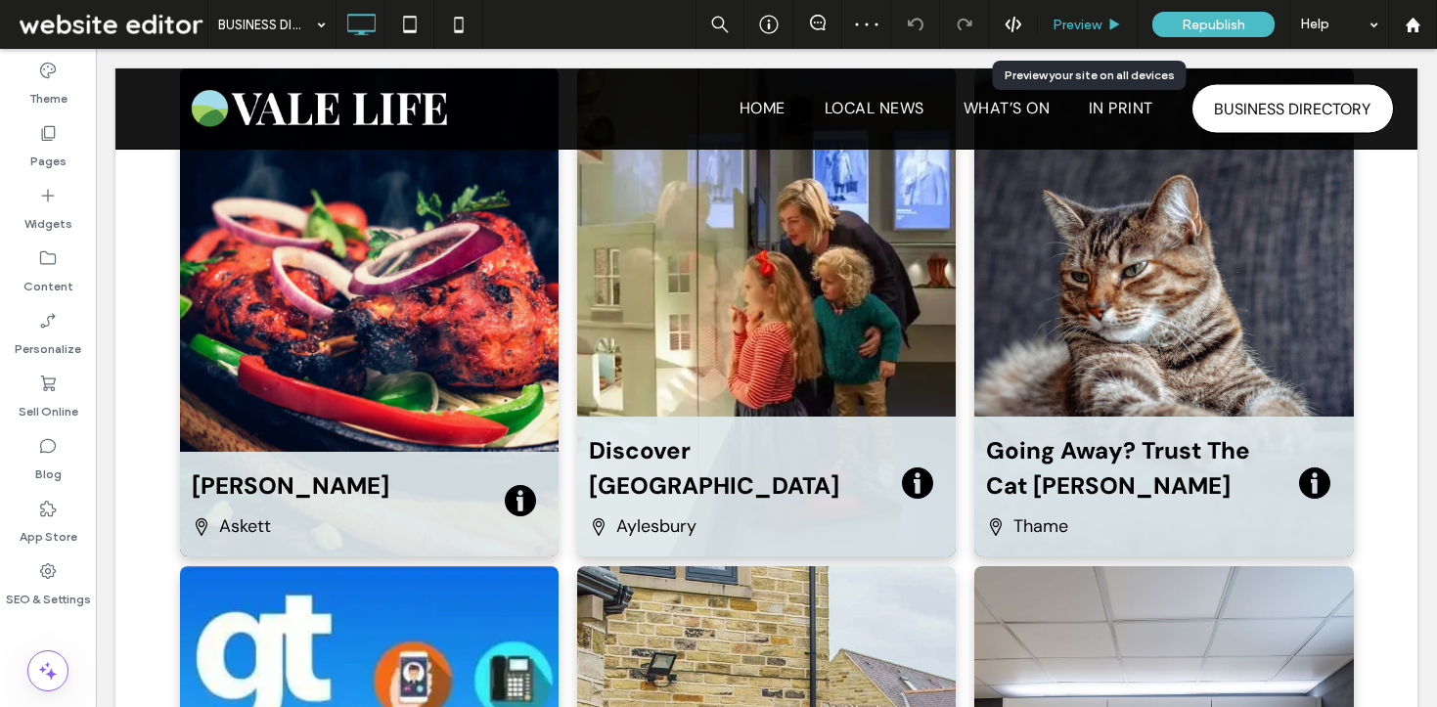
click at [1072, 27] on span "Preview" at bounding box center [1077, 25] width 49 height 17
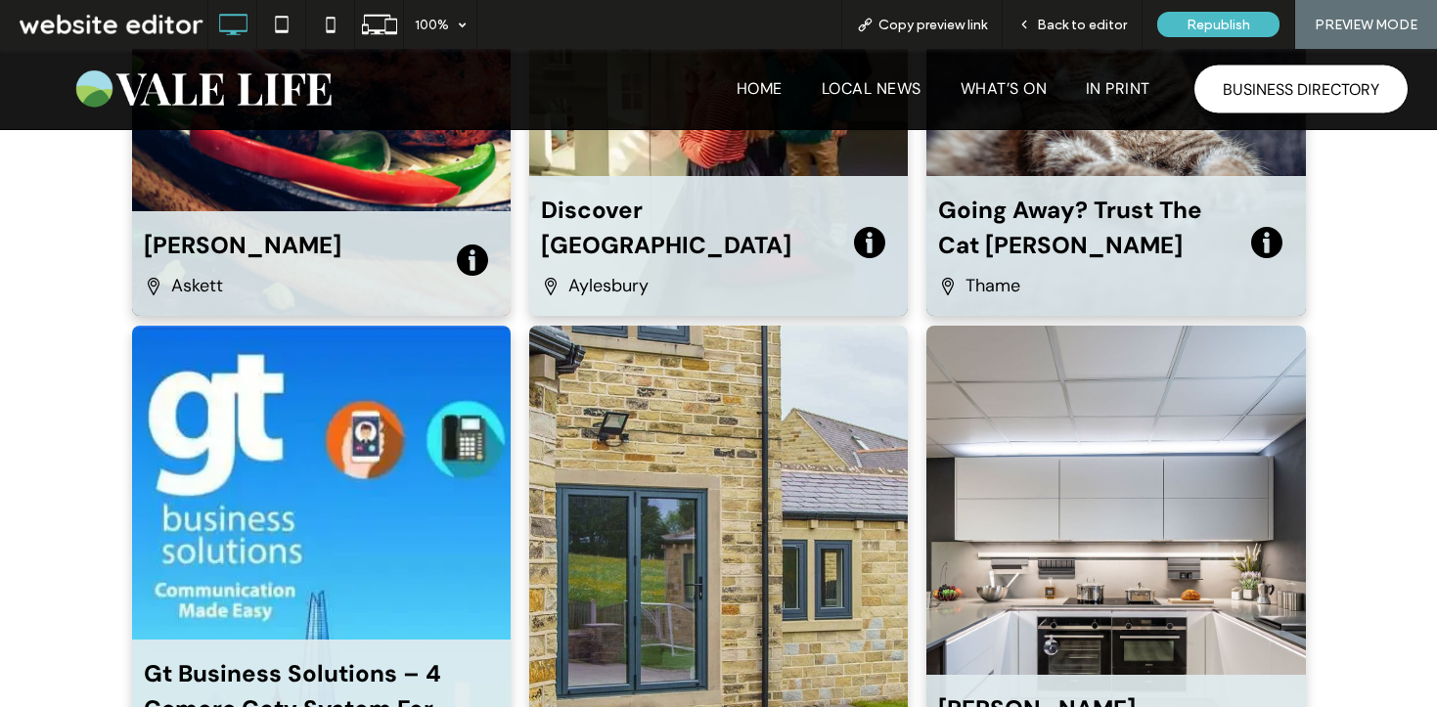
scroll to position [1587, 0]
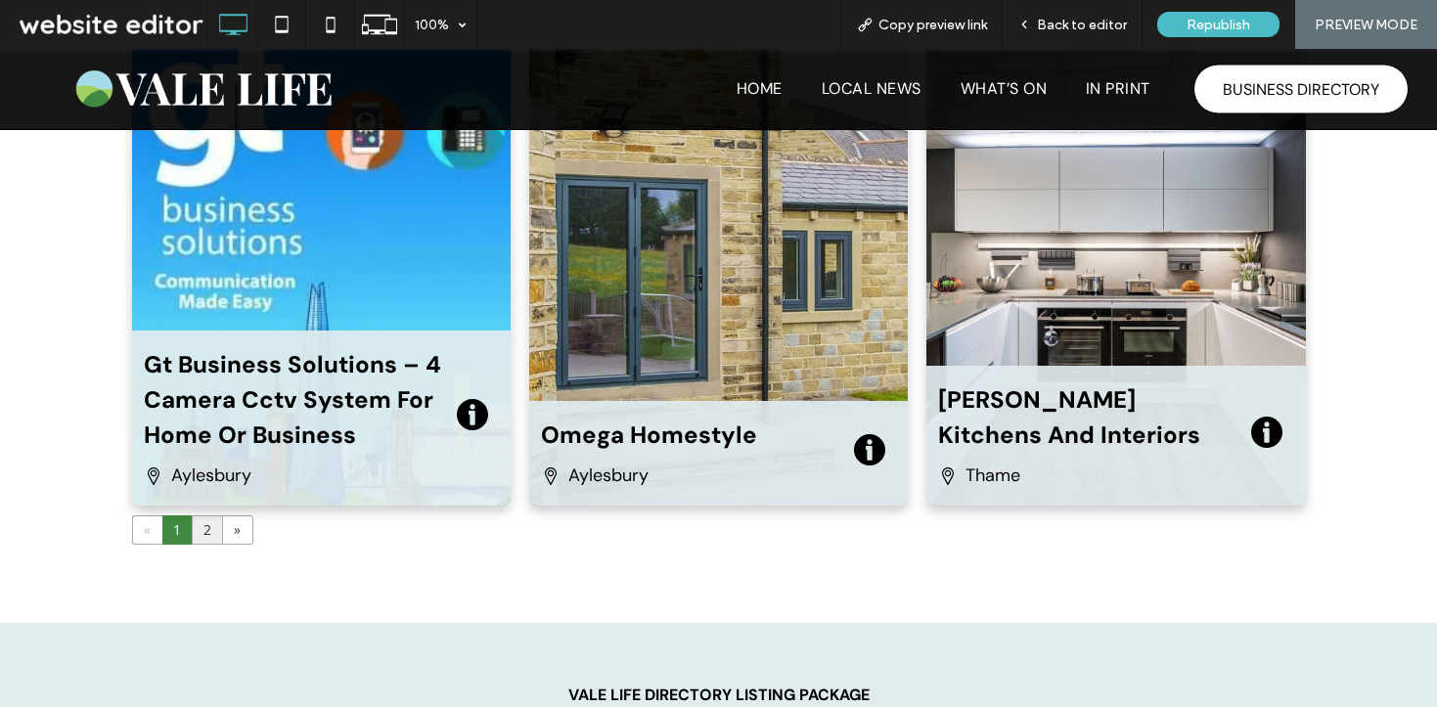
click at [204, 524] on link "2" at bounding box center [207, 530] width 29 height 27
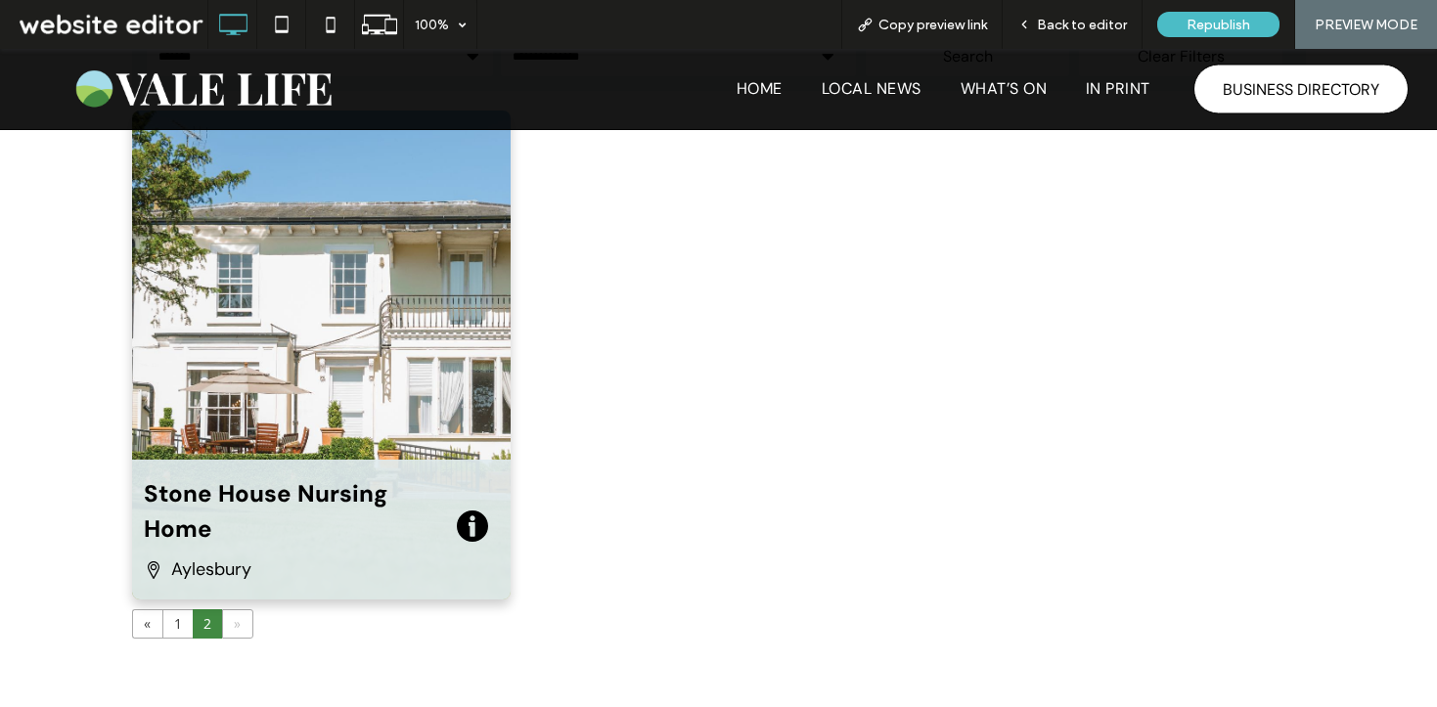
scroll to position [542, 0]
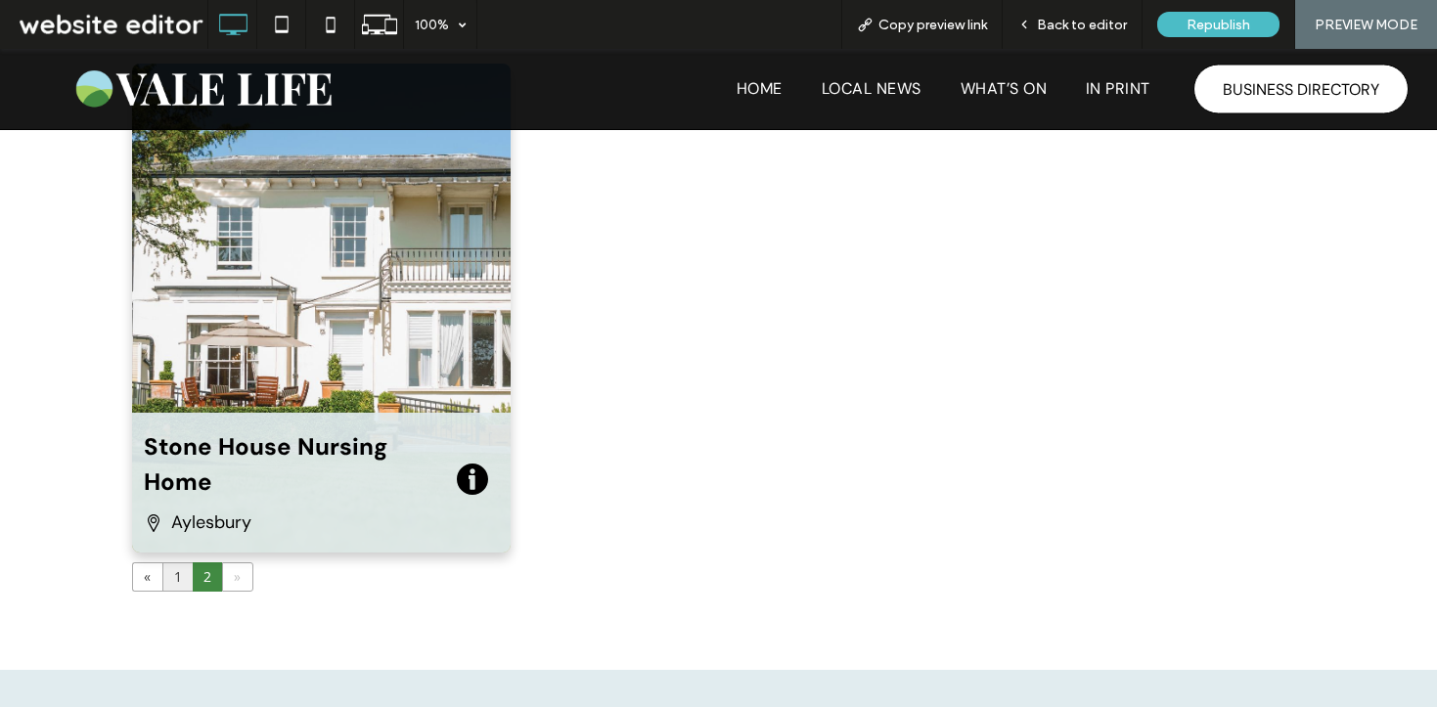
click at [169, 577] on link "1" at bounding box center [177, 577] width 29 height 27
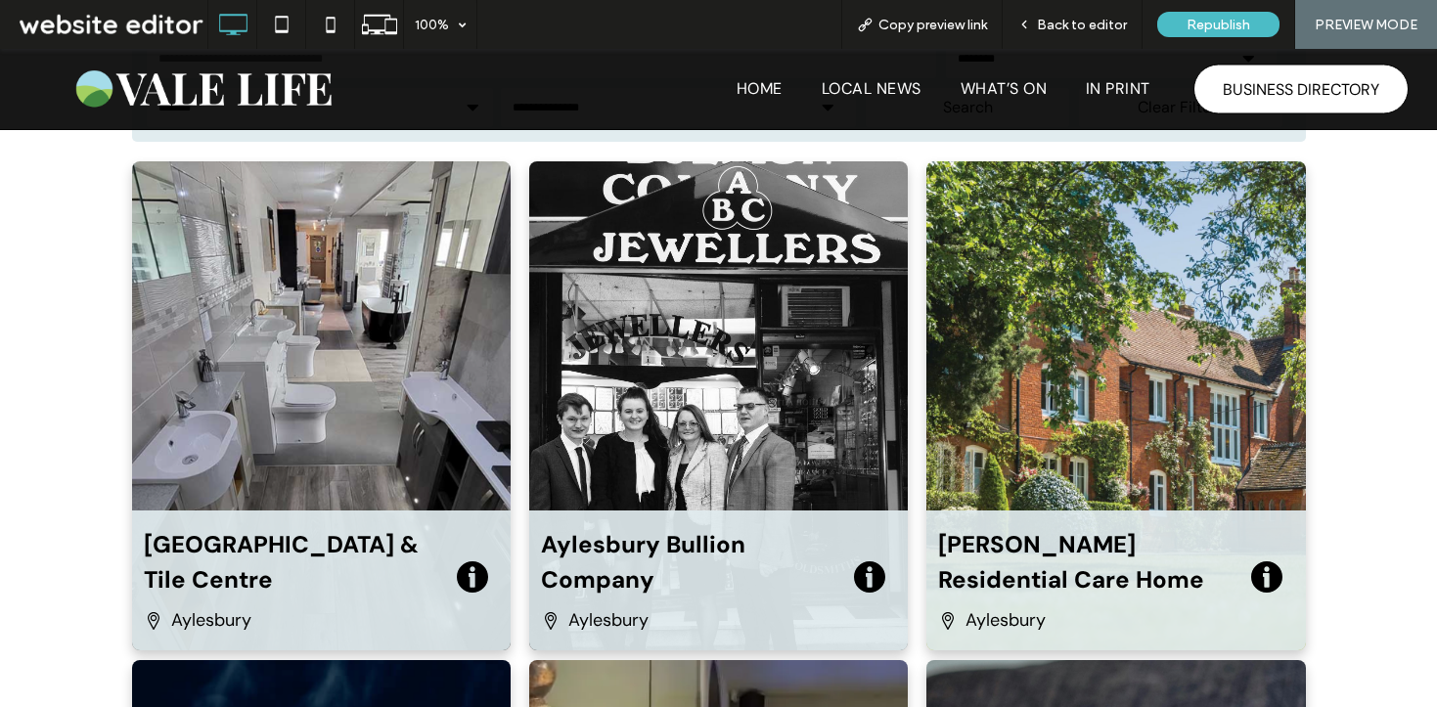
scroll to position [407, 0]
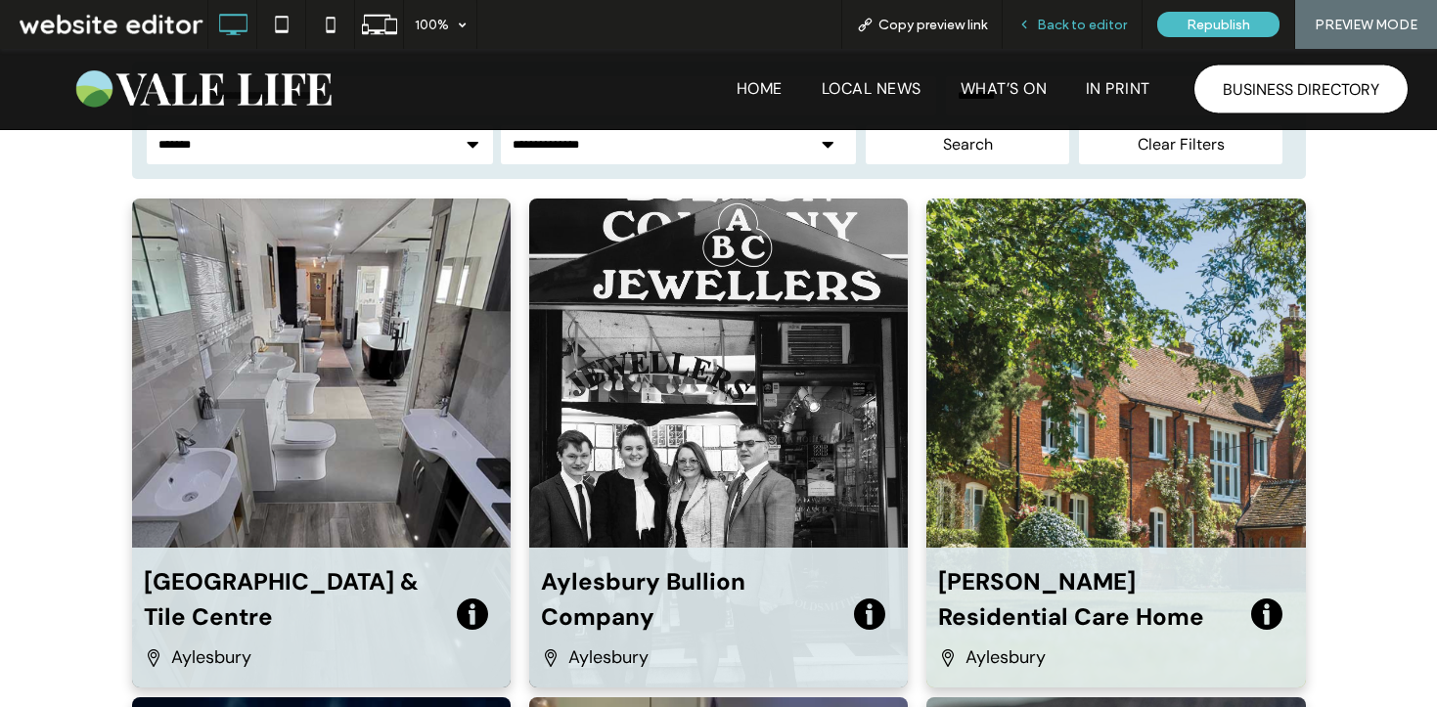
click at [1069, 30] on span "Back to editor" at bounding box center [1082, 25] width 90 height 17
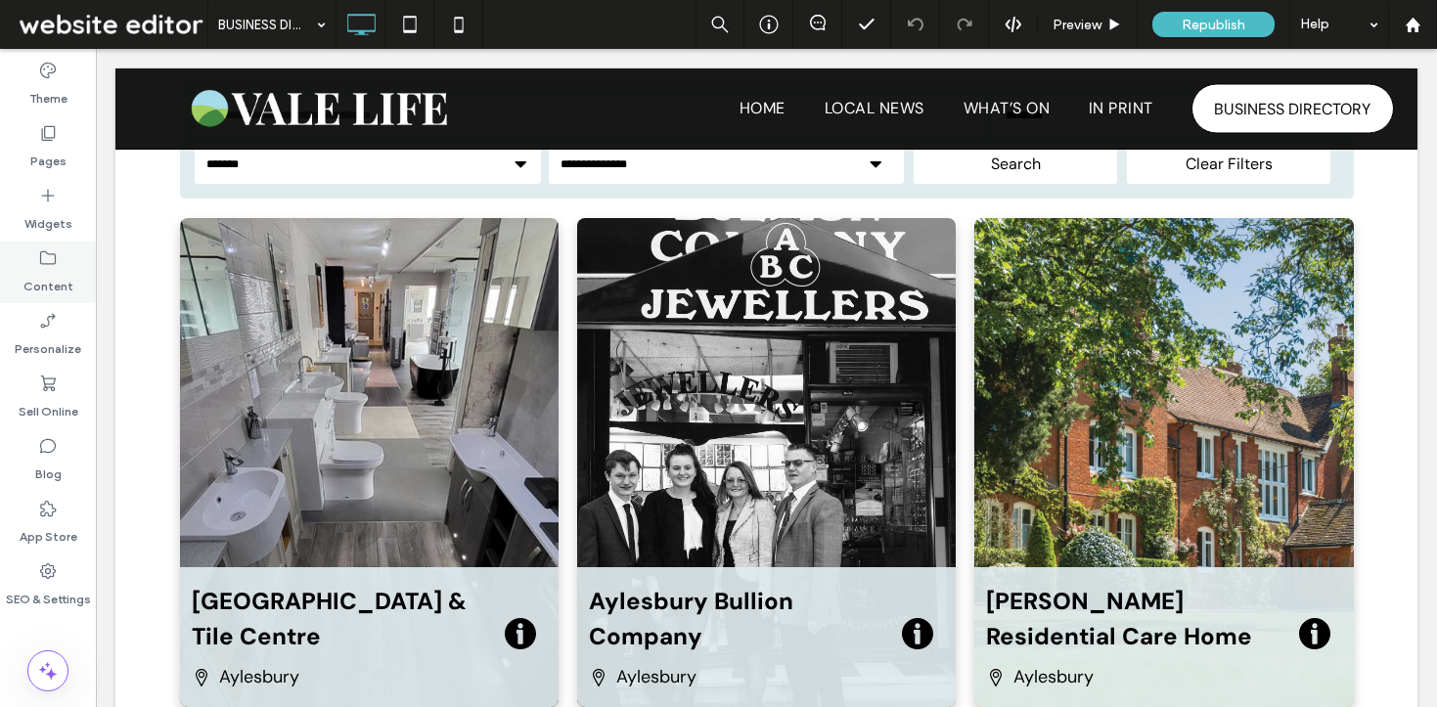
click at [61, 266] on div "Content" at bounding box center [48, 272] width 96 height 63
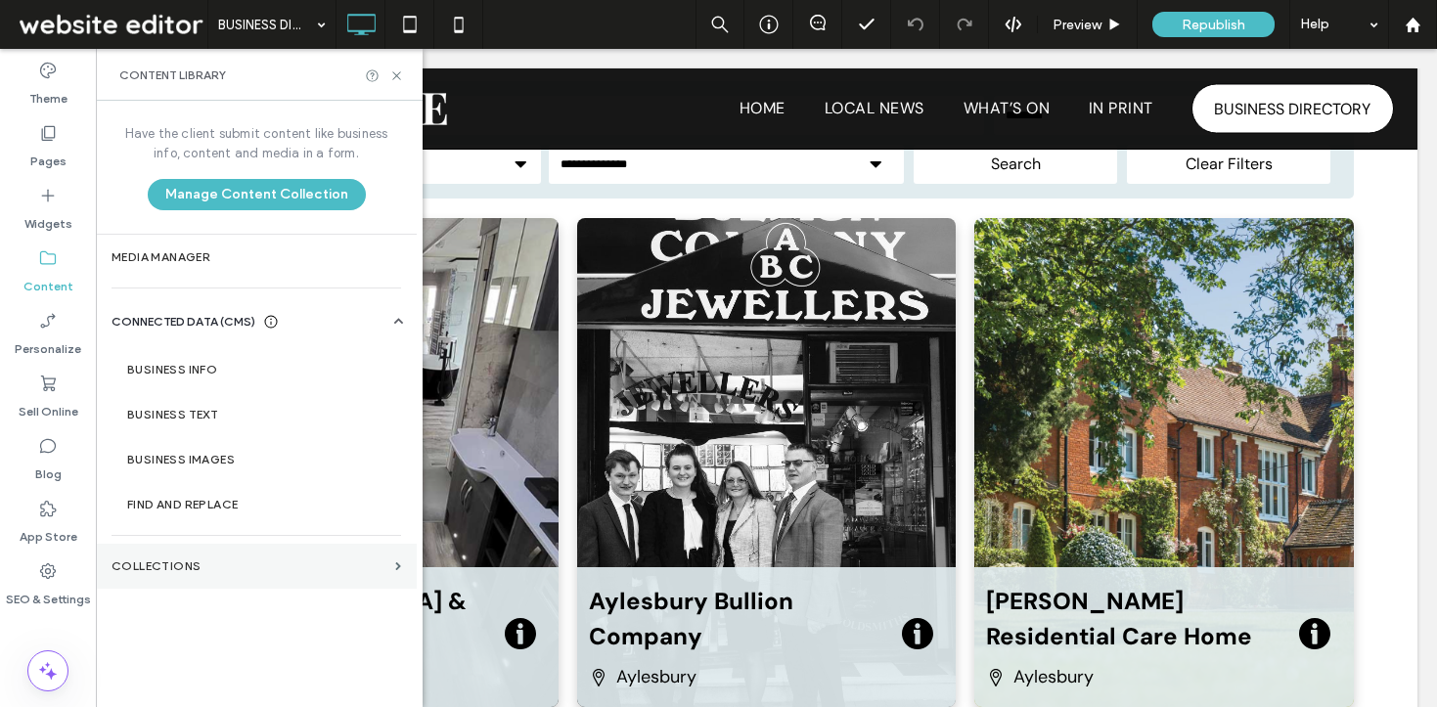
click at [186, 566] on label "Collections" at bounding box center [250, 567] width 276 height 14
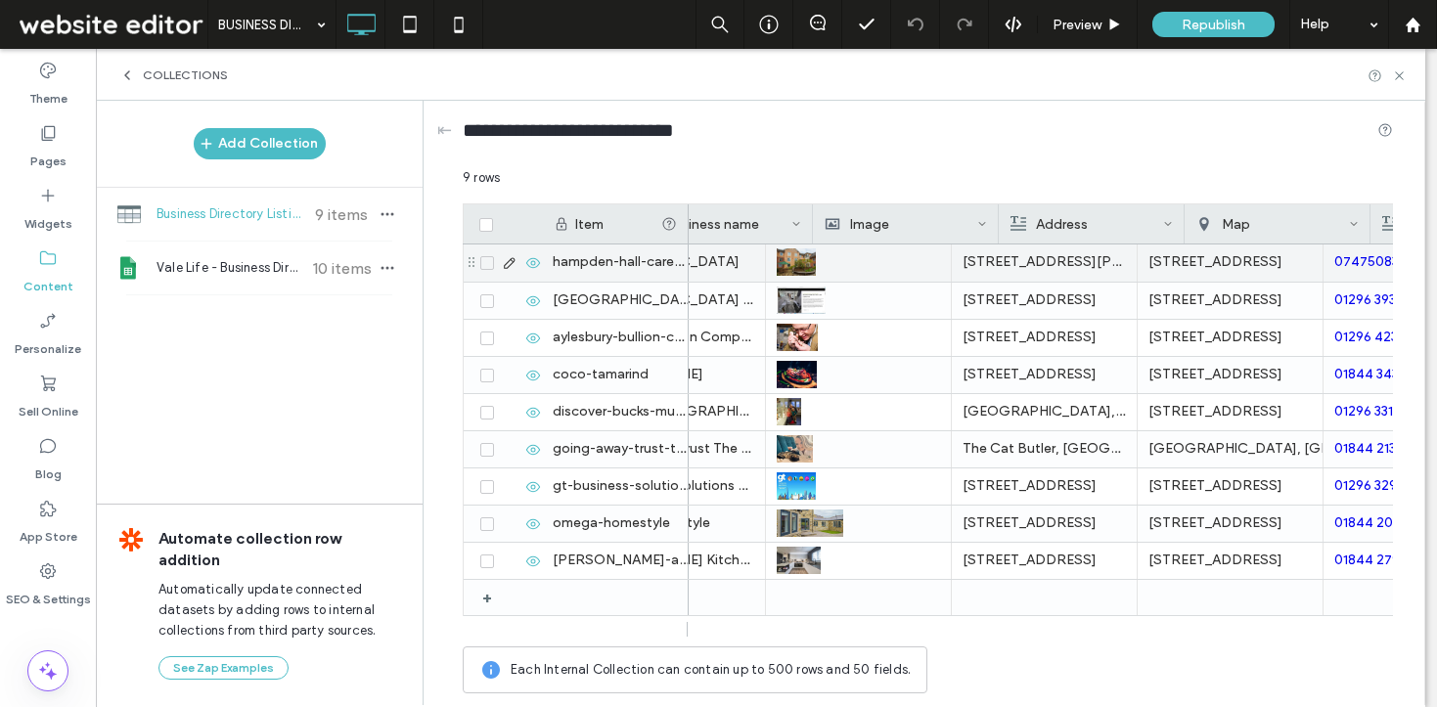
scroll to position [0, 166]
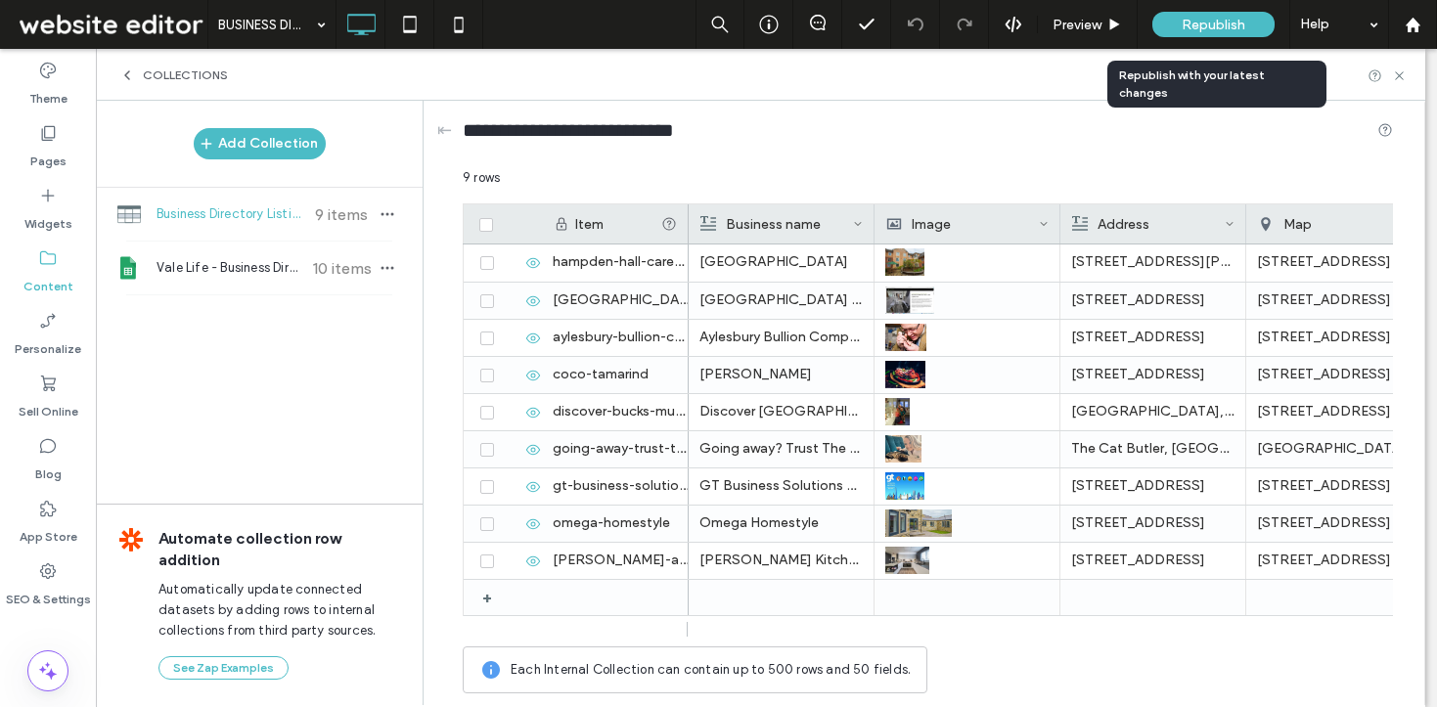
click at [1192, 17] on span "Republish" at bounding box center [1214, 25] width 64 height 17
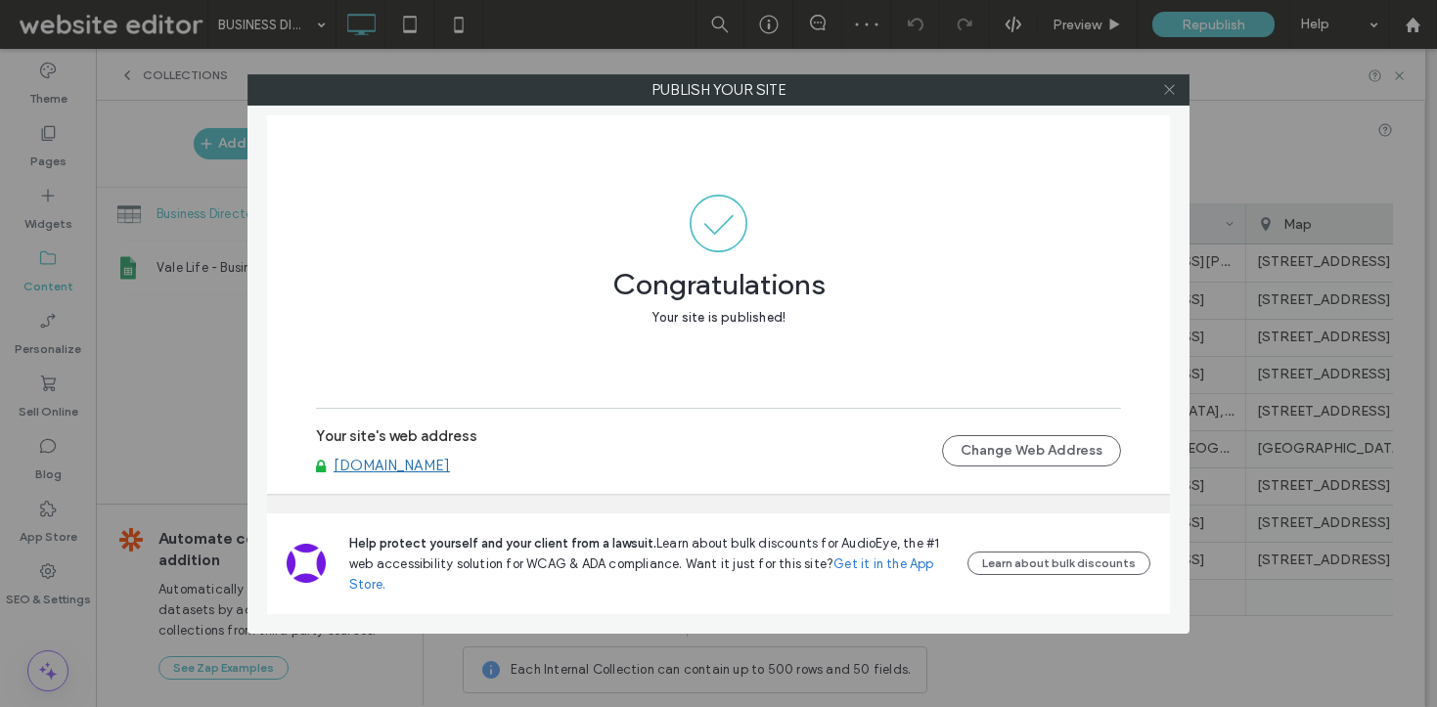
click at [1167, 84] on icon at bounding box center [1169, 89] width 15 height 15
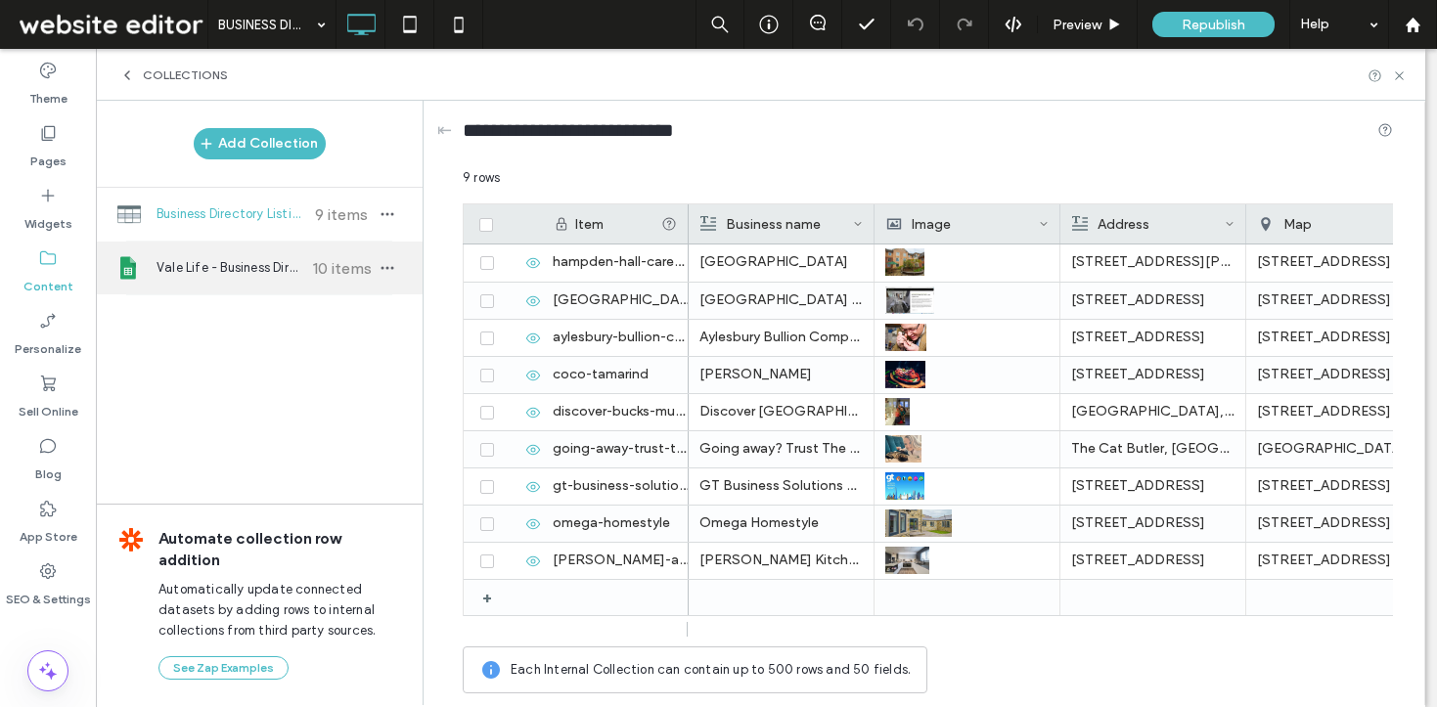
click at [197, 261] on span "Vale Life - Business Directory" at bounding box center [230, 268] width 146 height 20
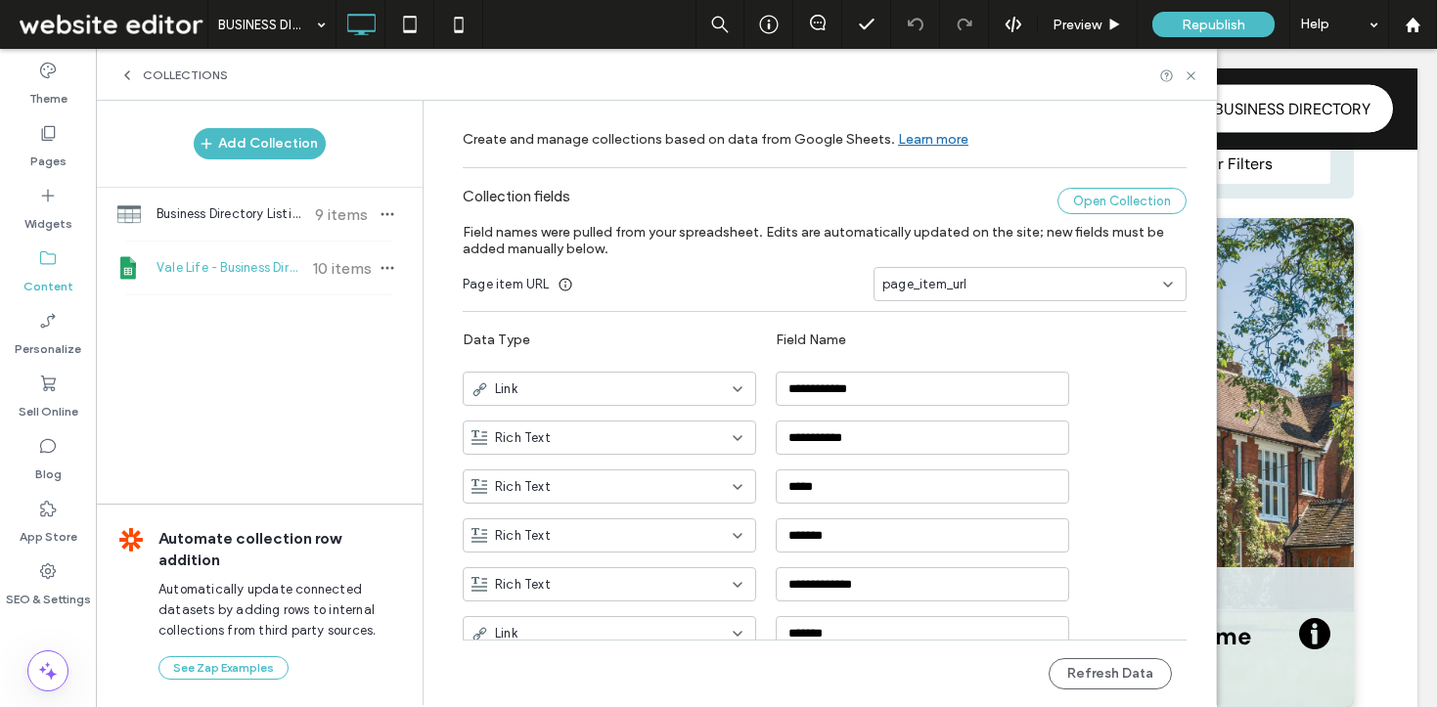
click at [1086, 205] on div "Open Collection" at bounding box center [1122, 201] width 129 height 26
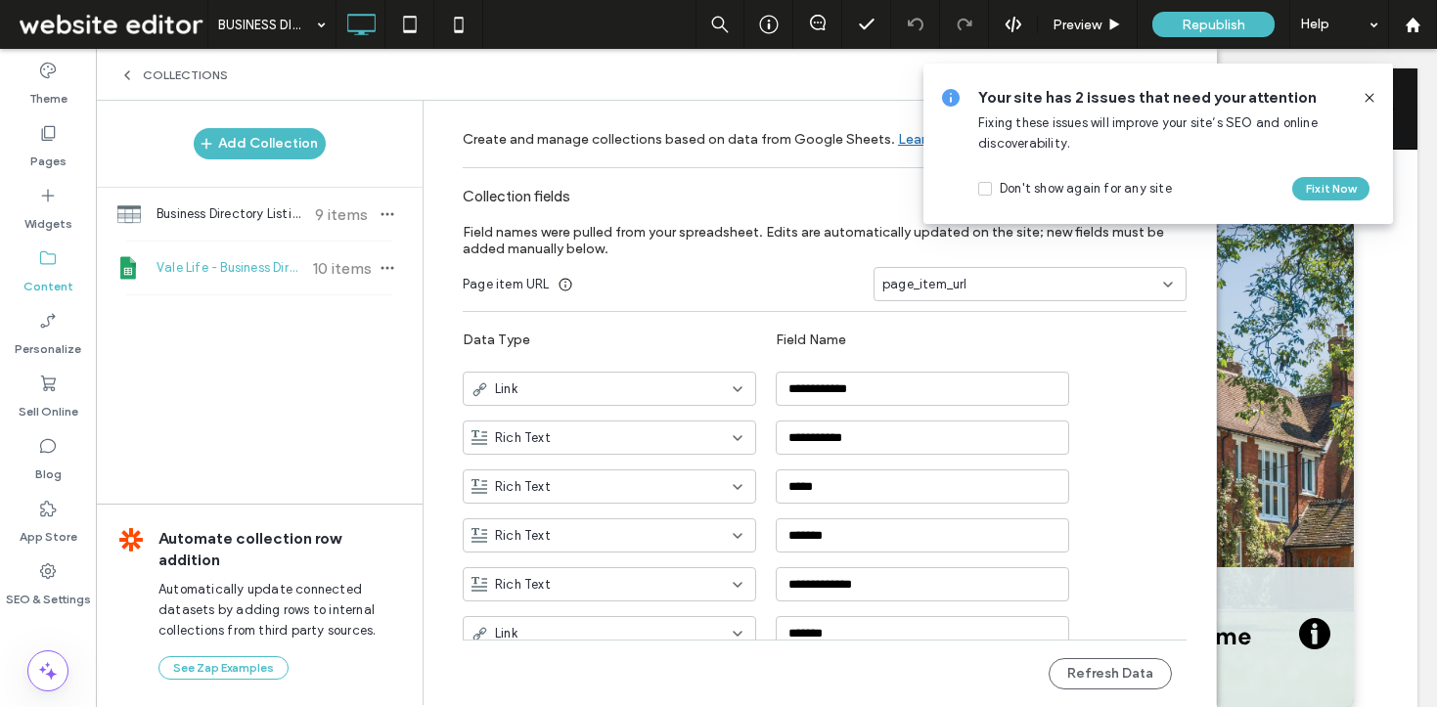
click at [1370, 96] on icon at bounding box center [1370, 98] width 16 height 16
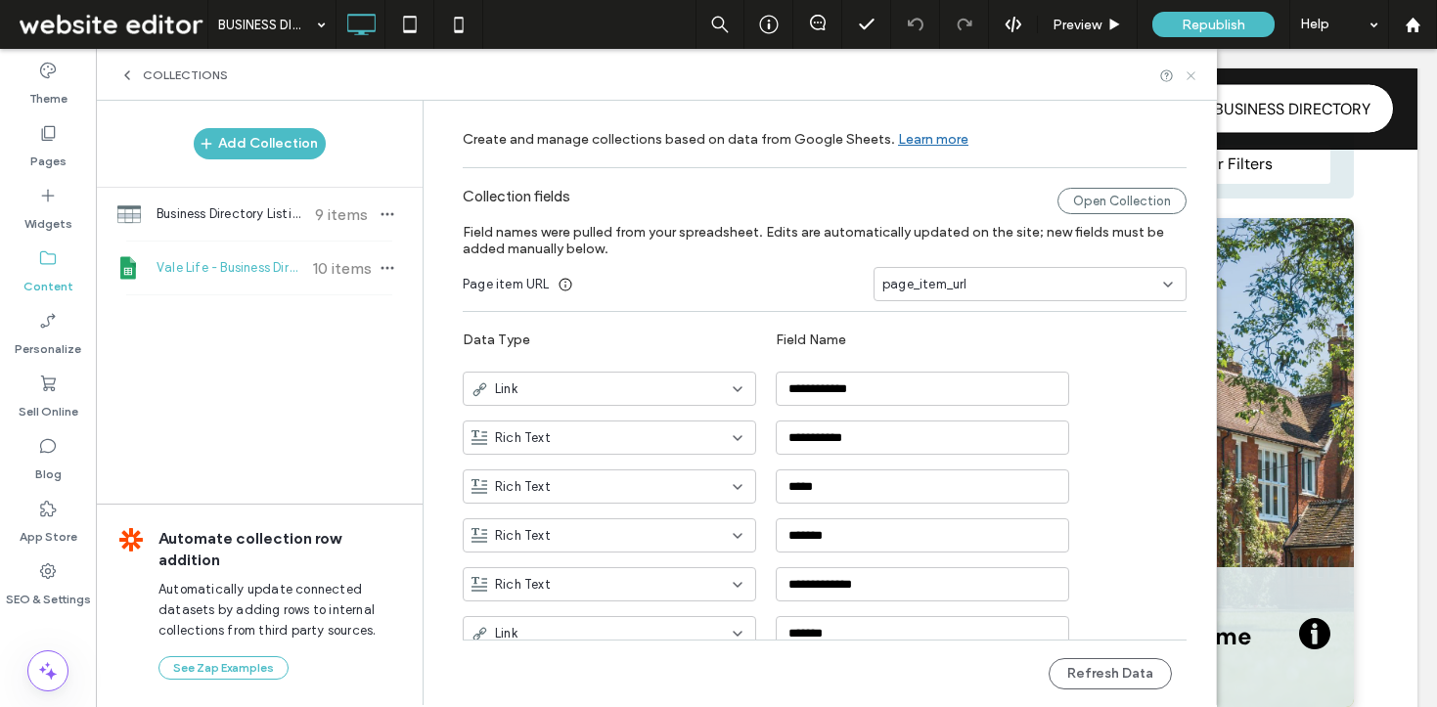
click at [1197, 74] on icon at bounding box center [1191, 75] width 15 height 15
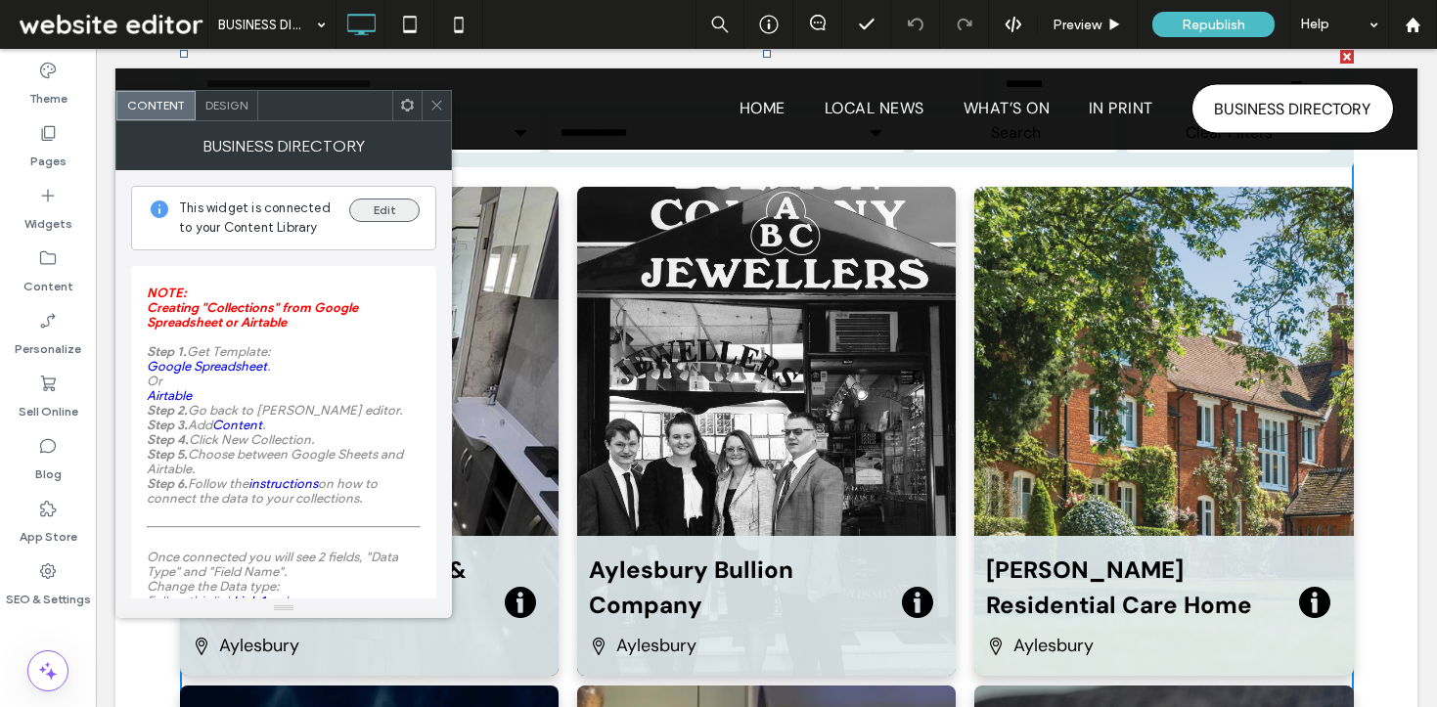
click at [392, 207] on button "Edit" at bounding box center [384, 210] width 70 height 23
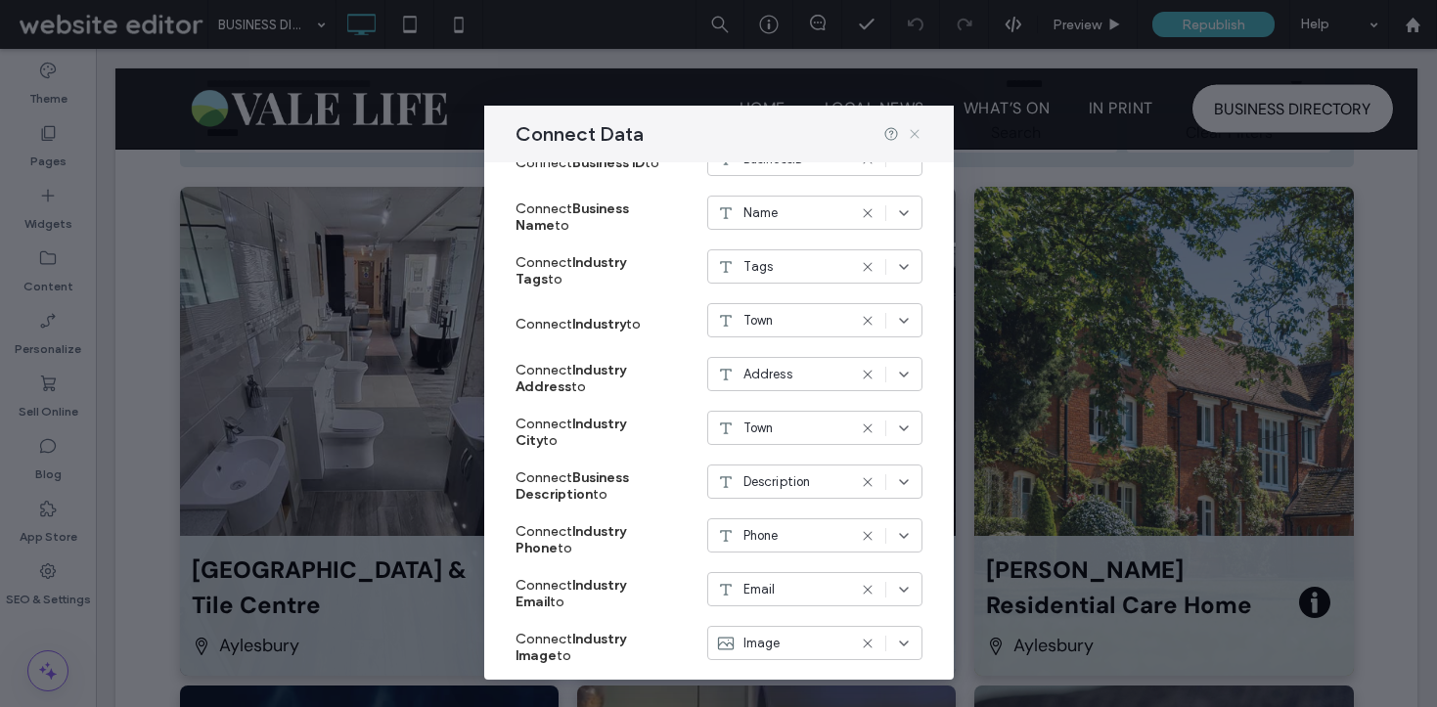
click at [913, 130] on icon at bounding box center [915, 134] width 16 height 16
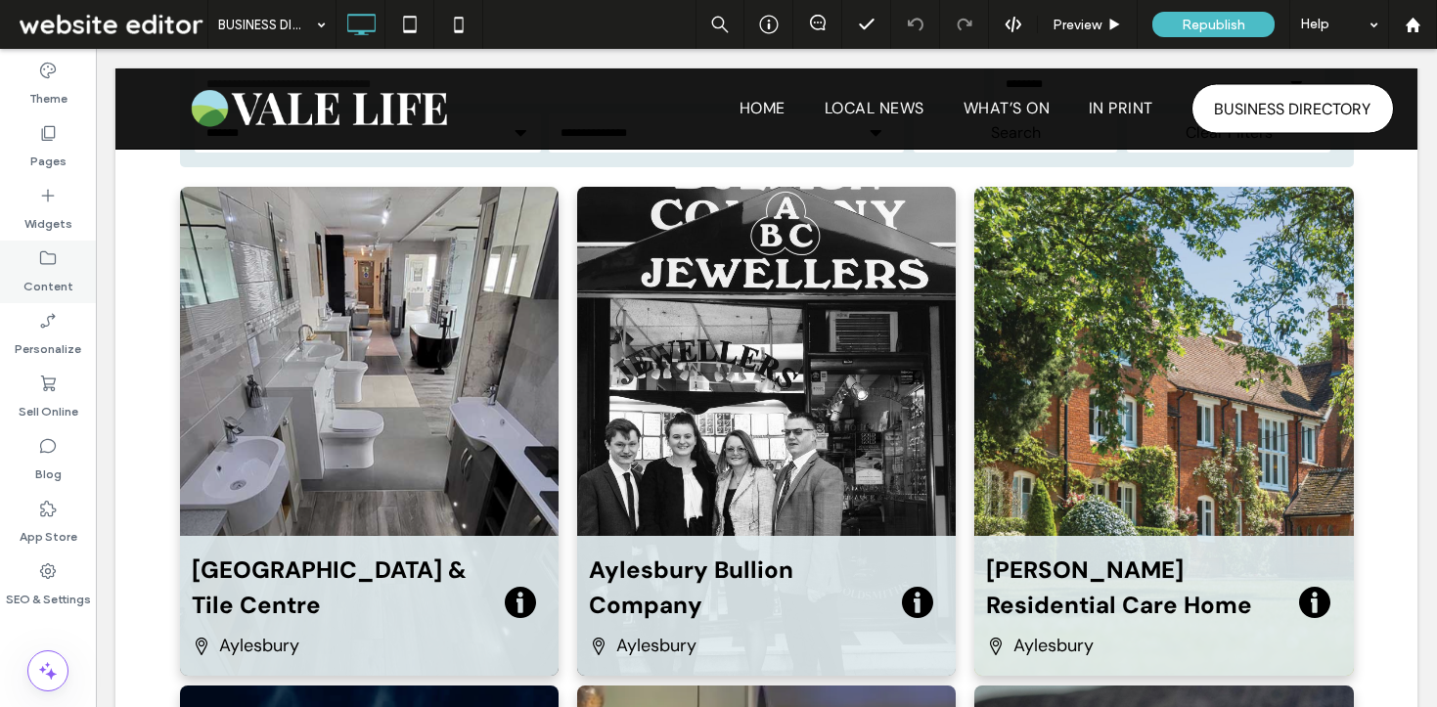
click at [38, 280] on label "Content" at bounding box center [48, 281] width 50 height 27
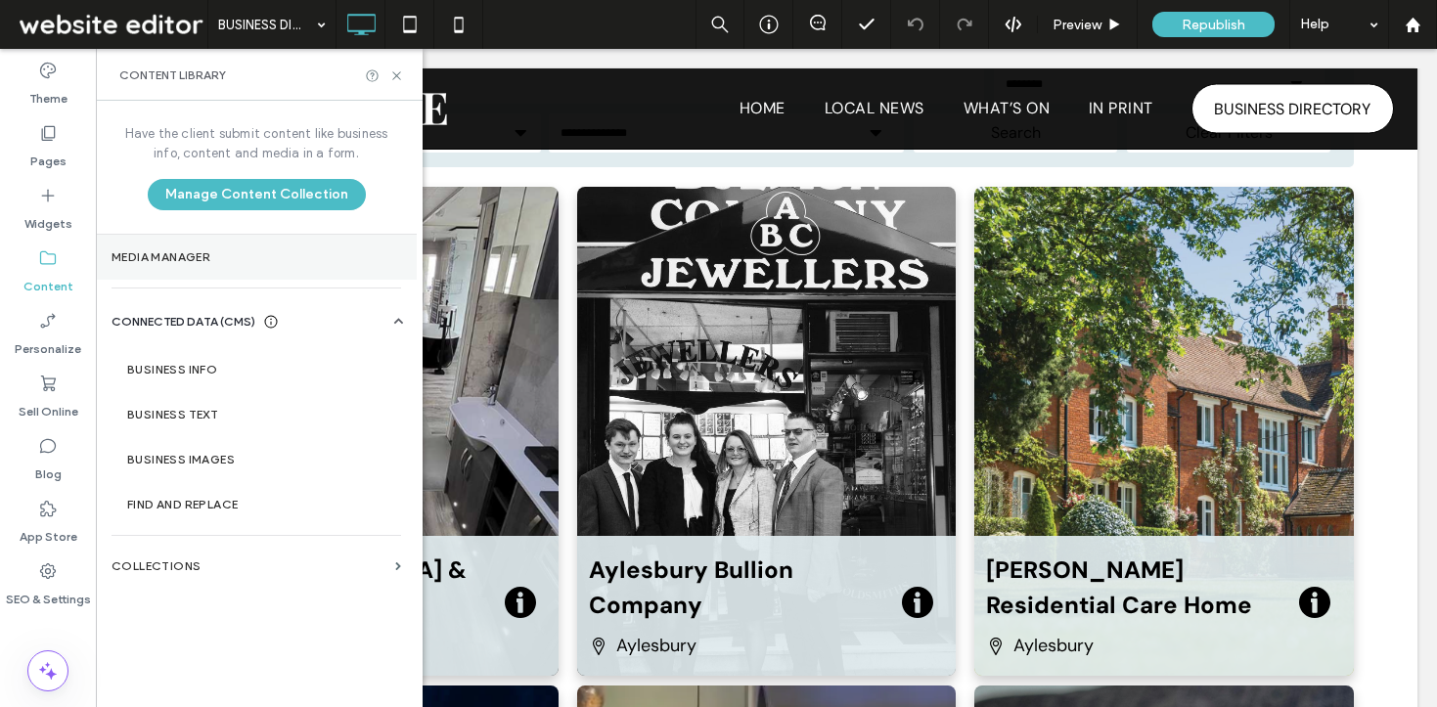
click at [210, 247] on section "Media Manager" at bounding box center [256, 257] width 321 height 45
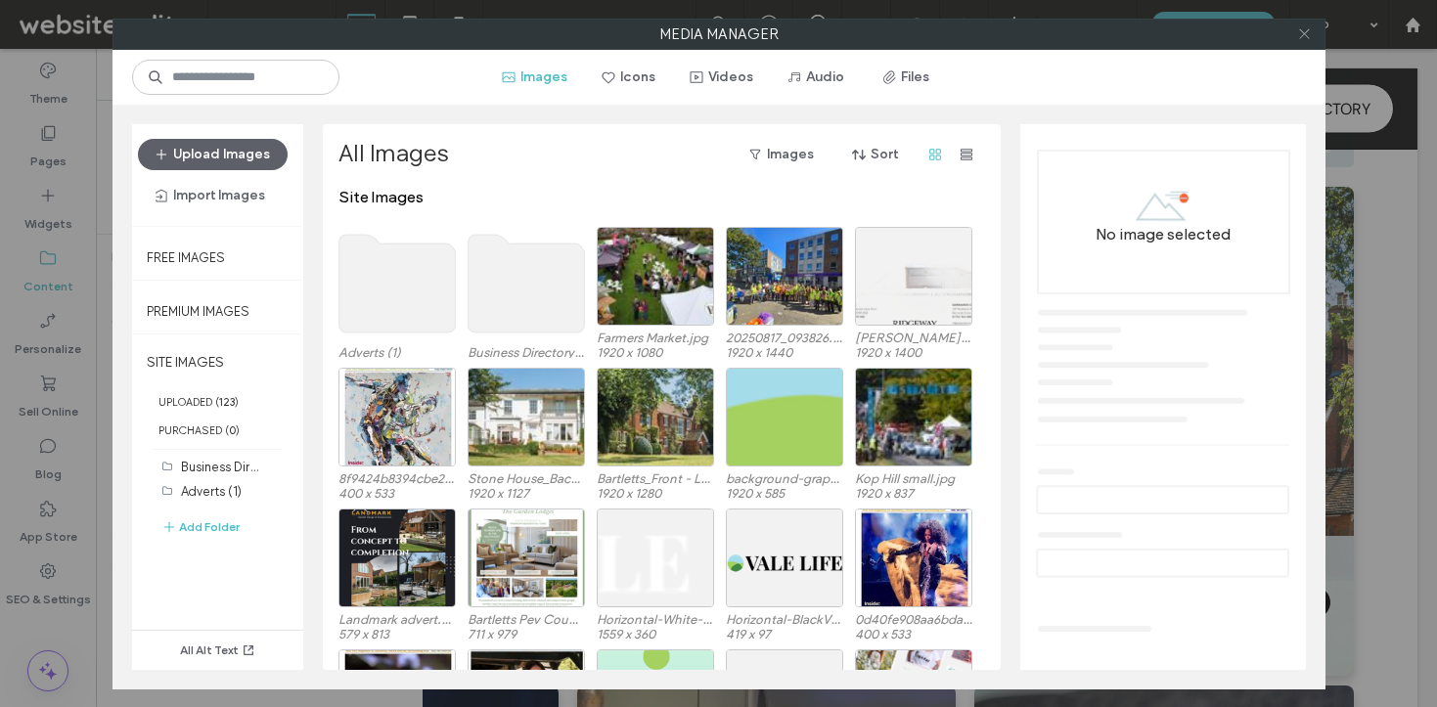
click at [1298, 34] on icon at bounding box center [1304, 33] width 15 height 15
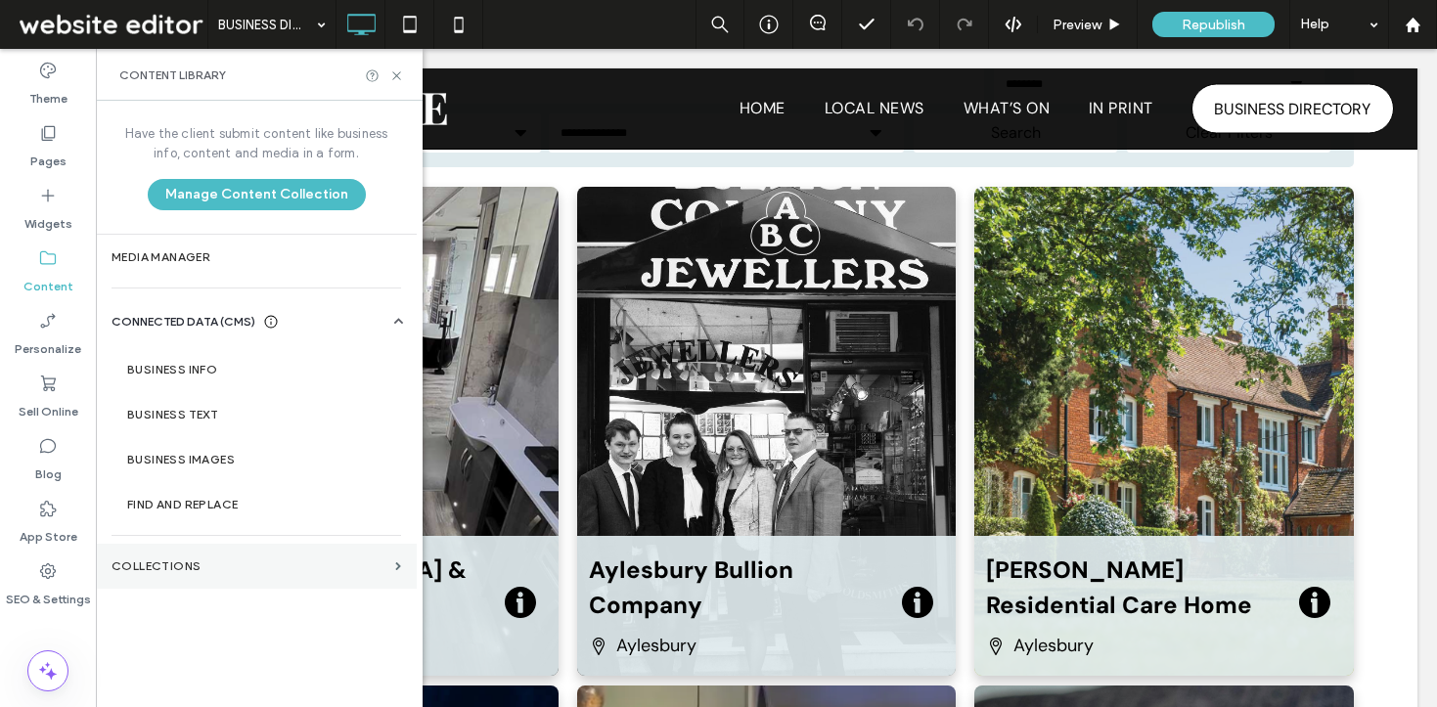
click at [168, 560] on label "Collections" at bounding box center [250, 567] width 276 height 14
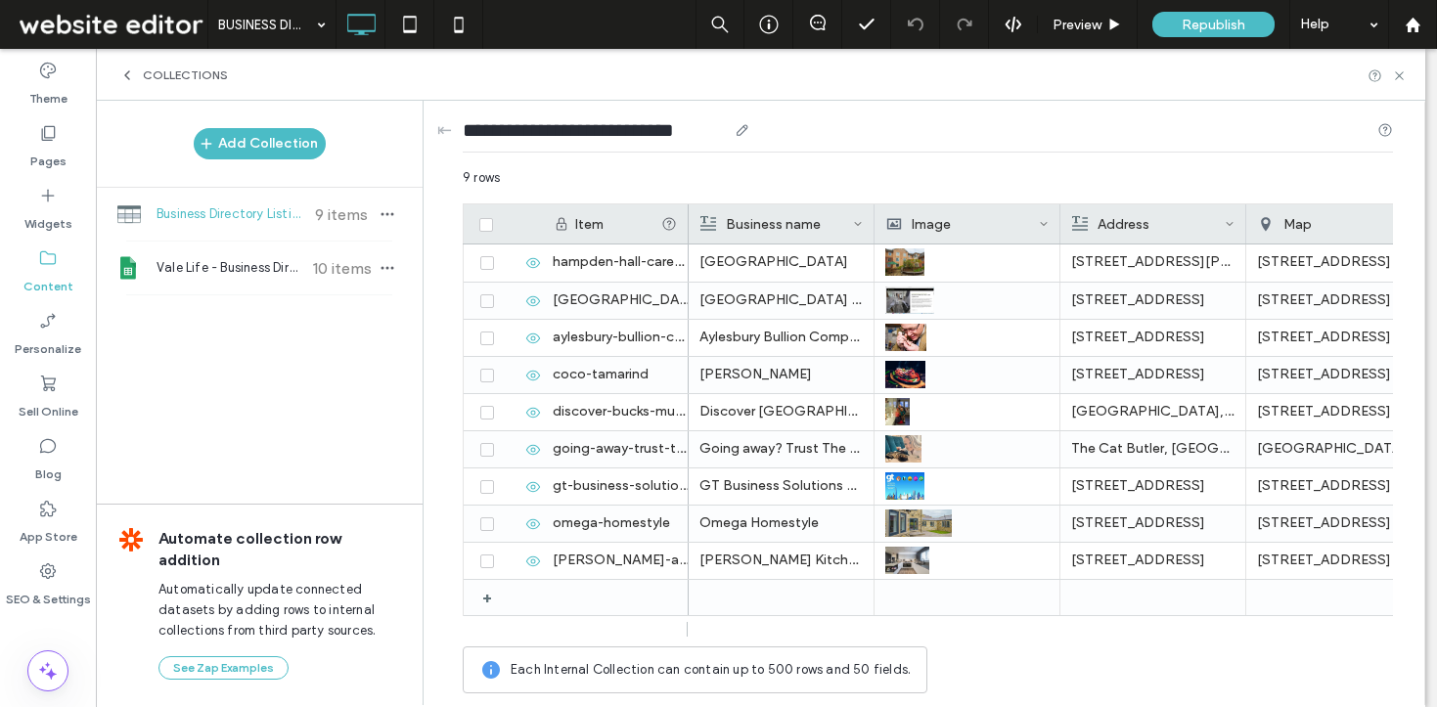
click at [749, 133] on icon at bounding box center [743, 130] width 16 height 16
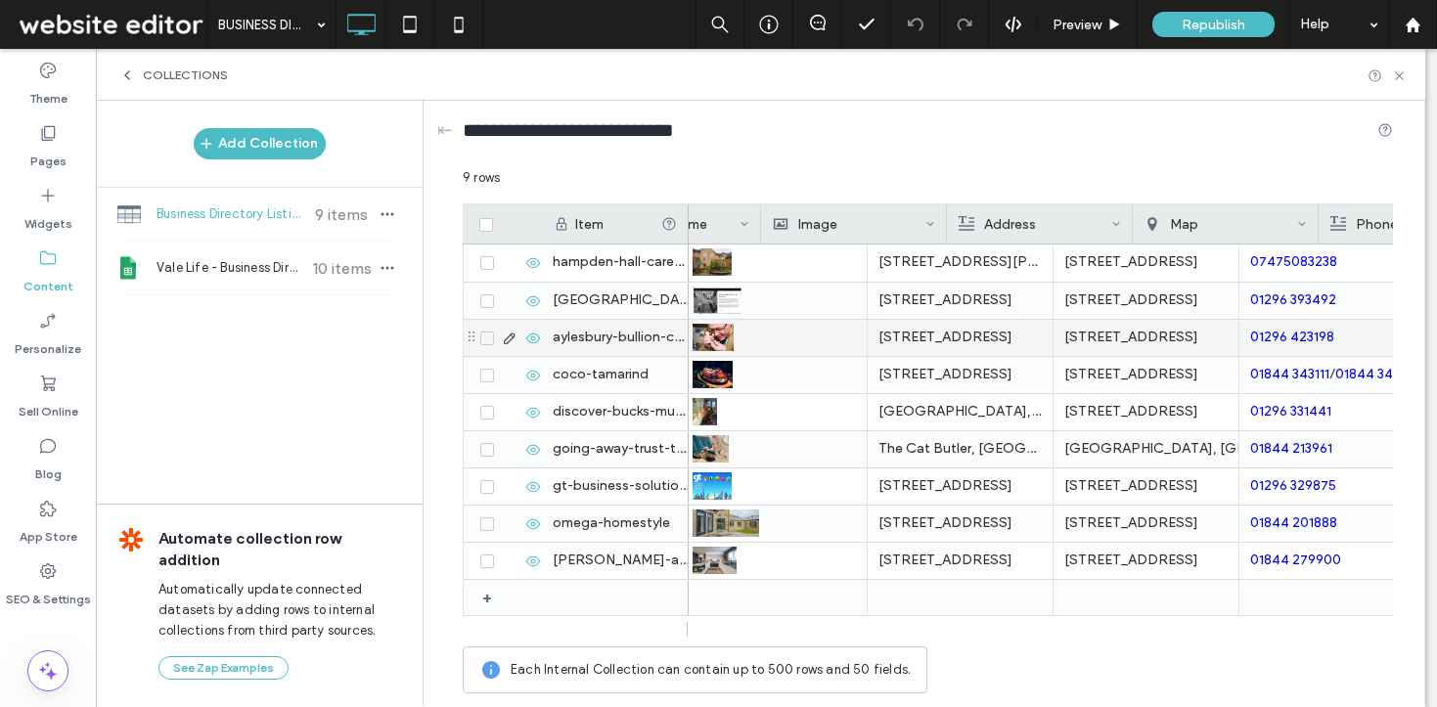
scroll to position [0, 265]
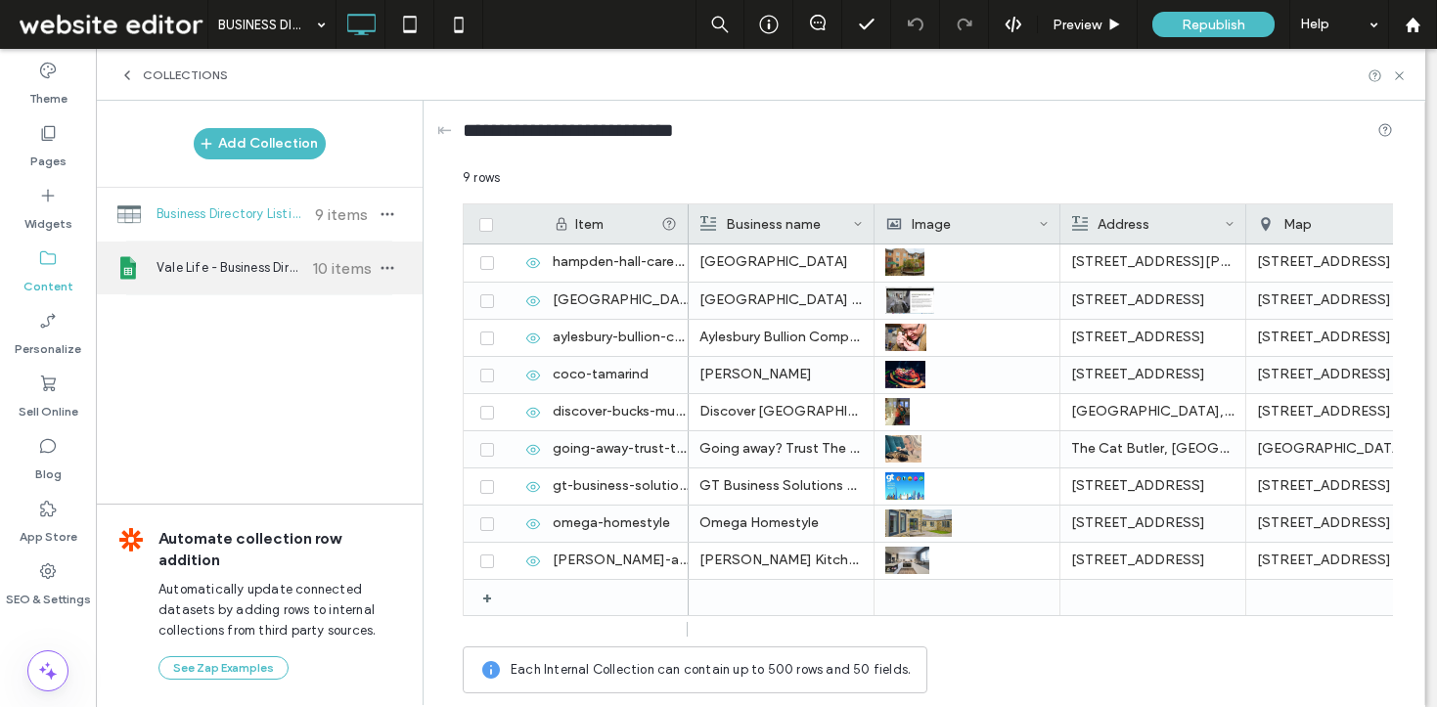
click at [230, 257] on div "Vale Life - Business Directory 10 items" at bounding box center [259, 268] width 327 height 53
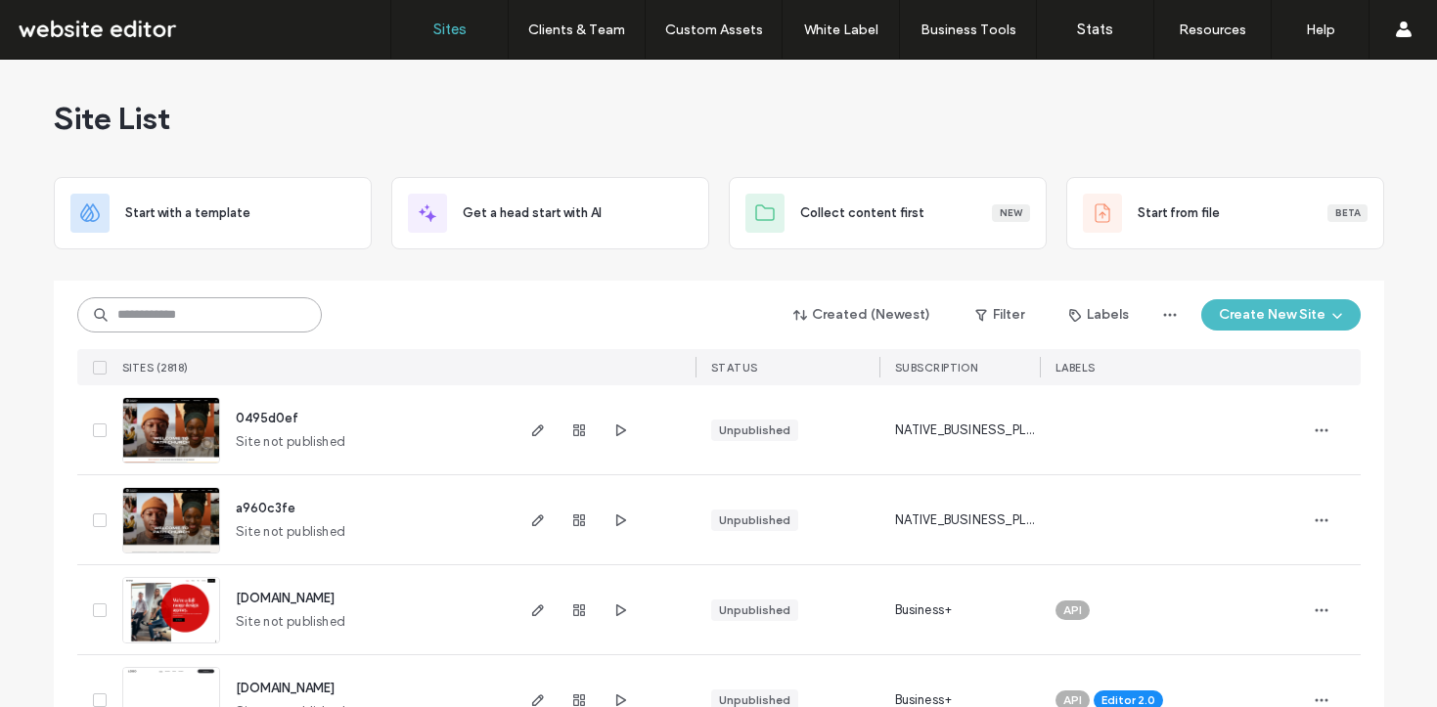
click at [223, 318] on input at bounding box center [199, 314] width 245 height 35
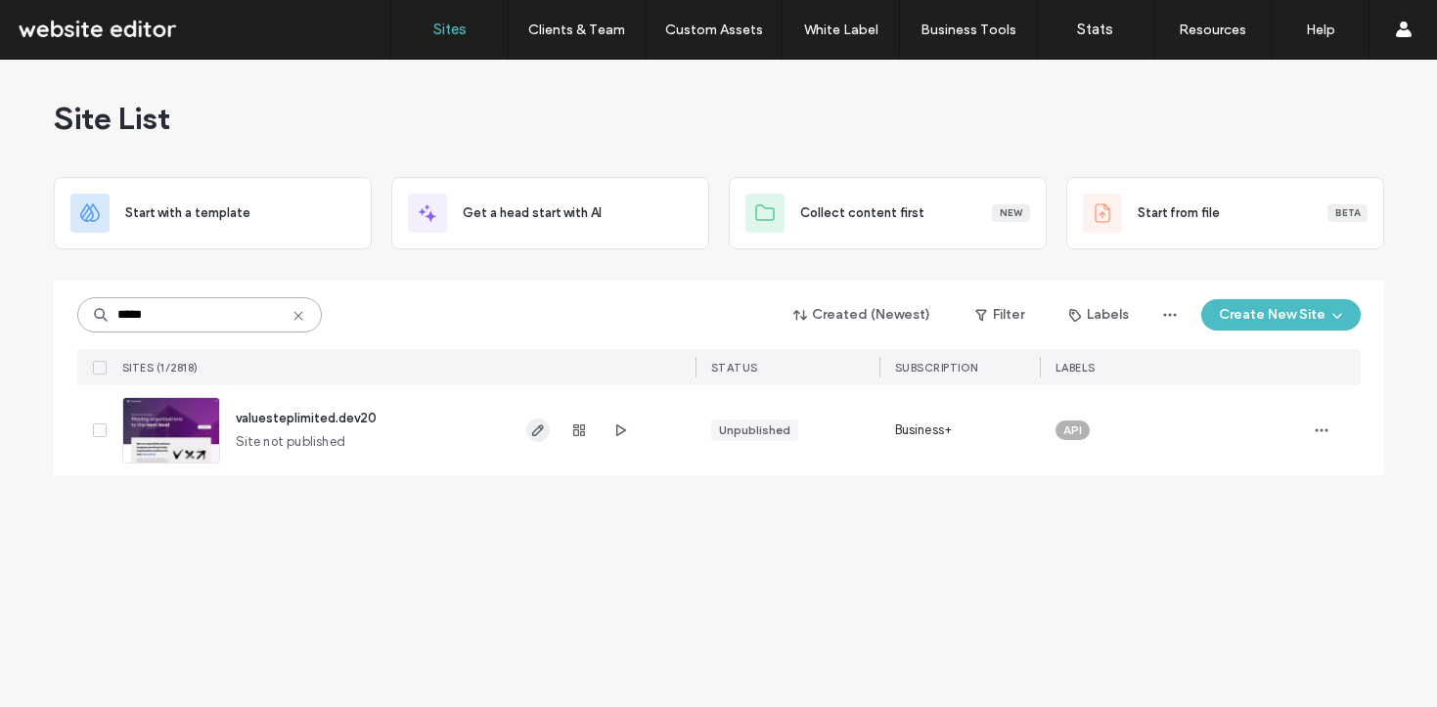
type input "*****"
click at [535, 430] on use "button" at bounding box center [537, 431] width 12 height 12
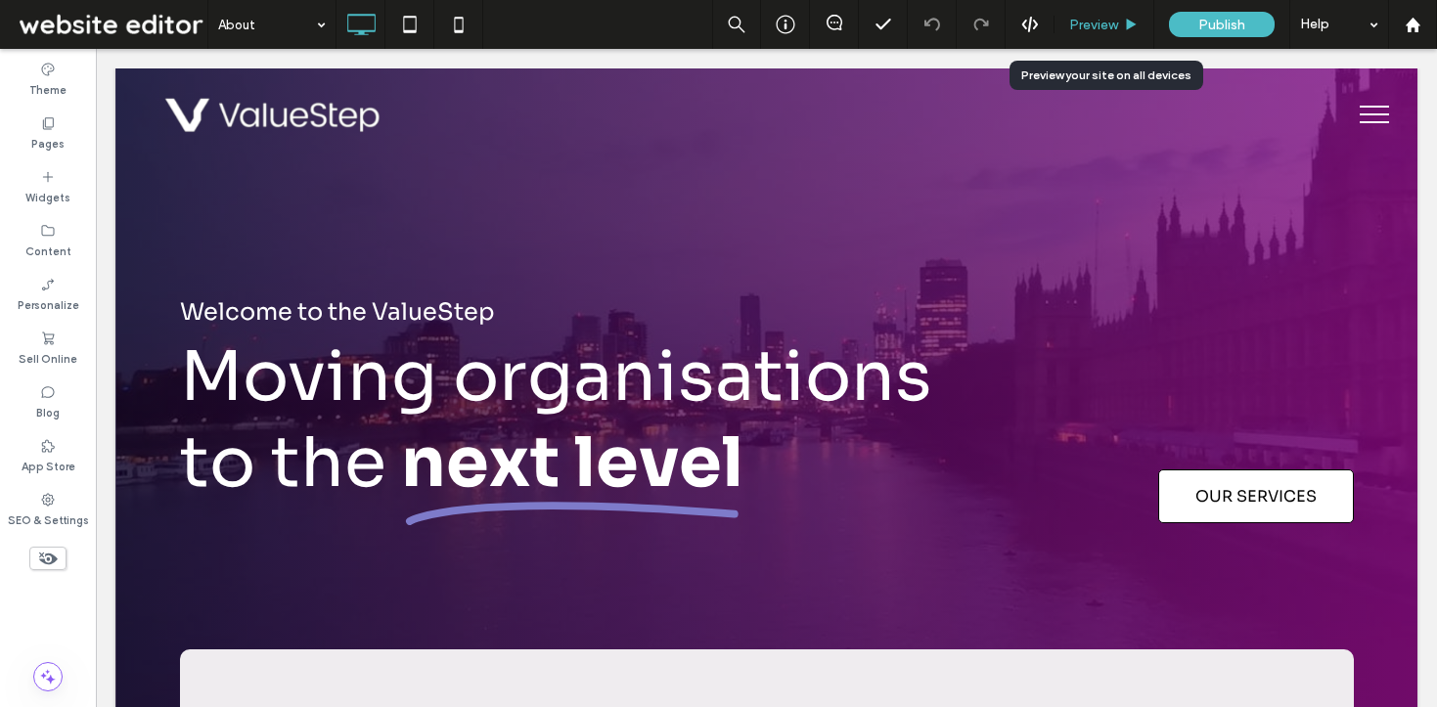
click at [1076, 20] on span "Preview" at bounding box center [1093, 25] width 49 height 17
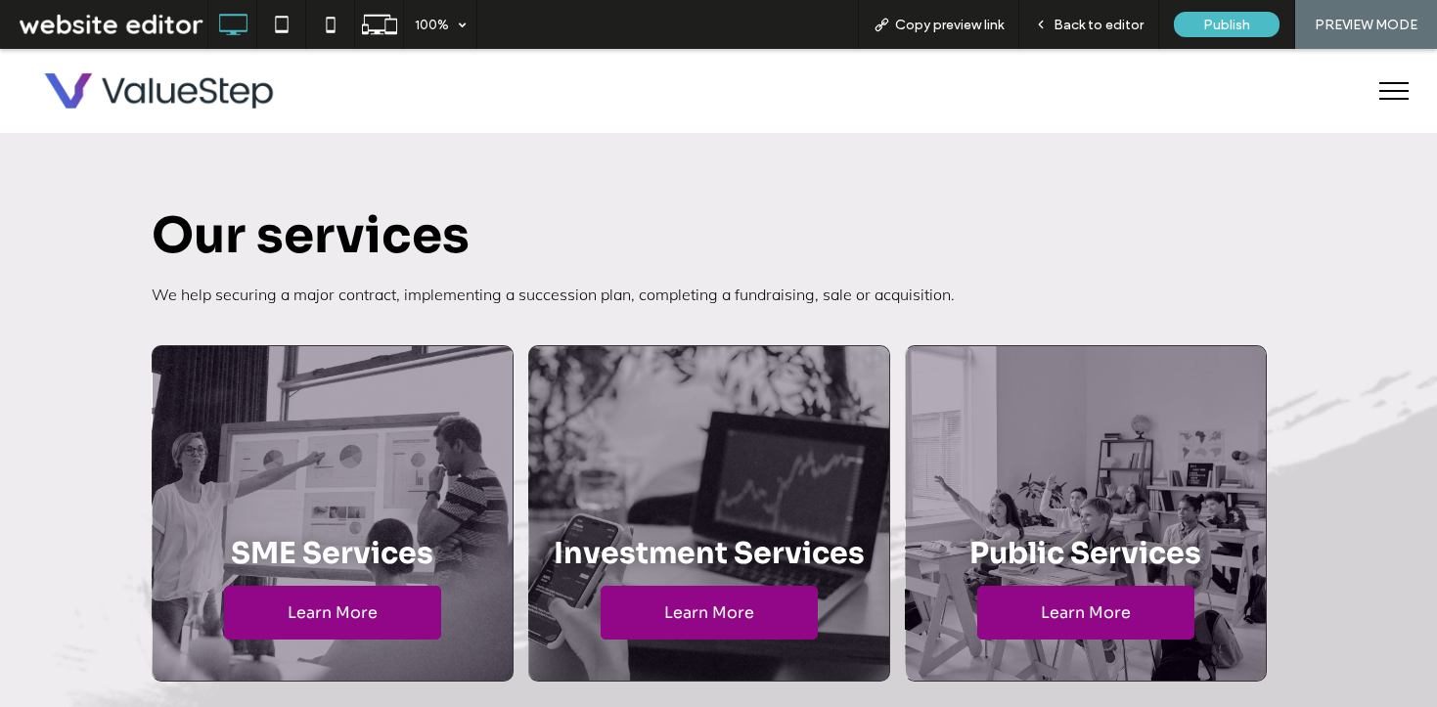
scroll to position [5289, 0]
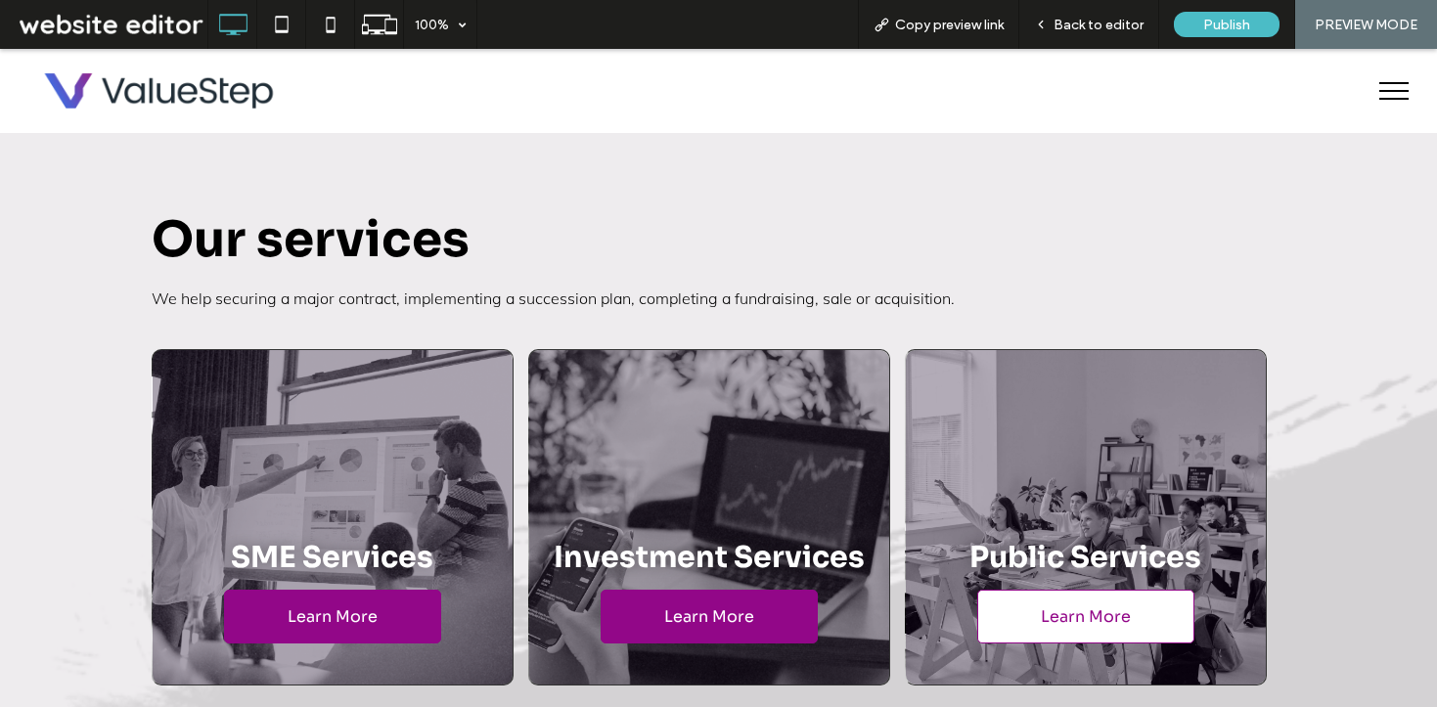
click at [1061, 616] on span "Learn More" at bounding box center [1086, 617] width 90 height 21
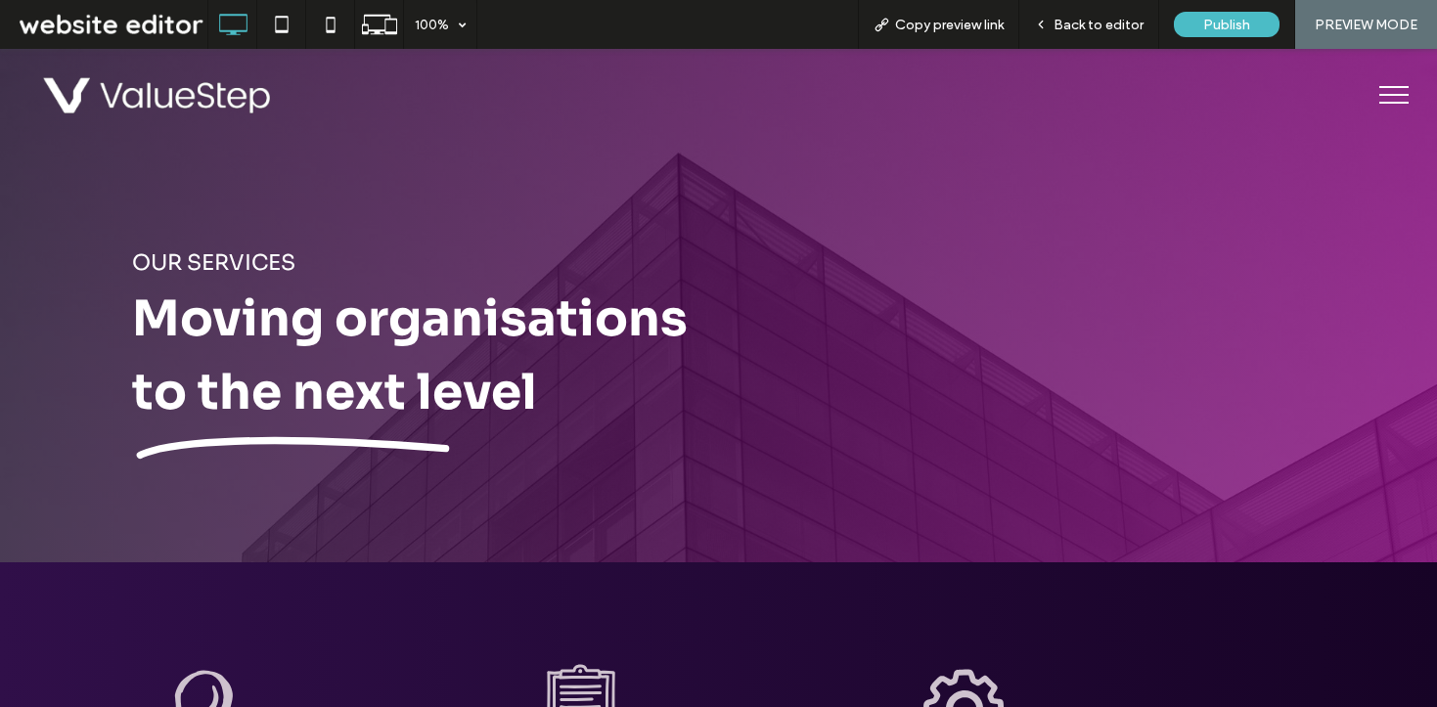
click at [190, 92] on img at bounding box center [159, 95] width 254 height 65
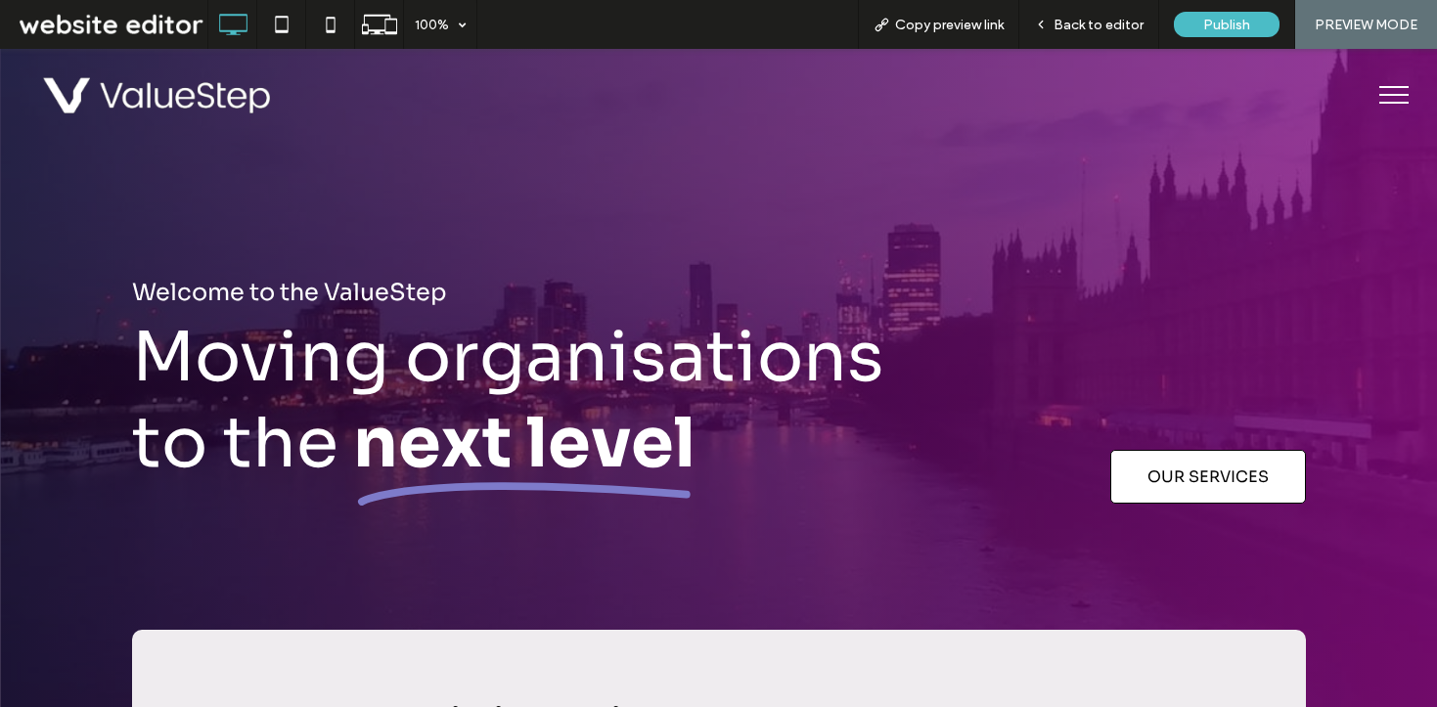
click at [147, 67] on img at bounding box center [159, 95] width 254 height 65
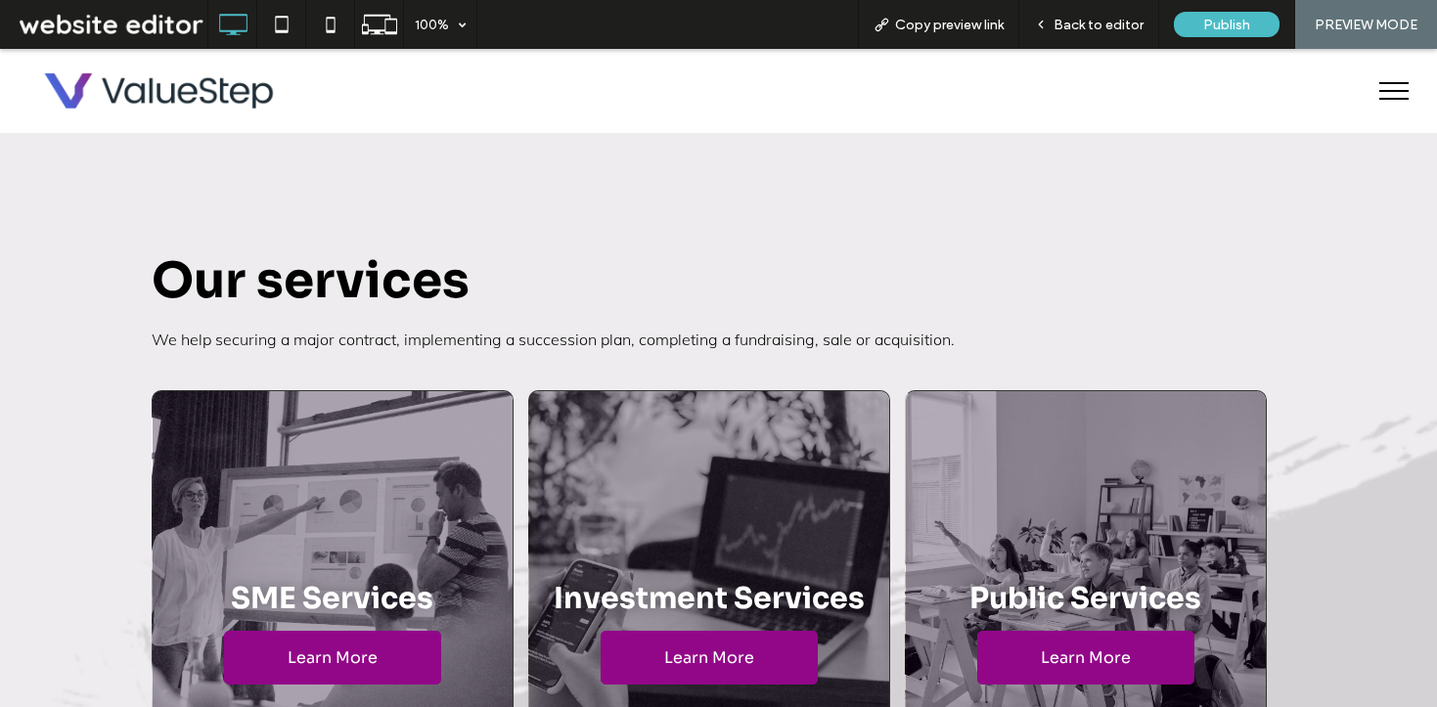
scroll to position [5264, 0]
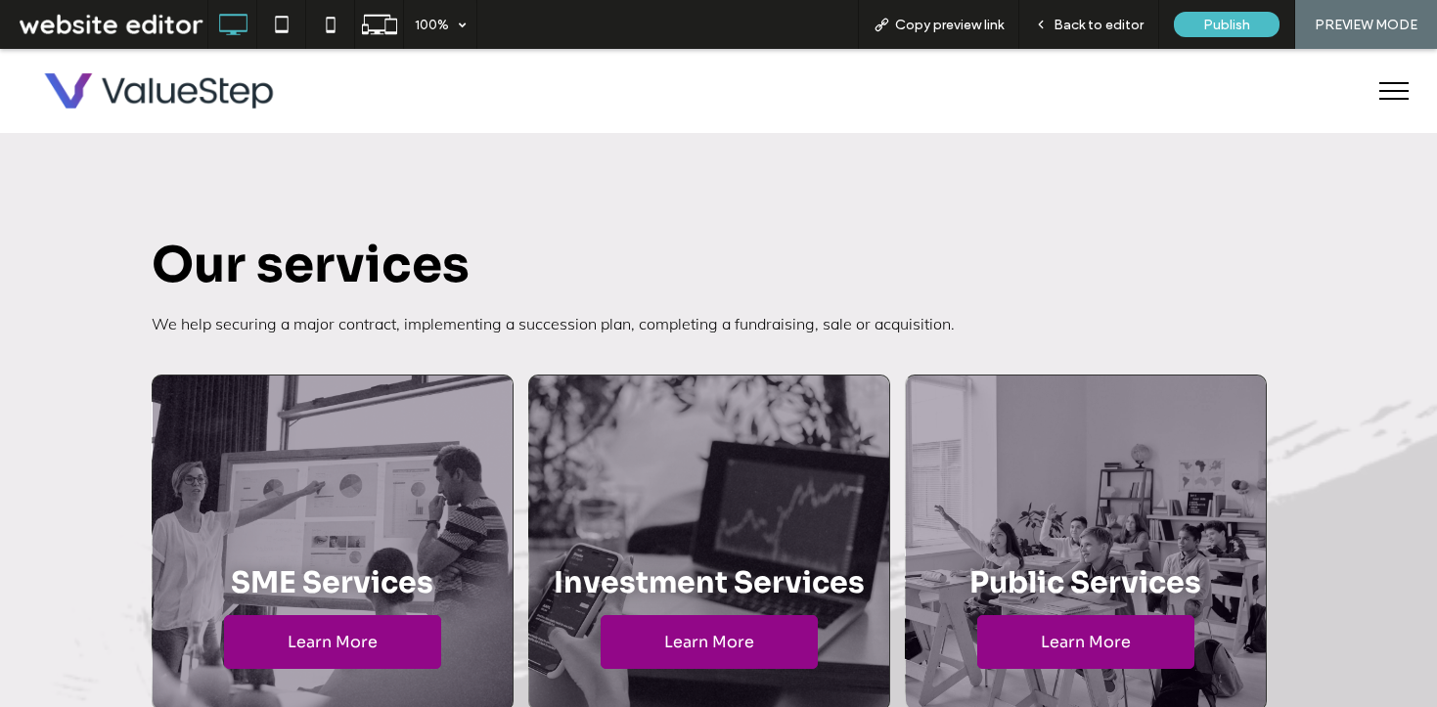
click at [1371, 87] on button "menu" at bounding box center [1394, 91] width 51 height 51
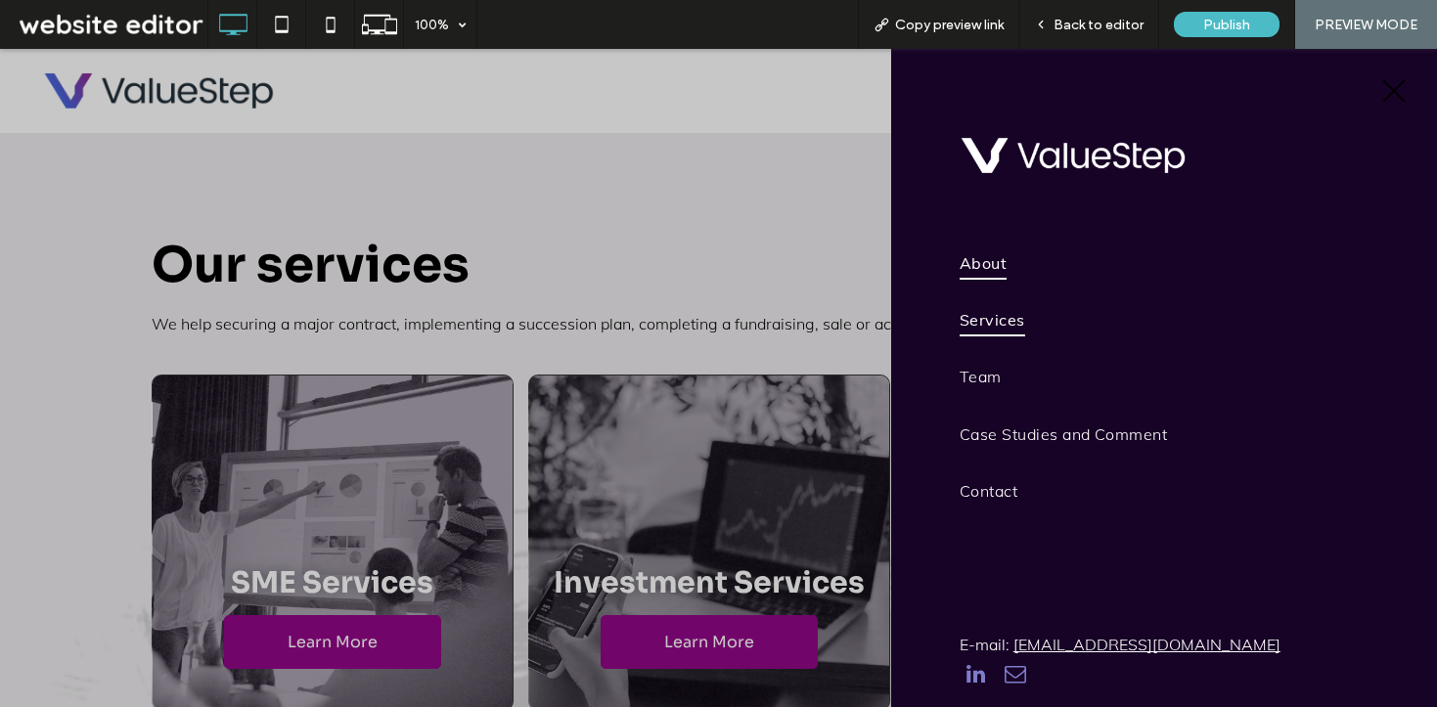
click at [1018, 314] on span "Services" at bounding box center [993, 319] width 66 height 33
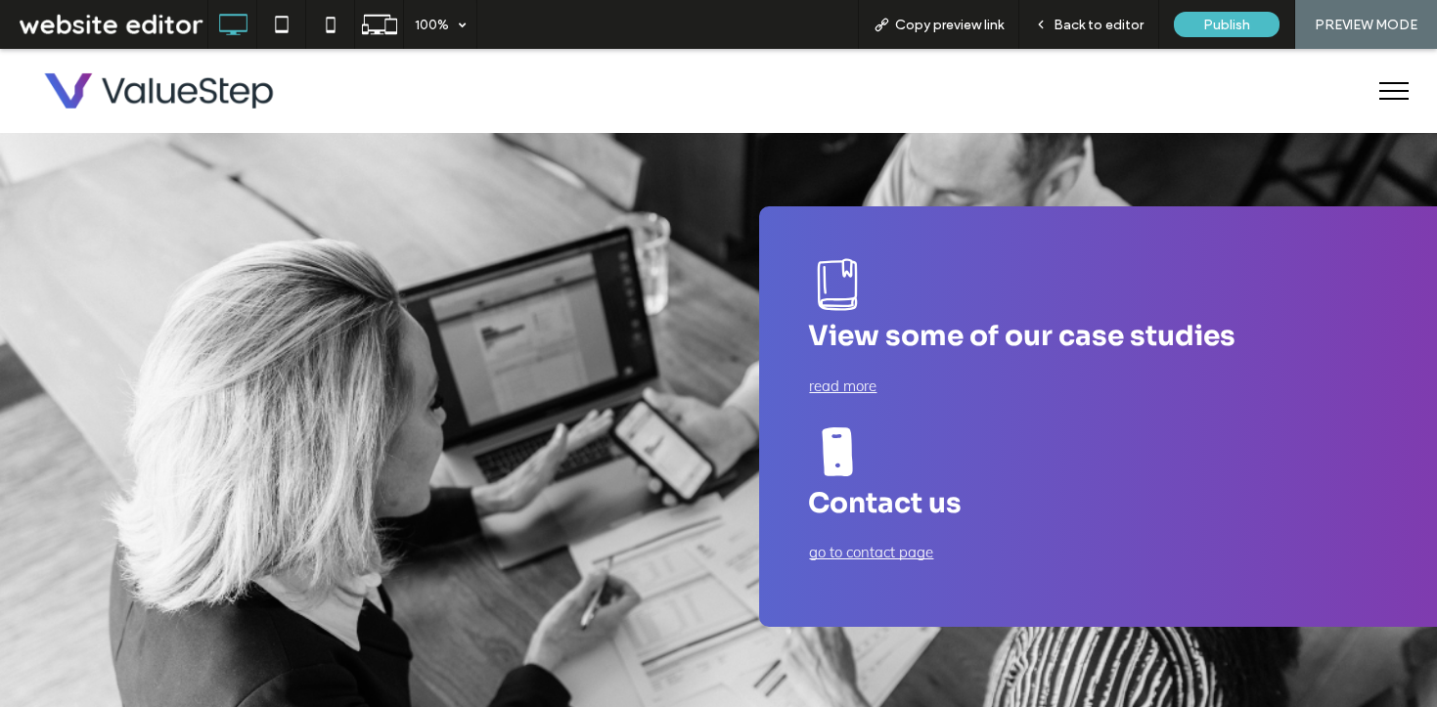
scroll to position [5259, 0]
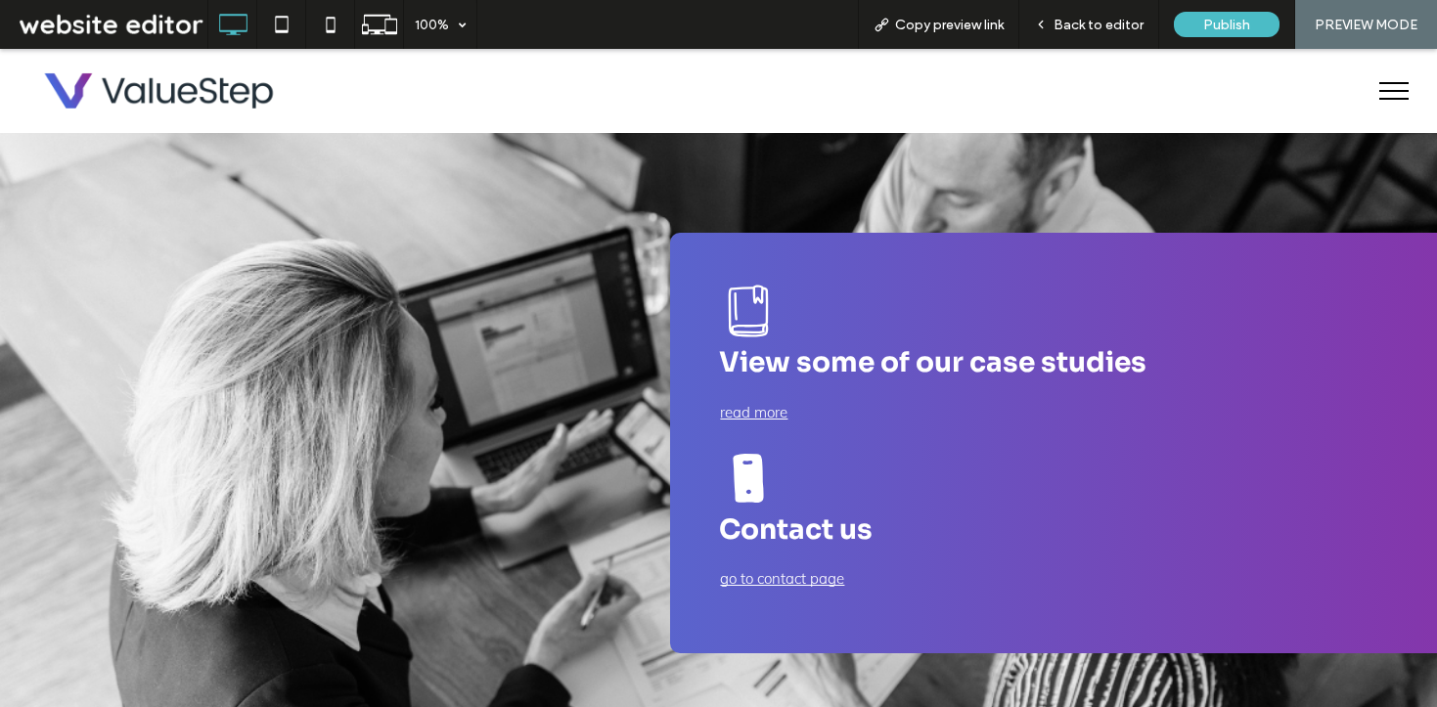
click at [1392, 79] on button "menu" at bounding box center [1394, 91] width 51 height 51
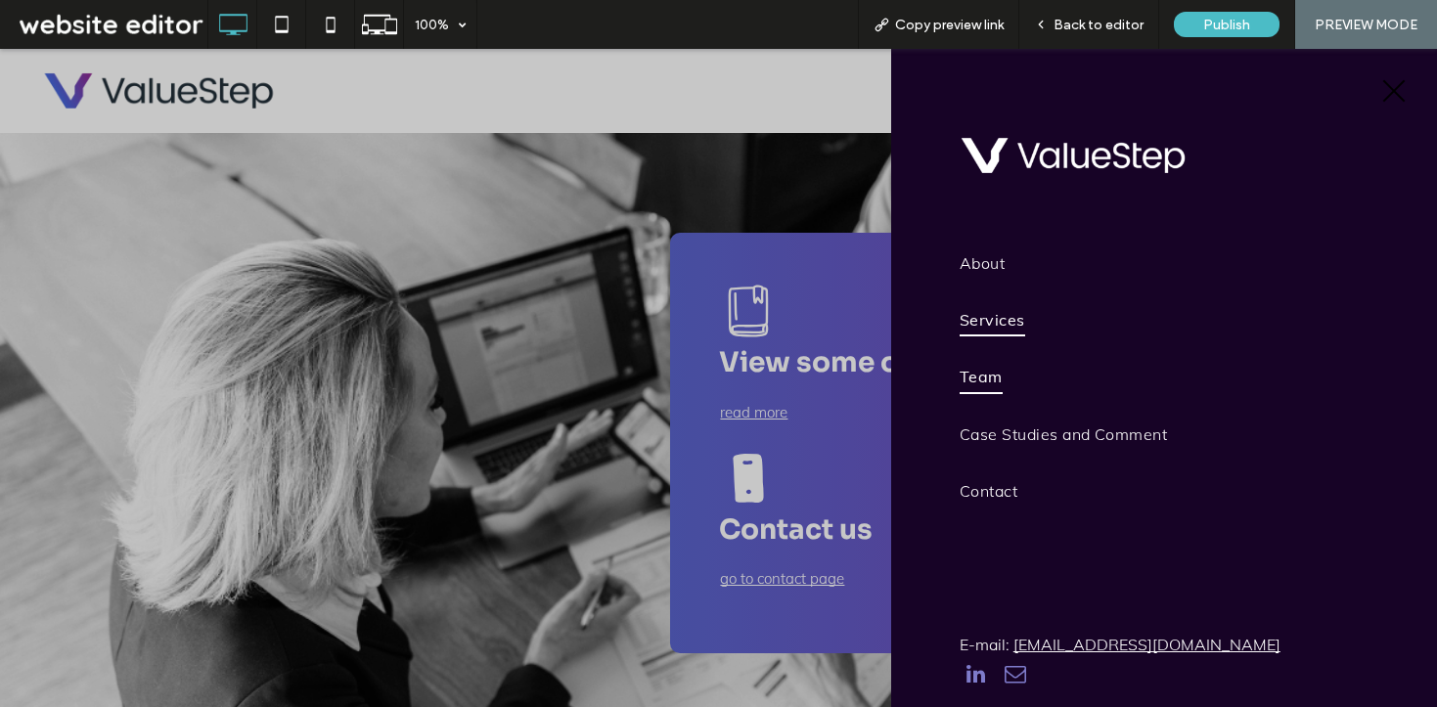
click at [977, 368] on span "Team" at bounding box center [981, 376] width 43 height 33
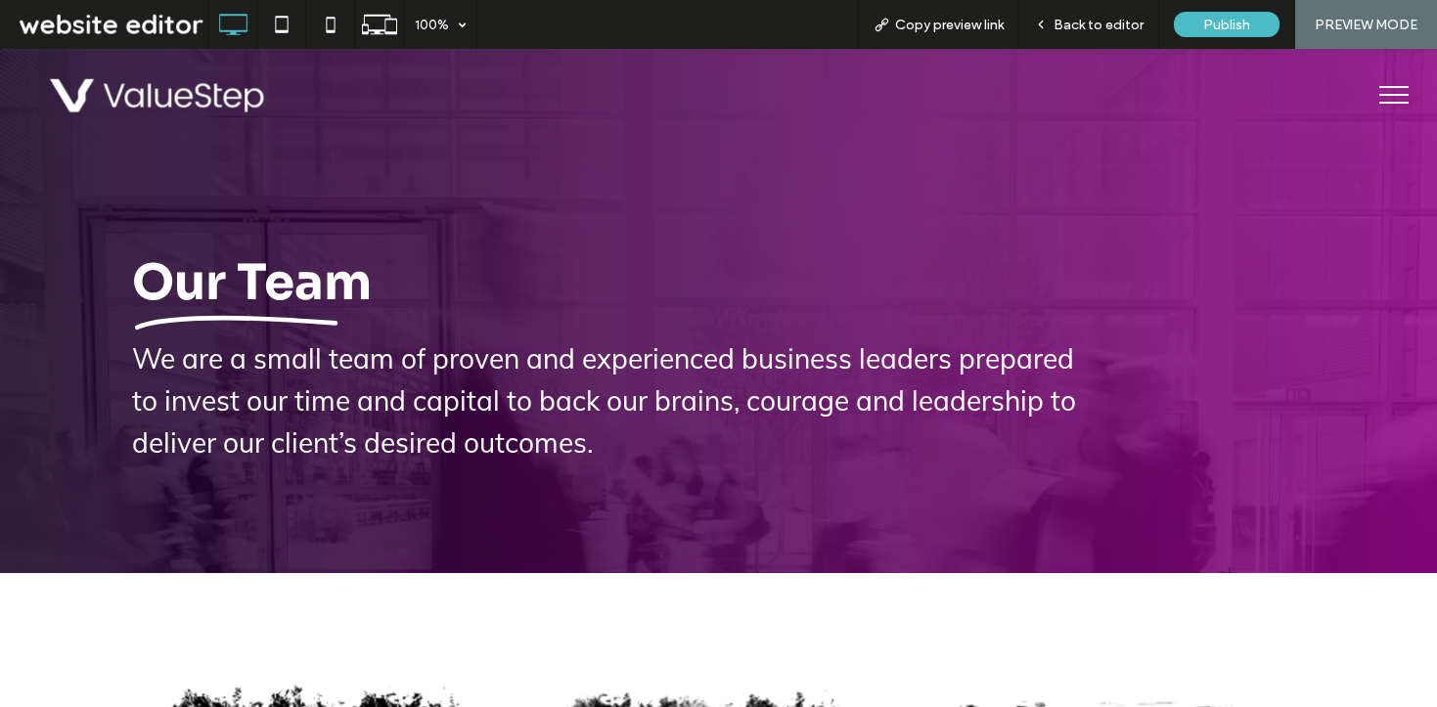
click at [1388, 78] on button "menu" at bounding box center [1394, 94] width 51 height 51
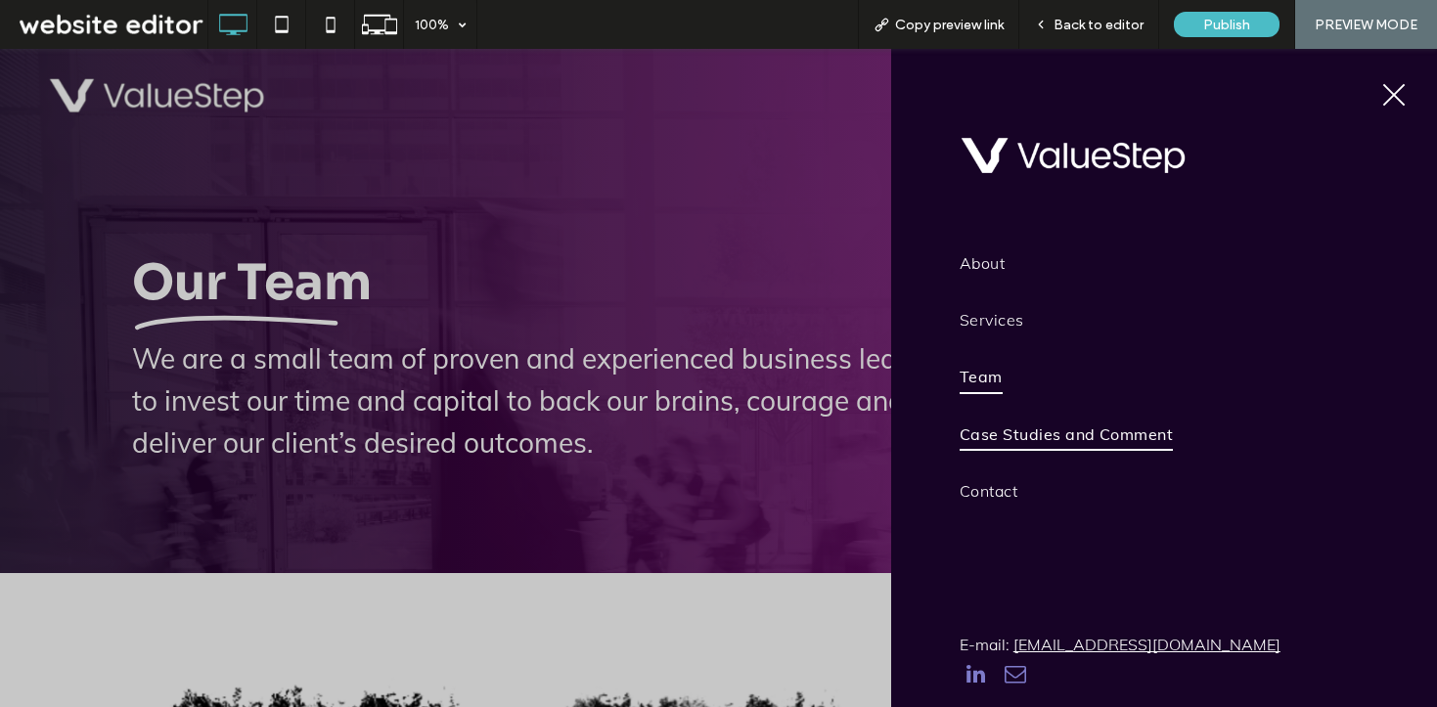
click at [1027, 433] on span "Case Studies and Comment" at bounding box center [1067, 434] width 214 height 33
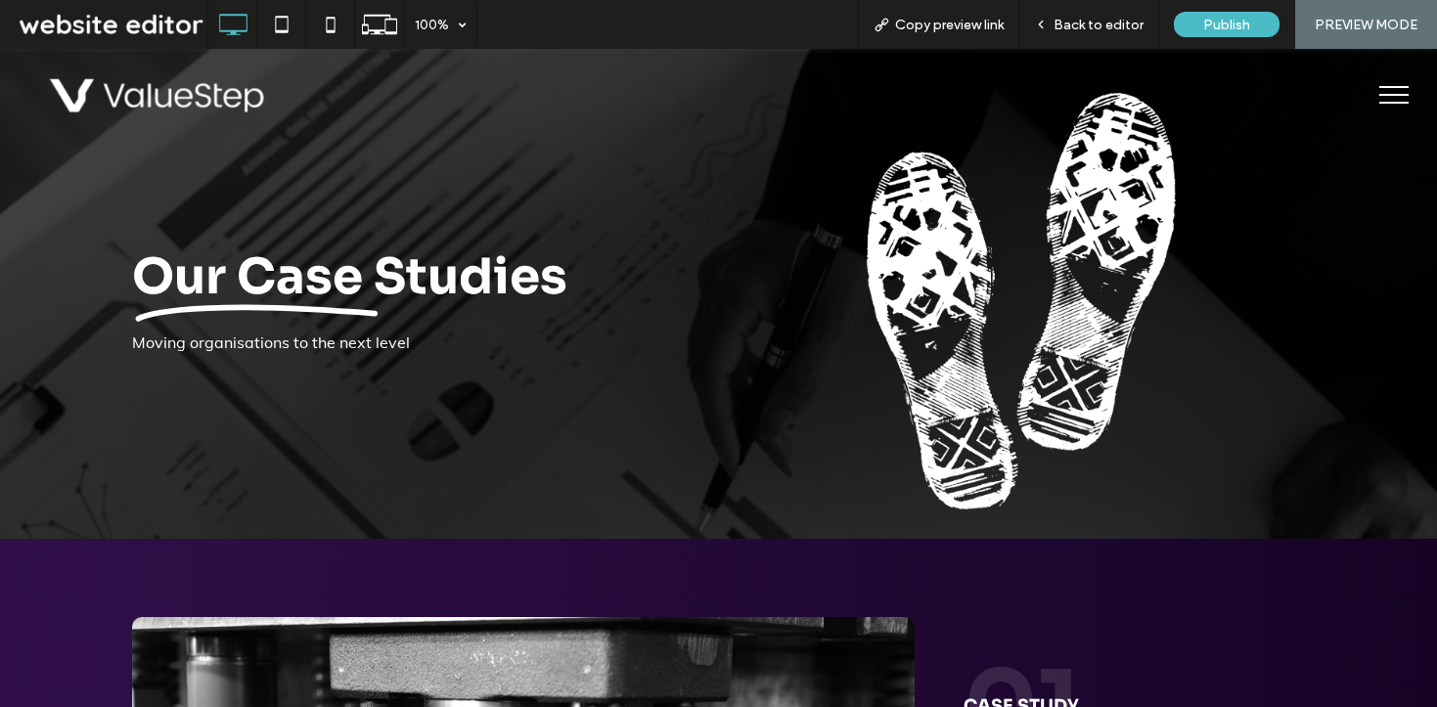
click at [1388, 65] on div "Click To Paste" at bounding box center [718, 94] width 1437 height 91
click at [1379, 71] on button "menu" at bounding box center [1394, 94] width 51 height 51
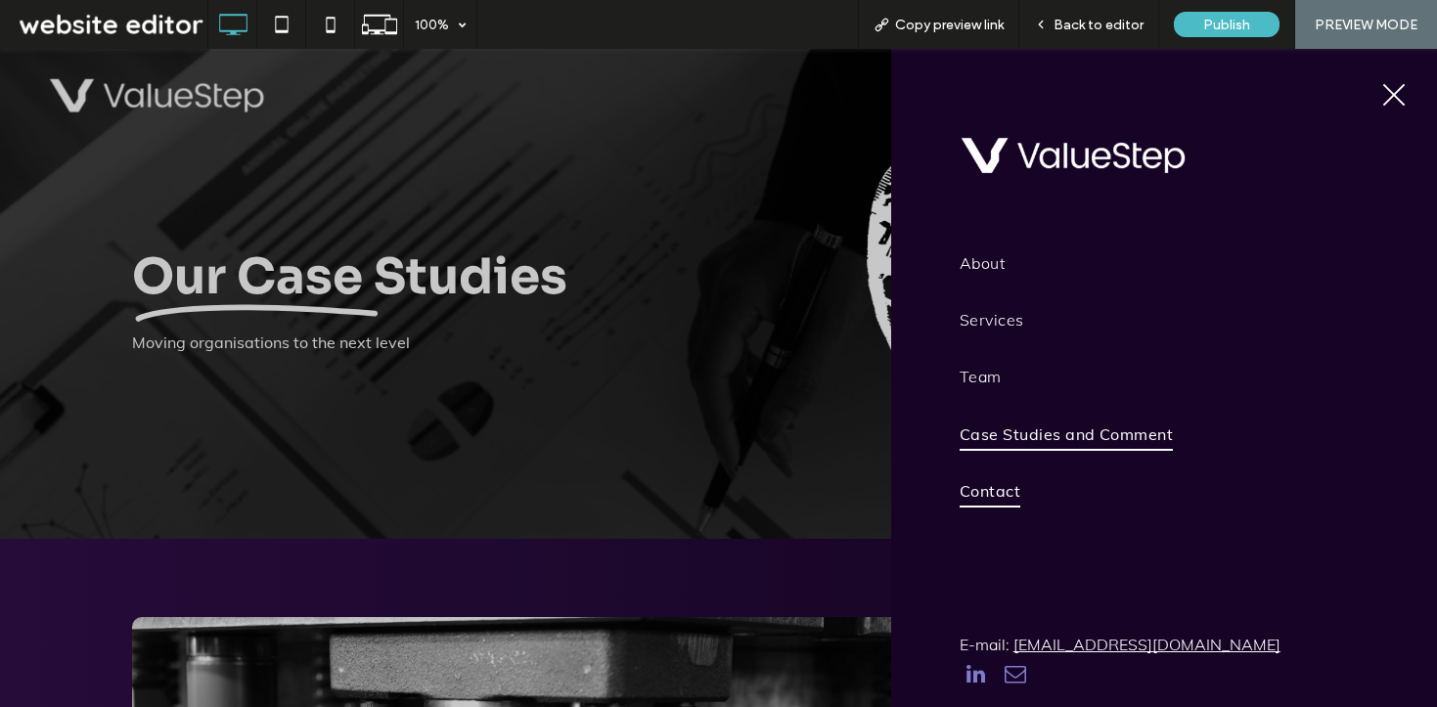
click at [1008, 471] on link "Contact" at bounding box center [1174, 491] width 429 height 57
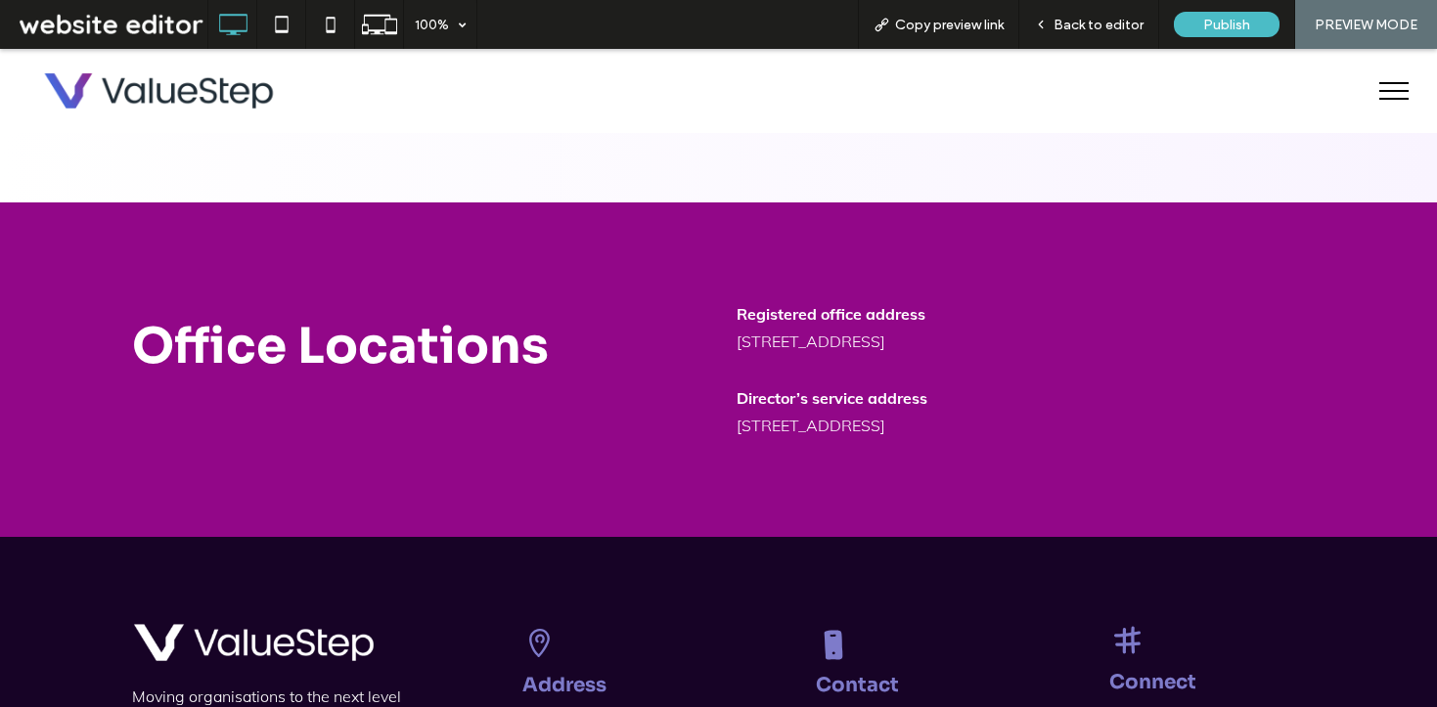
scroll to position [1604, 0]
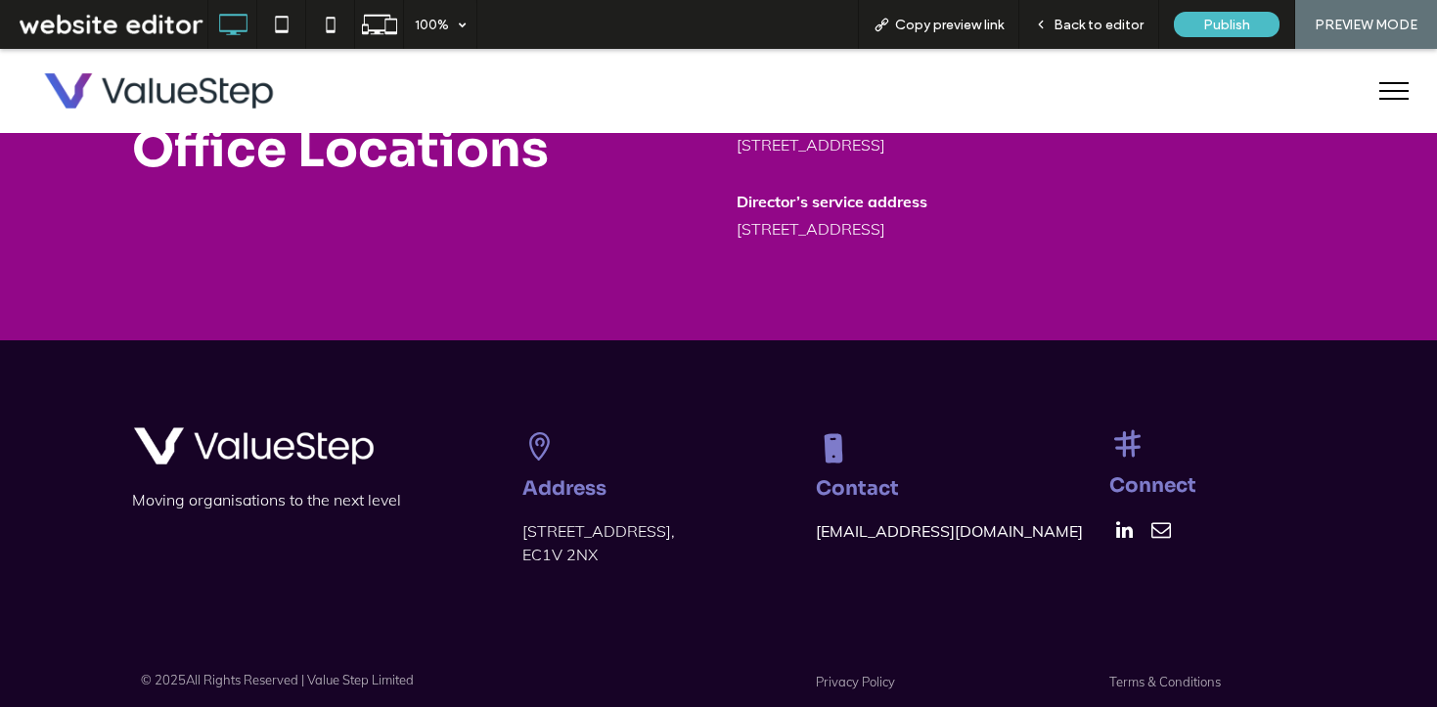
click at [219, 100] on img at bounding box center [159, 91] width 240 height 53
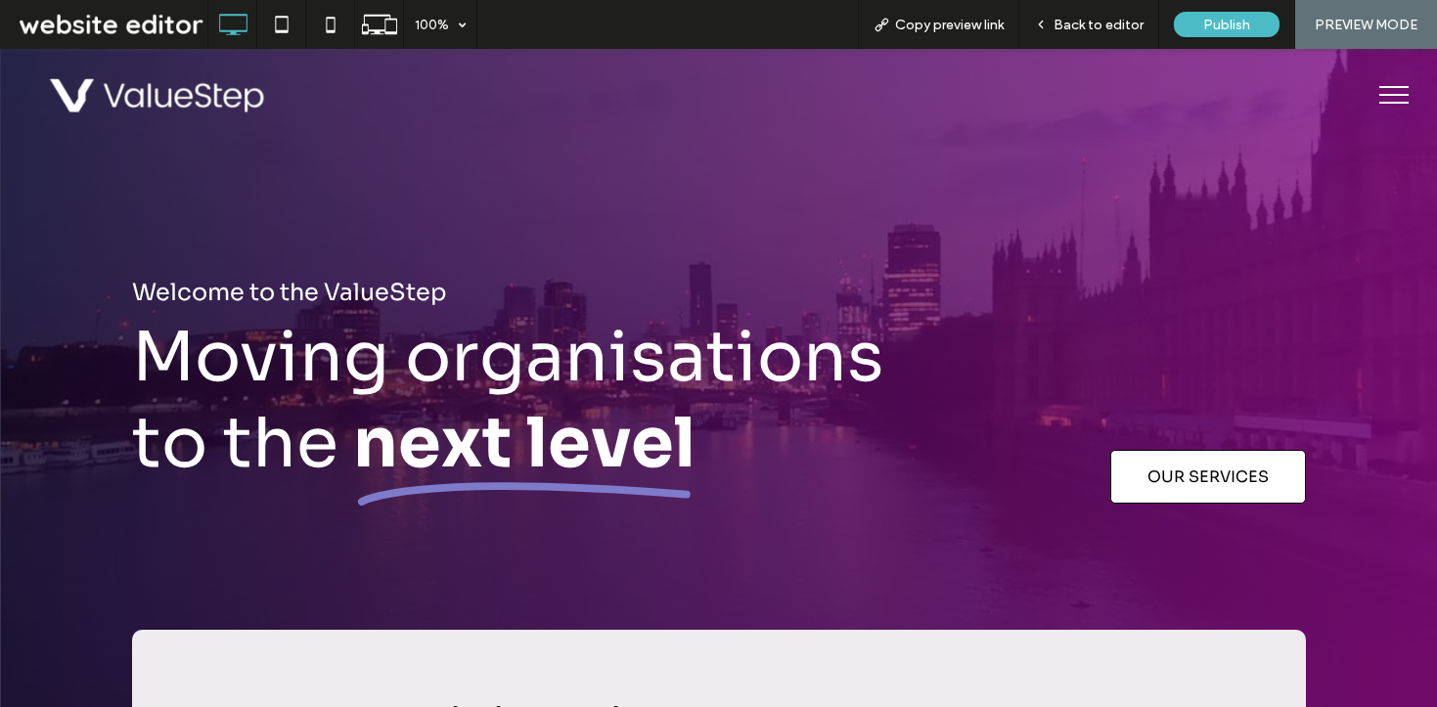
click at [572, 227] on div at bounding box center [718, 388] width 1437 height 679
click at [1380, 95] on span "menu" at bounding box center [1394, 95] width 29 height 2
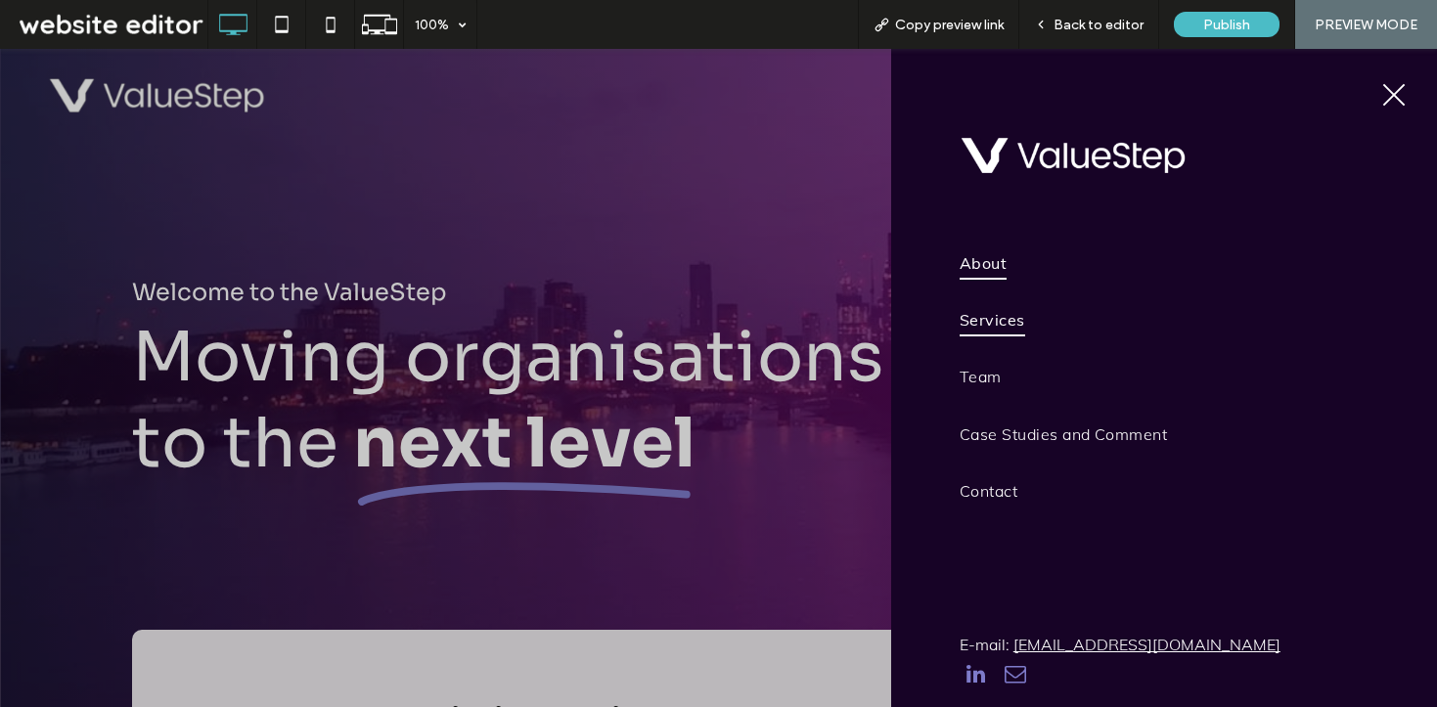
click at [968, 316] on span "Services" at bounding box center [993, 319] width 66 height 33
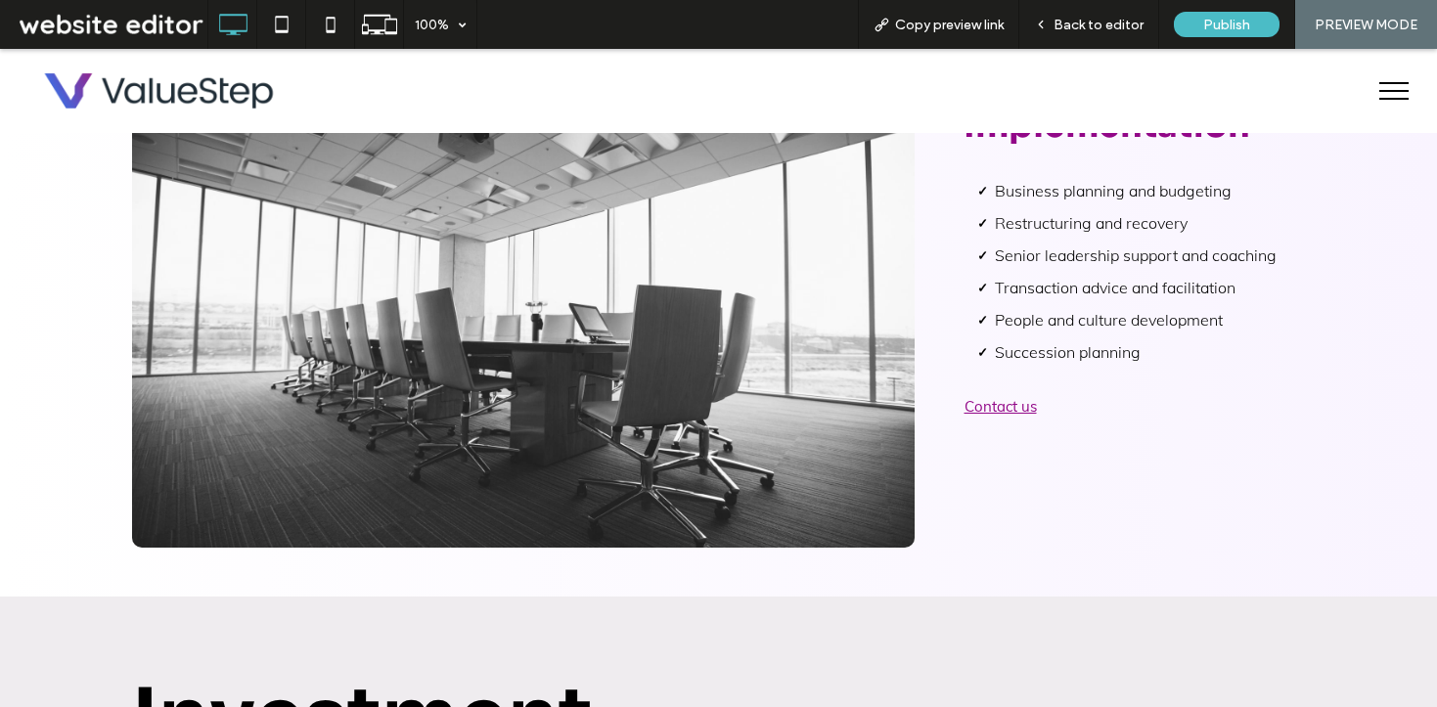
scroll to position [2845, 0]
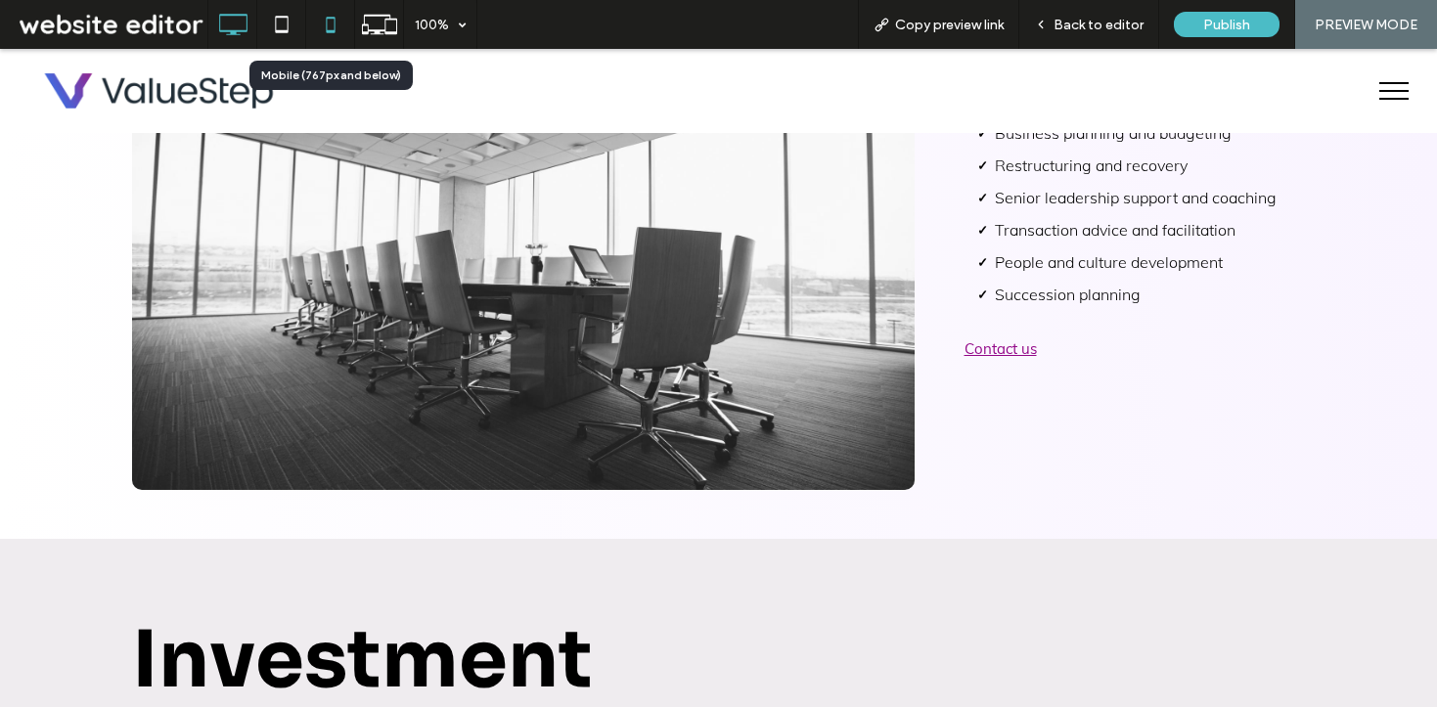
click at [326, 17] on use at bounding box center [330, 25] width 9 height 16
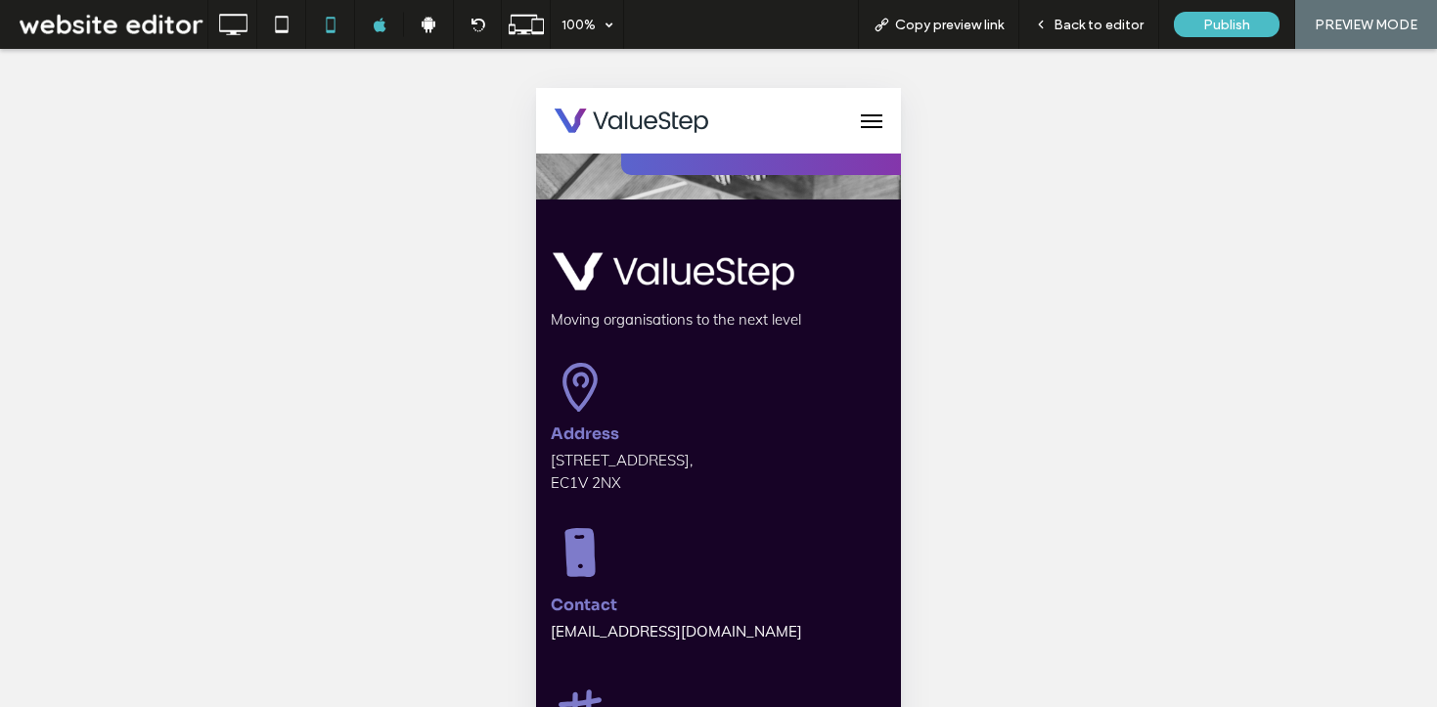
scroll to position [5655, 0]
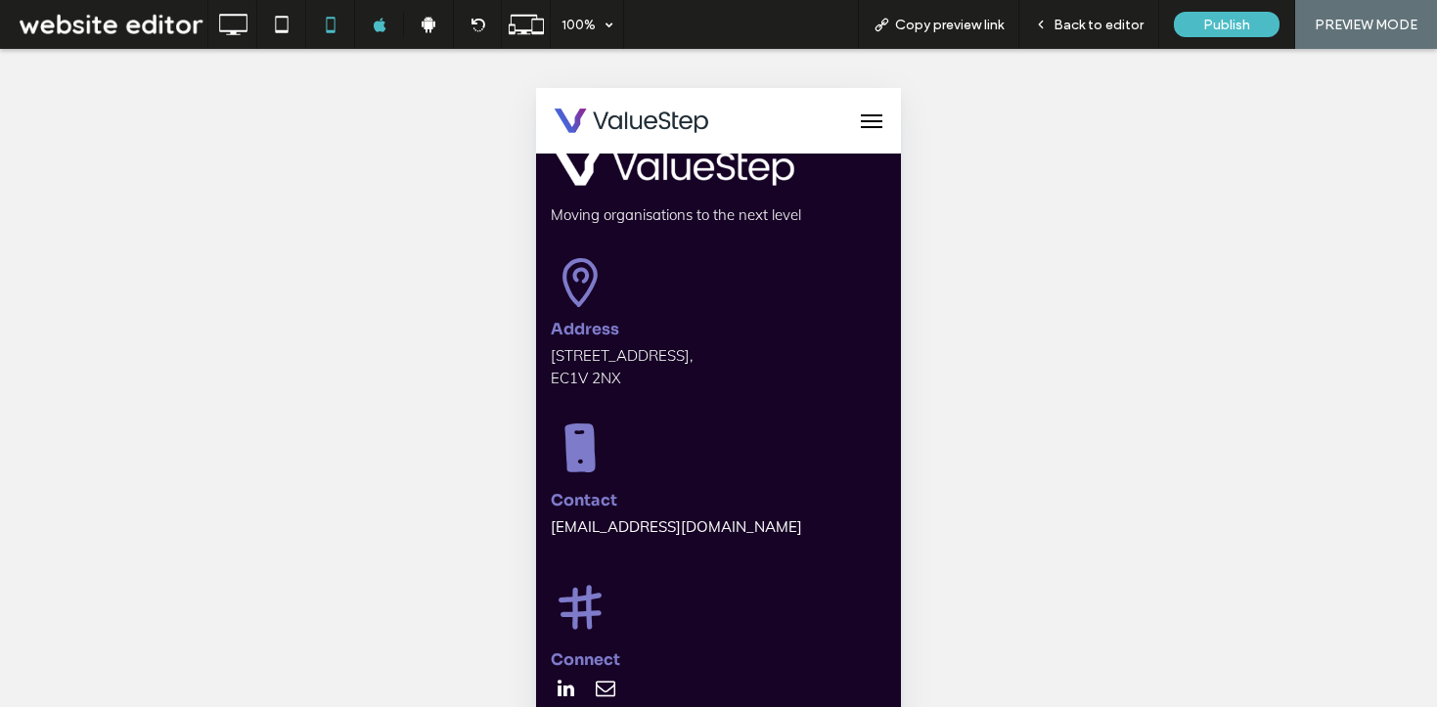
click at [865, 126] on span "menu" at bounding box center [872, 127] width 22 height 2
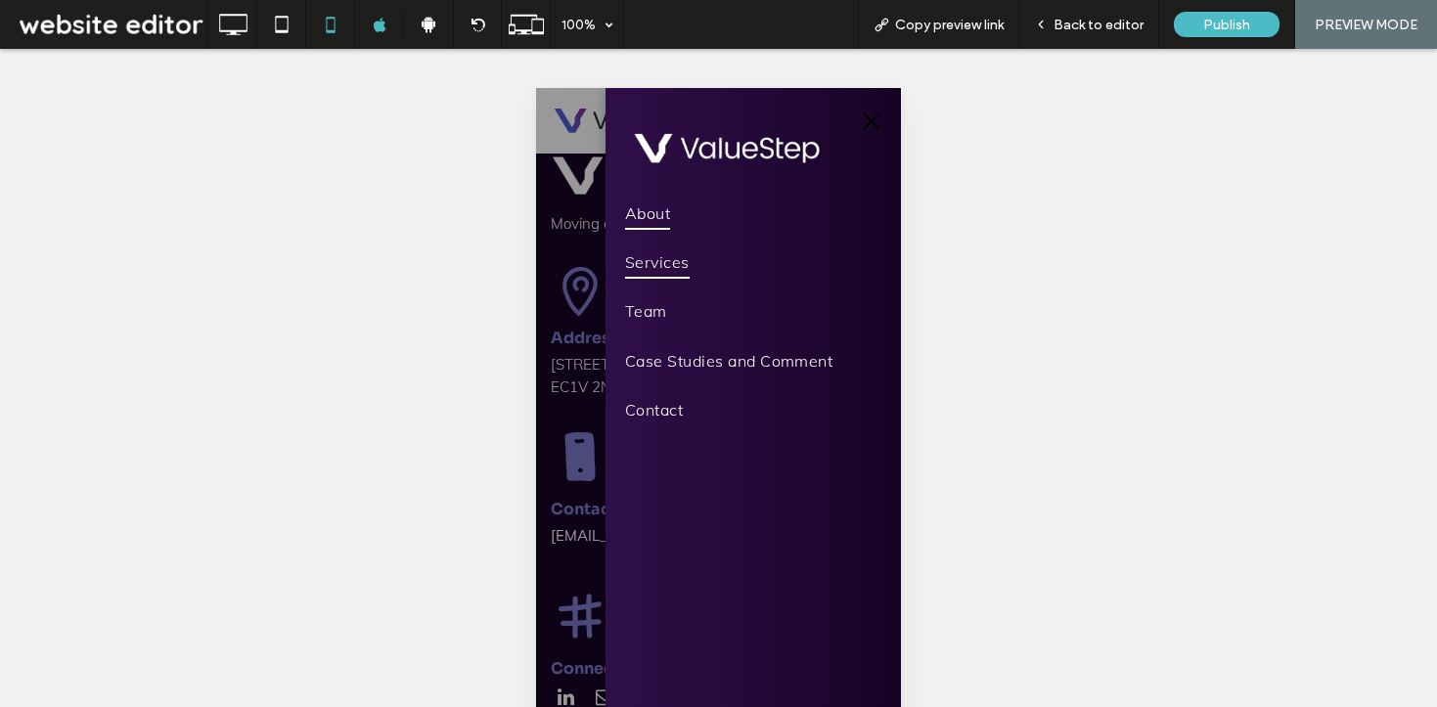
click at [662, 231] on link "About" at bounding box center [753, 213] width 256 height 49
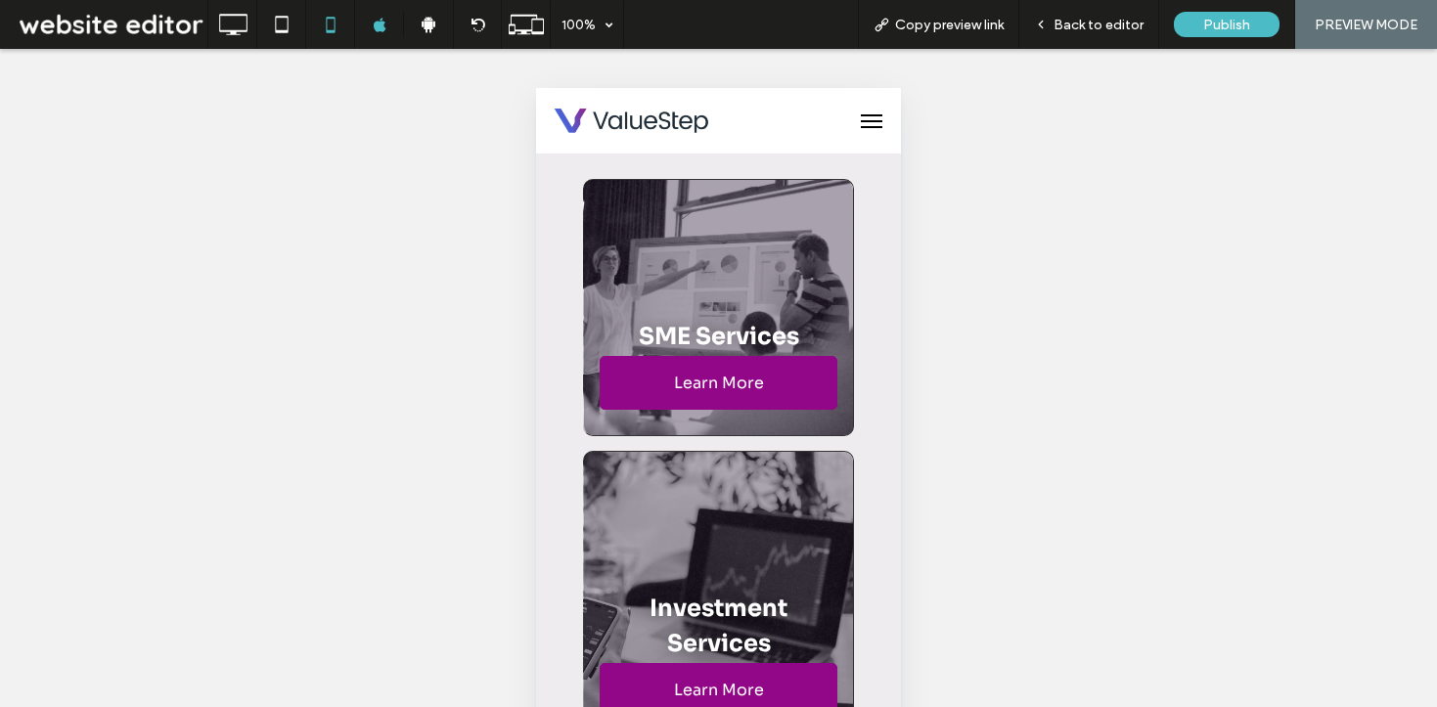
scroll to position [7598, 0]
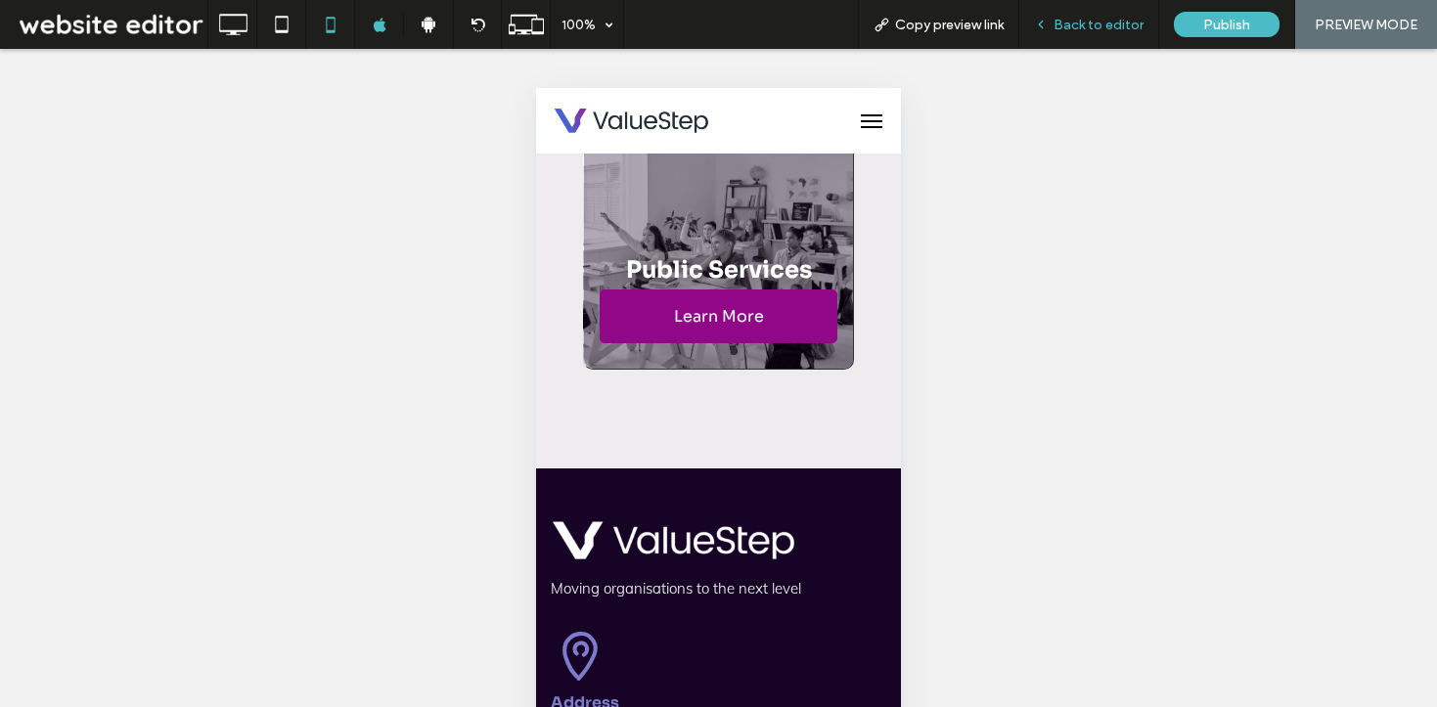
click at [1085, 8] on div "Back to editor" at bounding box center [1089, 24] width 140 height 49
click at [1085, 20] on span "Back to editor" at bounding box center [1099, 25] width 90 height 17
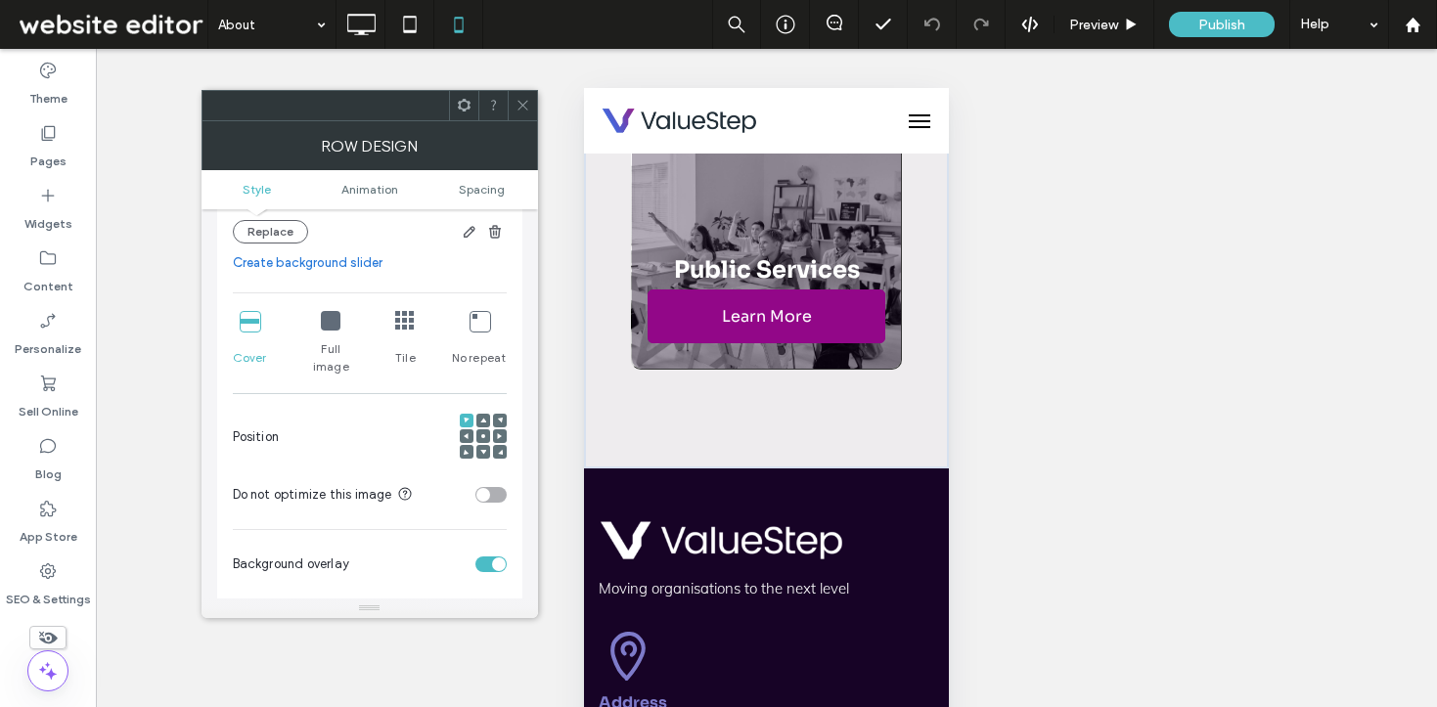
scroll to position [388, 0]
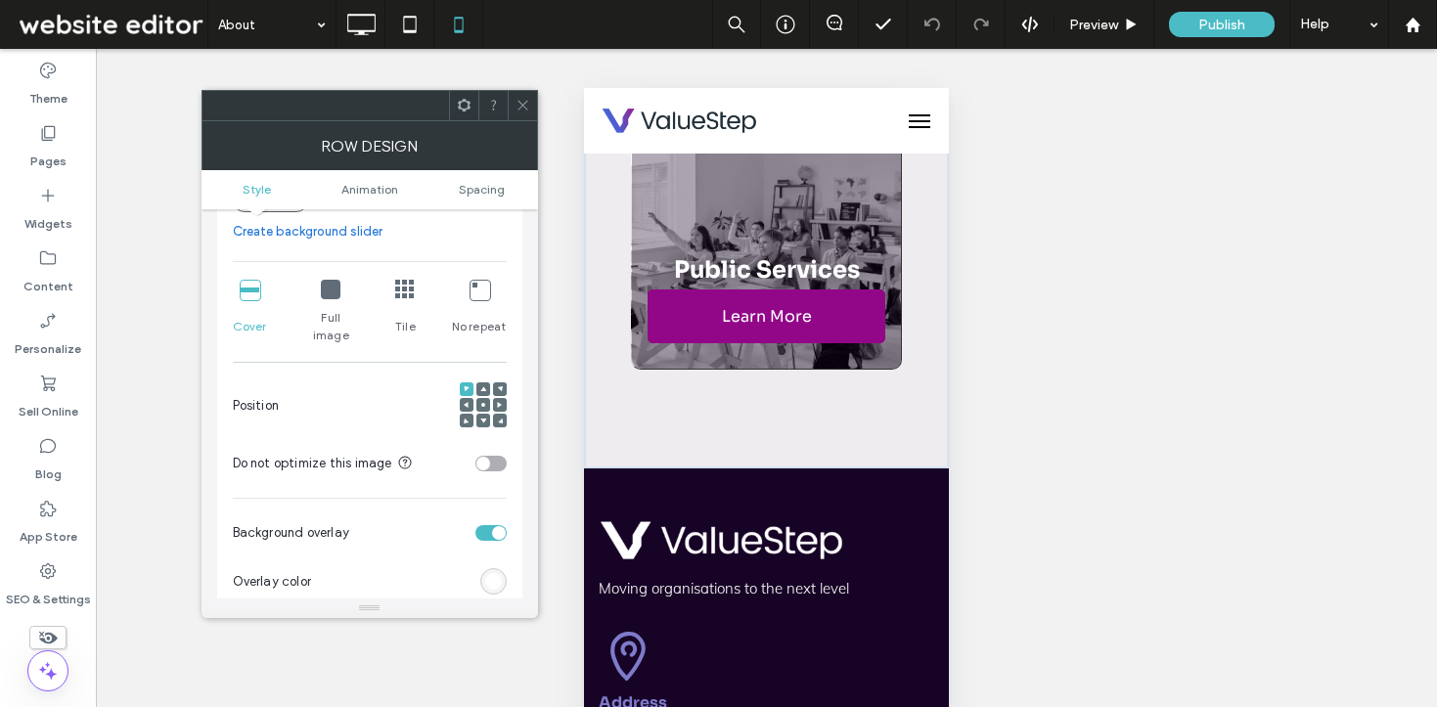
click at [499, 414] on span at bounding box center [500, 421] width 6 height 14
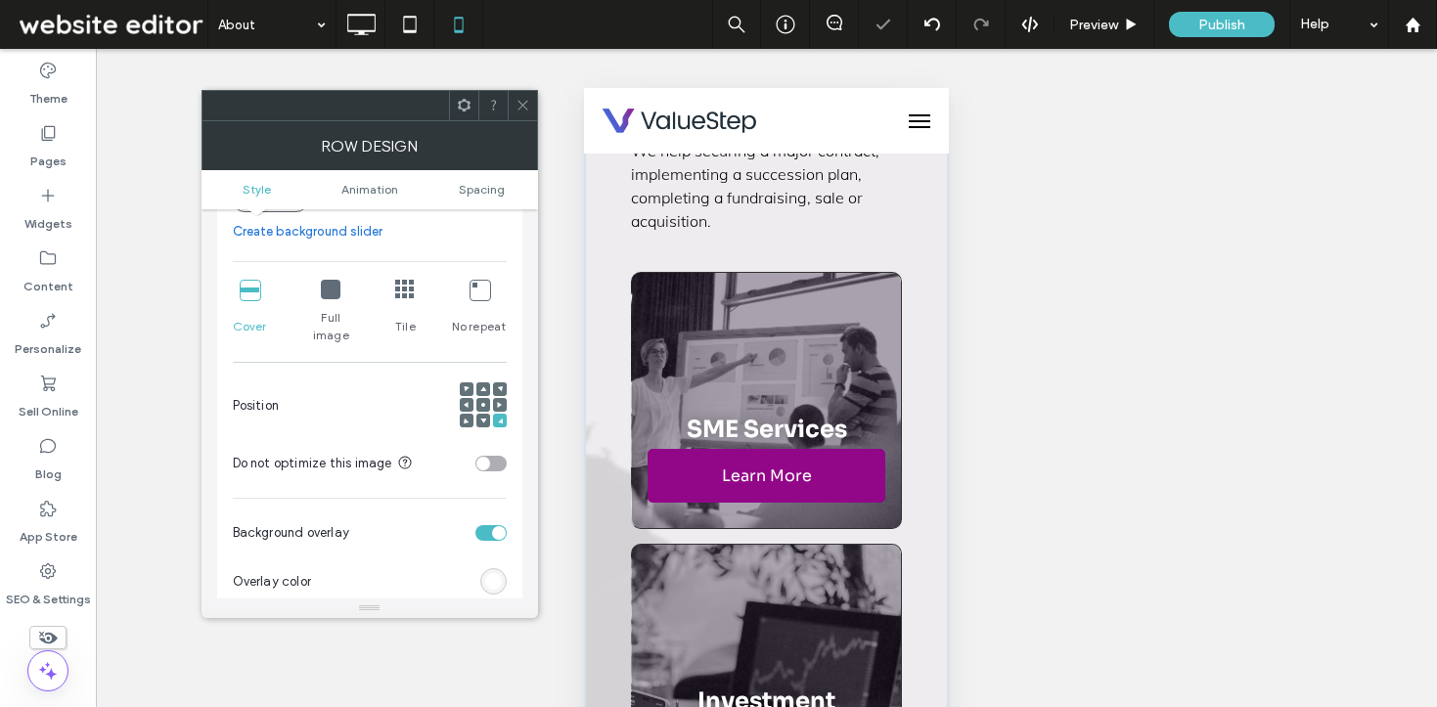
scroll to position [6724, 0]
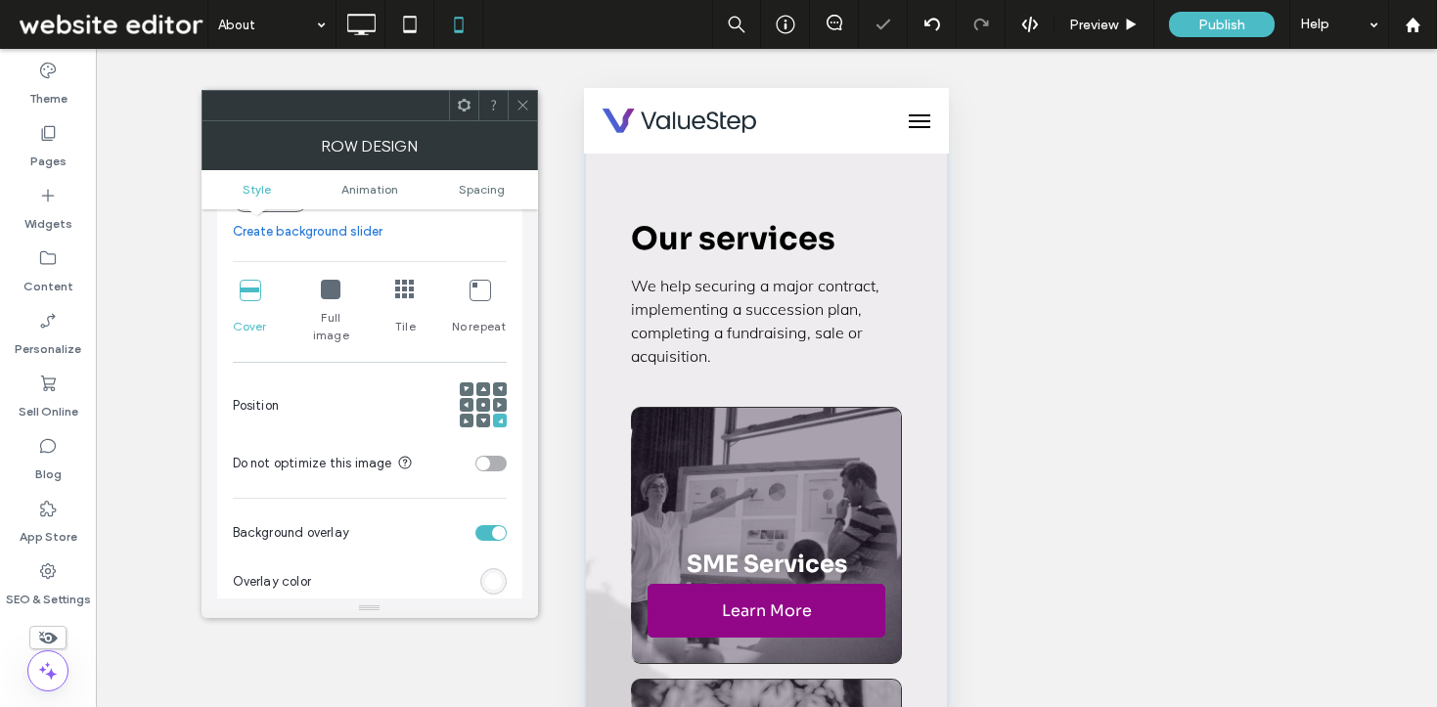
click at [484, 414] on span at bounding box center [483, 421] width 6 height 14
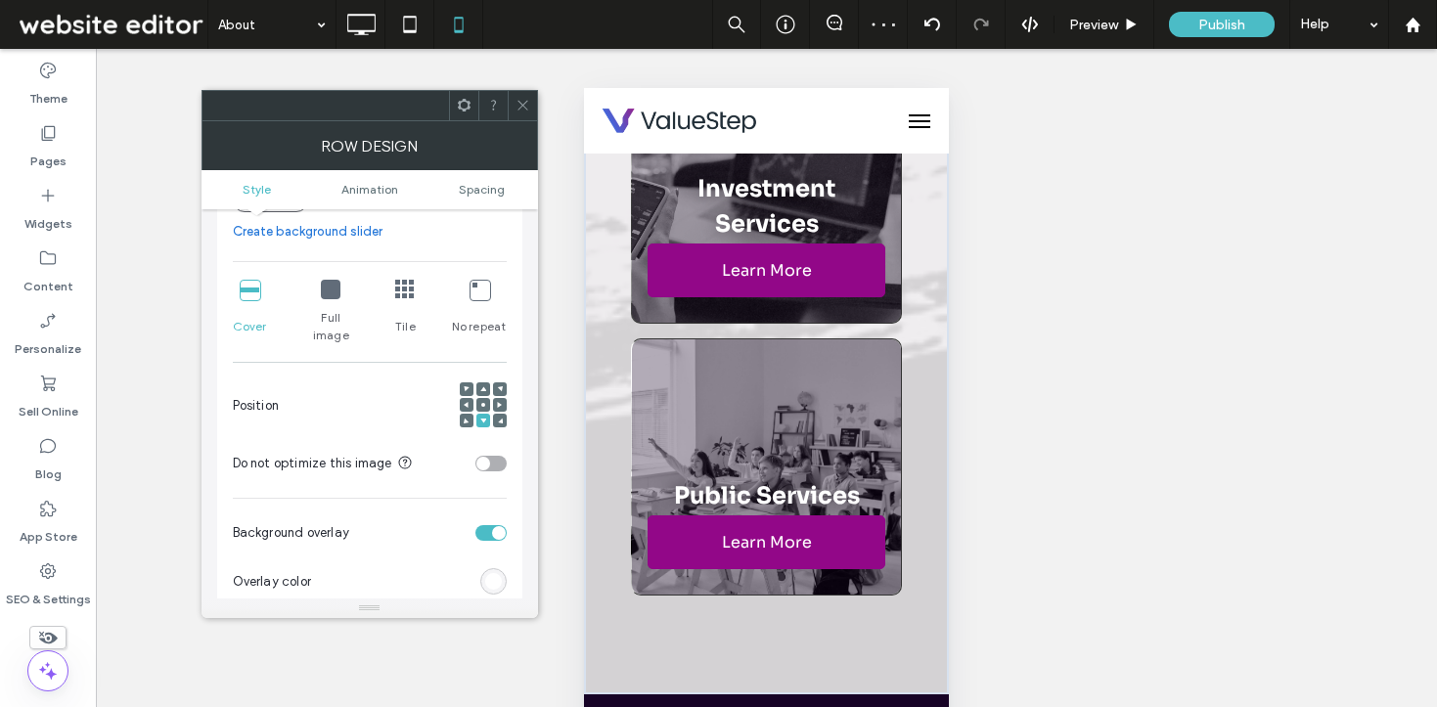
scroll to position [7349, 0]
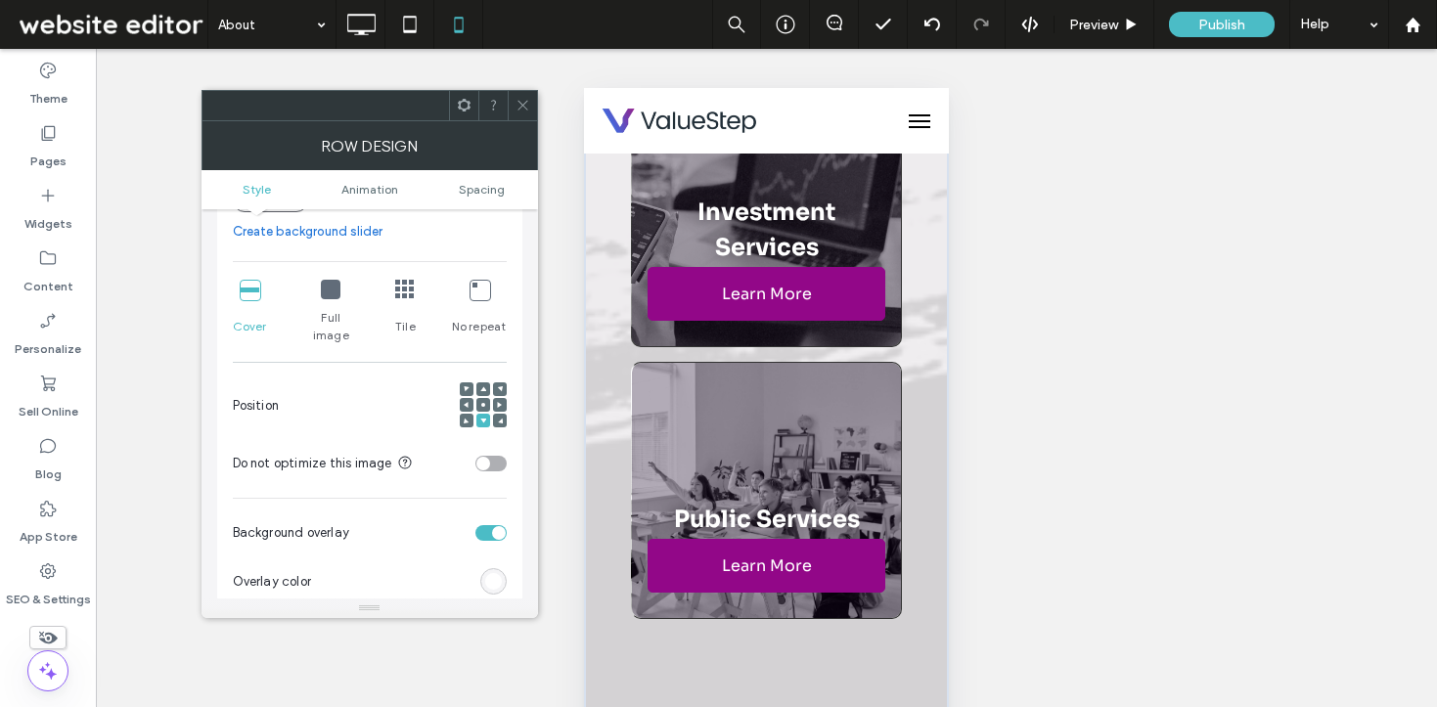
click at [335, 299] on icon at bounding box center [331, 290] width 20 height 20
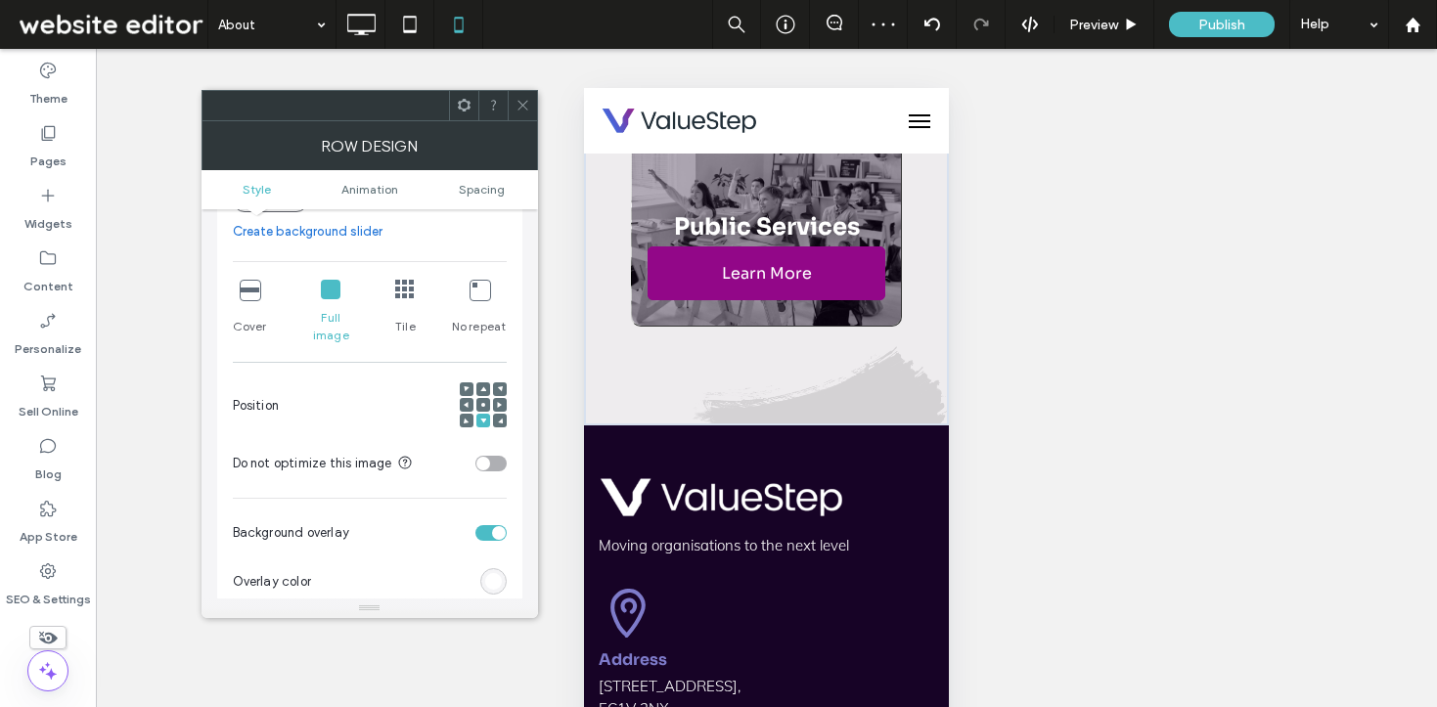
scroll to position [352, 0]
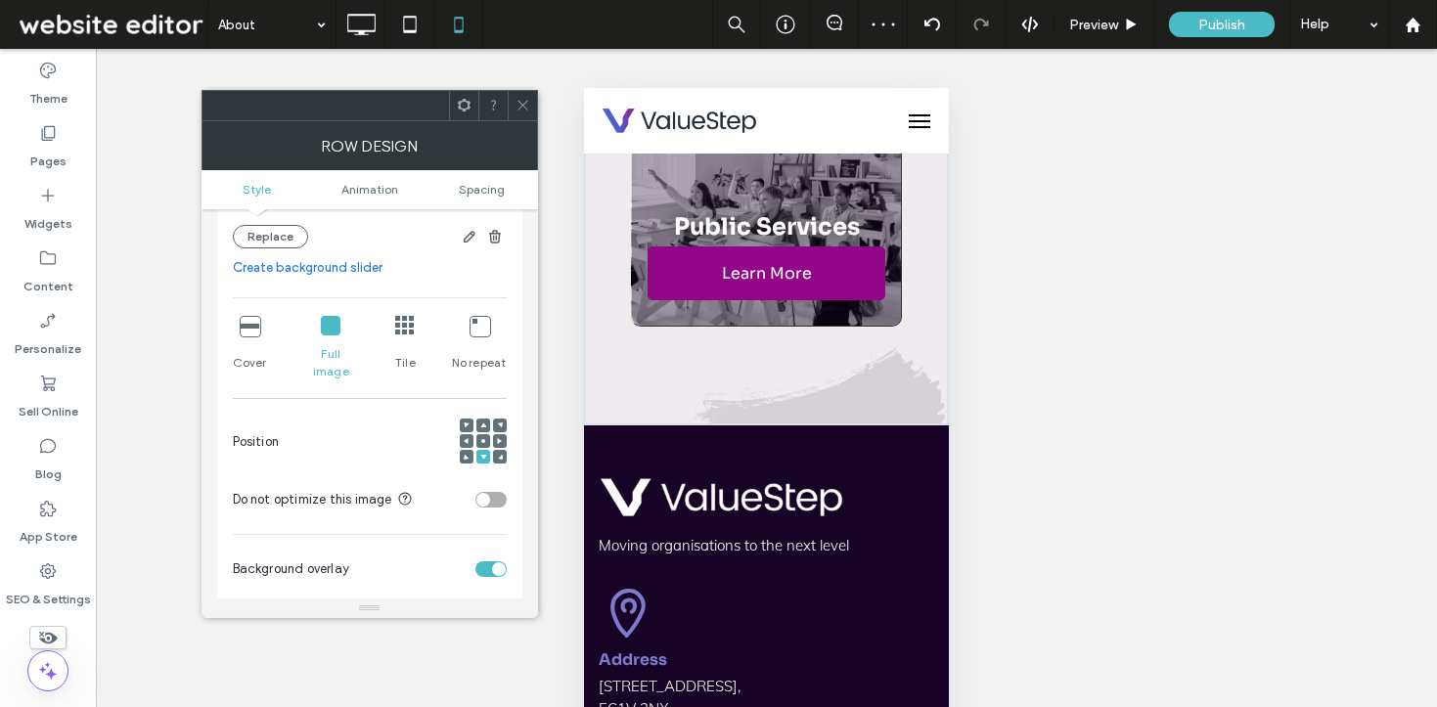
click at [410, 331] on icon at bounding box center [405, 326] width 20 height 20
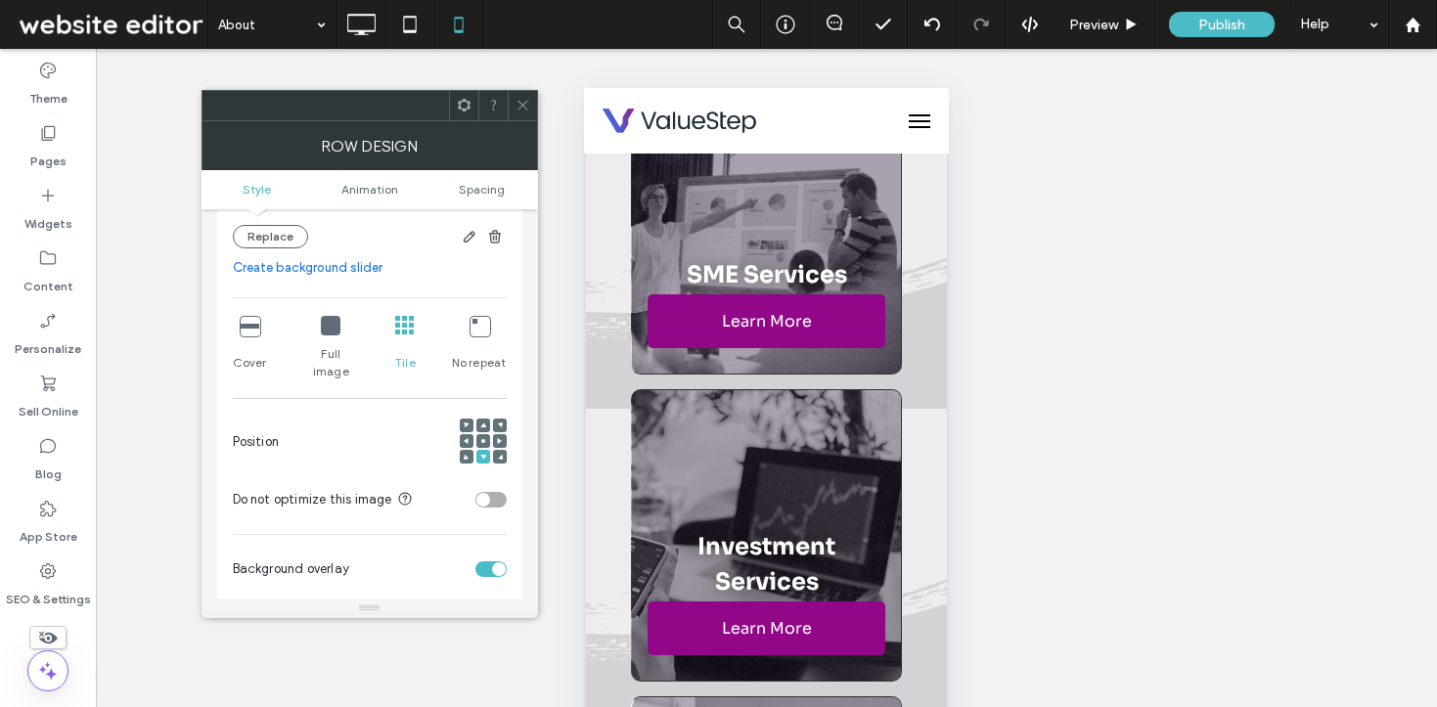
scroll to position [7069, 0]
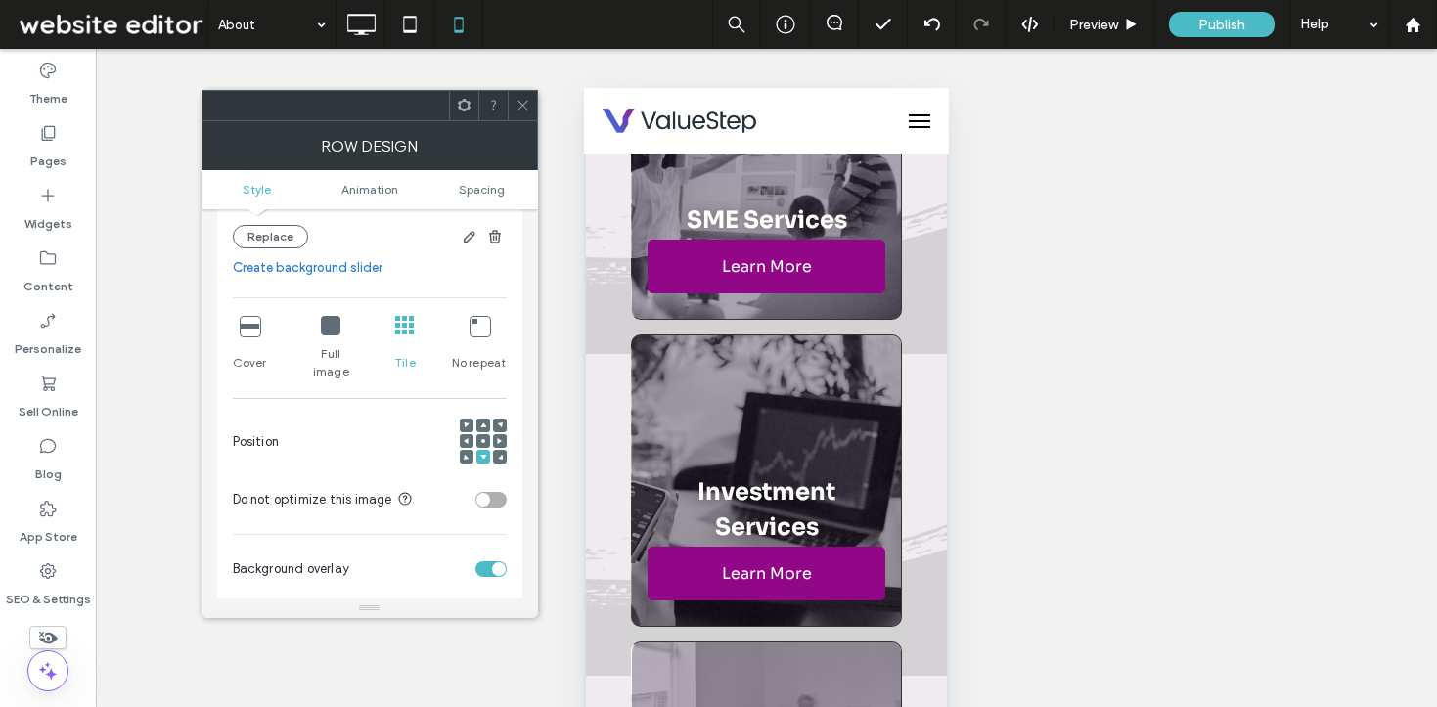
click at [474, 333] on icon at bounding box center [480, 326] width 20 height 20
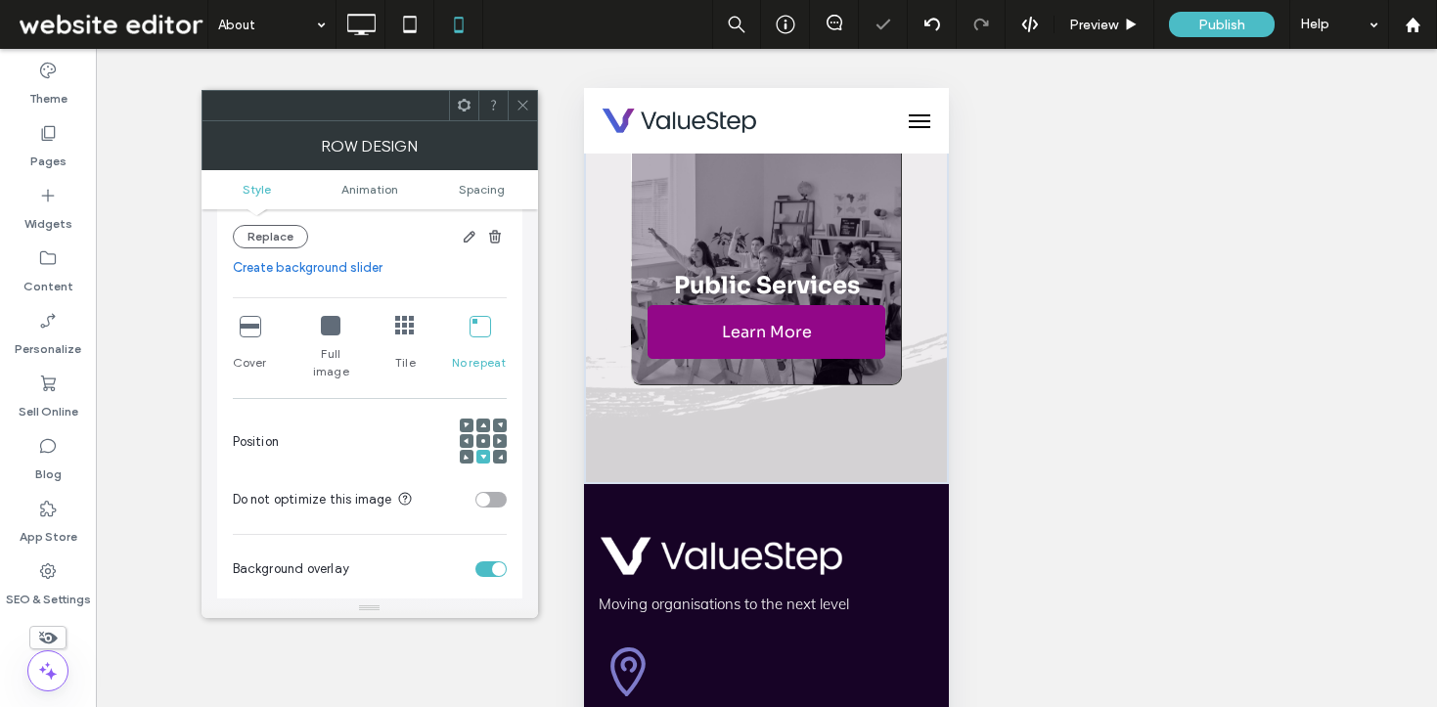
scroll to position [7581, 0]
click at [521, 98] on icon at bounding box center [523, 105] width 15 height 15
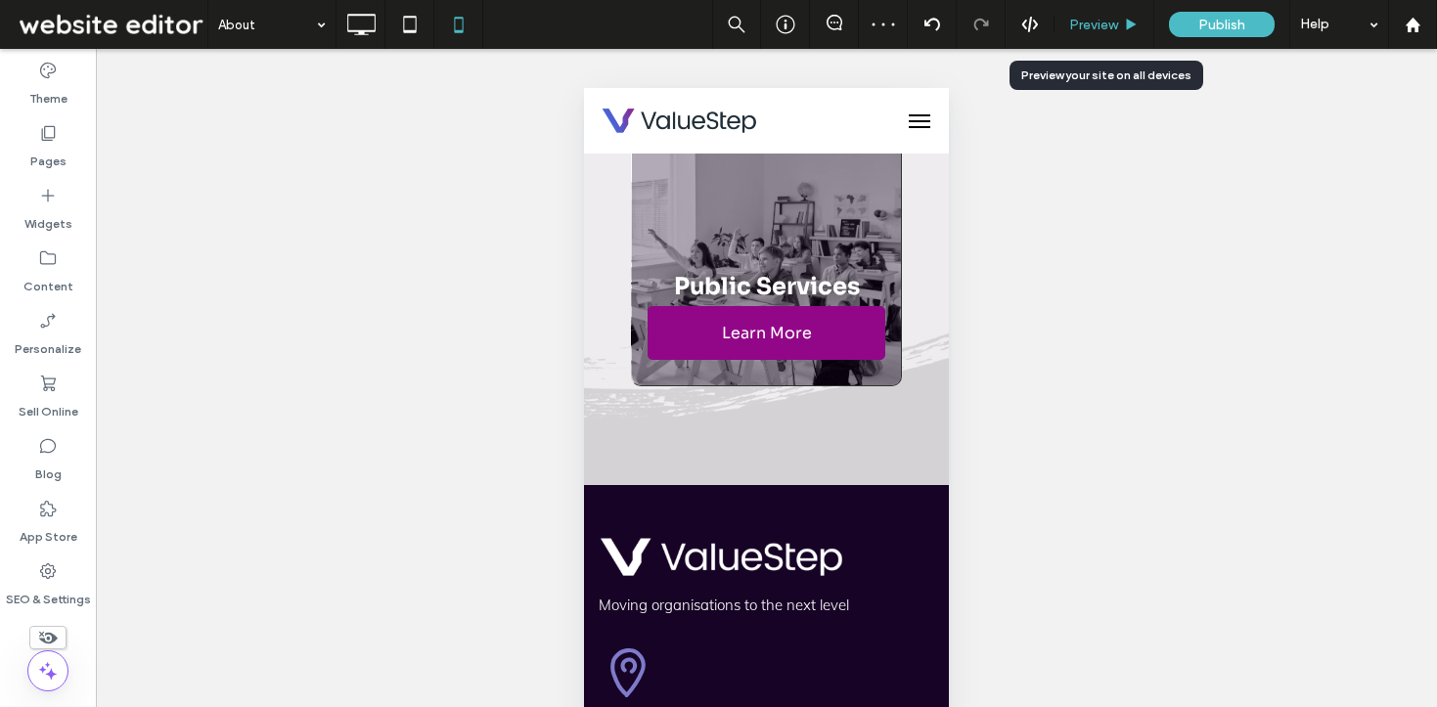
click at [1088, 32] on div "Preview" at bounding box center [1105, 24] width 100 height 49
click at [1072, 26] on span "Preview" at bounding box center [1093, 25] width 49 height 17
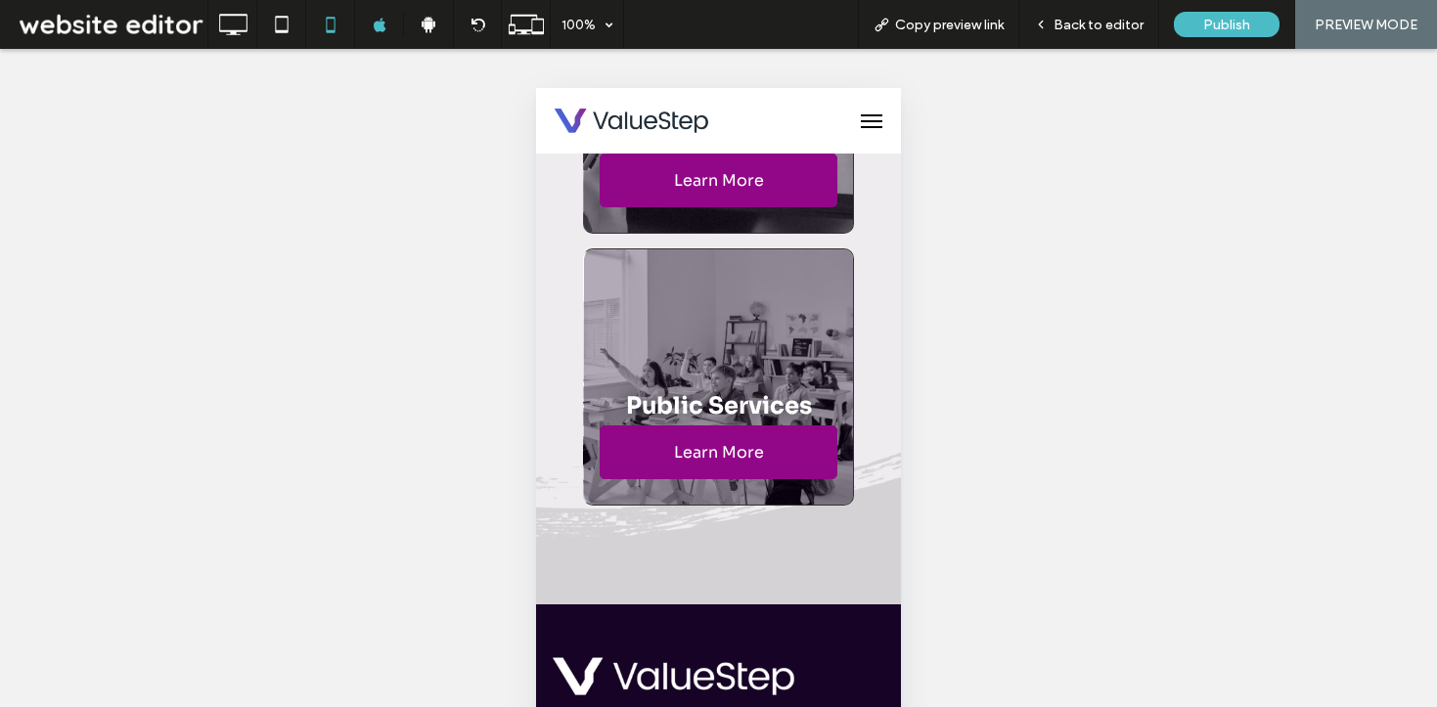
scroll to position [7199, 0]
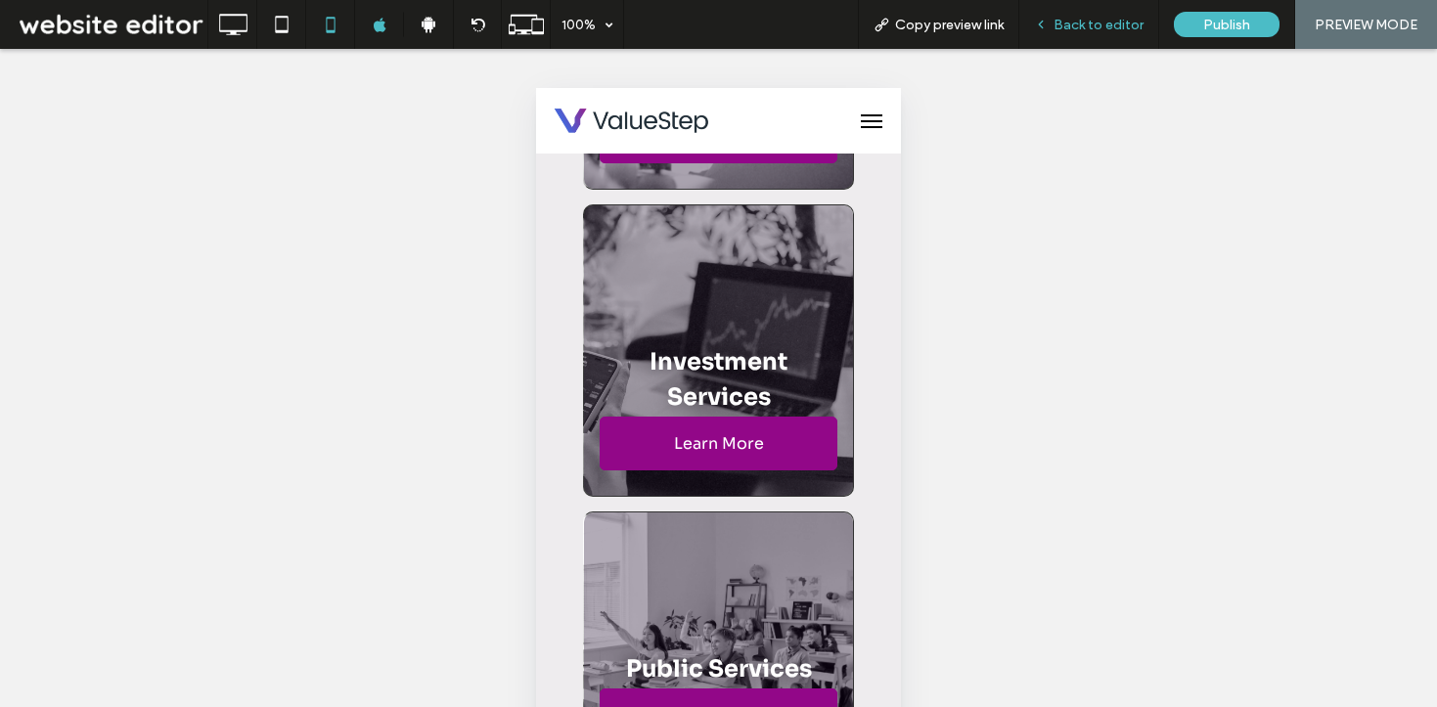
click at [1084, 22] on span "Back to editor" at bounding box center [1099, 25] width 90 height 17
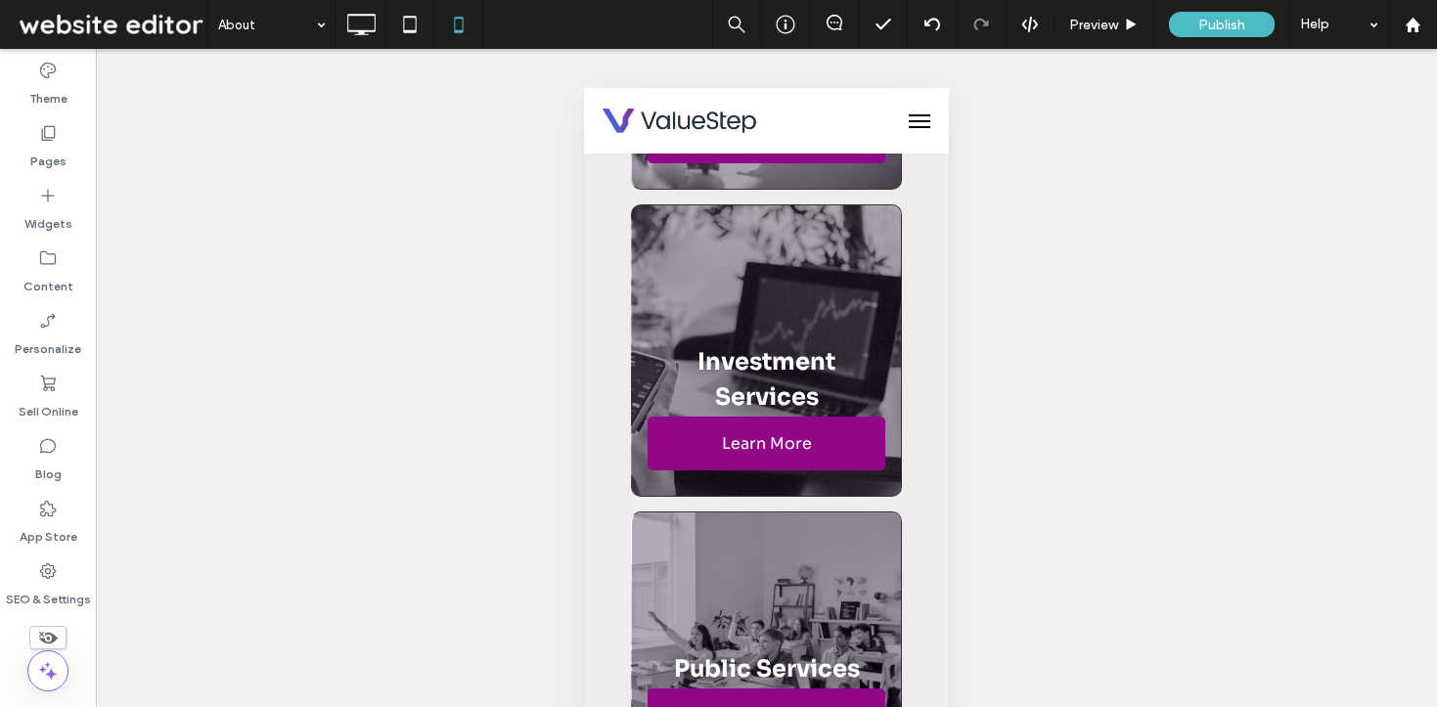
click at [923, 275] on div "Our services We help securing a major contract, implementing a succession plan,…" at bounding box center [766, 272] width 365 height 1191
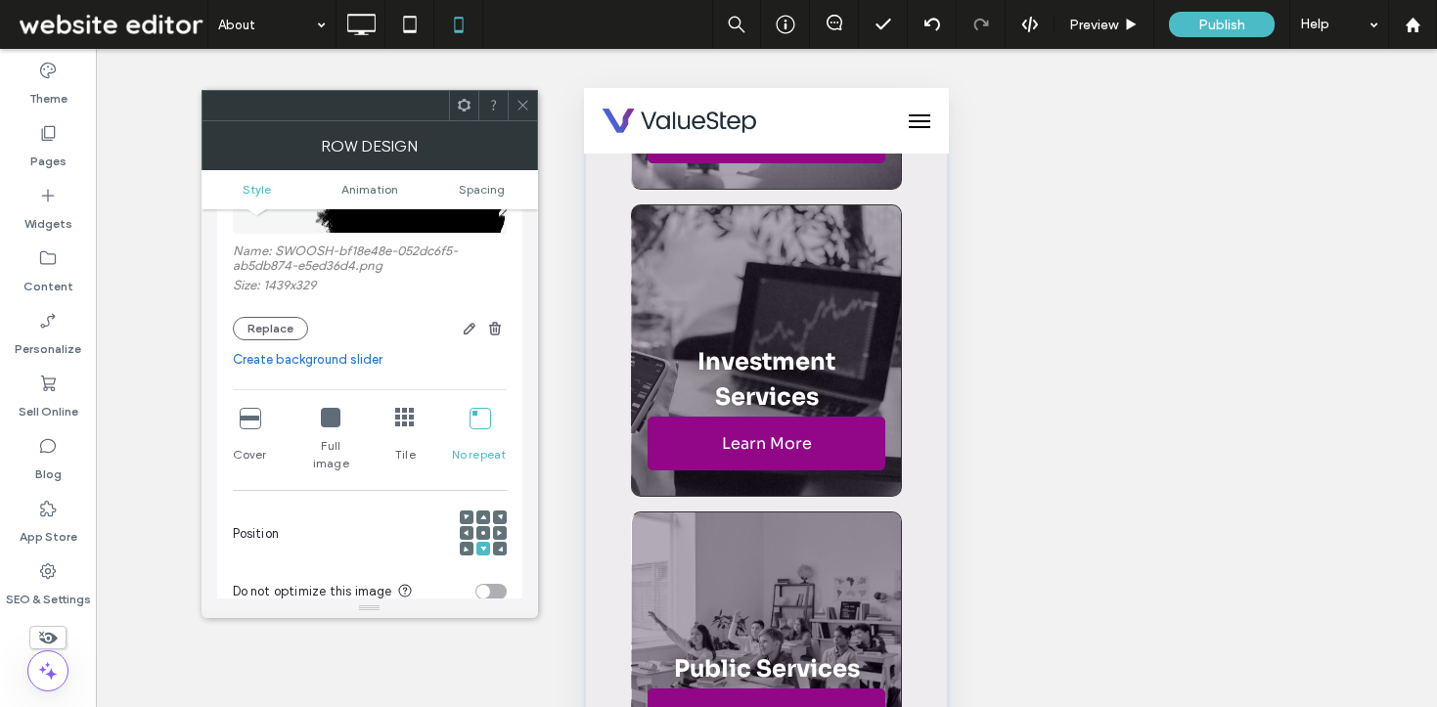
scroll to position [410, 0]
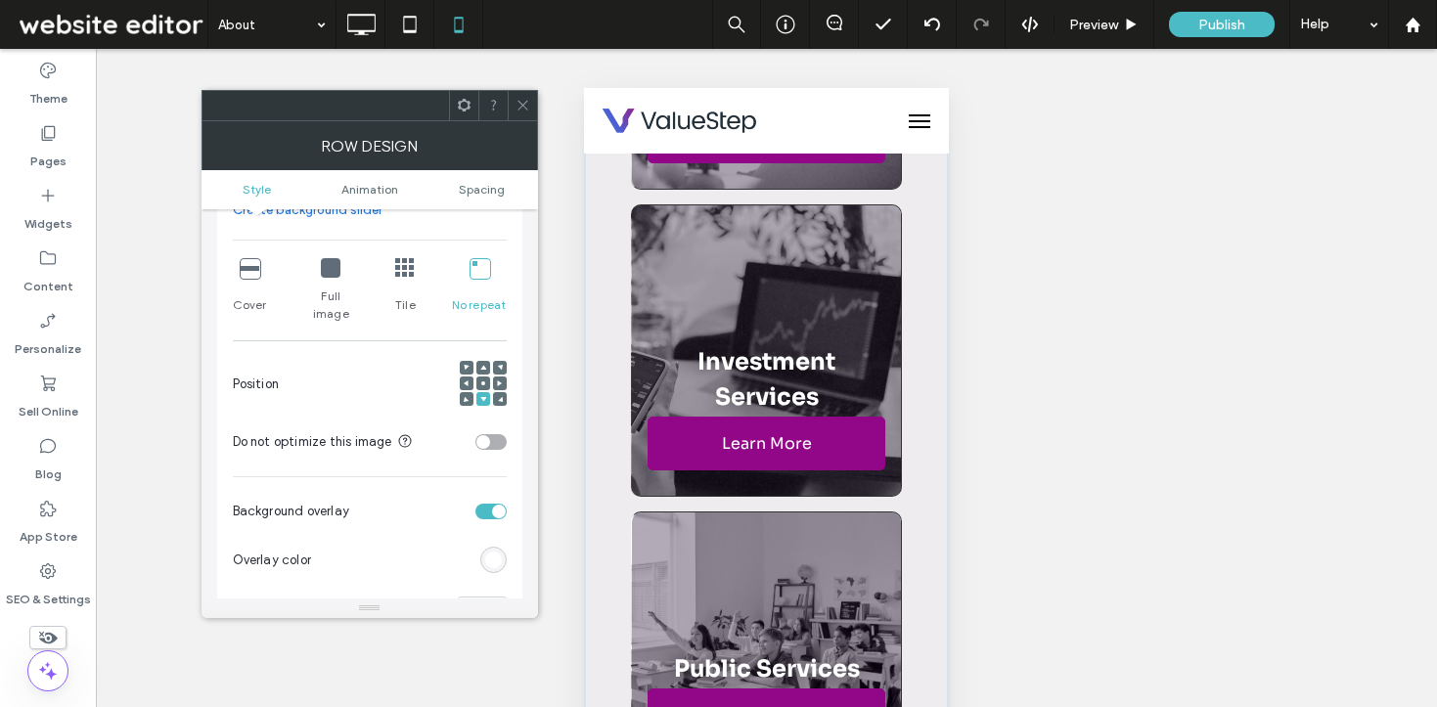
click at [325, 276] on icon at bounding box center [331, 268] width 20 height 20
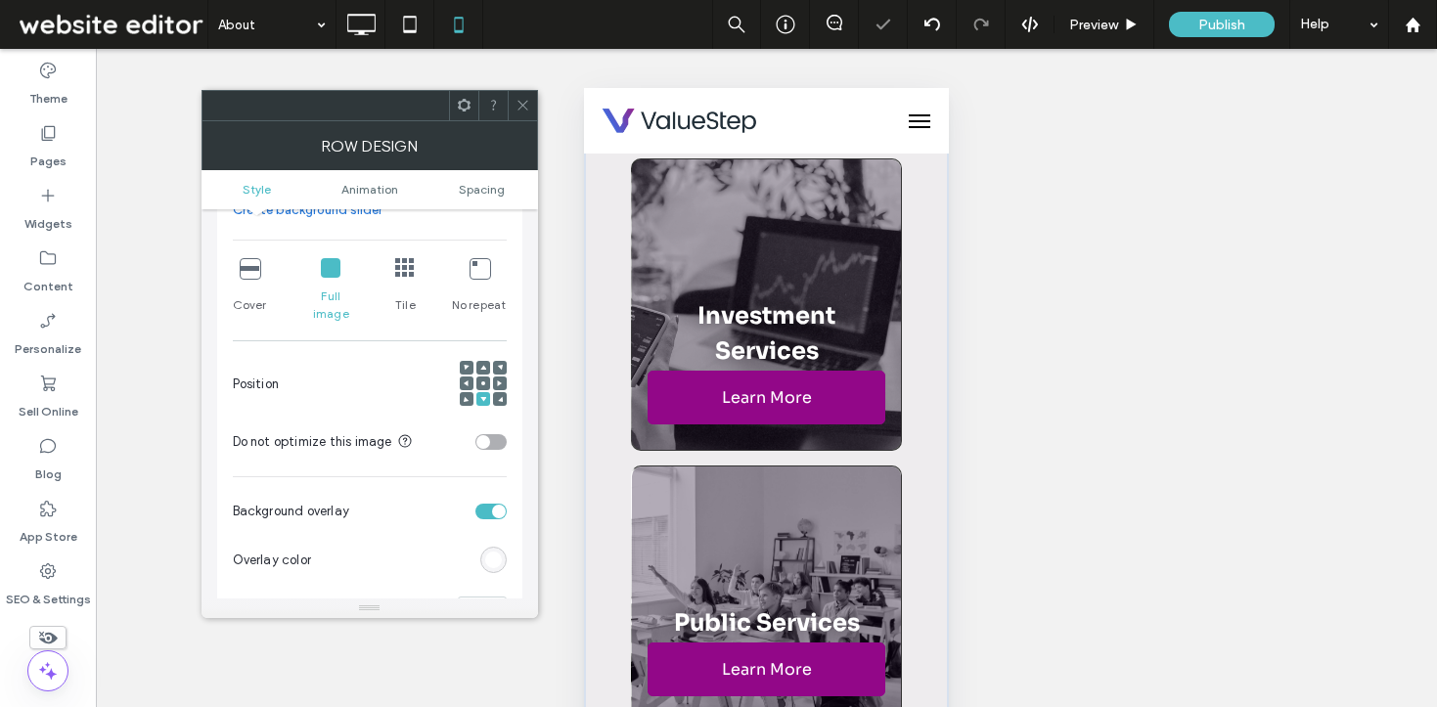
scroll to position [7594, 0]
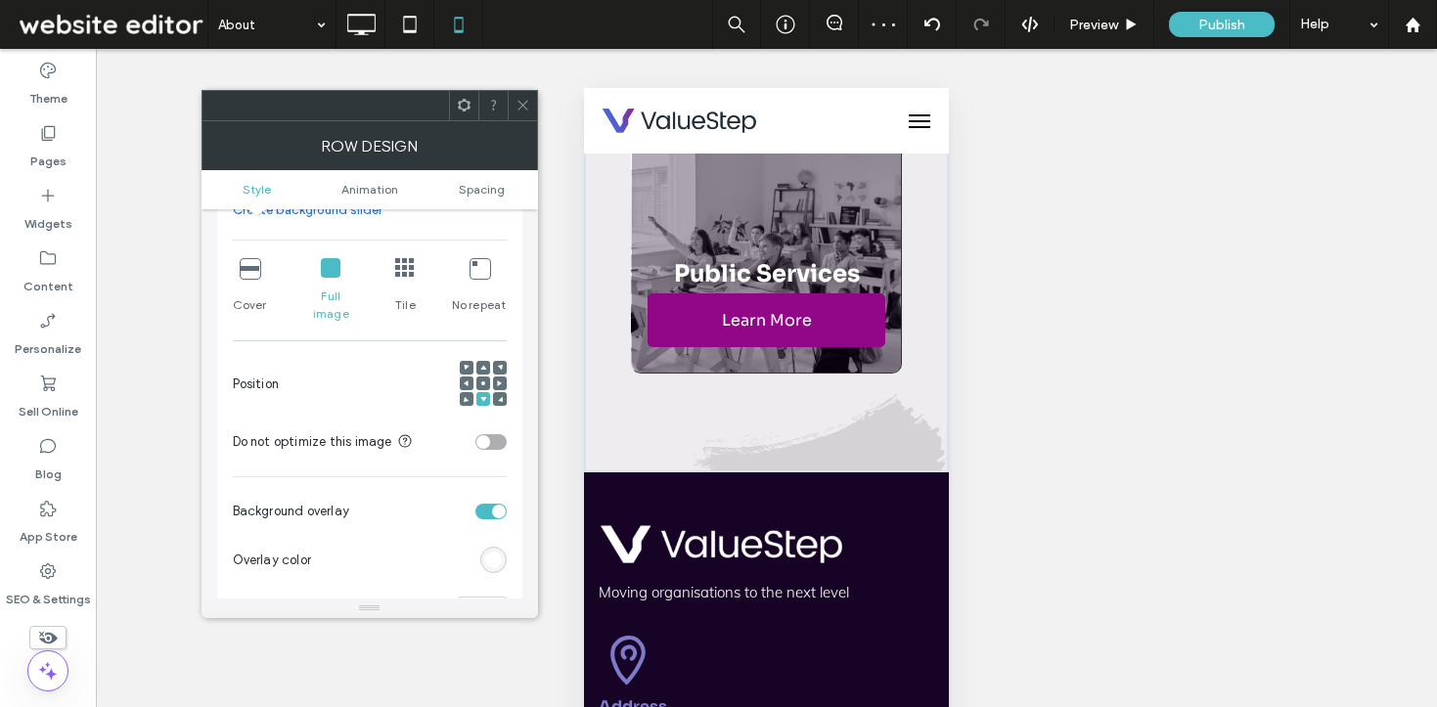
click at [235, 282] on div "Cover" at bounding box center [250, 290] width 34 height 80
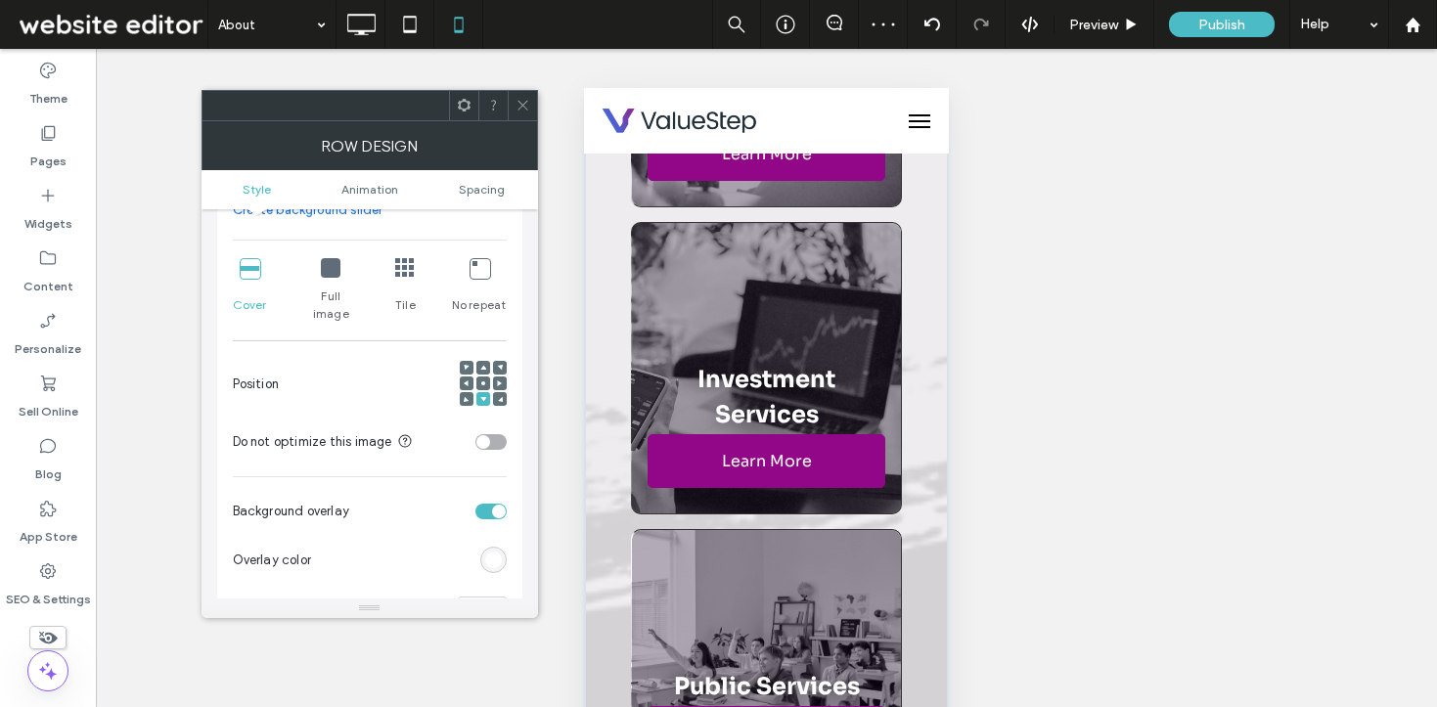
scroll to position [7180, 0]
click at [457, 278] on div "No repeat" at bounding box center [479, 290] width 55 height 80
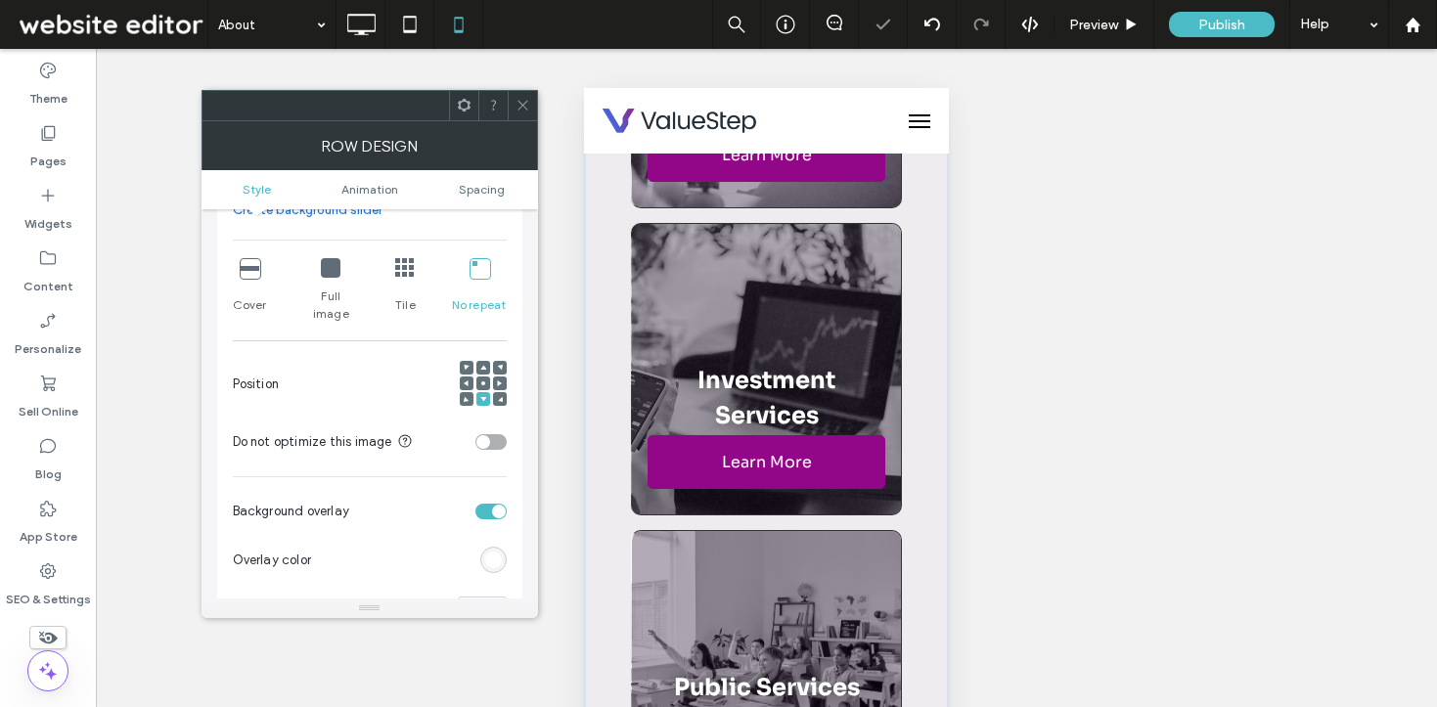
click at [467, 278] on div "No repeat" at bounding box center [479, 290] width 55 height 80
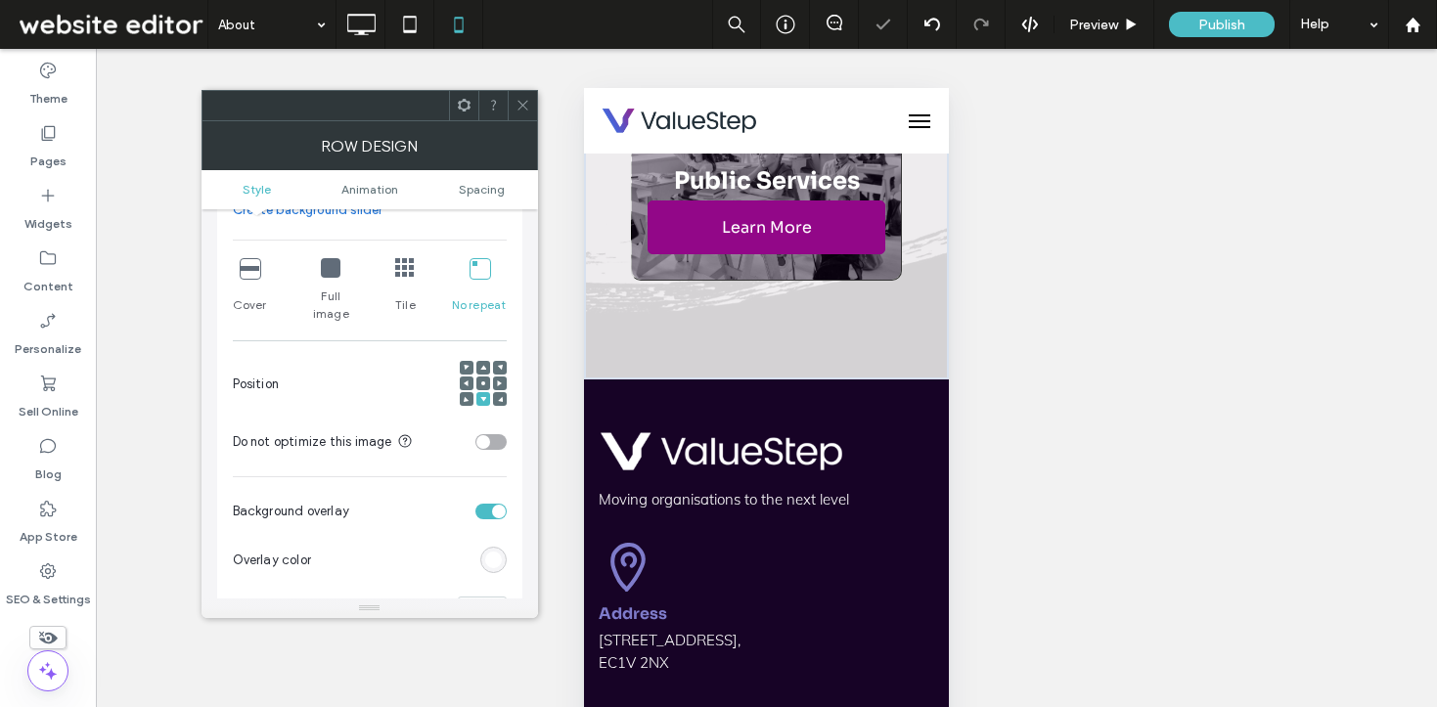
scroll to position [7680, 0]
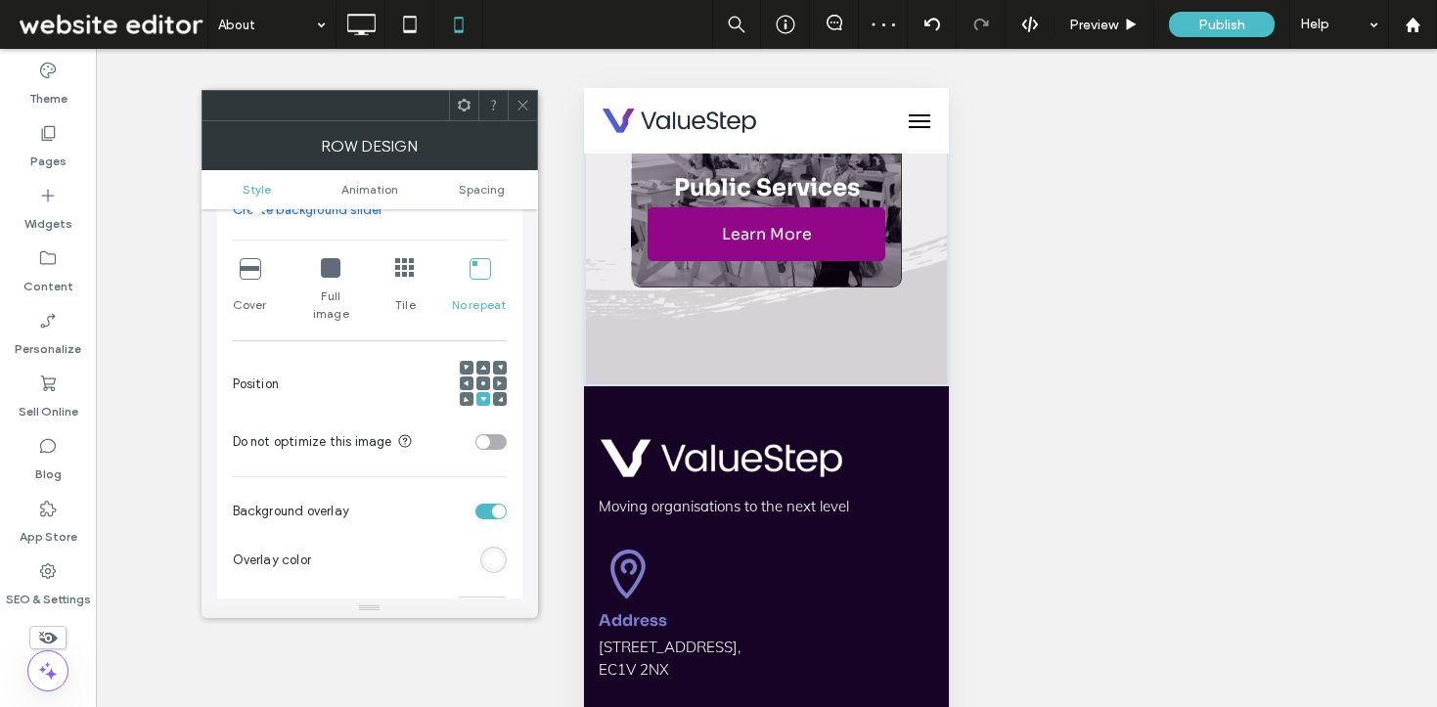
click at [500, 392] on span at bounding box center [500, 399] width 6 height 14
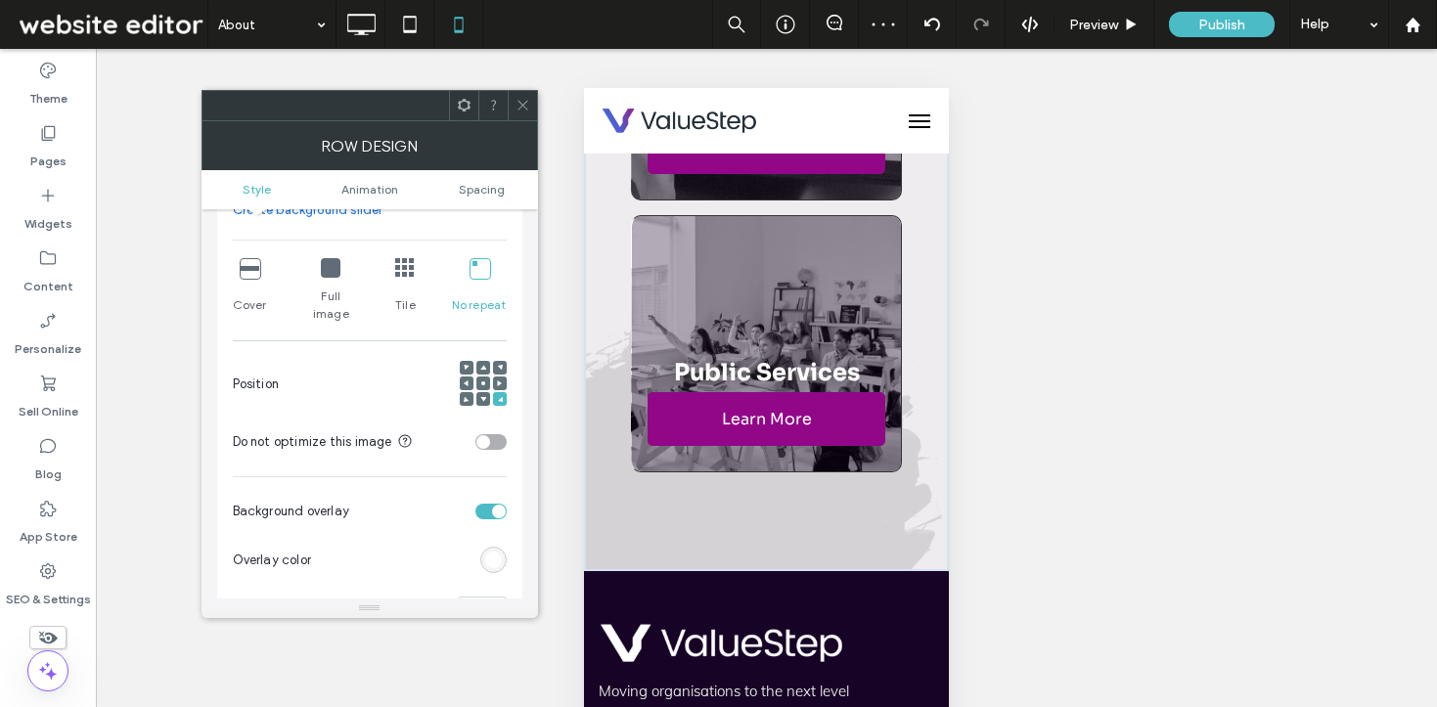
scroll to position [7466, 0]
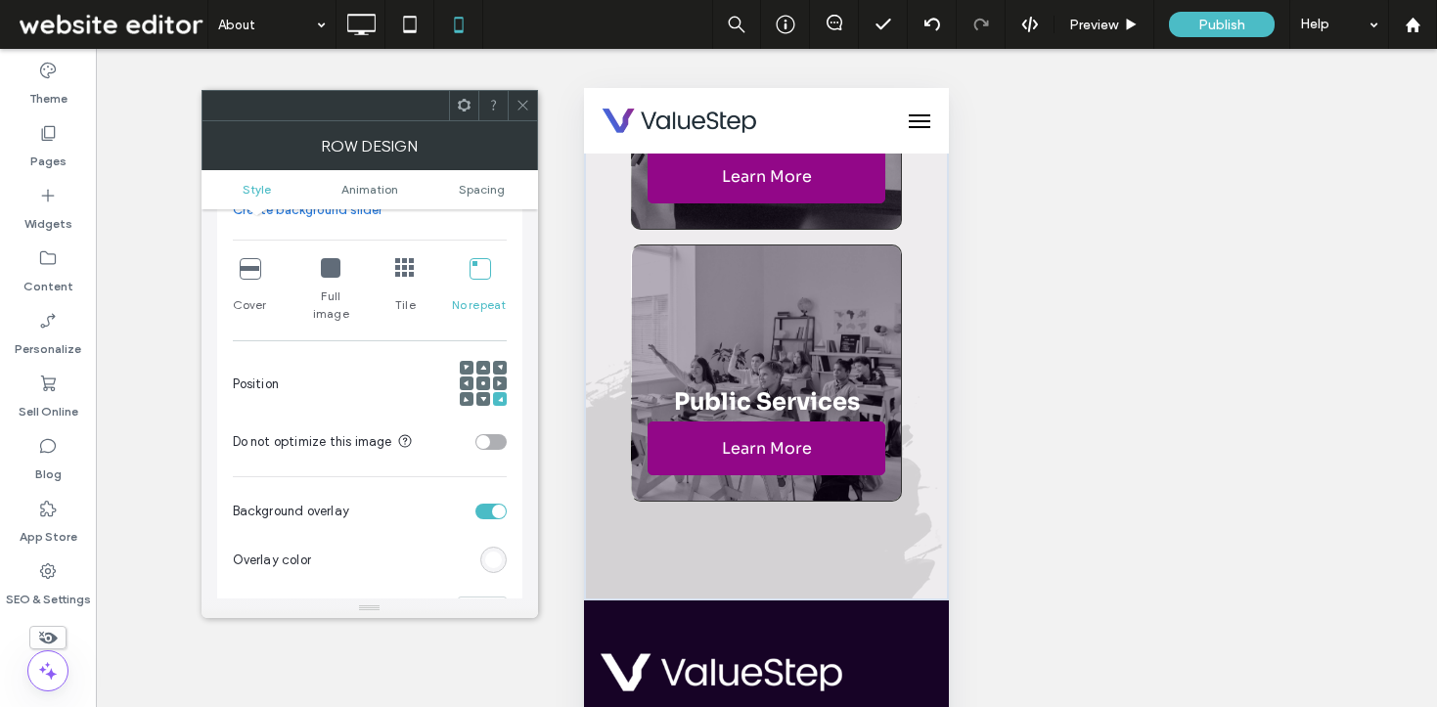
click at [516, 115] on span at bounding box center [523, 105] width 15 height 29
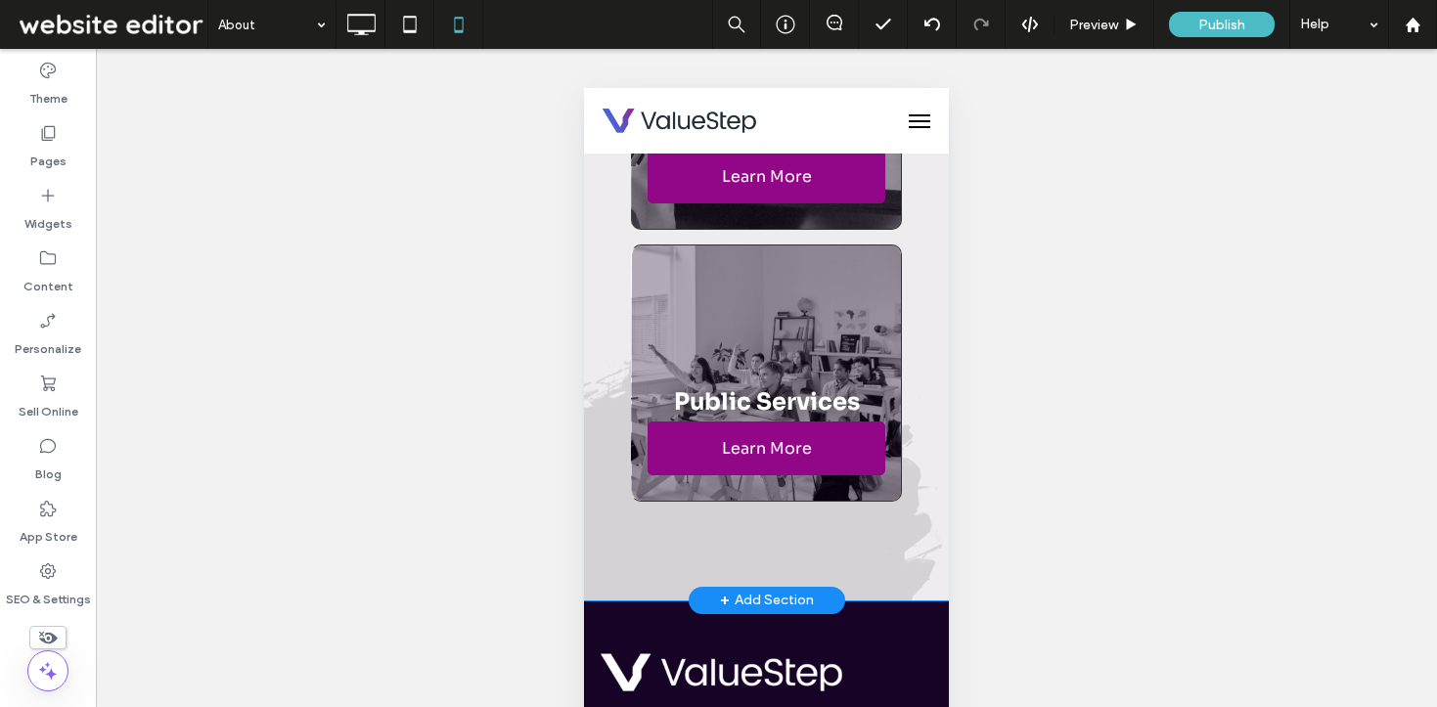
click at [604, 490] on div "Our services We help securing a major contract, implementing a succession plan,…" at bounding box center [766, 5] width 365 height 1191
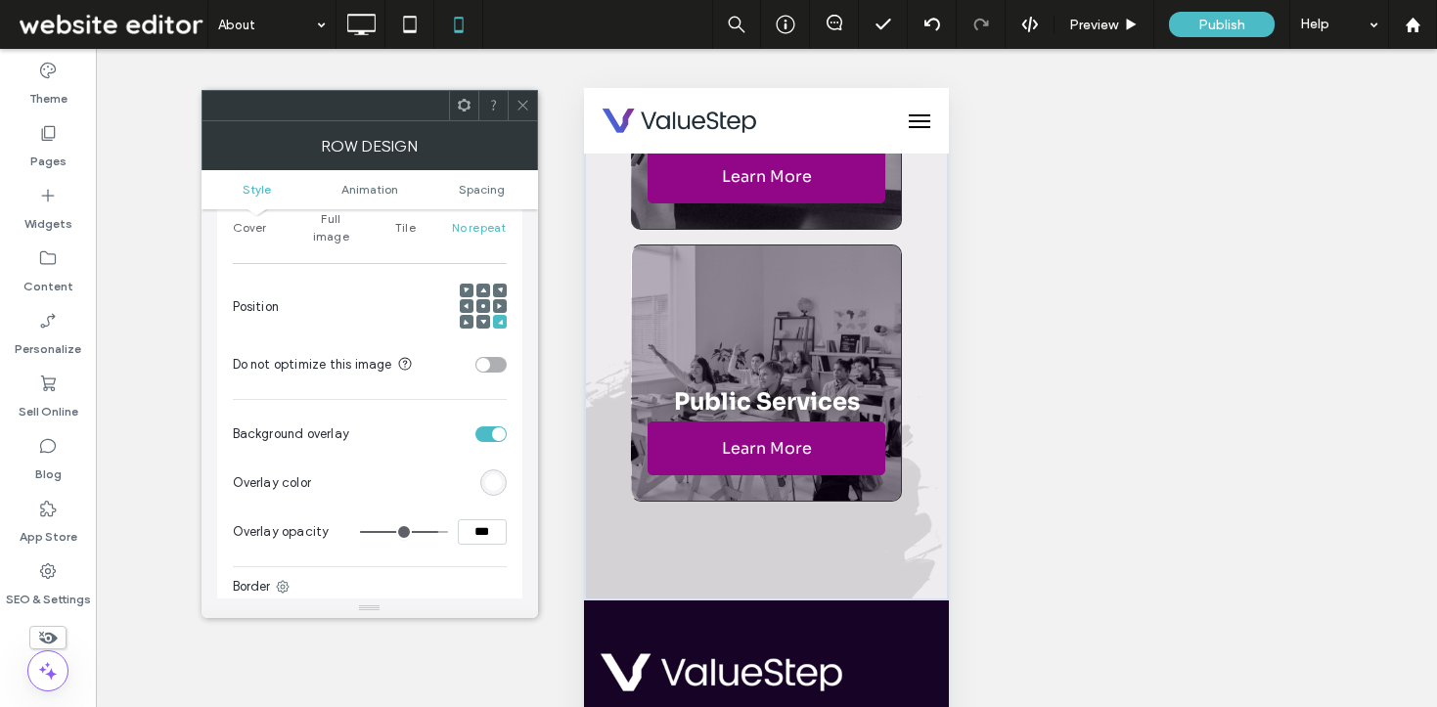
scroll to position [456, 0]
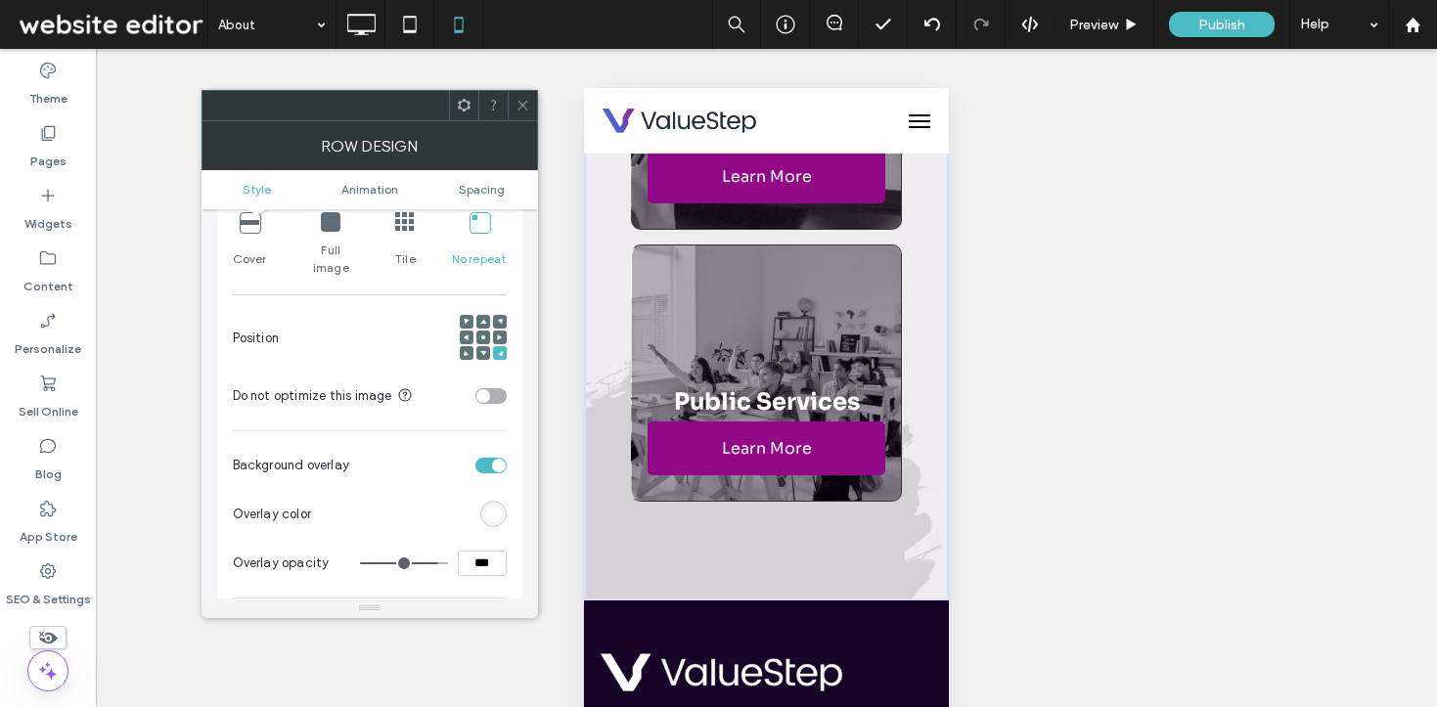
click at [500, 315] on span at bounding box center [500, 322] width 6 height 14
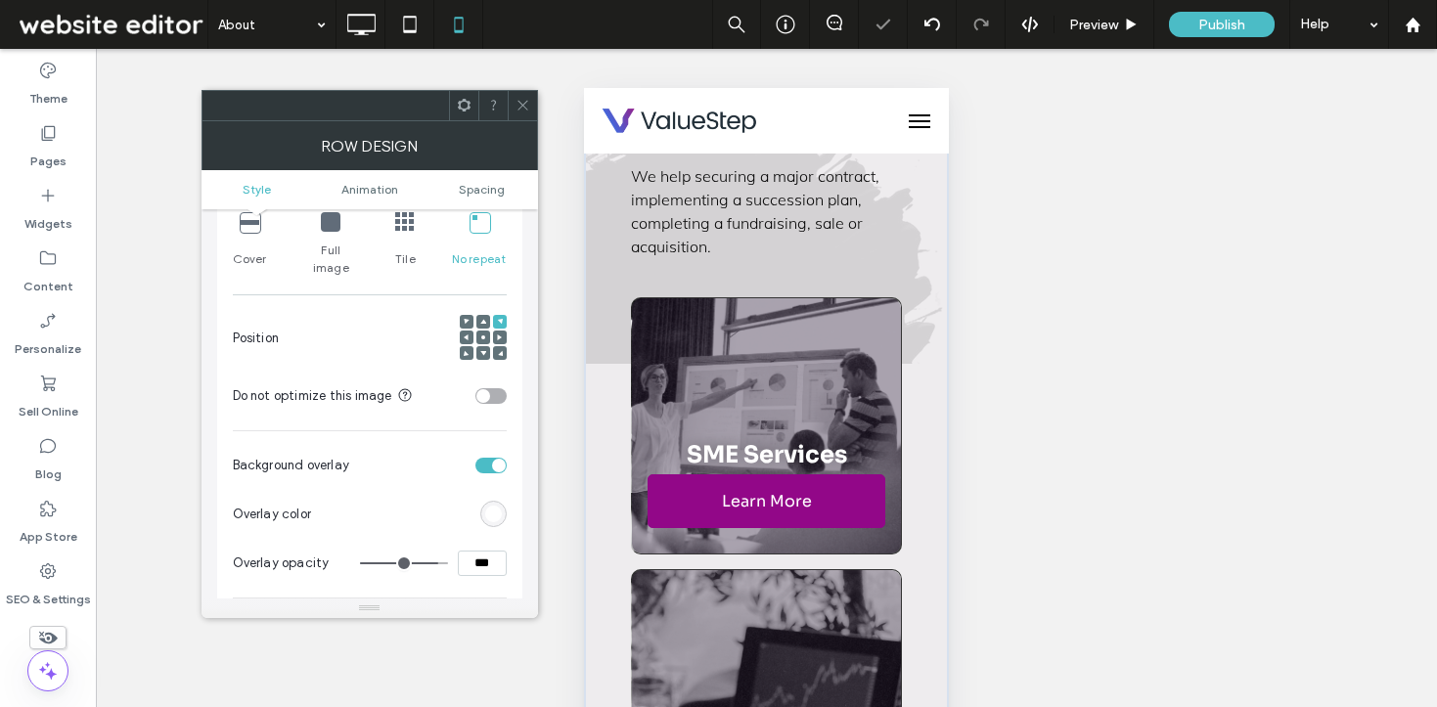
scroll to position [6874, 0]
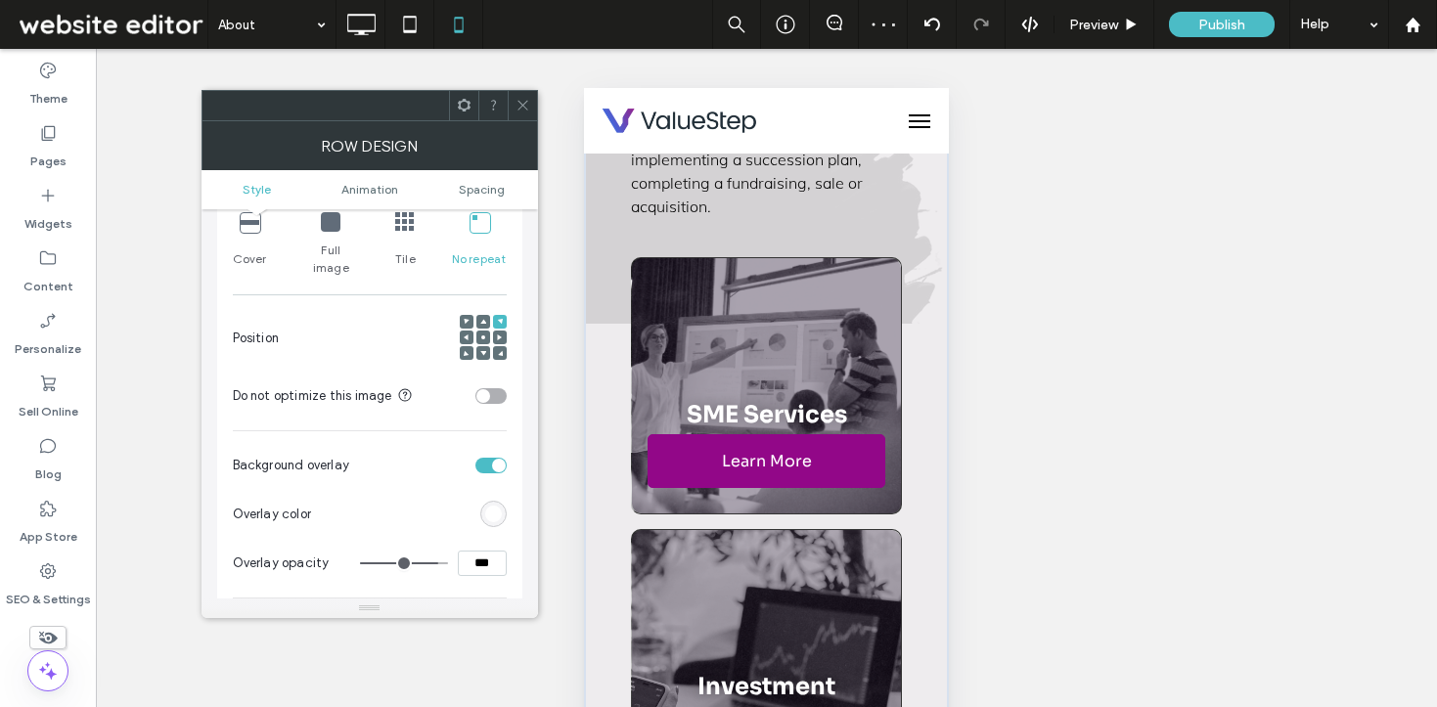
click at [503, 331] on div at bounding box center [500, 338] width 14 height 14
click at [501, 335] on icon at bounding box center [500, 338] width 6 height 6
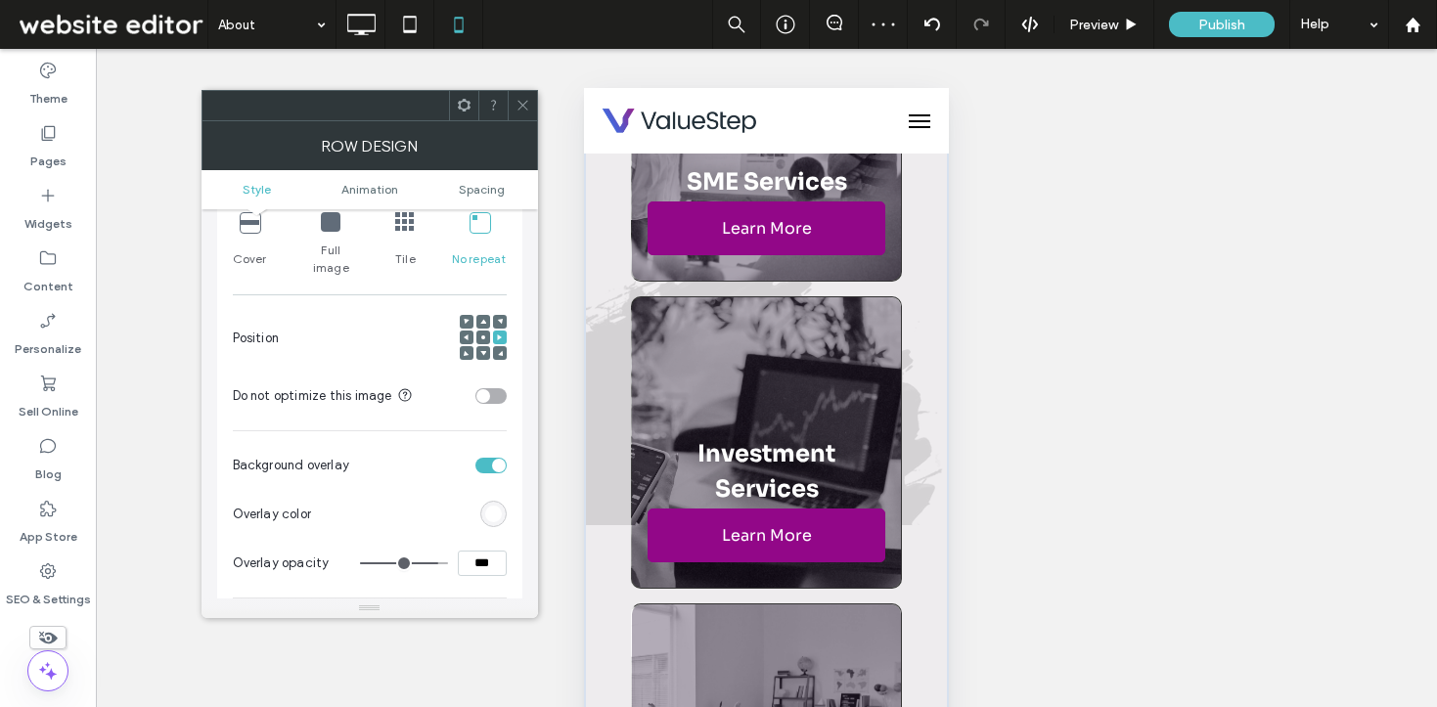
scroll to position [7211, 0]
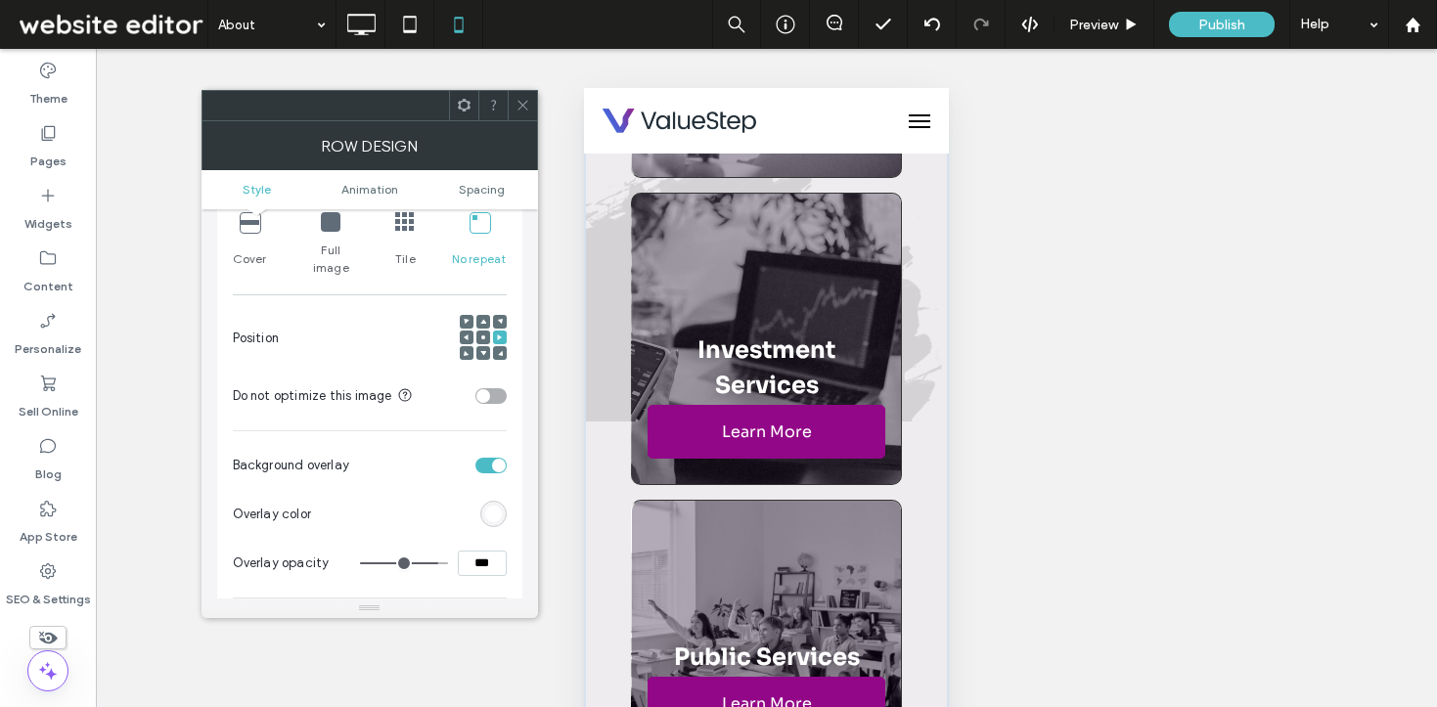
click at [494, 346] on div at bounding box center [500, 353] width 14 height 14
click at [483, 351] on use at bounding box center [483, 353] width 6 height 5
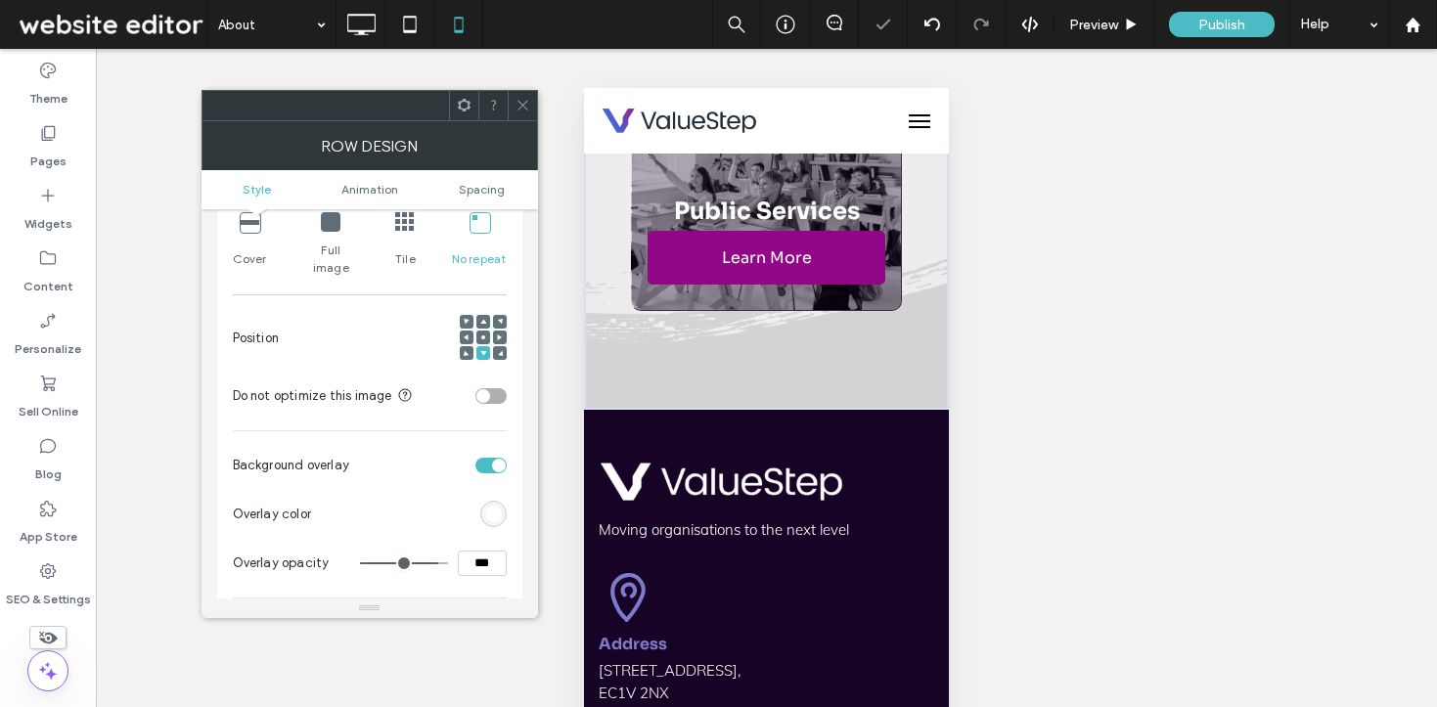
scroll to position [7602, 0]
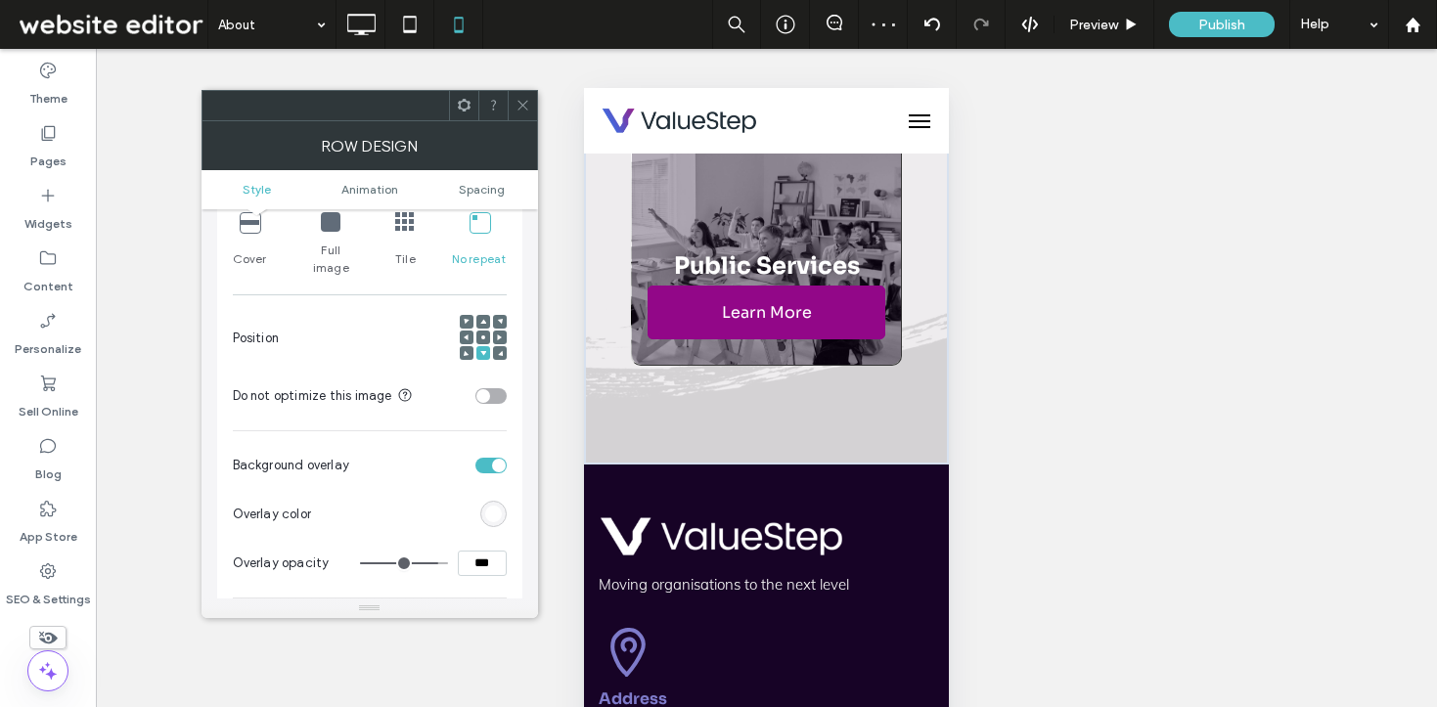
click at [497, 350] on icon at bounding box center [500, 353] width 6 height 6
click at [461, 346] on div at bounding box center [467, 353] width 14 height 14
click at [464, 350] on icon at bounding box center [467, 353] width 6 height 6
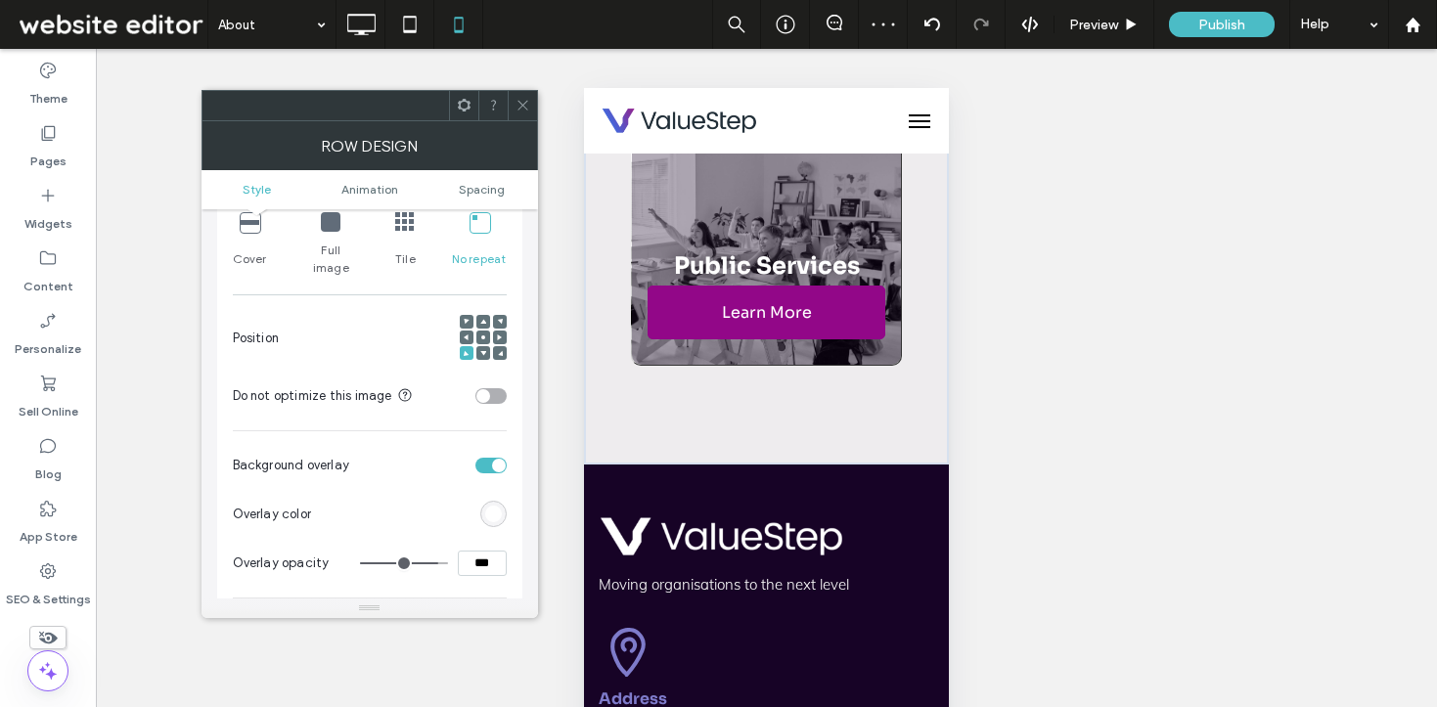
click at [497, 350] on icon at bounding box center [500, 353] width 6 height 6
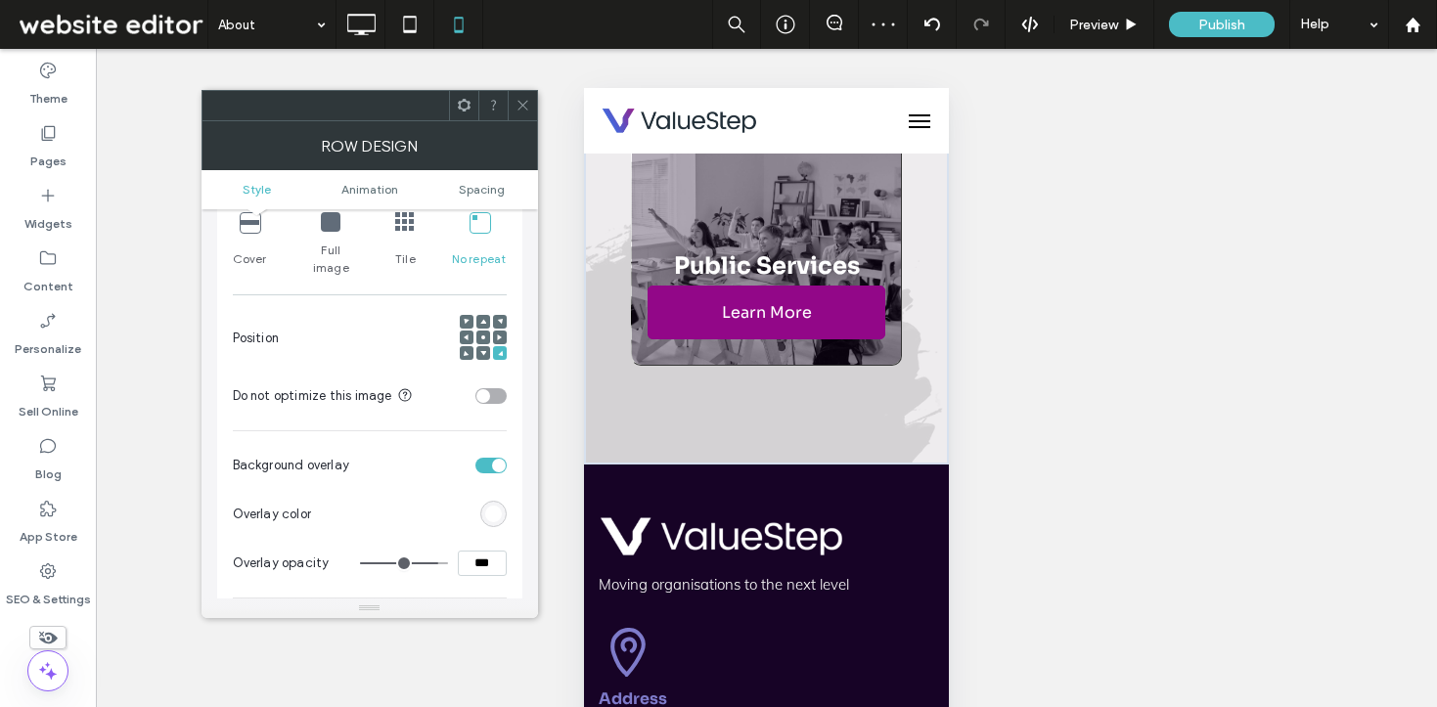
click at [528, 112] on icon at bounding box center [523, 105] width 15 height 15
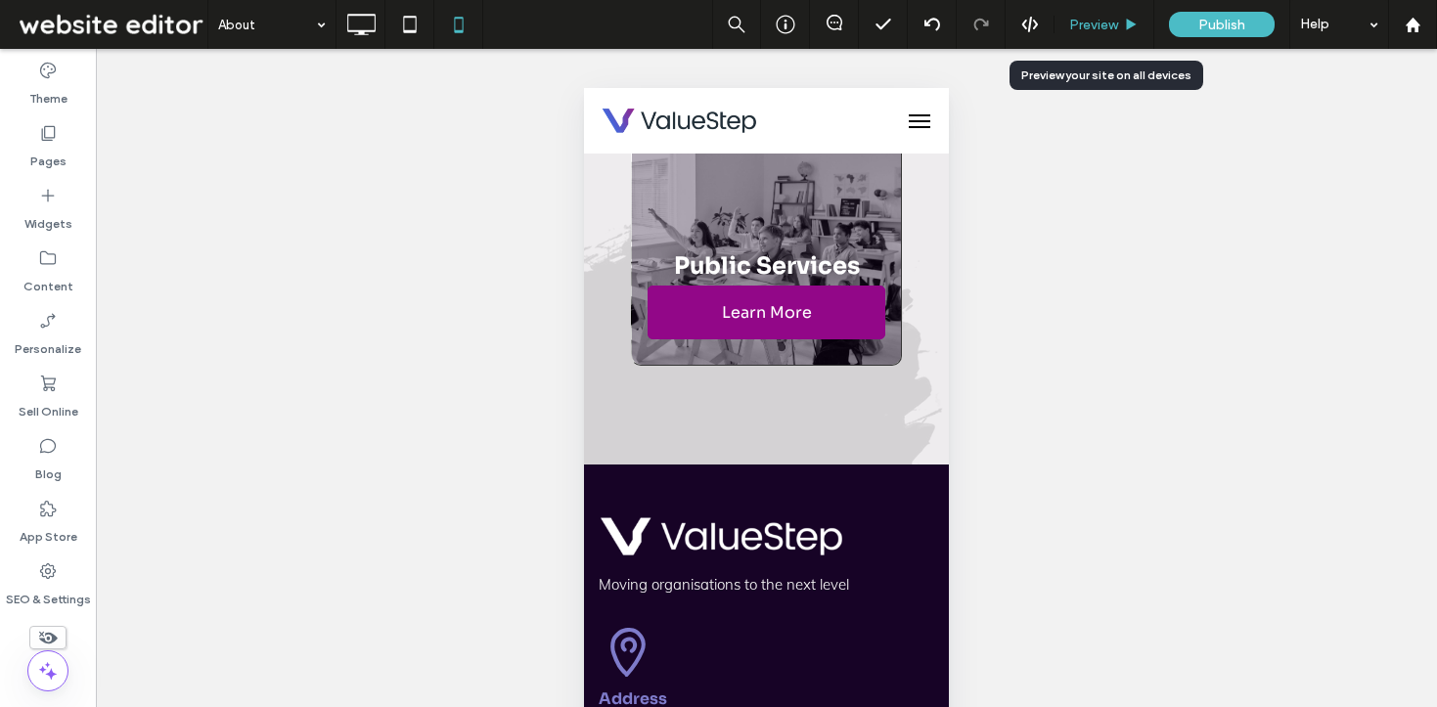
click at [1083, 8] on div "Preview" at bounding box center [1105, 24] width 100 height 49
click at [1086, 21] on span "Preview" at bounding box center [1093, 25] width 49 height 17
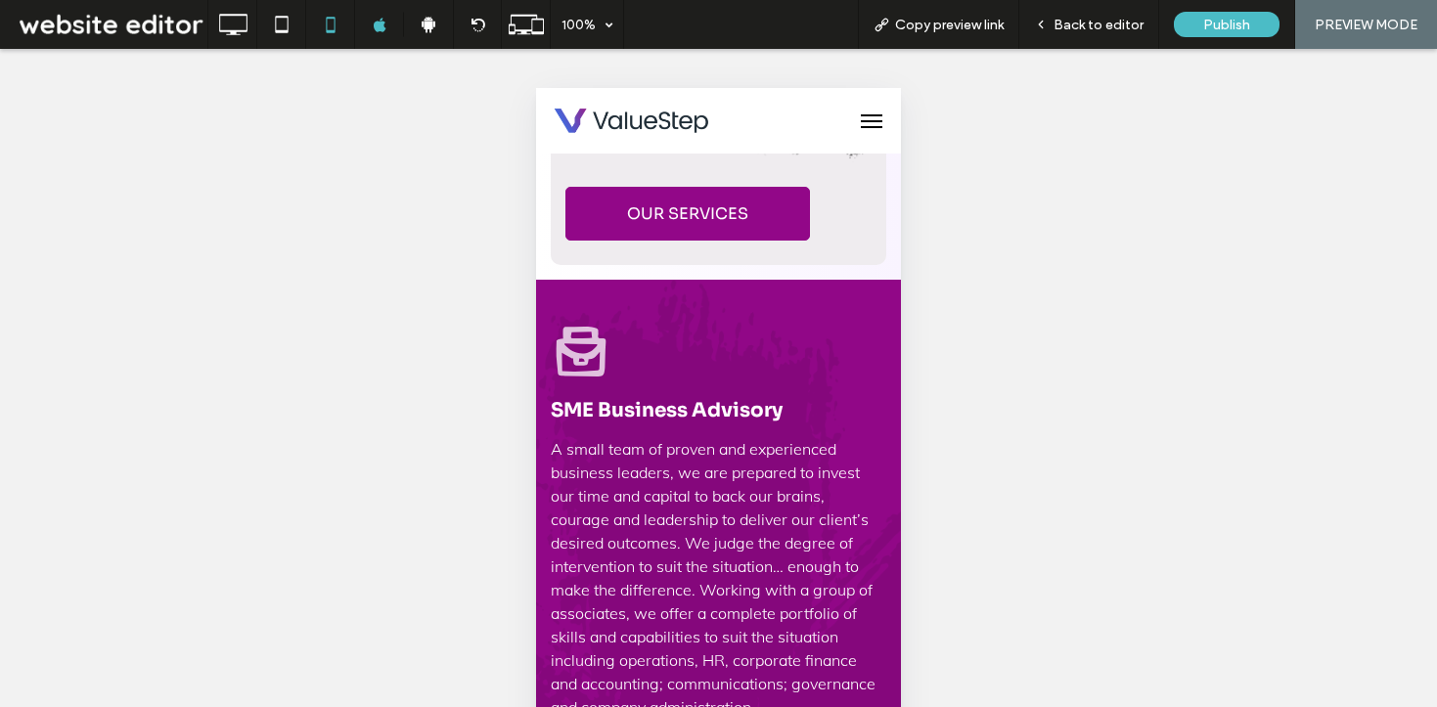
scroll to position [786, 0]
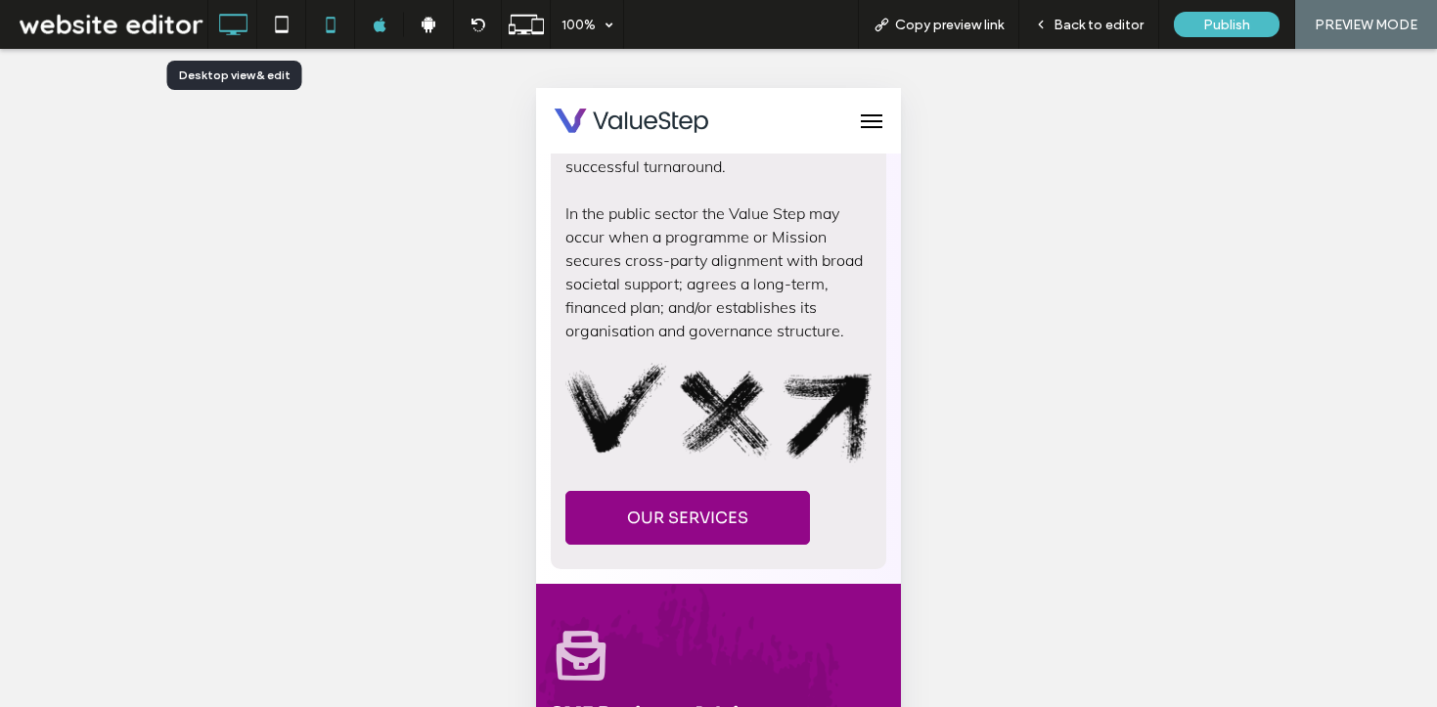
click at [244, 11] on icon at bounding box center [232, 24] width 39 height 39
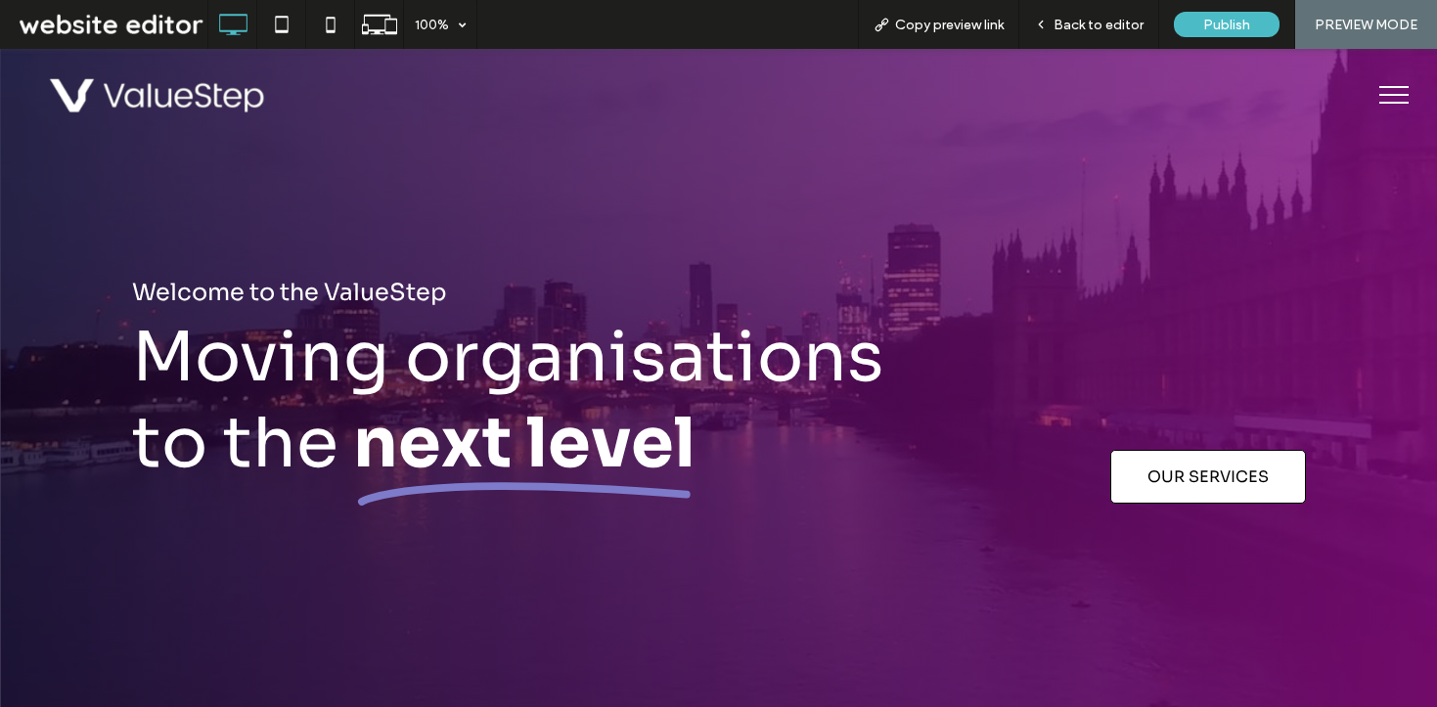
scroll to position [0, 0]
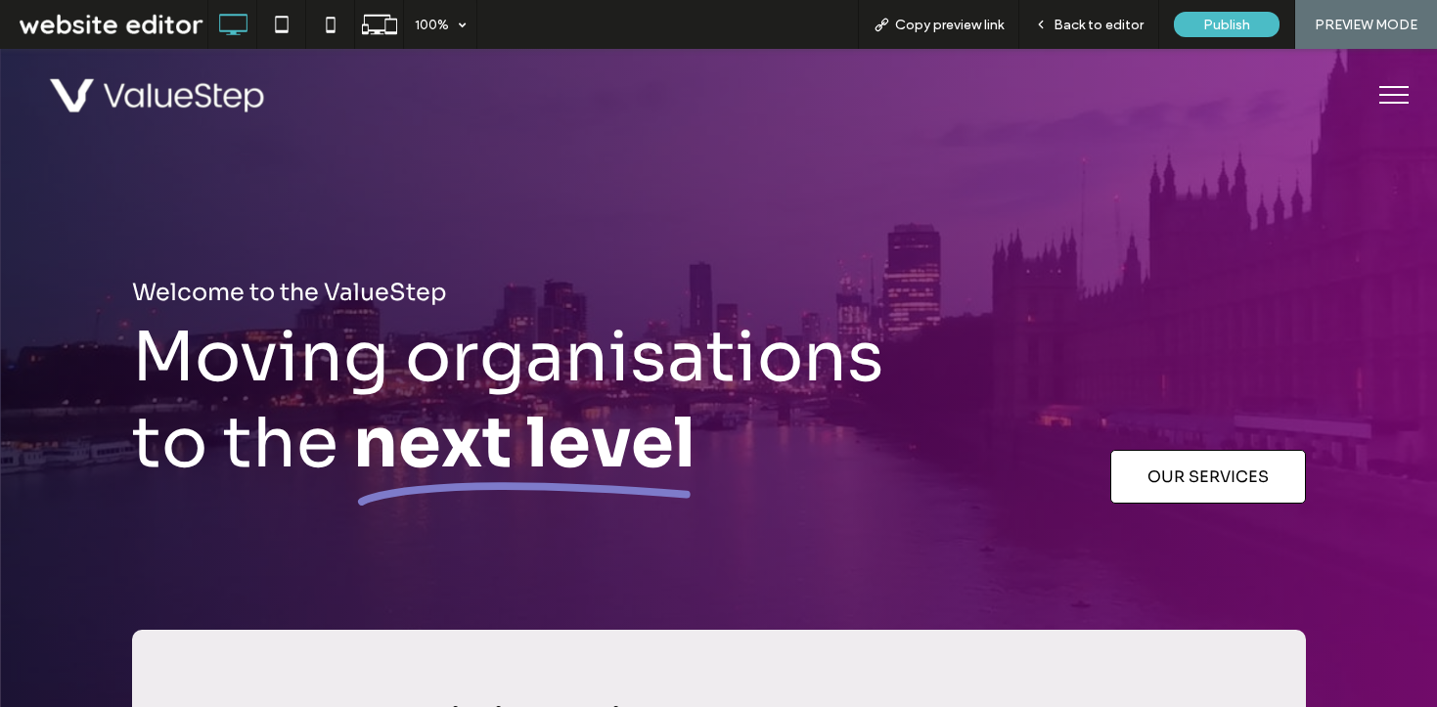
click at [1369, 105] on button "menu" at bounding box center [1394, 94] width 51 height 51
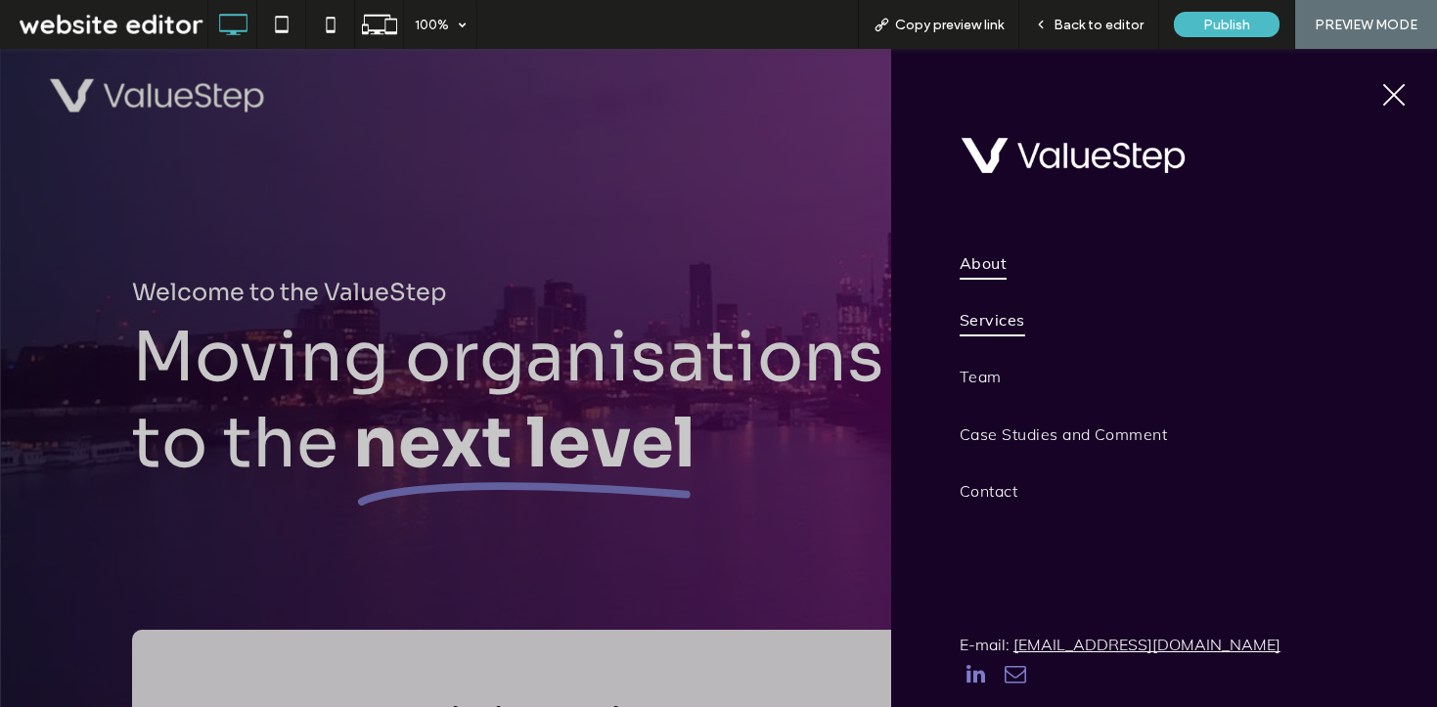
click at [1070, 311] on link "Services" at bounding box center [1174, 320] width 429 height 57
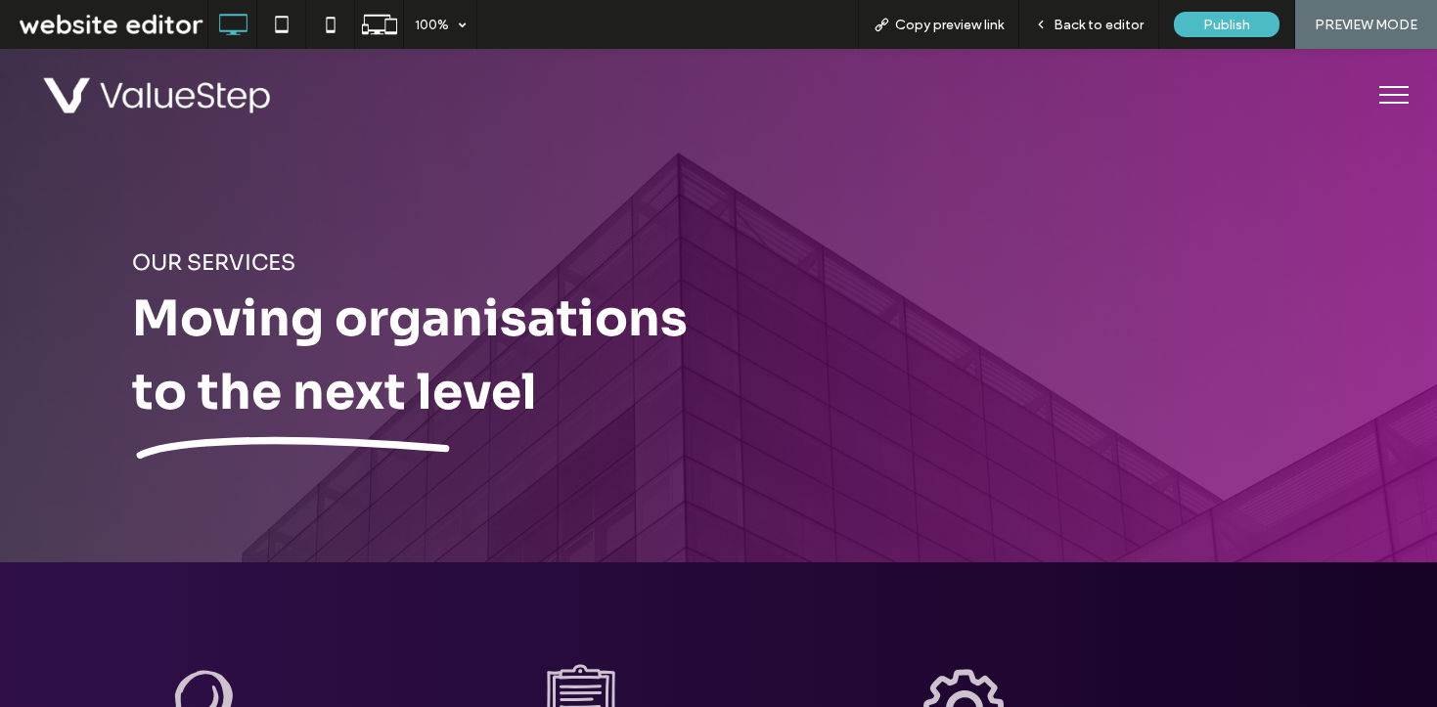
click at [189, 106] on img at bounding box center [159, 95] width 254 height 65
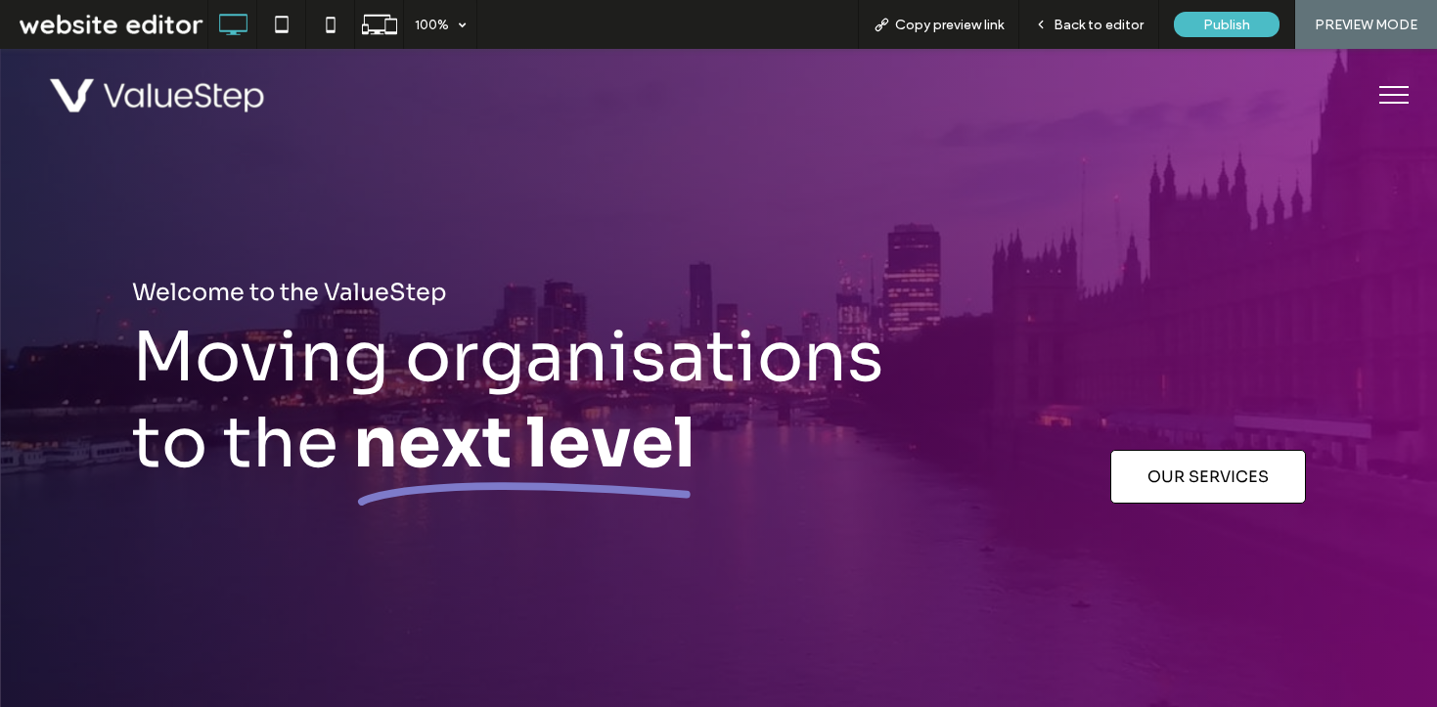
click at [661, 22] on div "100% Copy preview link Back to editor Publish PREVIEW MODE" at bounding box center [822, 24] width 1230 height 49
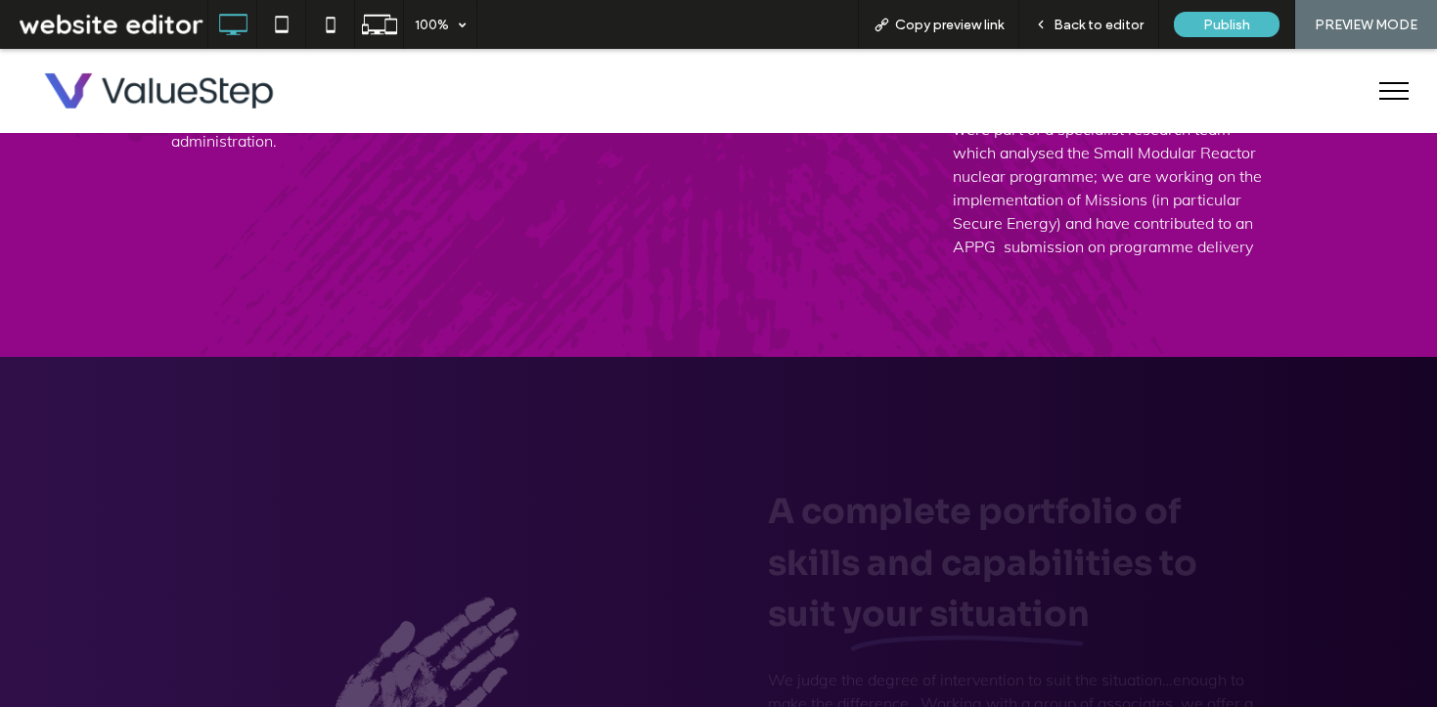
scroll to position [1821, 0]
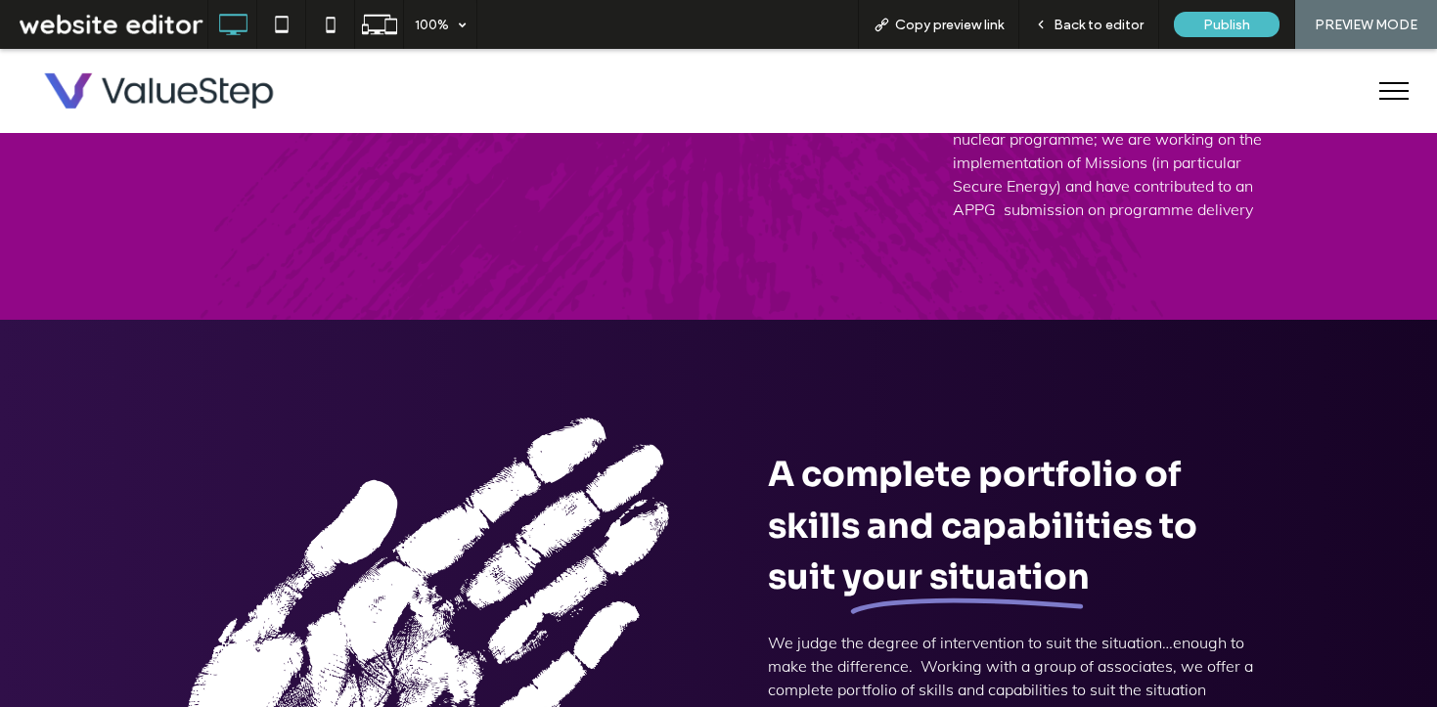
click at [711, 369] on div "Click To Paste A complete portfolio of skills and capabilities to suit your sit…" at bounding box center [718, 648] width 1437 height 656
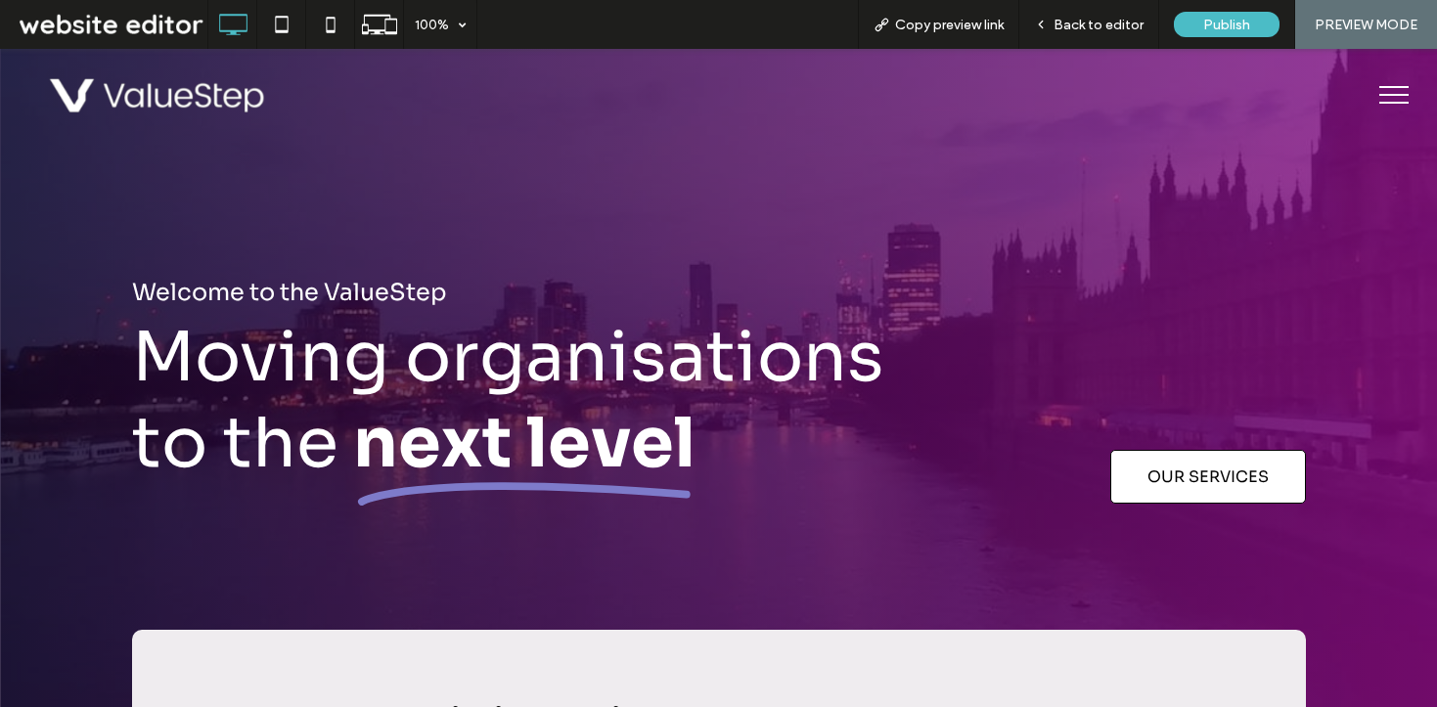
click at [1384, 94] on span "menu" at bounding box center [1394, 95] width 29 height 2
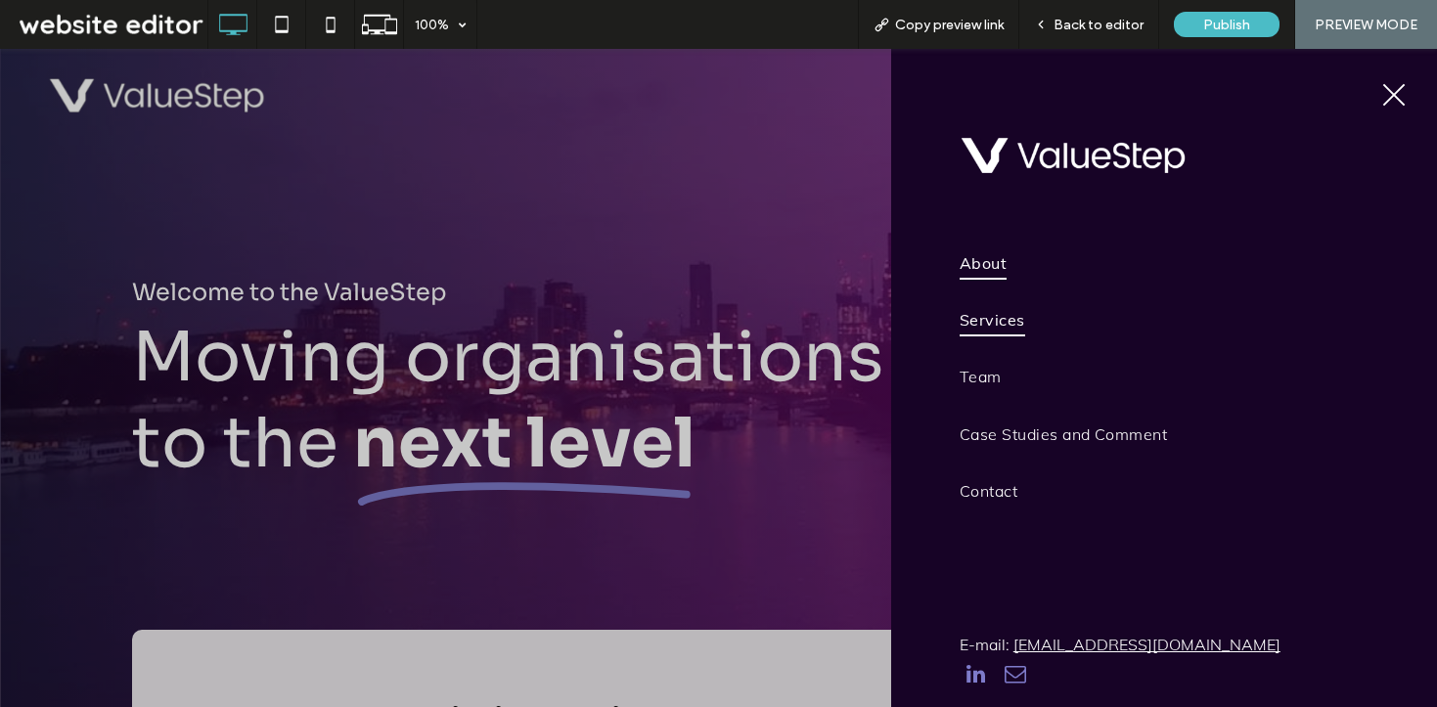
click at [992, 323] on span "Services" at bounding box center [993, 319] width 66 height 33
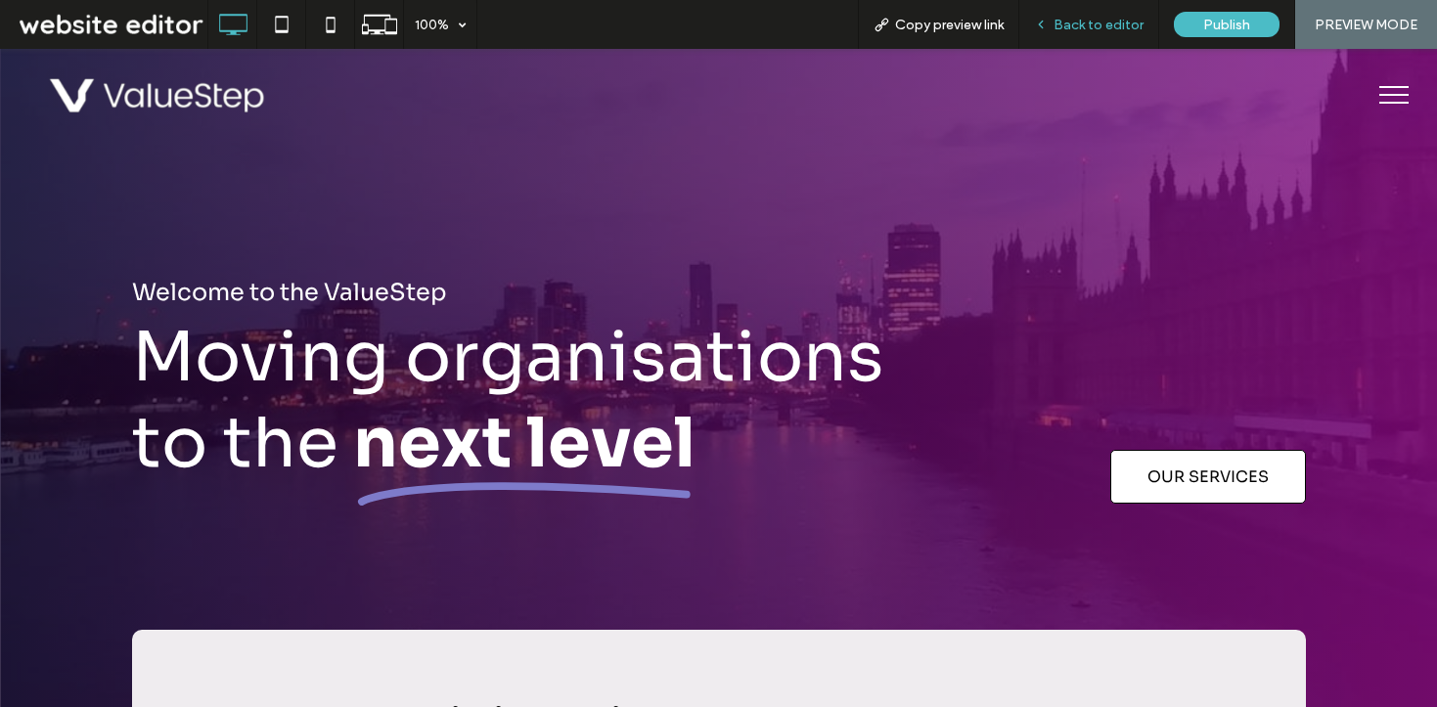
click at [1091, 28] on span "Back to editor" at bounding box center [1099, 25] width 90 height 17
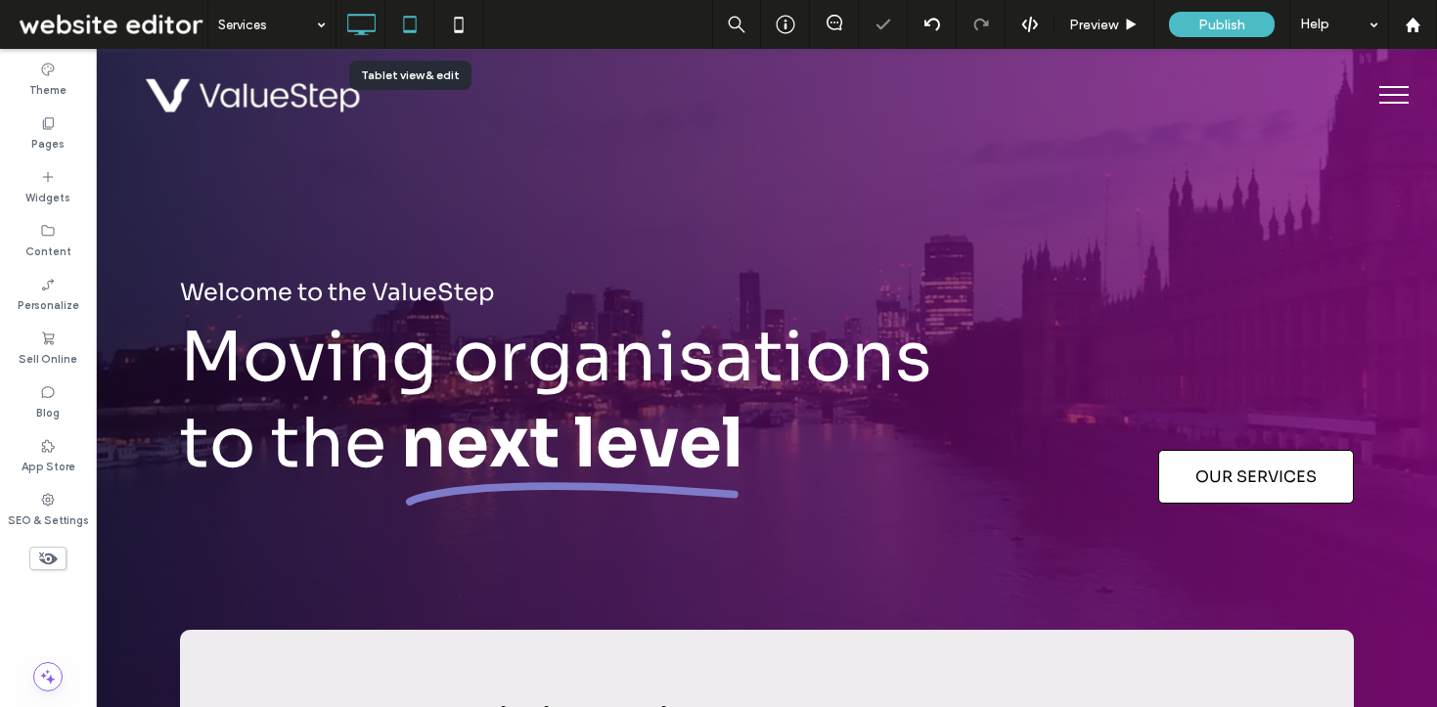
click at [403, 9] on icon at bounding box center [409, 24] width 39 height 39
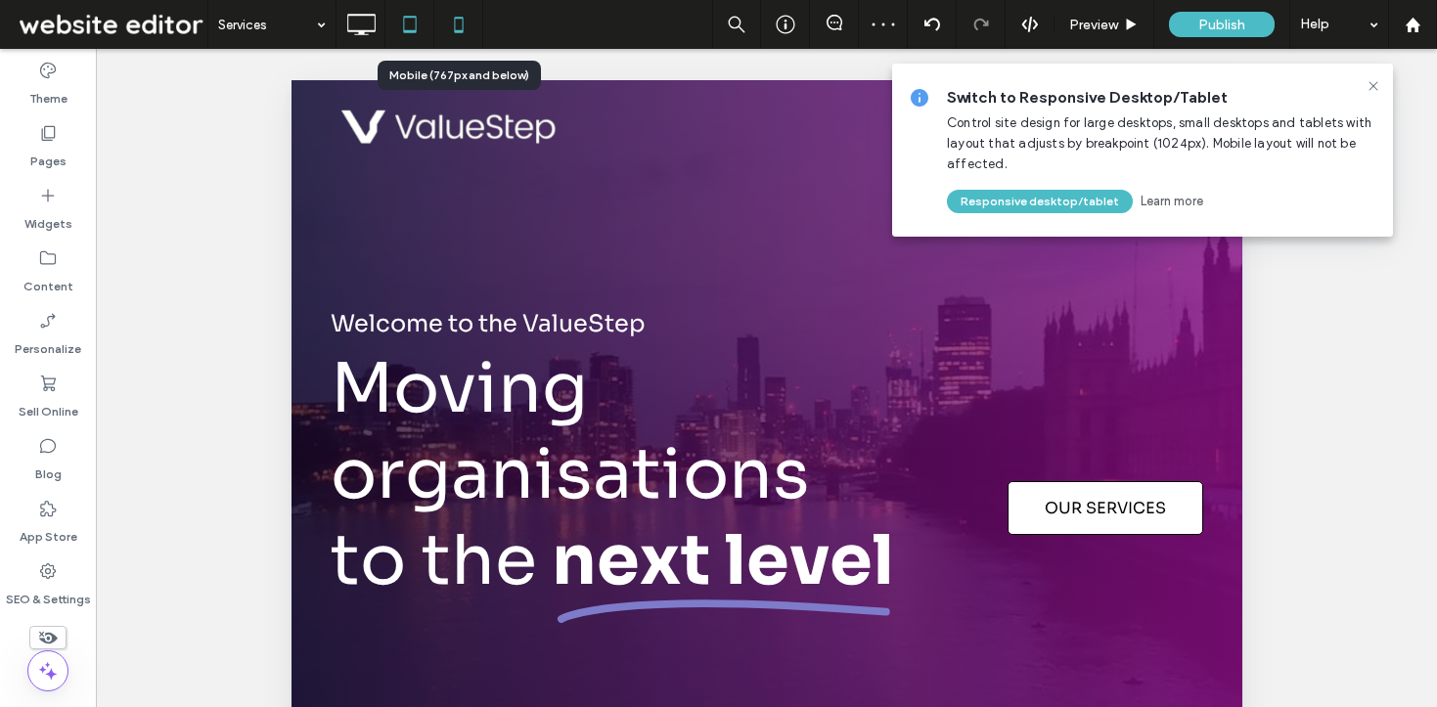
click at [458, 17] on use at bounding box center [458, 25] width 9 height 16
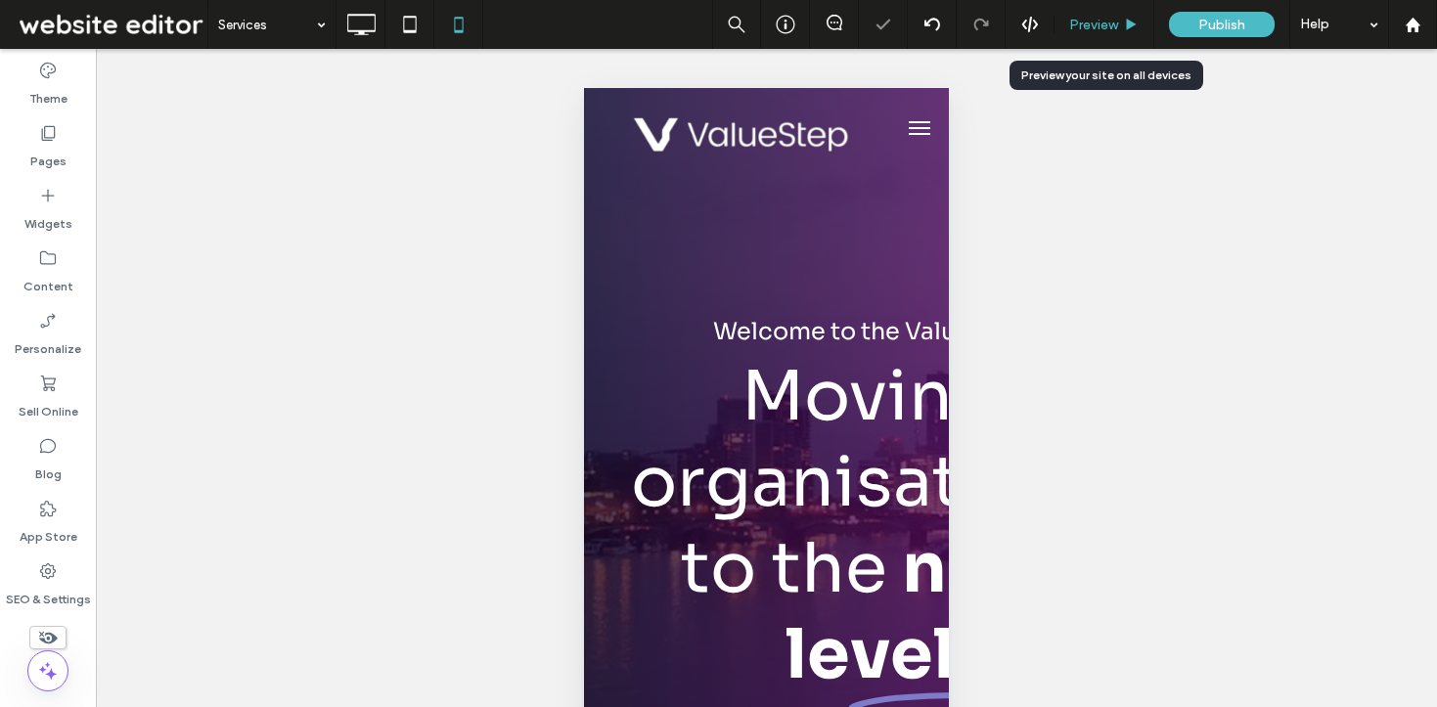
click at [1091, 27] on span "Preview" at bounding box center [1093, 25] width 49 height 17
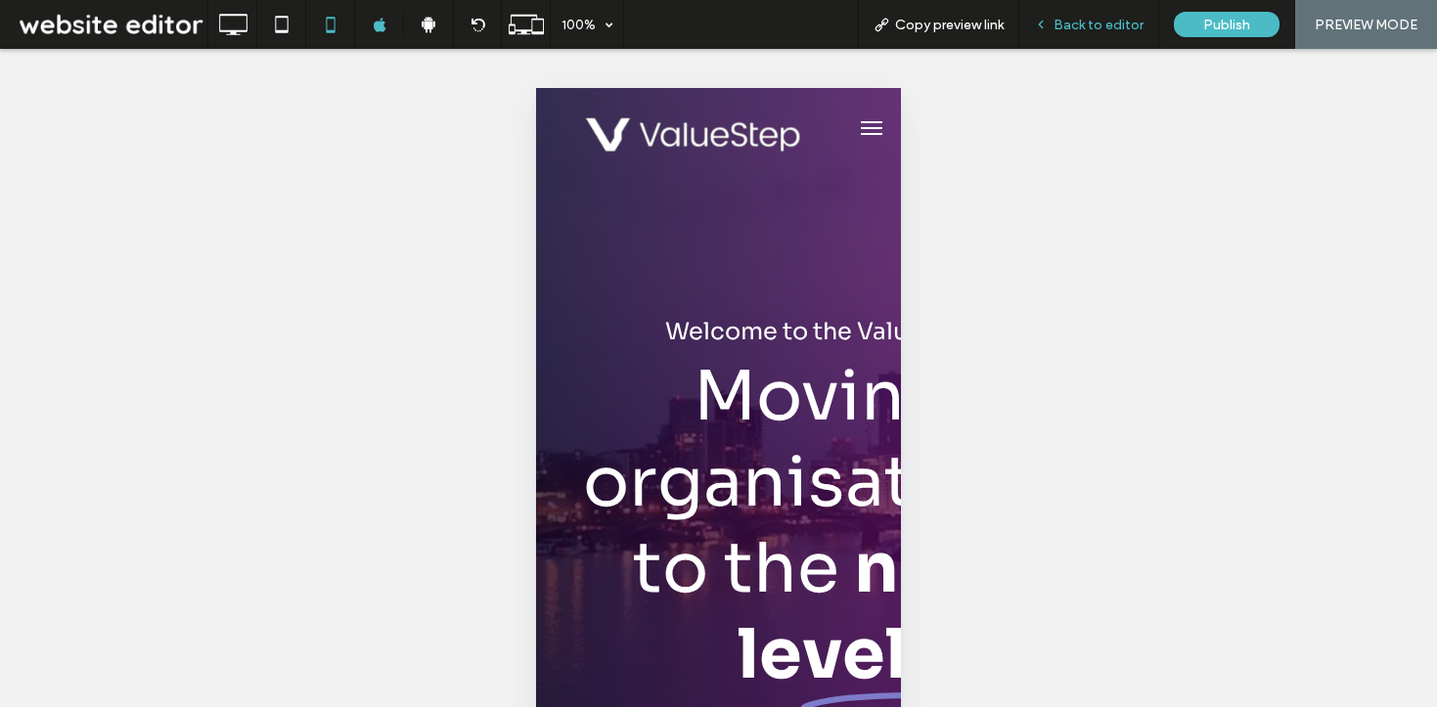
click at [1068, 14] on div "Back to editor" at bounding box center [1089, 24] width 140 height 49
click at [1105, 15] on div "Back to editor" at bounding box center [1089, 24] width 140 height 49
click at [1098, 23] on span "Back to editor" at bounding box center [1099, 25] width 90 height 17
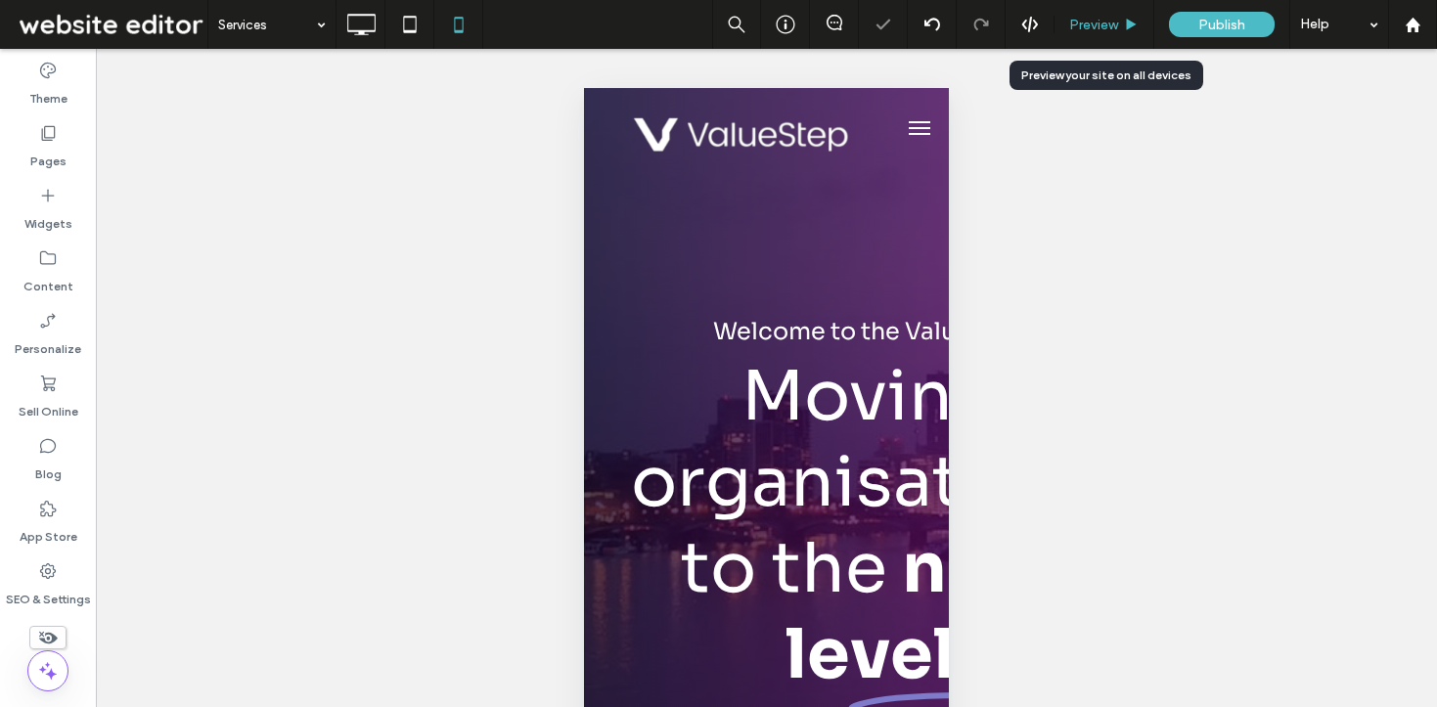
click at [1103, 20] on span "Preview" at bounding box center [1093, 25] width 49 height 17
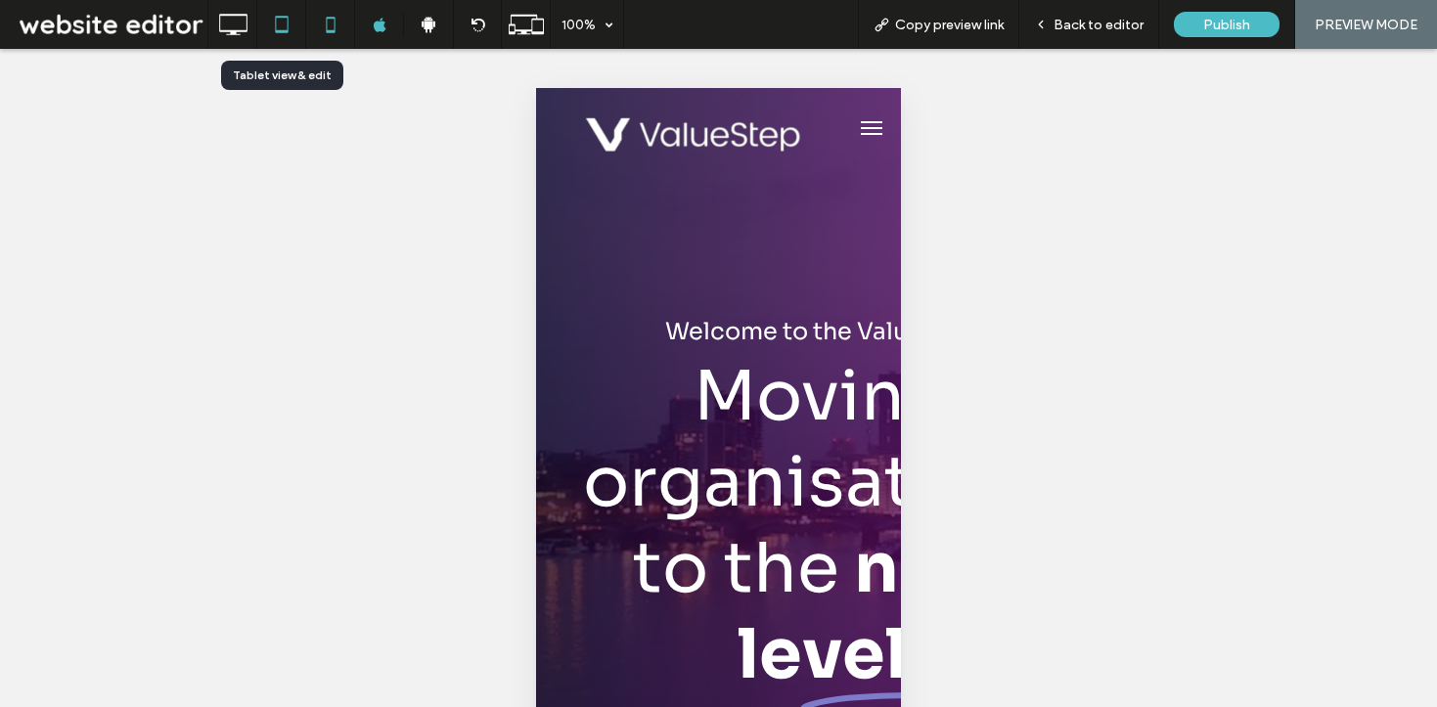
click at [273, 36] on icon at bounding box center [281, 24] width 39 height 39
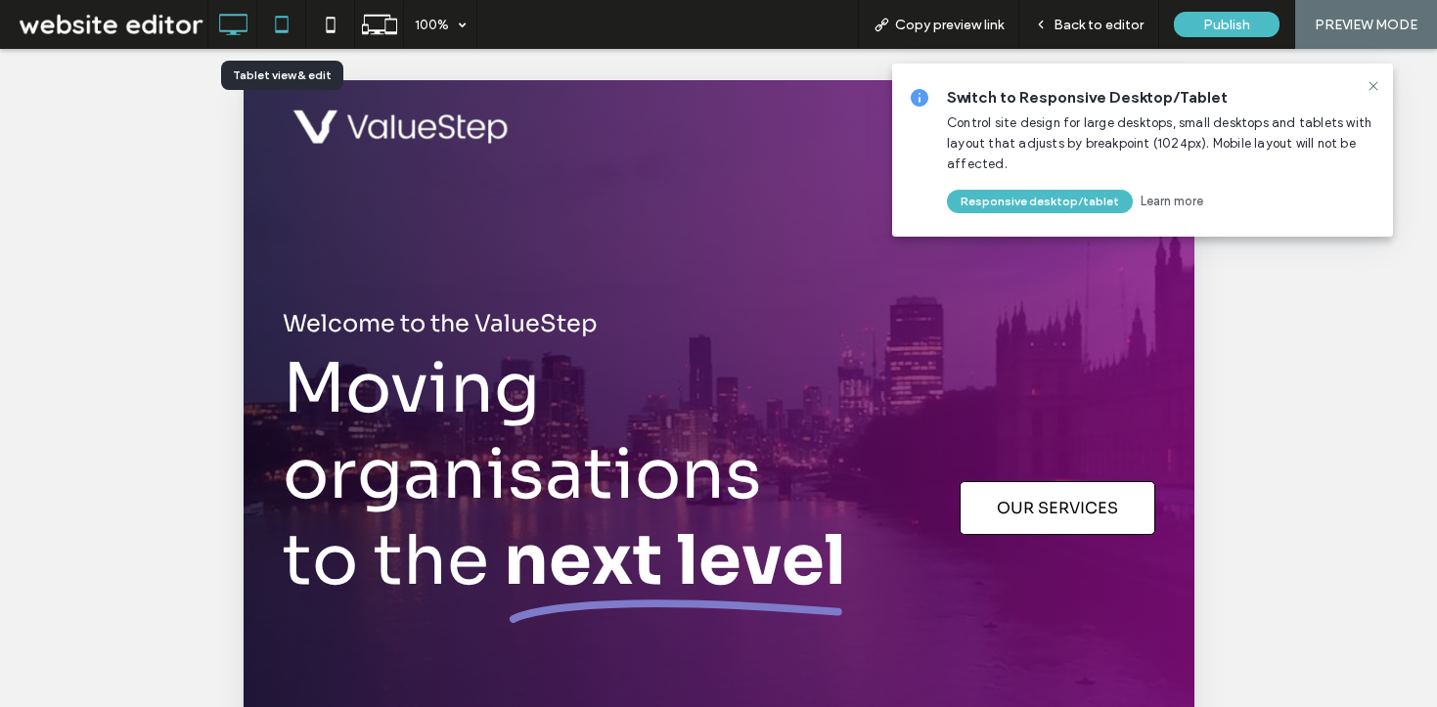
click at [239, 31] on use at bounding box center [233, 25] width 28 height 22
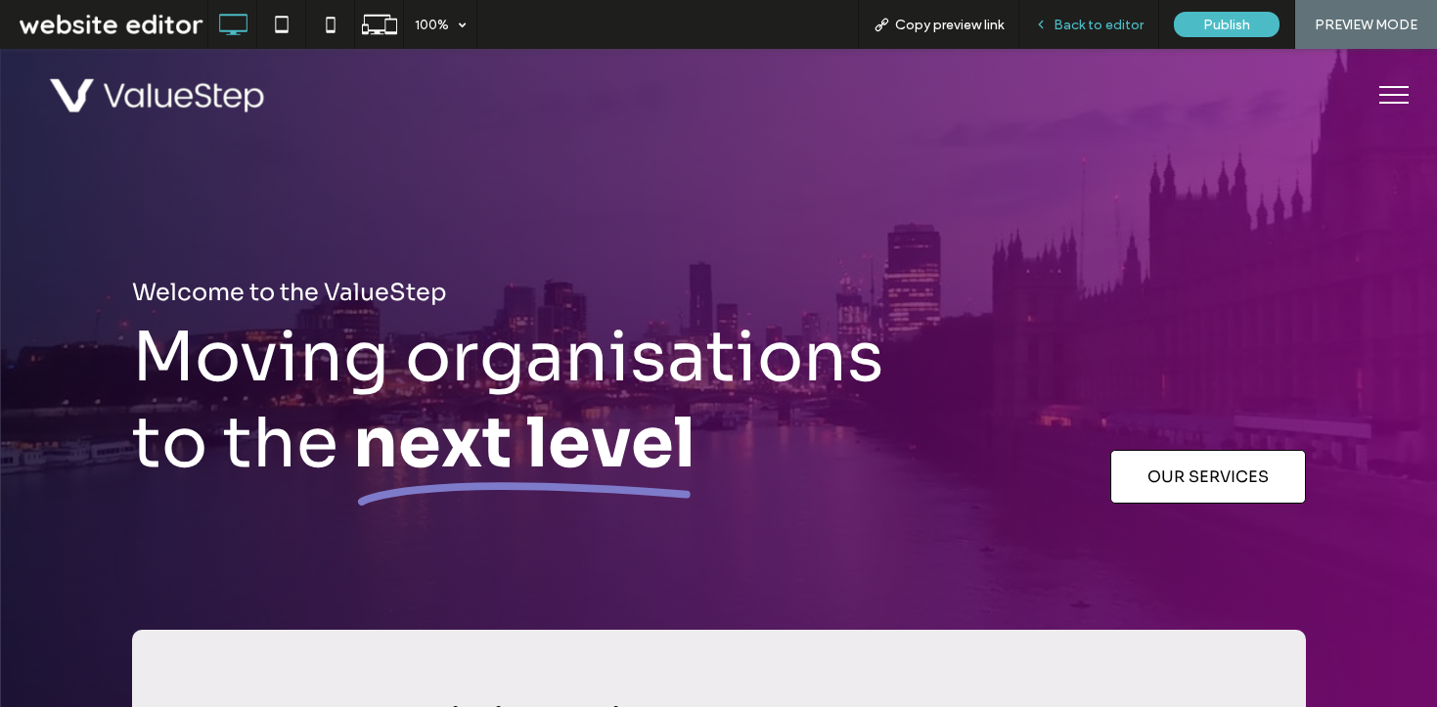
click at [1066, 40] on div "Back to editor" at bounding box center [1089, 24] width 140 height 49
click at [1066, 25] on span "Back to editor" at bounding box center [1099, 25] width 90 height 17
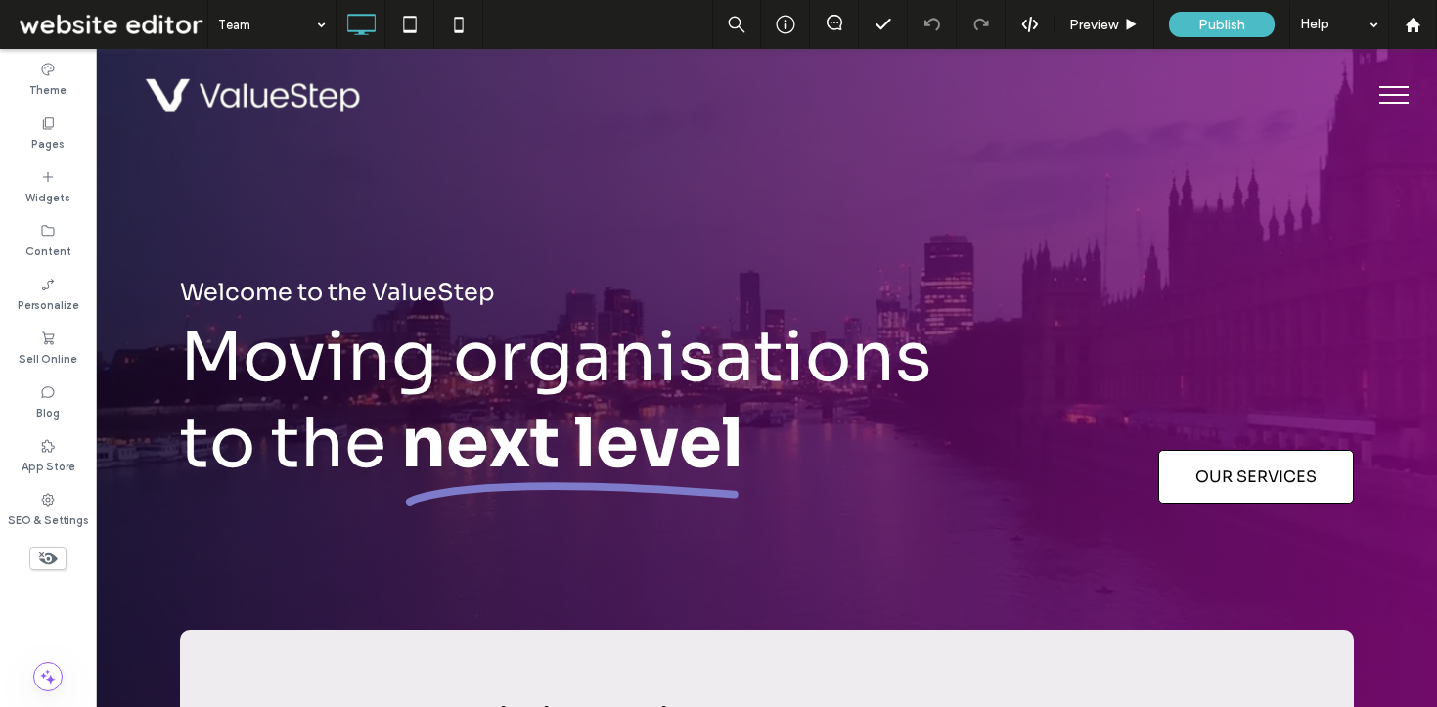
type input "****"
type input "**"
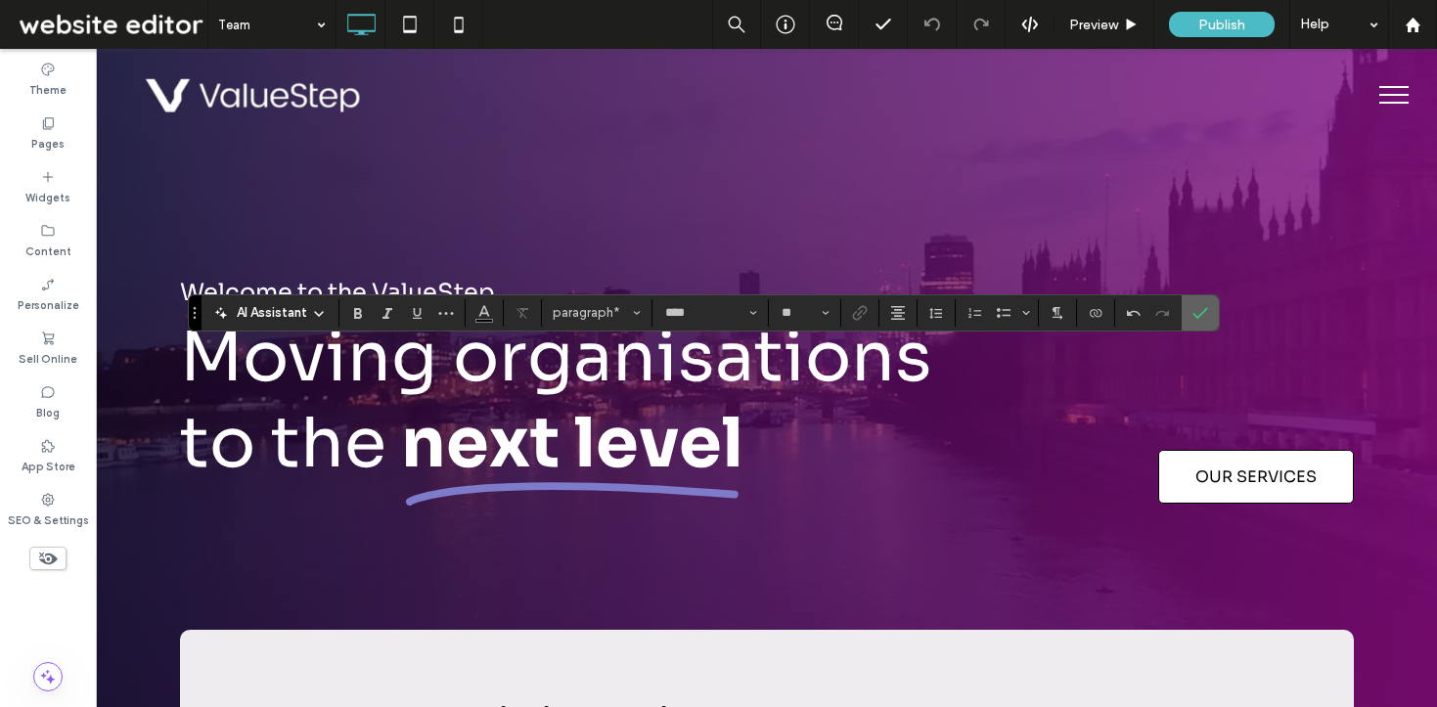
click at [1203, 315] on icon "Confirm" at bounding box center [1201, 313] width 16 height 16
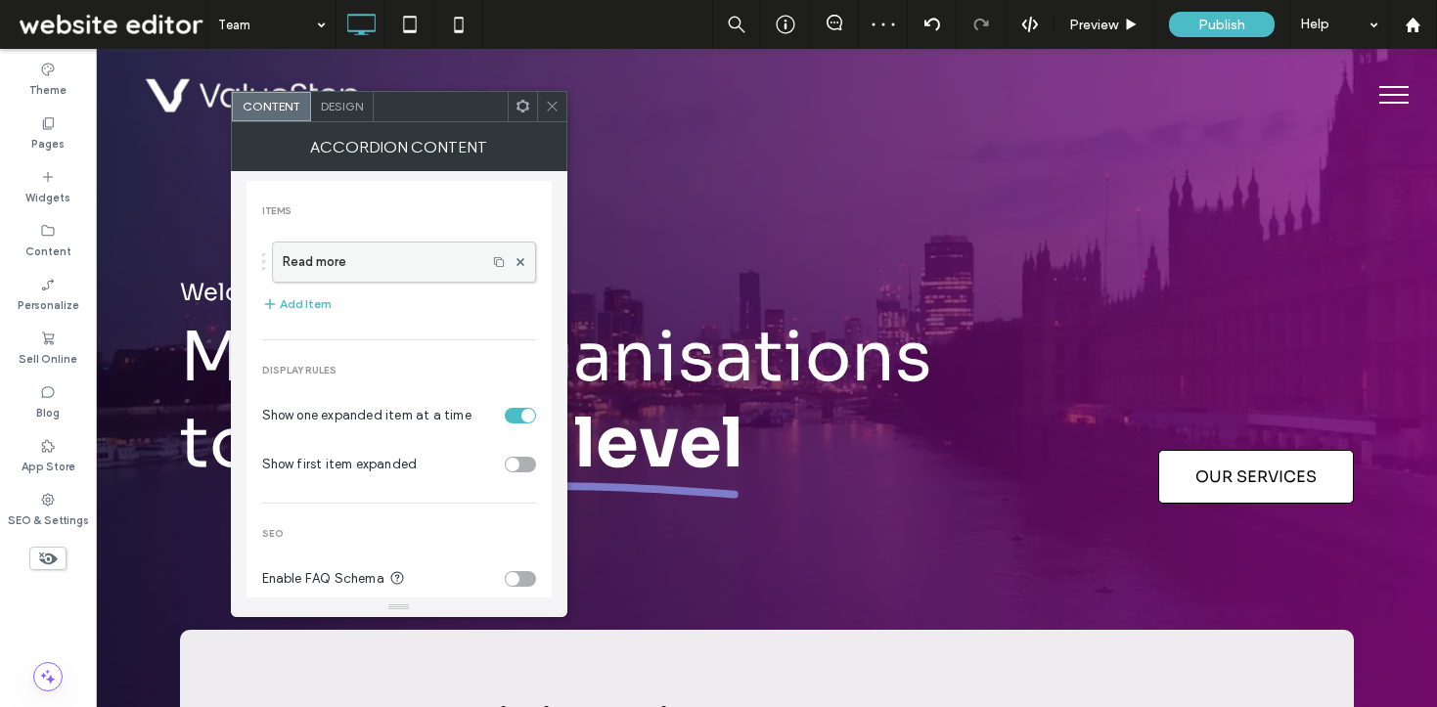
click at [355, 252] on label "Read more" at bounding box center [380, 262] width 194 height 39
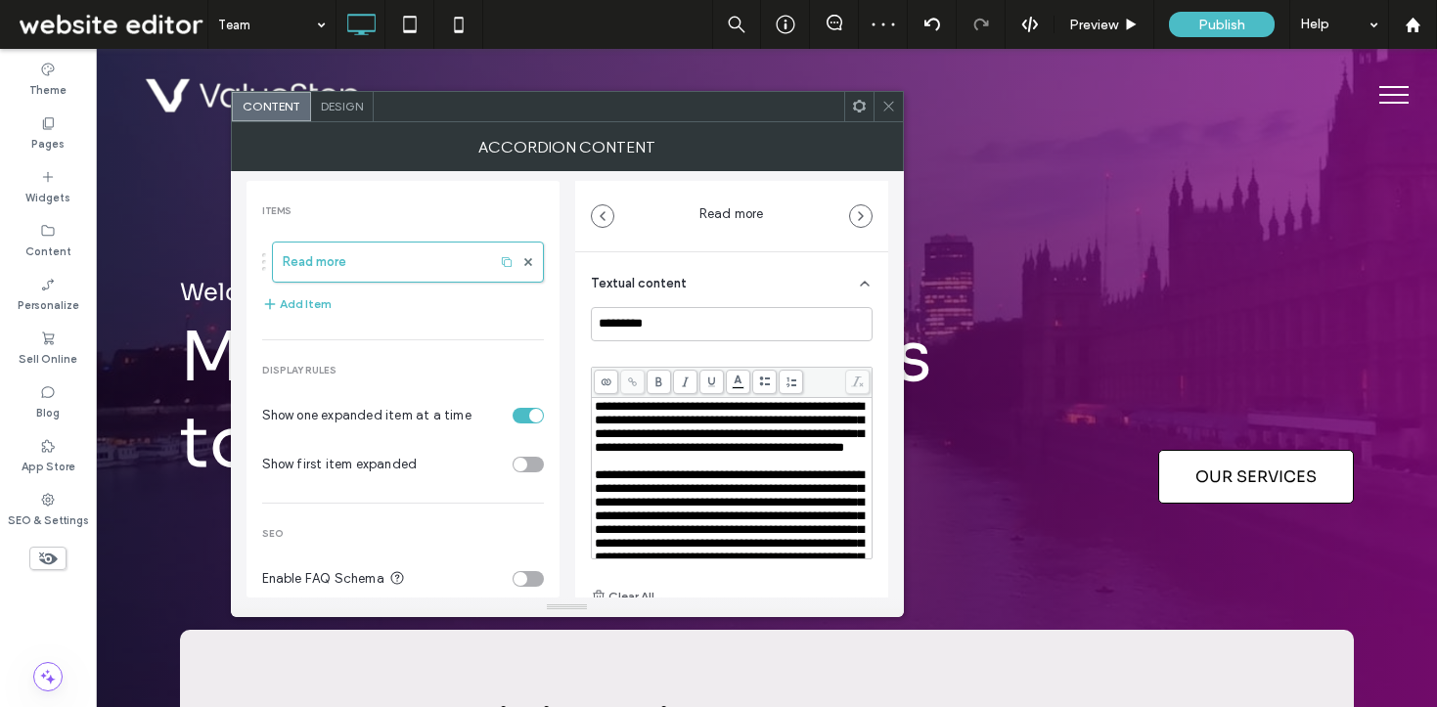
click at [731, 454] on span "**********" at bounding box center [729, 427] width 269 height 54
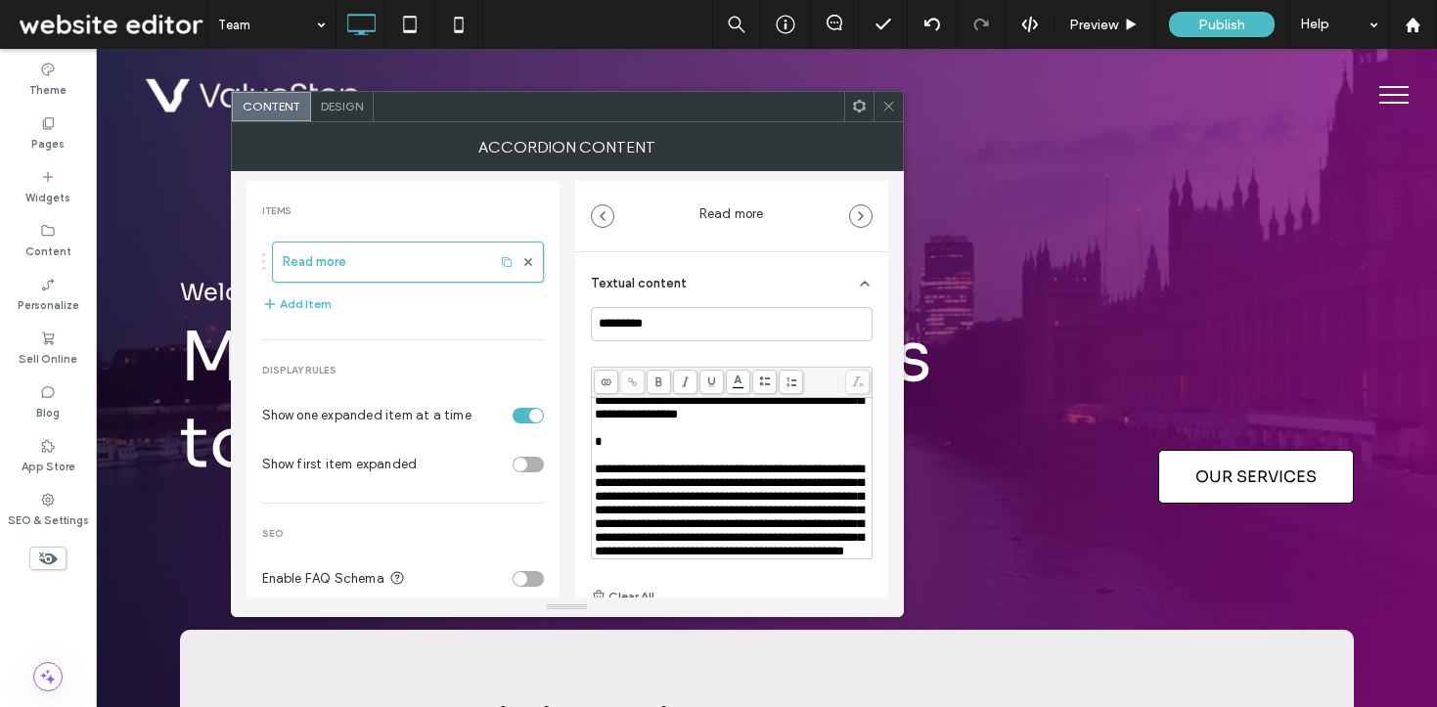
scroll to position [89, 0]
click at [665, 483] on span "**********" at bounding box center [729, 510] width 269 height 95
click at [637, 463] on div "Rich Text Editor" at bounding box center [732, 456] width 275 height 14
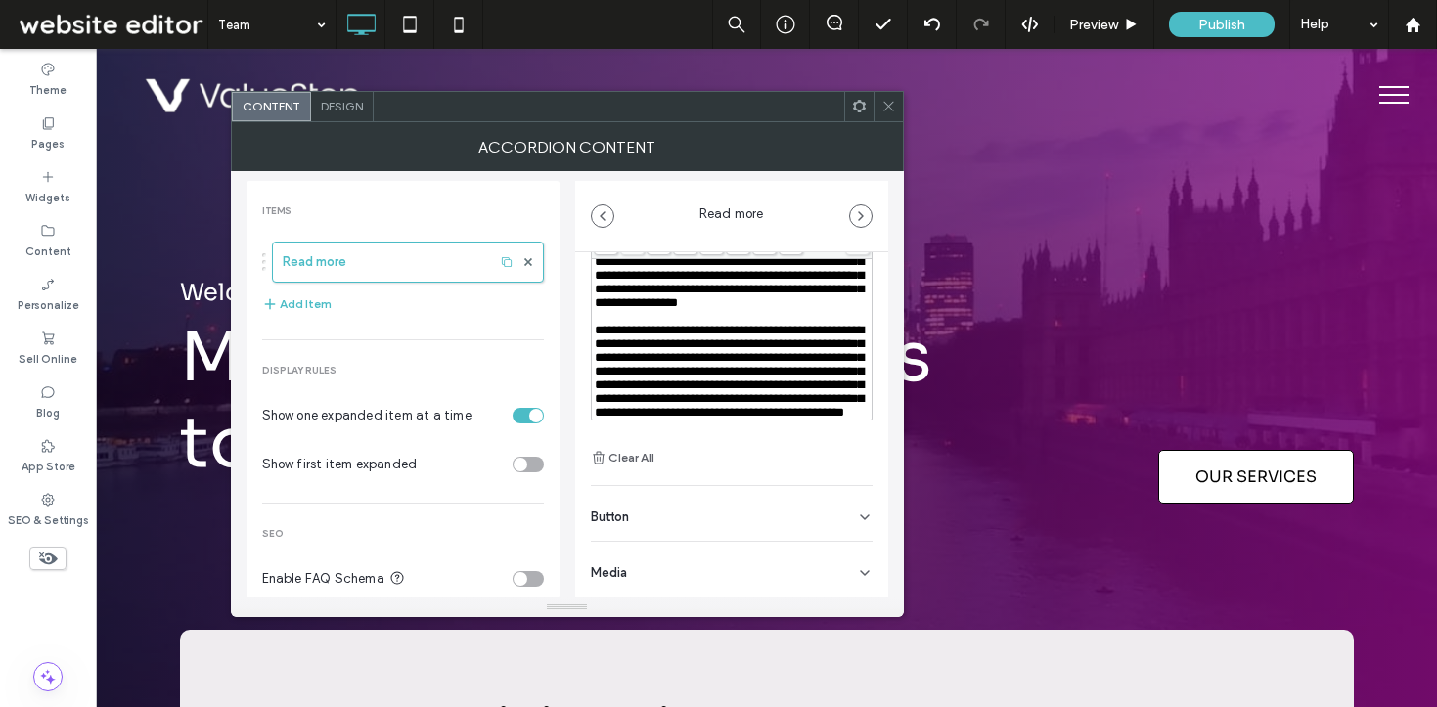
scroll to position [0, 0]
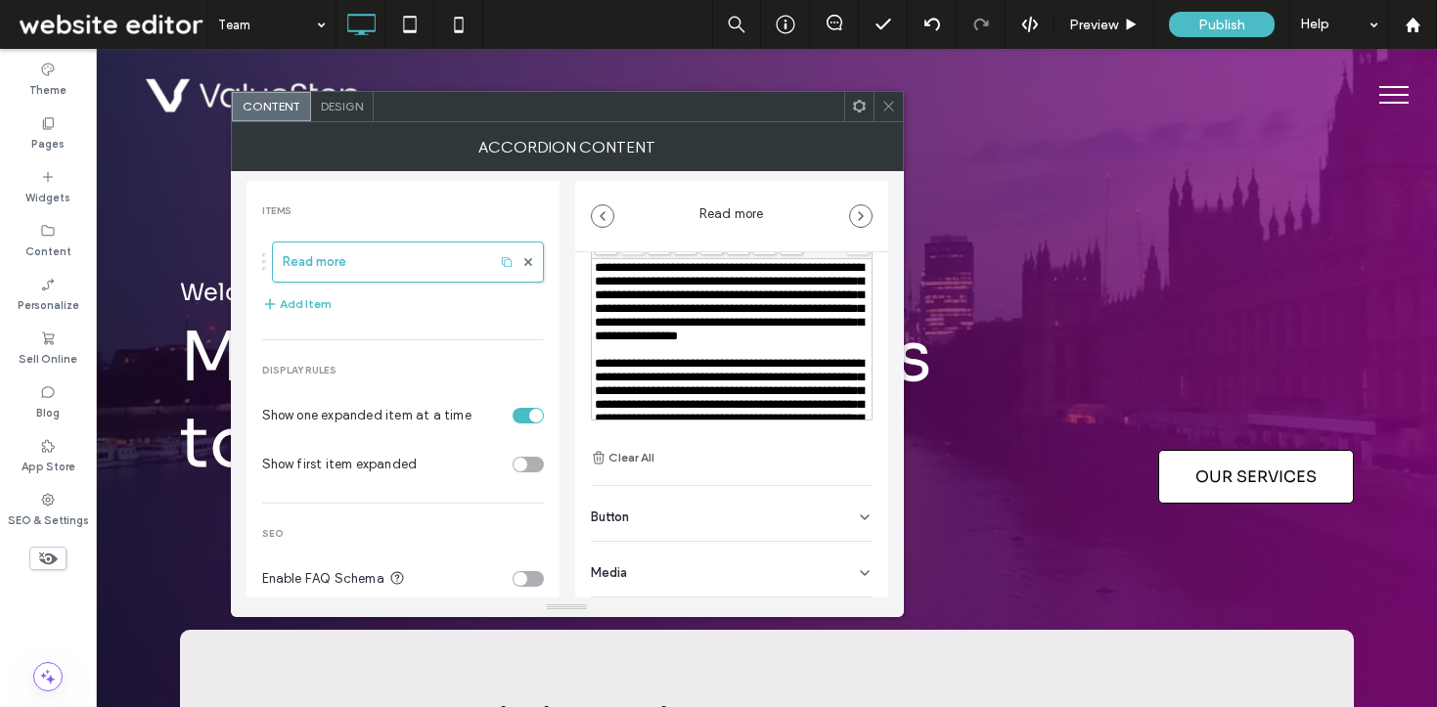
click at [888, 102] on icon at bounding box center [889, 106] width 15 height 15
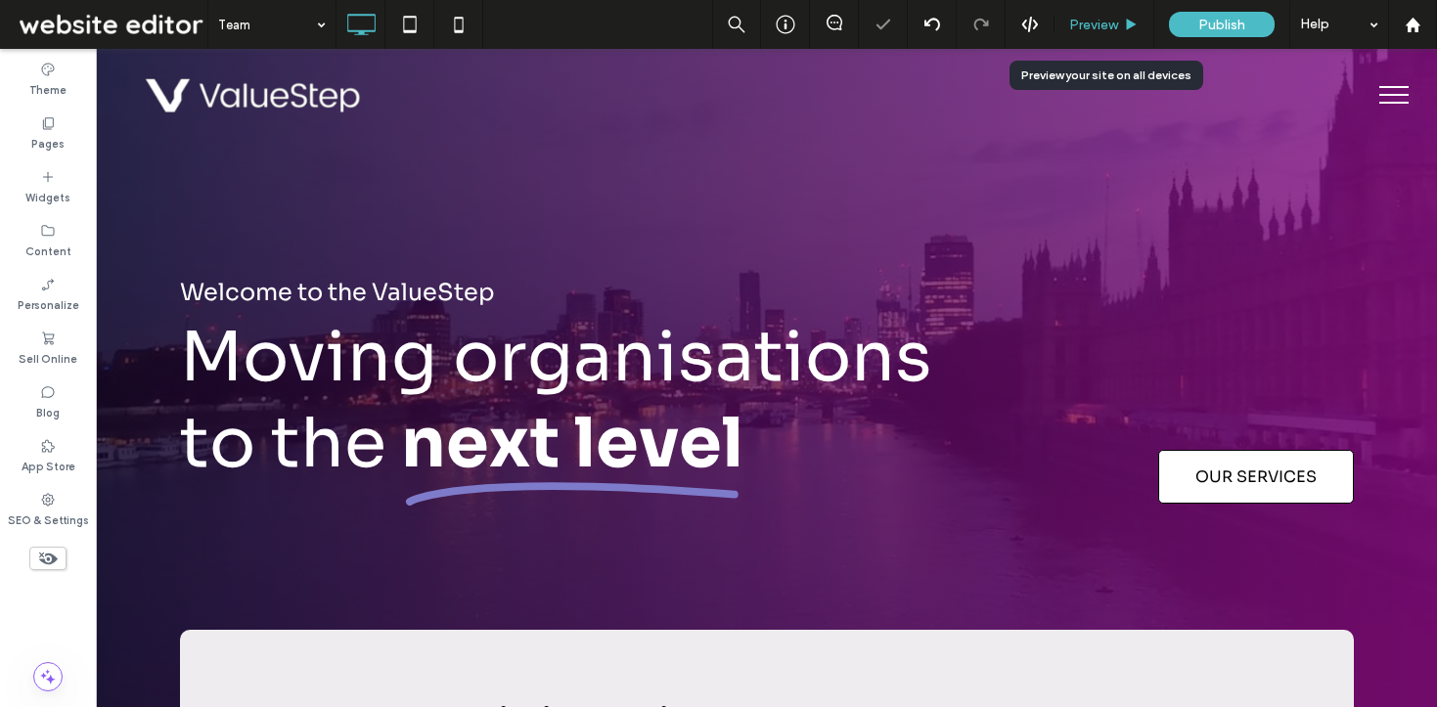
click at [1103, 29] on span "Preview" at bounding box center [1093, 25] width 49 height 17
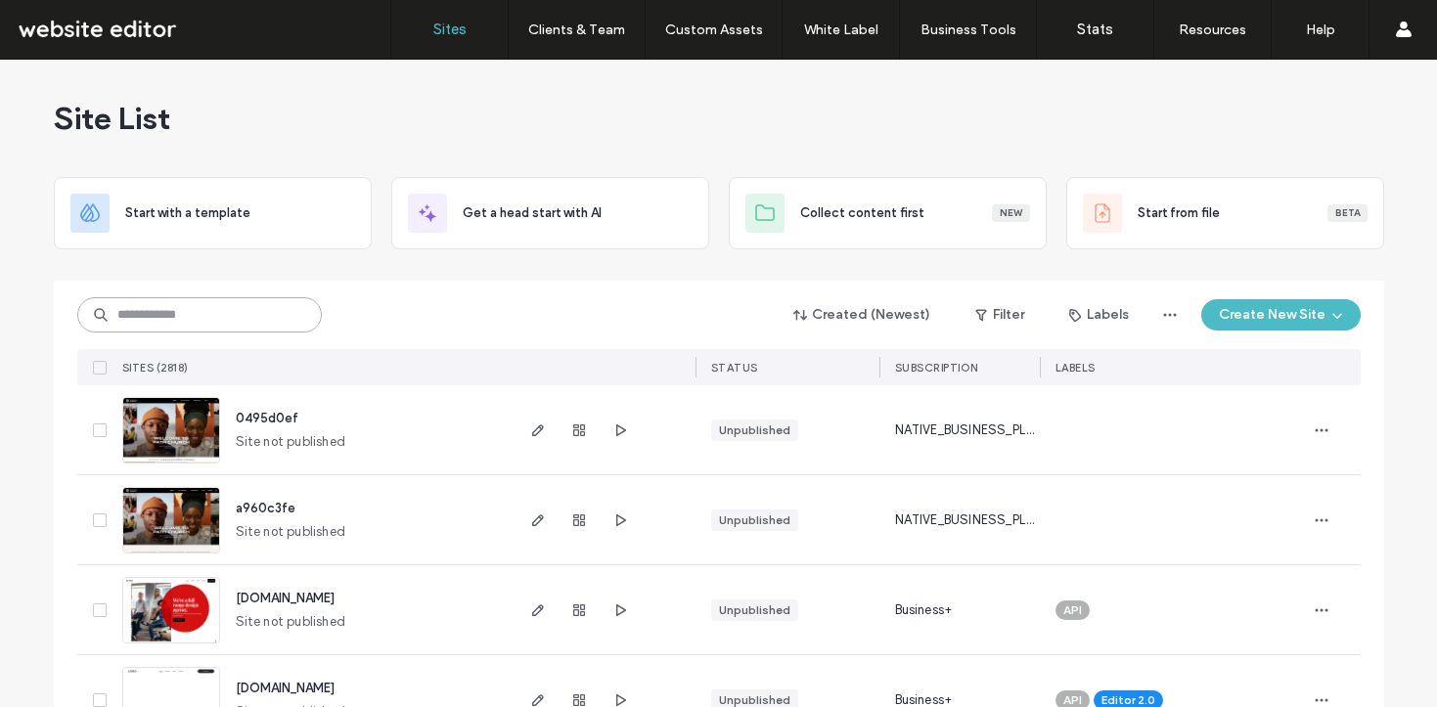
click at [257, 322] on input at bounding box center [199, 314] width 245 height 35
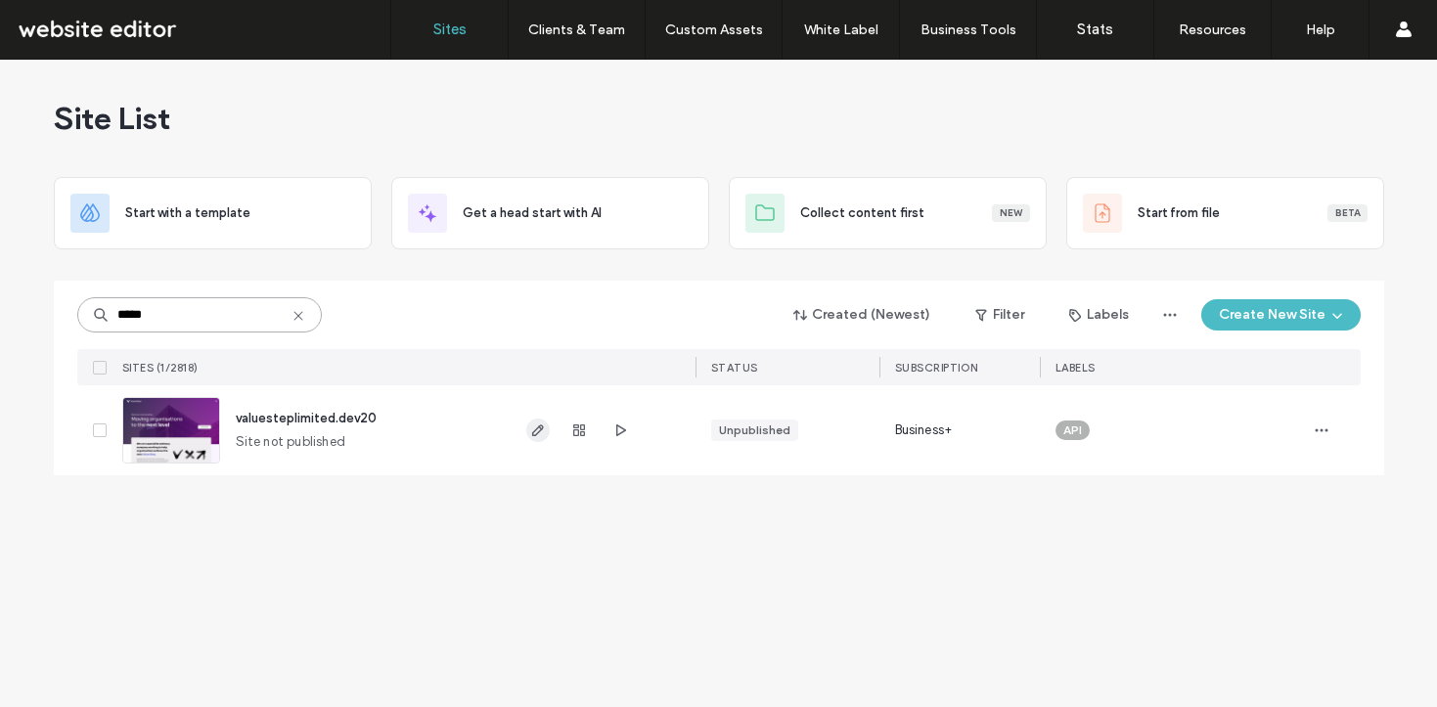
type input "*****"
click at [533, 429] on icon "button" at bounding box center [538, 431] width 16 height 16
